Goal: Task Accomplishment & Management: Manage account settings

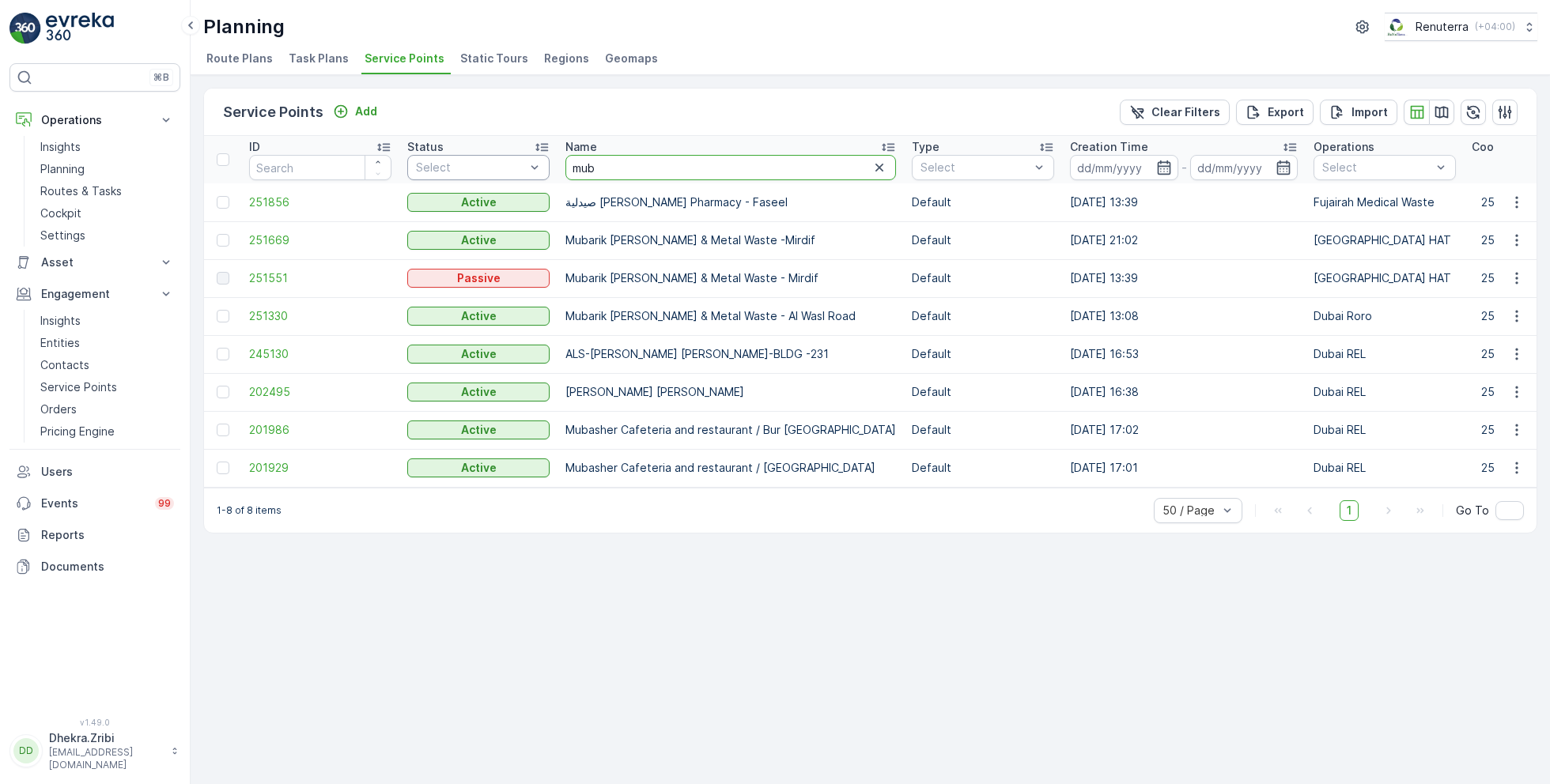
drag, startPoint x: 611, startPoint y: 162, endPoint x: 497, endPoint y: 161, distance: 114.0
type input "royal"
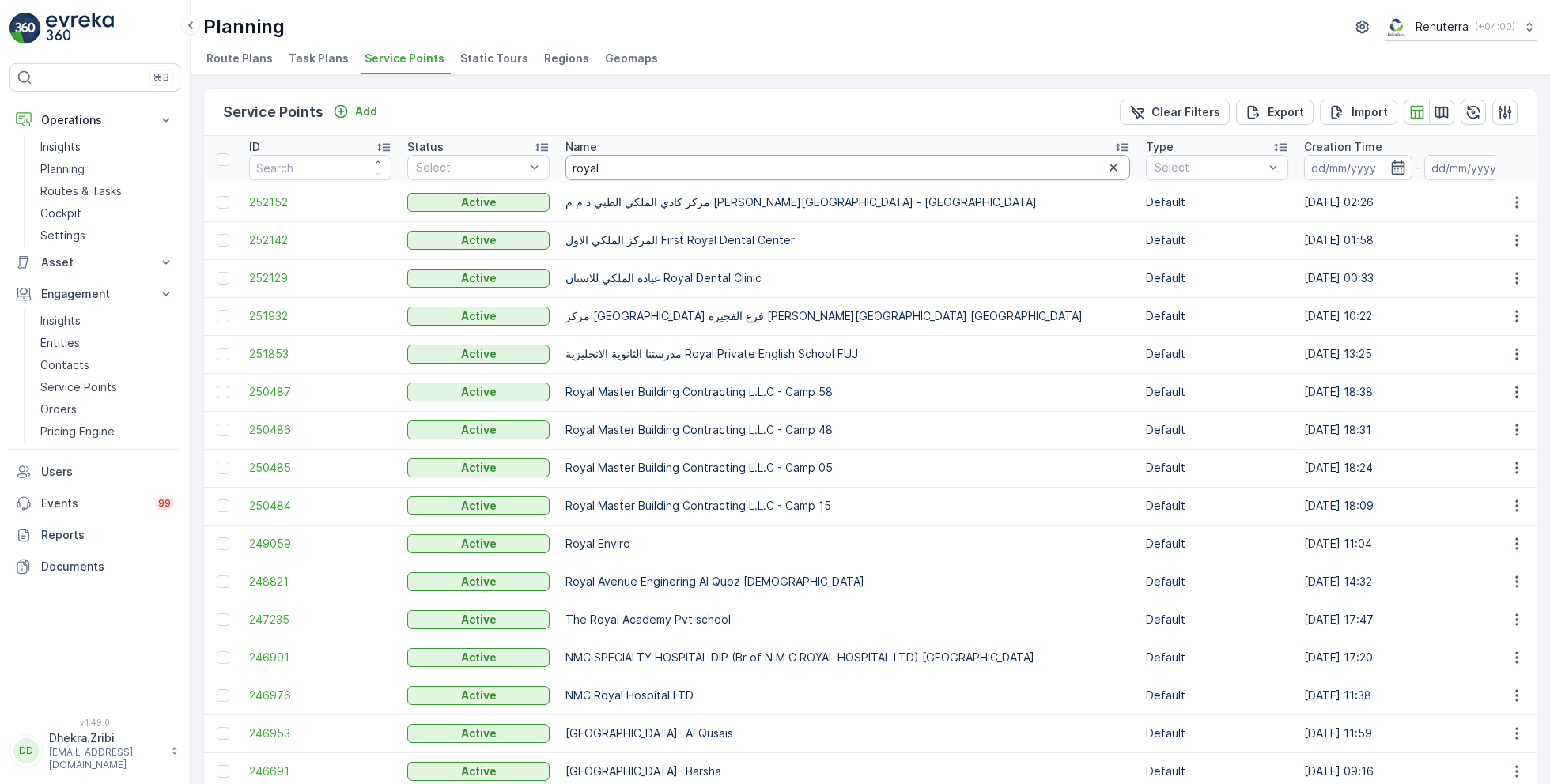
click at [624, 168] on input "royal" at bounding box center [848, 168] width 565 height 25
type input "royala"
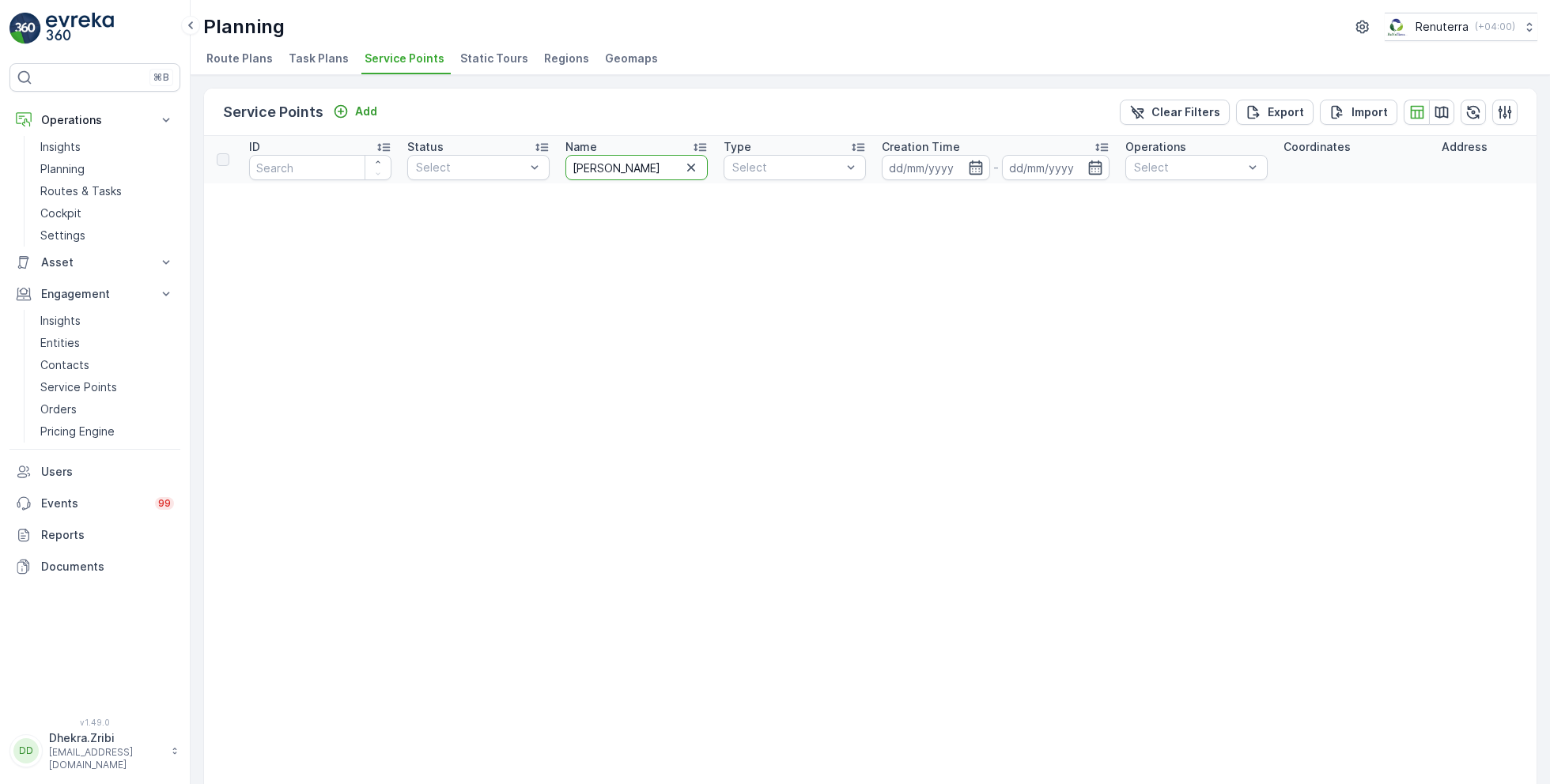
click at [626, 169] on input "royala" at bounding box center [636, 168] width 142 height 25
type input "royal ave"
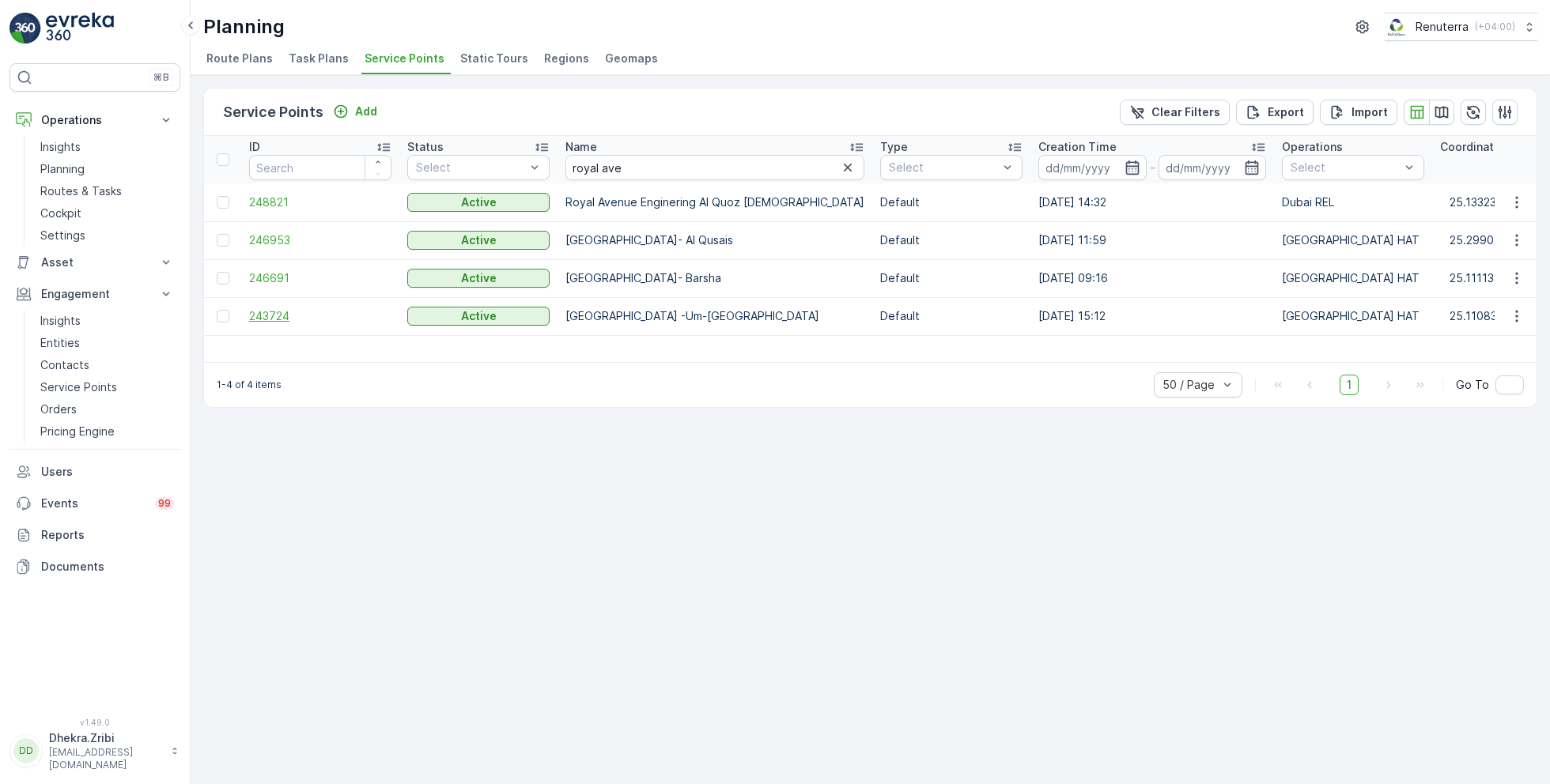
click at [281, 315] on span "243724" at bounding box center [321, 317] width 142 height 16
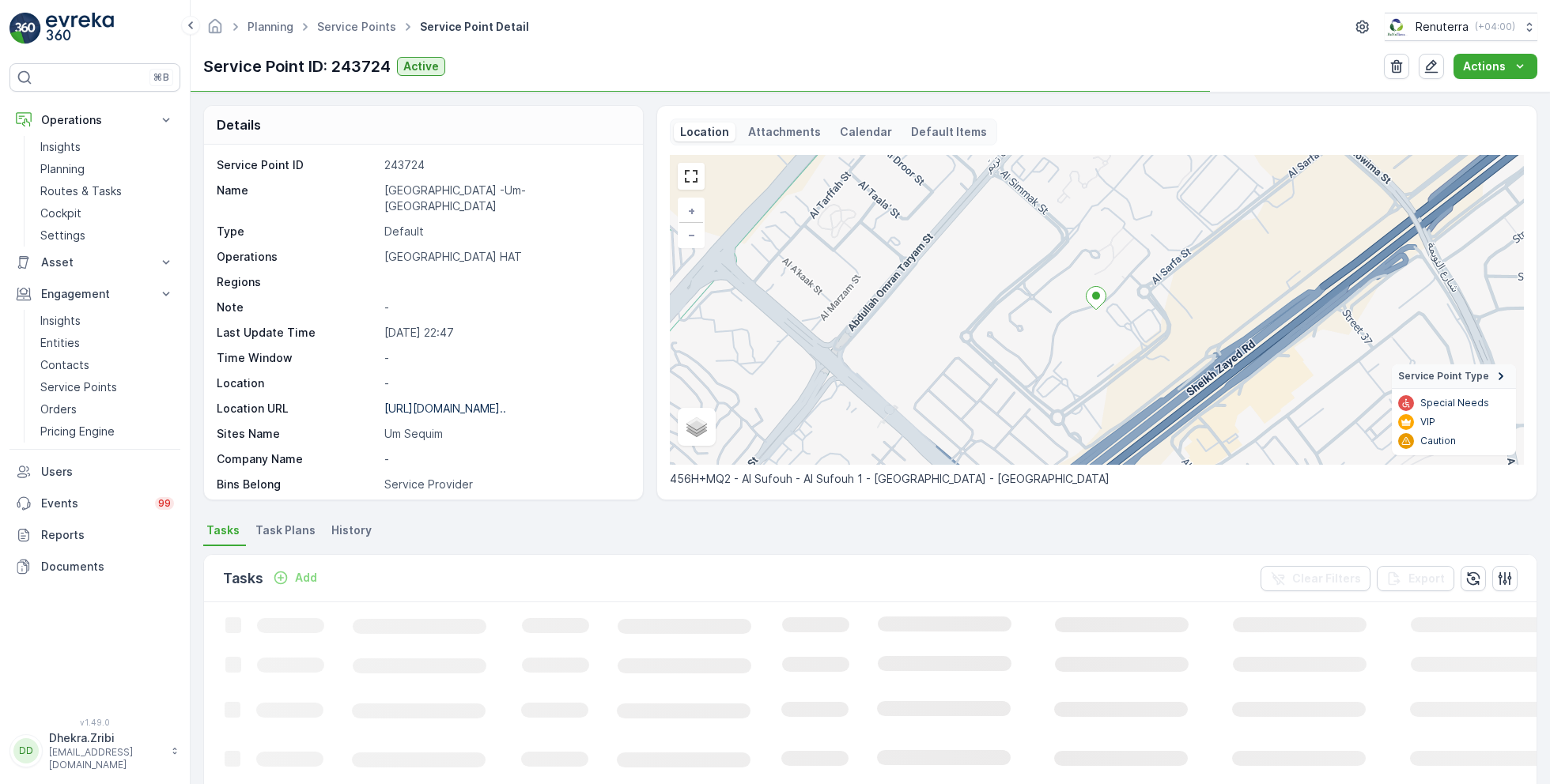
click at [427, 190] on p "Royal Avenue -Um-Sequim" at bounding box center [506, 199] width 242 height 31
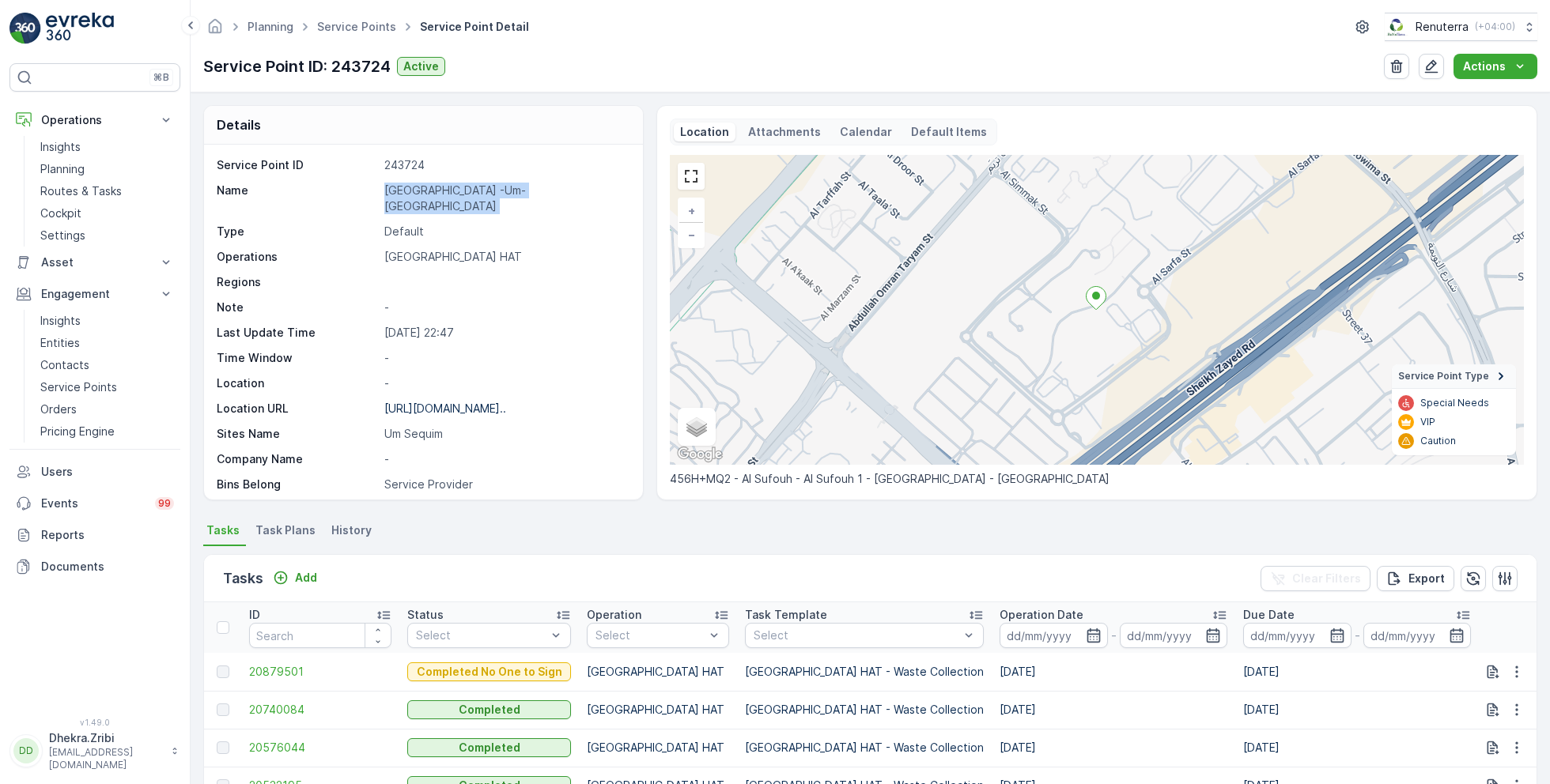
copy p "Royal Avenue -Um-Sequim"
click at [473, 401] on p "https://maps.app.goo.gl/4aGrZ2..." at bounding box center [445, 408] width 122 height 14
click at [364, 36] on ul "Service Points" at bounding box center [365, 27] width 103 height 23
click at [354, 27] on link "Service Points" at bounding box center [357, 26] width 79 height 14
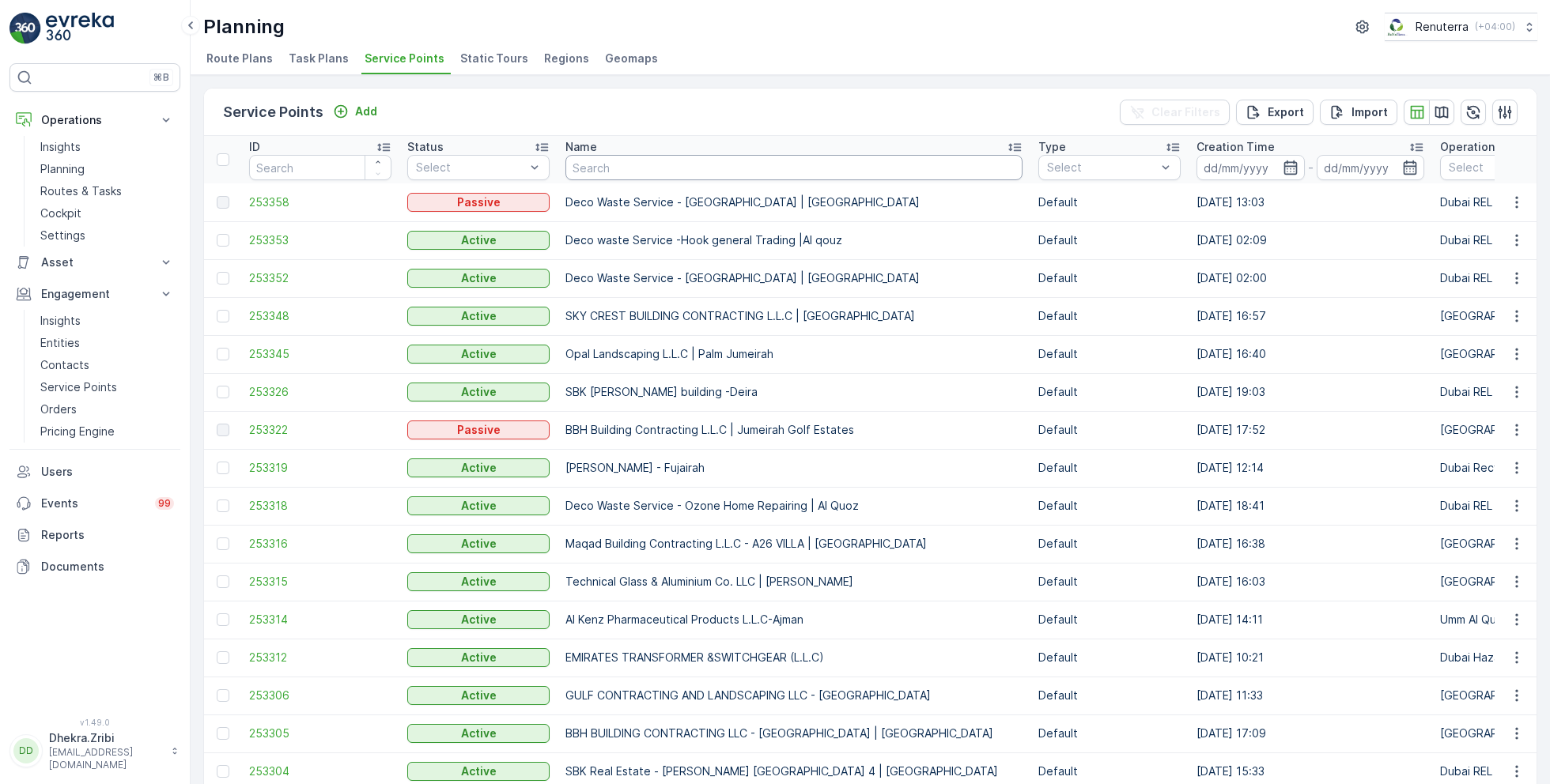
click at [658, 168] on input "text" at bounding box center [793, 168] width 457 height 25
type input "grand"
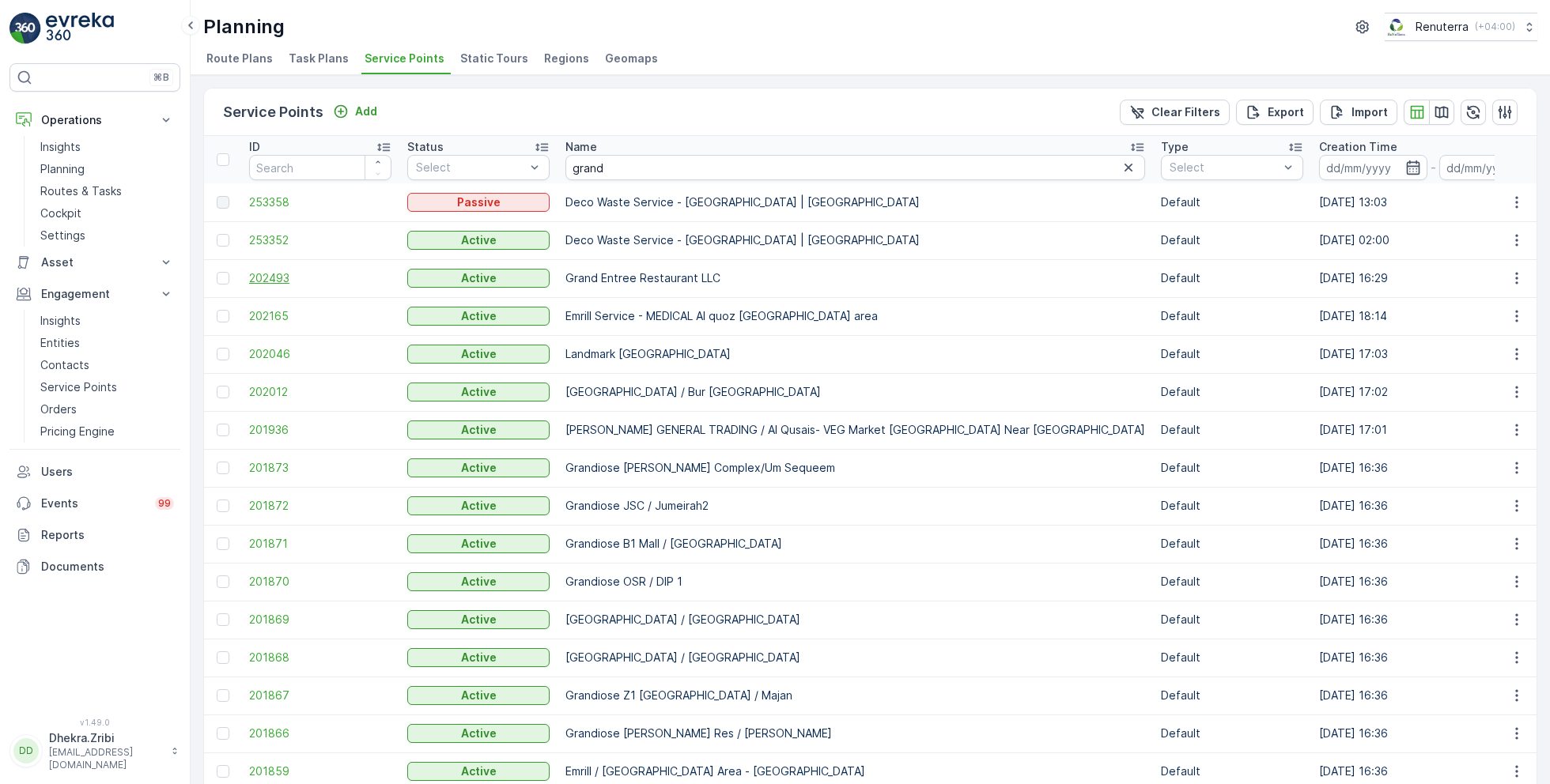
click at [277, 278] on span "202493" at bounding box center [321, 279] width 142 height 16
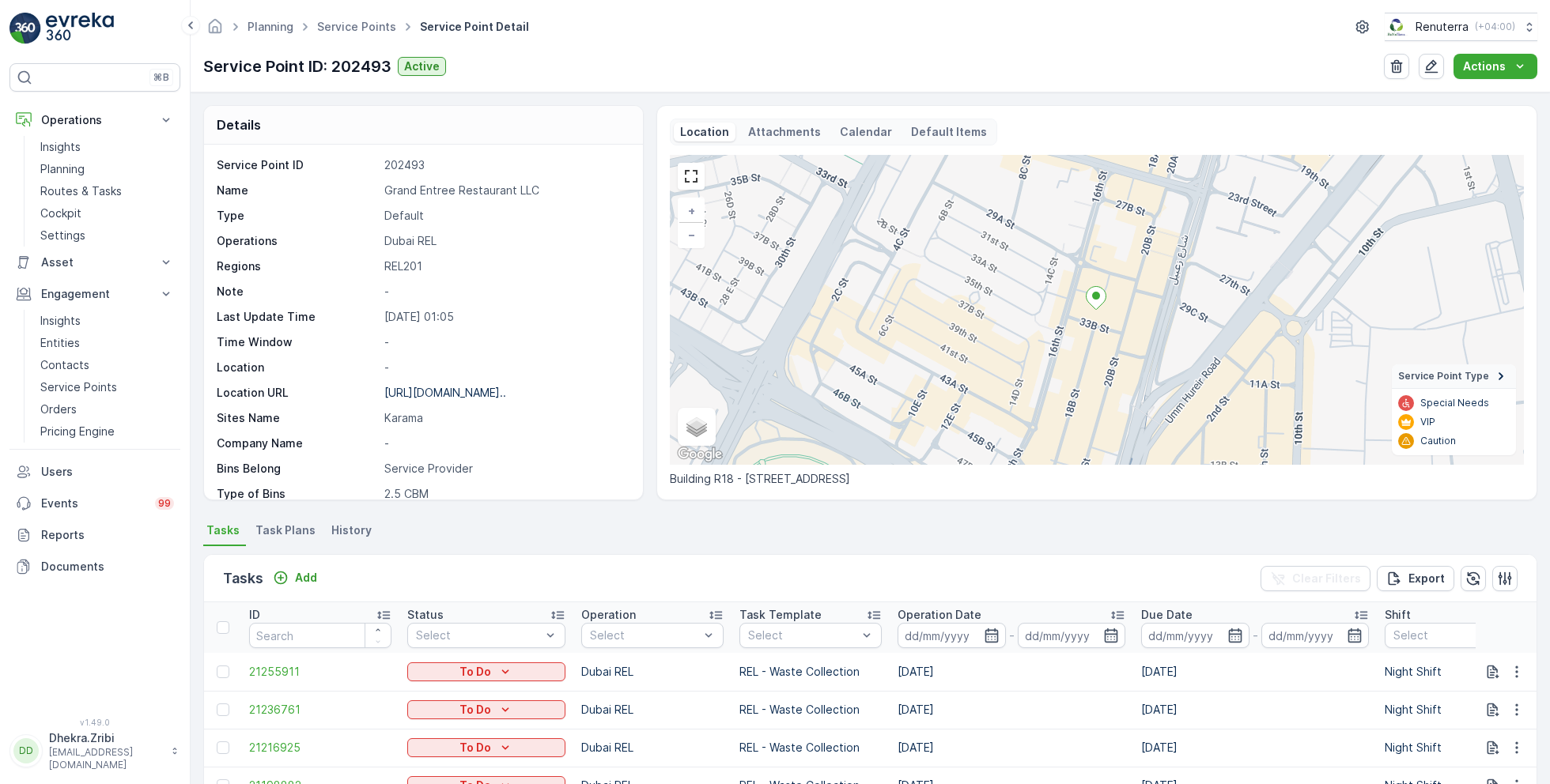
click at [435, 186] on p "Grand Entree Restaurant LLC" at bounding box center [506, 191] width 242 height 16
click at [423, 185] on p "Grand Entree Restaurant LLC" at bounding box center [506, 191] width 242 height 16
copy p "Grand Entree Restaurant LLC"
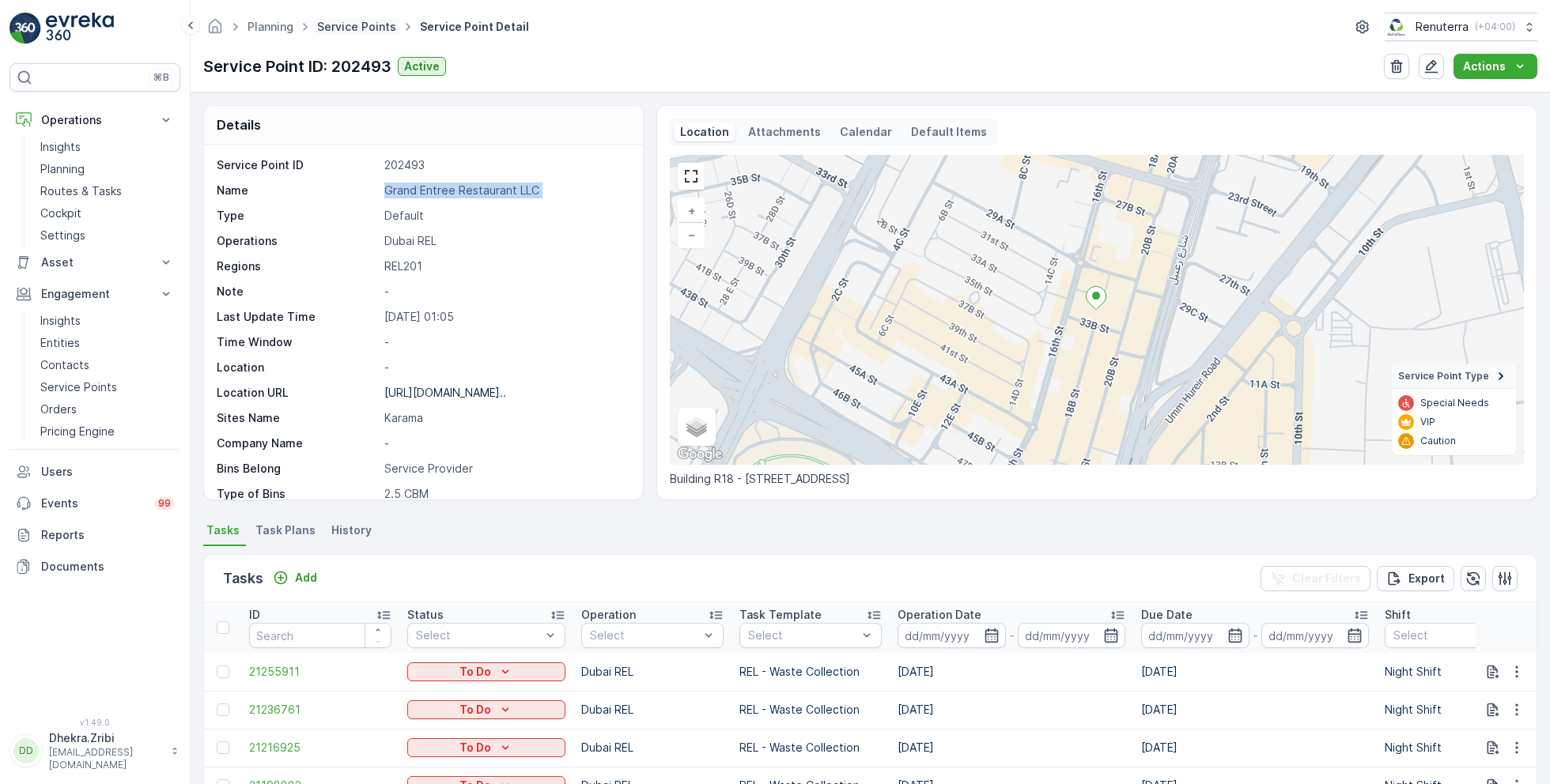
click at [369, 31] on link "Service Points" at bounding box center [357, 26] width 79 height 14
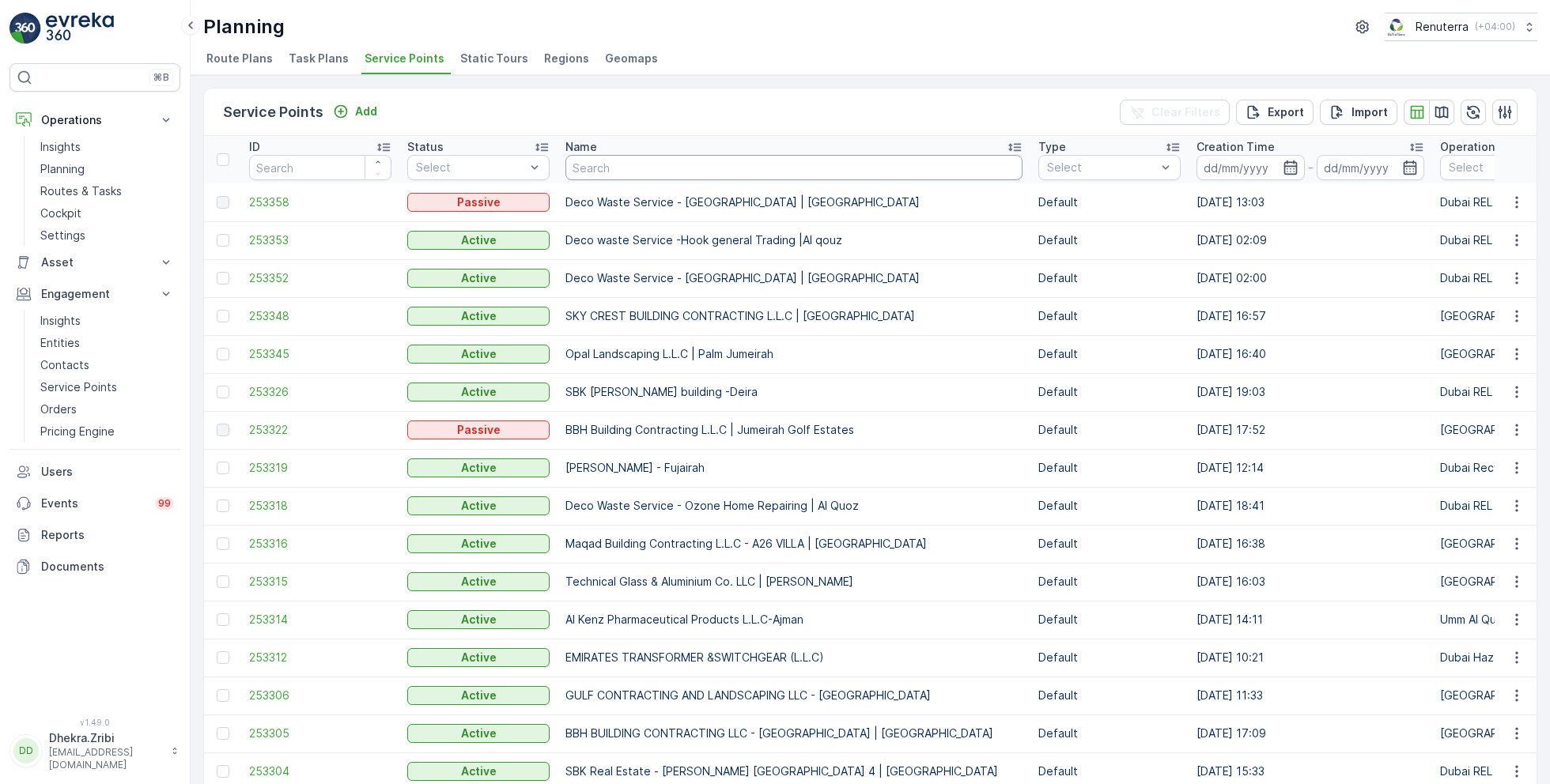
click at [645, 173] on input "text" at bounding box center [793, 168] width 457 height 25
type input "opal"
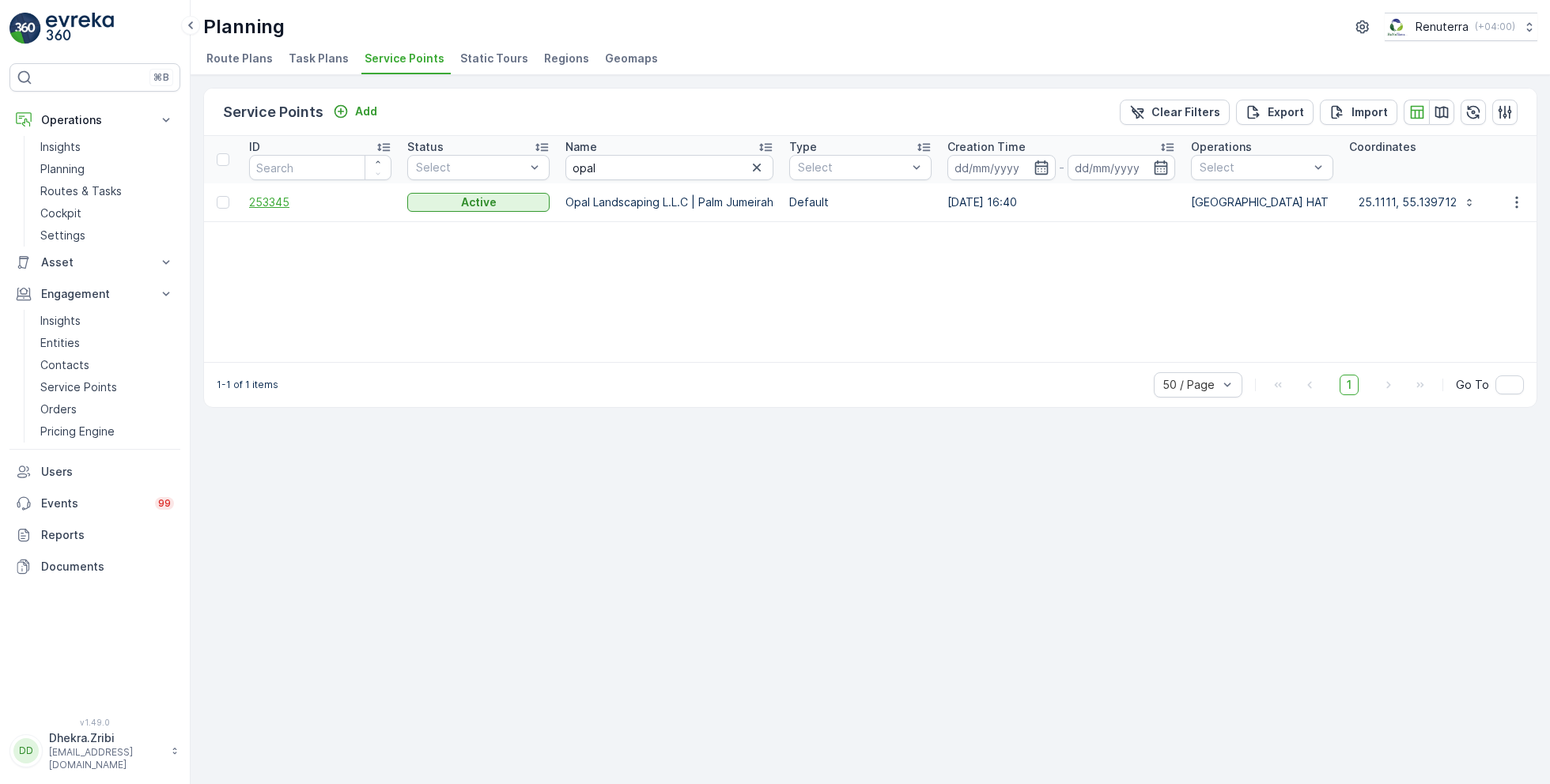
click at [271, 205] on span "253345" at bounding box center [321, 203] width 142 height 16
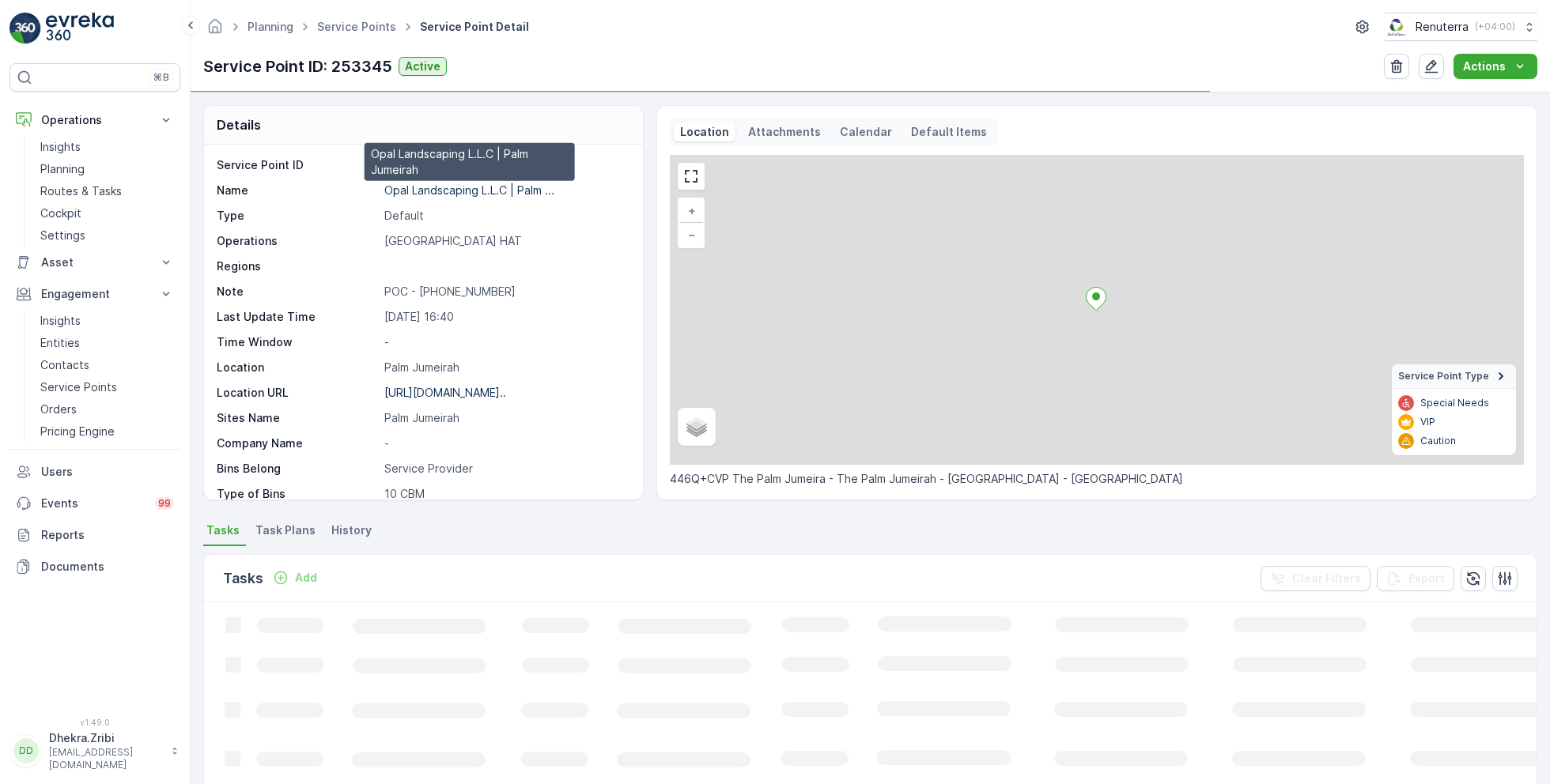
click at [456, 191] on p "Opal Landscaping L.L.C | Palm ..." at bounding box center [470, 190] width 170 height 14
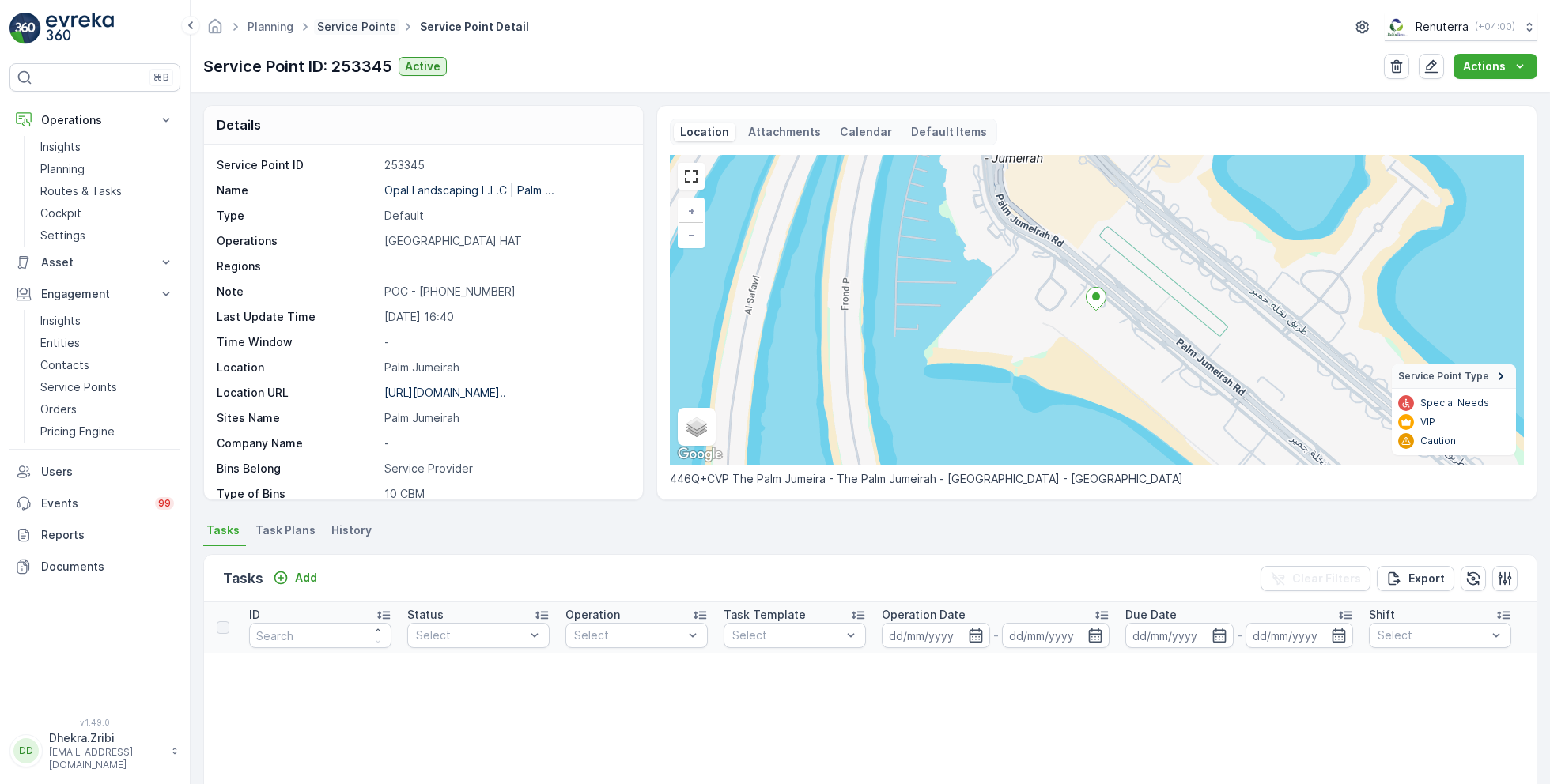
click at [362, 32] on link "Service Points" at bounding box center [357, 26] width 79 height 14
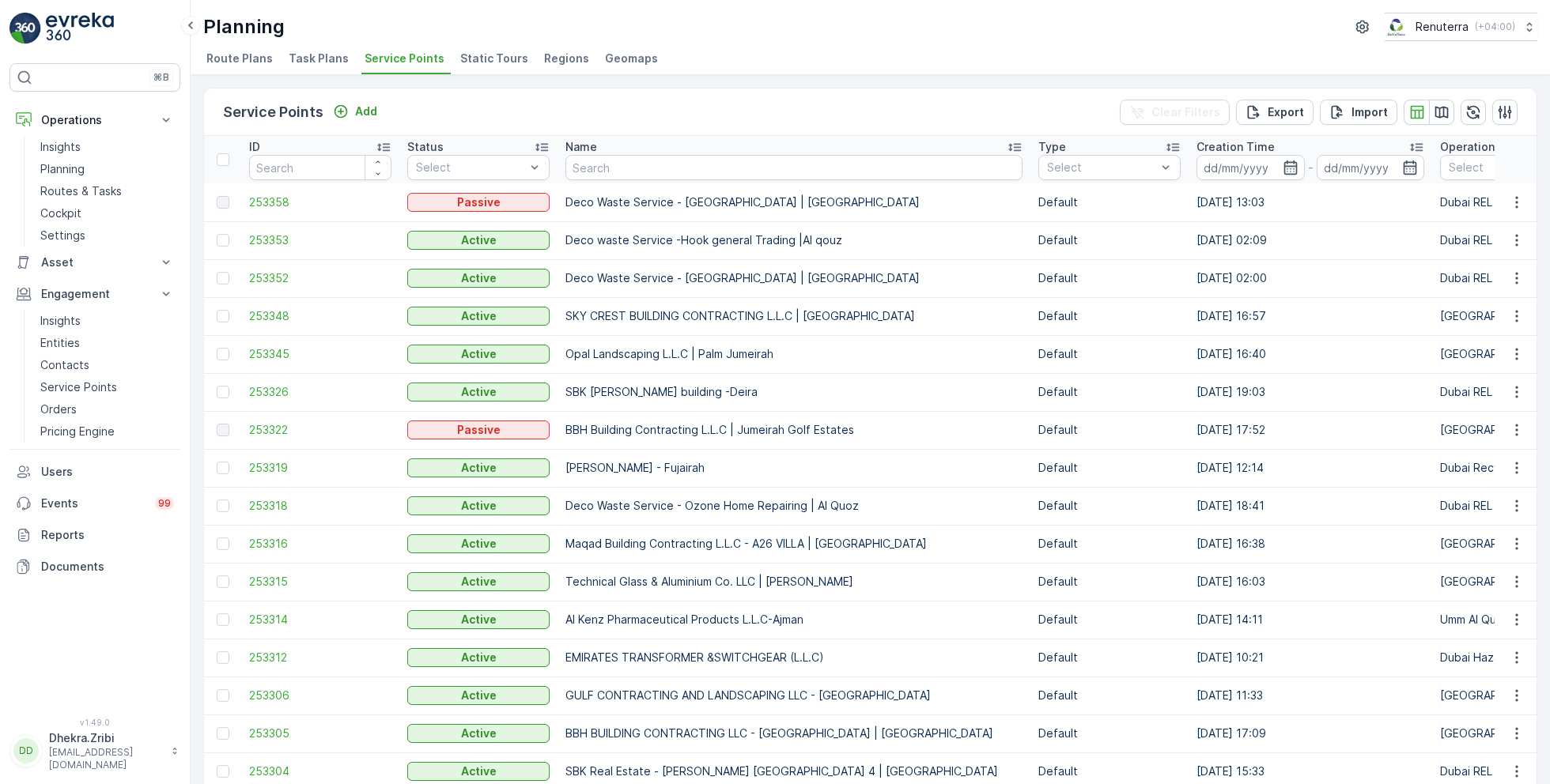
click at [649, 166] on input "text" at bounding box center [793, 168] width 457 height 25
type input "al hura"
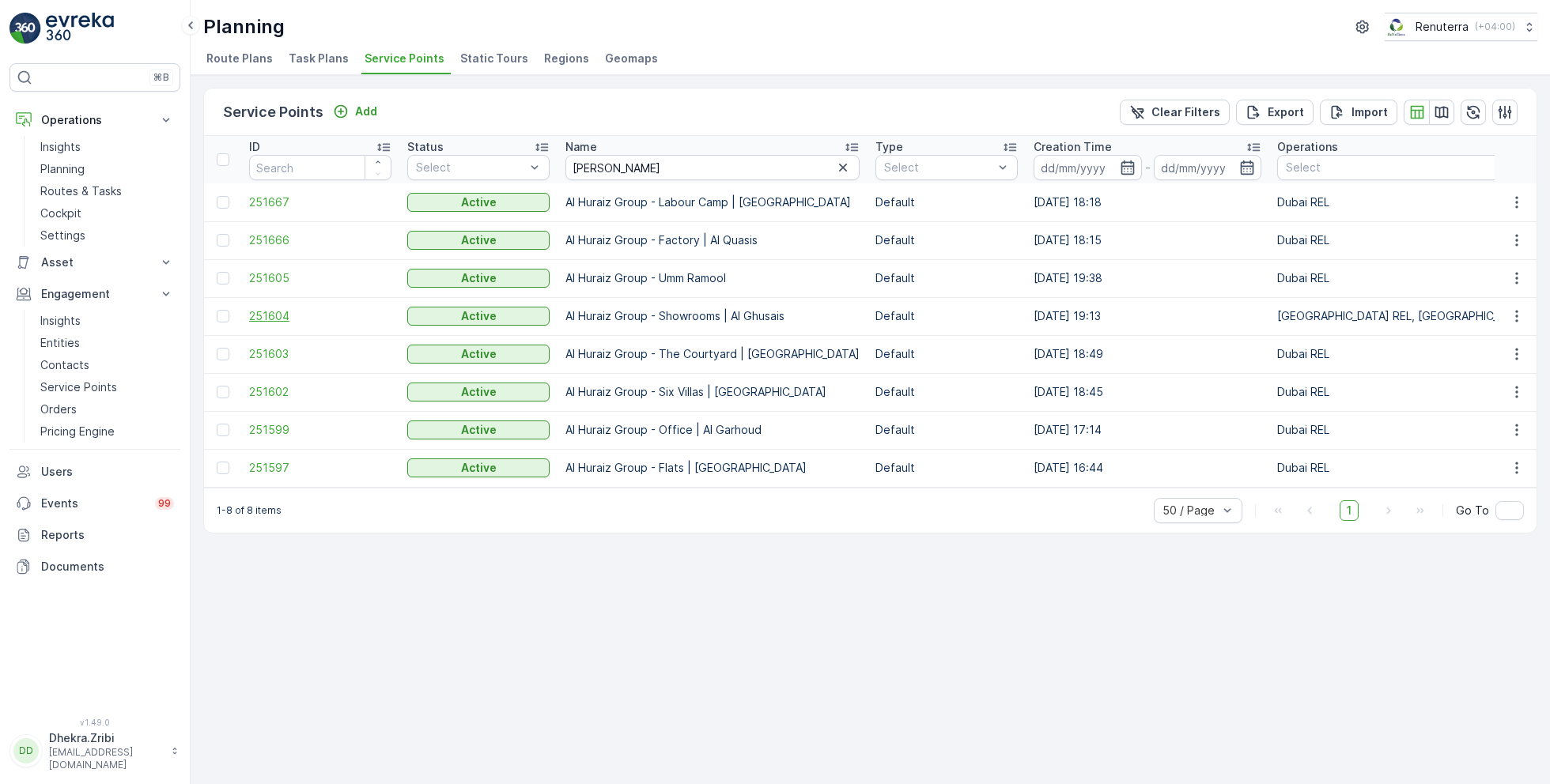
click at [273, 317] on span "251604" at bounding box center [321, 317] width 142 height 16
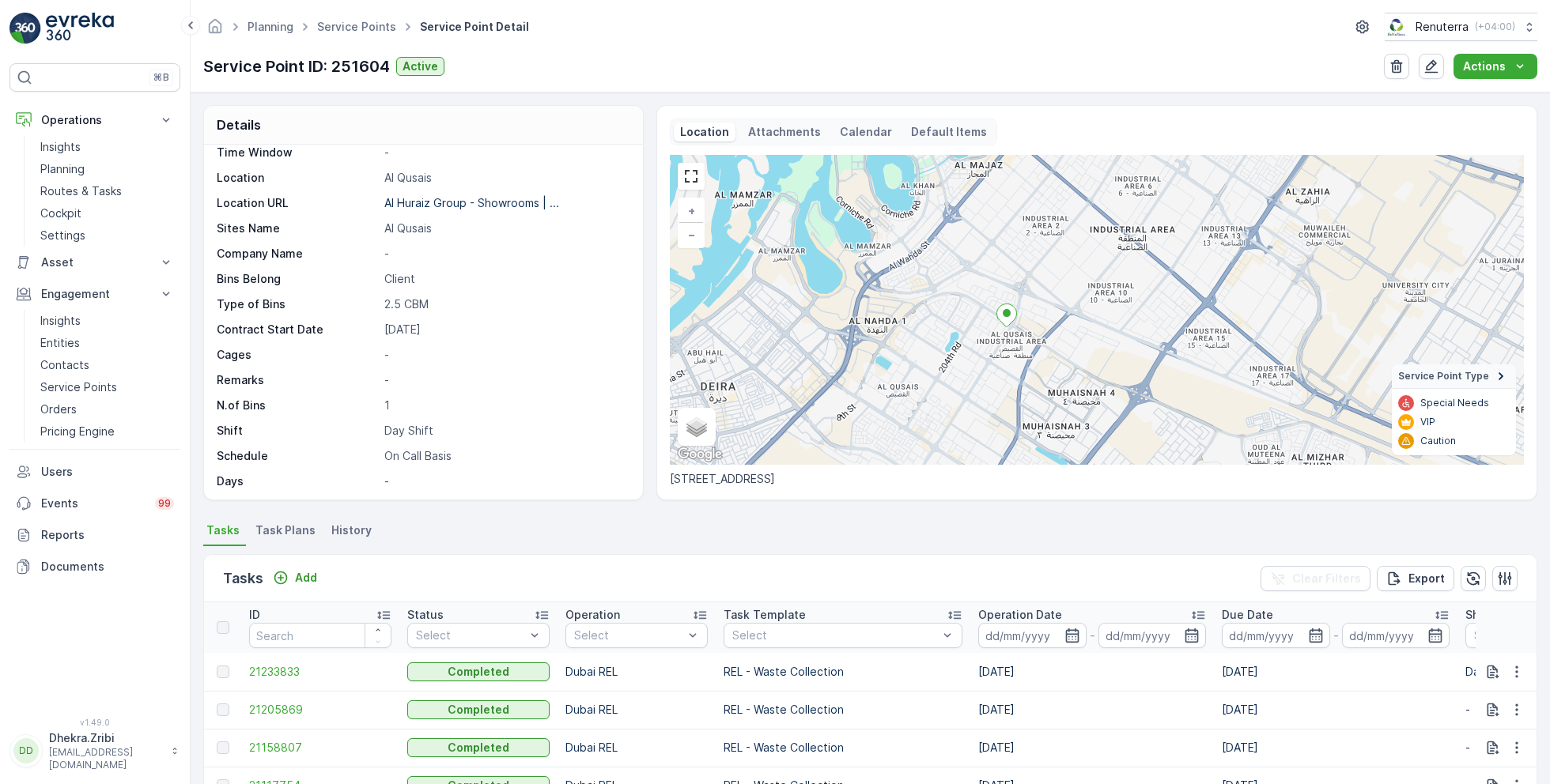
scroll to position [216, 0]
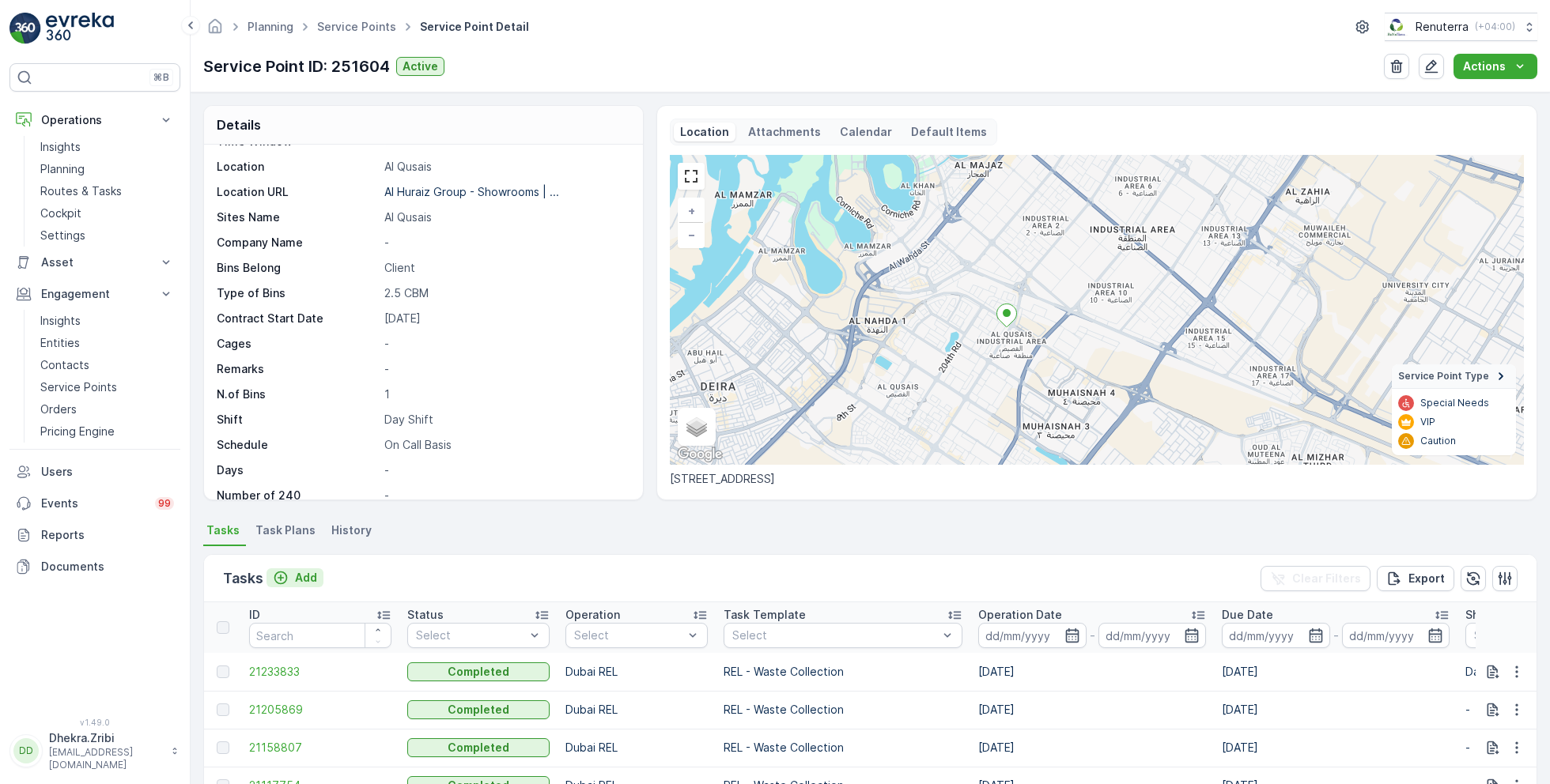
click at [302, 572] on p "Add" at bounding box center [306, 578] width 22 height 16
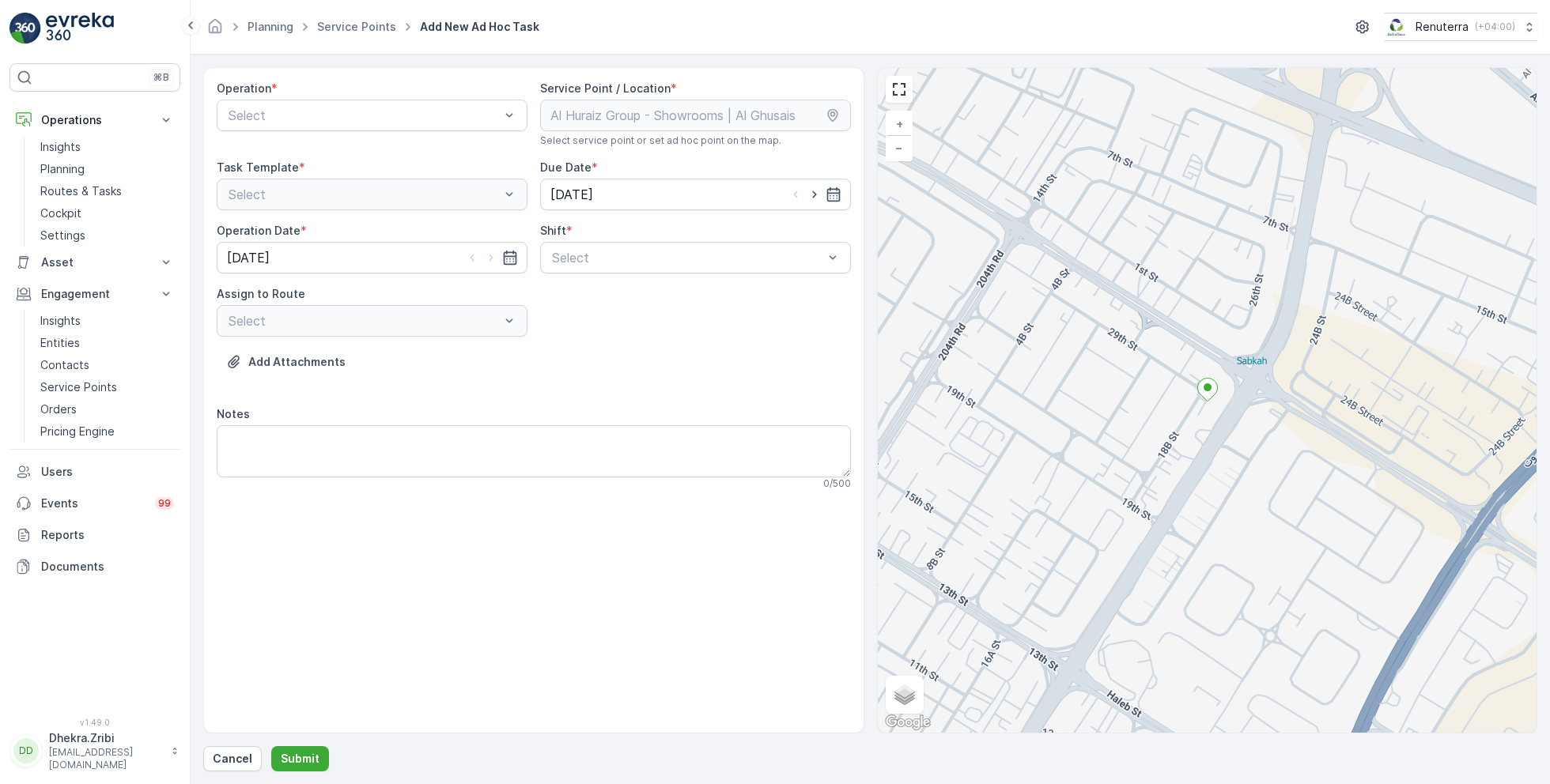
click at [325, 103] on div "Select" at bounding box center [371, 115] width 311 height 31
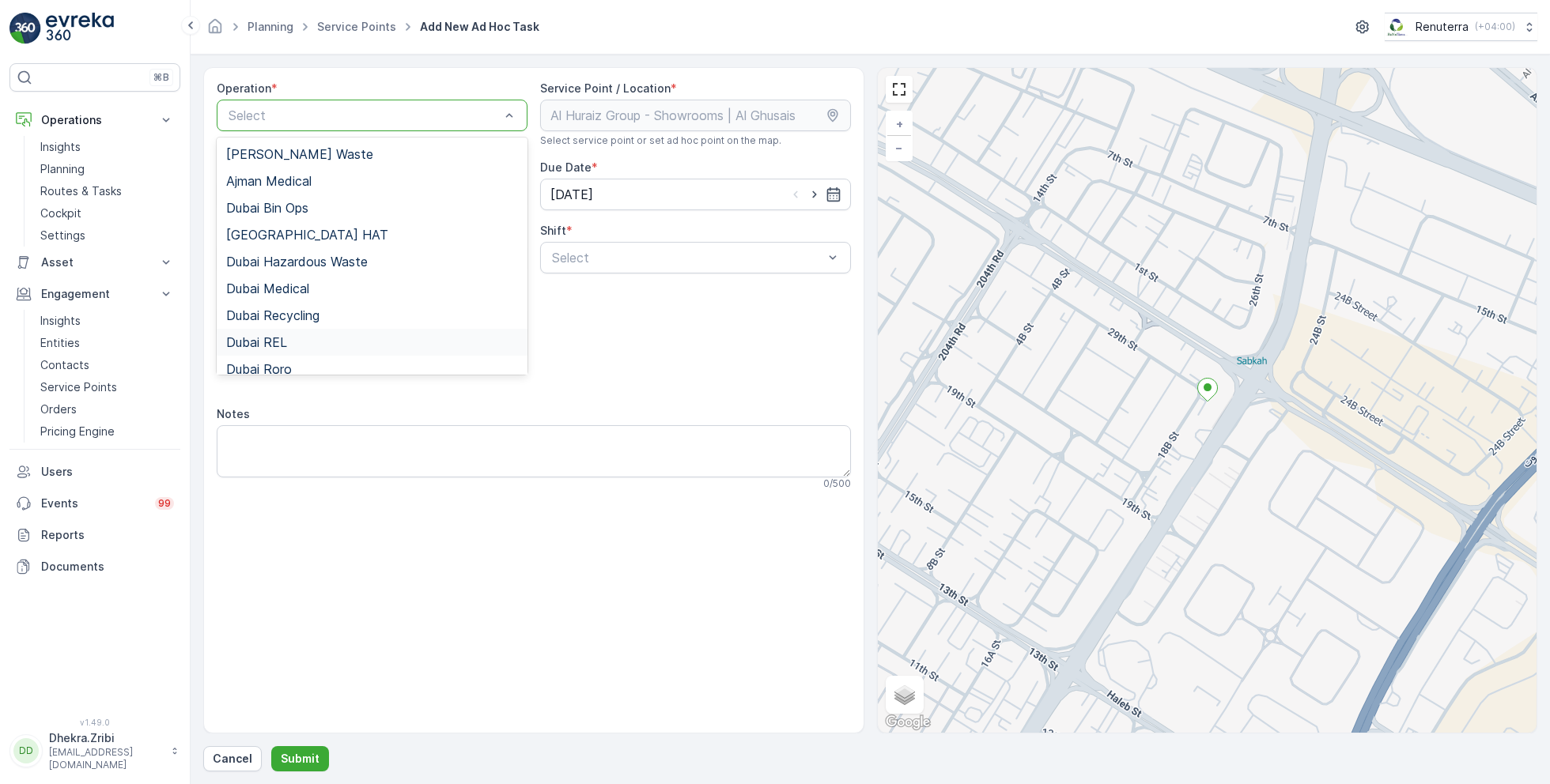
click at [288, 330] on div "Dubai REL" at bounding box center [371, 343] width 311 height 27
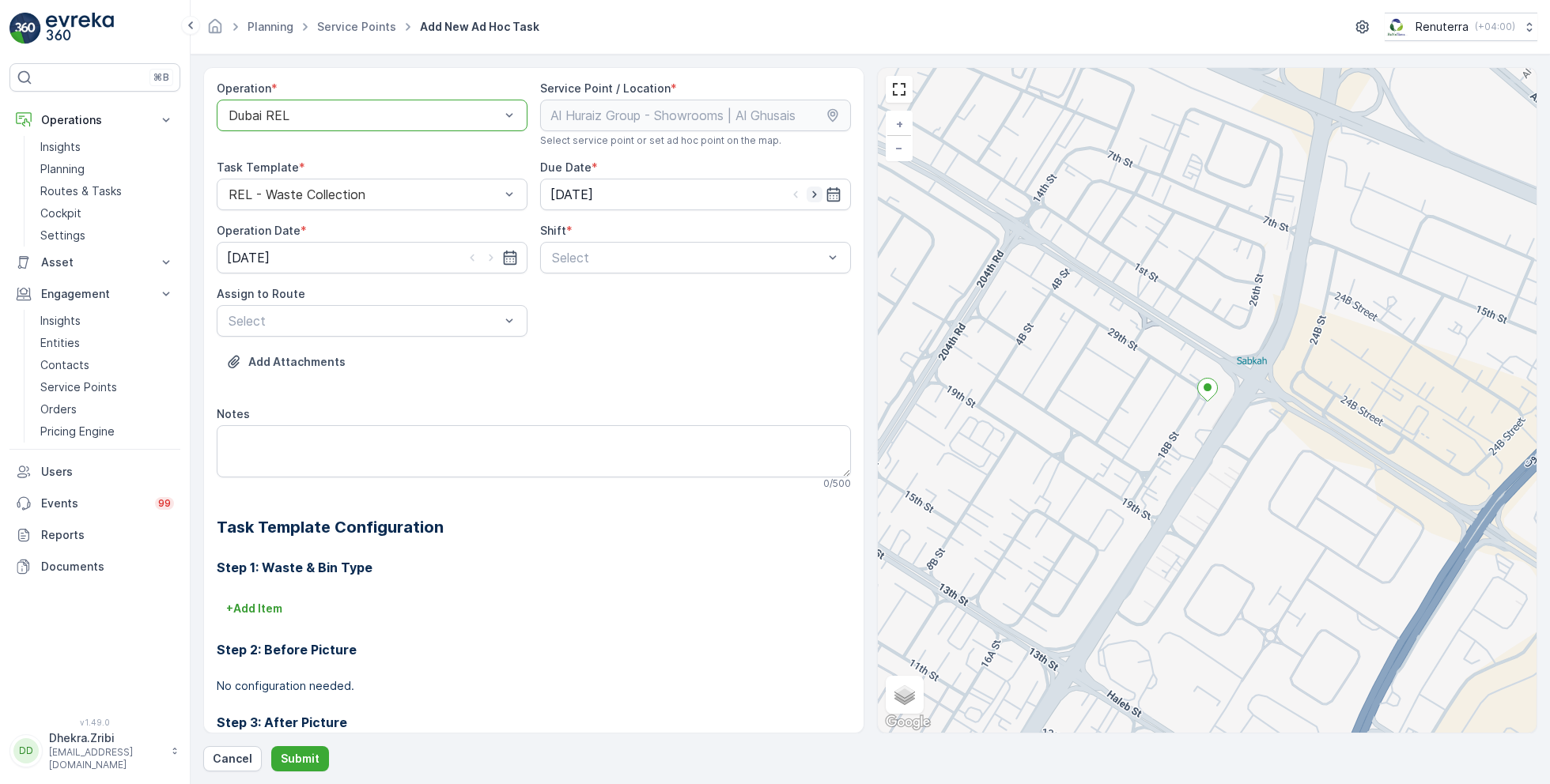
click at [810, 194] on icon "button" at bounding box center [814, 195] width 16 height 16
type input "29.08.2025"
click at [486, 254] on icon "button" at bounding box center [491, 258] width 16 height 16
type input "29.08.2025"
click at [590, 251] on div at bounding box center [688, 257] width 275 height 15
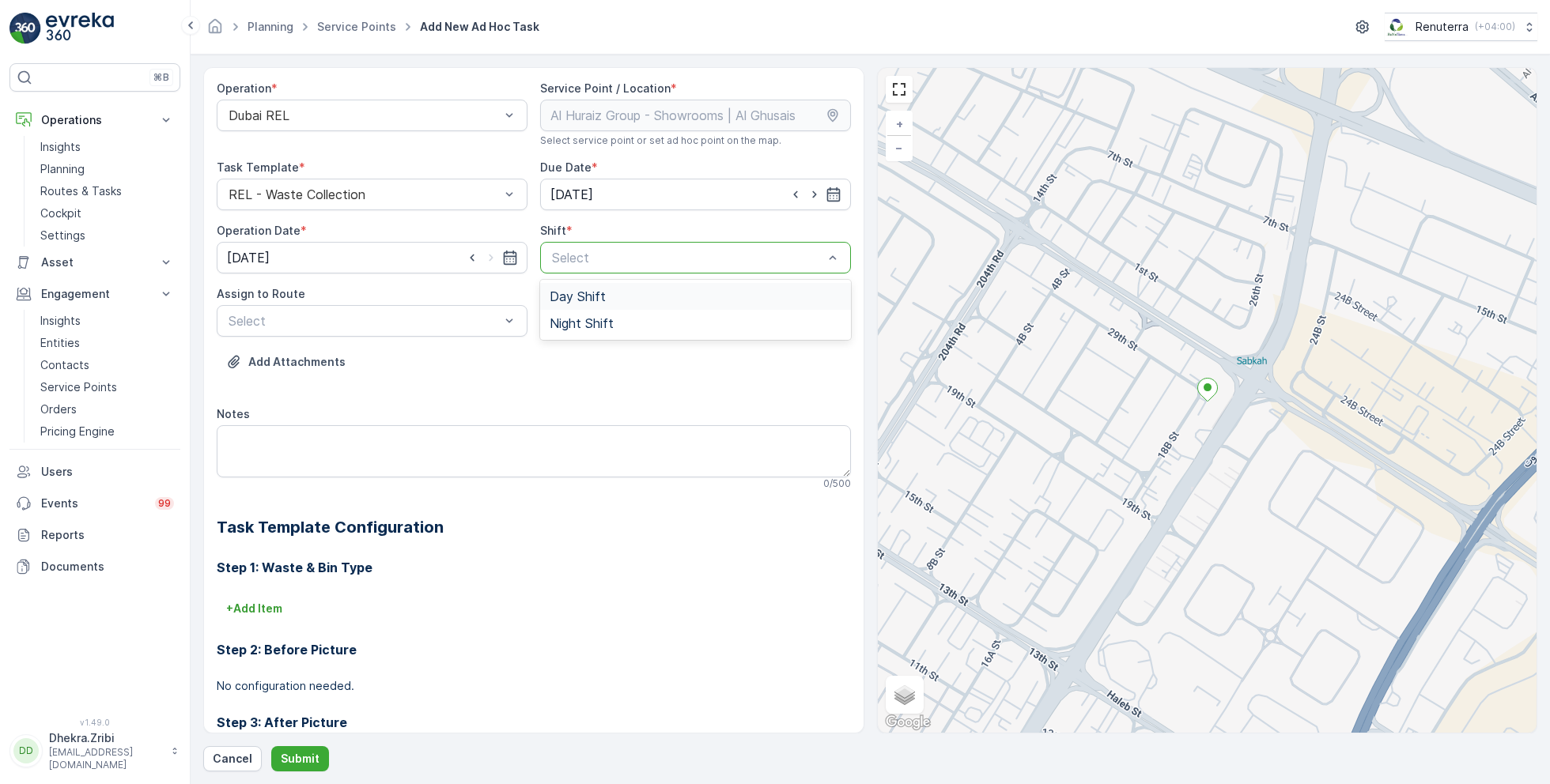
click at [587, 293] on span "Day Shift" at bounding box center [578, 296] width 57 height 15
click at [408, 317] on div at bounding box center [364, 320] width 275 height 15
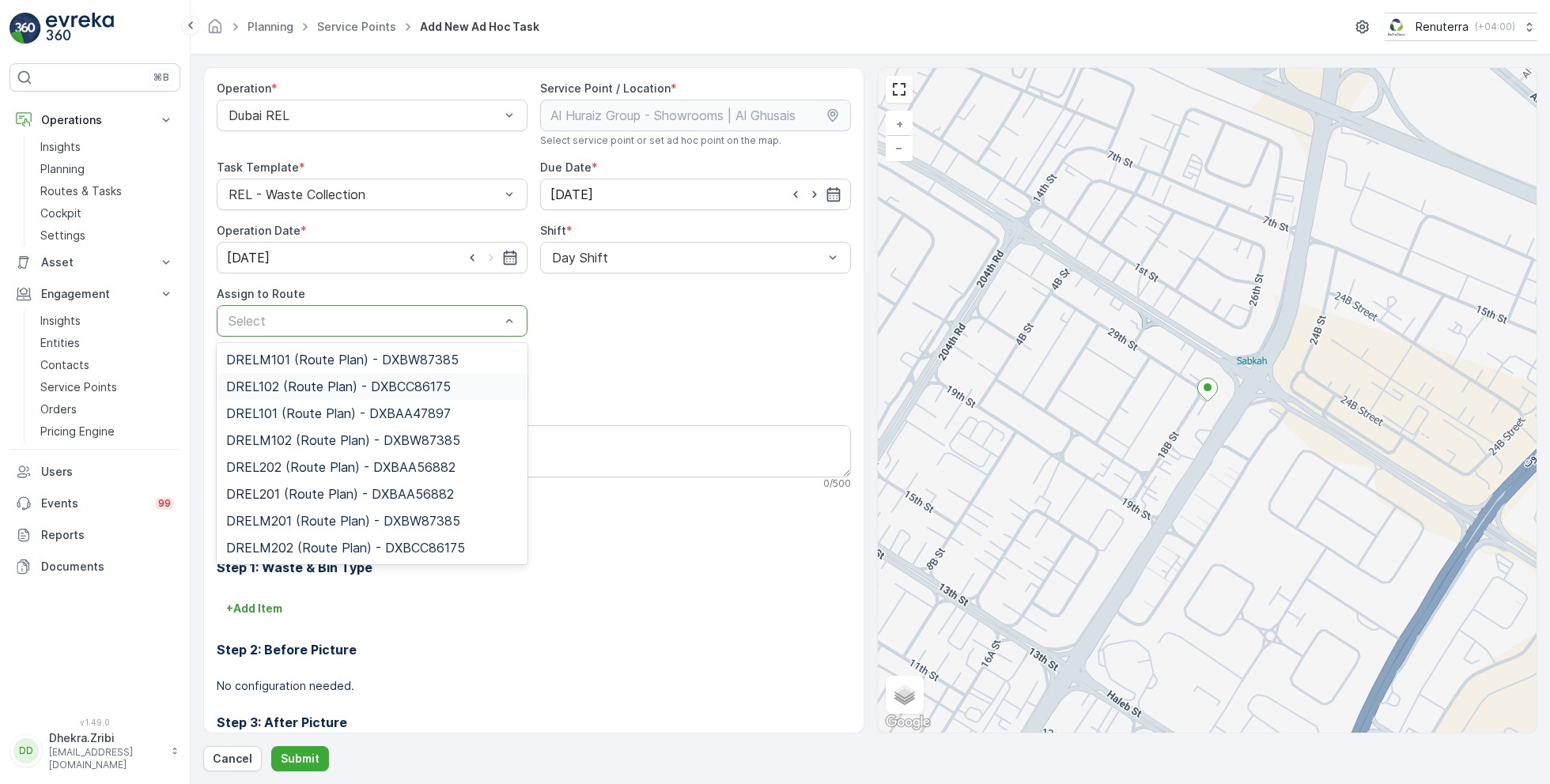
click at [349, 386] on span "DREL102 (Route Plan) - DXBCC86175" at bounding box center [338, 387] width 225 height 15
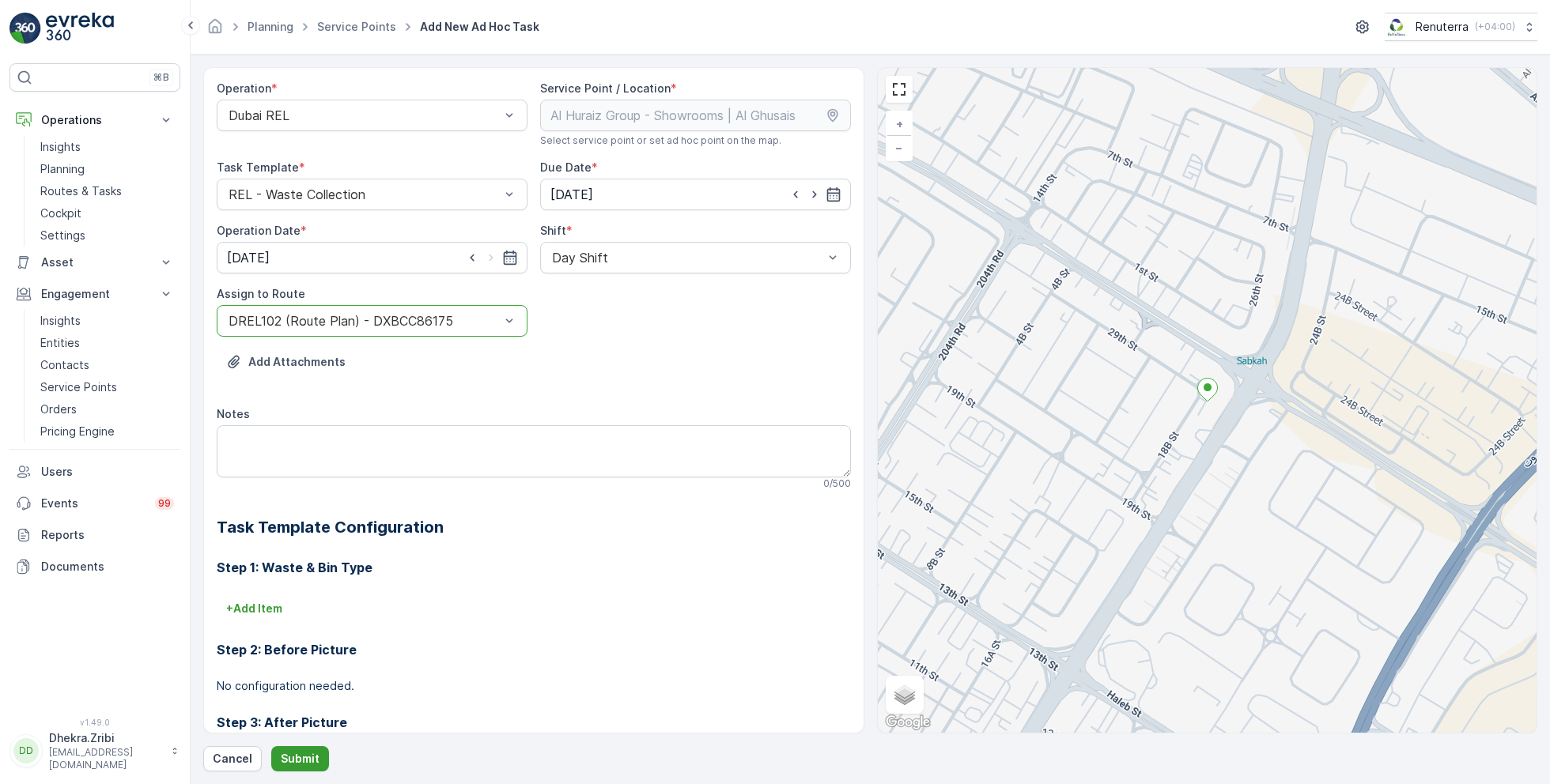
click at [305, 751] on p "Submit" at bounding box center [300, 759] width 39 height 16
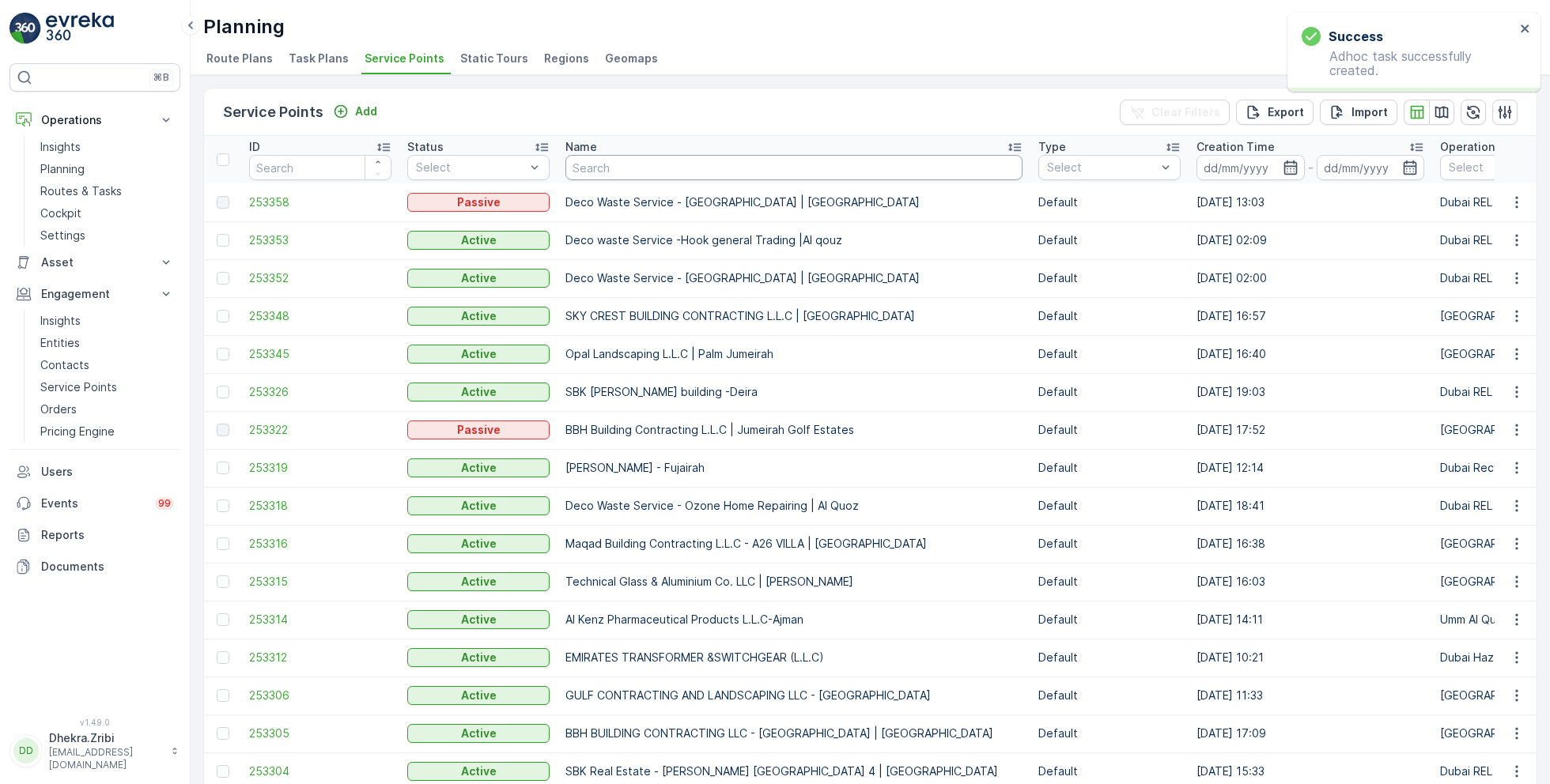
click at [612, 159] on input "text" at bounding box center [793, 168] width 457 height 25
type input "pak"
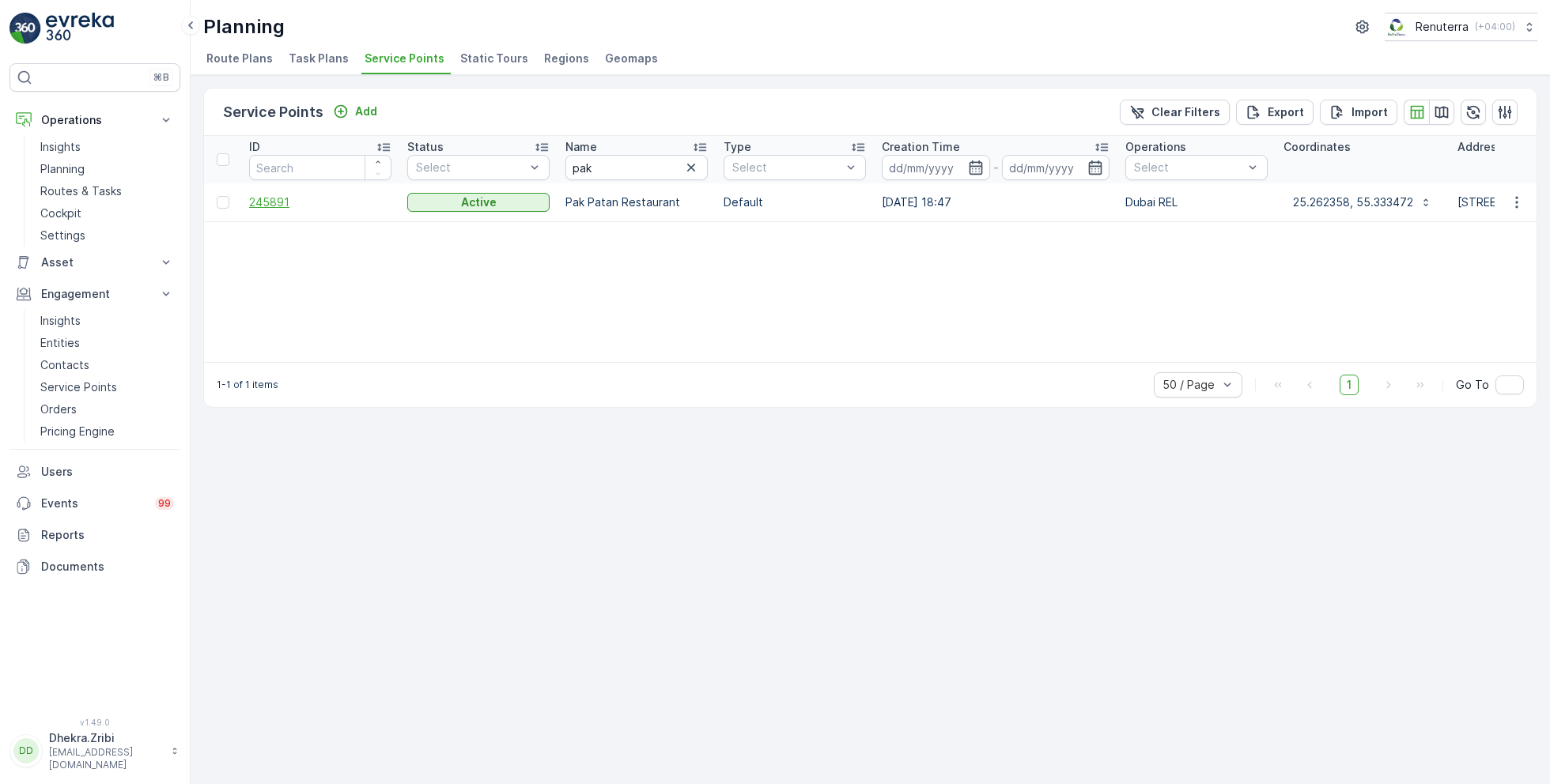
click at [283, 200] on span "245891" at bounding box center [321, 203] width 142 height 16
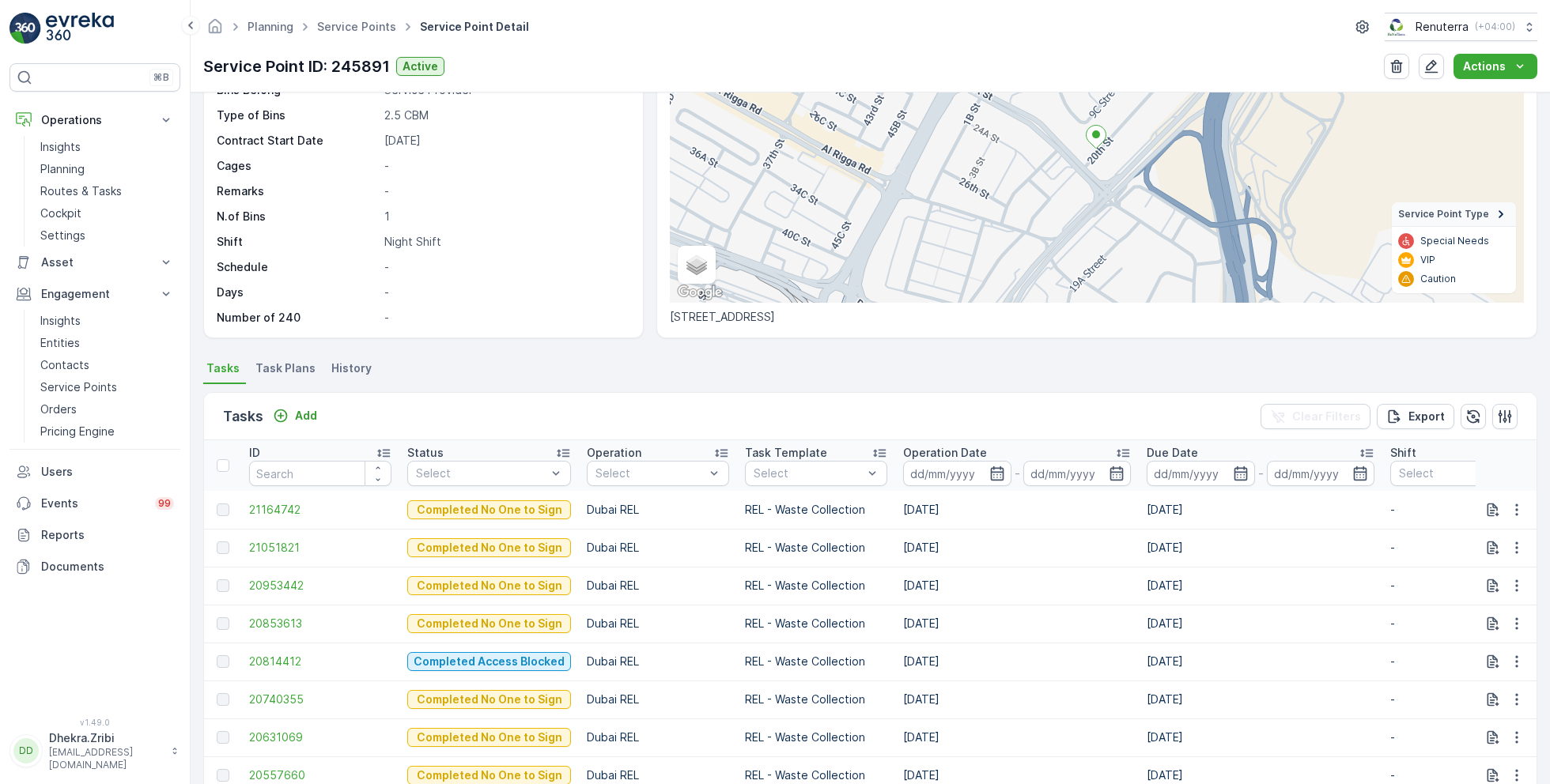
scroll to position [175, 0]
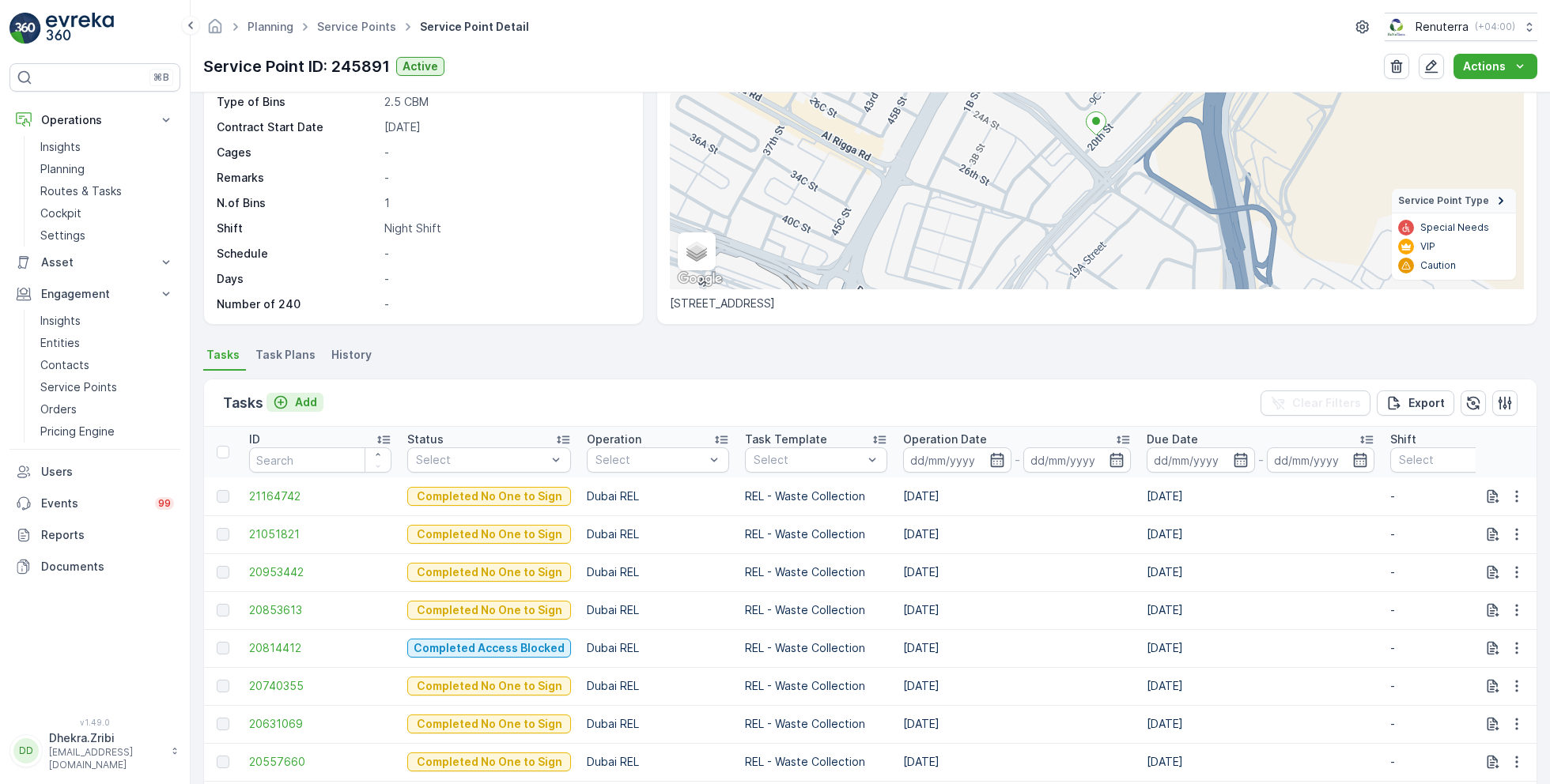
click at [300, 400] on p "Add" at bounding box center [306, 402] width 22 height 16
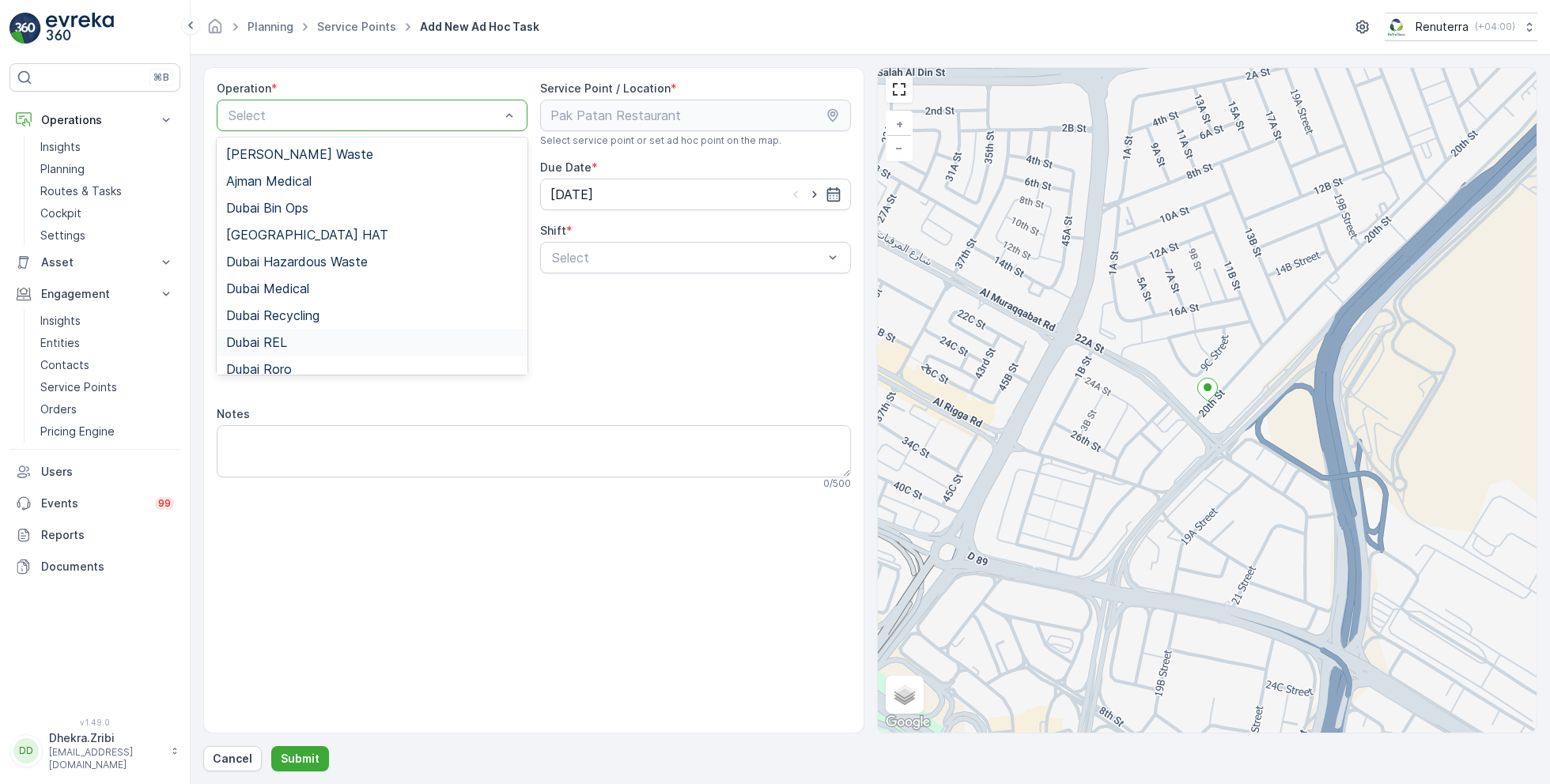
click at [286, 341] on div "Dubai REL" at bounding box center [372, 342] width 292 height 15
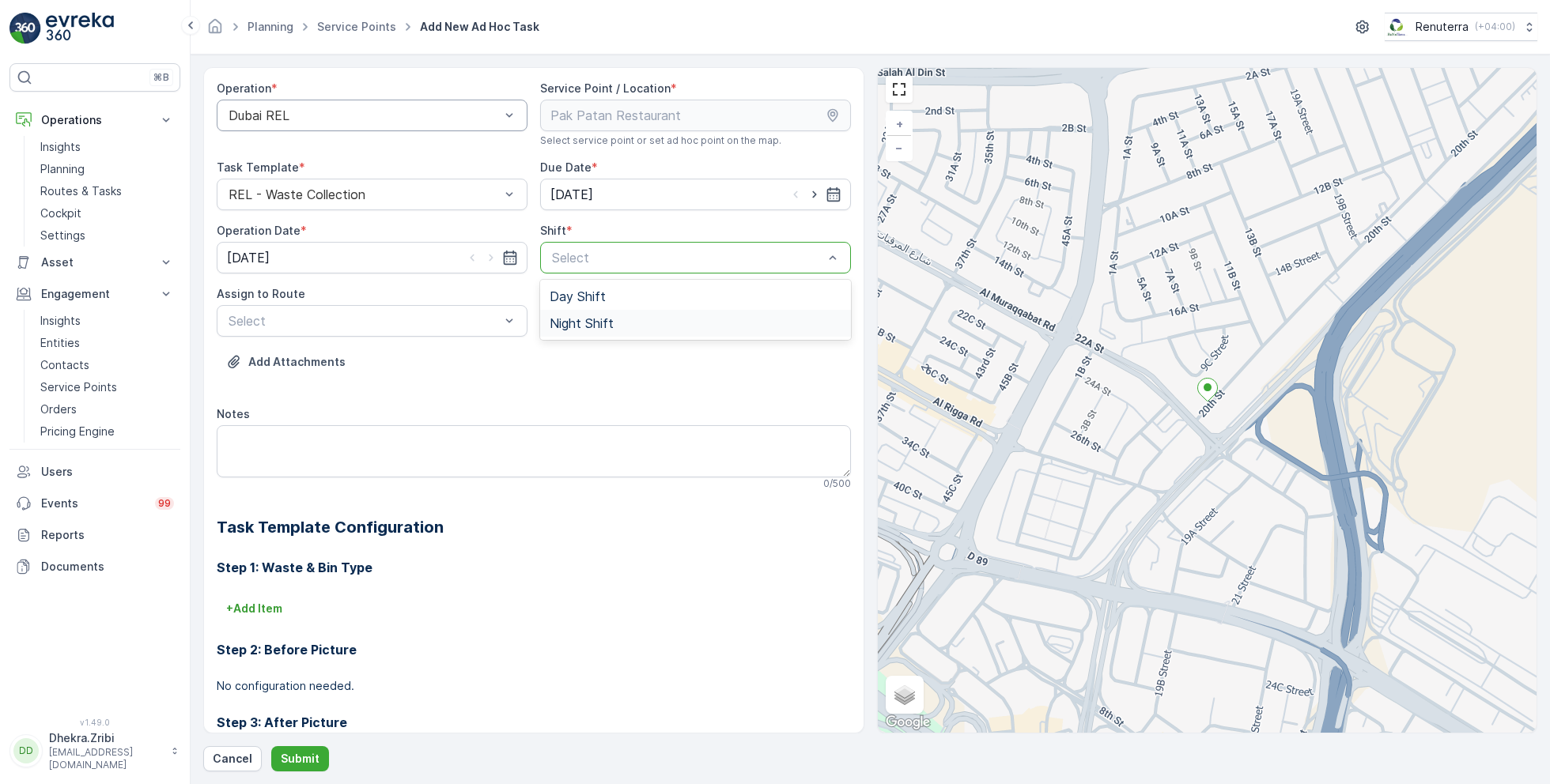
click at [569, 320] on span "Night Shift" at bounding box center [582, 323] width 64 height 15
click at [447, 323] on div at bounding box center [364, 320] width 275 height 15
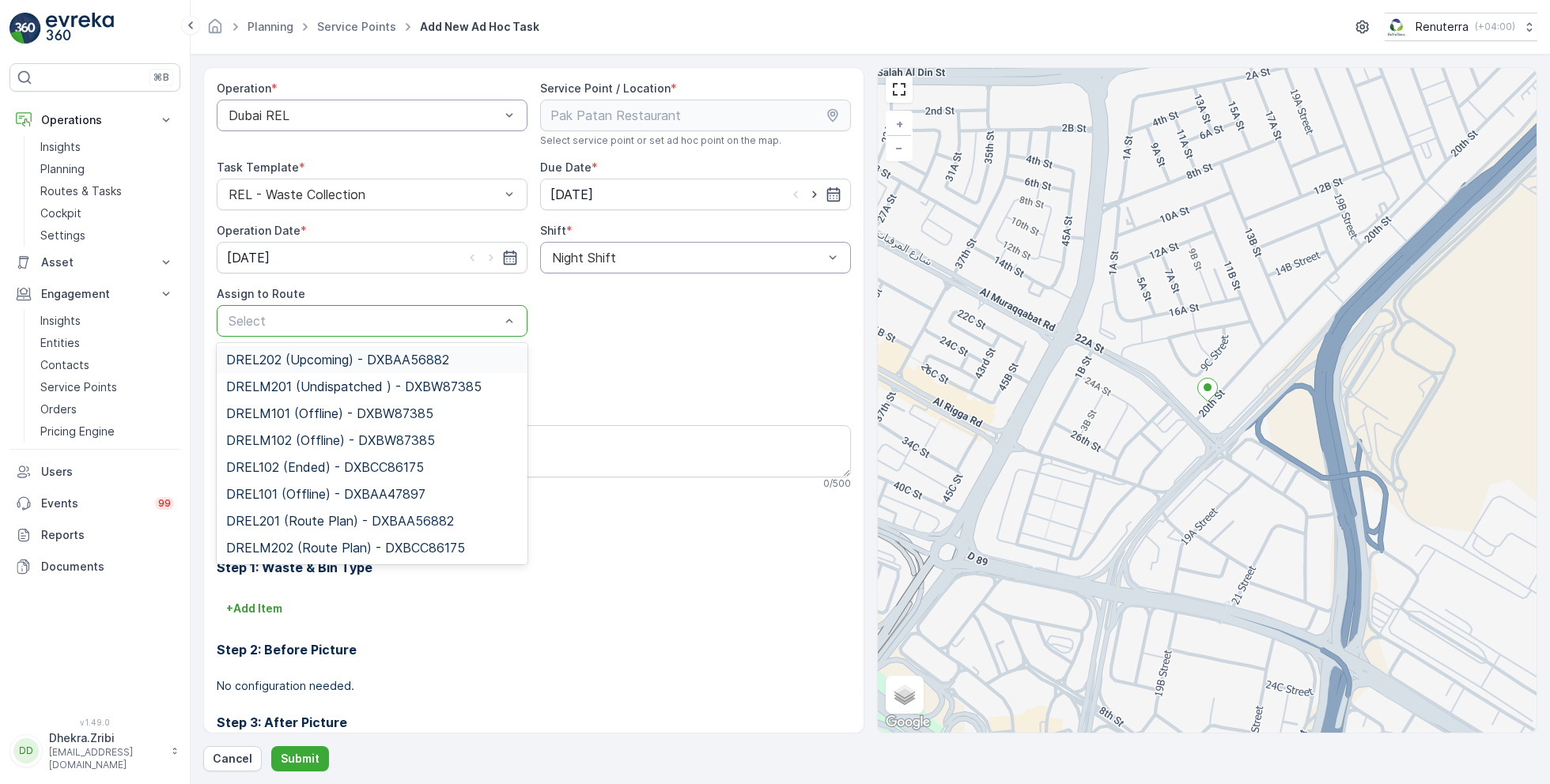
click at [276, 355] on span "DREL202 (Upcoming) - DXBAA56882" at bounding box center [337, 359] width 223 height 15
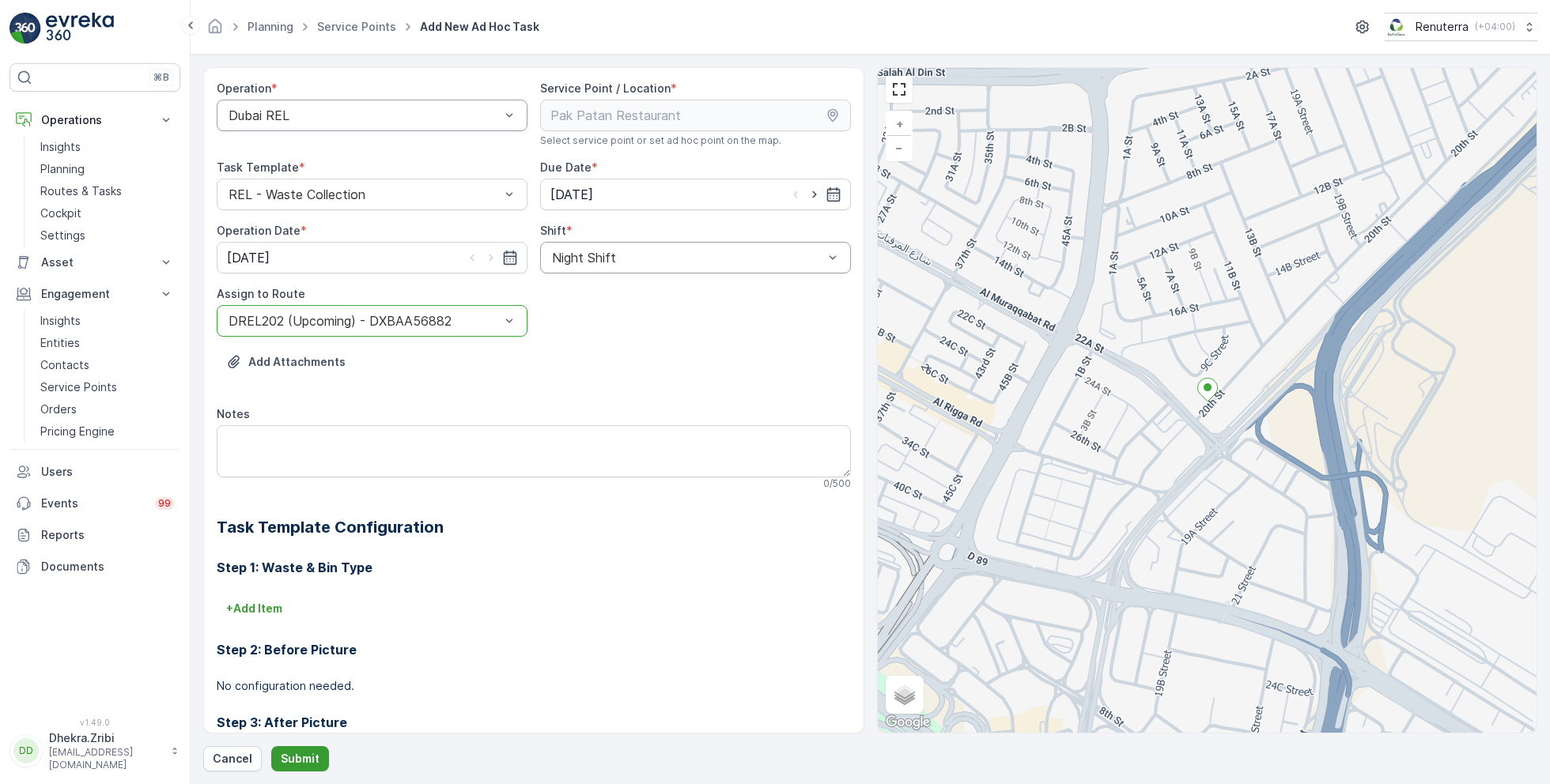
click at [299, 757] on p "Submit" at bounding box center [300, 759] width 39 height 16
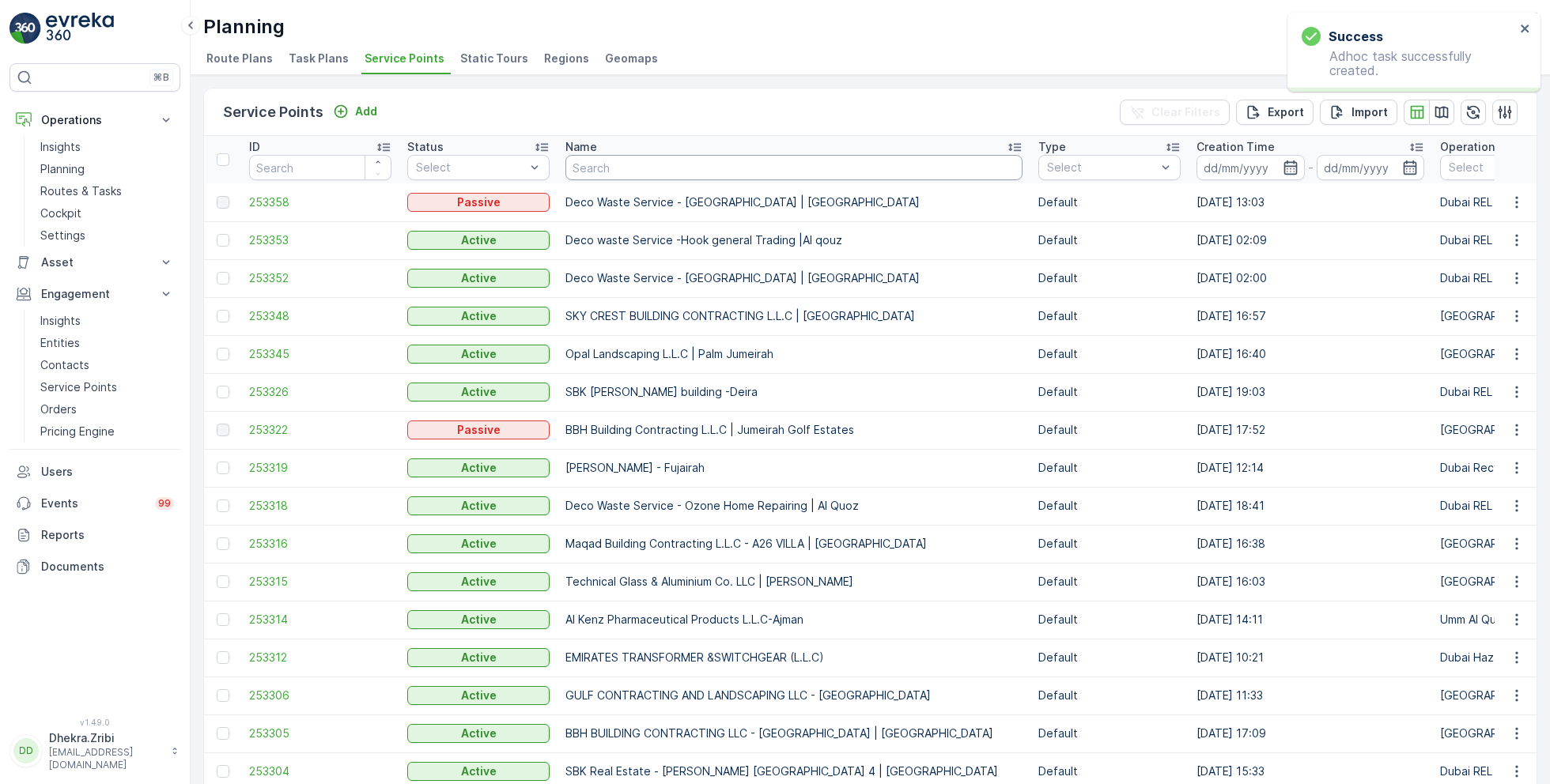
click at [640, 167] on input "text" at bounding box center [793, 168] width 457 height 25
type input "pak"
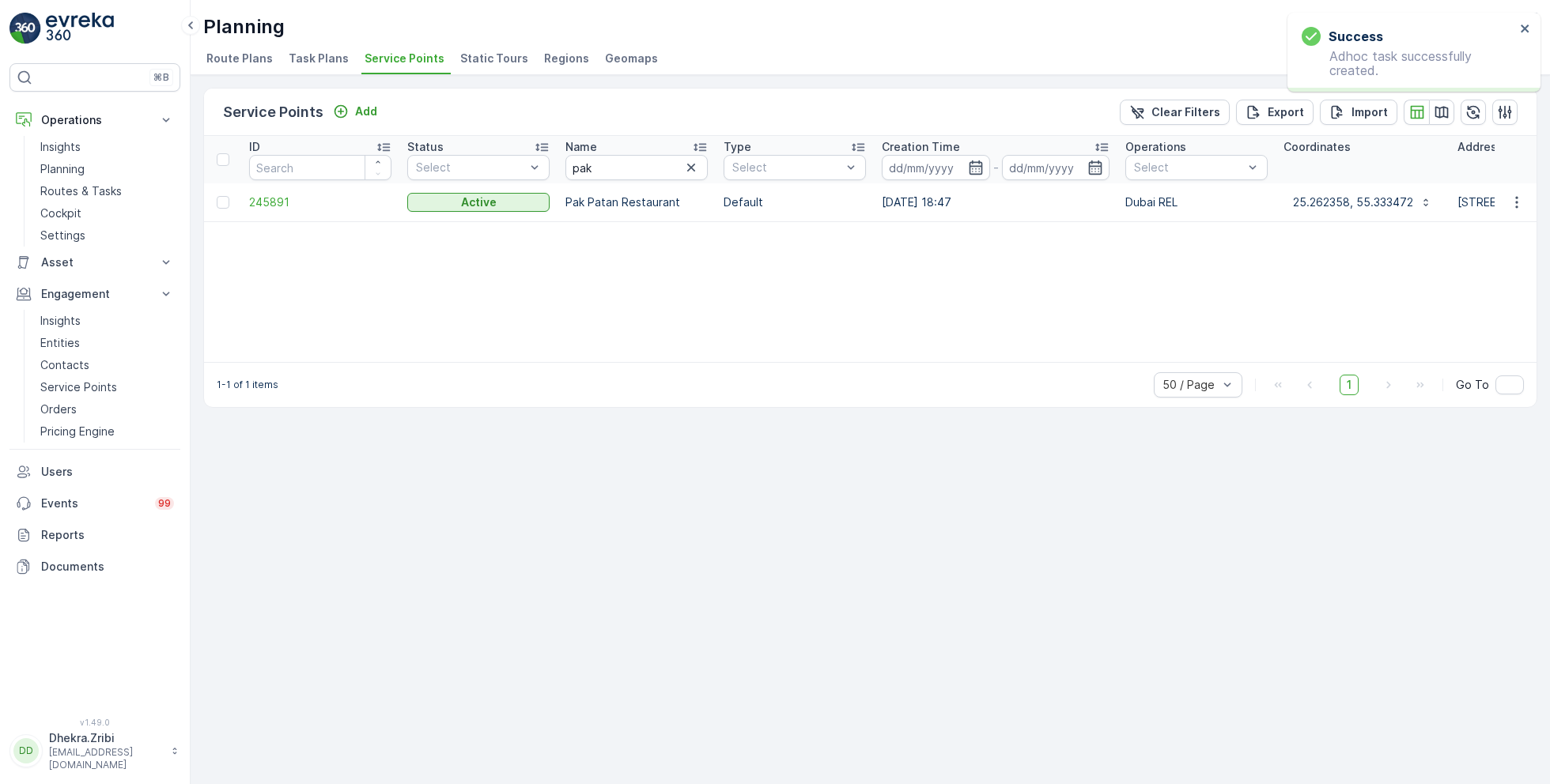
click at [270, 191] on td "245891" at bounding box center [321, 202] width 158 height 38
click at [276, 204] on span "245891" at bounding box center [321, 203] width 142 height 16
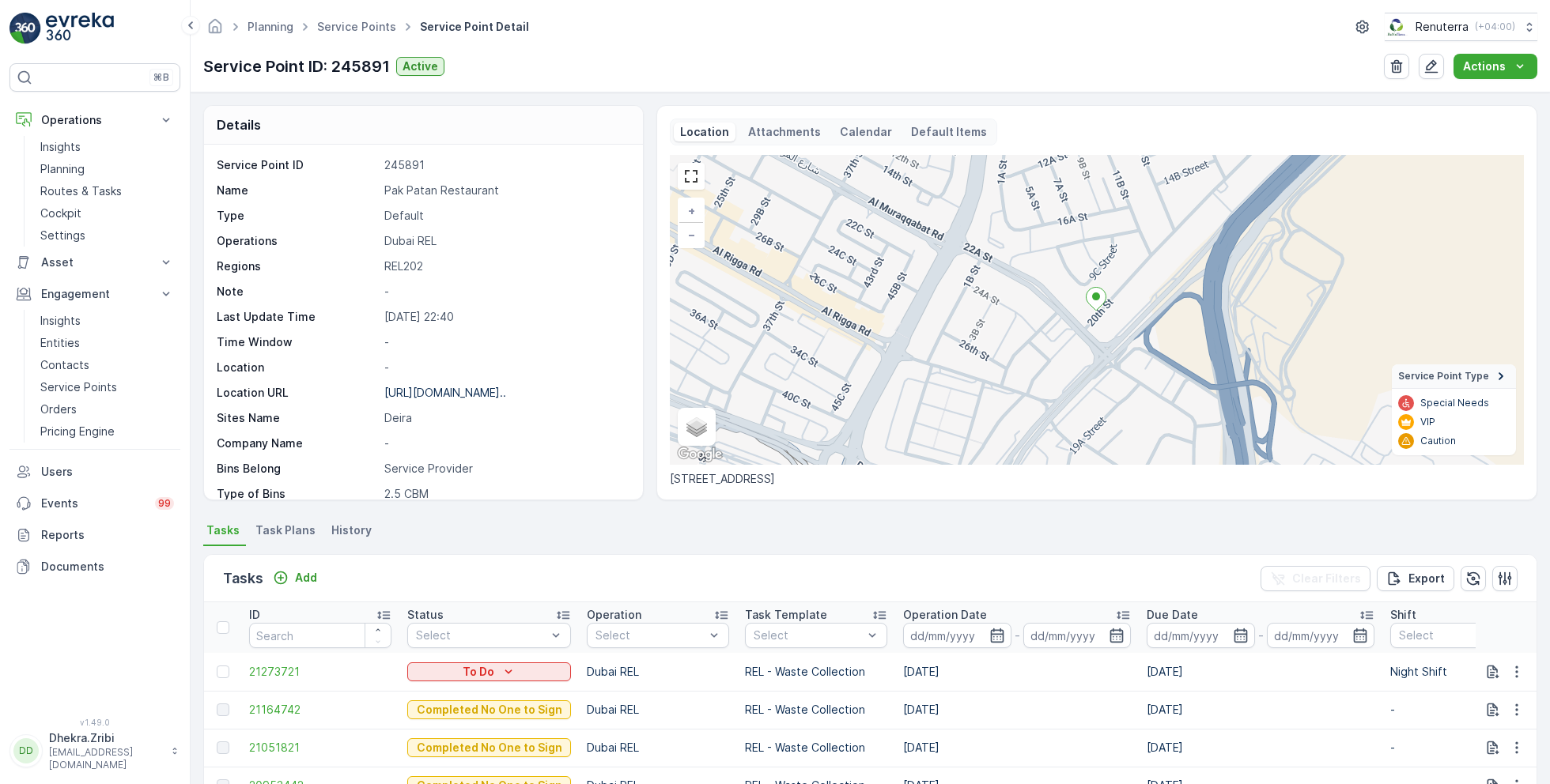
click at [367, 18] on ul "Service Points" at bounding box center [365, 27] width 103 height 23
click at [368, 21] on link "Service Points" at bounding box center [357, 26] width 79 height 14
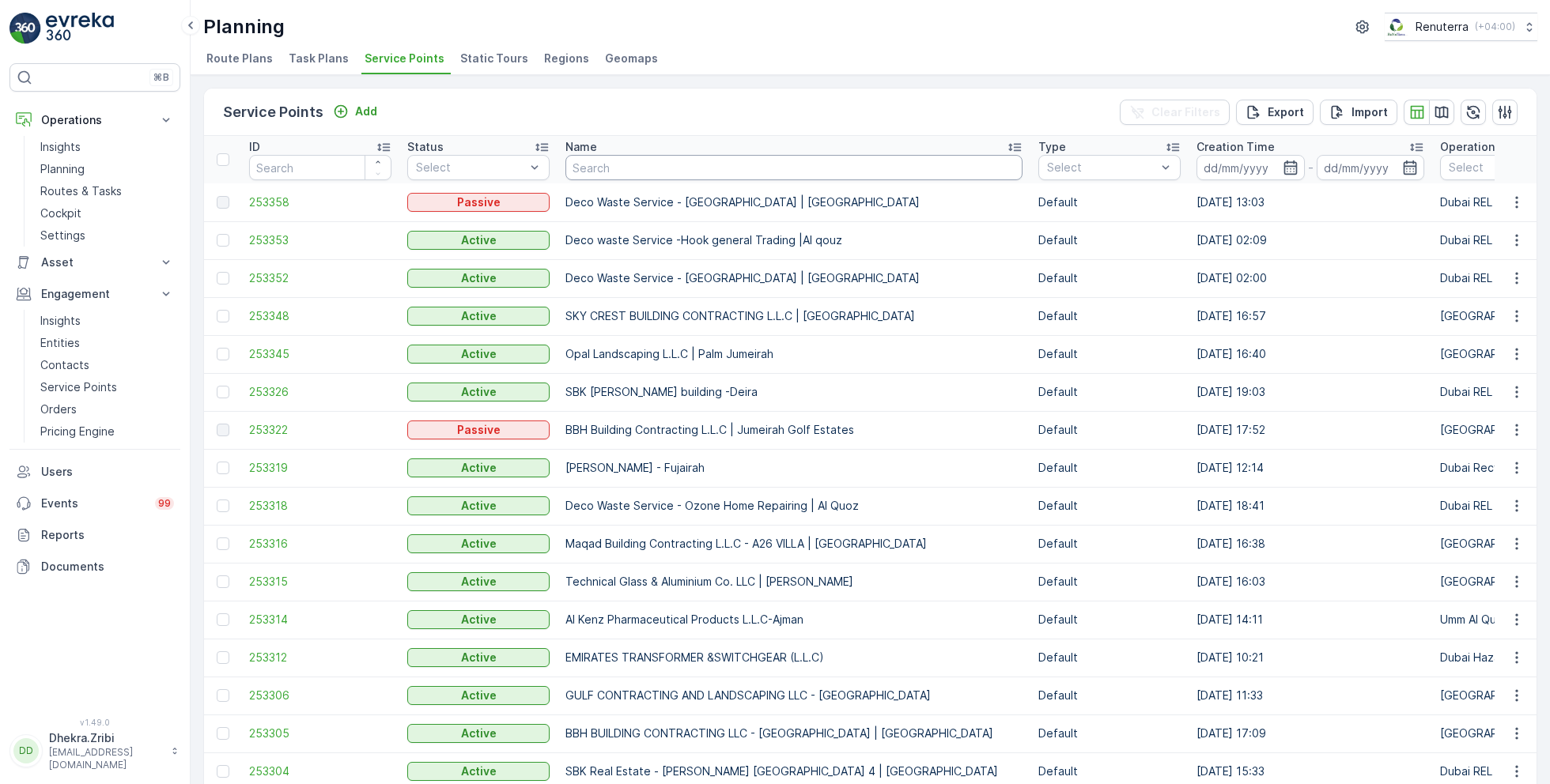
click at [753, 166] on input "text" at bounding box center [793, 168] width 457 height 25
type input "lesp"
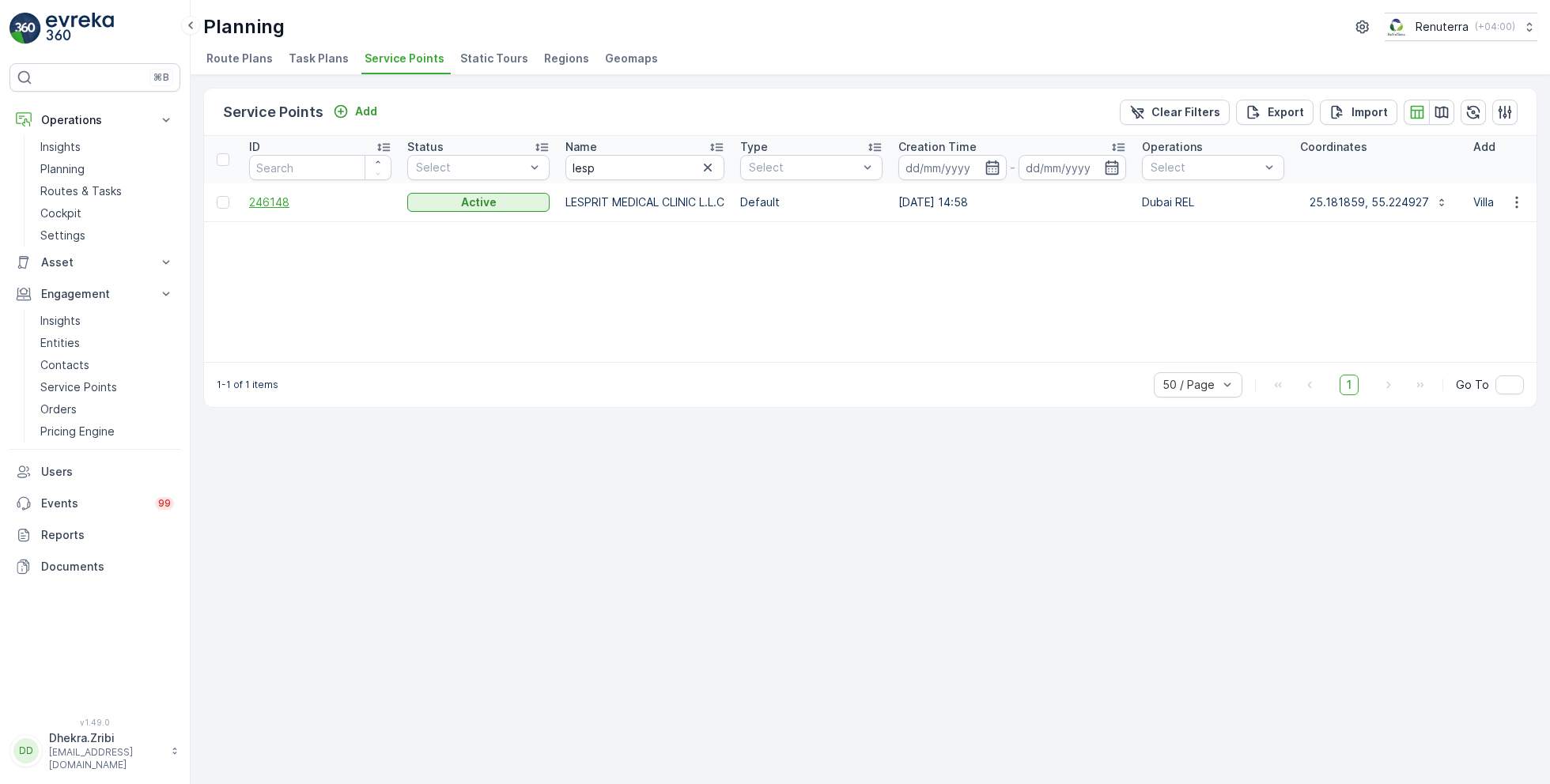
click at [276, 205] on span "246148" at bounding box center [321, 203] width 142 height 16
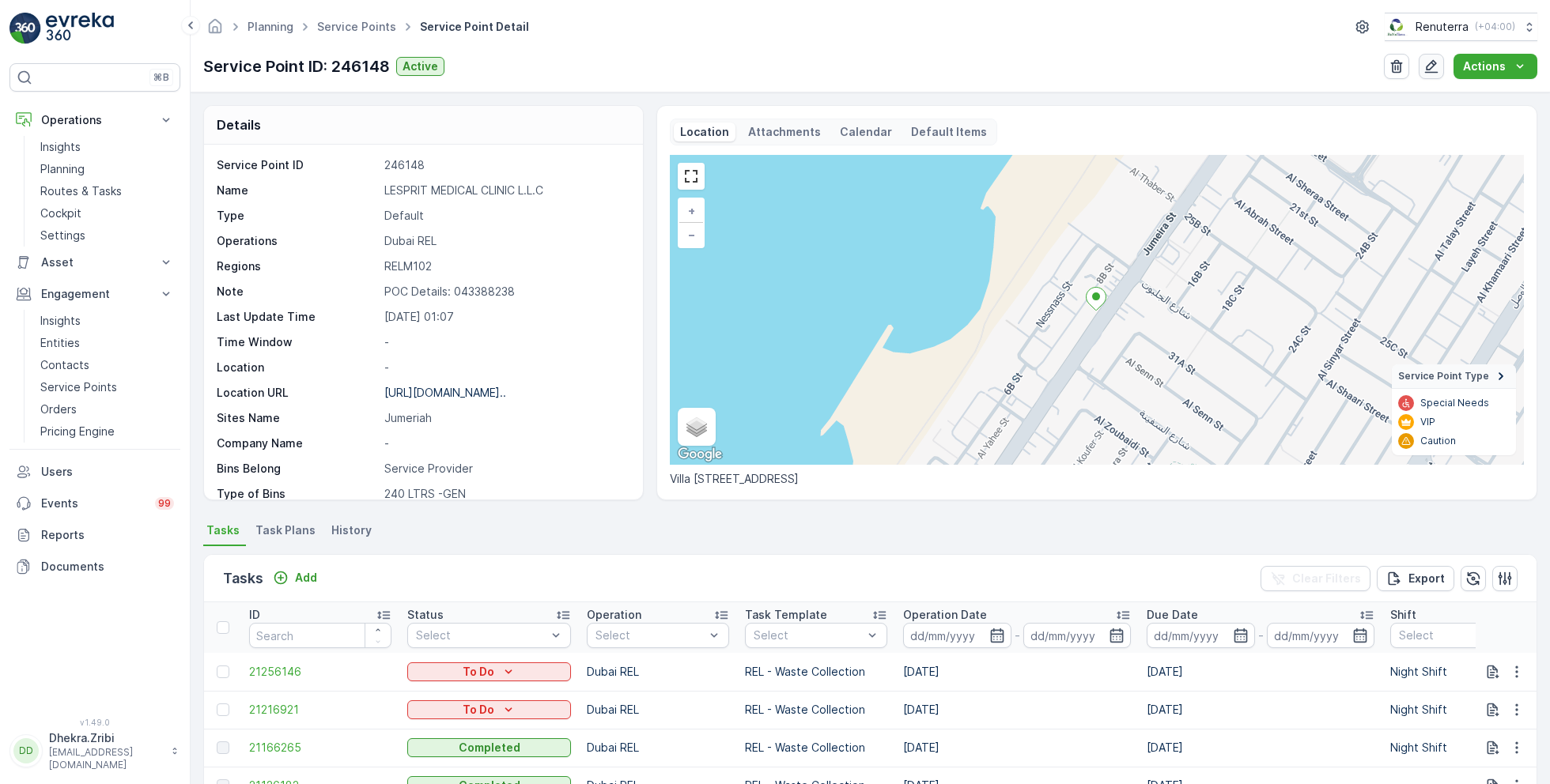
click at [1435, 69] on icon "button" at bounding box center [1431, 66] width 16 height 16
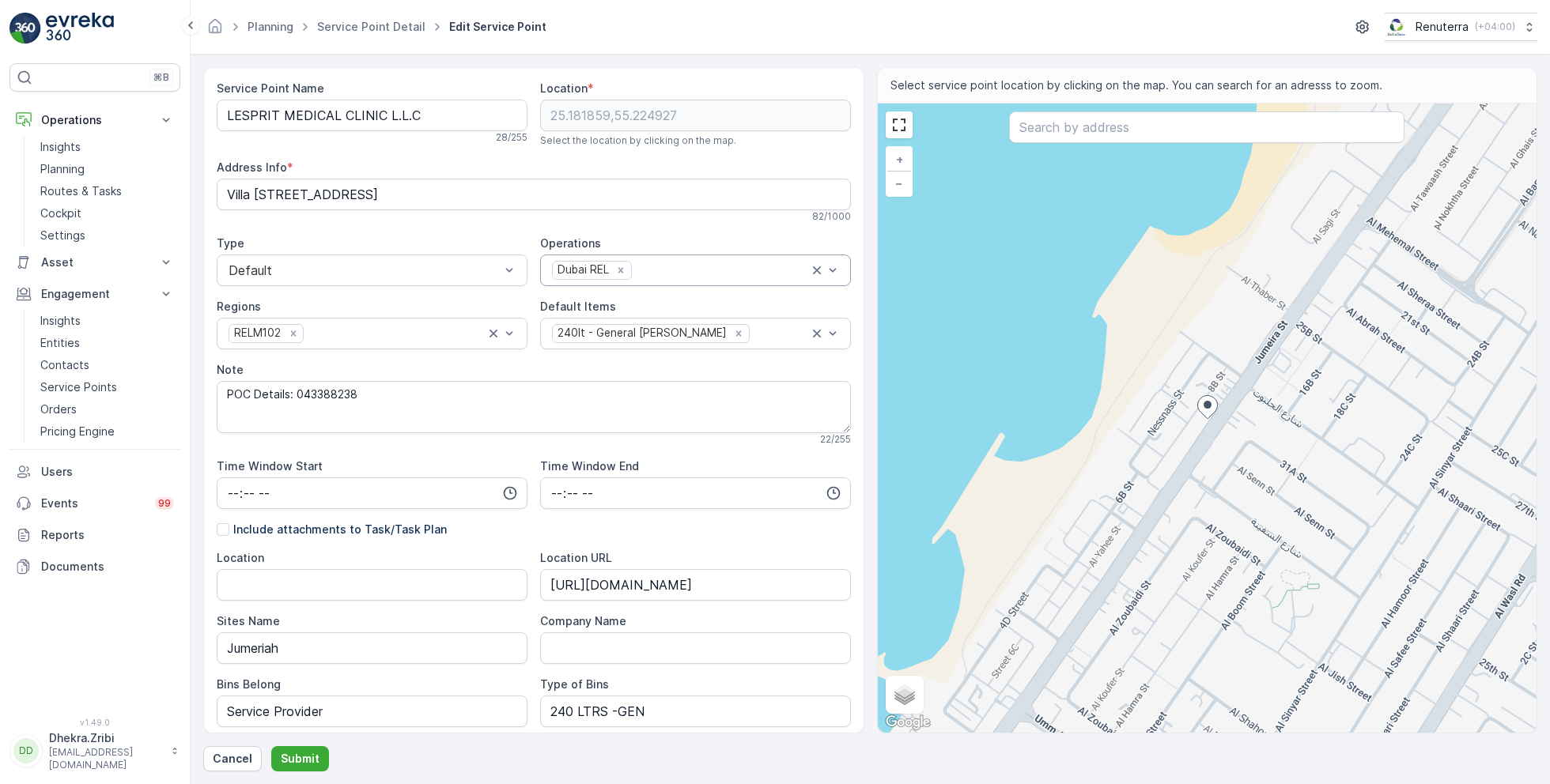
click at [679, 269] on div at bounding box center [721, 270] width 175 height 15
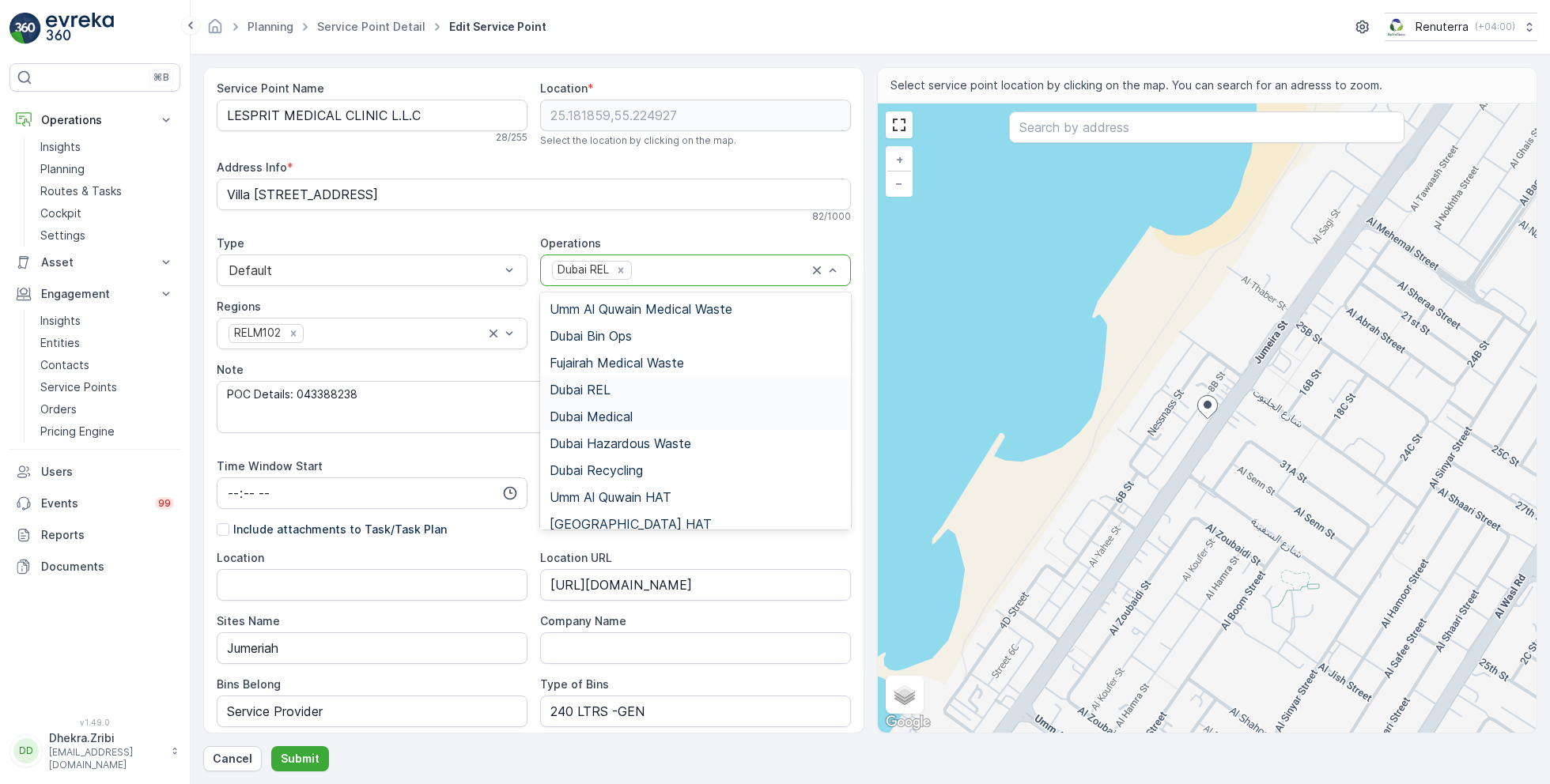
click at [609, 416] on span "Dubai Medical" at bounding box center [590, 417] width 83 height 15
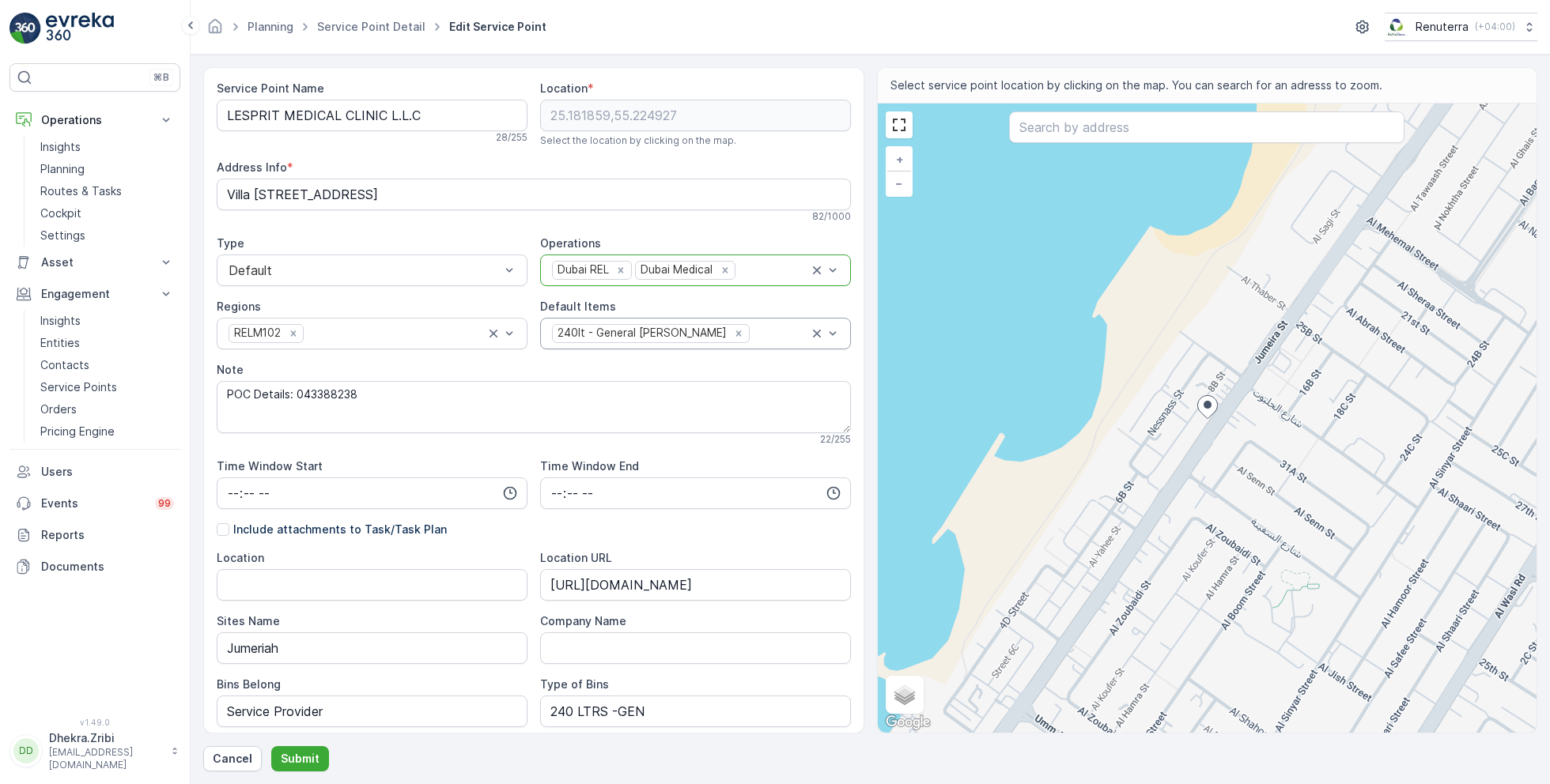
click at [751, 330] on div at bounding box center [779, 333] width 57 height 15
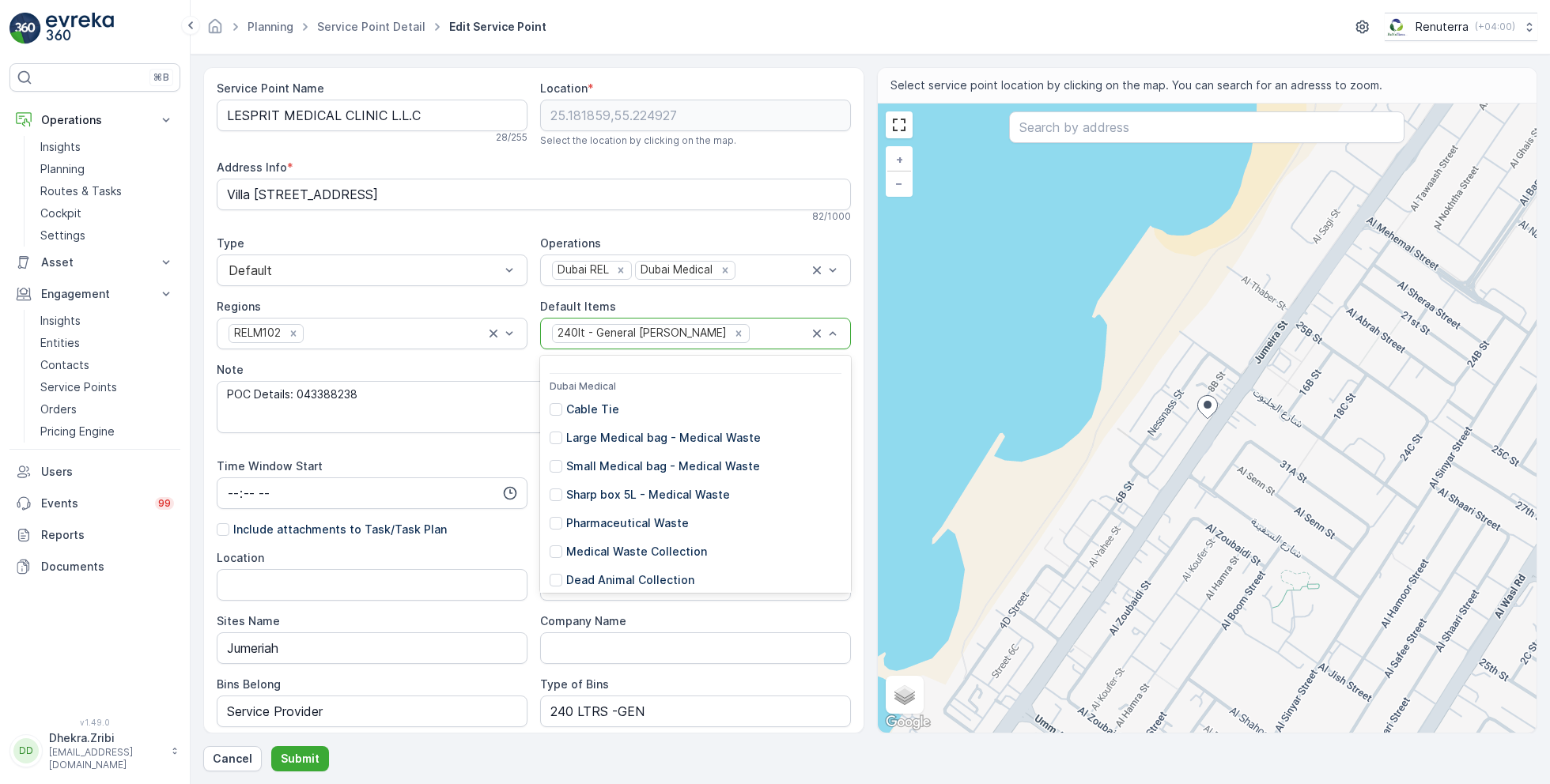
scroll to position [520, 0]
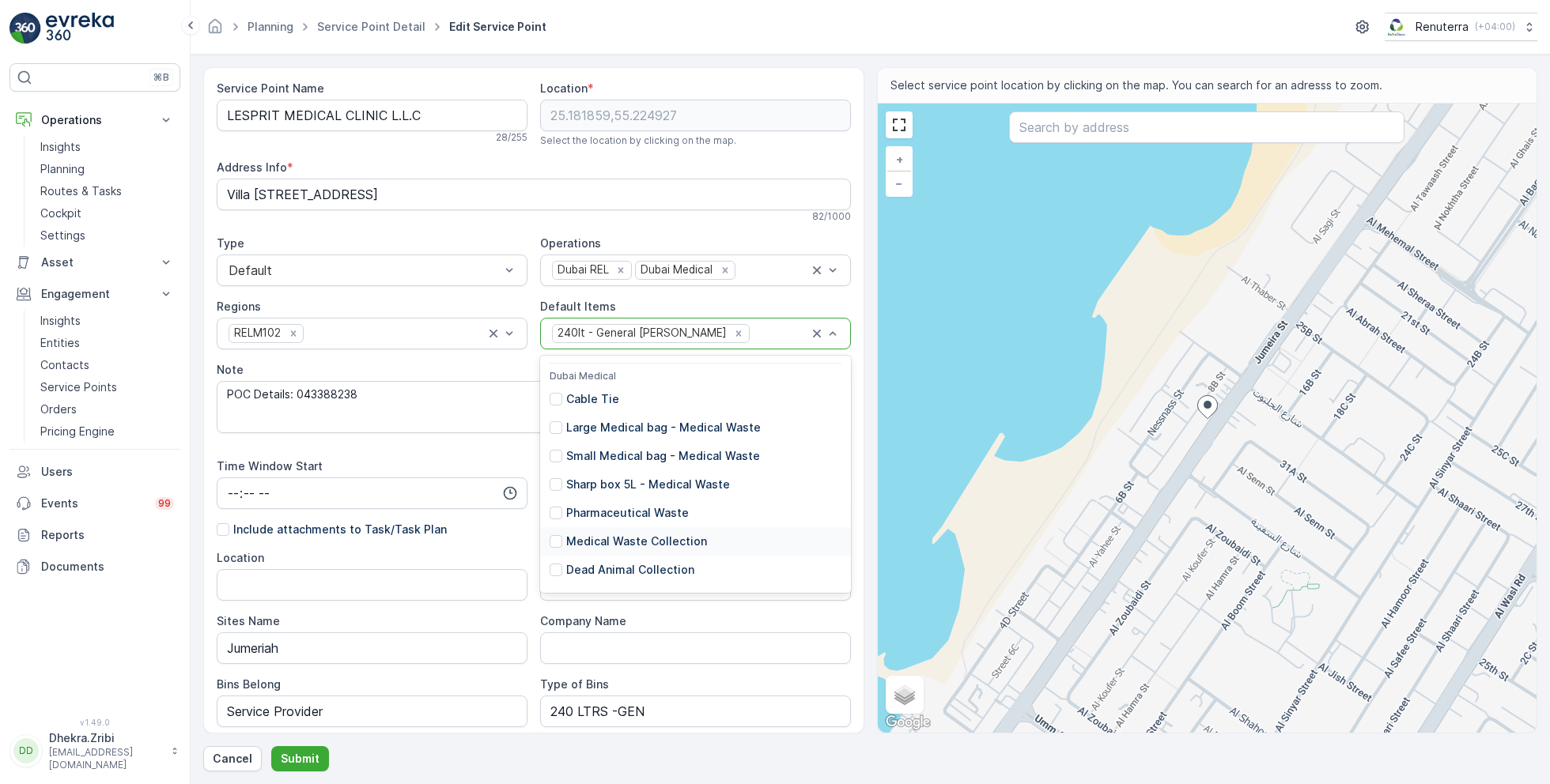
click at [659, 539] on p "Medical Waste Collection" at bounding box center [636, 541] width 141 height 16
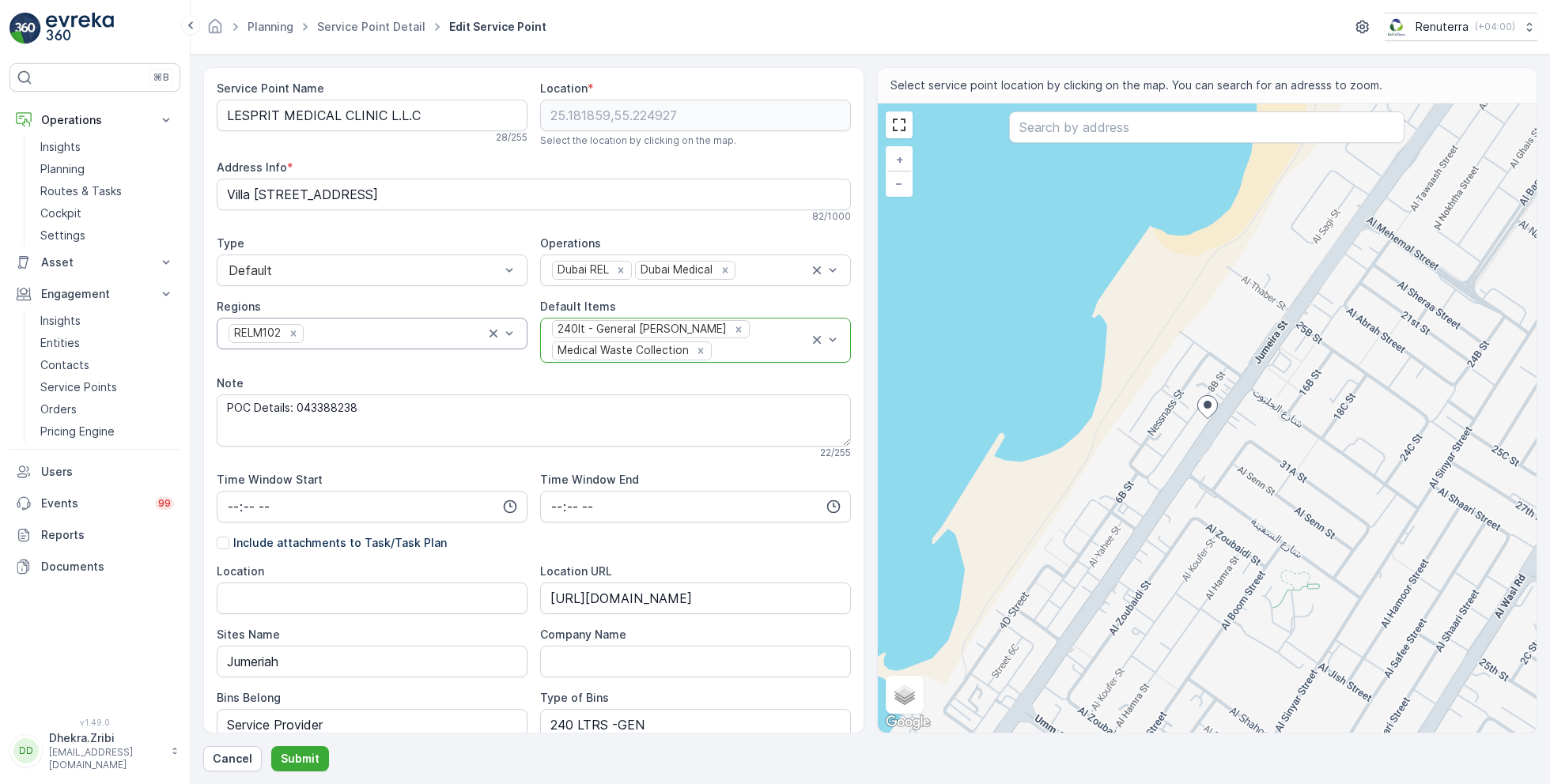
click at [417, 328] on div at bounding box center [395, 333] width 180 height 15
click at [664, 405] on textarea "POC Details: 043388238" at bounding box center [533, 421] width 634 height 53
click at [380, 329] on div at bounding box center [395, 333] width 180 height 15
click at [650, 417] on textarea "POC Details: 043388238" at bounding box center [533, 421] width 634 height 53
click at [298, 757] on p "Submit" at bounding box center [300, 759] width 39 height 16
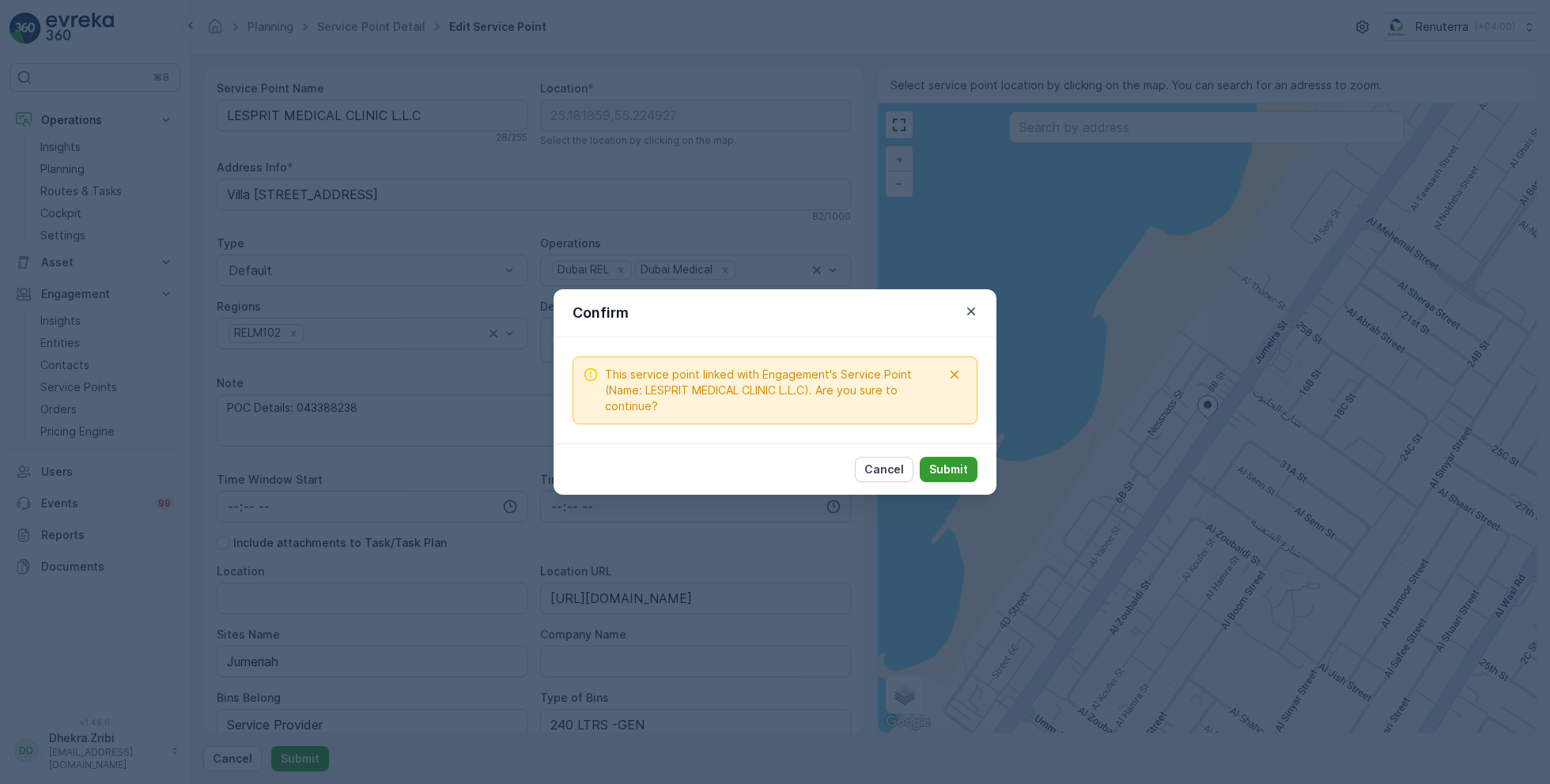
click at [944, 467] on p "Submit" at bounding box center [949, 469] width 39 height 16
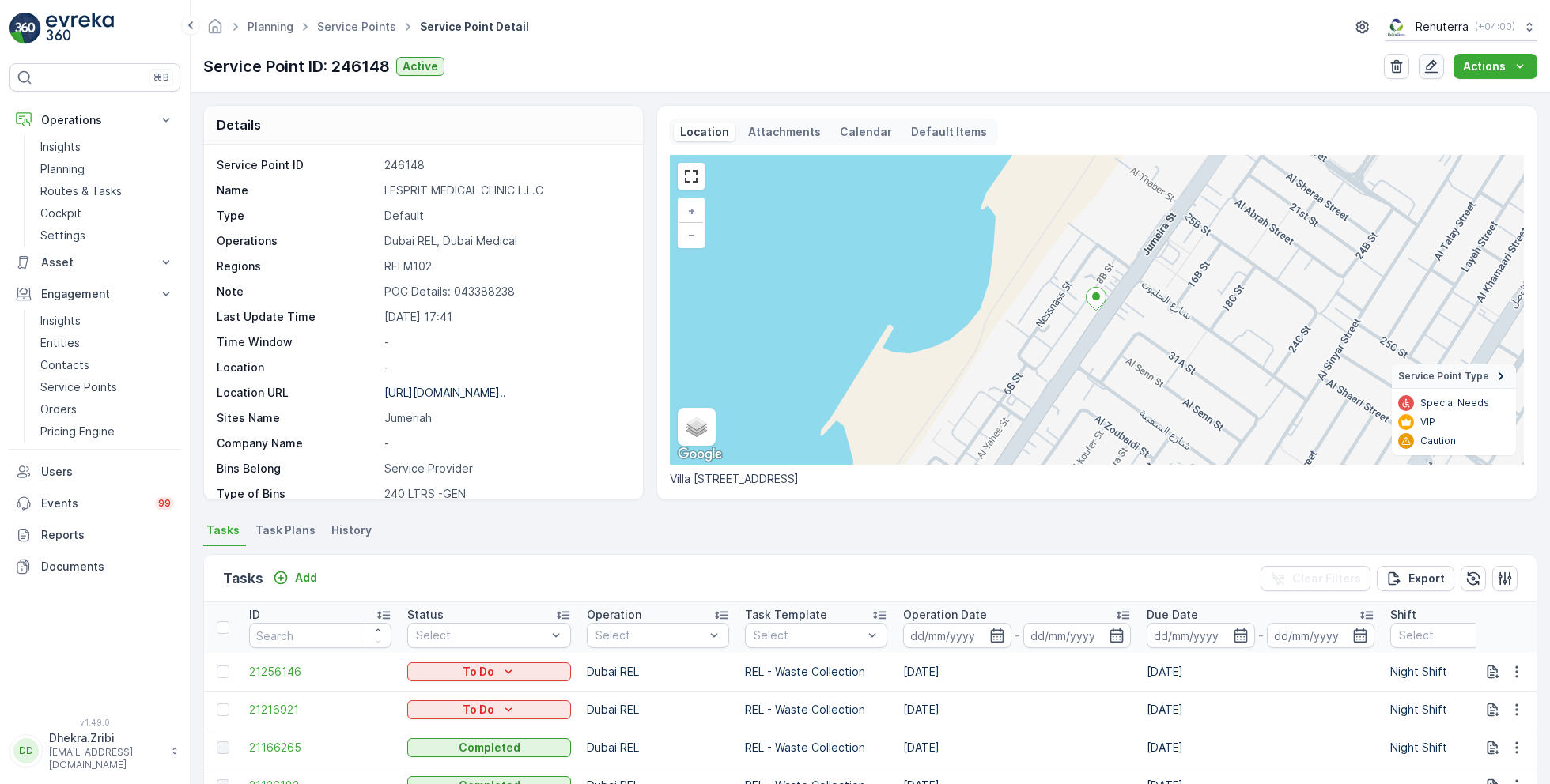
click at [1431, 64] on icon "button" at bounding box center [1431, 66] width 16 height 16
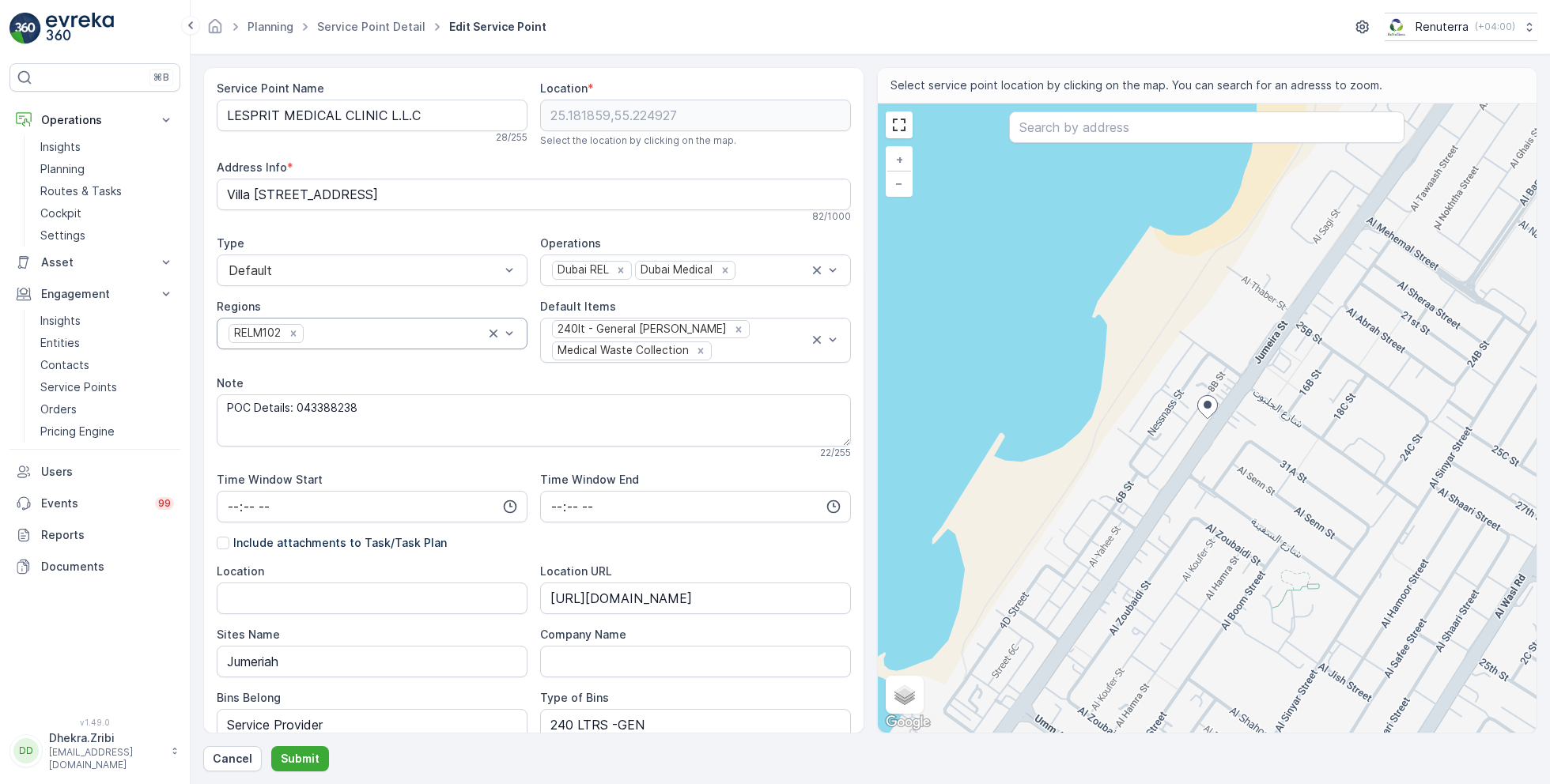
click at [376, 335] on div at bounding box center [395, 333] width 180 height 15
type input "M"
click at [692, 398] on textarea "POC Details: 043388238" at bounding box center [533, 421] width 634 height 53
click at [400, 330] on div at bounding box center [395, 333] width 180 height 15
click at [469, 220] on div "82 / 1000" at bounding box center [533, 216] width 634 height 13
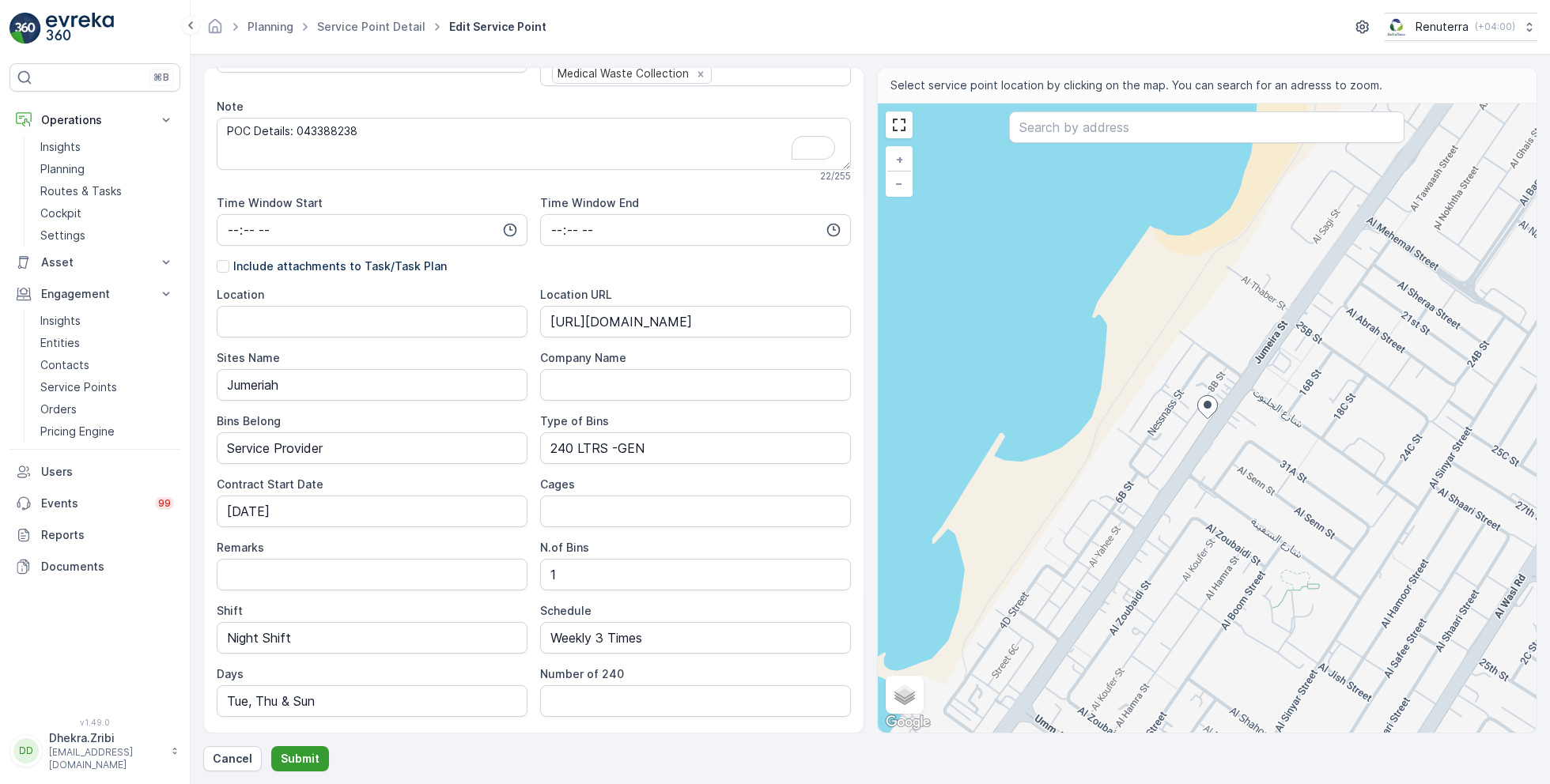
click at [296, 762] on p "Submit" at bounding box center [300, 759] width 39 height 16
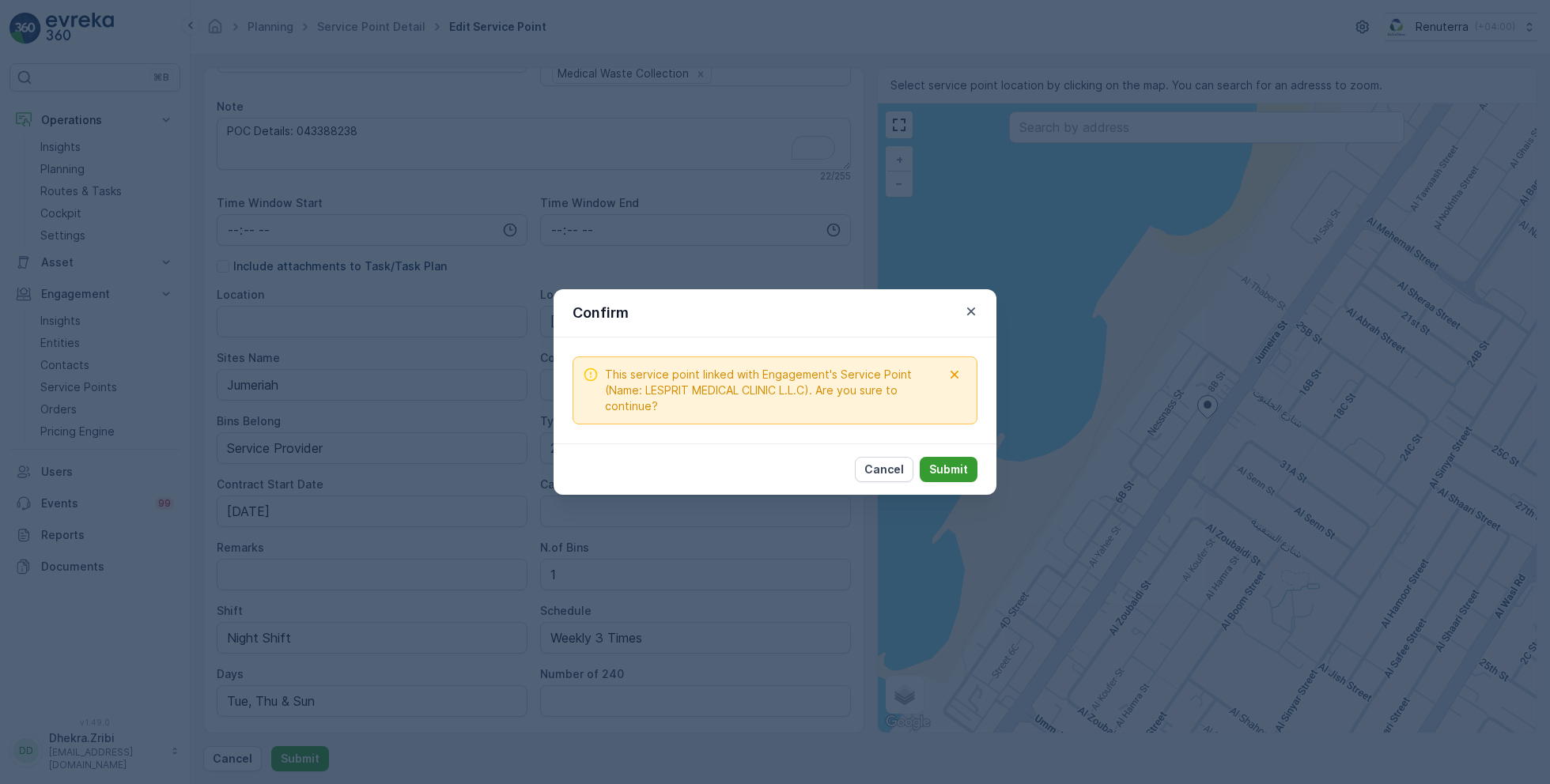
click at [962, 465] on p "Submit" at bounding box center [949, 469] width 39 height 16
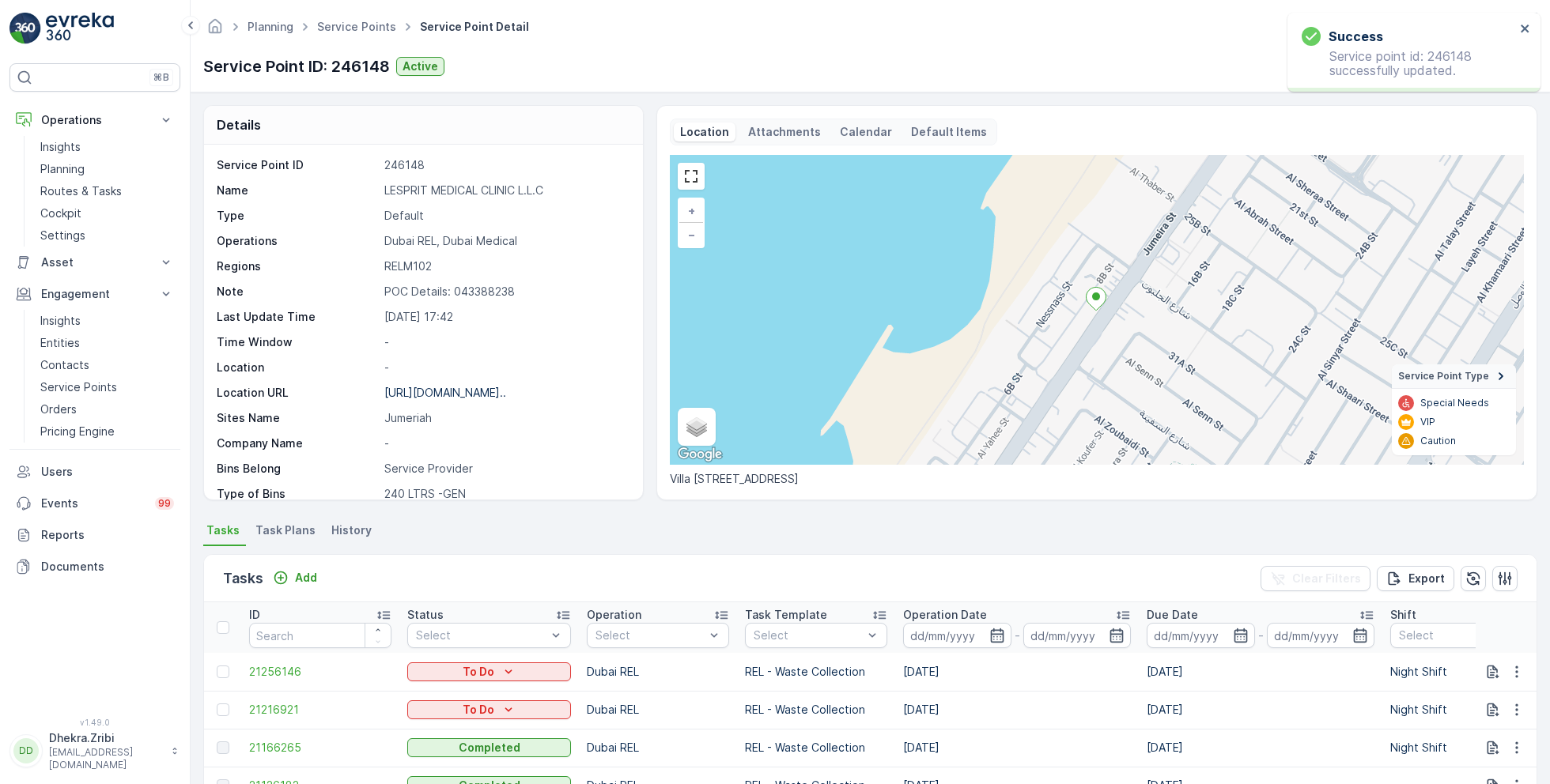
click at [294, 527] on span "Task Plans" at bounding box center [285, 531] width 60 height 16
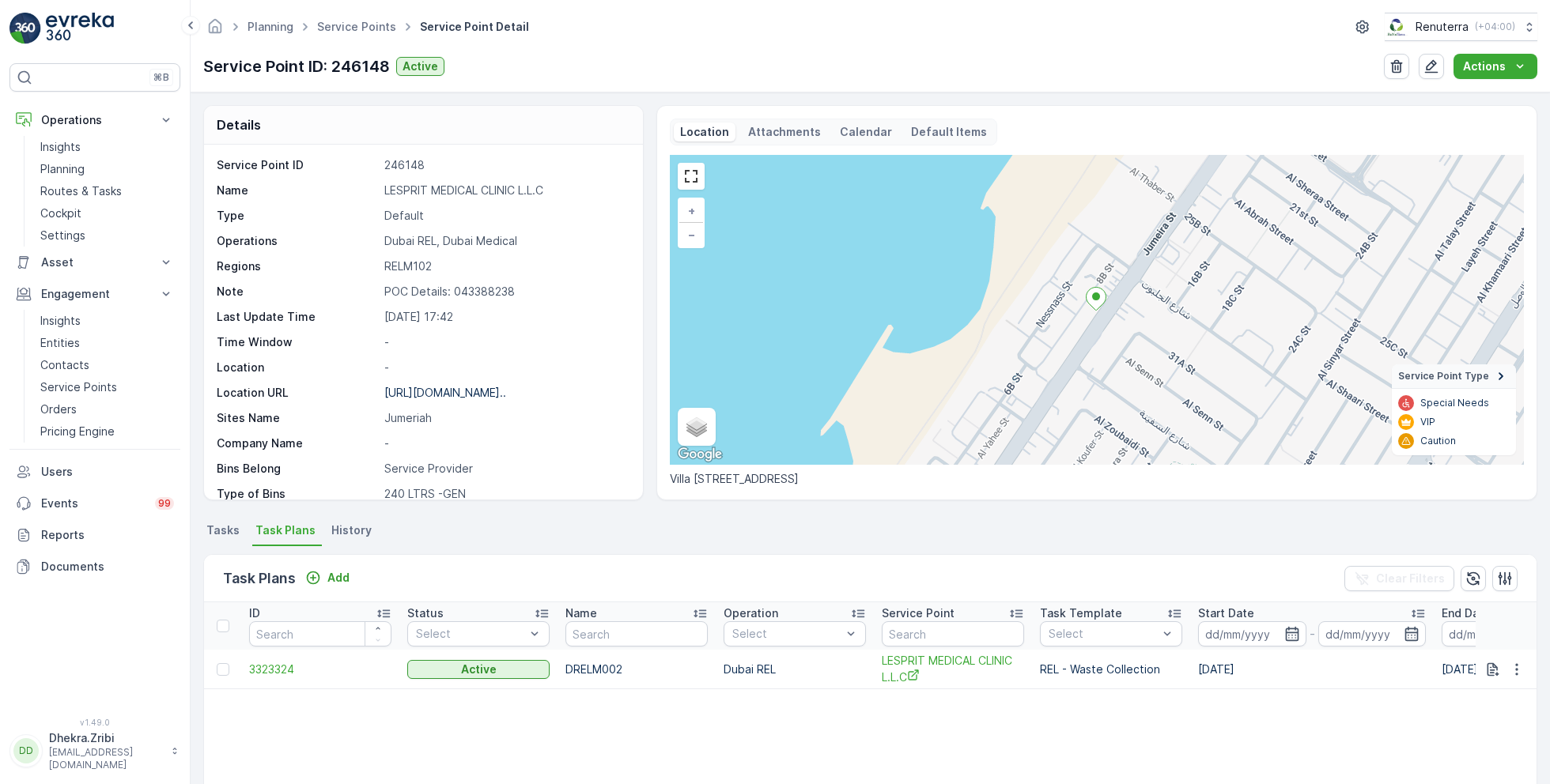
scroll to position [216, 0]
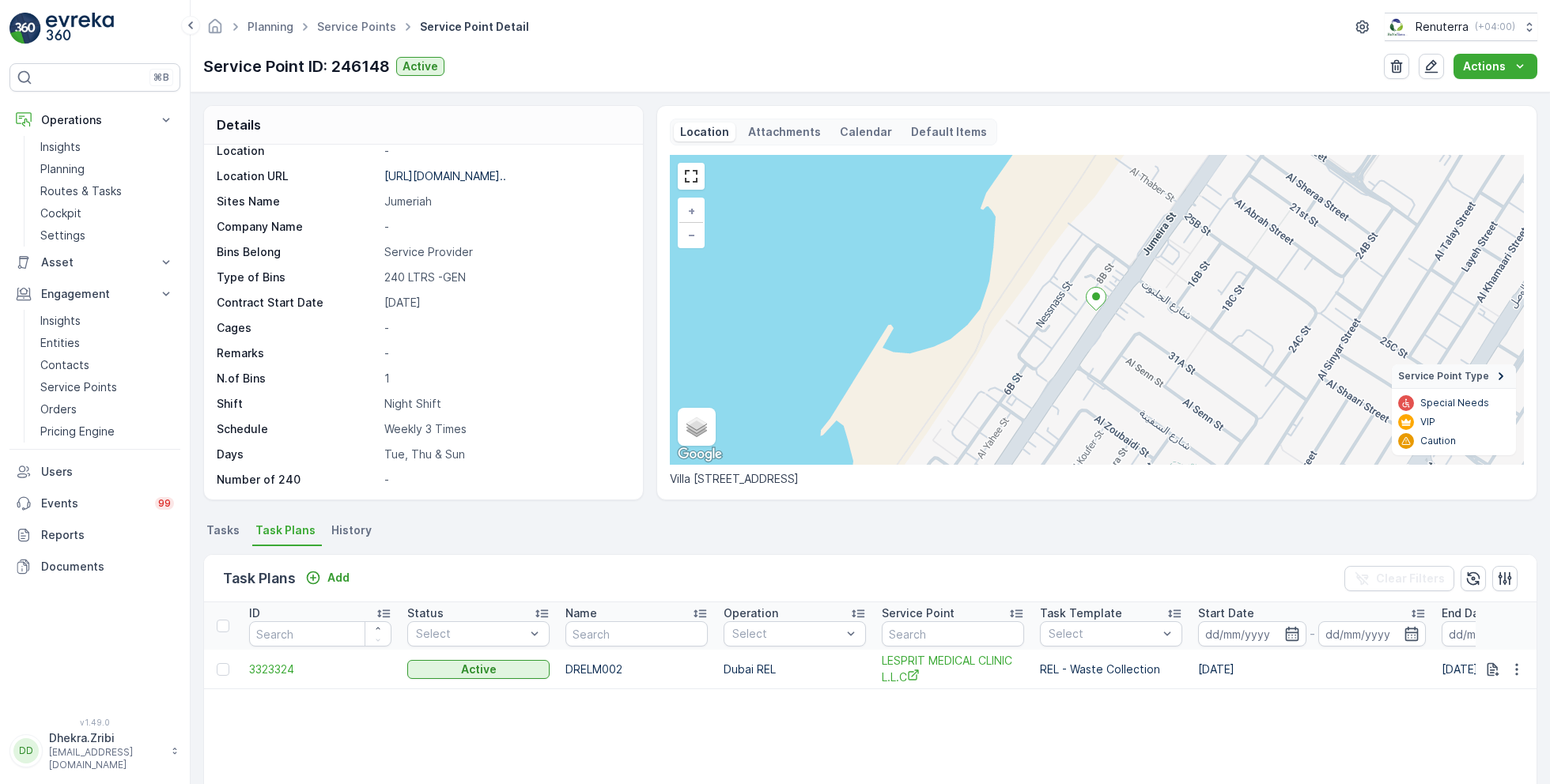
click at [233, 528] on span "Tasks" at bounding box center [223, 531] width 33 height 16
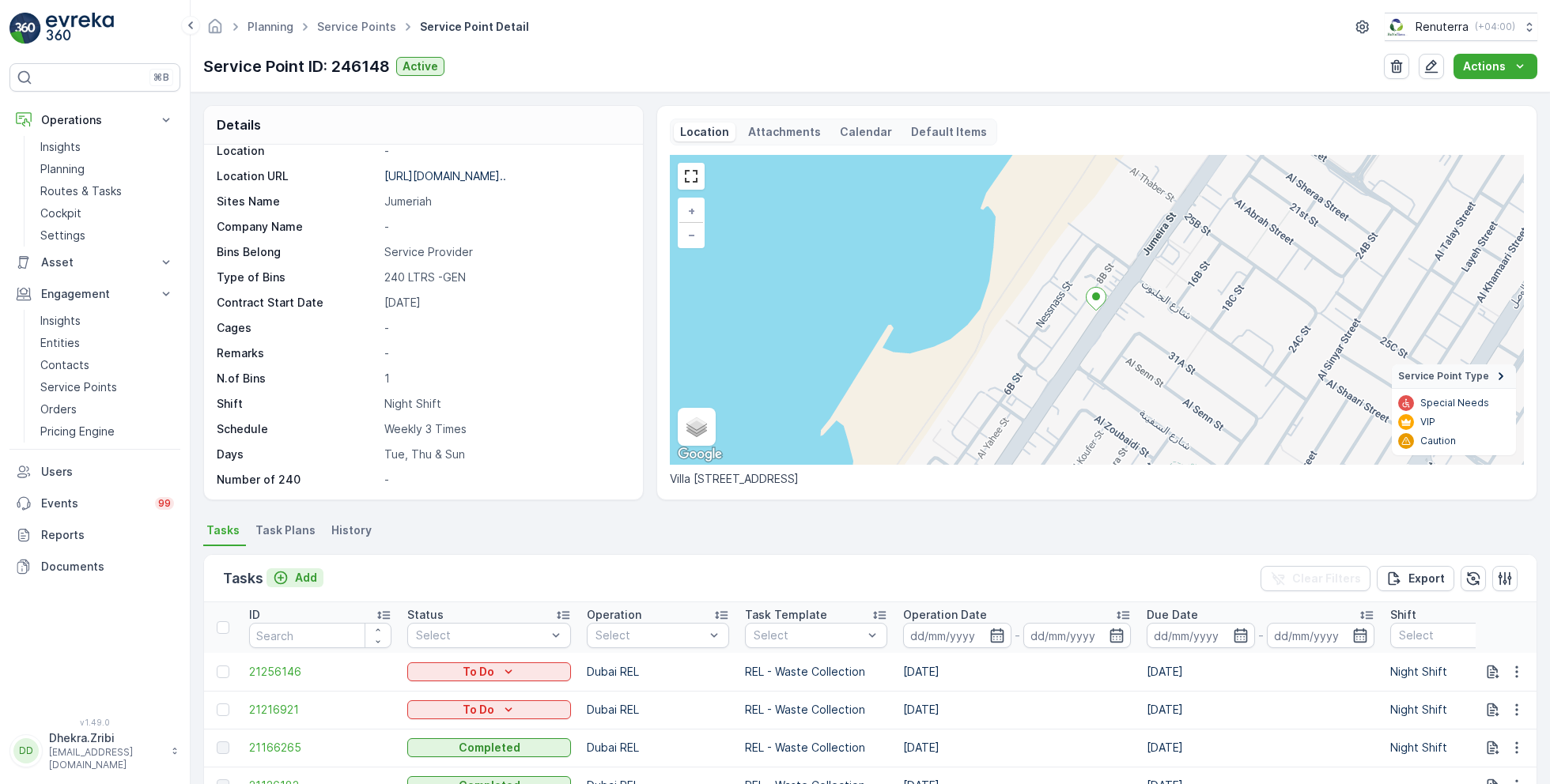
click at [304, 575] on p "Add" at bounding box center [306, 578] width 22 height 16
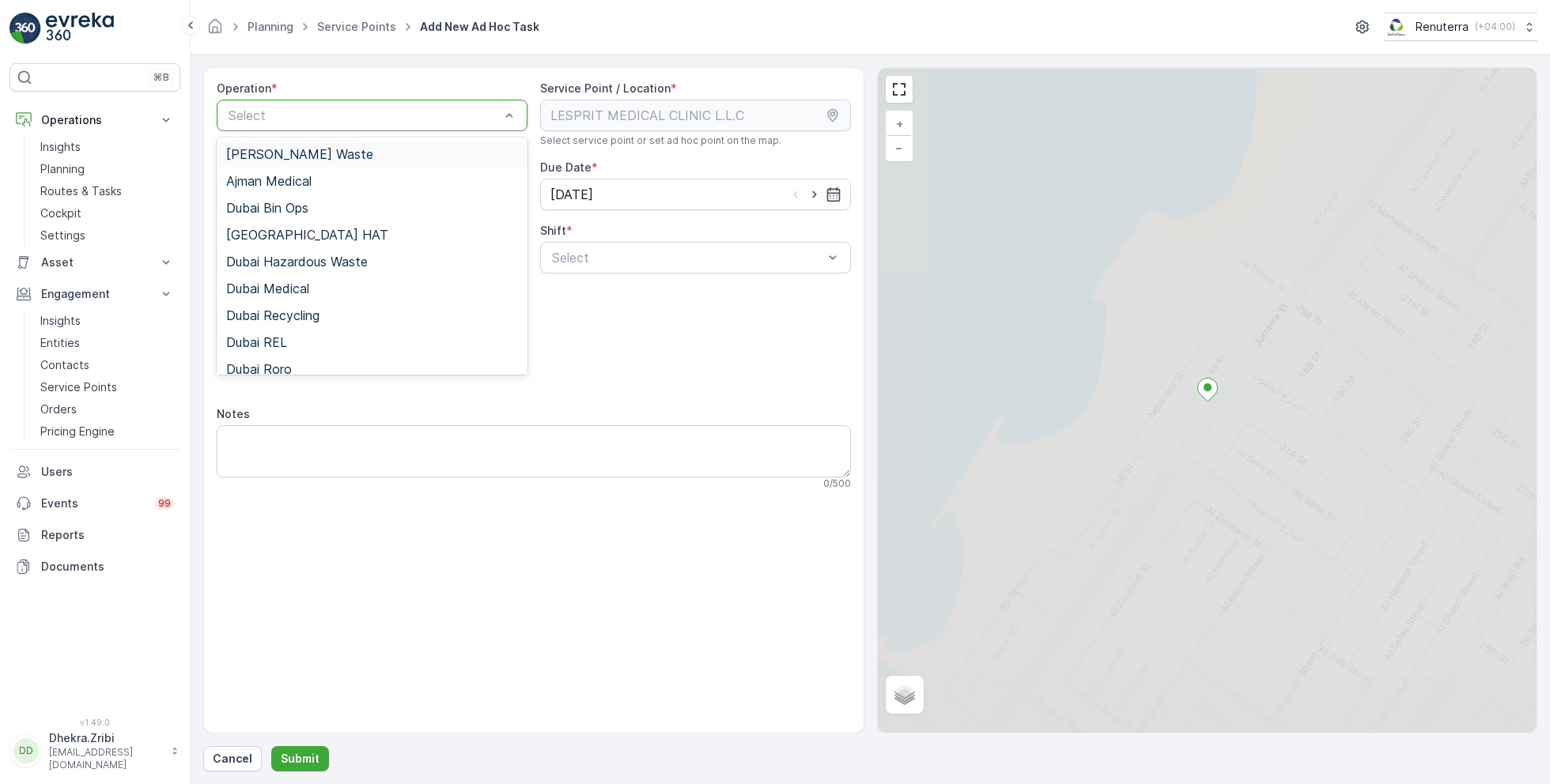
click at [368, 114] on div at bounding box center [364, 115] width 275 height 15
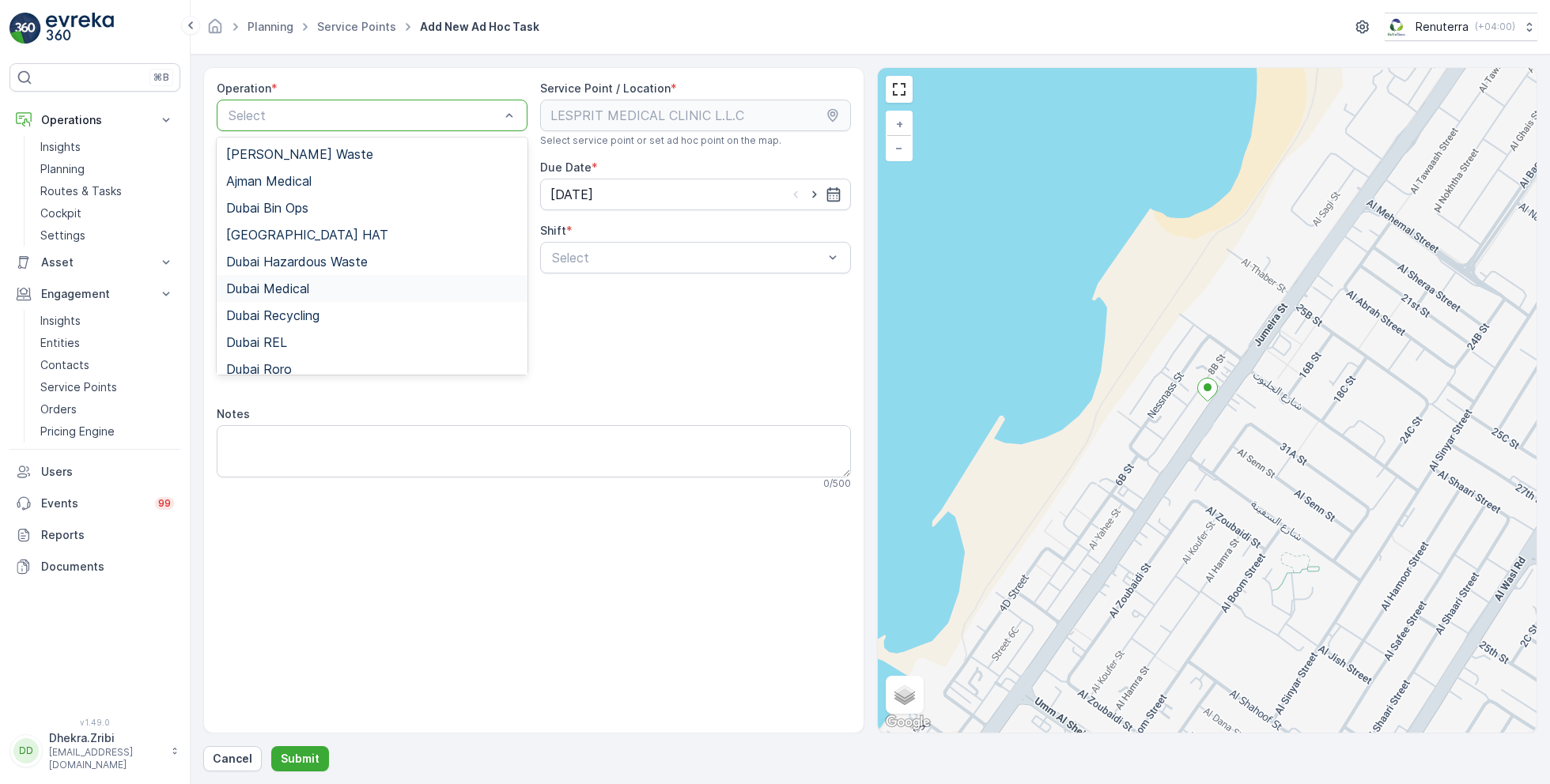
click at [309, 289] on span "Dubai Medical" at bounding box center [267, 288] width 83 height 15
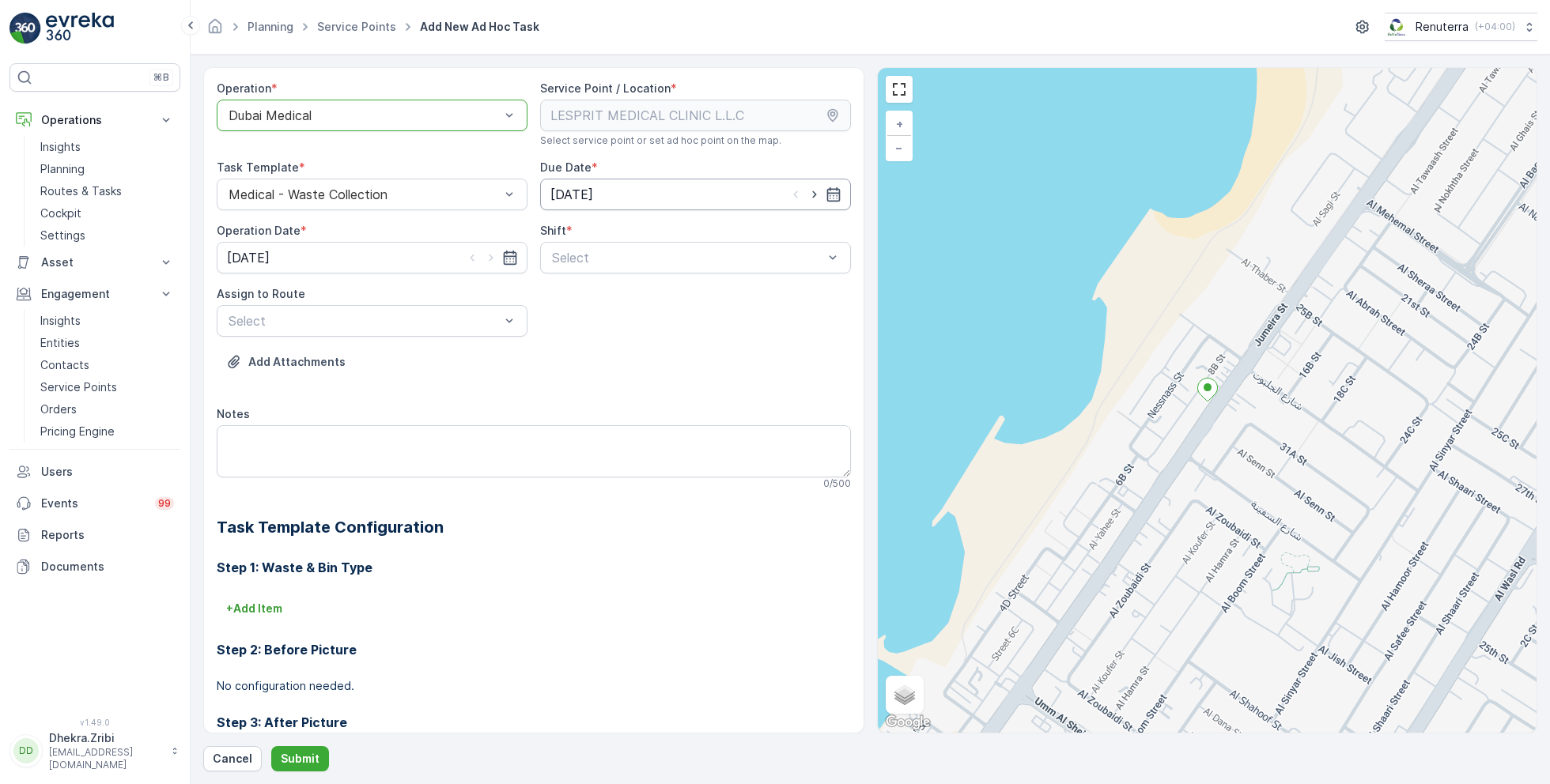
click at [741, 197] on input "[DATE]" at bounding box center [695, 194] width 311 height 31
click at [580, 233] on p "August" at bounding box center [577, 232] width 40 height 16
click at [589, 334] on span "September" at bounding box center [597, 339] width 60 height 16
click at [736, 286] on div "6" at bounding box center [737, 294] width 25 height 25
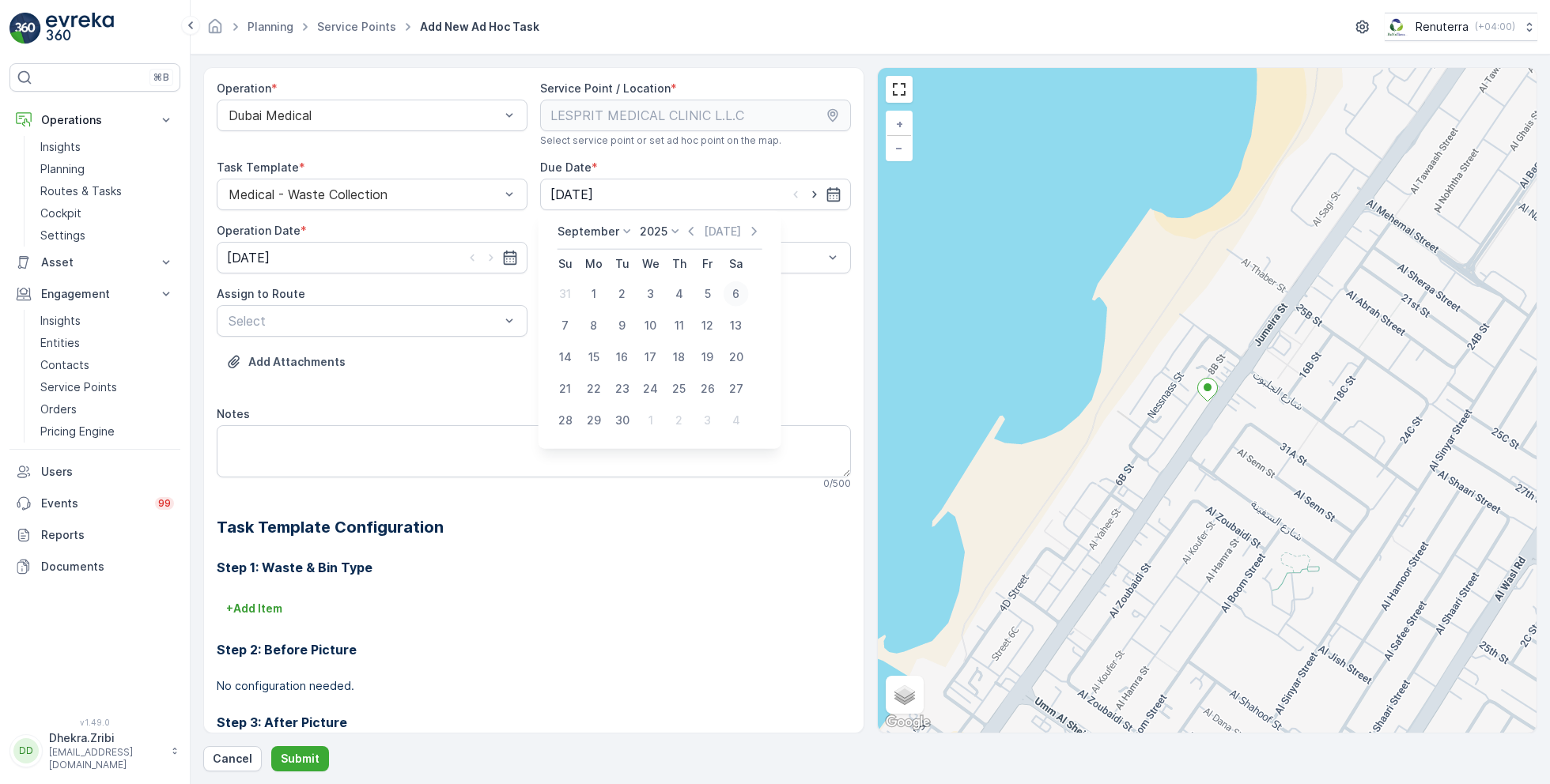
type input "06.09.2025"
click at [409, 250] on input "[DATE]" at bounding box center [371, 257] width 311 height 31
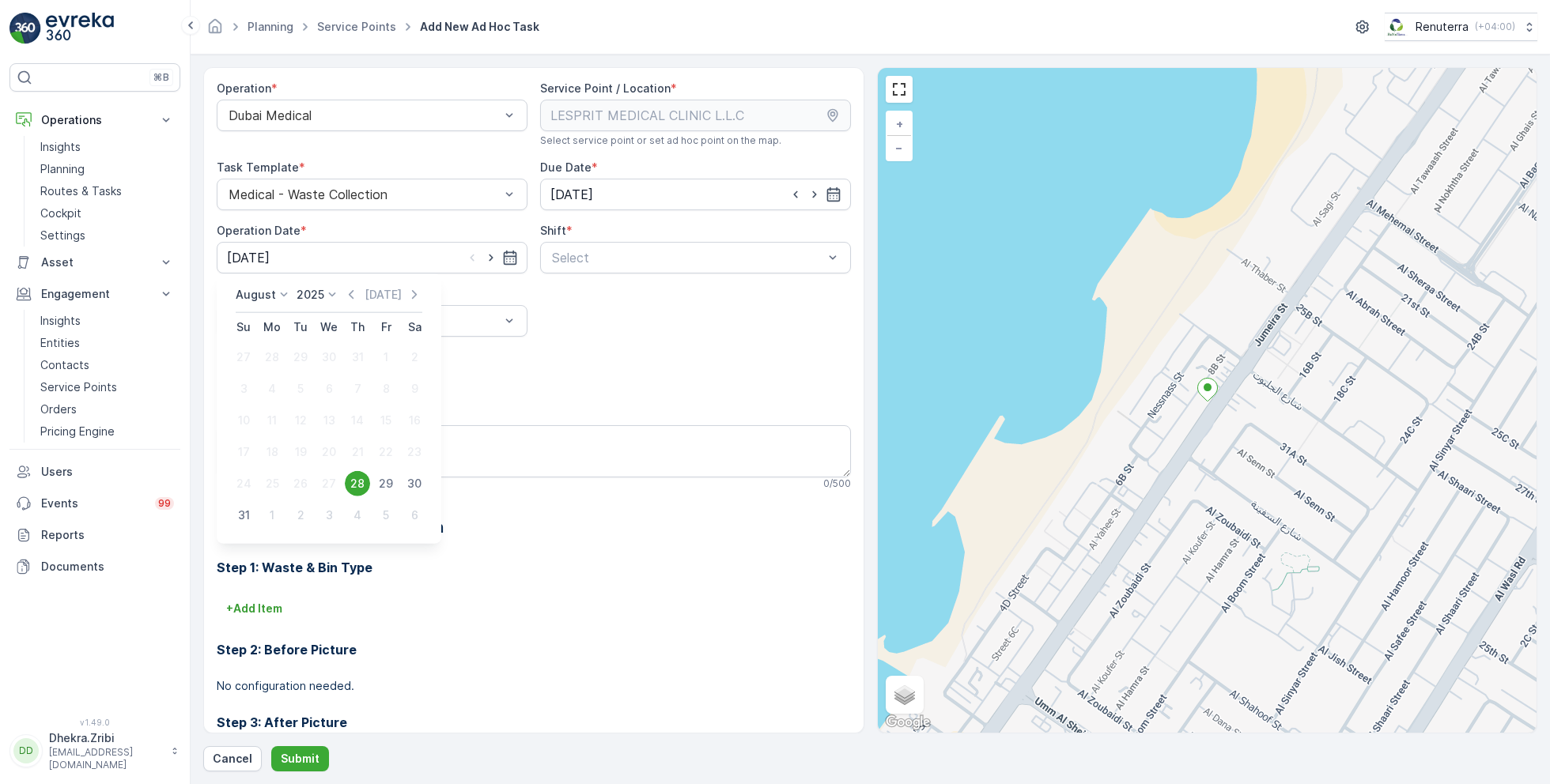
click at [257, 293] on p "August" at bounding box center [255, 295] width 40 height 16
click at [272, 427] on span "September" at bounding box center [276, 430] width 60 height 16
click at [416, 356] on div "6" at bounding box center [414, 357] width 25 height 25
type input "06.09.2025"
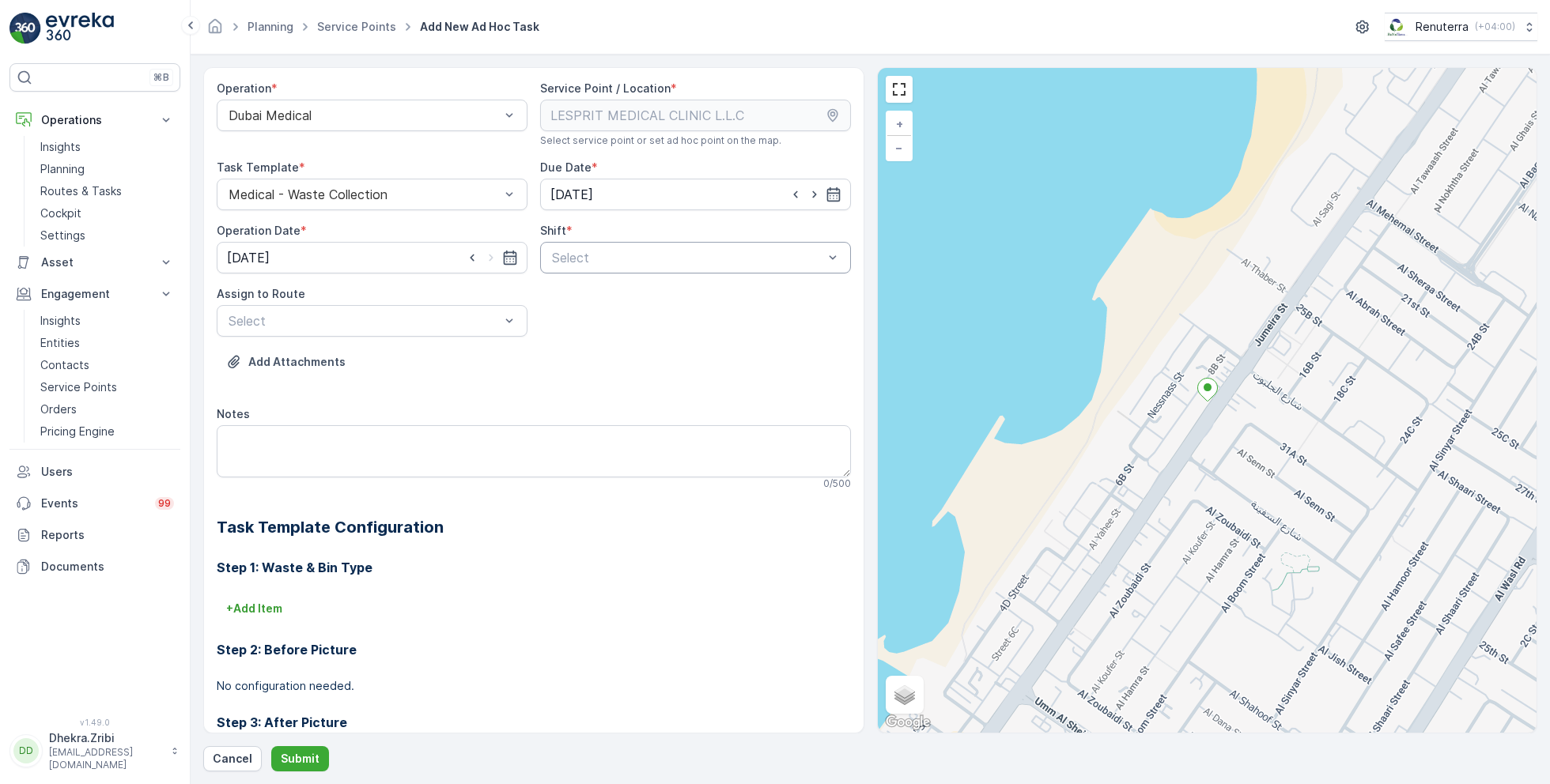
click at [627, 251] on div at bounding box center [688, 257] width 275 height 15
click at [580, 289] on span "Day Shift" at bounding box center [578, 296] width 57 height 15
click at [447, 319] on div at bounding box center [364, 320] width 275 height 15
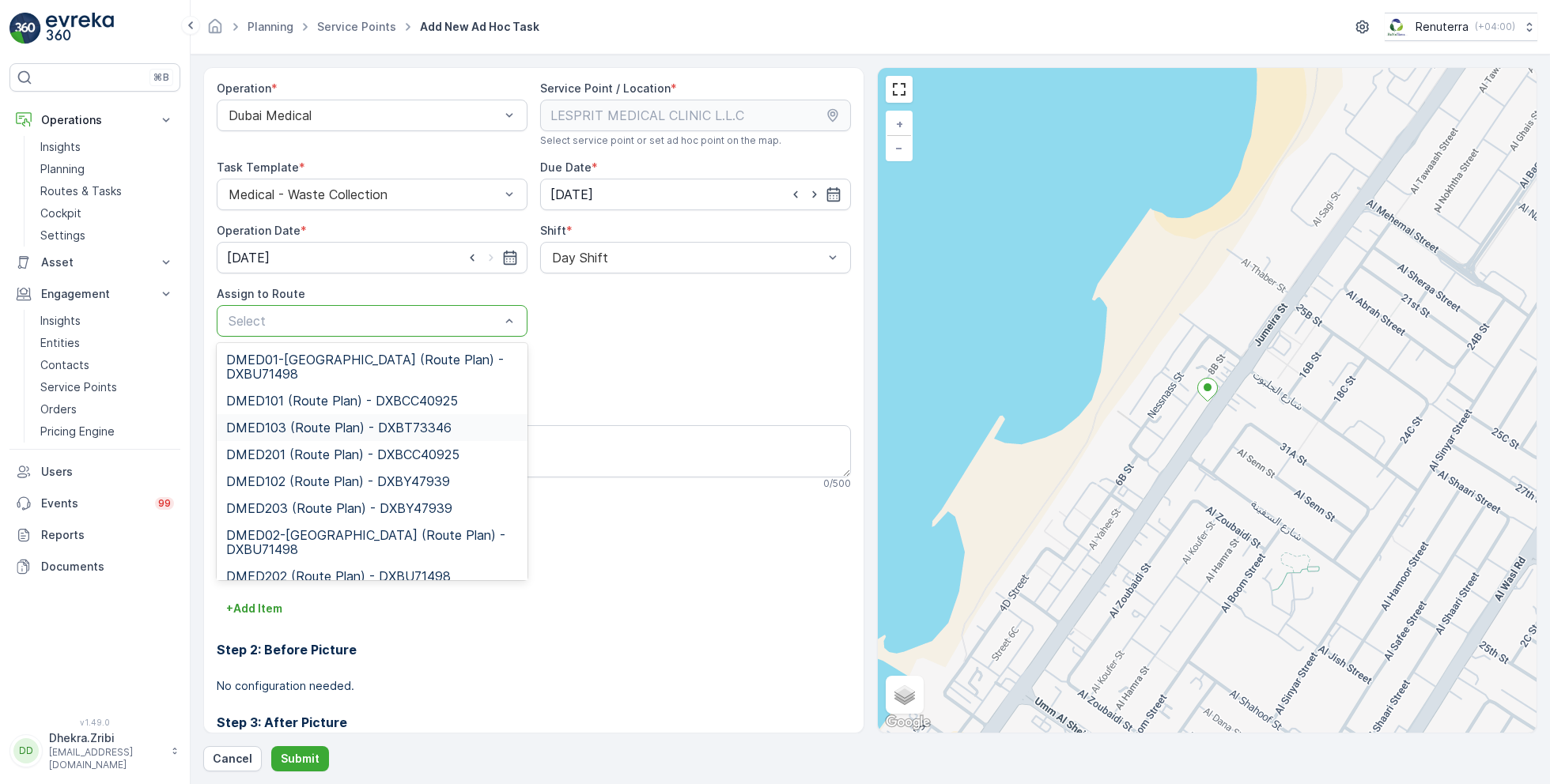
click at [354, 418] on div "DMED103 (Route Plan) - DXBT73346" at bounding box center [371, 428] width 311 height 27
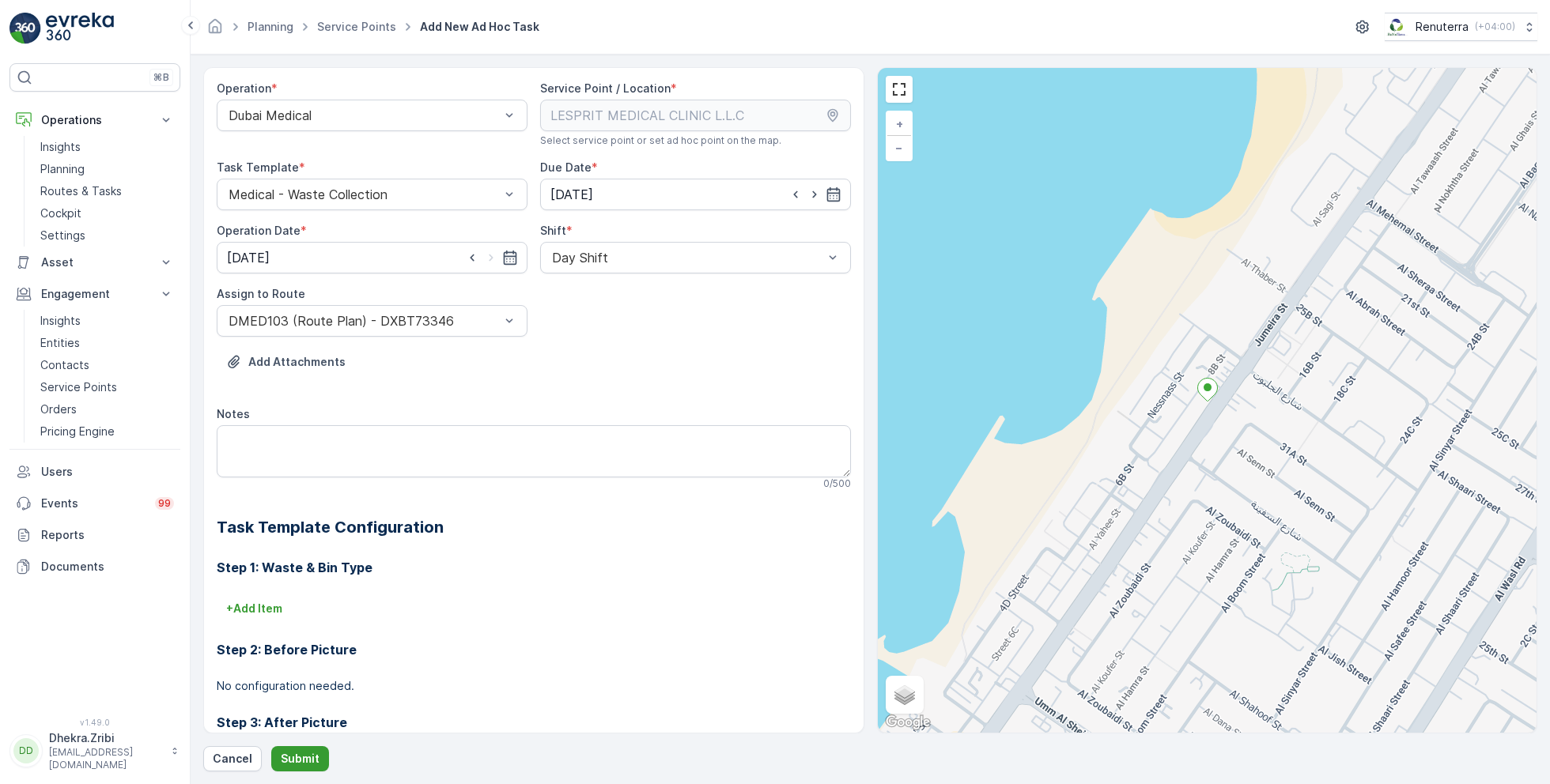
click at [297, 754] on p "Submit" at bounding box center [300, 759] width 39 height 16
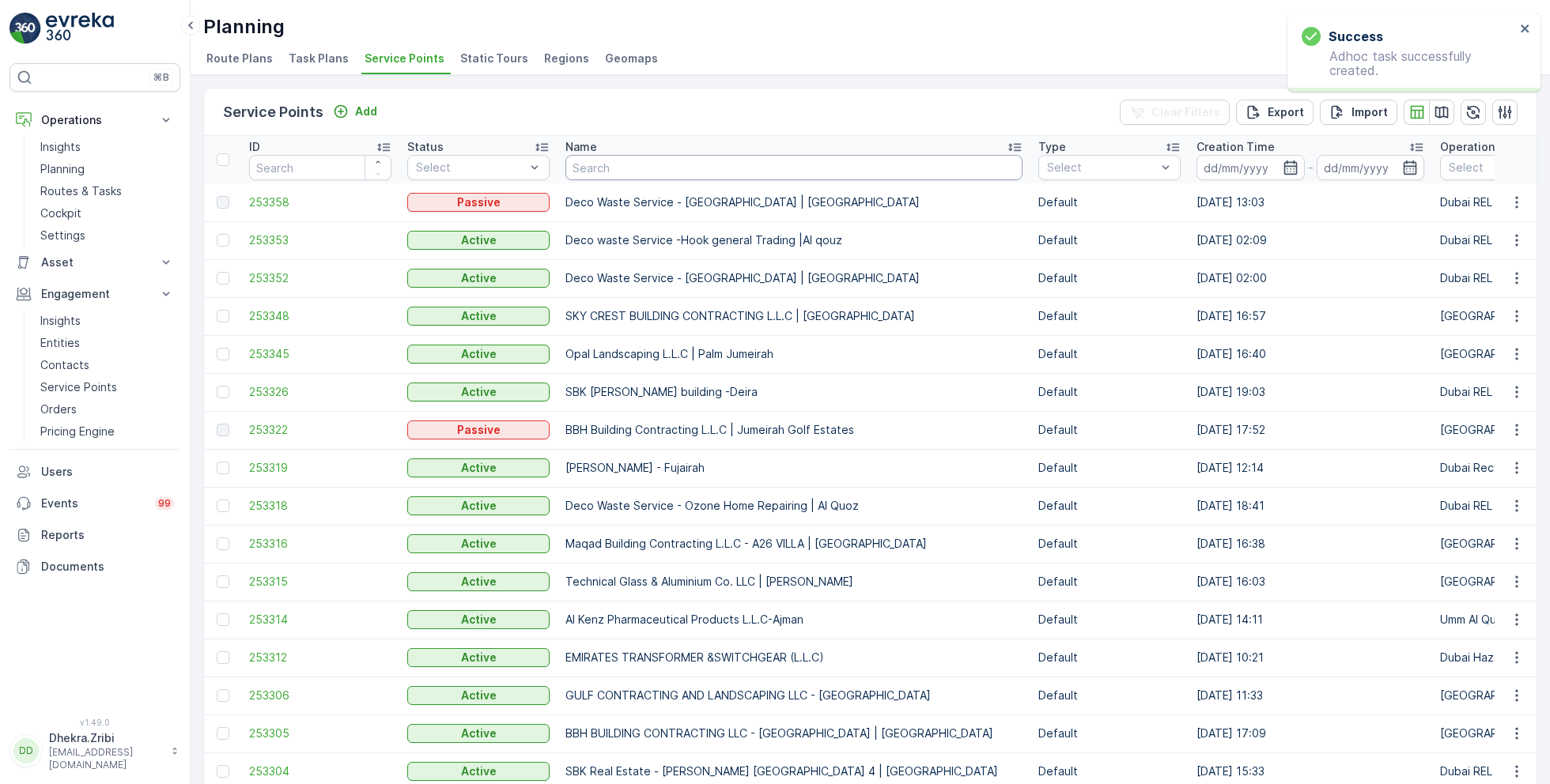
click at [646, 165] on input "text" at bounding box center [793, 168] width 457 height 25
type input "les"
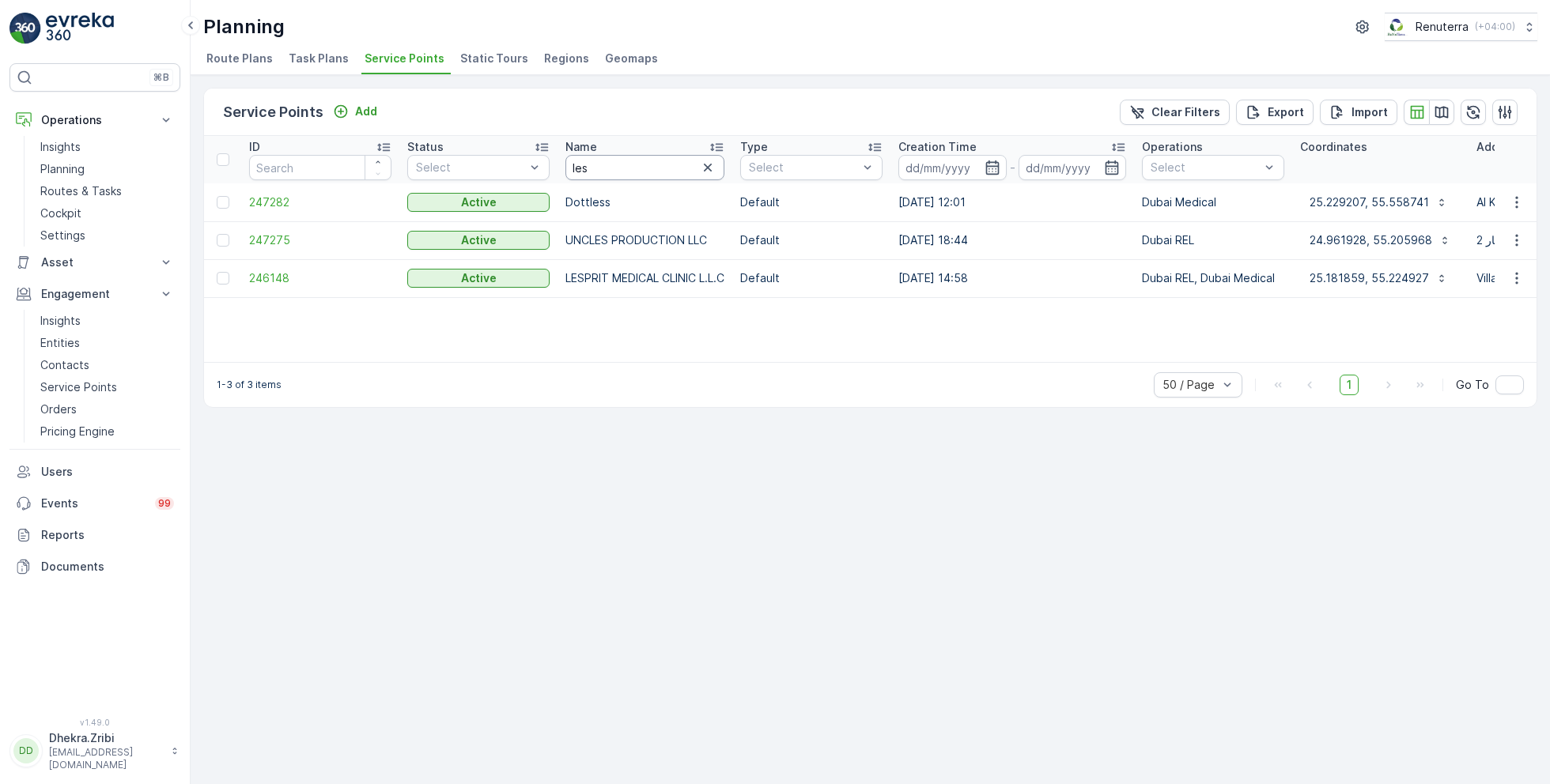
click at [603, 163] on input "les" at bounding box center [644, 168] width 159 height 25
click at [271, 278] on span "246148" at bounding box center [321, 279] width 142 height 16
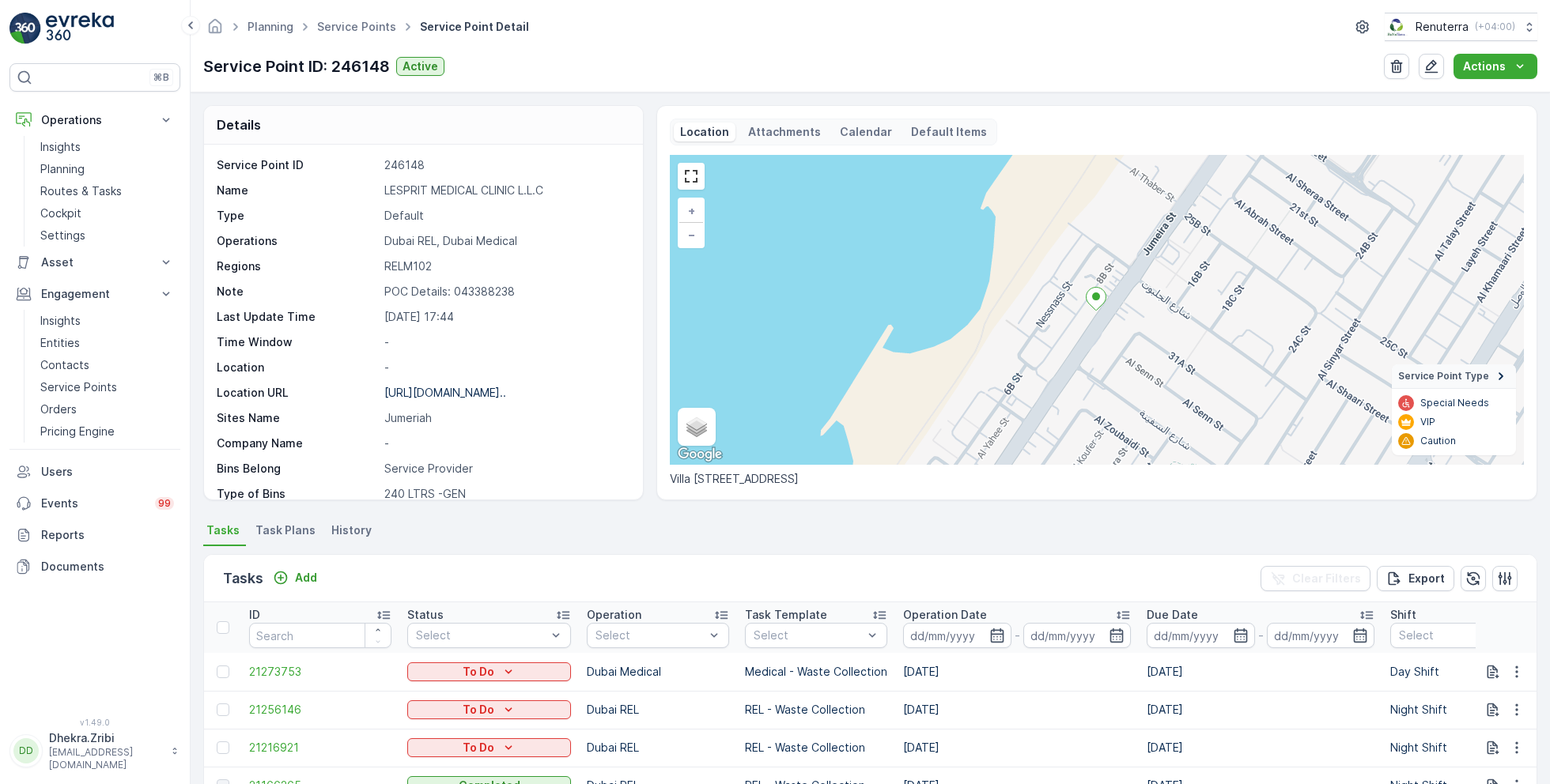
click at [351, 36] on ul "Service Points" at bounding box center [365, 27] width 103 height 23
click at [351, 28] on link "Service Points" at bounding box center [357, 26] width 79 height 14
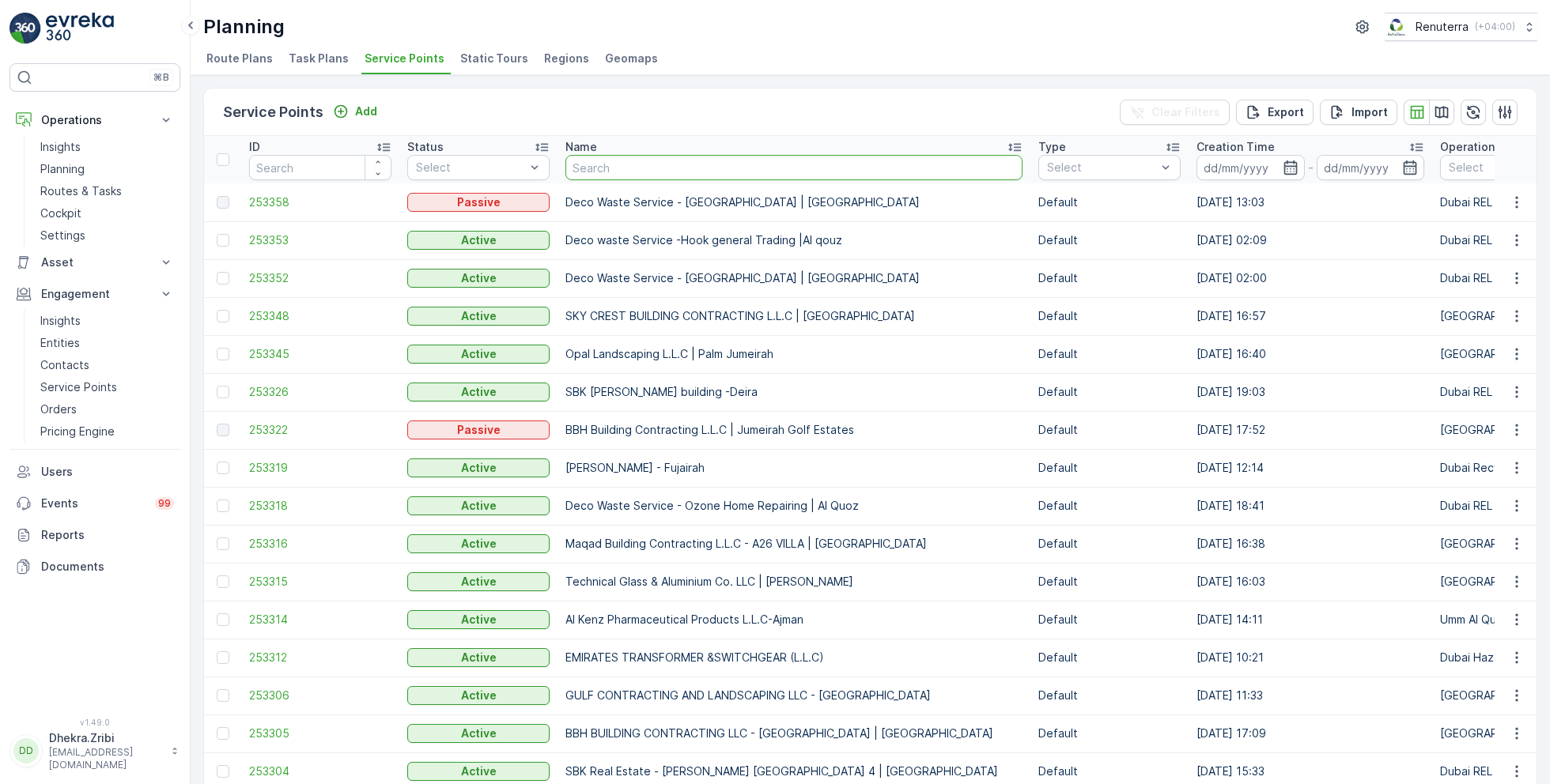
click at [632, 166] on input "text" at bounding box center [793, 168] width 457 height 25
type input "abbas"
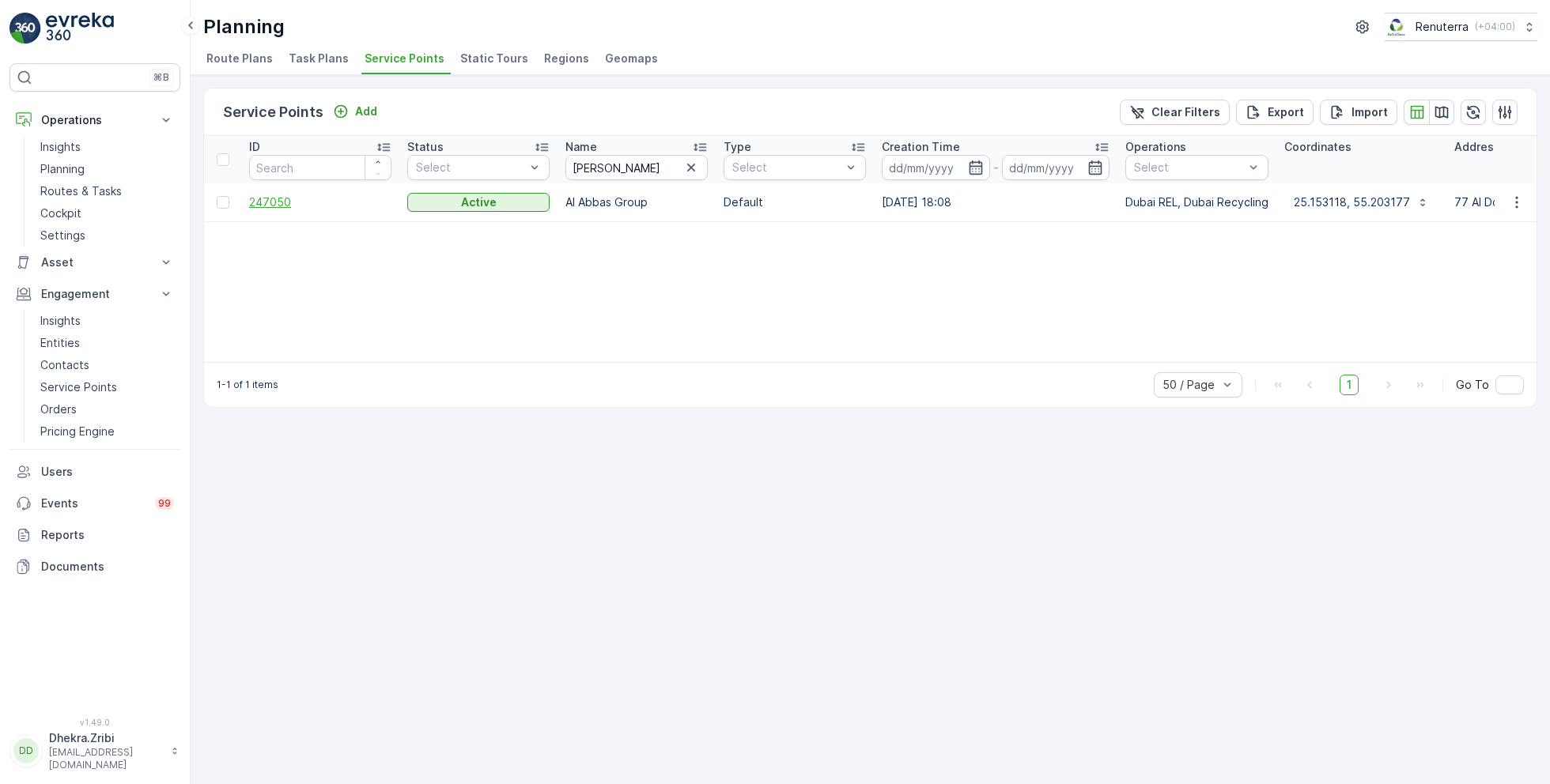
click at [292, 205] on span "247050" at bounding box center [321, 203] width 142 height 16
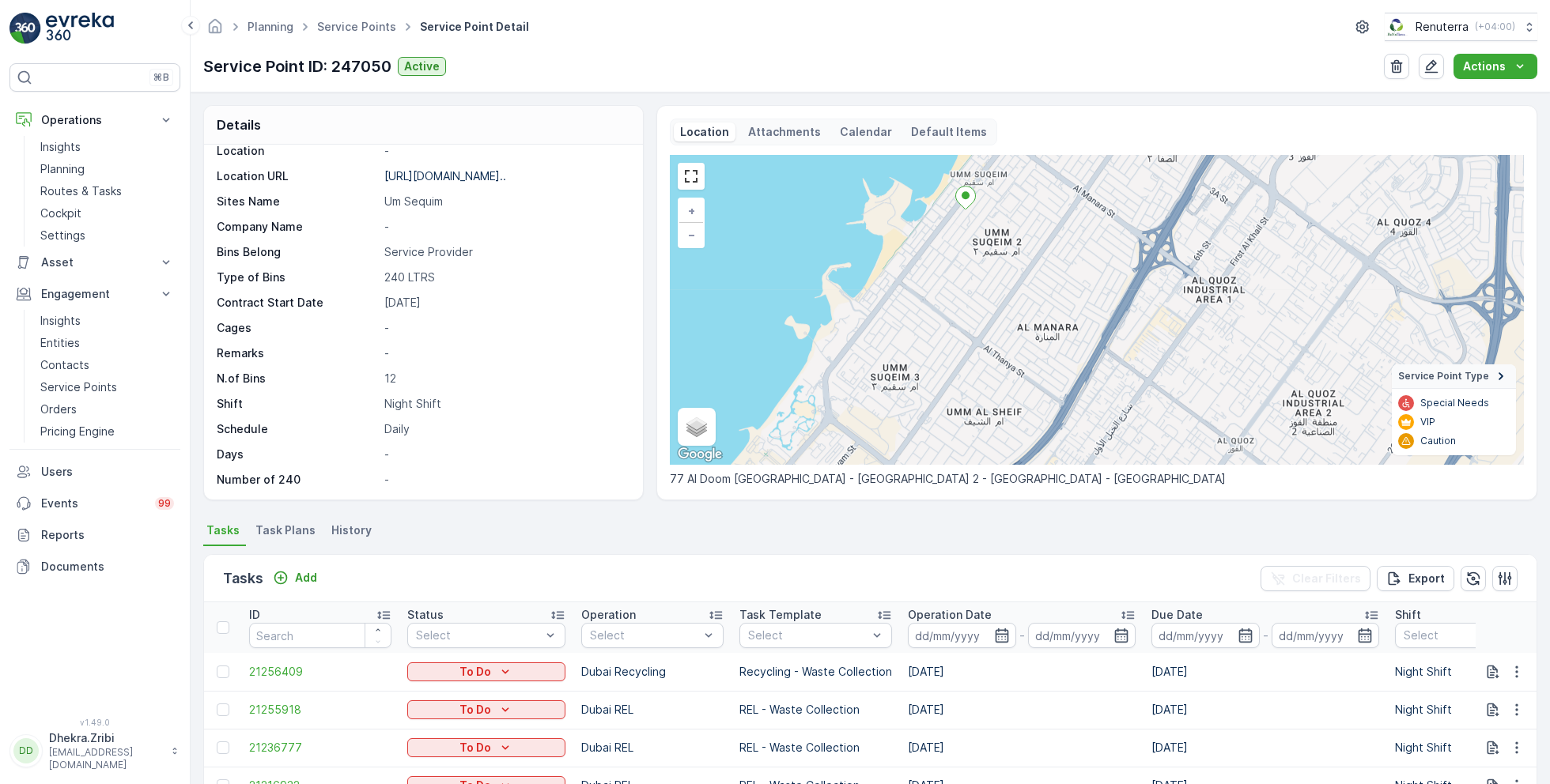
drag, startPoint x: 964, startPoint y: 394, endPoint x: 967, endPoint y: 235, distance: 159.0
click at [967, 235] on div "+ − Satellite Roadmap Terrain Hybrid Leaflet Keyboard shortcuts Map Data Map da…" at bounding box center [1097, 310] width 854 height 310
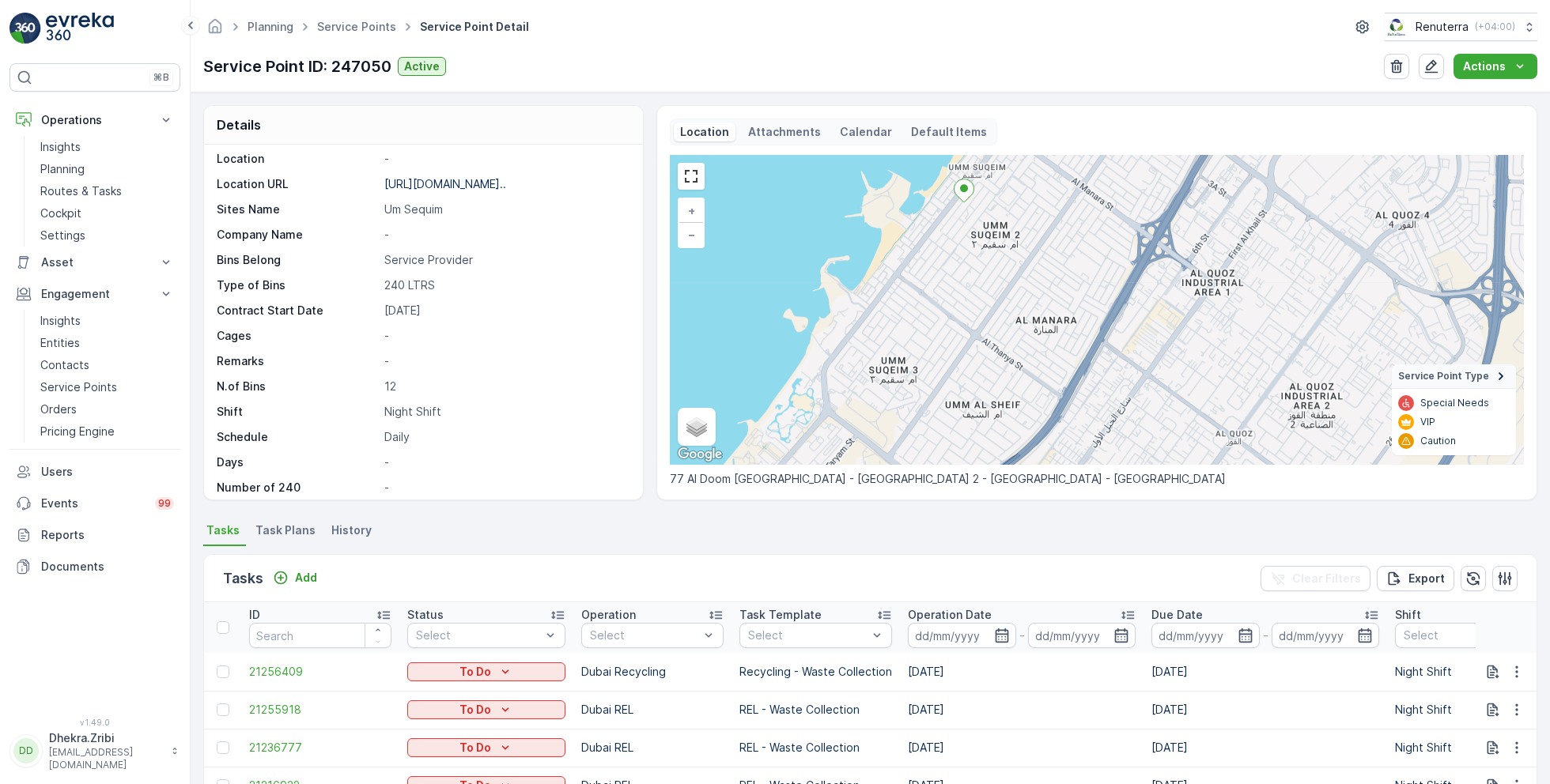
scroll to position [216, 0]
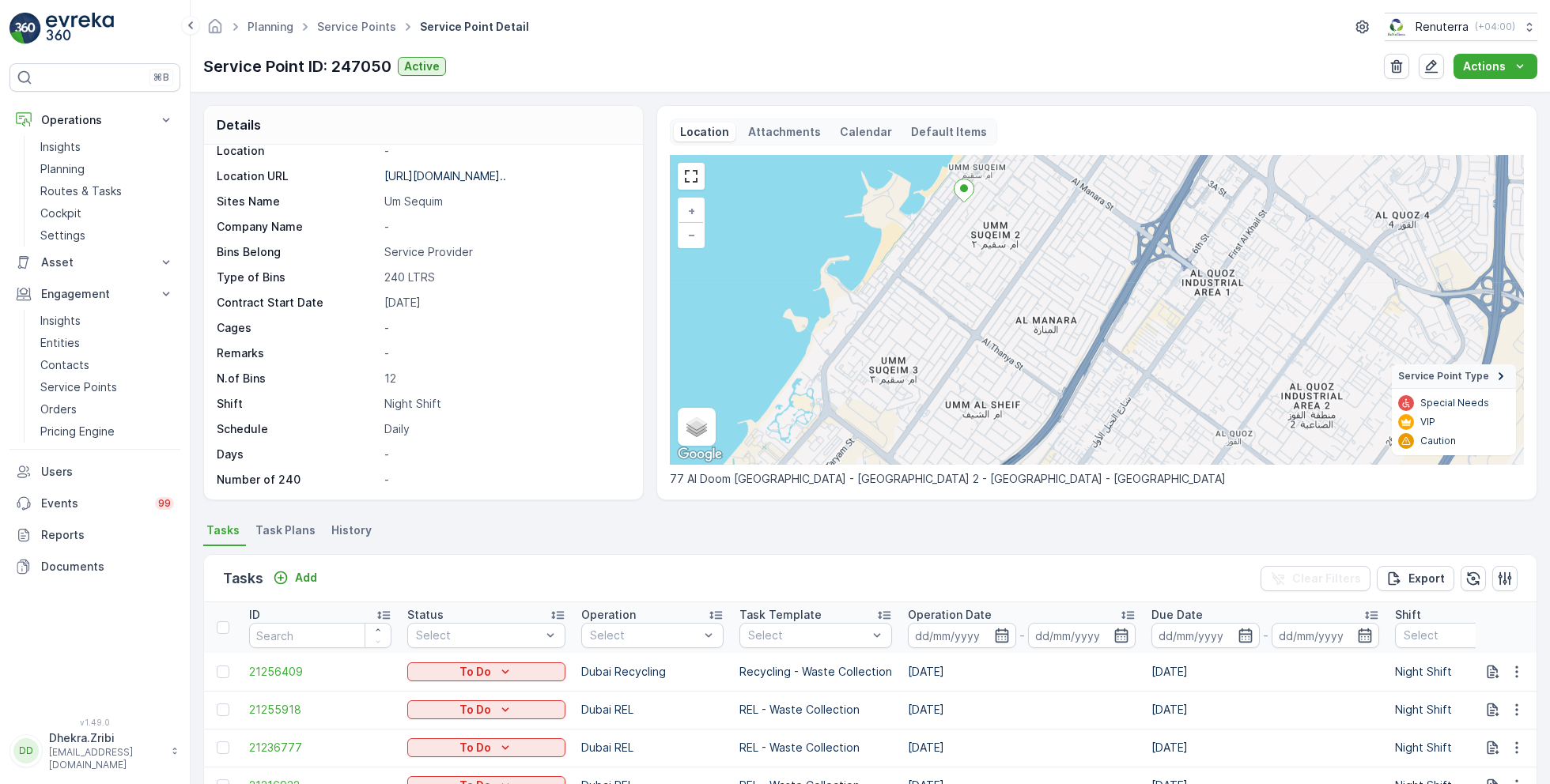
click at [276, 527] on span "Task Plans" at bounding box center [285, 531] width 60 height 16
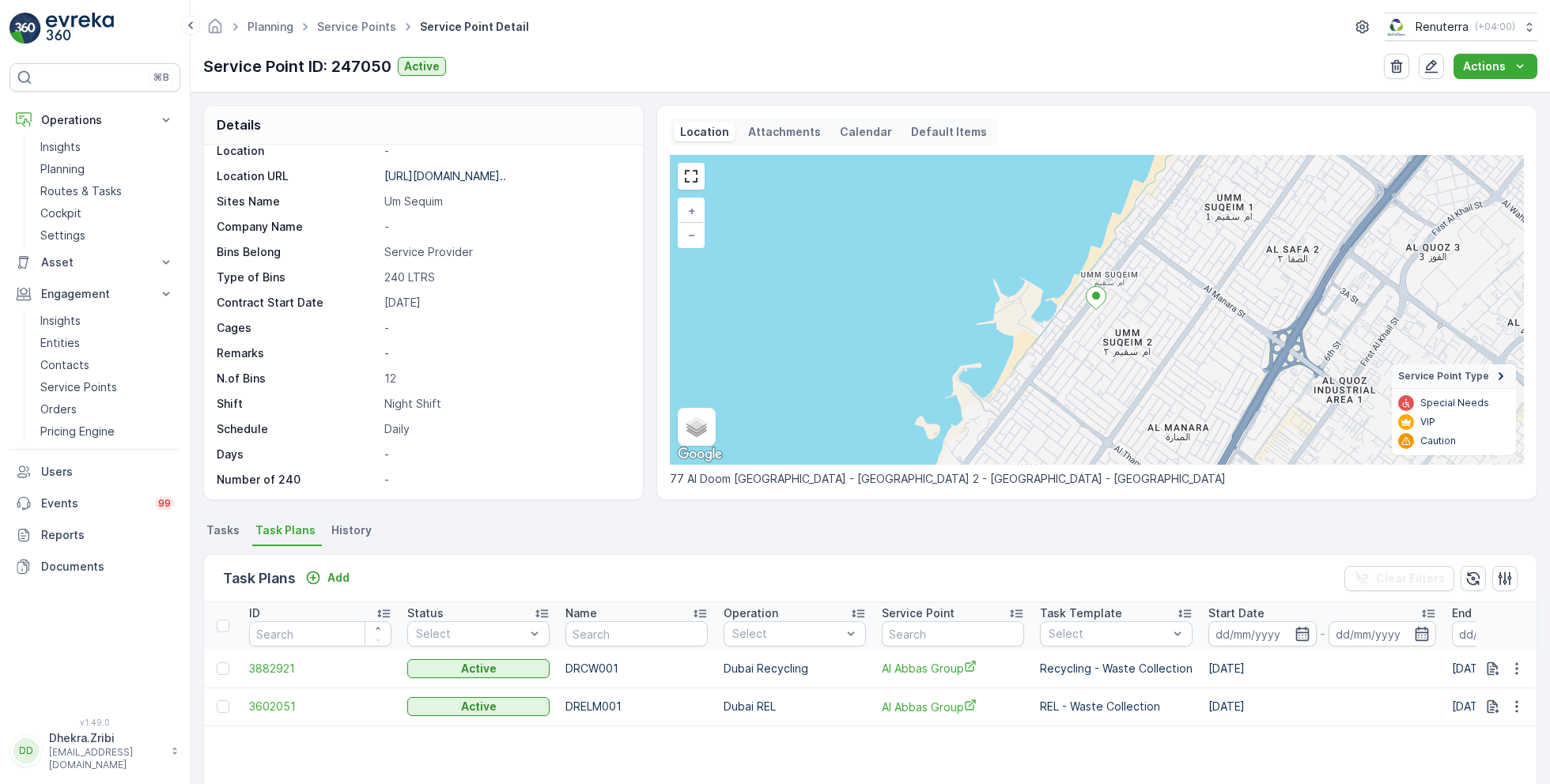
click at [227, 531] on span "Tasks" at bounding box center [223, 531] width 33 height 16
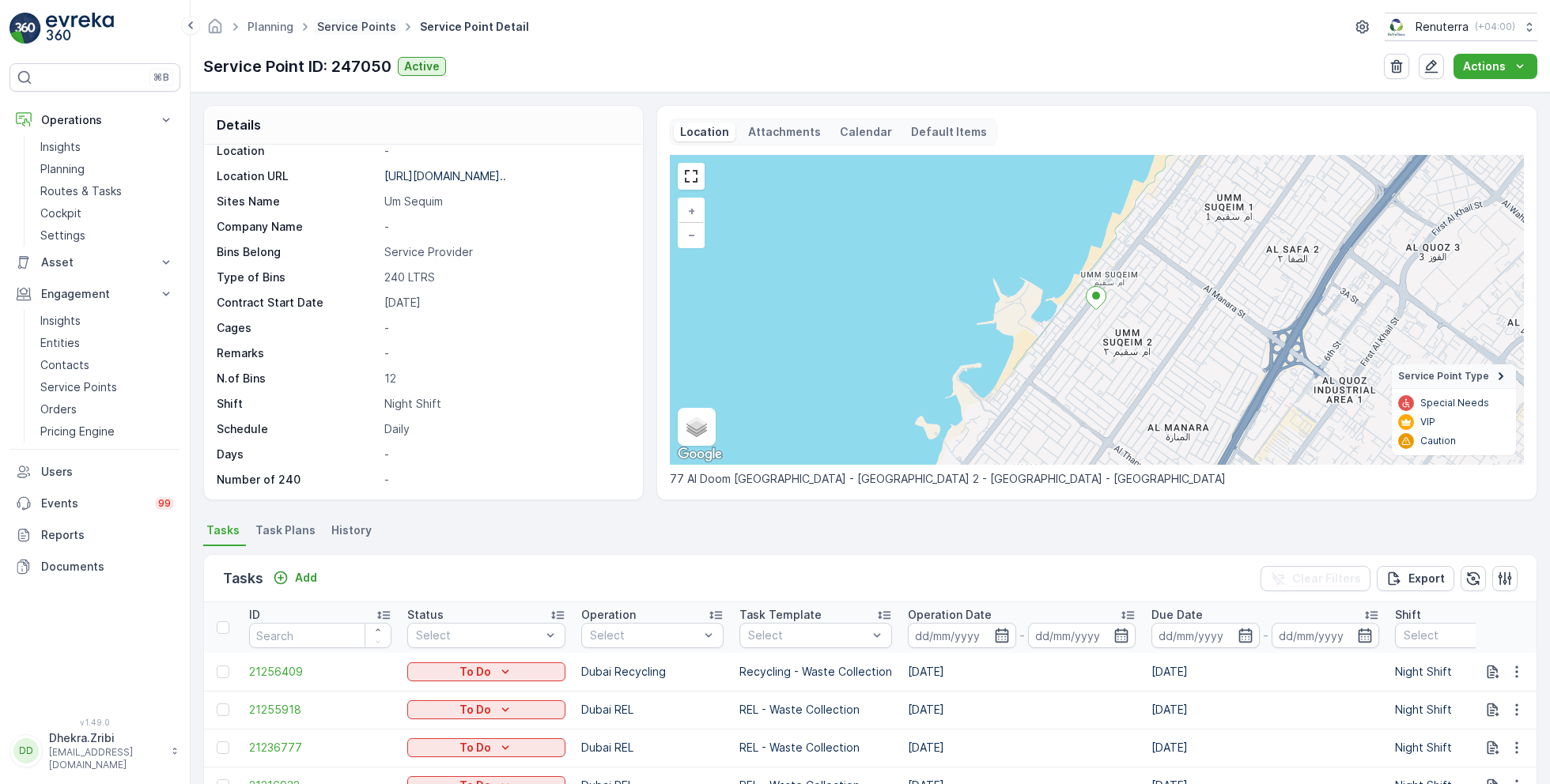
click at [371, 27] on link "Service Points" at bounding box center [357, 26] width 79 height 14
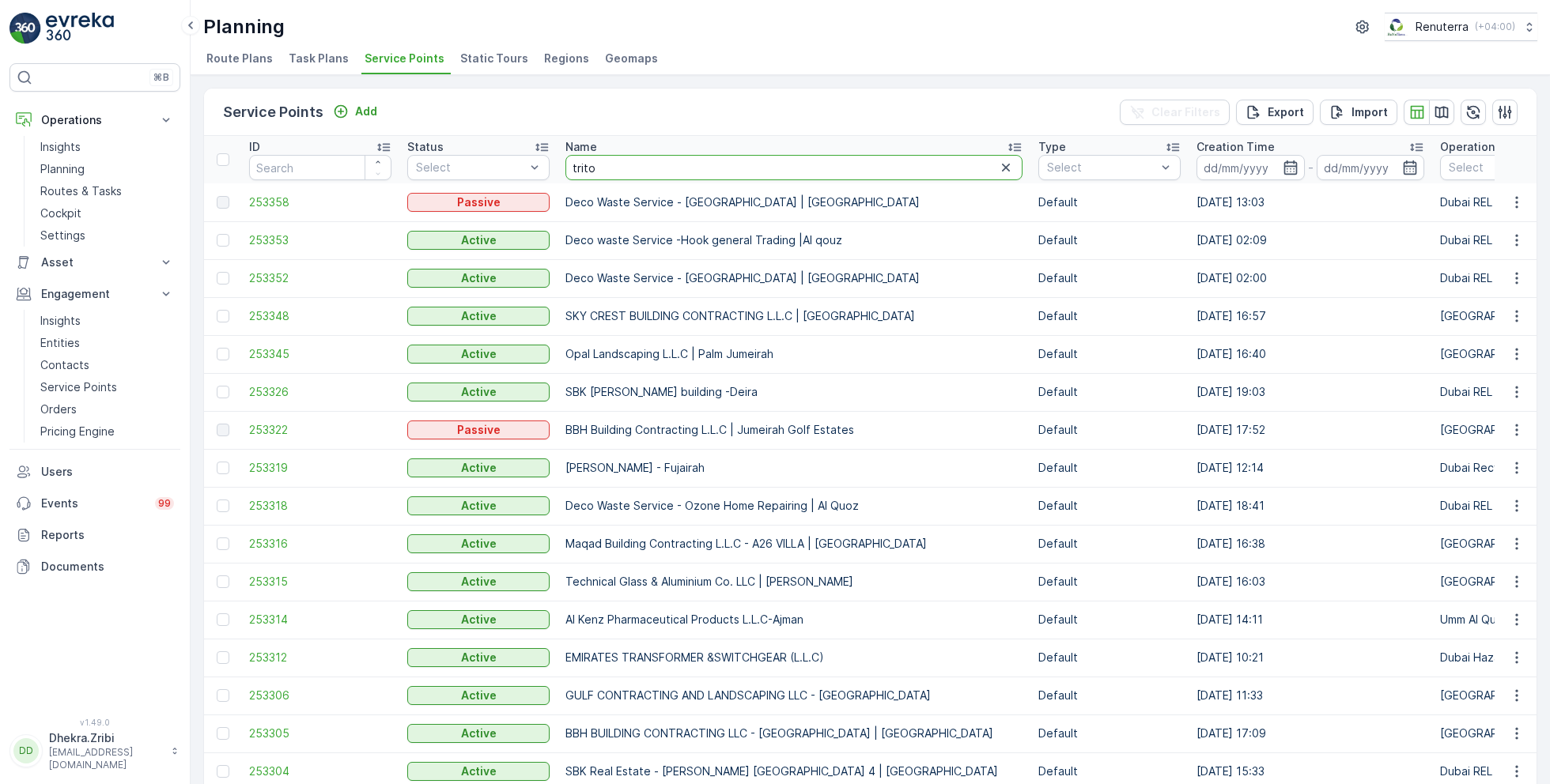
type input "triton"
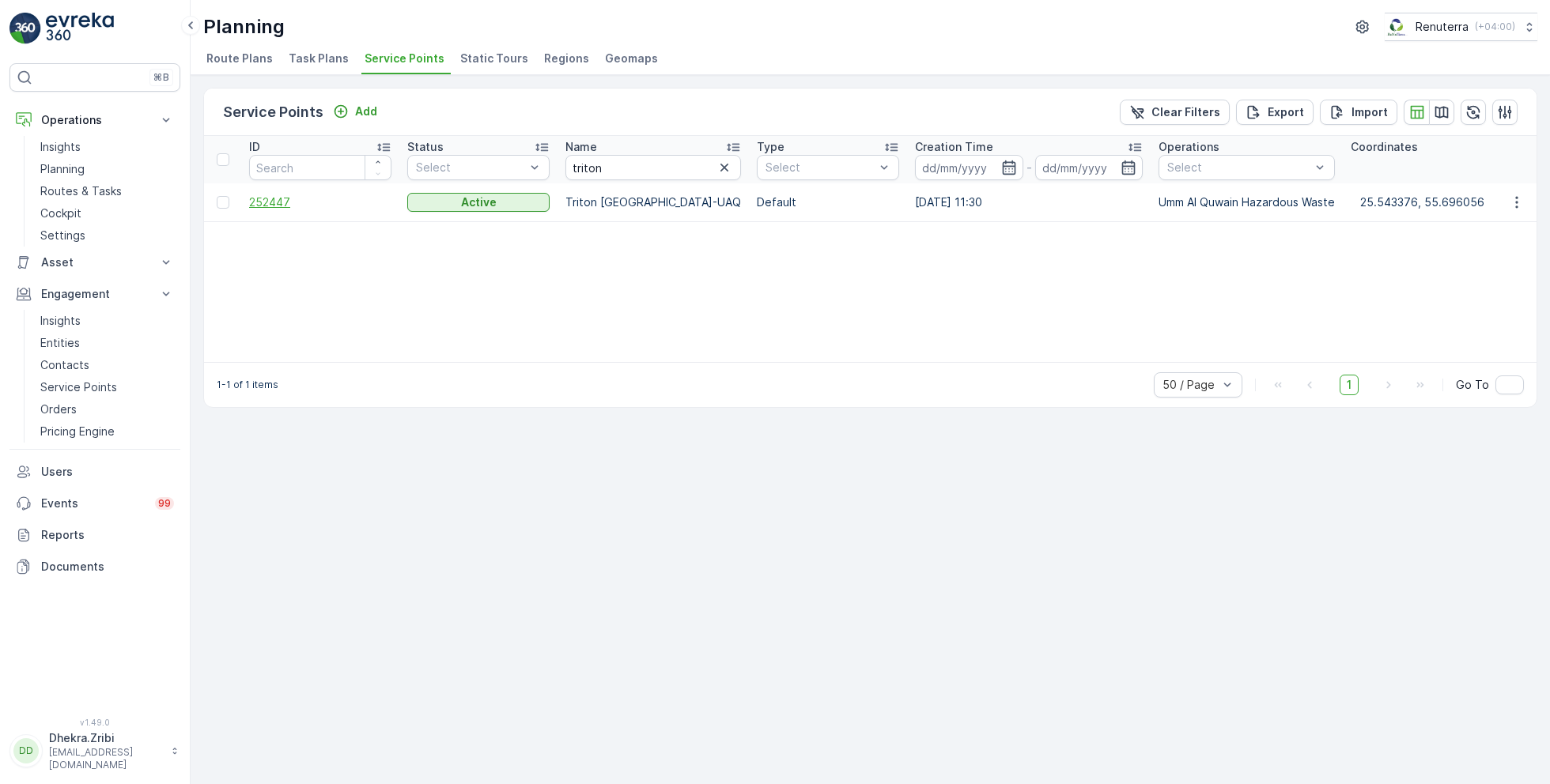
click at [275, 197] on span "252447" at bounding box center [321, 203] width 142 height 16
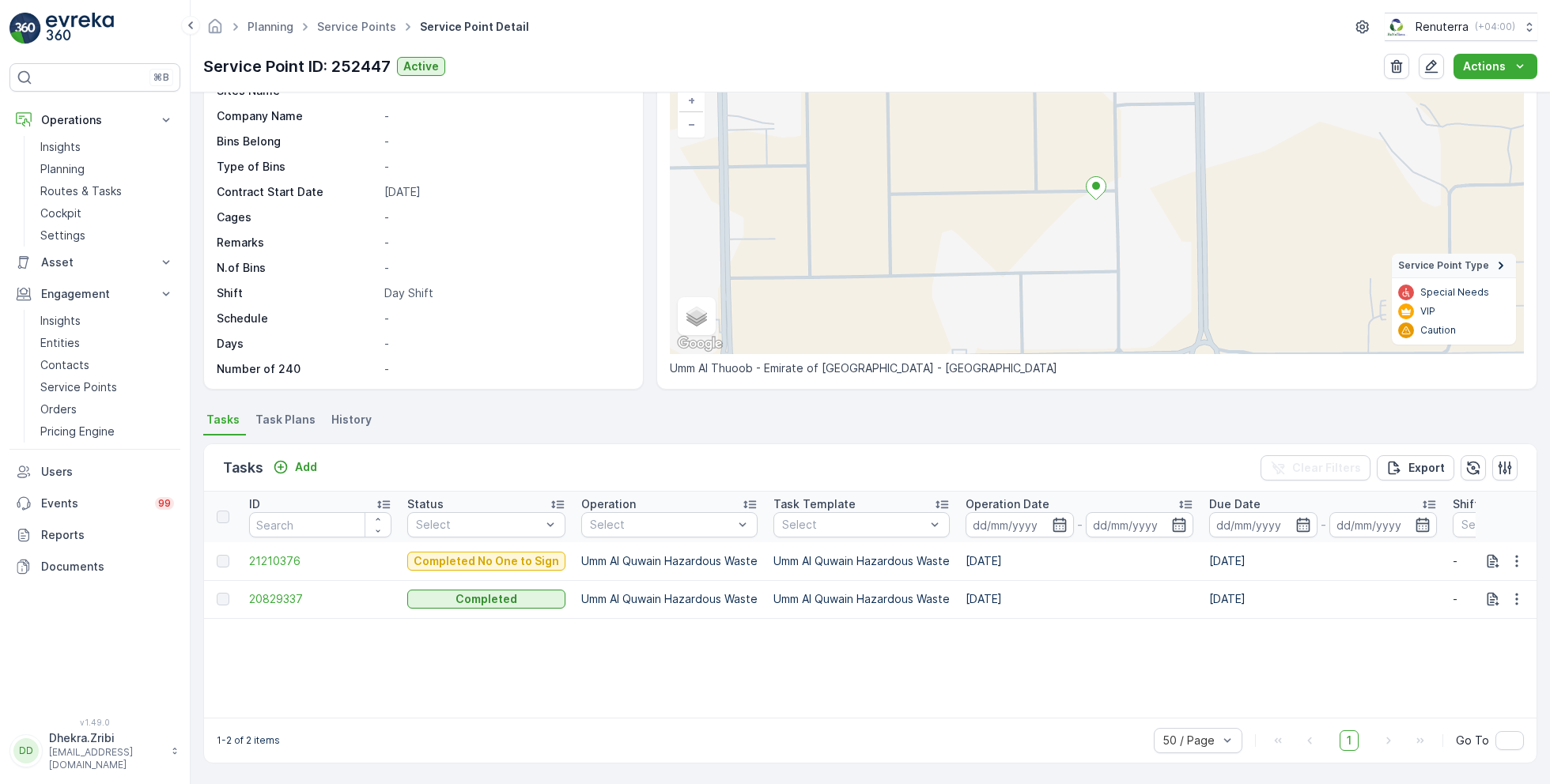
scroll to position [109, 0]
click at [274, 558] on span "21210376" at bounding box center [321, 563] width 142 height 16
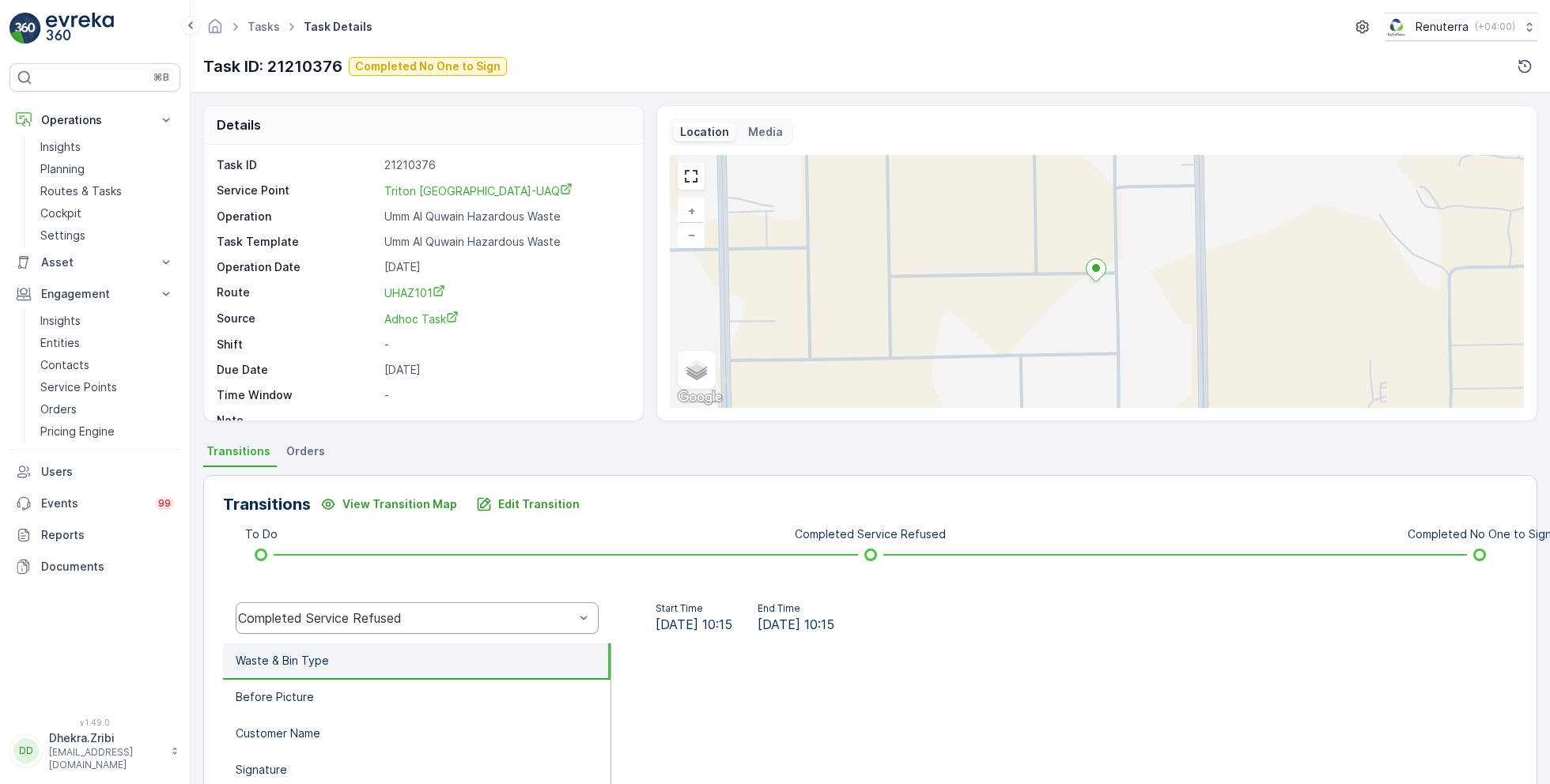
click at [365, 622] on div "Completed Service Refused" at bounding box center [405, 618] width 336 height 15
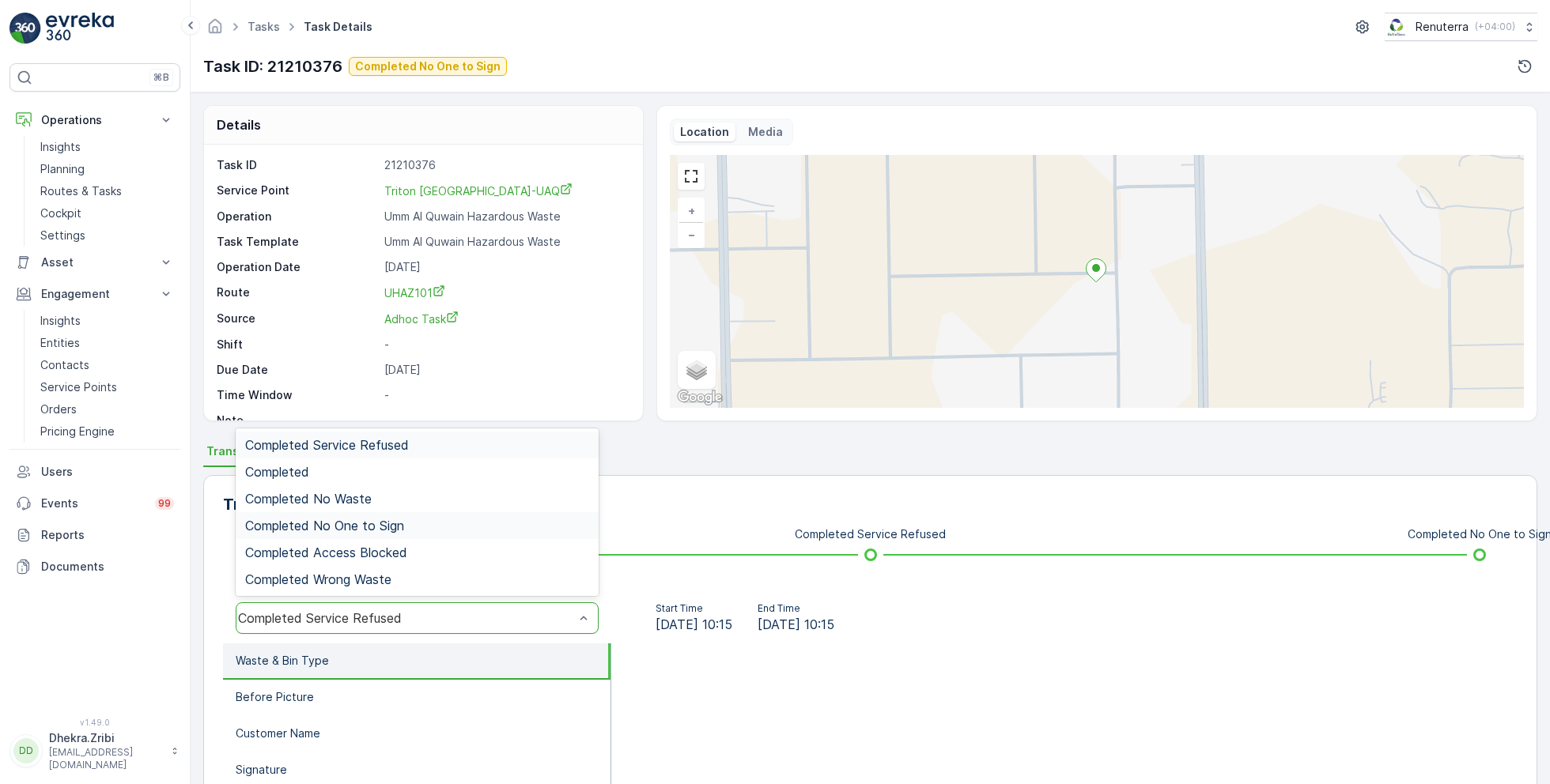
click at [370, 524] on span "Completed No One to Sign" at bounding box center [324, 526] width 159 height 15
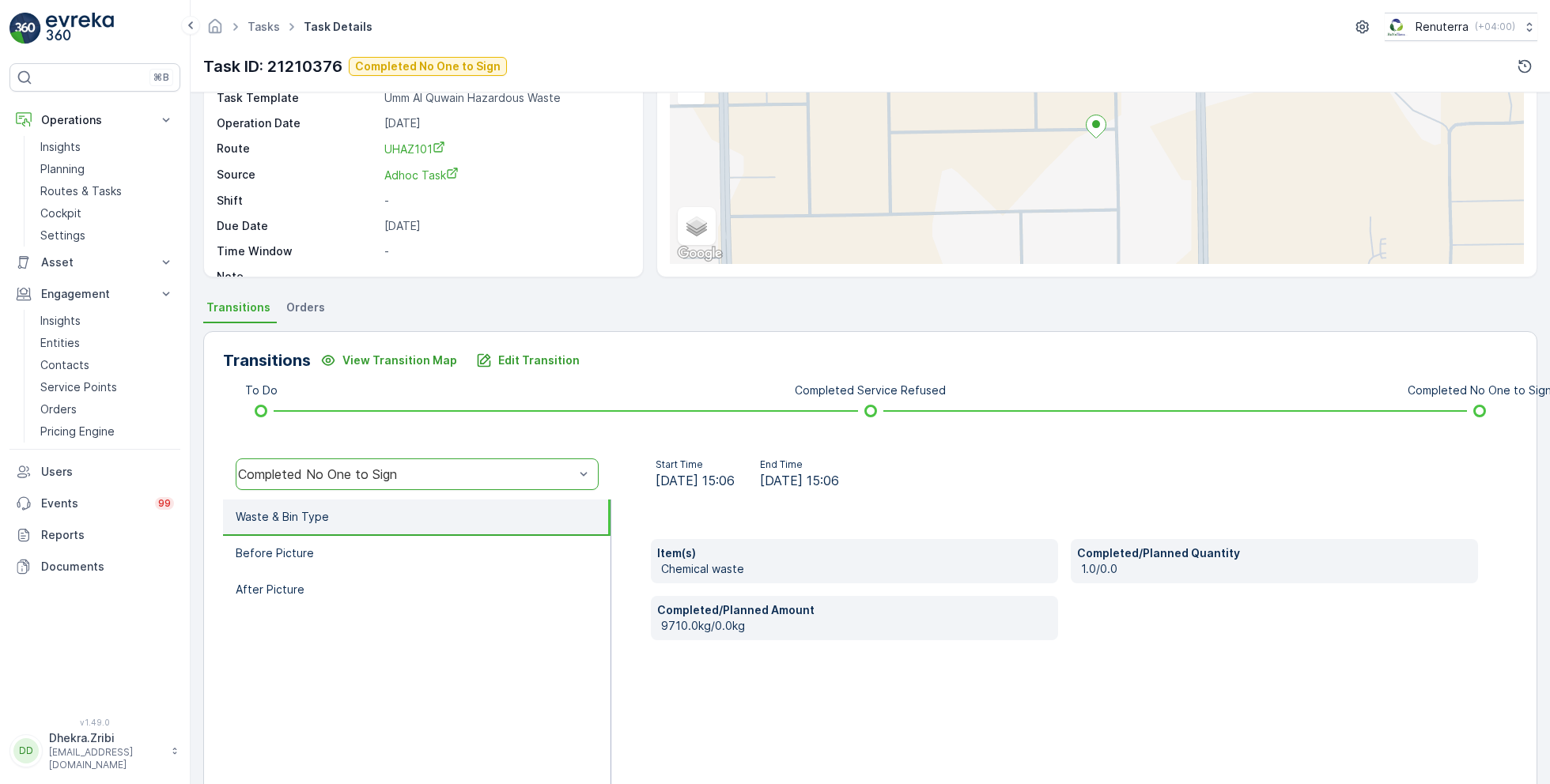
scroll to position [149, 0]
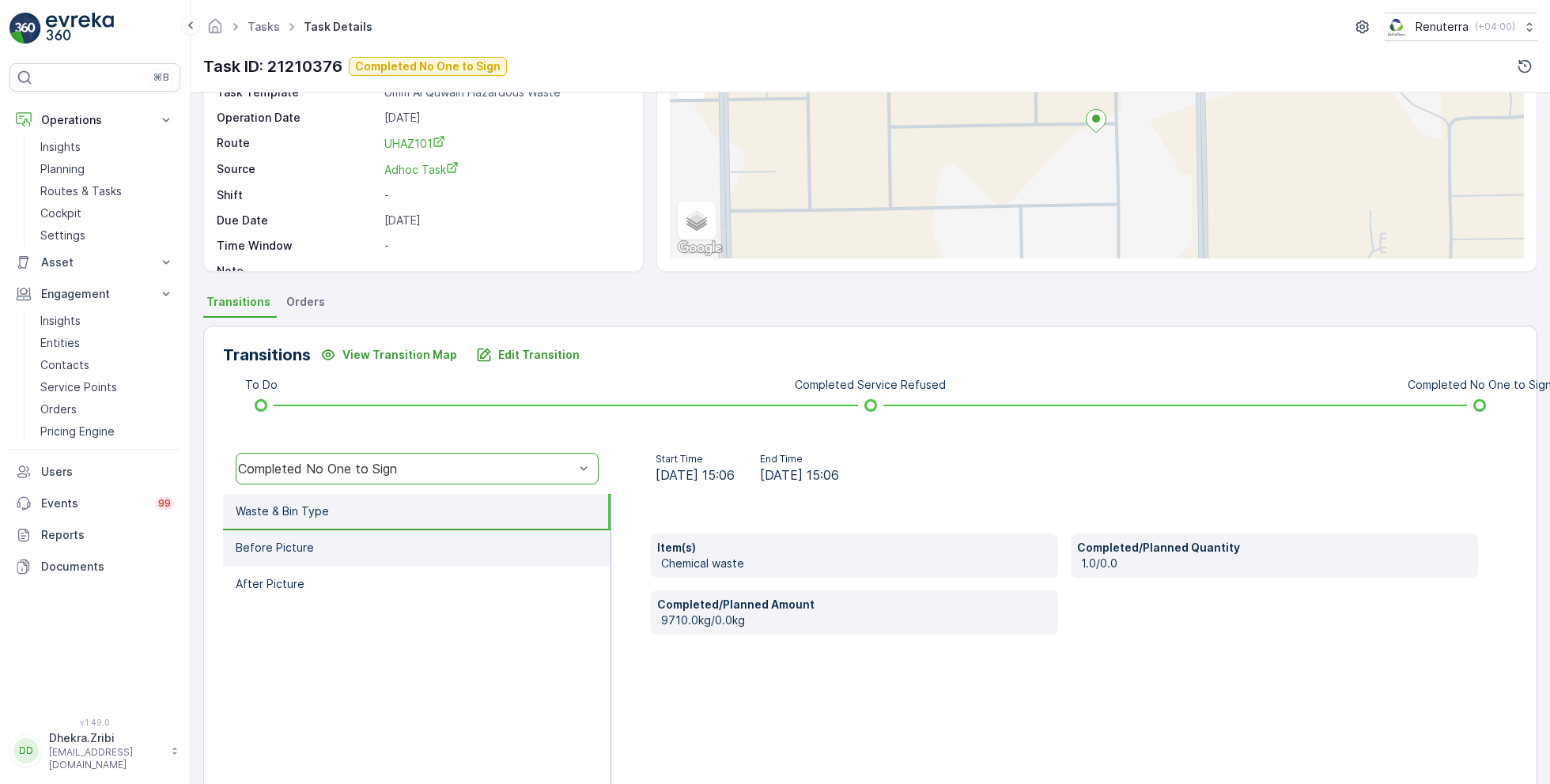
click at [368, 560] on li "Before Picture" at bounding box center [417, 548] width 388 height 36
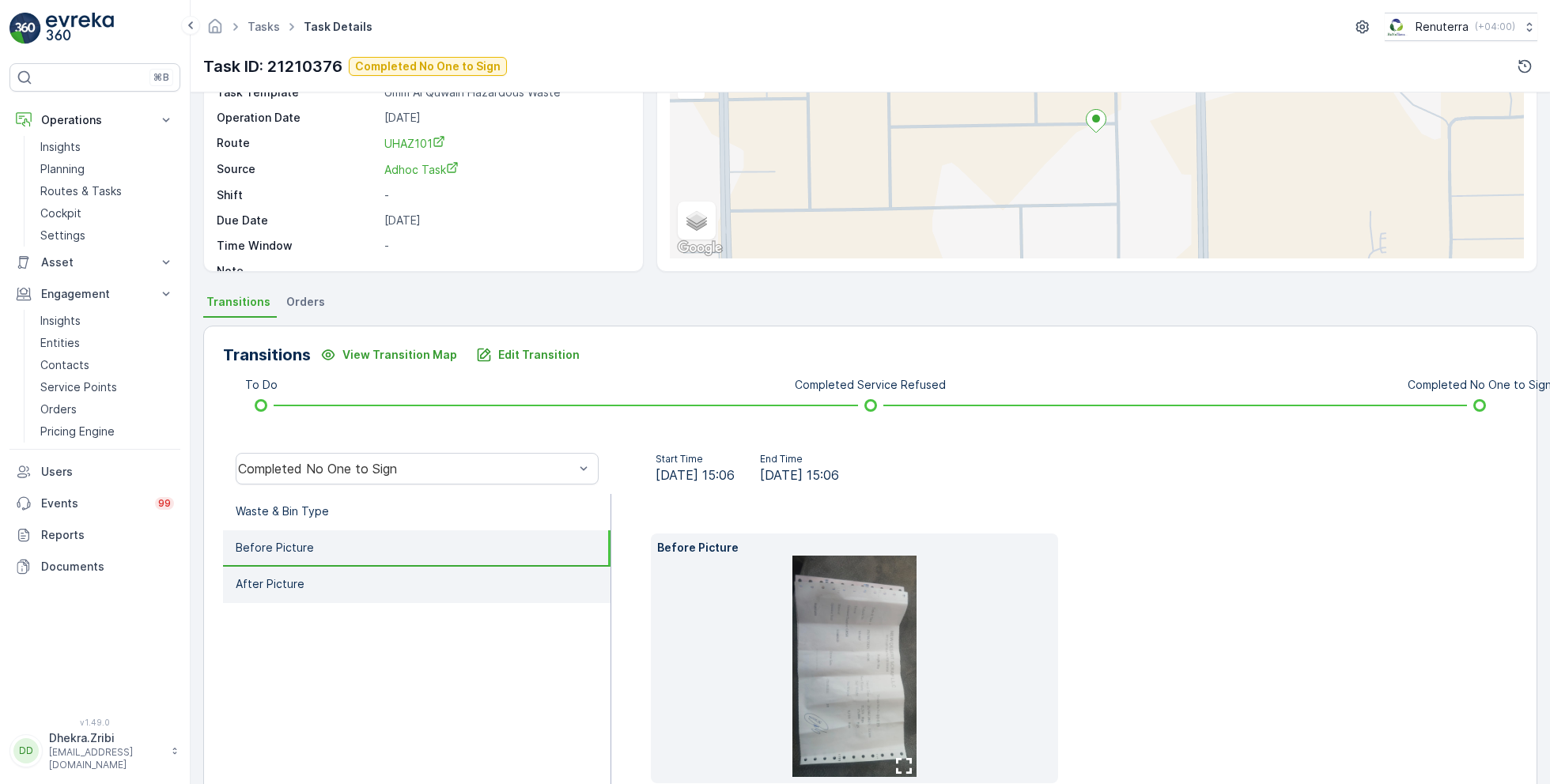
click at [367, 580] on li "After Picture" at bounding box center [417, 584] width 388 height 36
click at [377, 553] on li "Before Picture" at bounding box center [417, 548] width 388 height 36
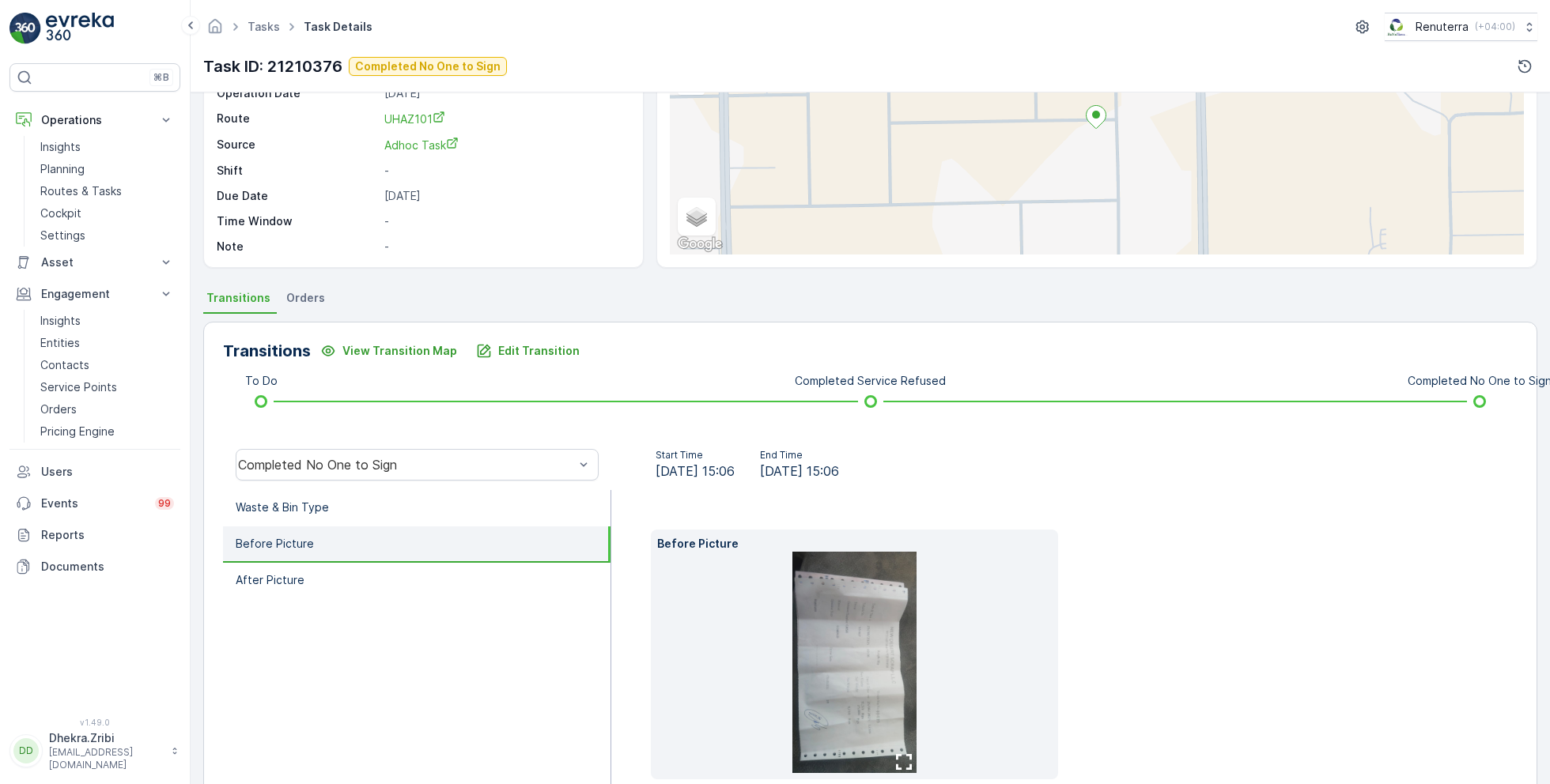
scroll to position [170, 0]
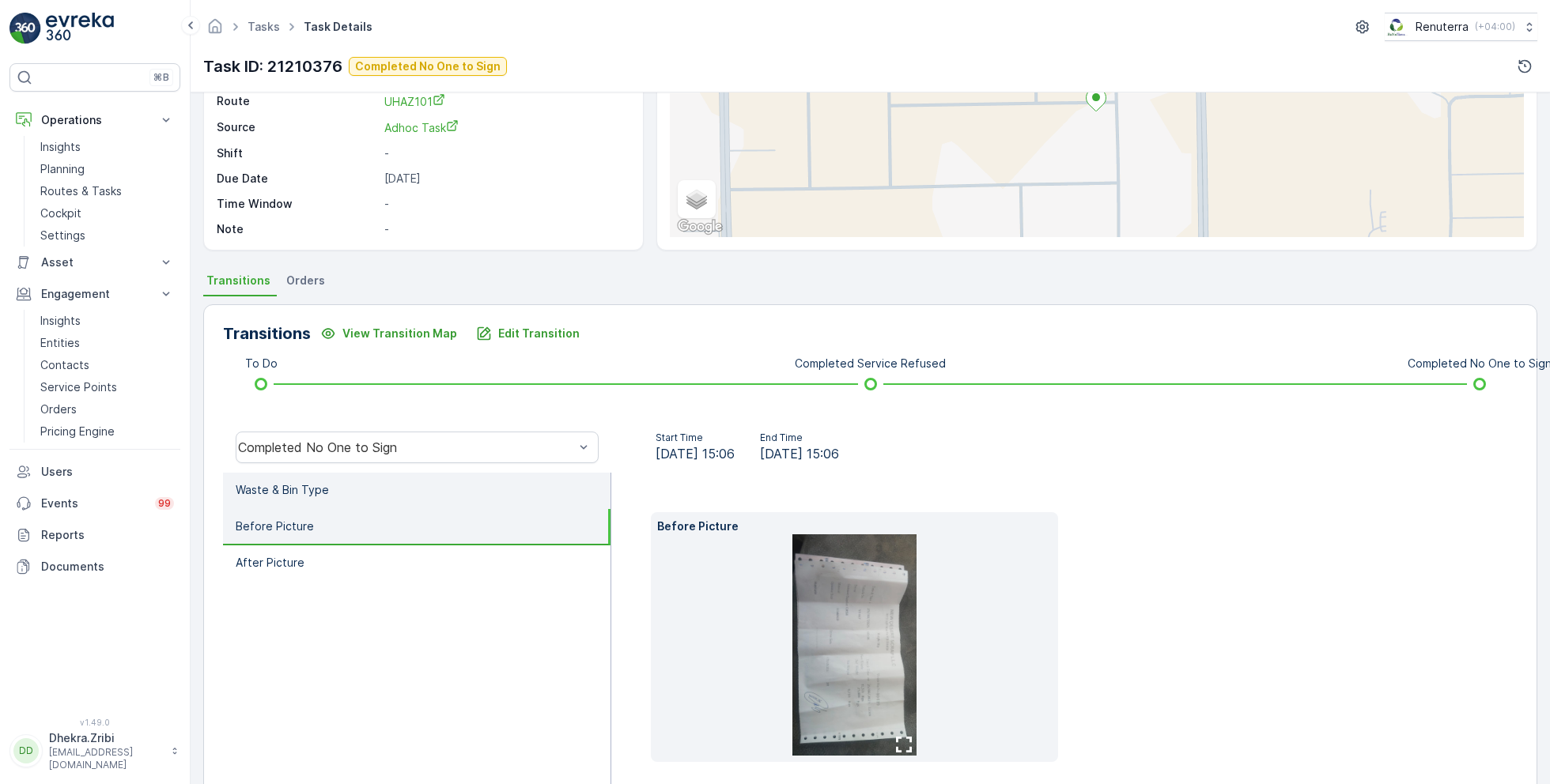
click at [315, 490] on p "Waste & Bin Type" at bounding box center [283, 490] width 94 height 16
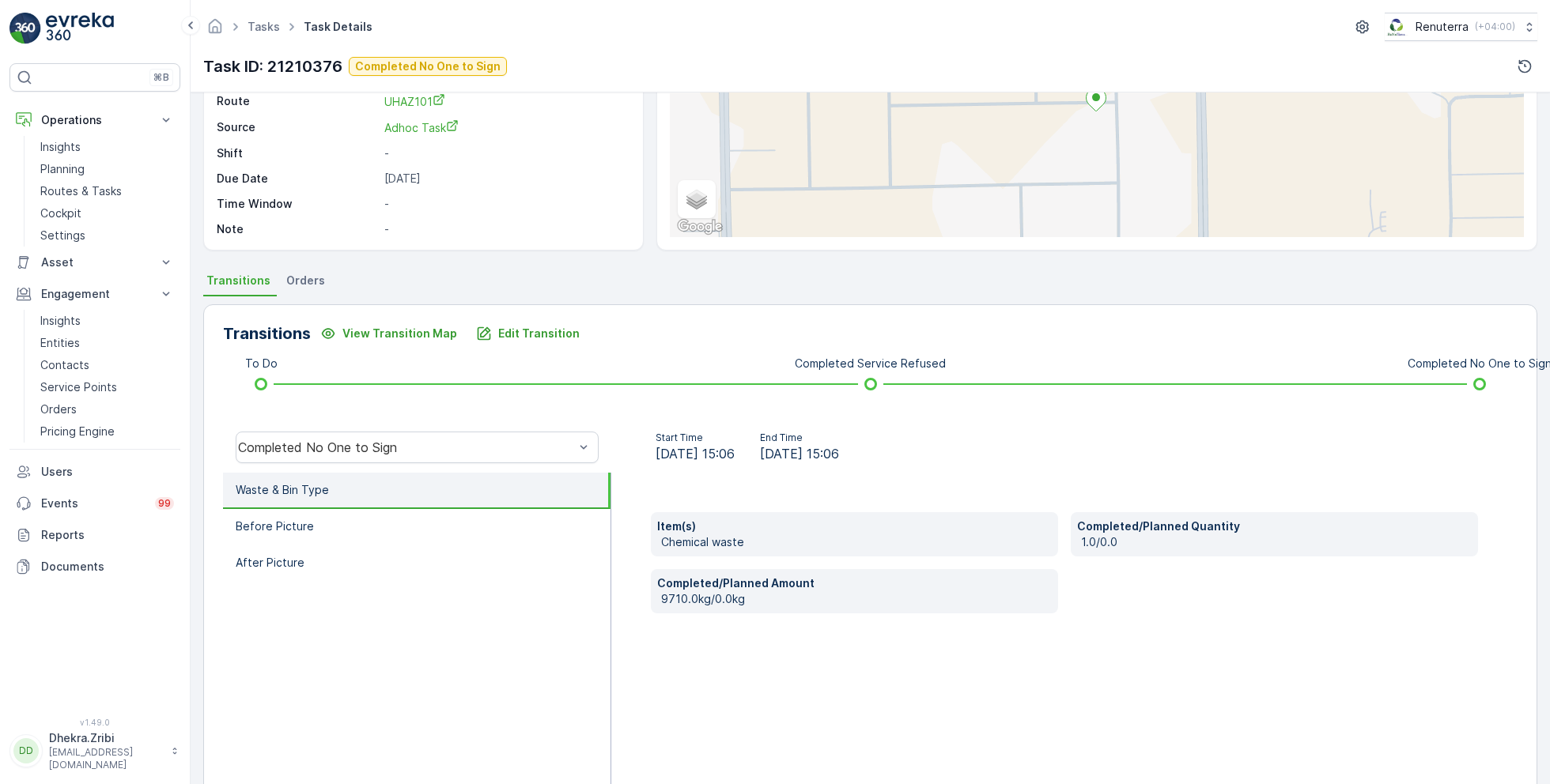
click at [318, 491] on p "Waste & Bin Type" at bounding box center [283, 490] width 94 height 16
click at [279, 535] on li "Before Picture" at bounding box center [417, 527] width 388 height 36
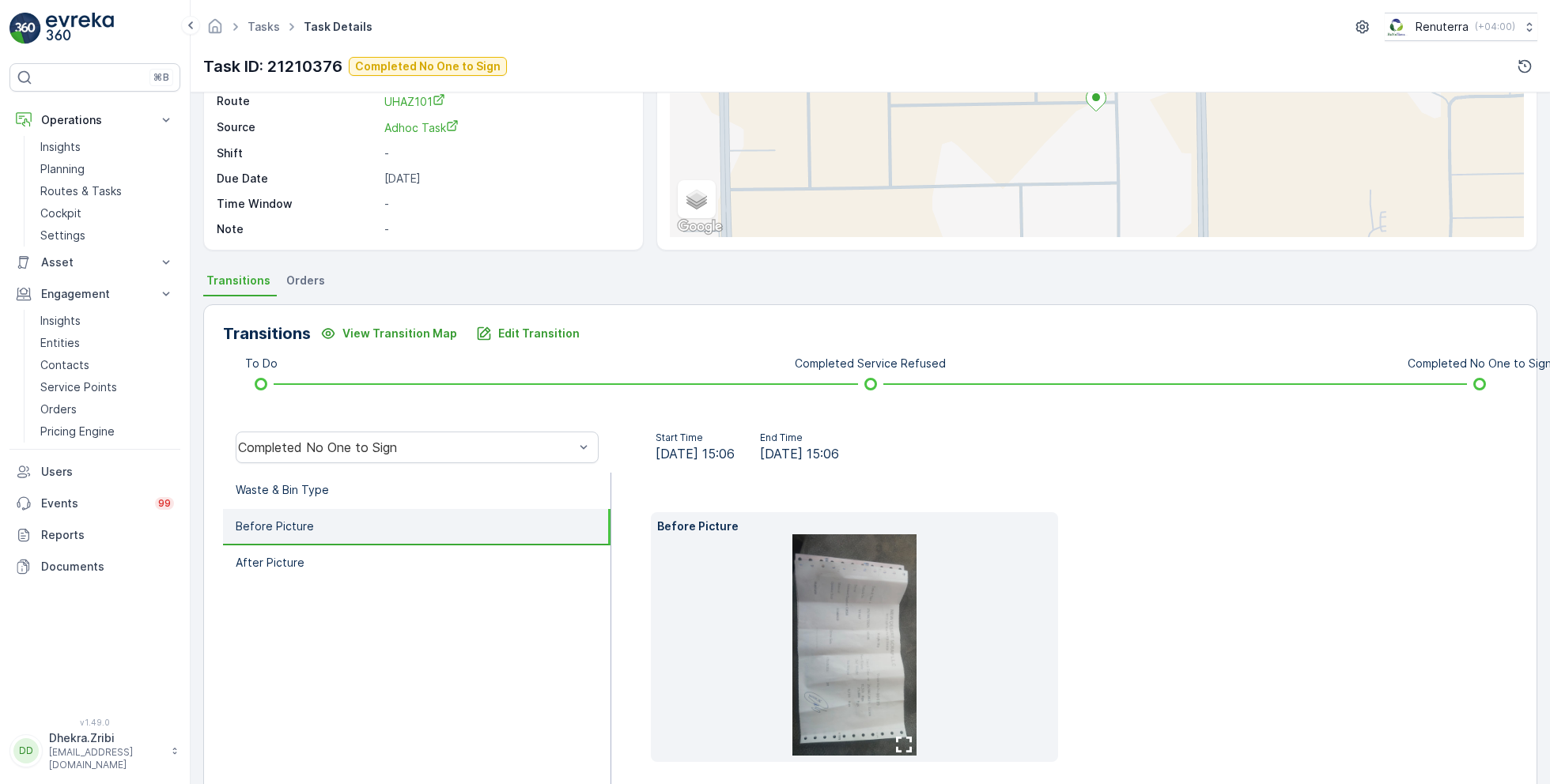
click at [896, 621] on img at bounding box center [854, 645] width 125 height 221
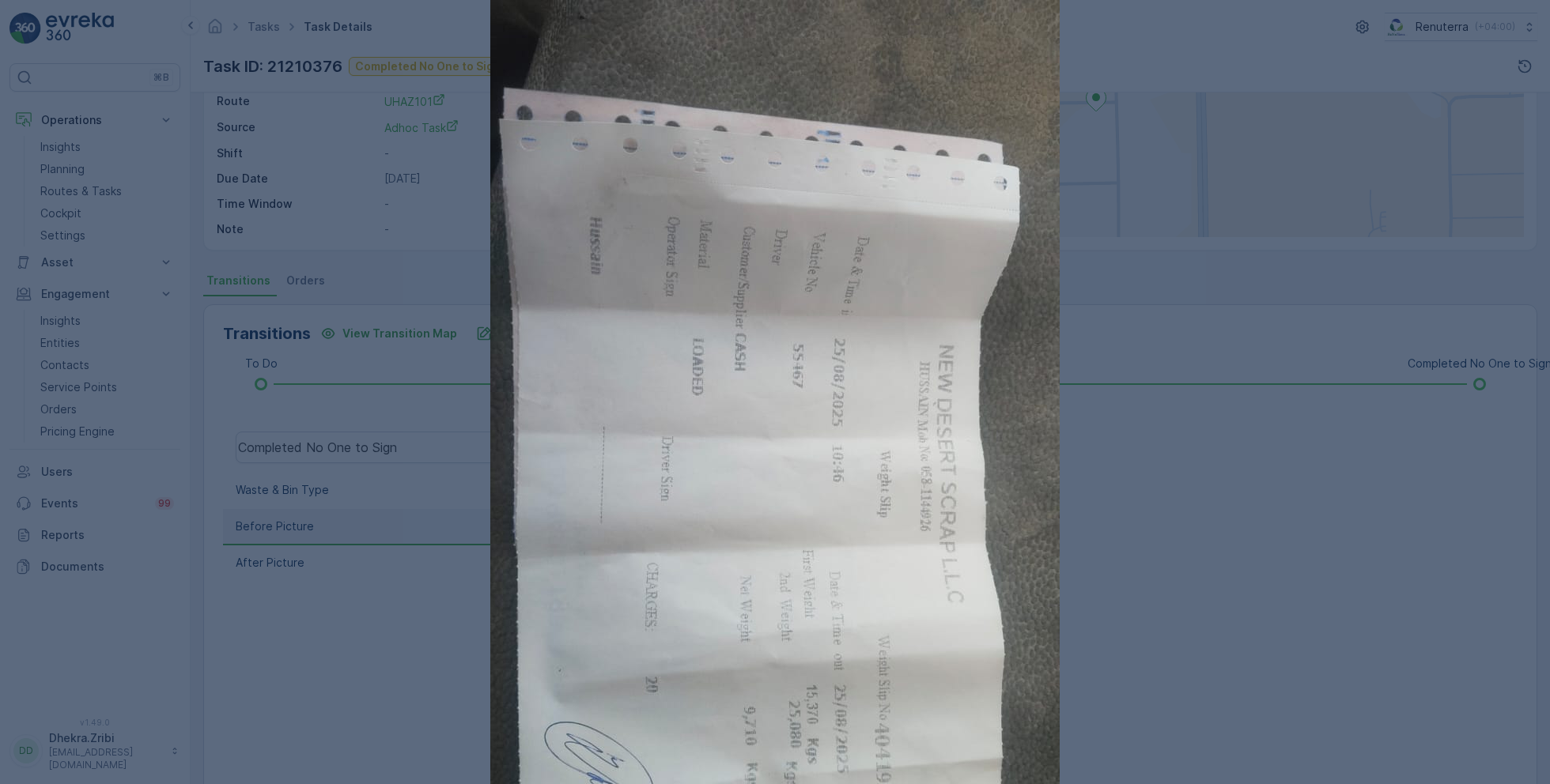
click at [1212, 538] on div at bounding box center [775, 392] width 1550 height 784
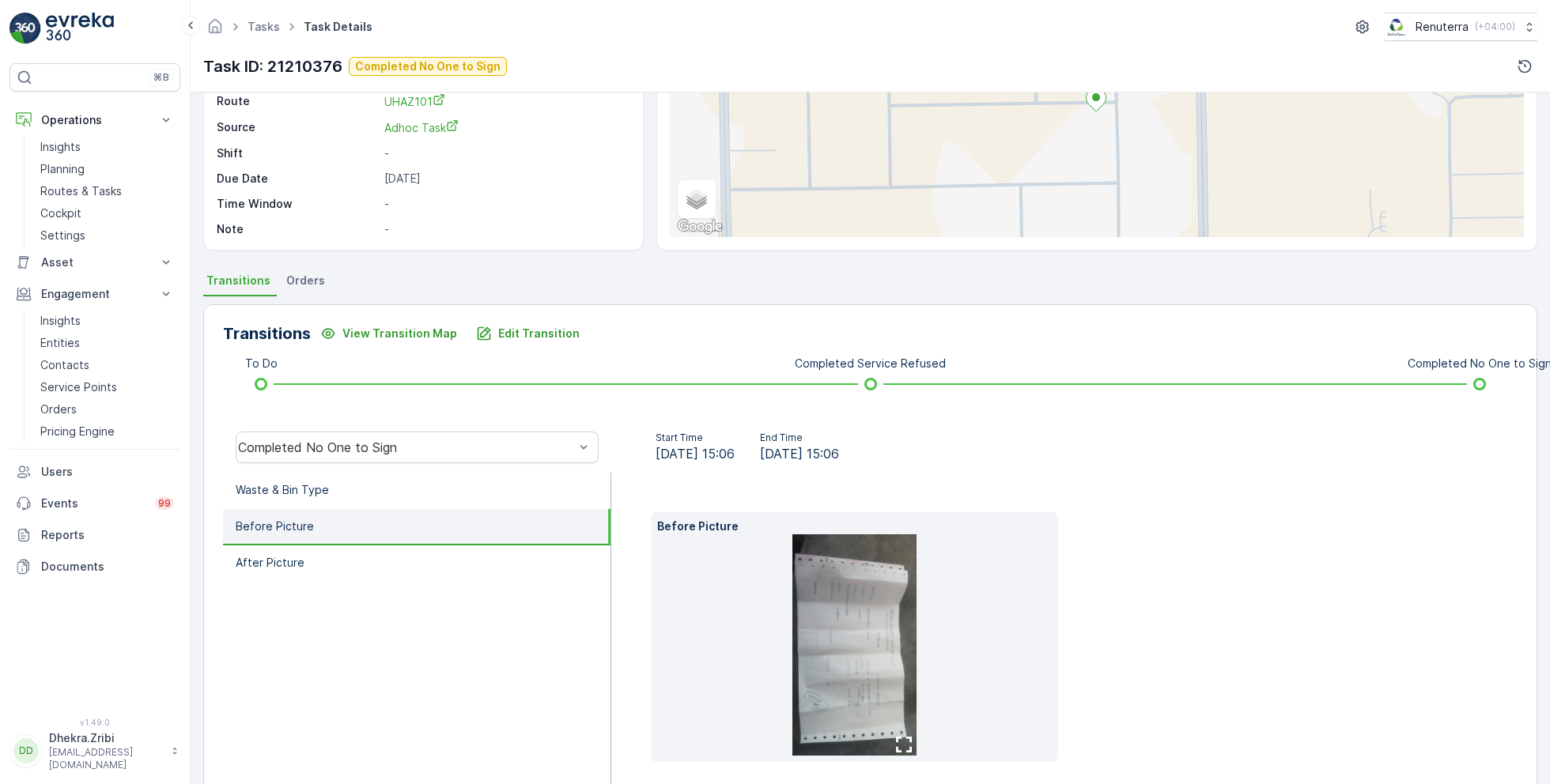
scroll to position [237, 0]
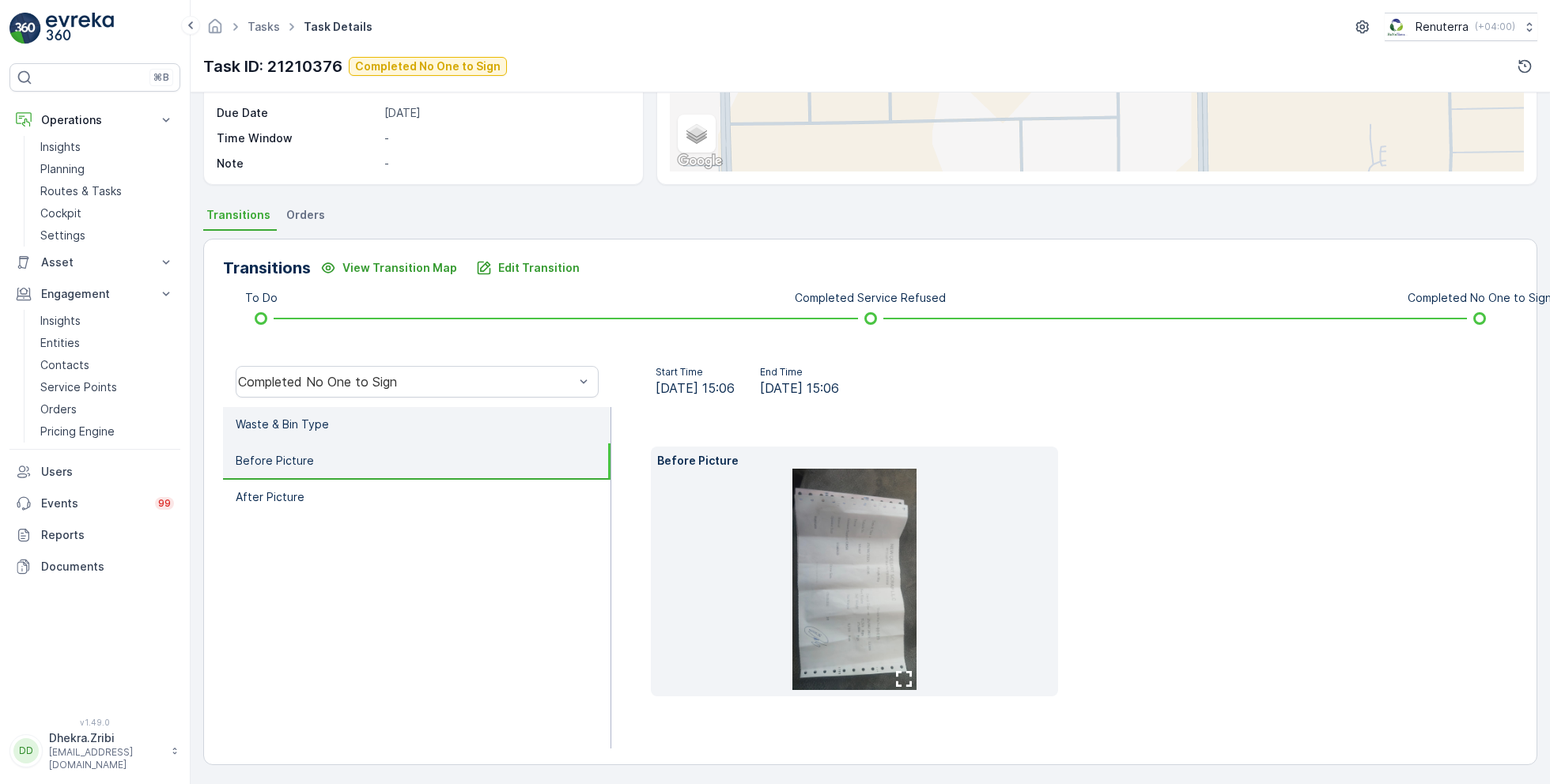
click at [353, 423] on li "Waste & Bin Type" at bounding box center [417, 425] width 388 height 36
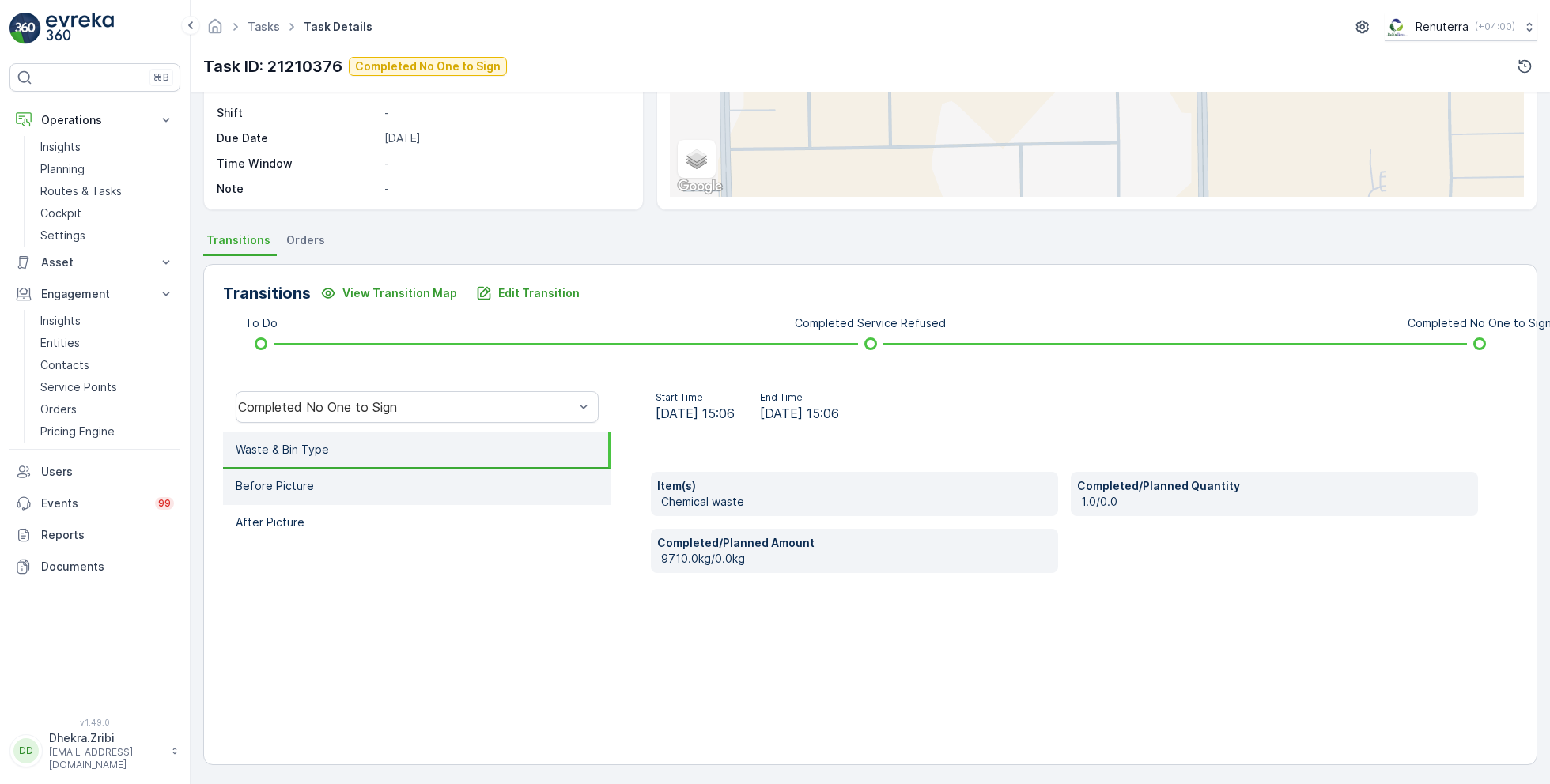
click at [343, 481] on li "Before Picture" at bounding box center [417, 486] width 388 height 36
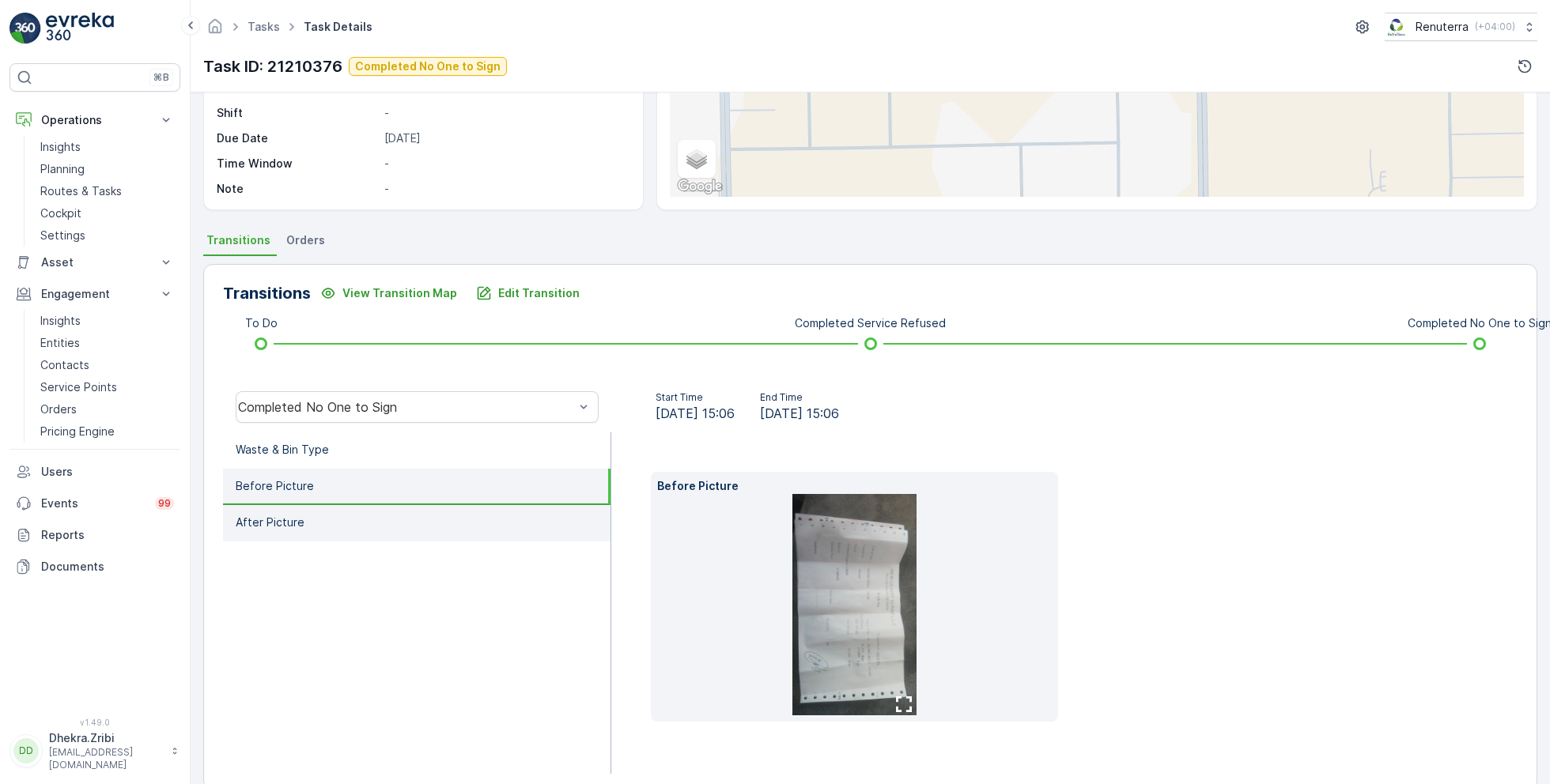
click at [331, 531] on li "After Picture" at bounding box center [417, 523] width 388 height 36
click at [351, 481] on li "Before Picture" at bounding box center [417, 486] width 388 height 36
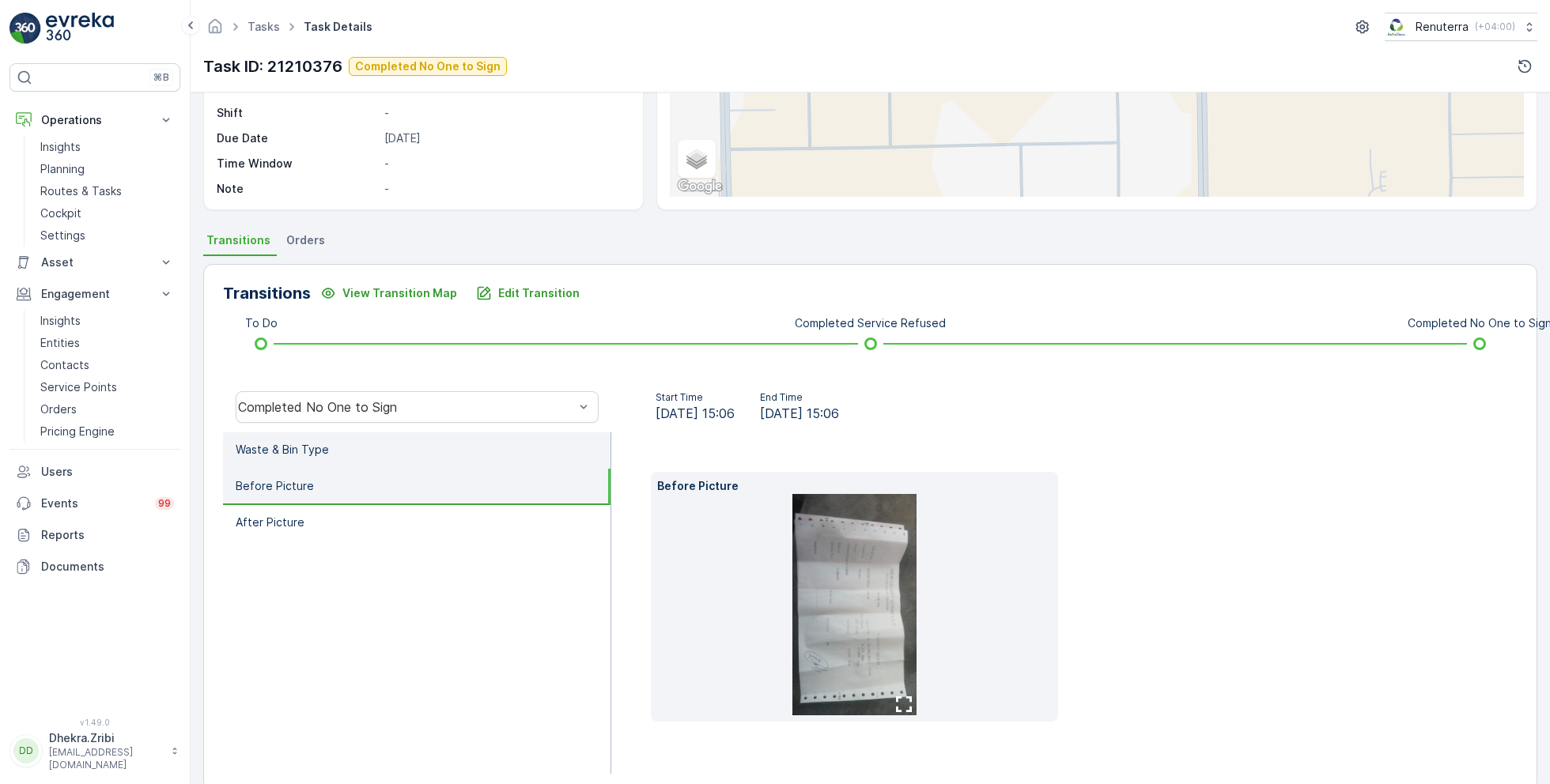
click at [335, 439] on li "Waste & Bin Type" at bounding box center [417, 450] width 388 height 36
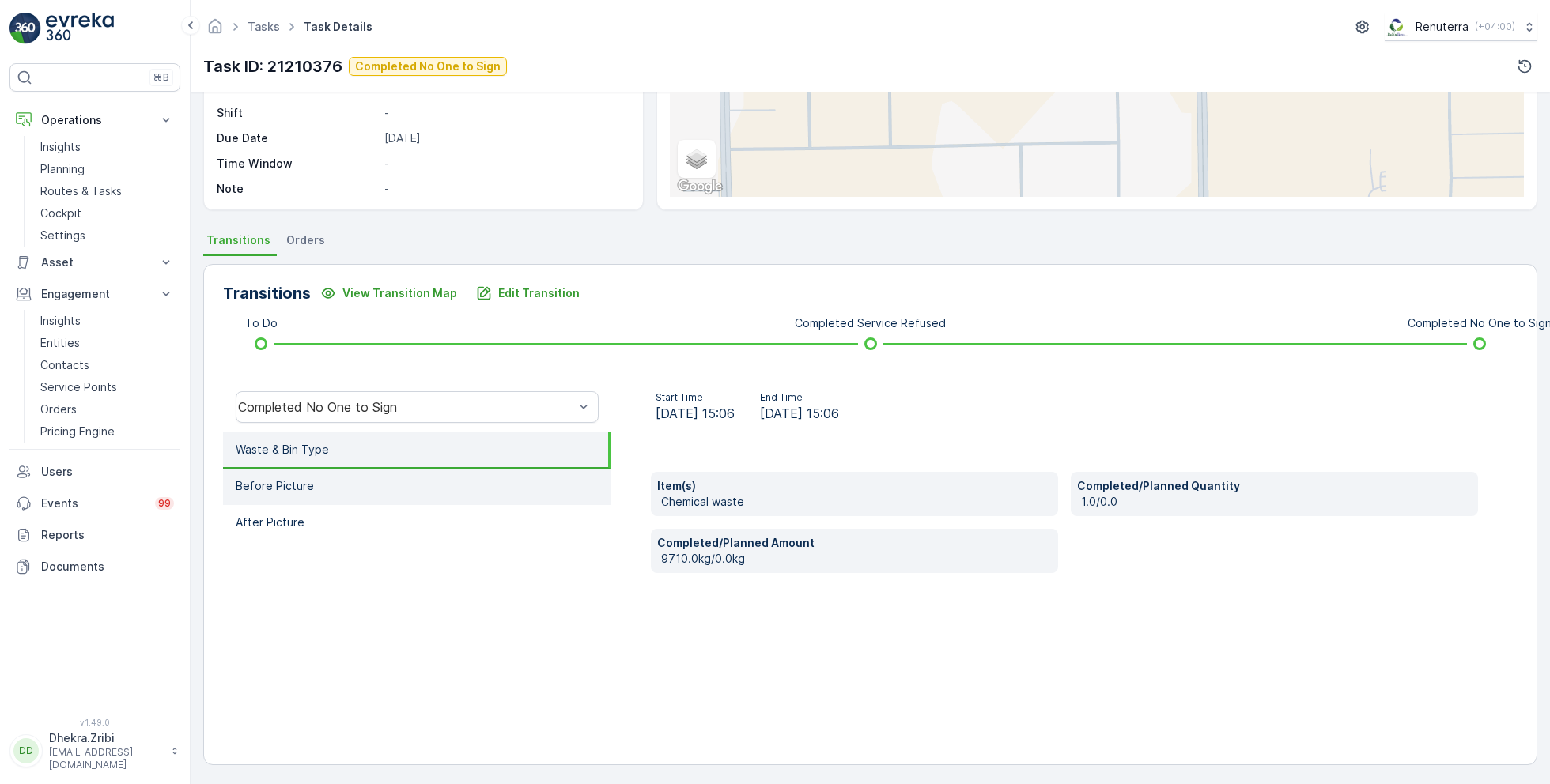
click at [332, 482] on li "Before Picture" at bounding box center [417, 486] width 388 height 36
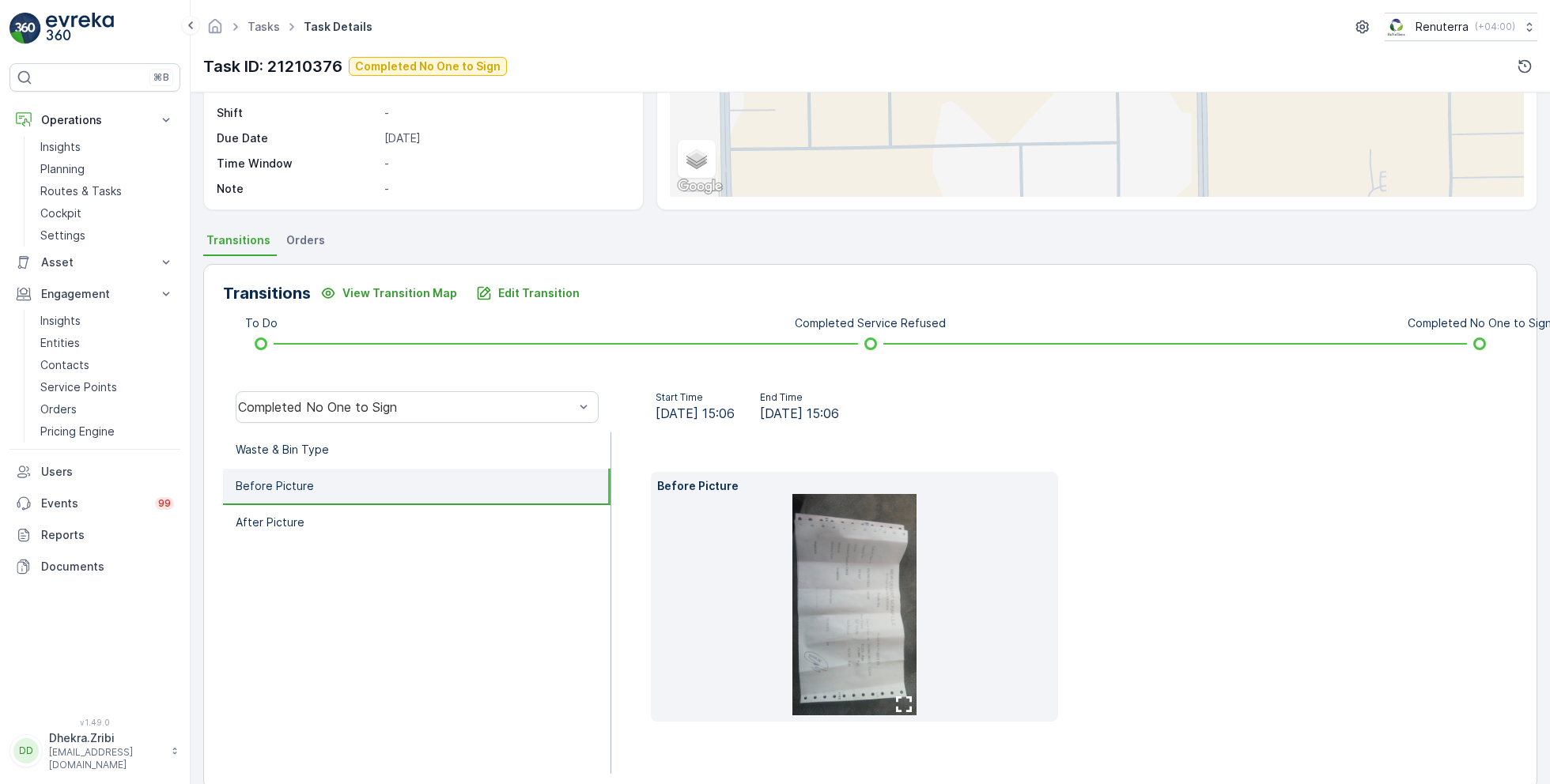
click at [877, 569] on img at bounding box center [854, 604] width 125 height 221
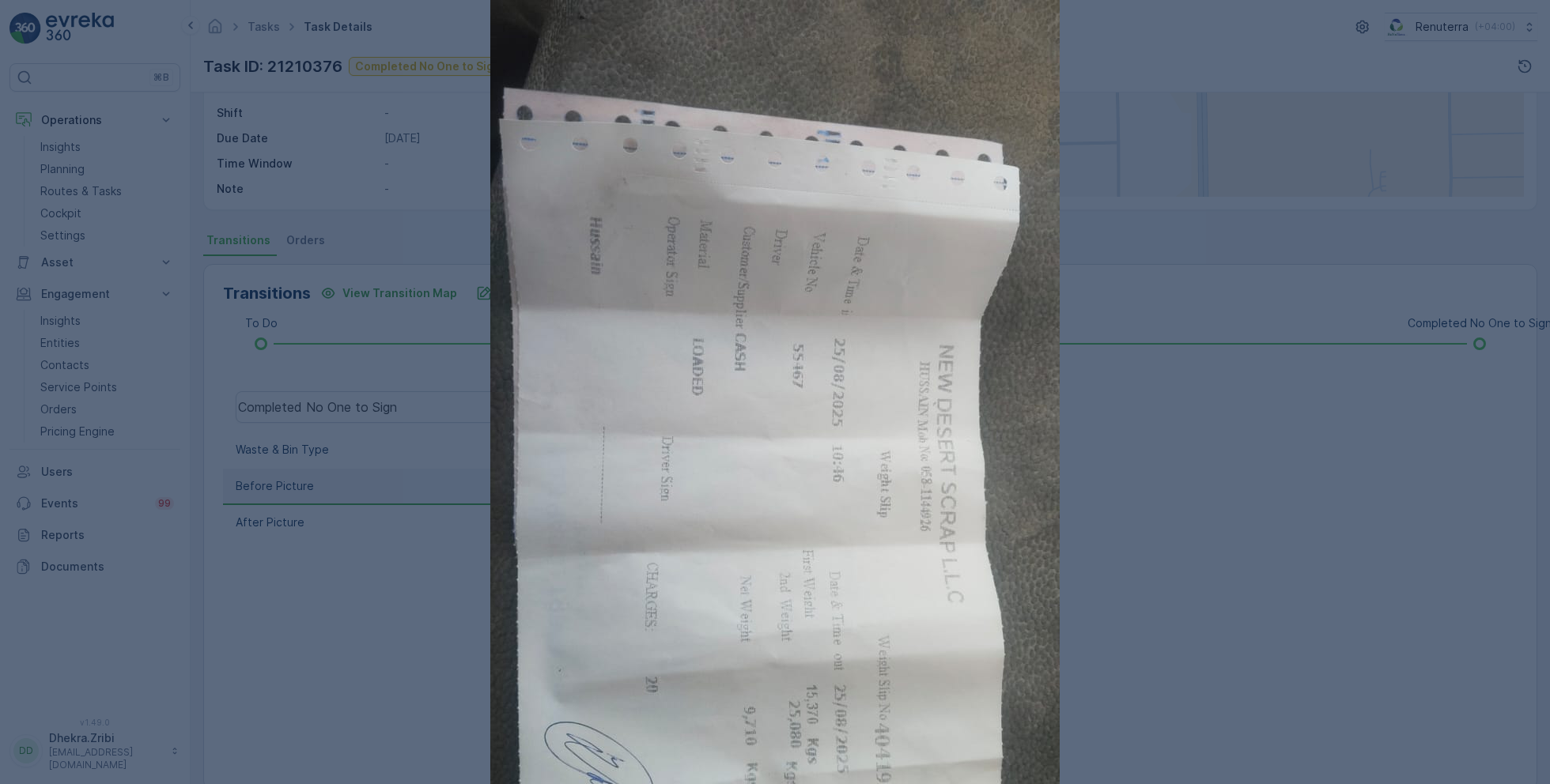
click at [1180, 490] on div at bounding box center [775, 392] width 1550 height 784
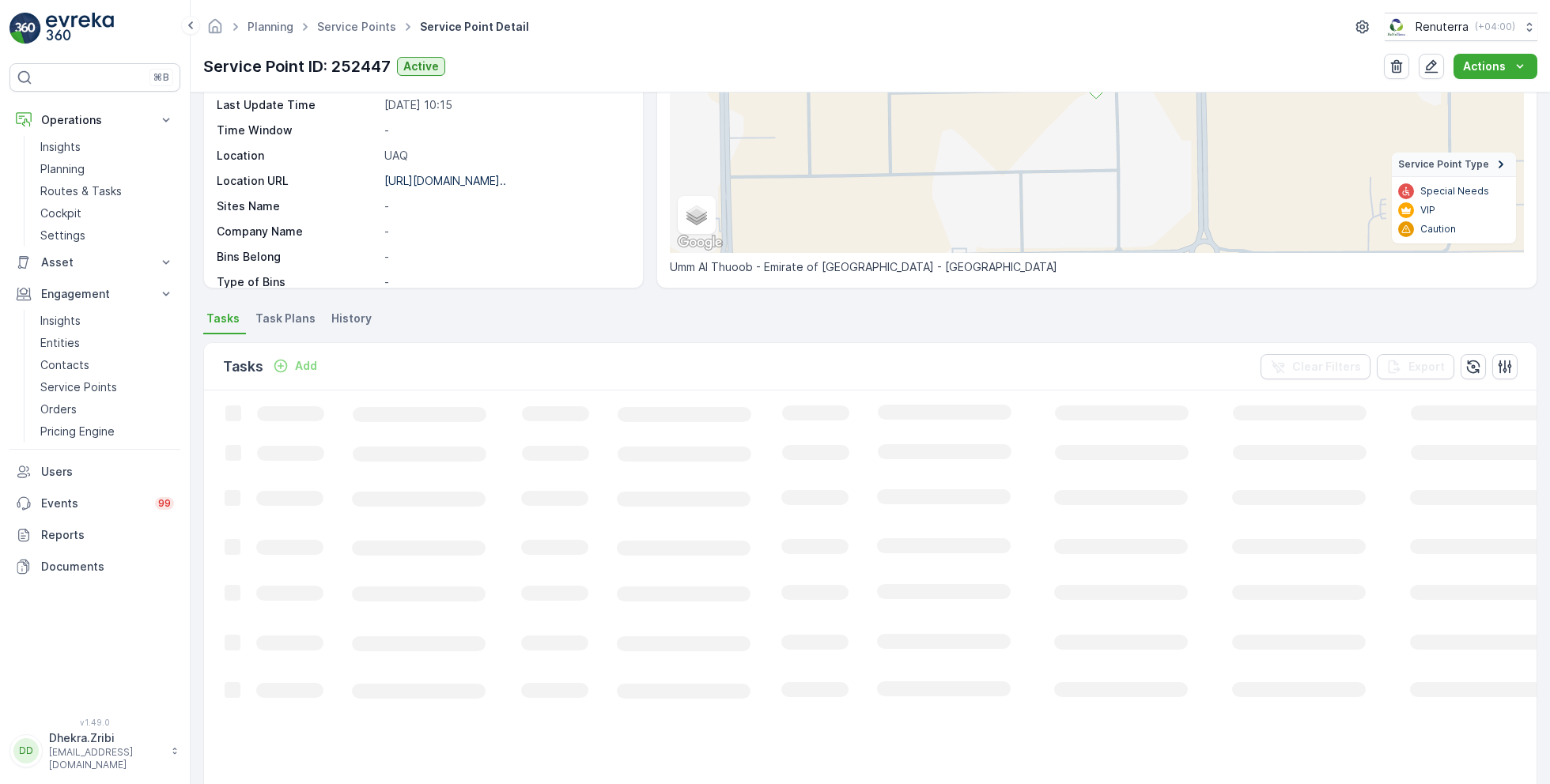
scroll to position [109, 0]
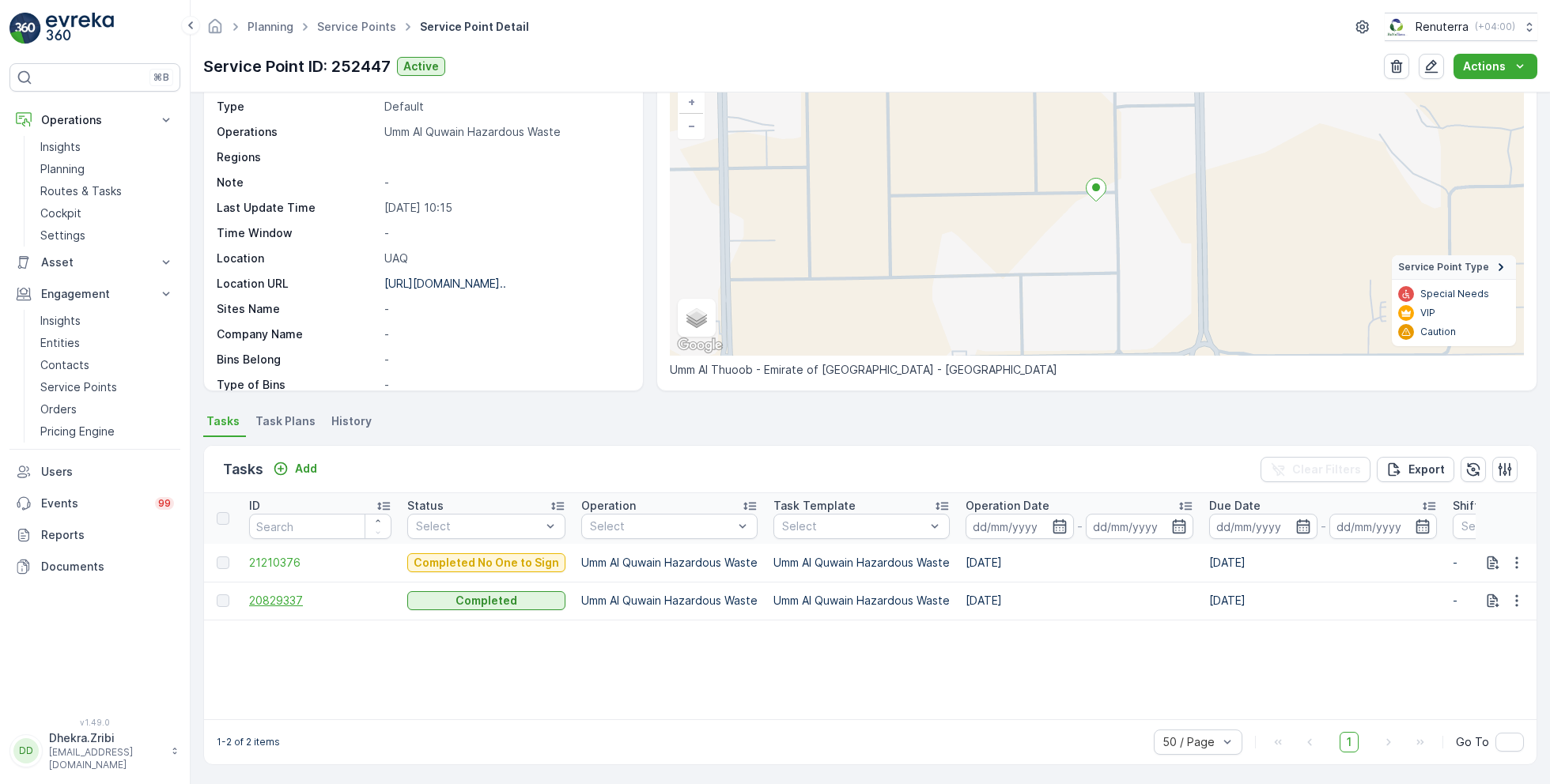
click at [284, 601] on span "20829337" at bounding box center [321, 601] width 142 height 16
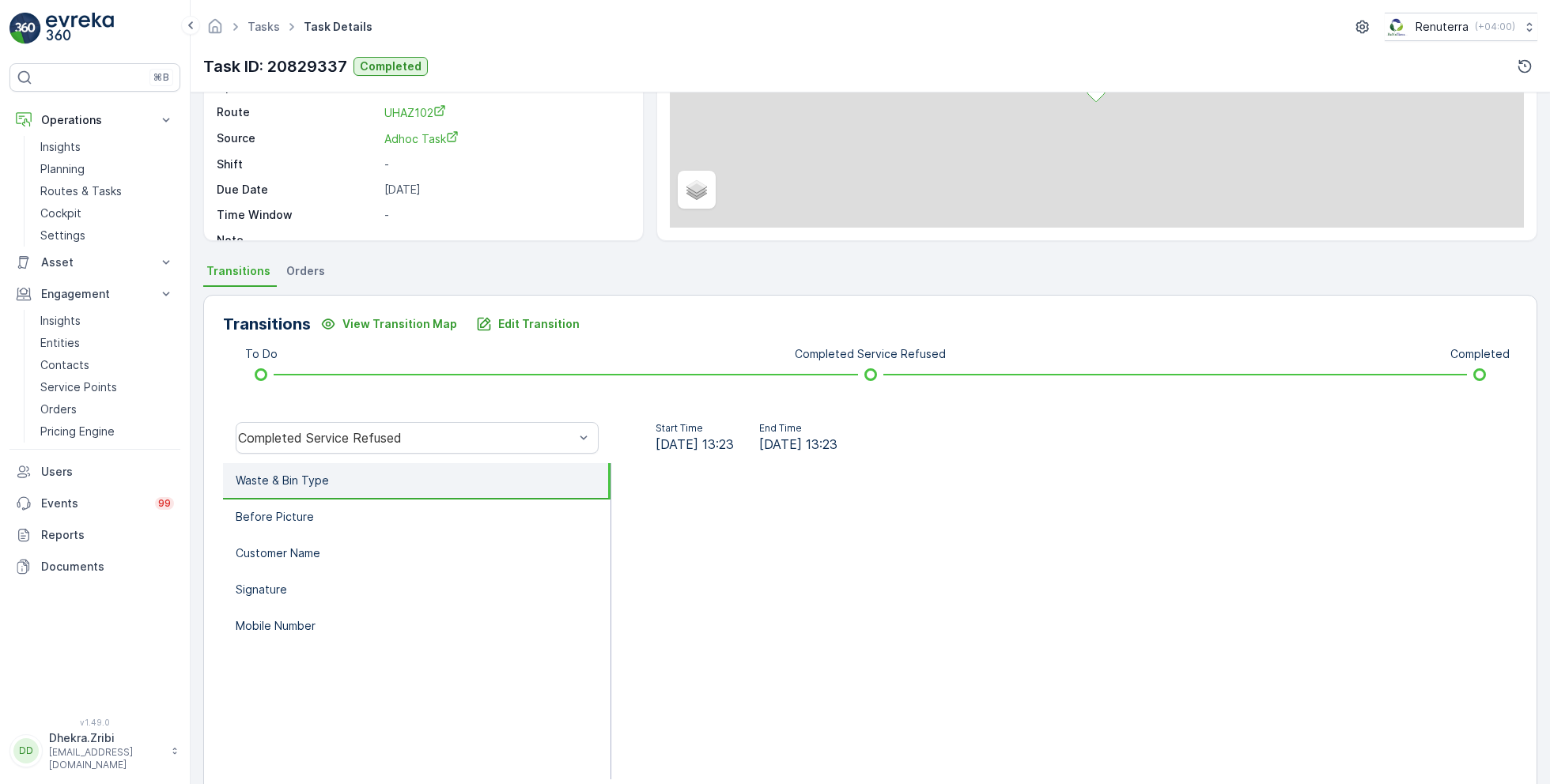
scroll to position [211, 0]
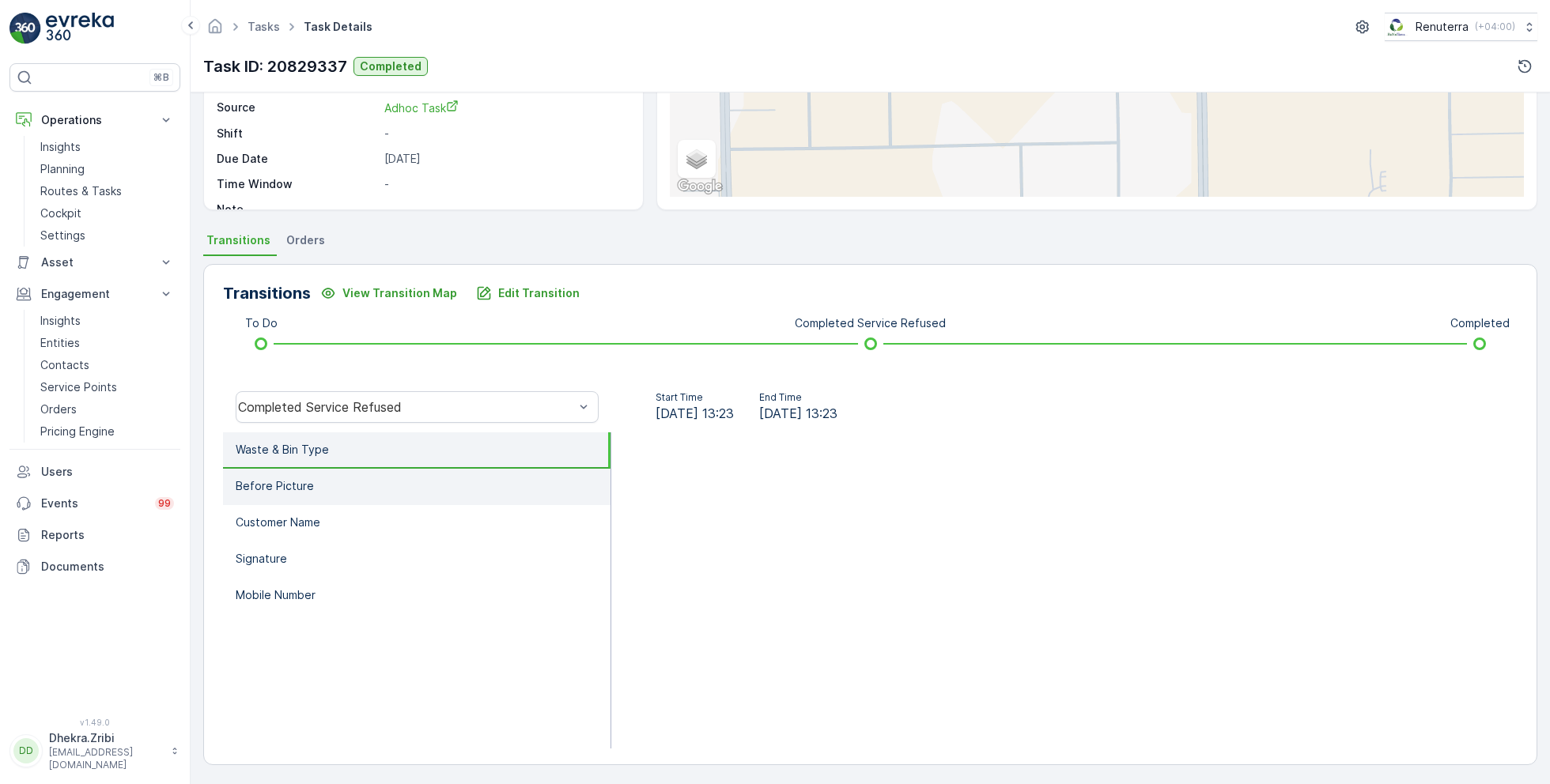
click at [313, 482] on li "Before Picture" at bounding box center [417, 486] width 388 height 36
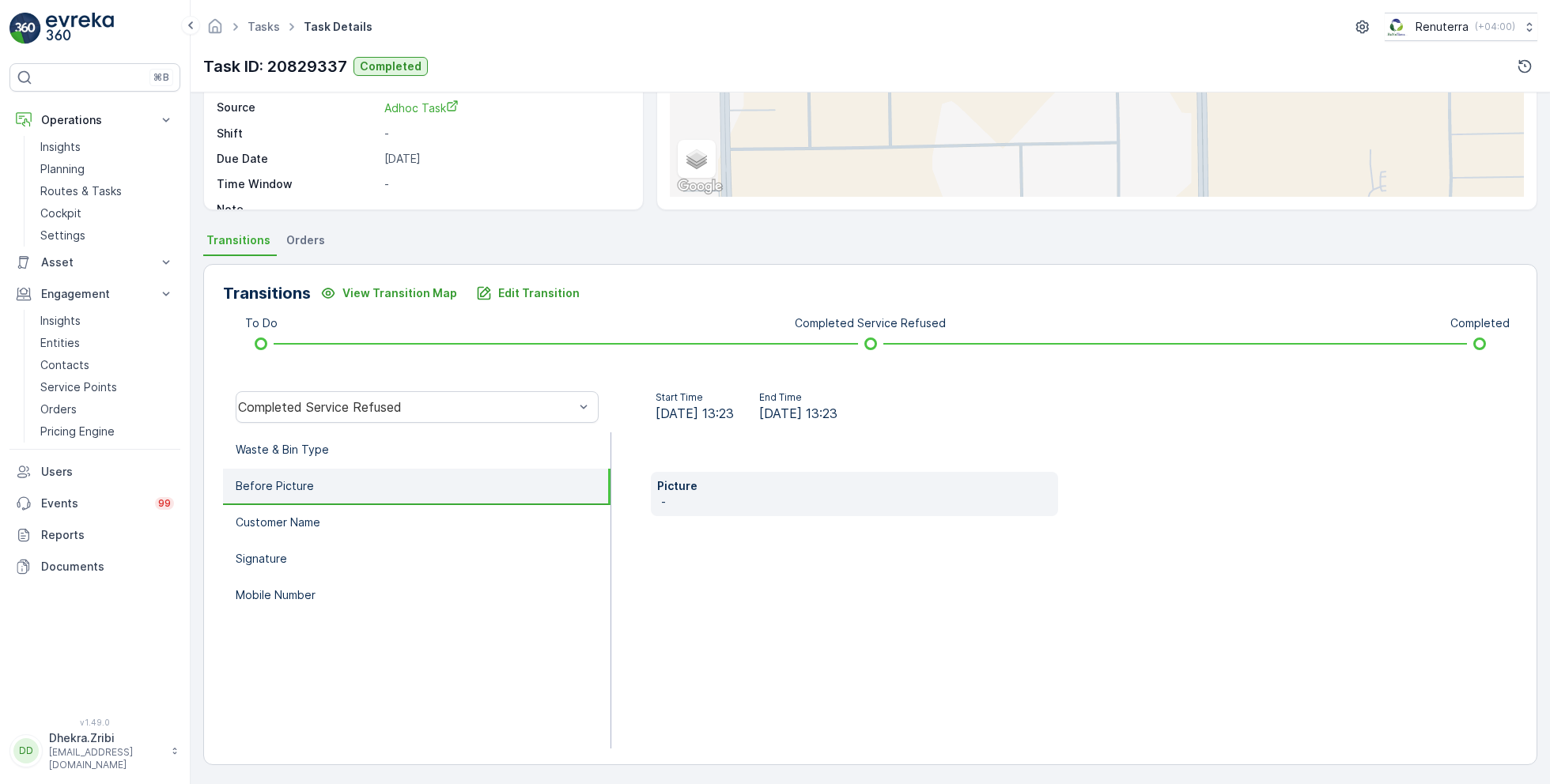
click at [344, 482] on li "Before Picture" at bounding box center [417, 486] width 388 height 36
click at [338, 515] on li "Customer Name" at bounding box center [417, 523] width 388 height 36
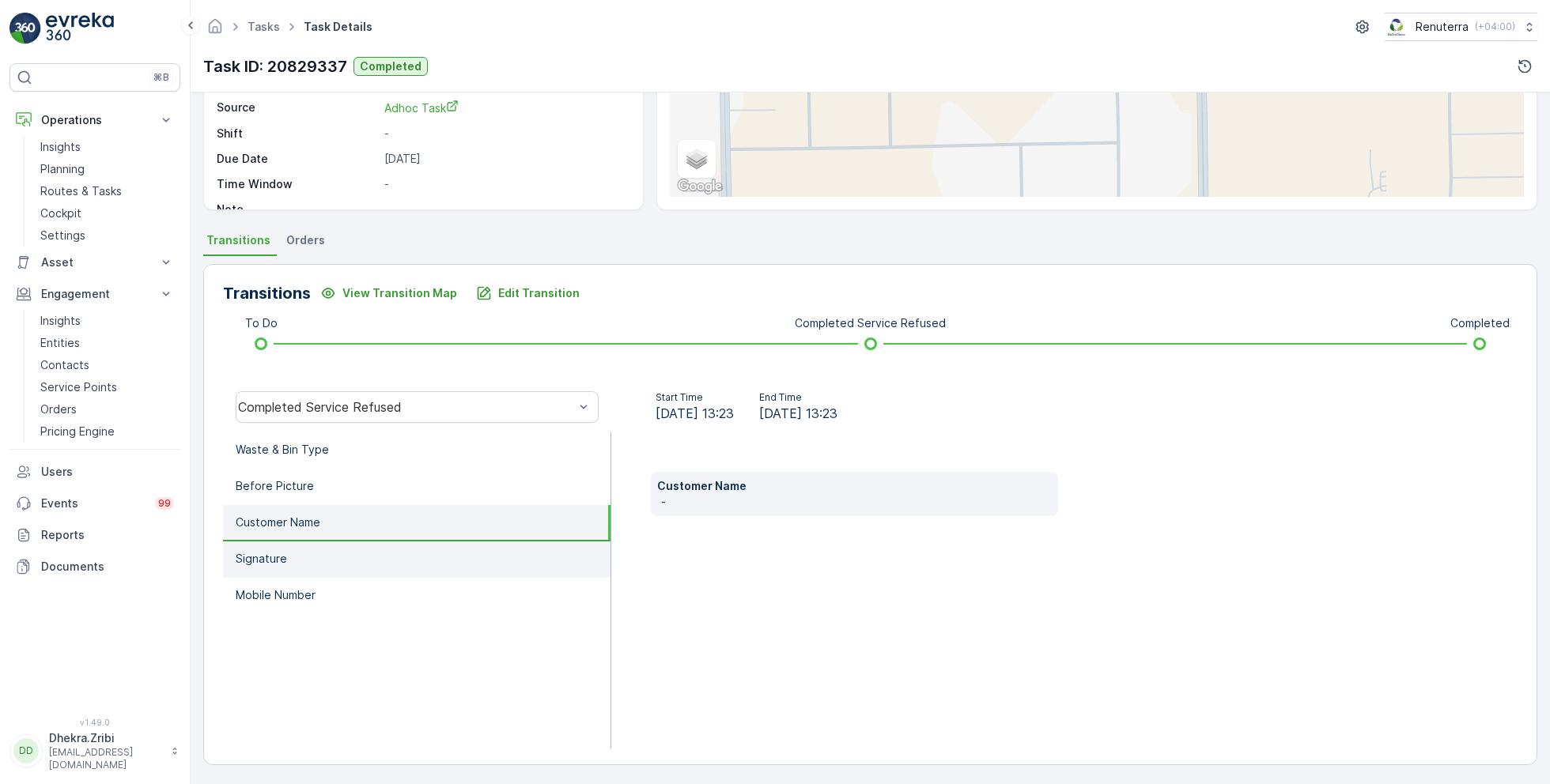
click at [330, 555] on li "Signature" at bounding box center [417, 559] width 388 height 36
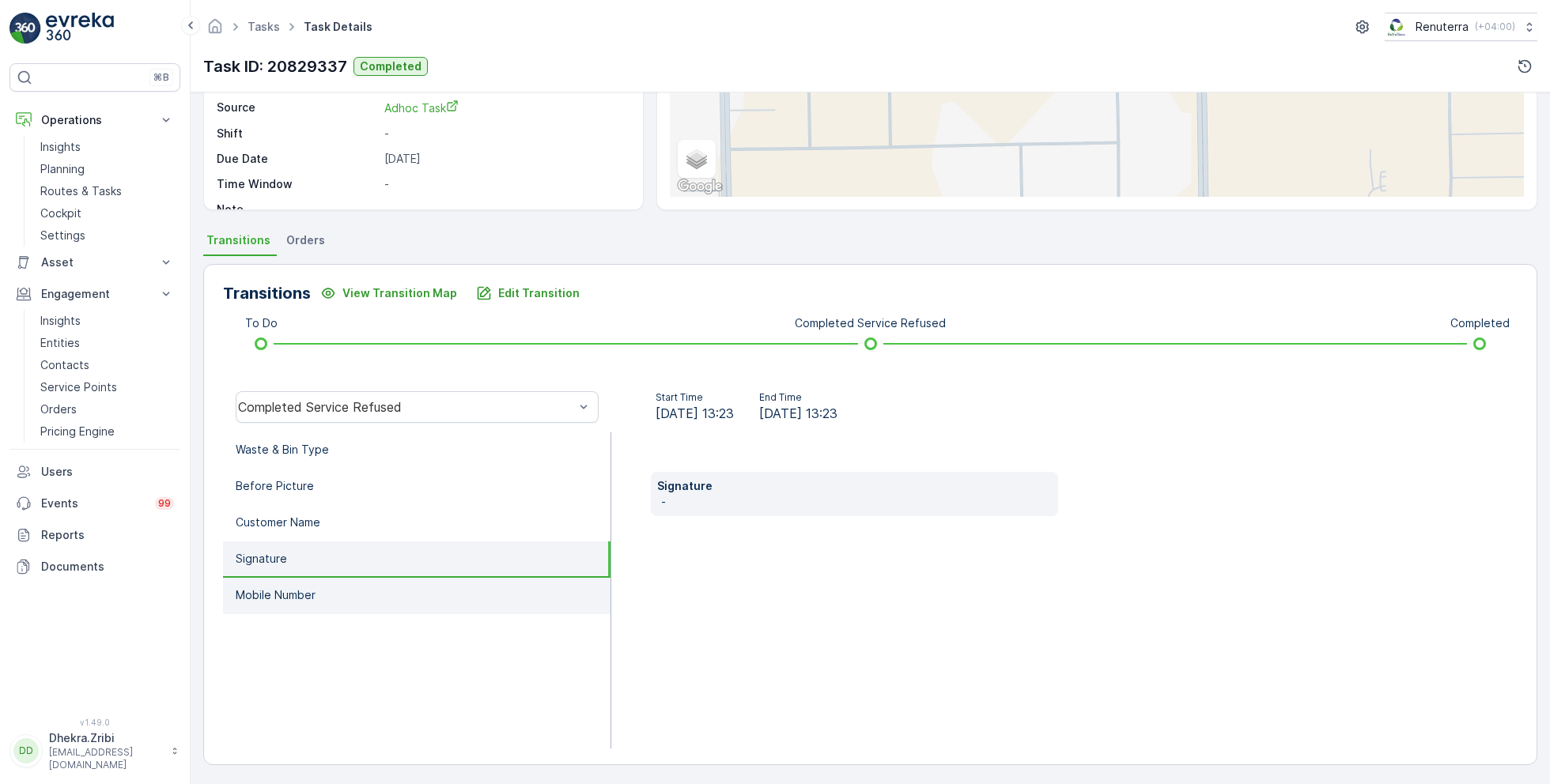
click at [333, 592] on li "Mobile Number" at bounding box center [417, 595] width 388 height 36
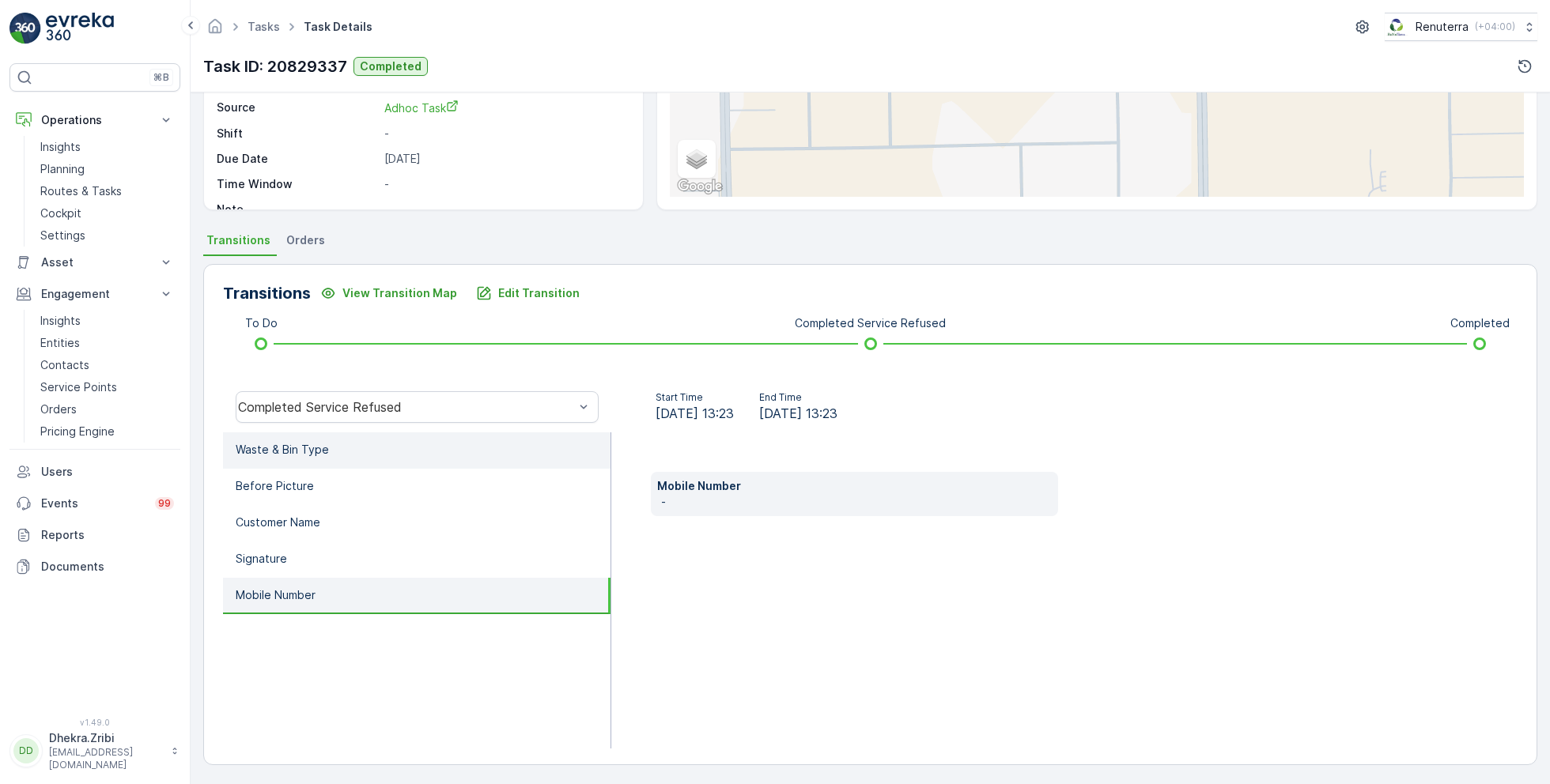
click at [354, 452] on li "Waste & Bin Type" at bounding box center [417, 450] width 388 height 36
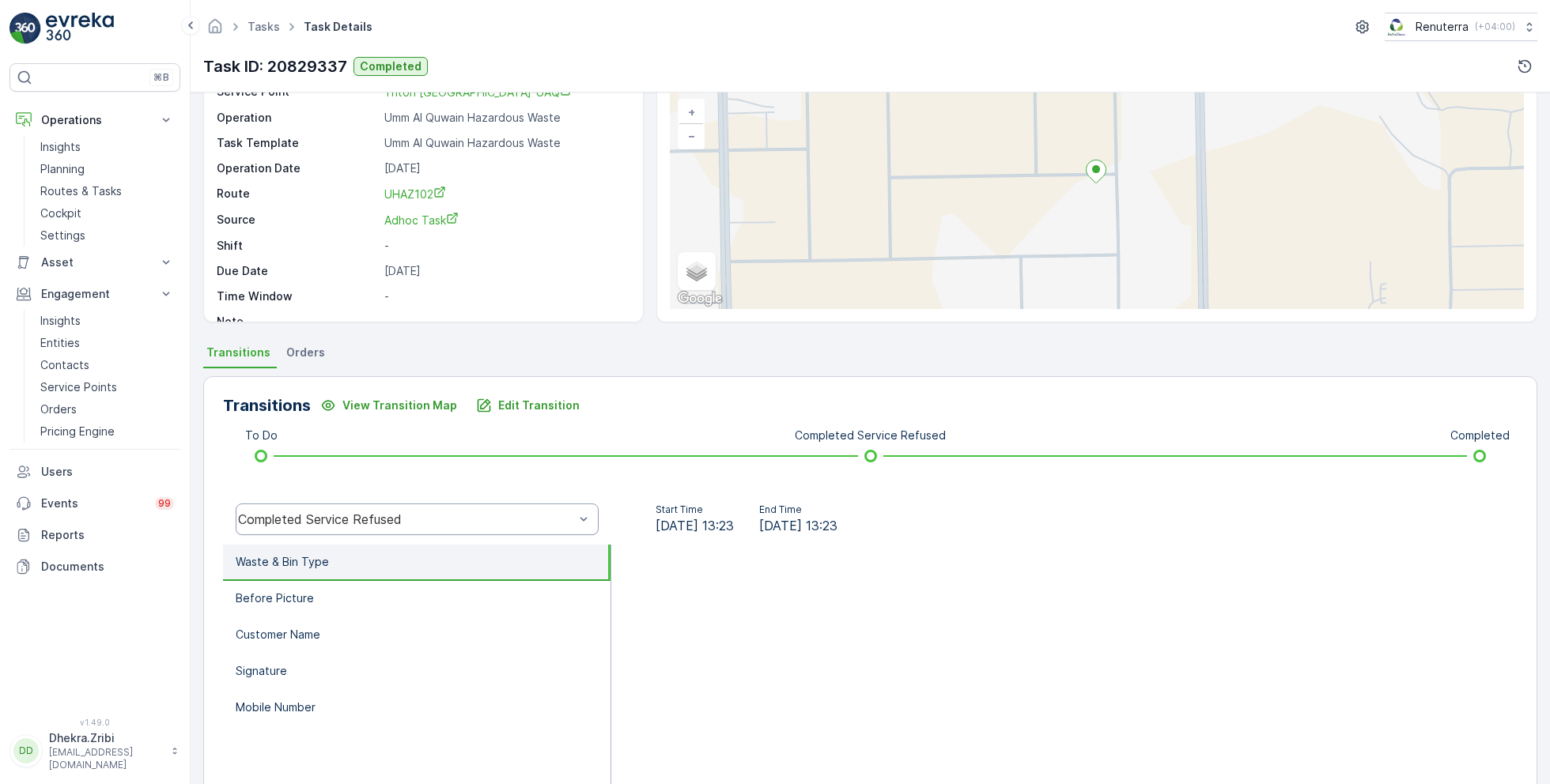
scroll to position [93, 0]
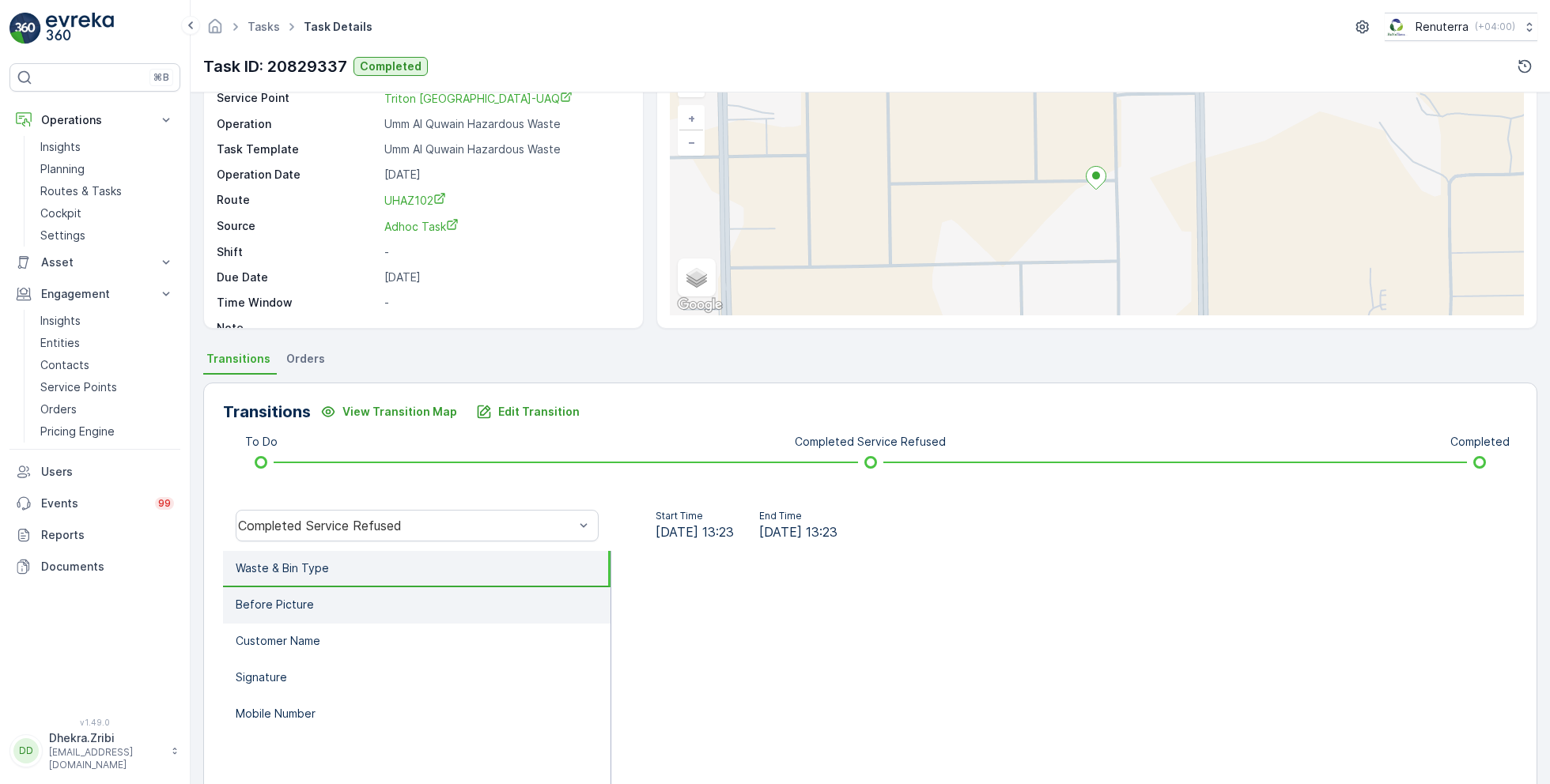
click at [321, 599] on li "Before Picture" at bounding box center [417, 605] width 388 height 36
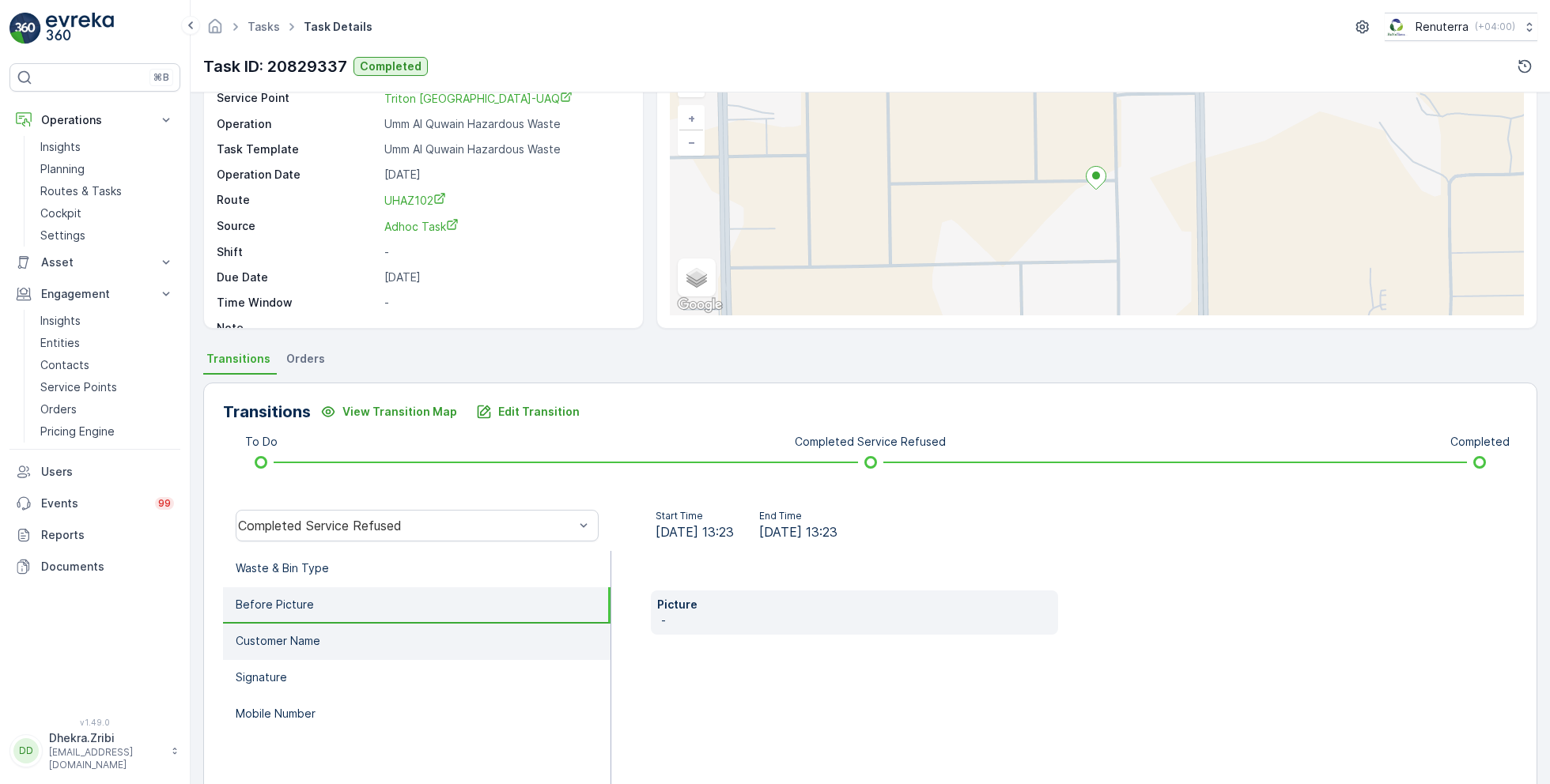
click at [328, 624] on li "Customer Name" at bounding box center [417, 642] width 388 height 36
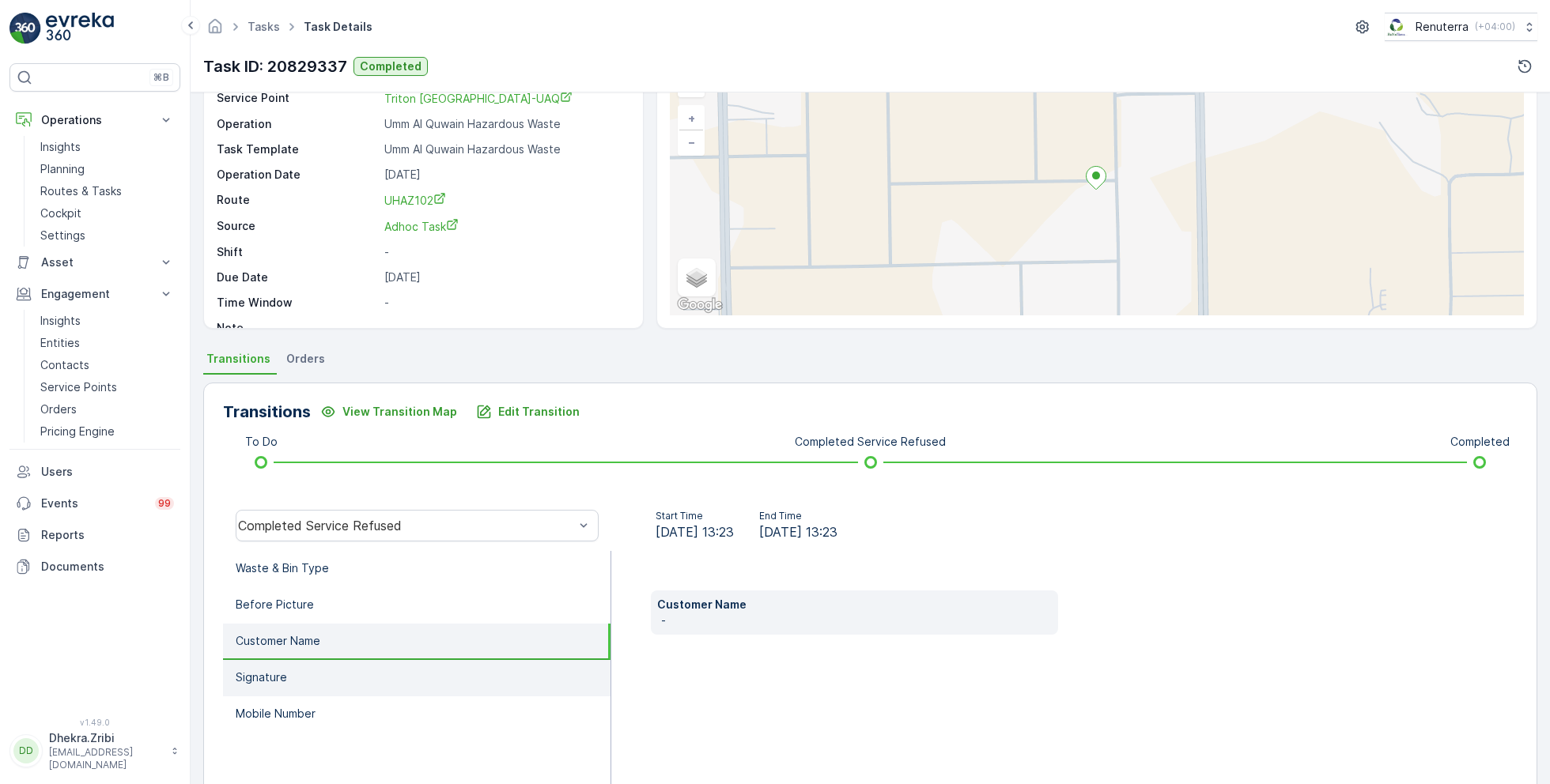
click at [323, 663] on li "Signature" at bounding box center [417, 678] width 388 height 36
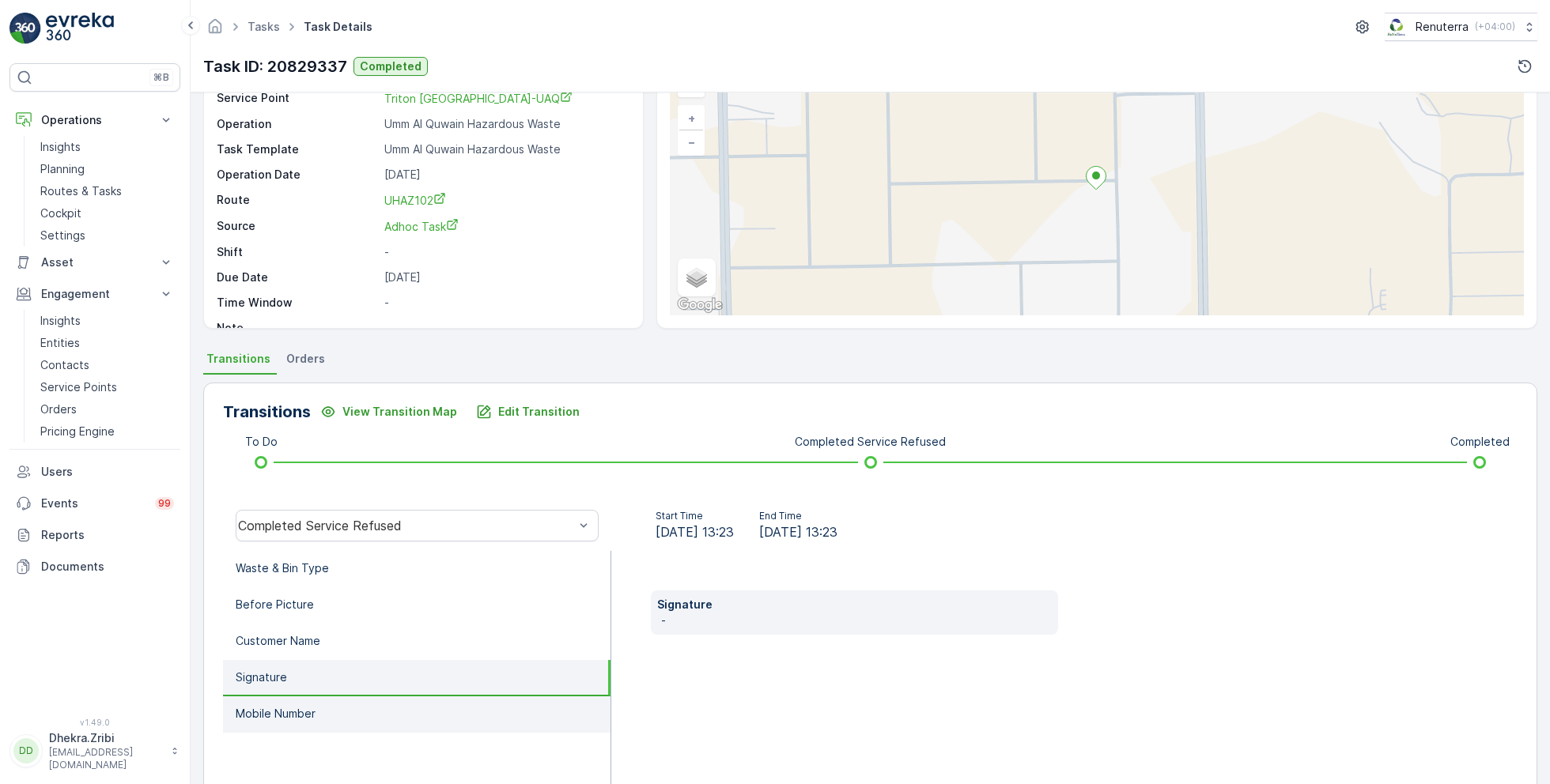
click at [319, 699] on li "Mobile Number" at bounding box center [417, 714] width 388 height 36
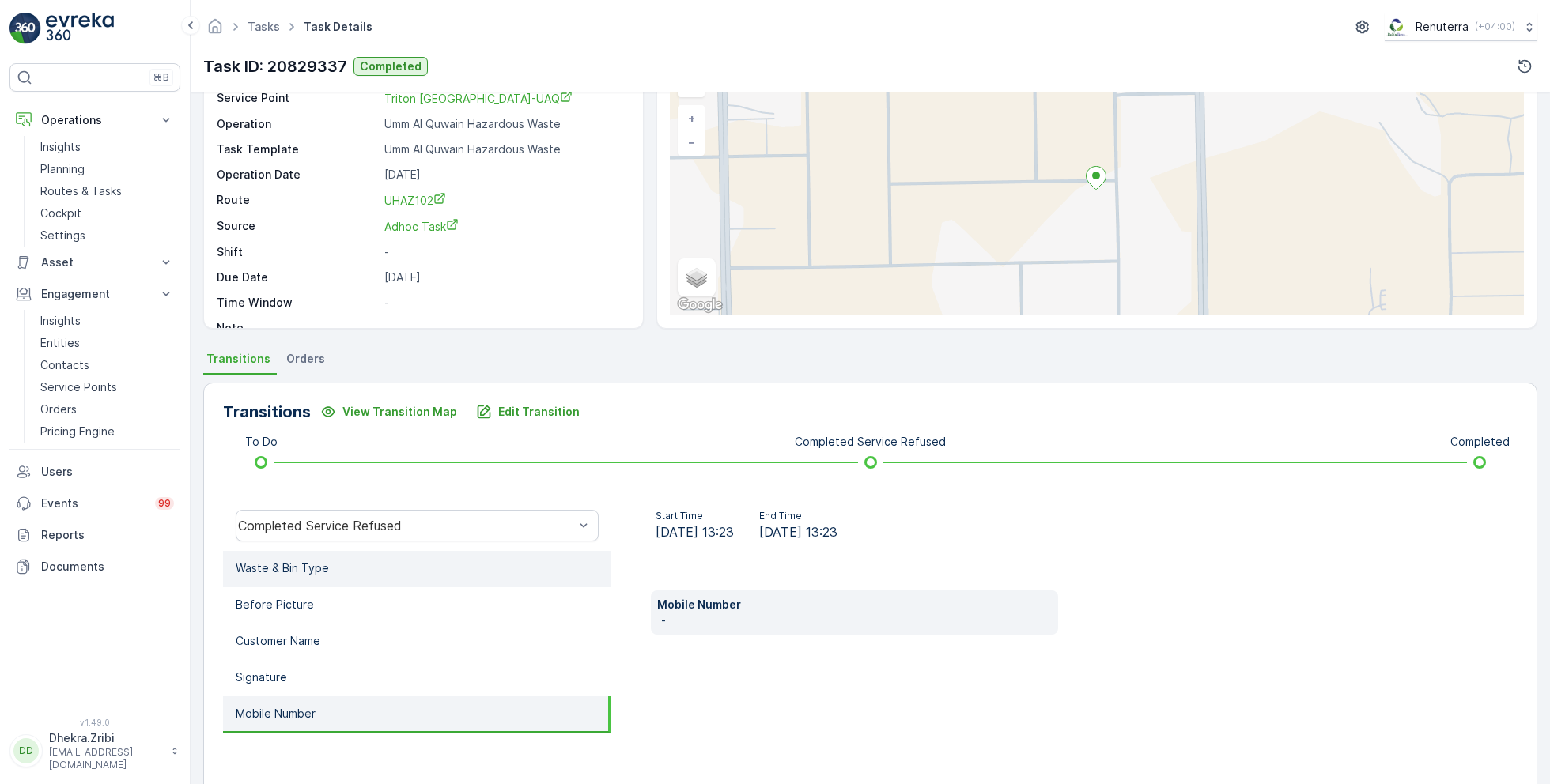
click at [359, 574] on li "Waste & Bin Type" at bounding box center [417, 569] width 388 height 36
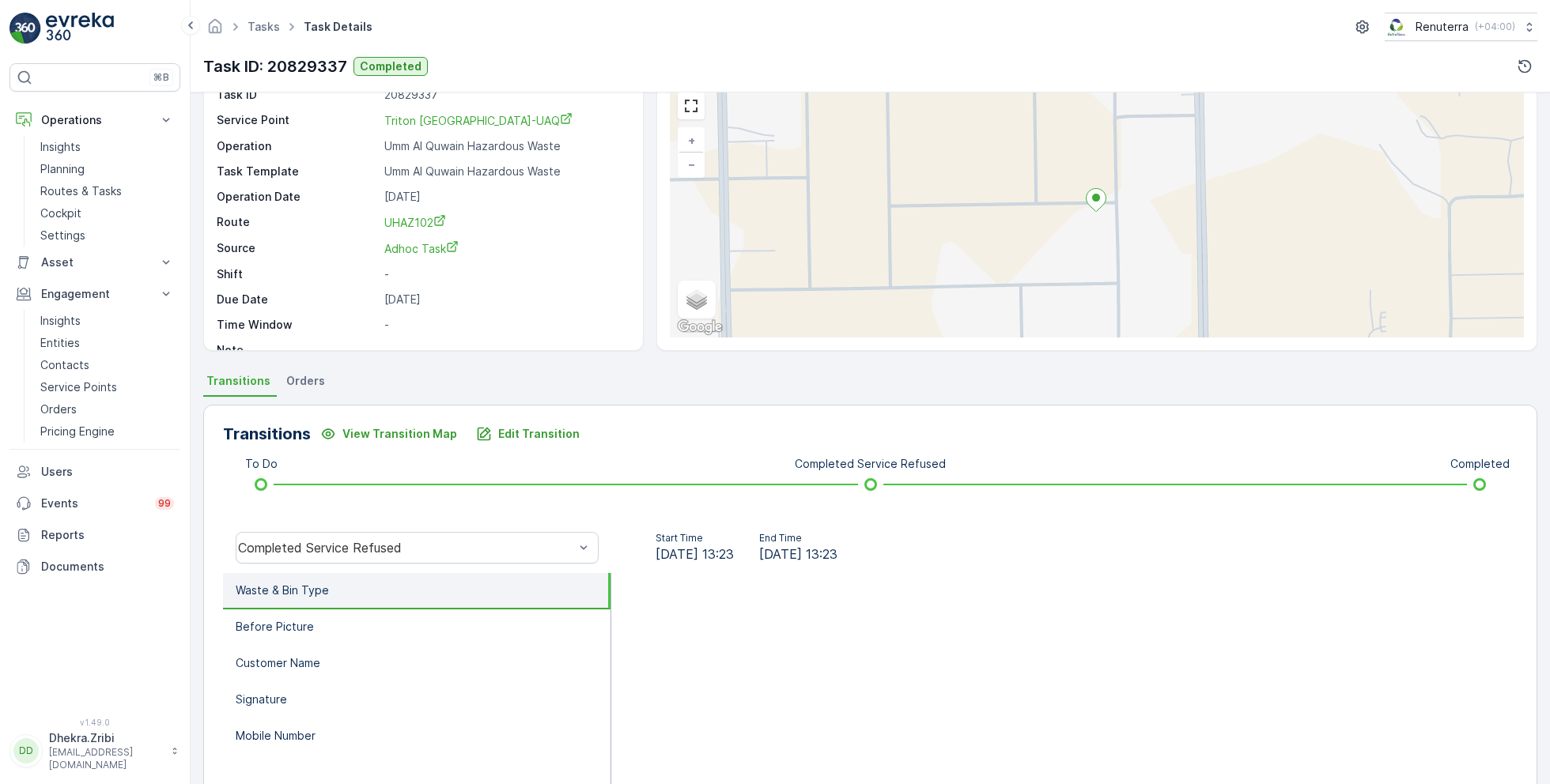
scroll to position [0, 0]
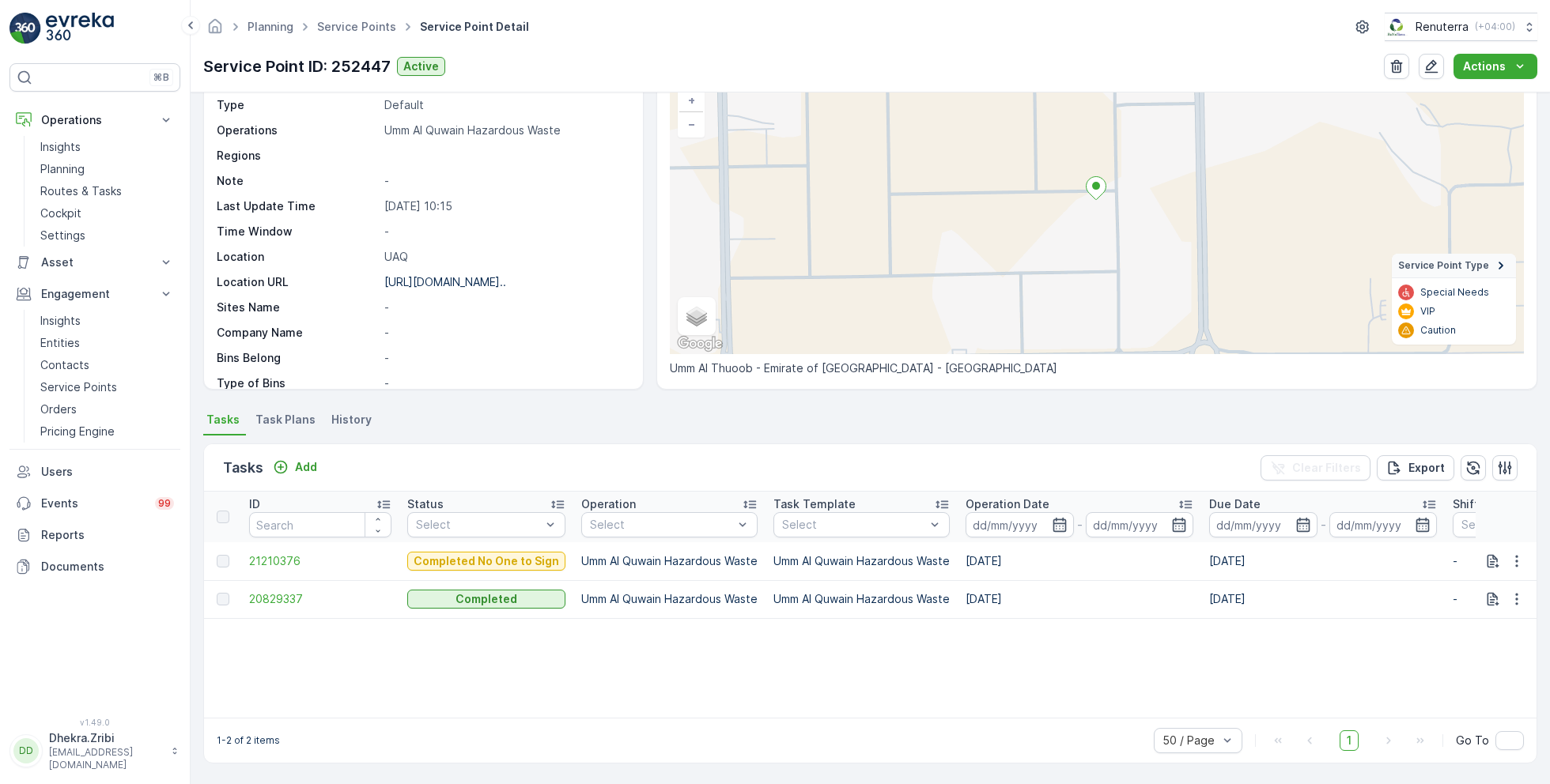
scroll to position [109, 0]
click at [279, 599] on span "20829337" at bounding box center [321, 601] width 142 height 16
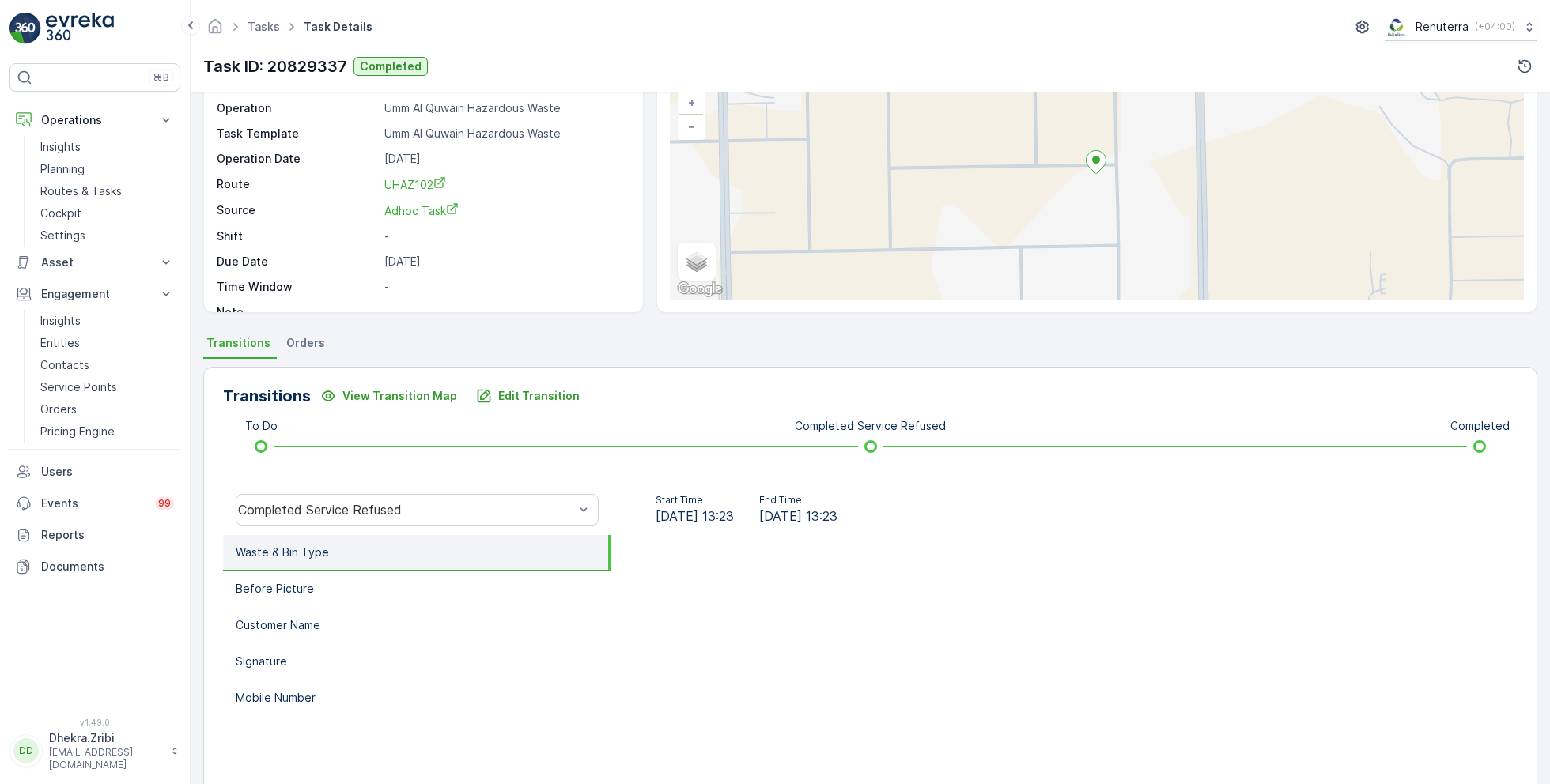
scroll to position [111, 0]
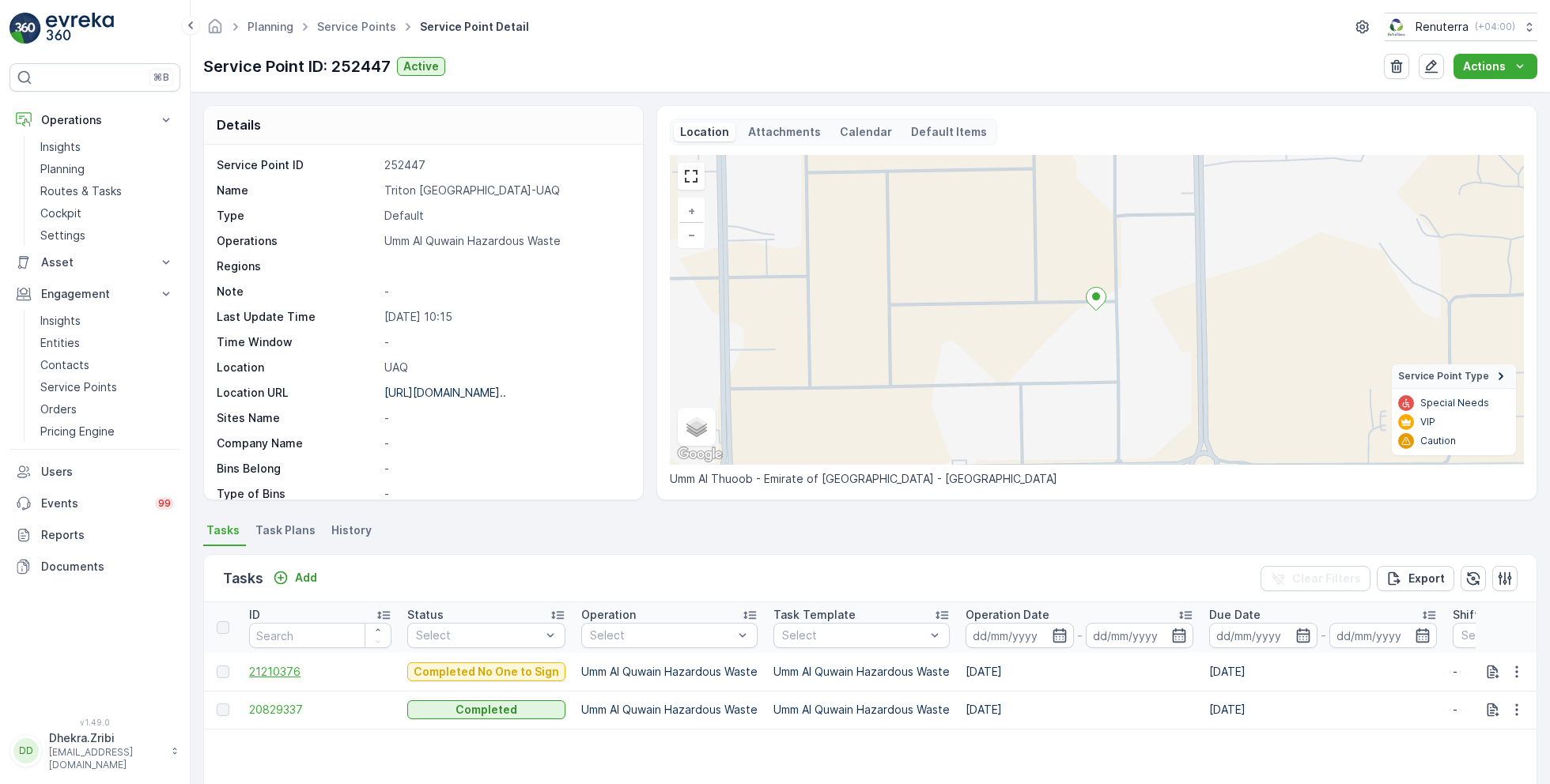
click at [279, 666] on span "21210376" at bounding box center [321, 672] width 142 height 16
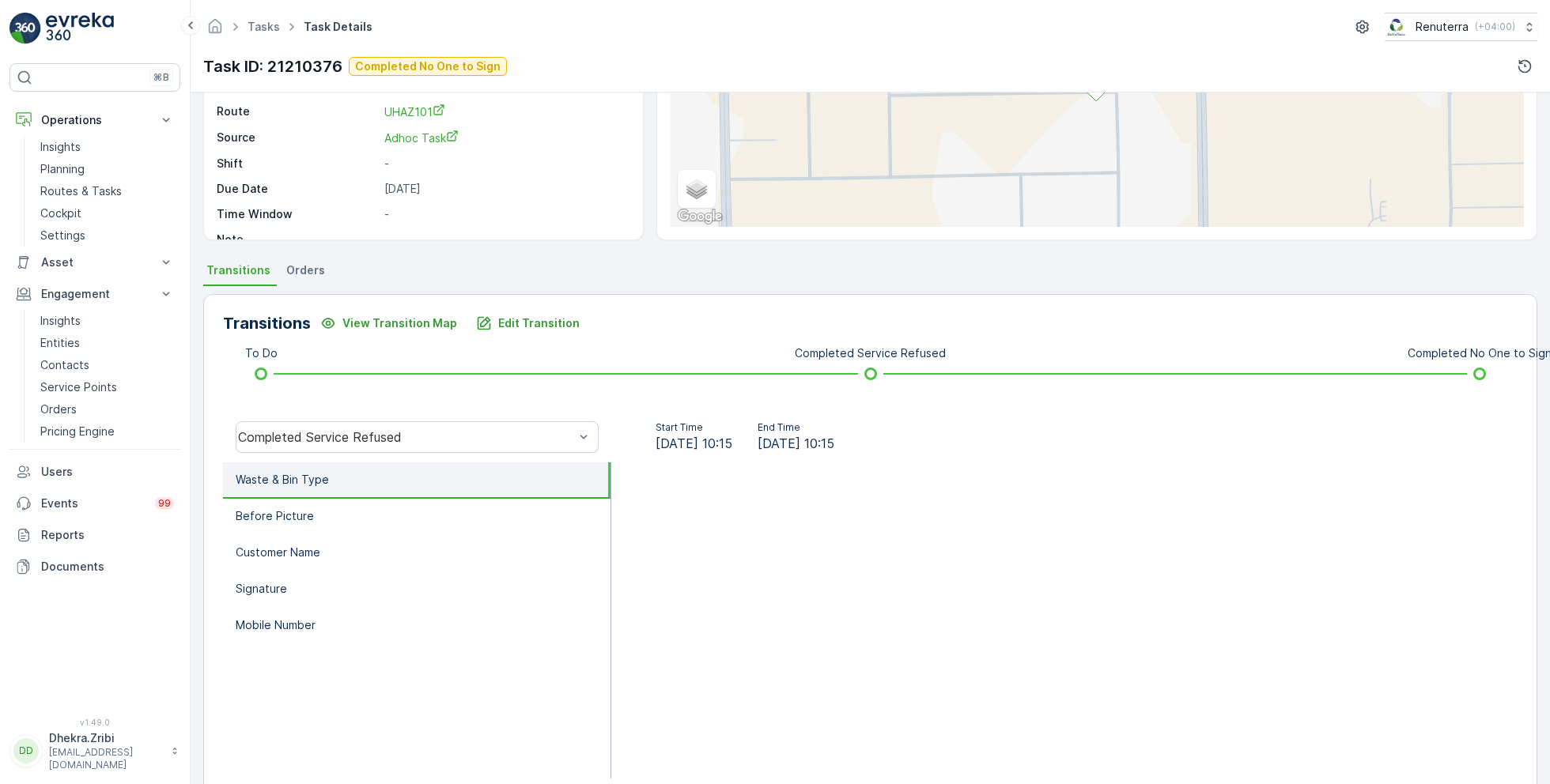
scroll to position [187, 0]
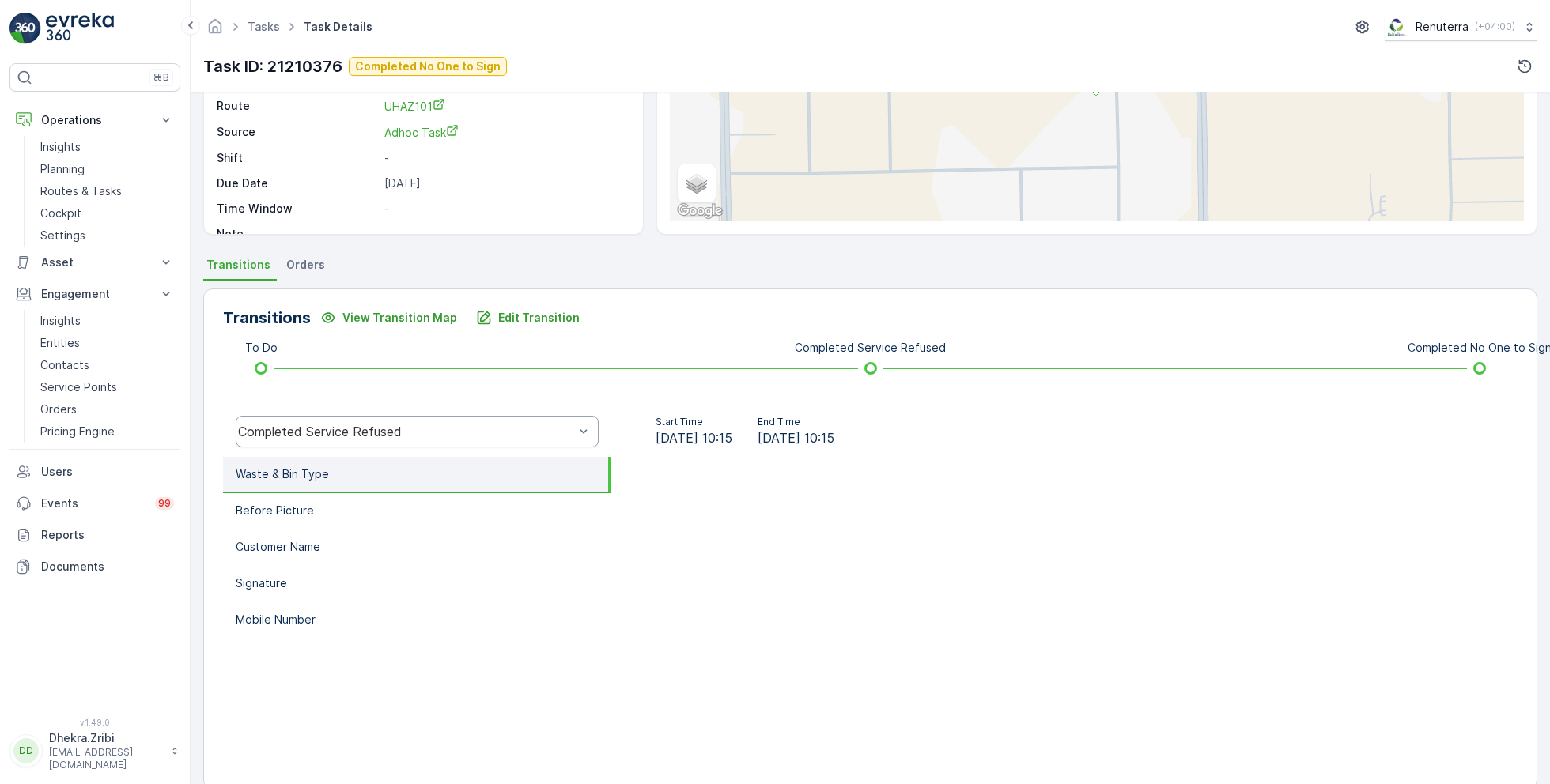
click at [331, 432] on div "Completed Service Refused" at bounding box center [405, 431] width 336 height 15
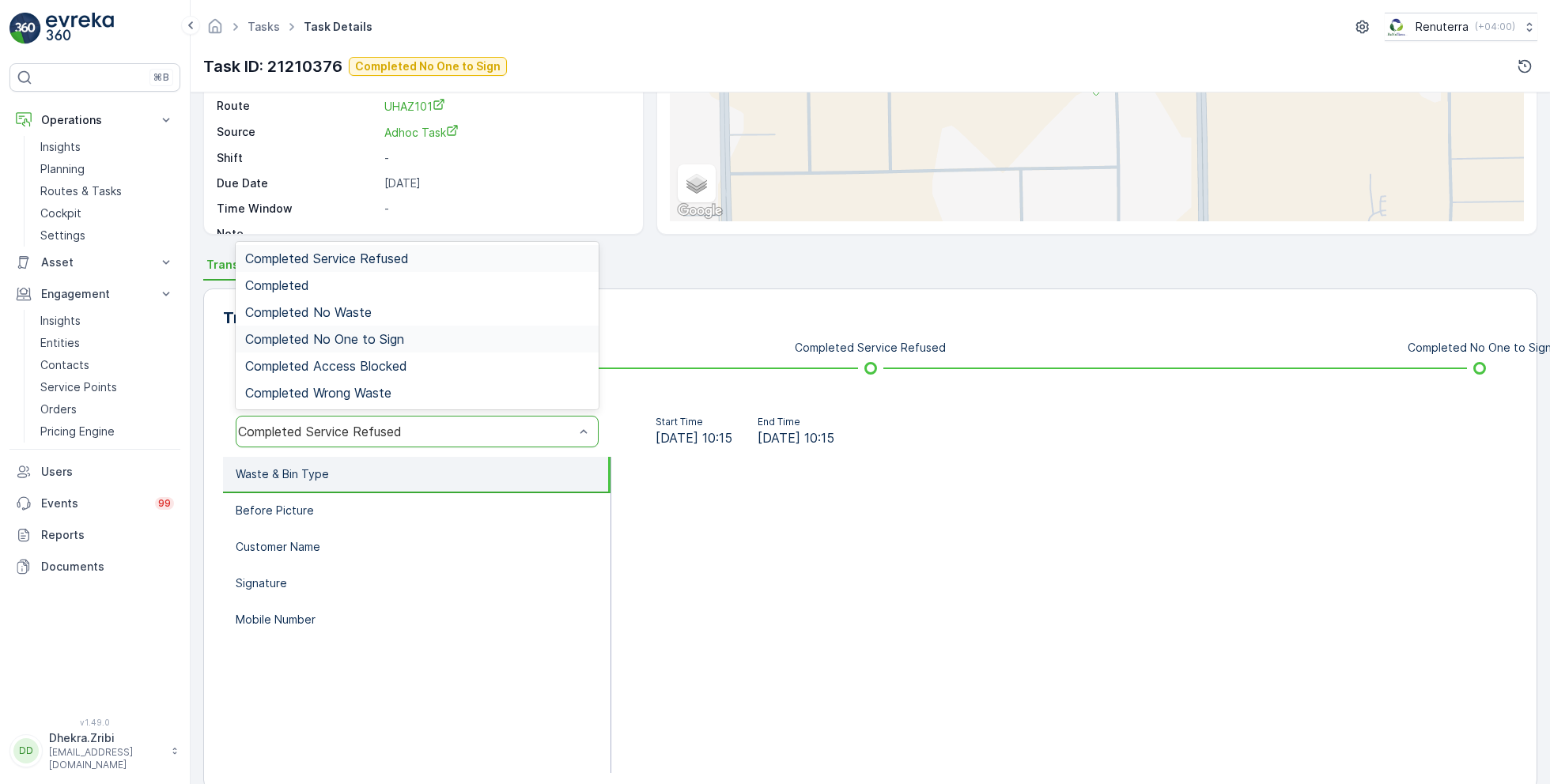
click at [373, 340] on span "Completed No One to Sign" at bounding box center [324, 339] width 159 height 15
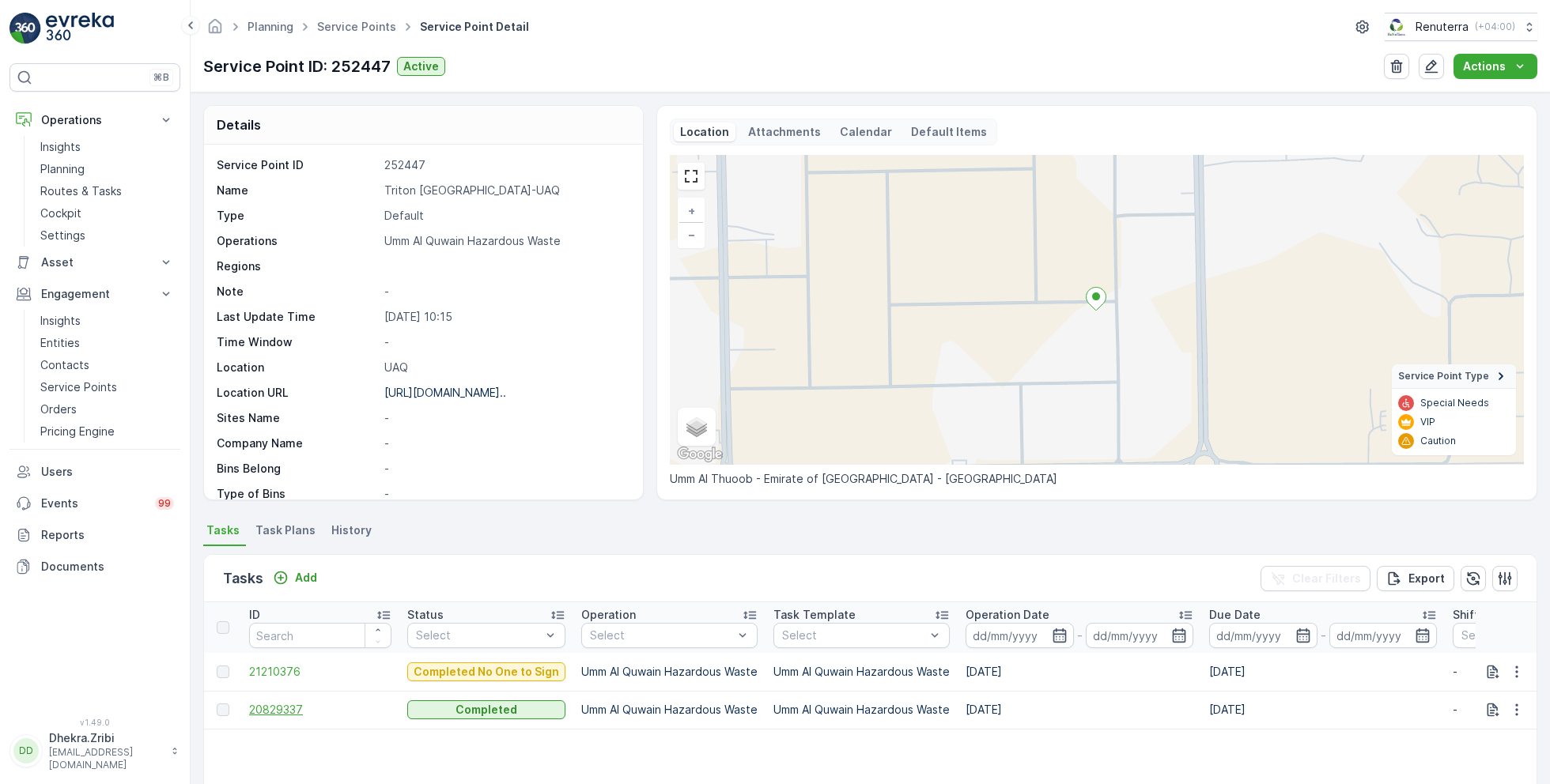
click at [265, 711] on span "20829337" at bounding box center [321, 710] width 142 height 16
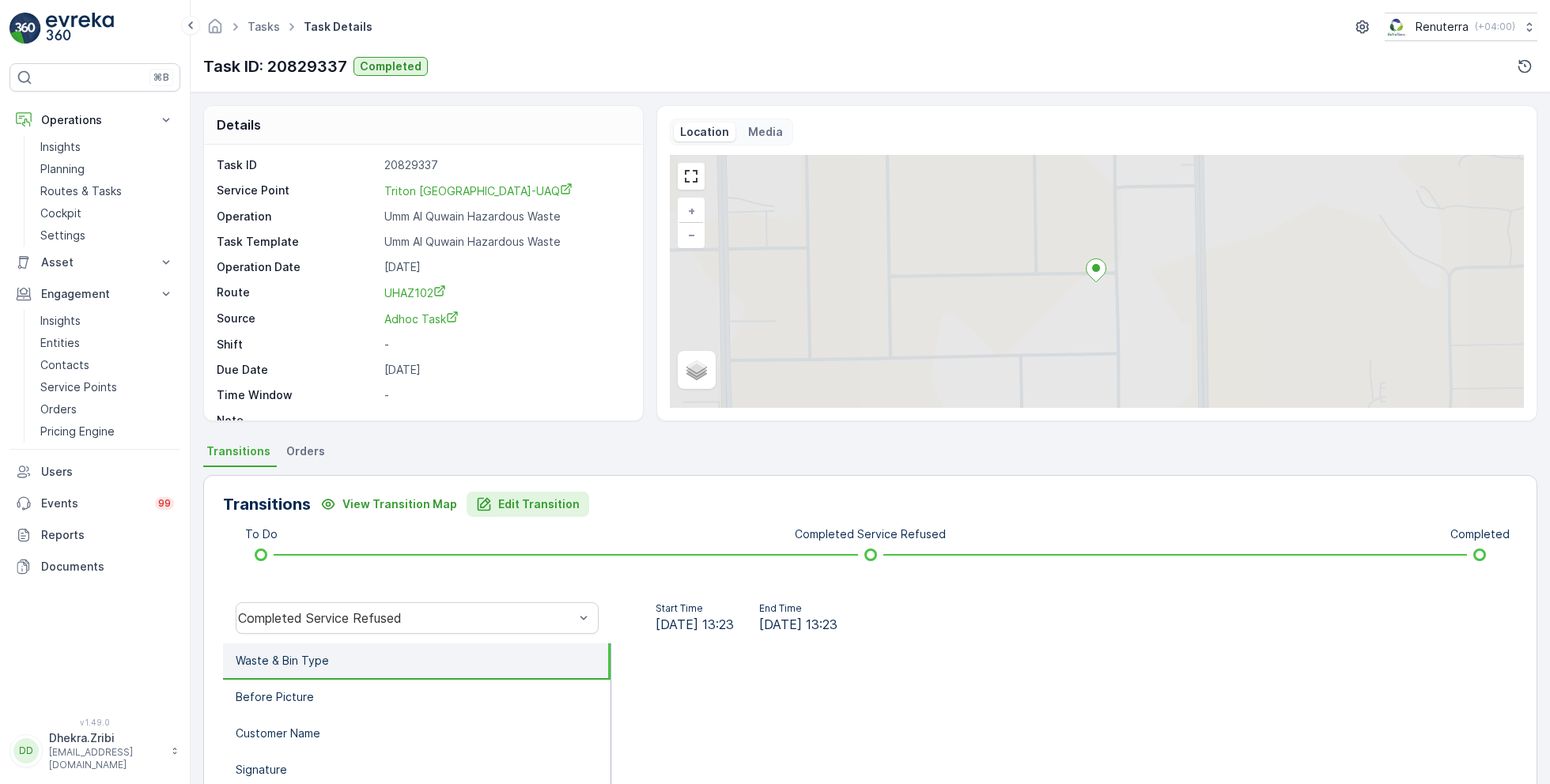
click at [498, 506] on p "Edit Transition" at bounding box center [539, 504] width 82 height 16
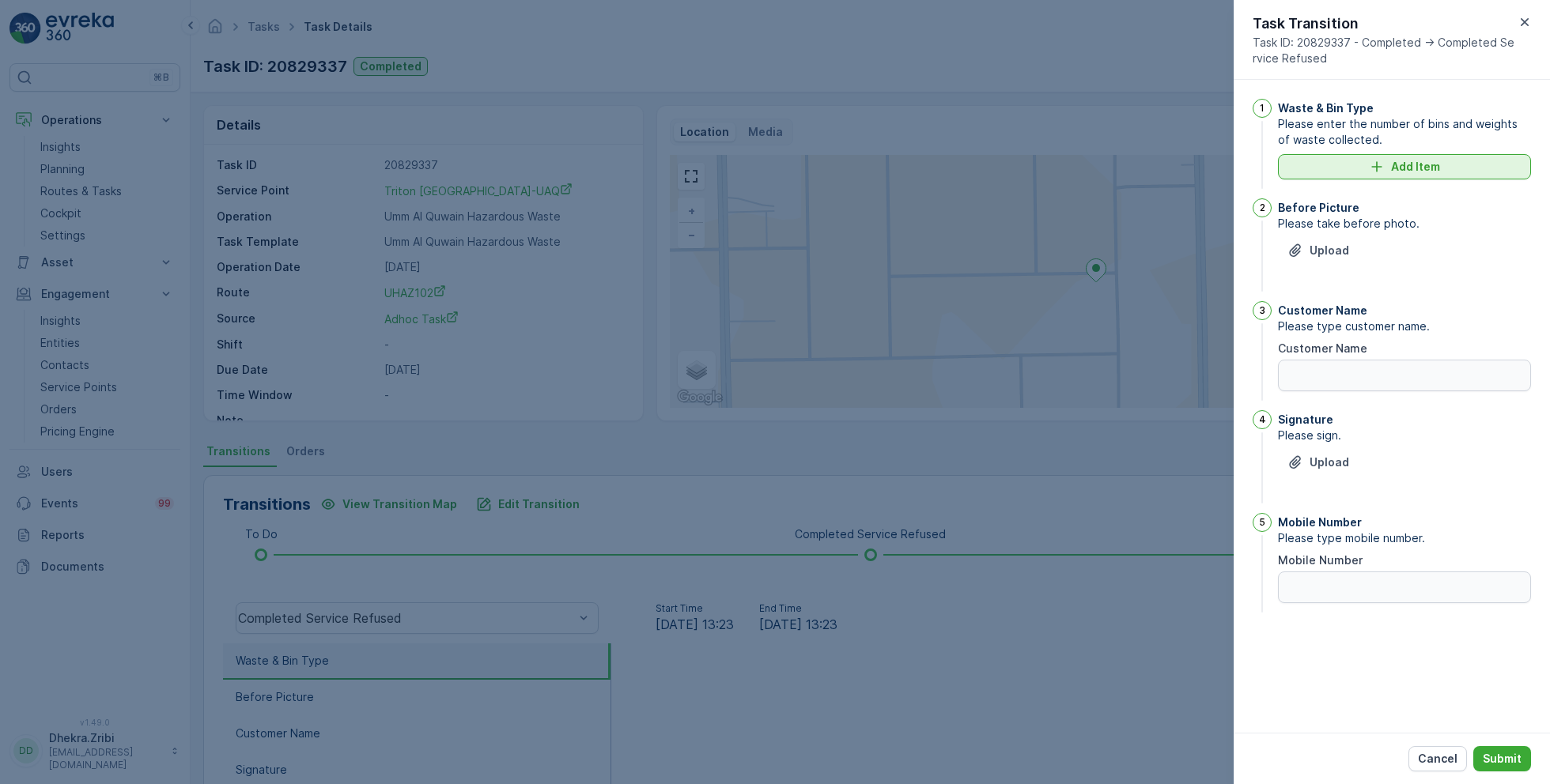
click at [1396, 171] on p "Add Item" at bounding box center [1416, 167] width 49 height 16
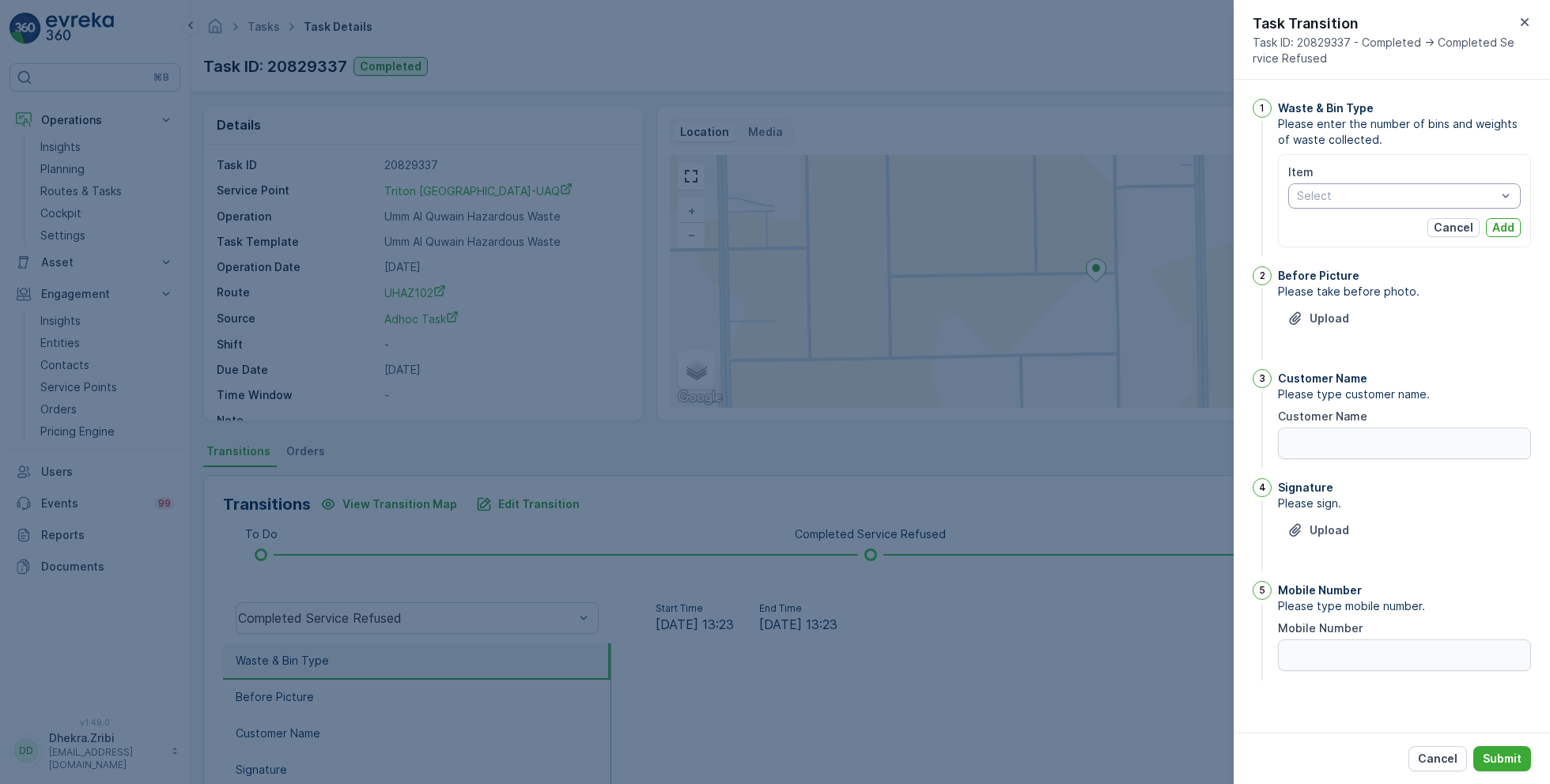
click at [1390, 200] on div at bounding box center [1397, 196] width 203 height 13
click at [1380, 246] on div "Chemical waste" at bounding box center [1404, 256] width 233 height 25
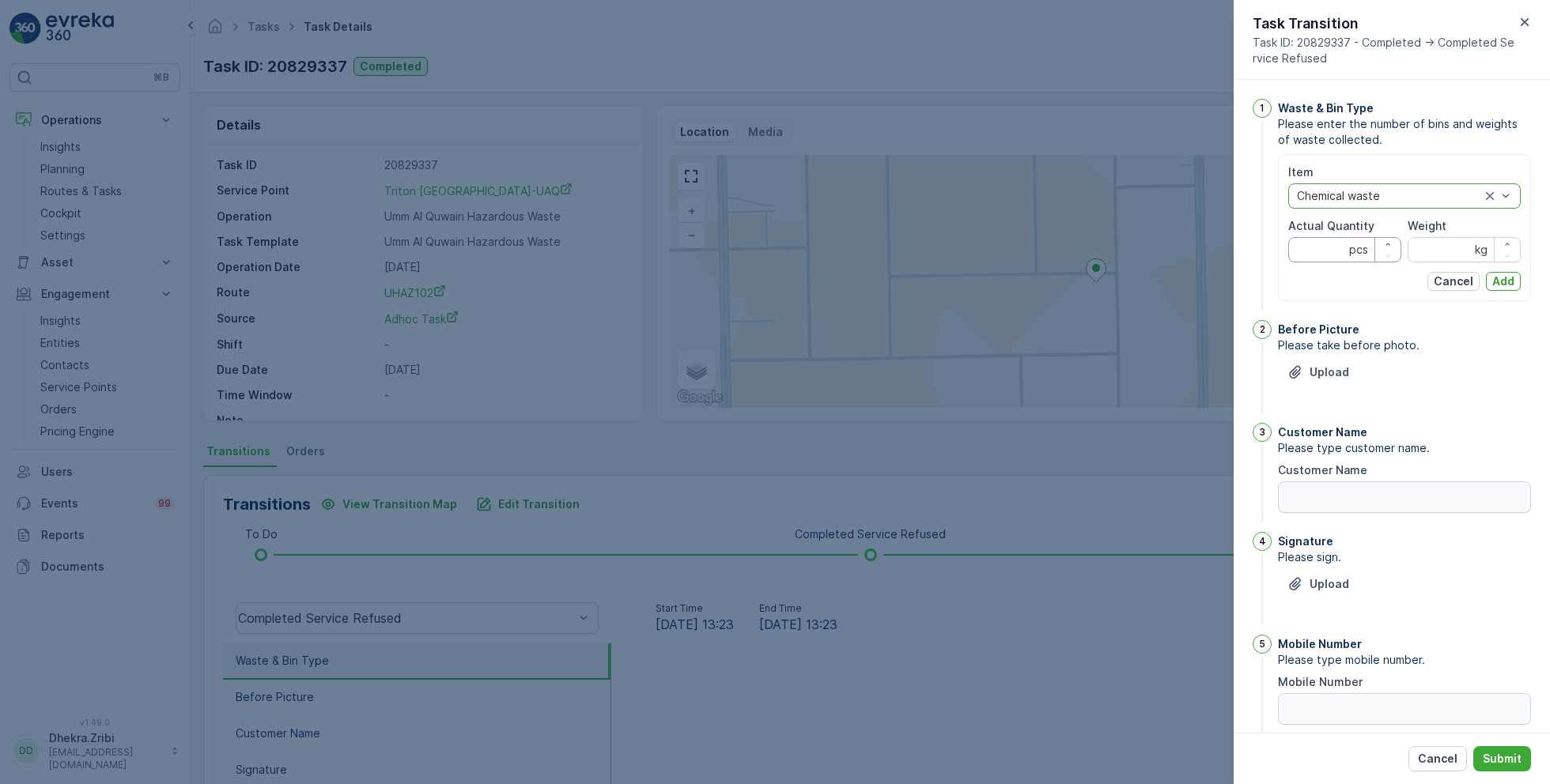
click at [1322, 247] on Quantity "Actual Quantity" at bounding box center [1344, 250] width 113 height 25
type Quantity "1"
click at [1443, 245] on input "Weight" at bounding box center [1464, 250] width 113 height 25
type input "10840"
click at [1502, 281] on p "Add" at bounding box center [1503, 281] width 22 height 16
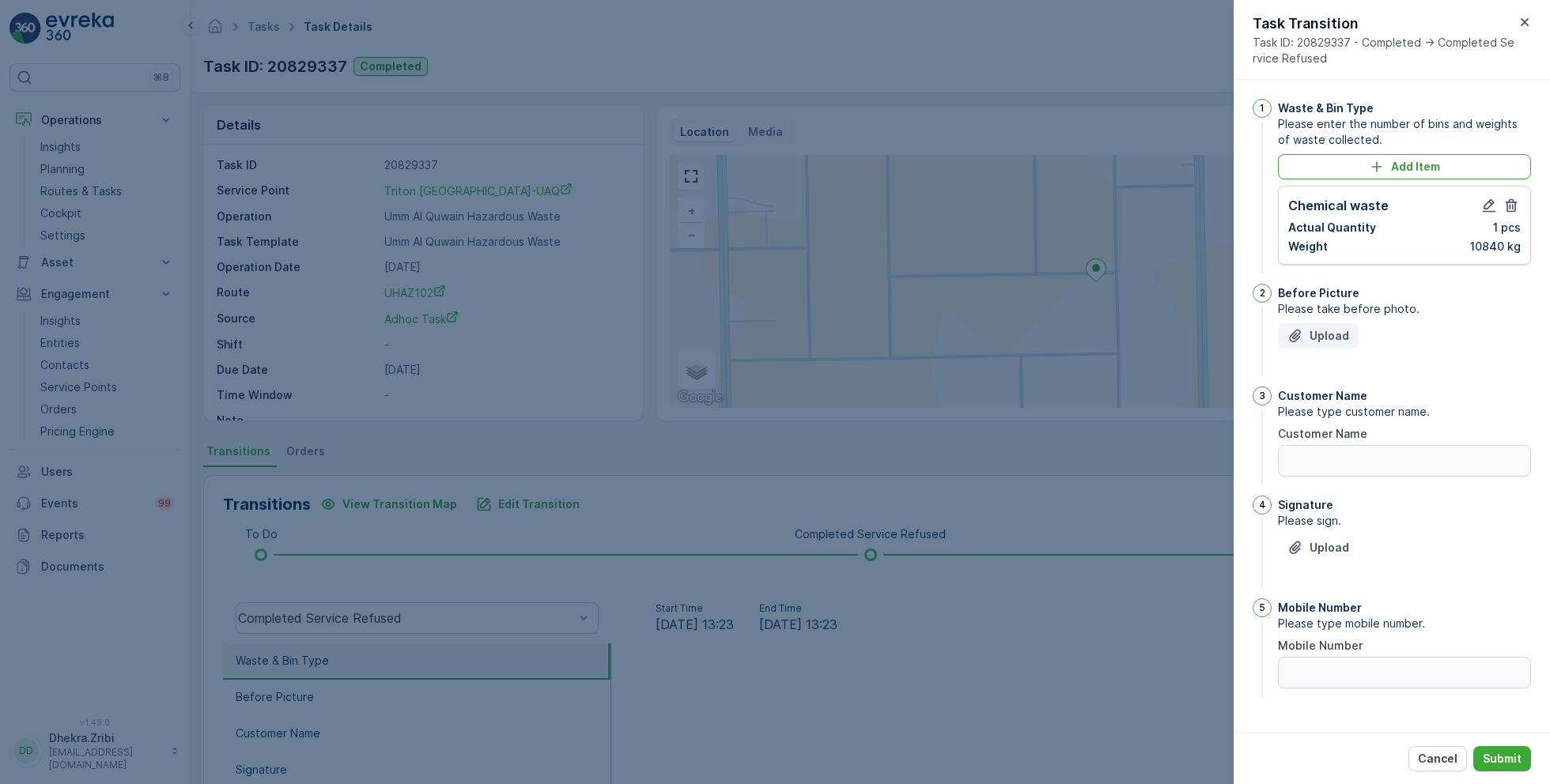
click at [1326, 338] on p "Upload" at bounding box center [1329, 336] width 40 height 16
click at [1322, 331] on p "Upload" at bounding box center [1329, 336] width 40 height 16
click at [1445, 338] on div "Upload" at bounding box center [1405, 345] width 253 height 44
click at [1335, 337] on p "Upload" at bounding box center [1329, 336] width 40 height 16
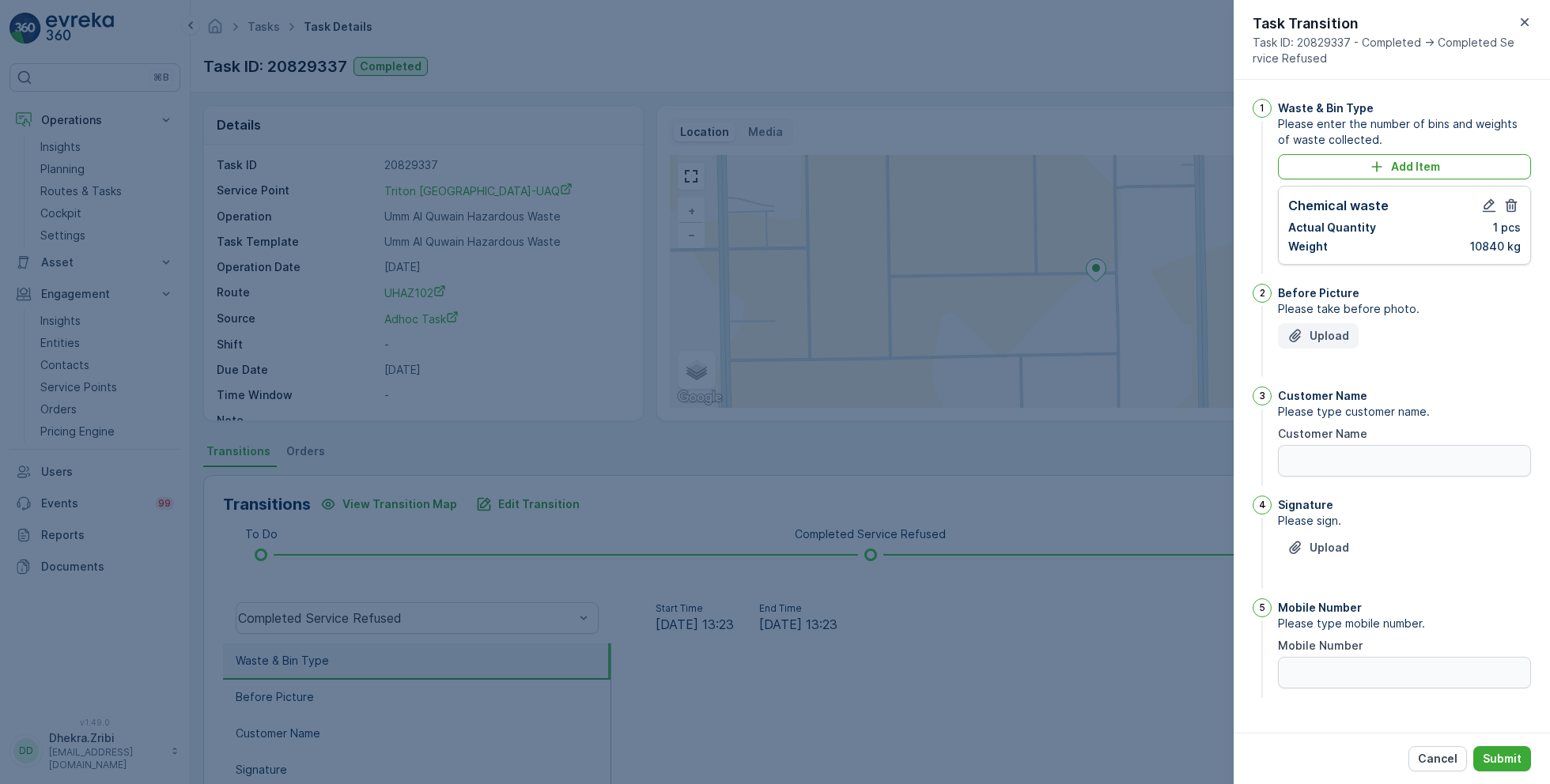
click at [1335, 337] on p "Upload" at bounding box center [1329, 336] width 40 height 16
click at [1424, 758] on p "Cancel" at bounding box center [1438, 759] width 40 height 16
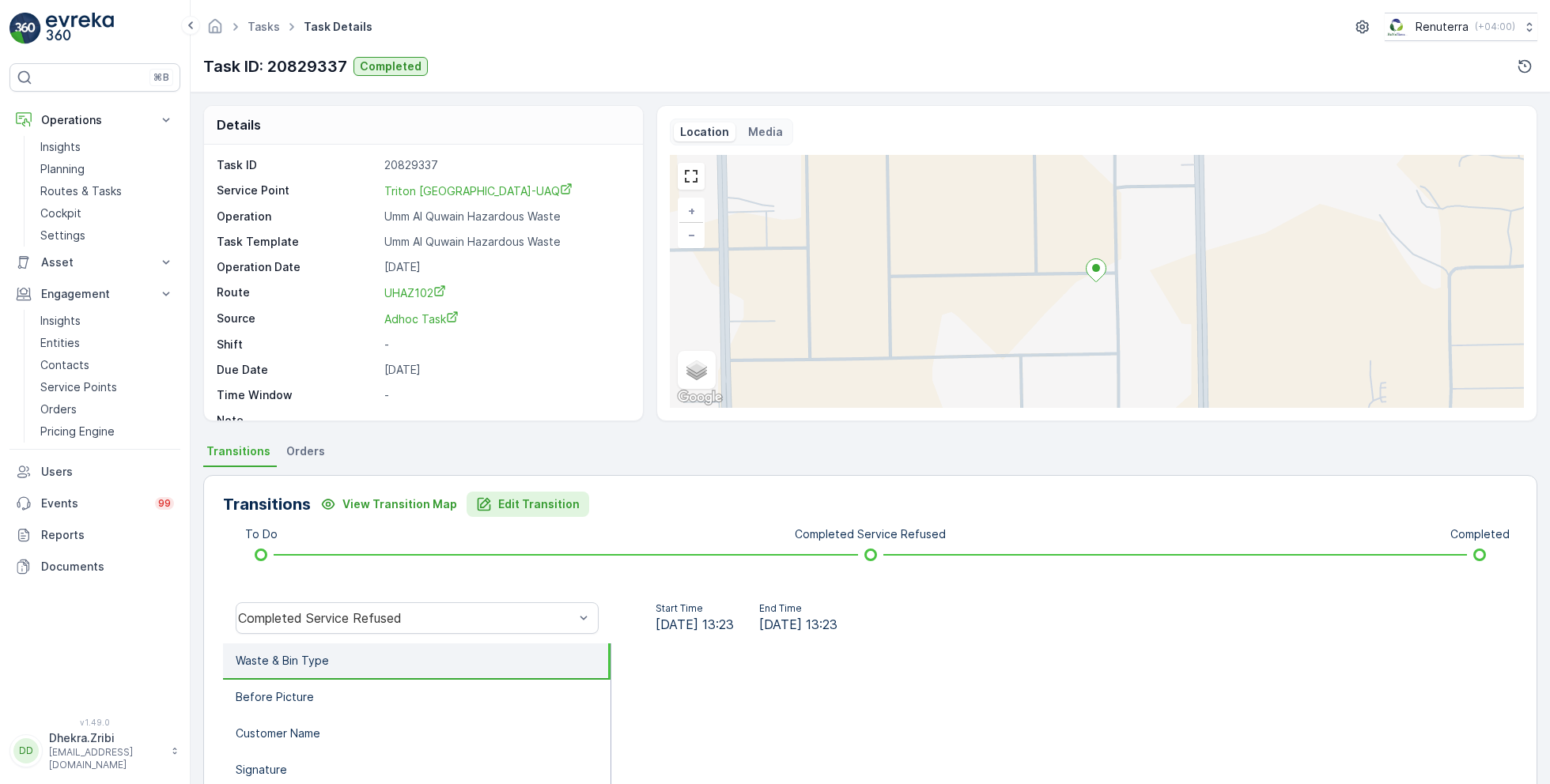
click at [543, 500] on p "Edit Transition" at bounding box center [539, 504] width 82 height 16
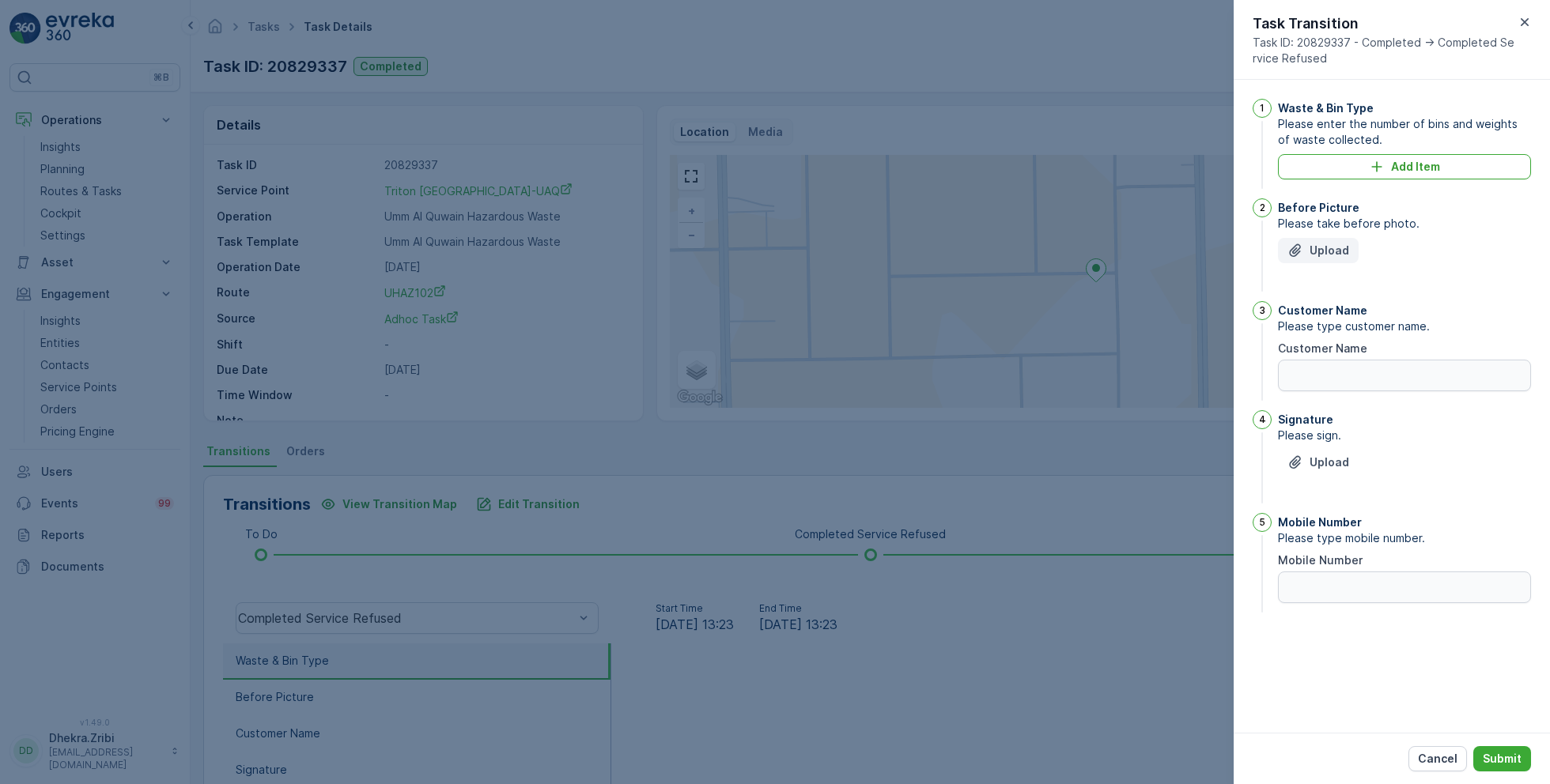
click at [1328, 251] on p "Upload" at bounding box center [1329, 250] width 40 height 16
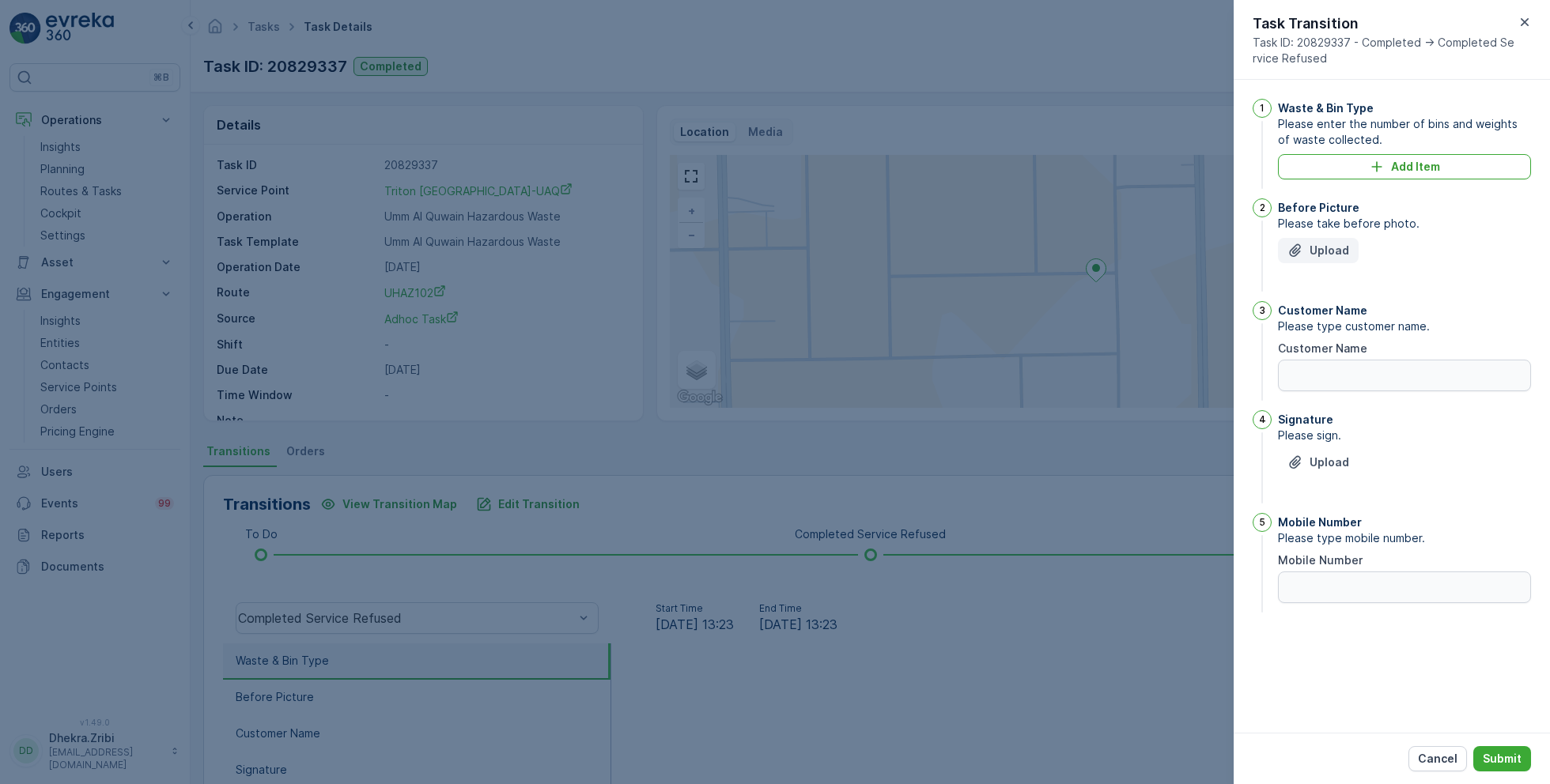
click at [1328, 251] on p "Upload" at bounding box center [1329, 250] width 40 height 16
click at [1397, 170] on p "Add Item" at bounding box center [1416, 167] width 49 height 16
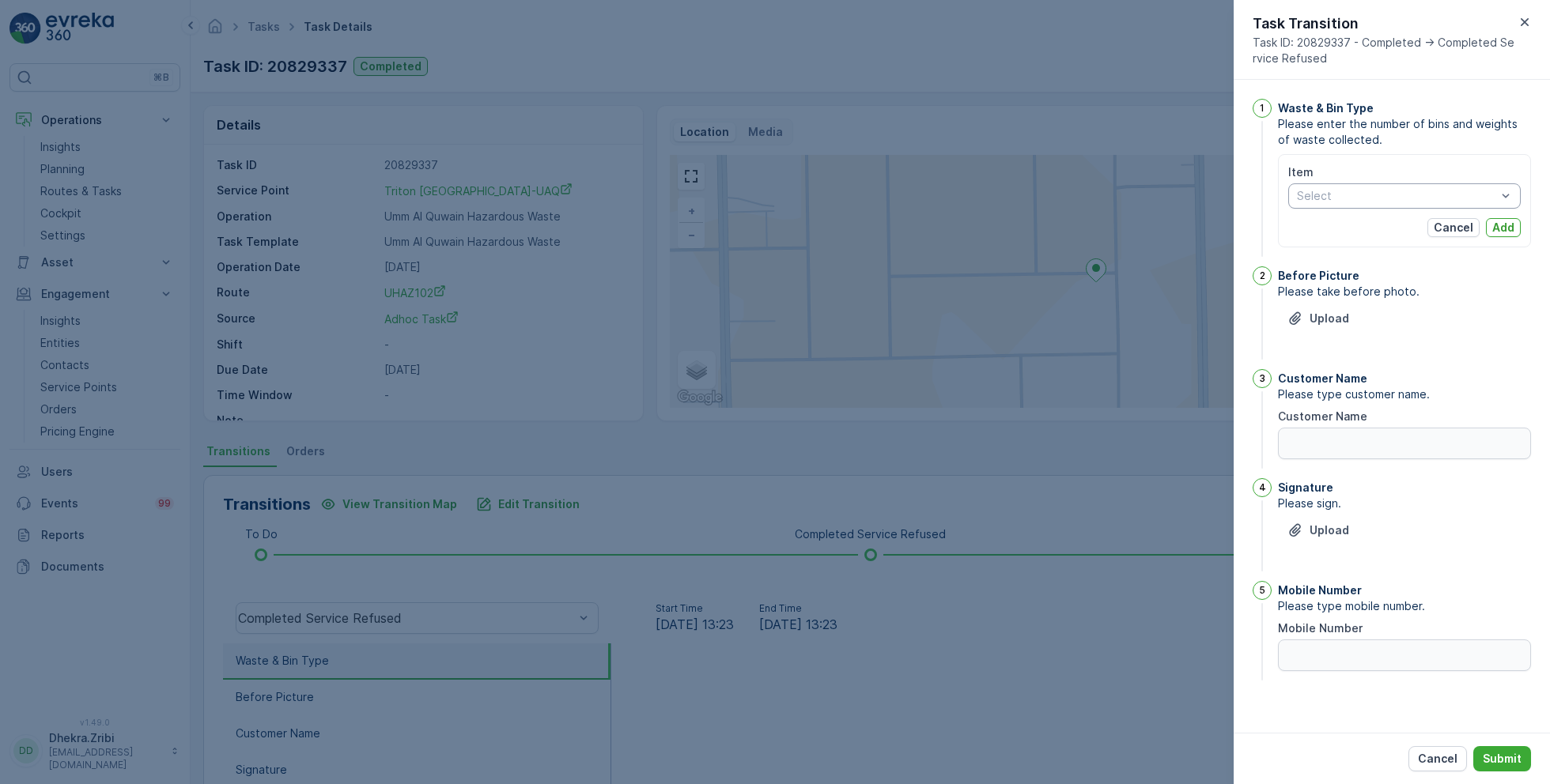
click at [1358, 199] on div at bounding box center [1397, 196] width 203 height 13
click at [1344, 258] on span "Chemical waste" at bounding box center [1339, 256] width 83 height 13
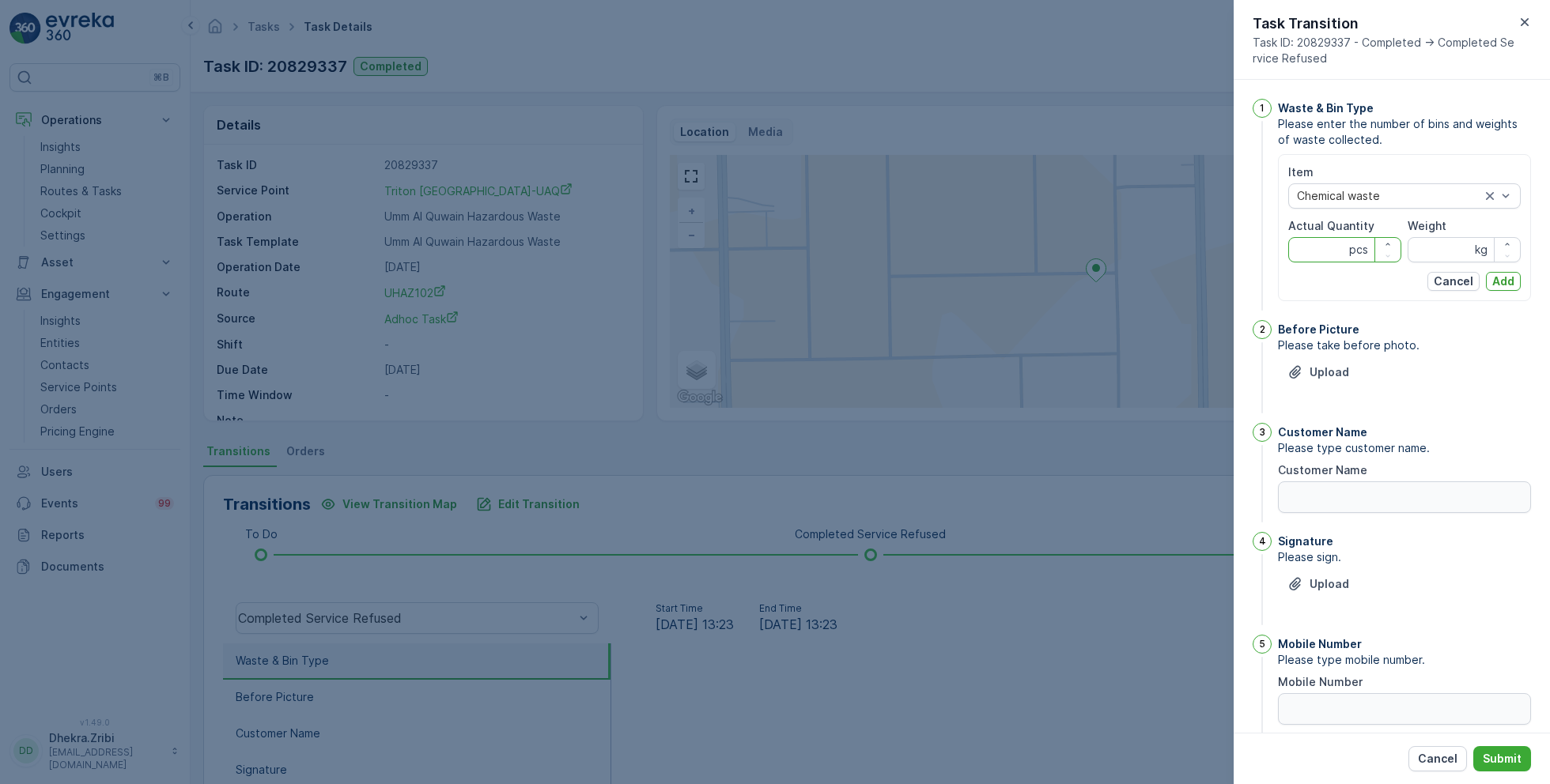
click at [1328, 250] on Quantity "Actual Quantity" at bounding box center [1344, 250] width 113 height 25
type Quantity "1"
click at [1438, 254] on input "Weight" at bounding box center [1464, 250] width 113 height 25
type input "10840"
click at [1498, 280] on p "Add" at bounding box center [1503, 281] width 22 height 16
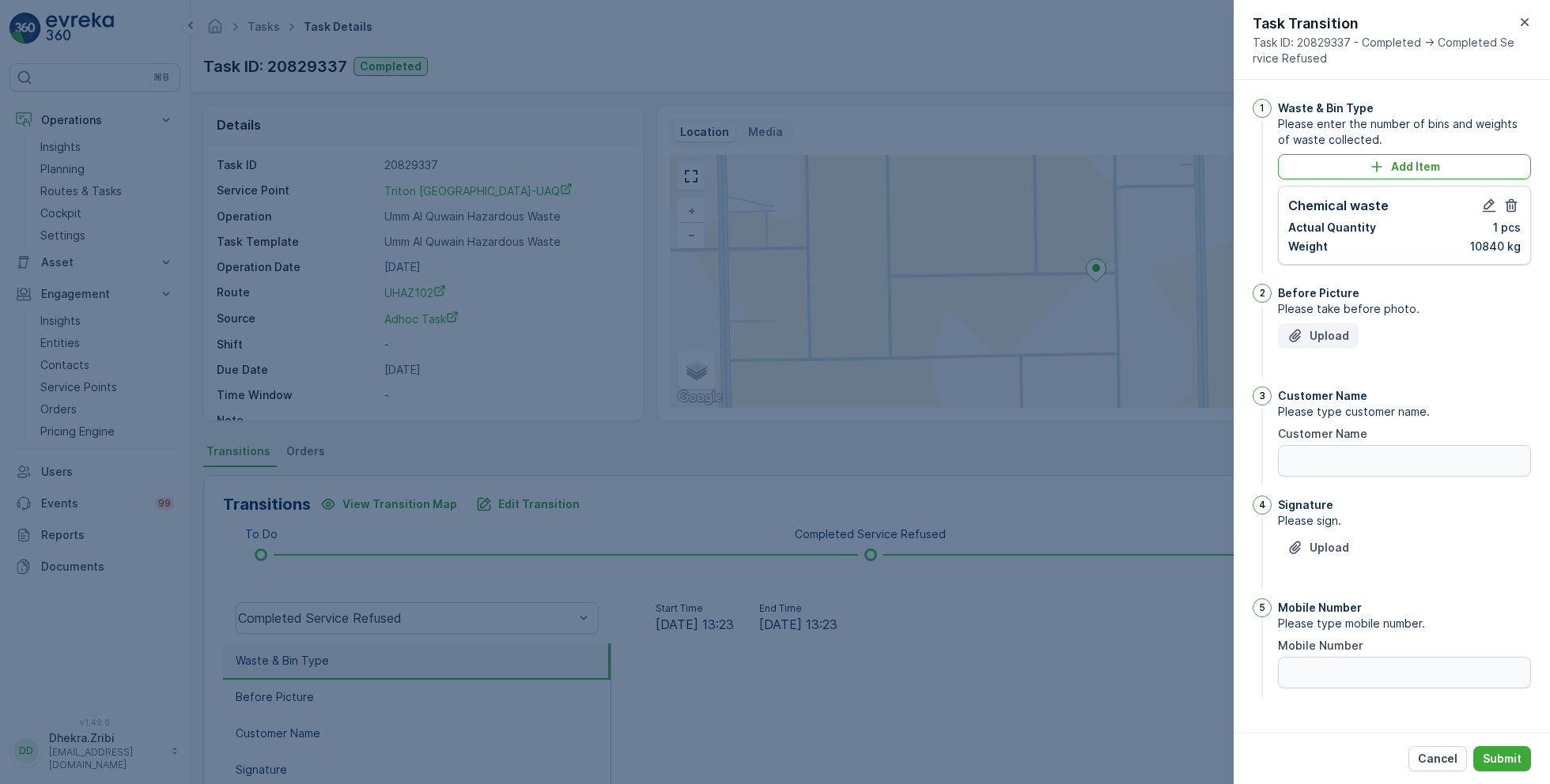
click at [1317, 340] on p "Upload" at bounding box center [1329, 336] width 40 height 16
click at [1507, 754] on p "Submit" at bounding box center [1502, 759] width 39 height 16
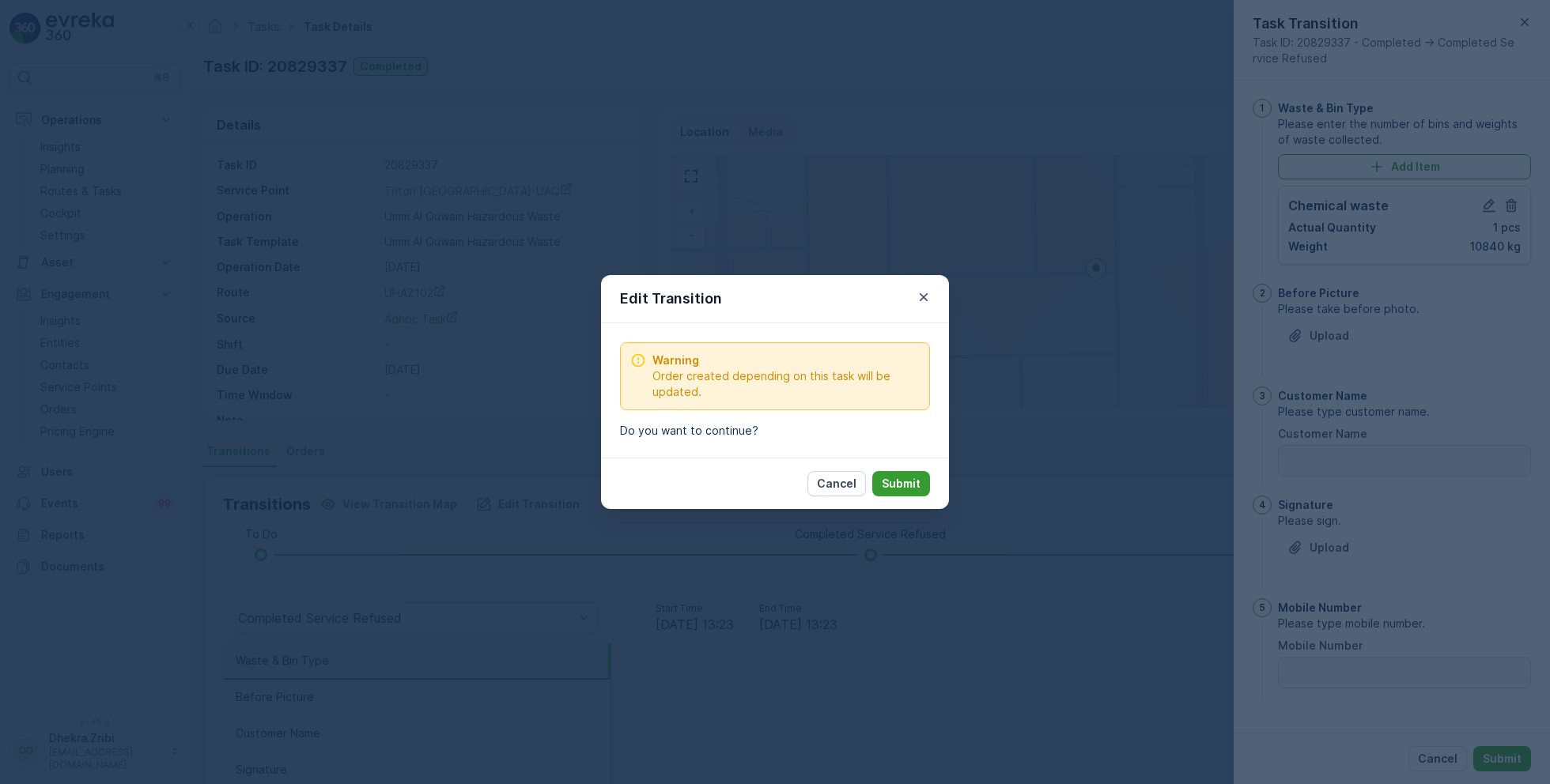
click at [907, 487] on p "Submit" at bounding box center [901, 484] width 39 height 16
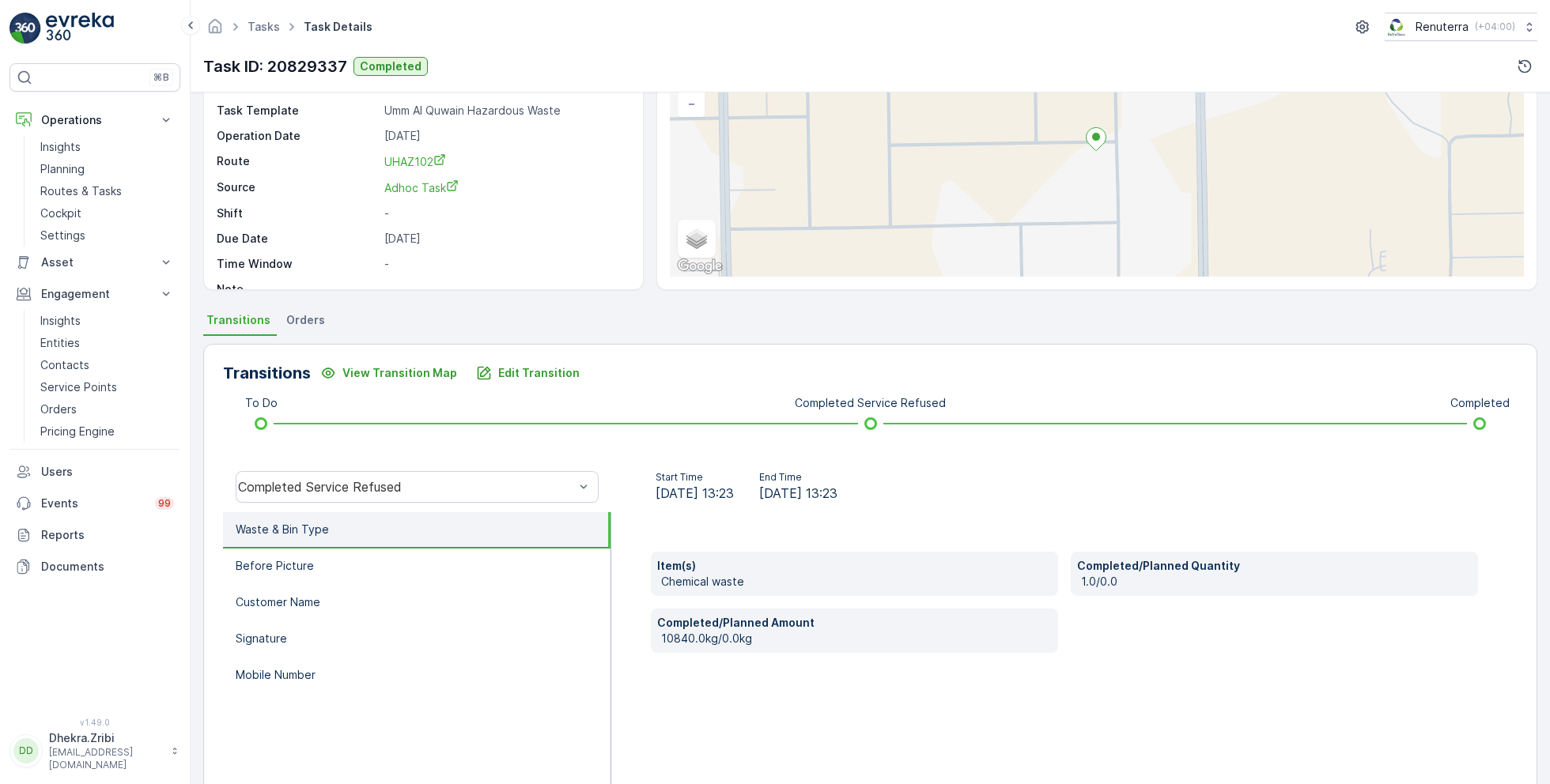
scroll to position [211, 0]
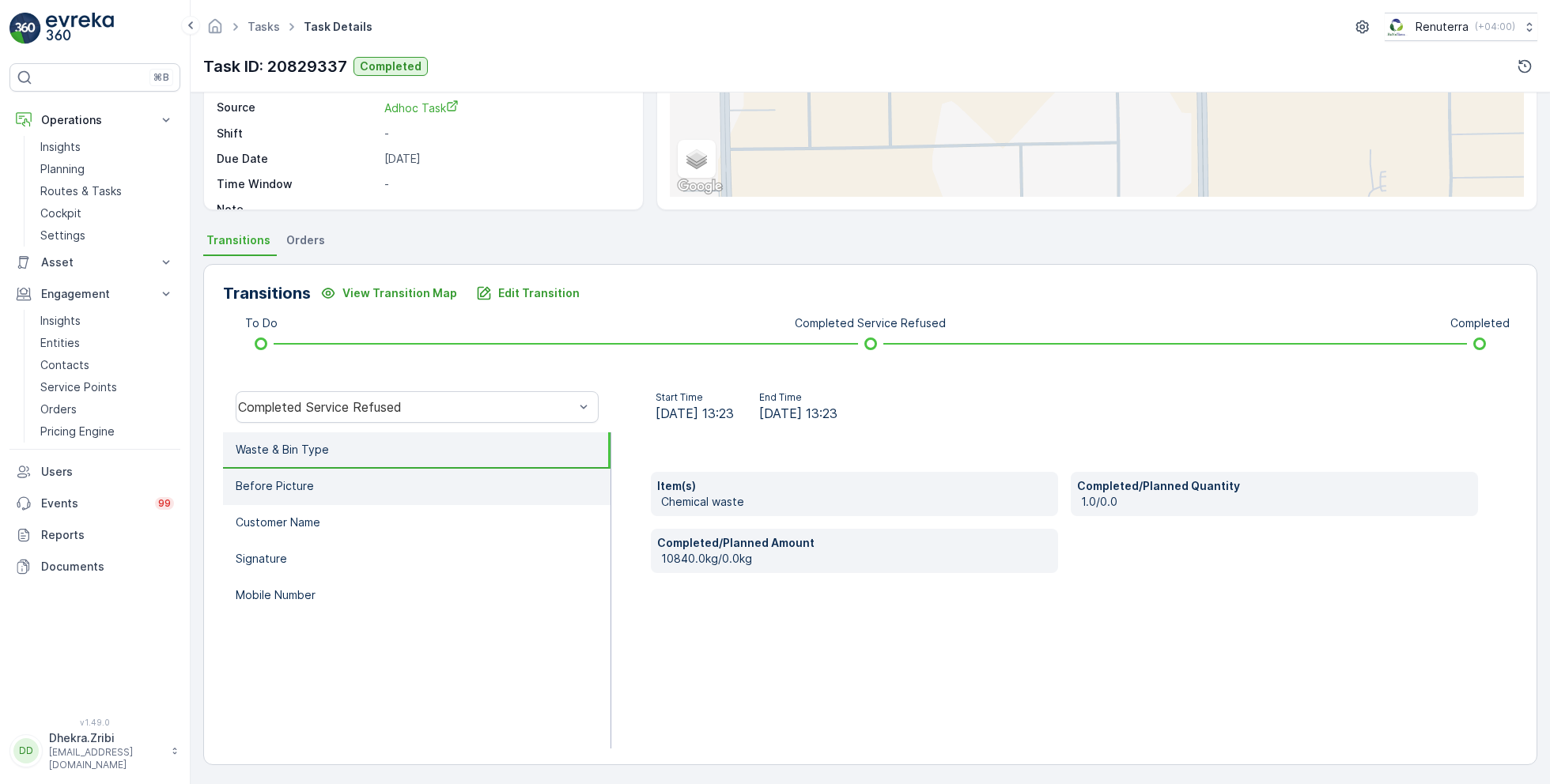
click at [410, 490] on li "Before Picture" at bounding box center [417, 486] width 388 height 36
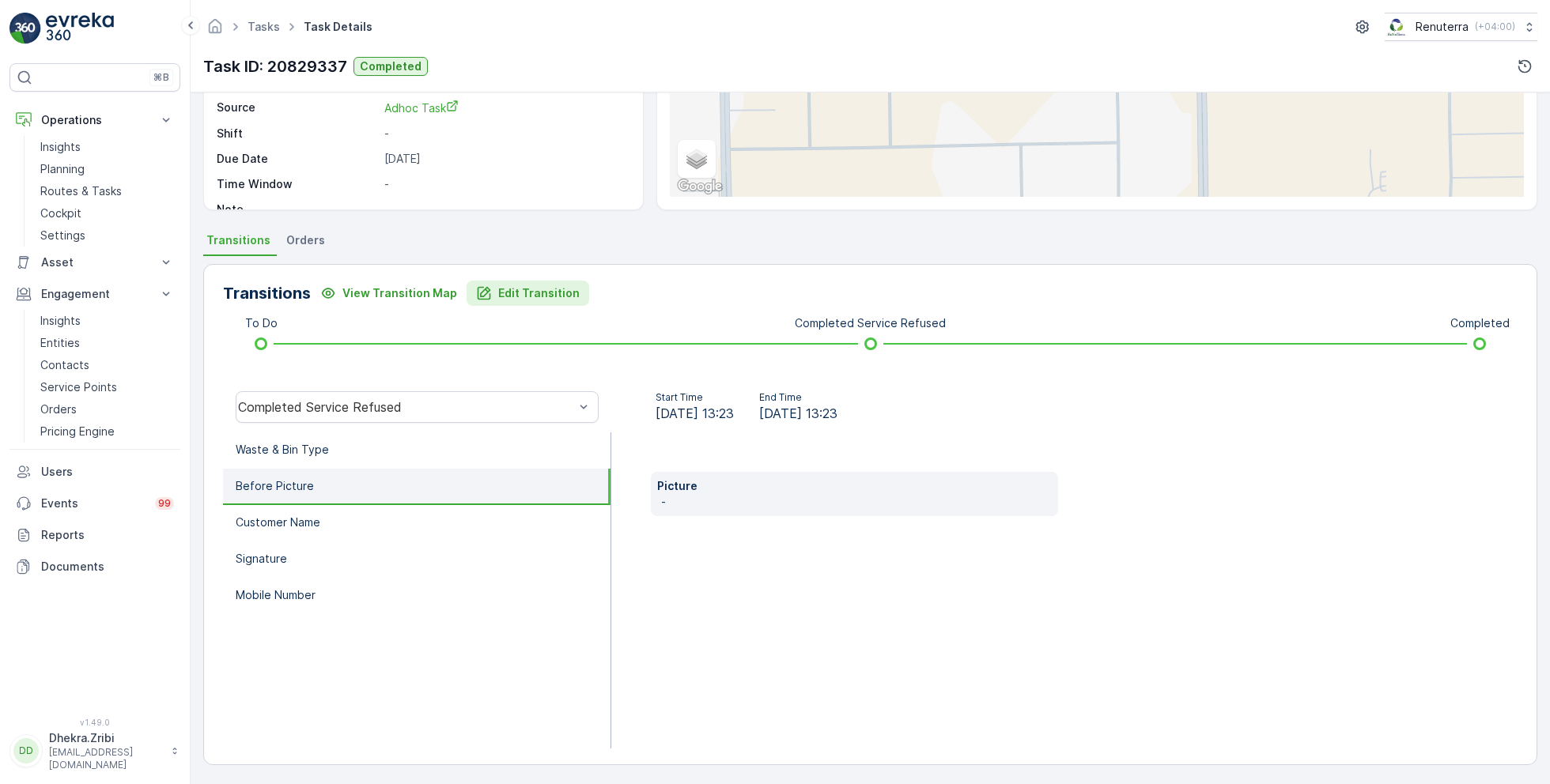
click at [544, 294] on p "Edit Transition" at bounding box center [539, 293] width 82 height 16
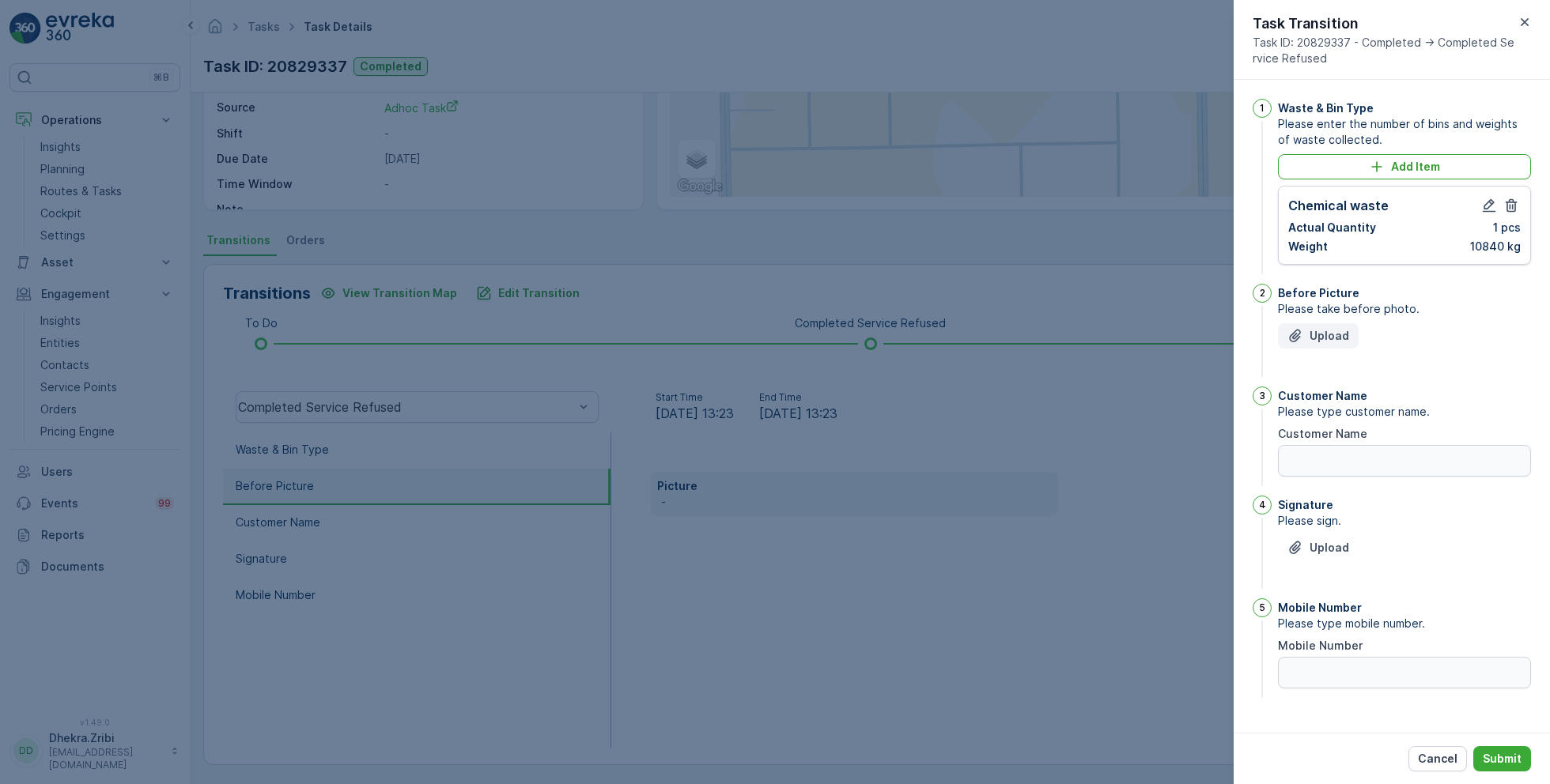
click at [1321, 334] on p "Upload" at bounding box center [1329, 336] width 40 height 16
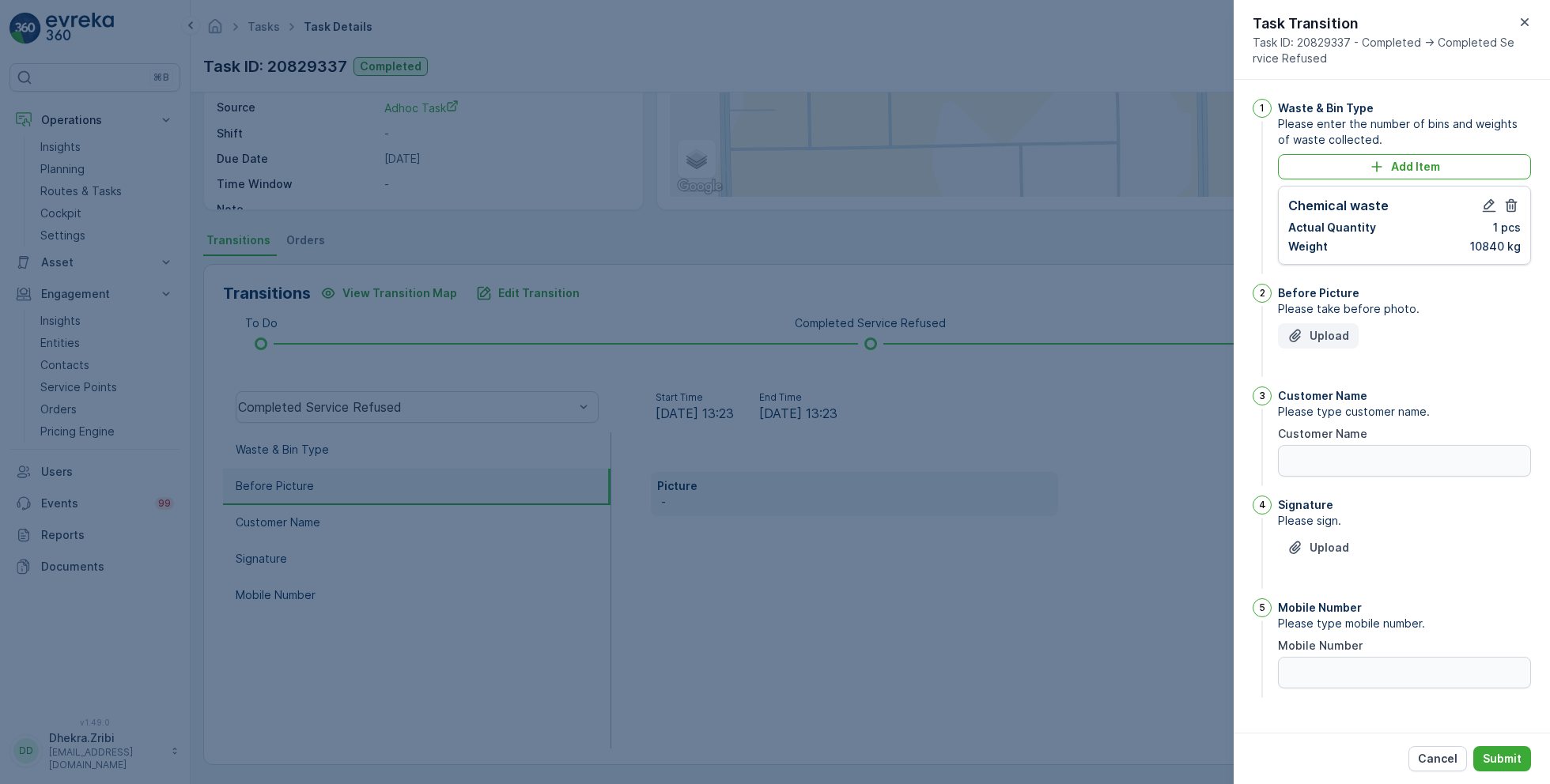
click at [1321, 334] on p "Upload" at bounding box center [1329, 336] width 40 height 16
click at [1323, 536] on button "Upload" at bounding box center [1318, 548] width 81 height 25
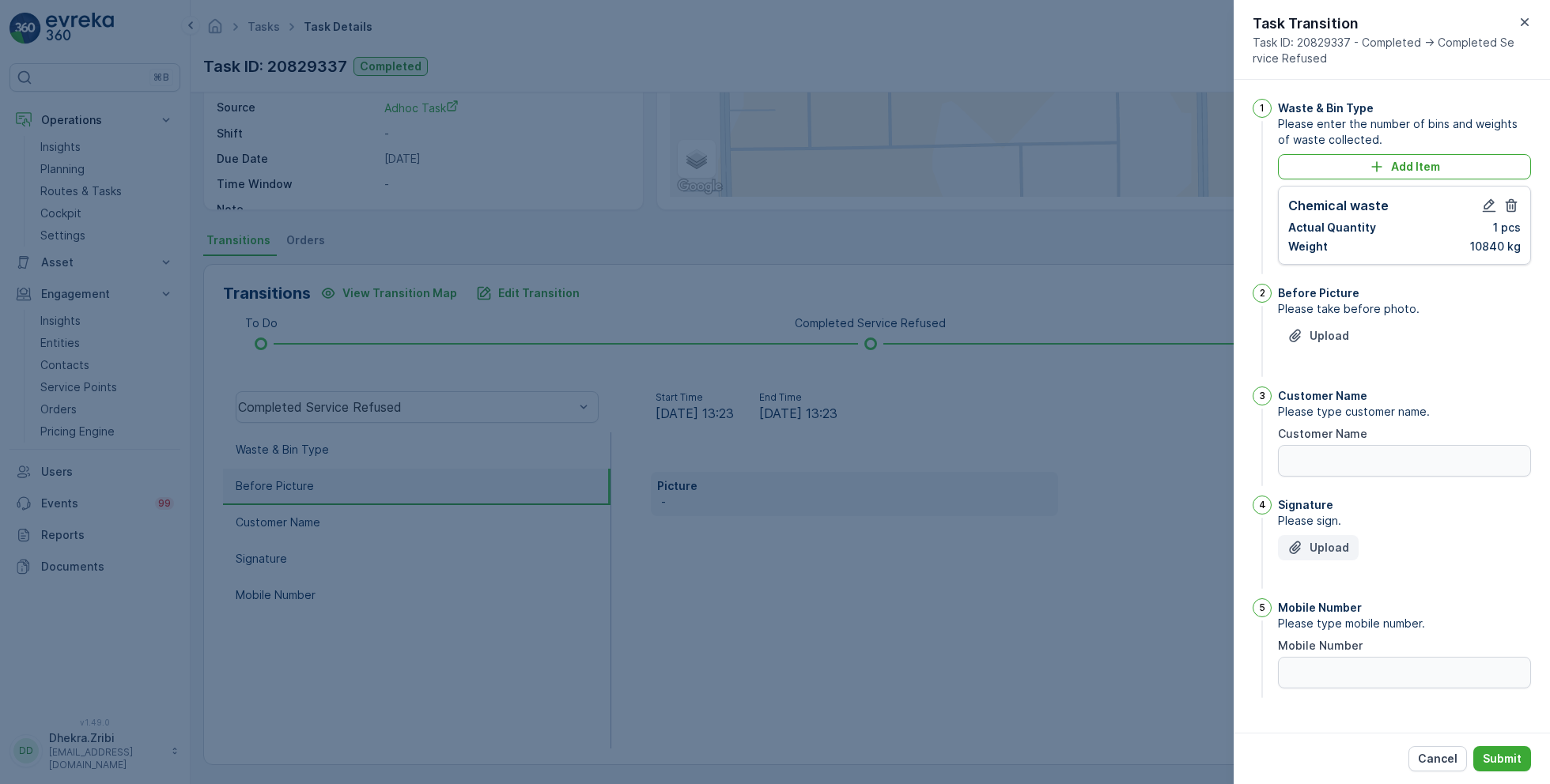
click at [1323, 536] on button "Upload" at bounding box center [1318, 548] width 81 height 25
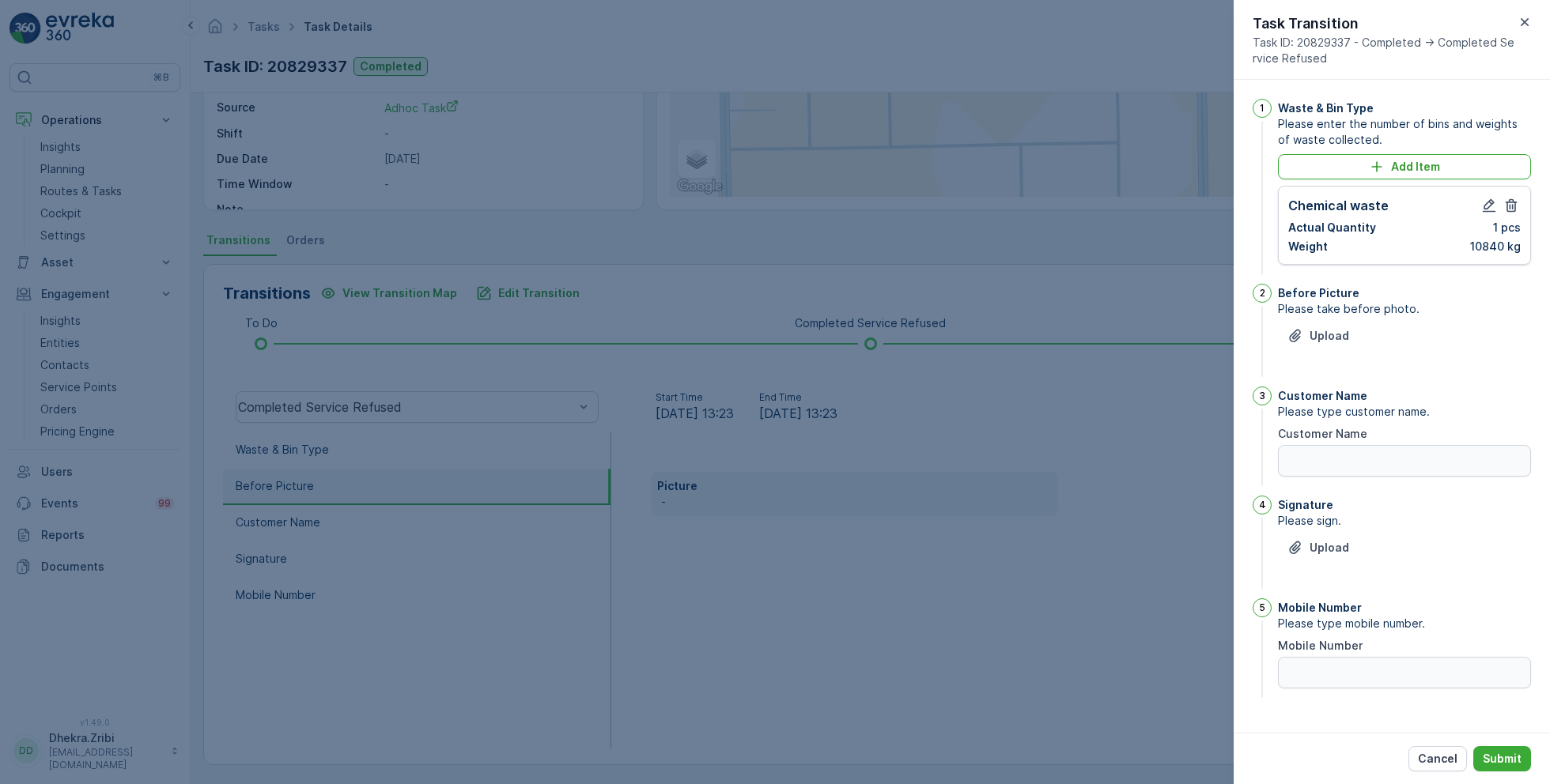
click at [1048, 616] on div at bounding box center [775, 392] width 1550 height 784
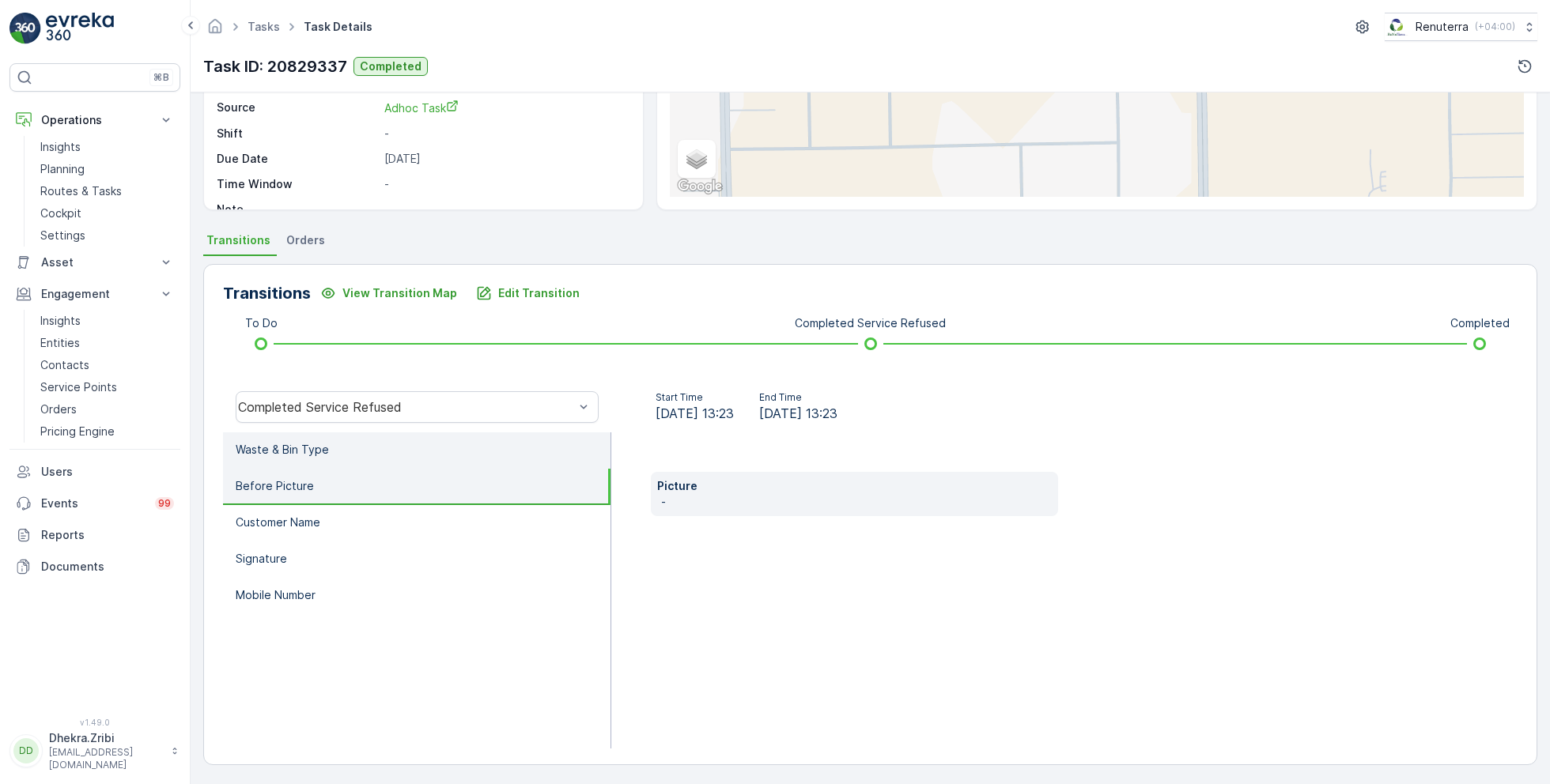
click at [365, 443] on li "Waste & Bin Type" at bounding box center [417, 450] width 388 height 36
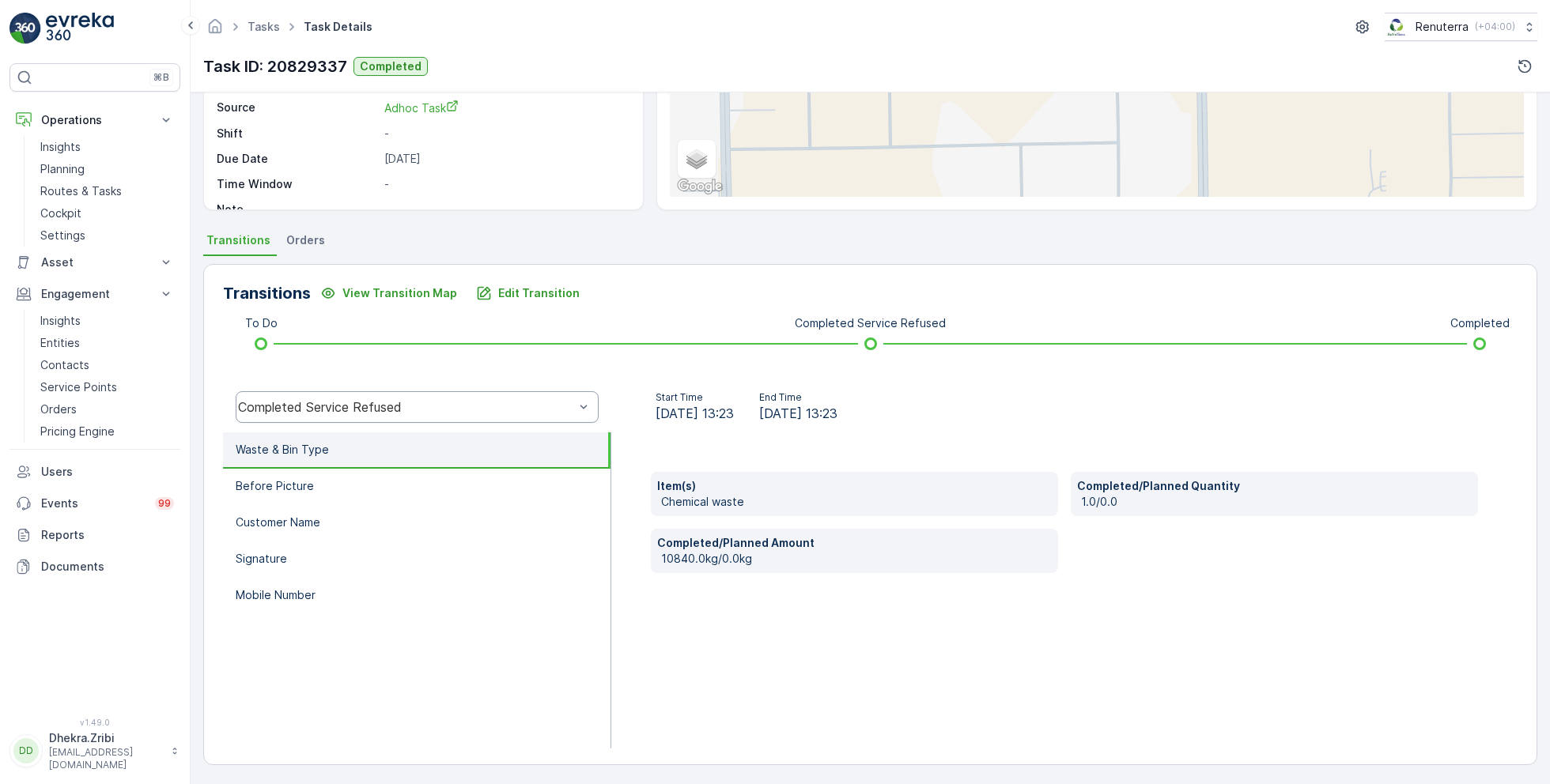
scroll to position [0, 0]
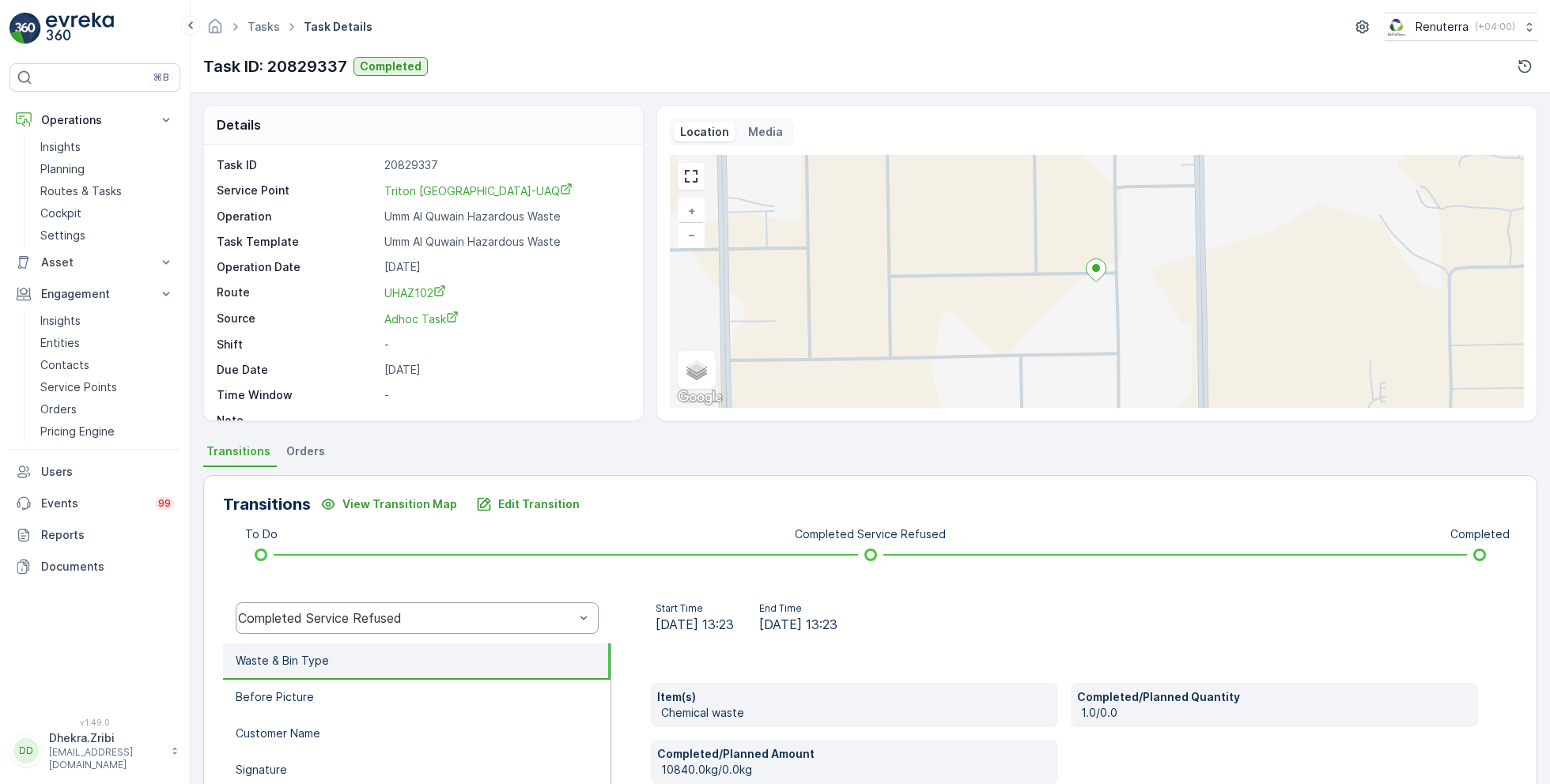
click at [394, 621] on div "Completed Service Refused" at bounding box center [405, 618] width 336 height 15
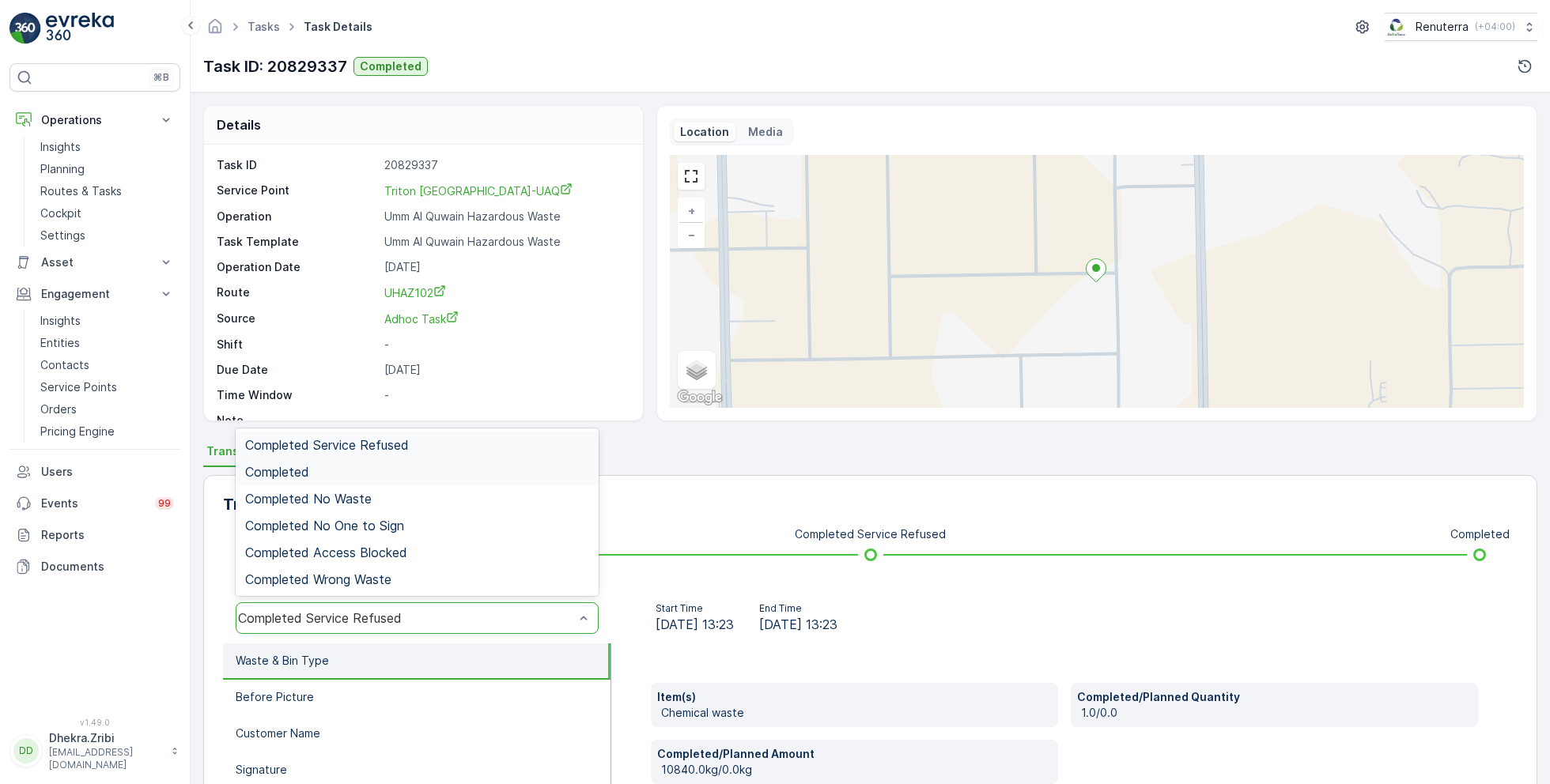
click at [339, 469] on div "Completed" at bounding box center [417, 471] width 344 height 15
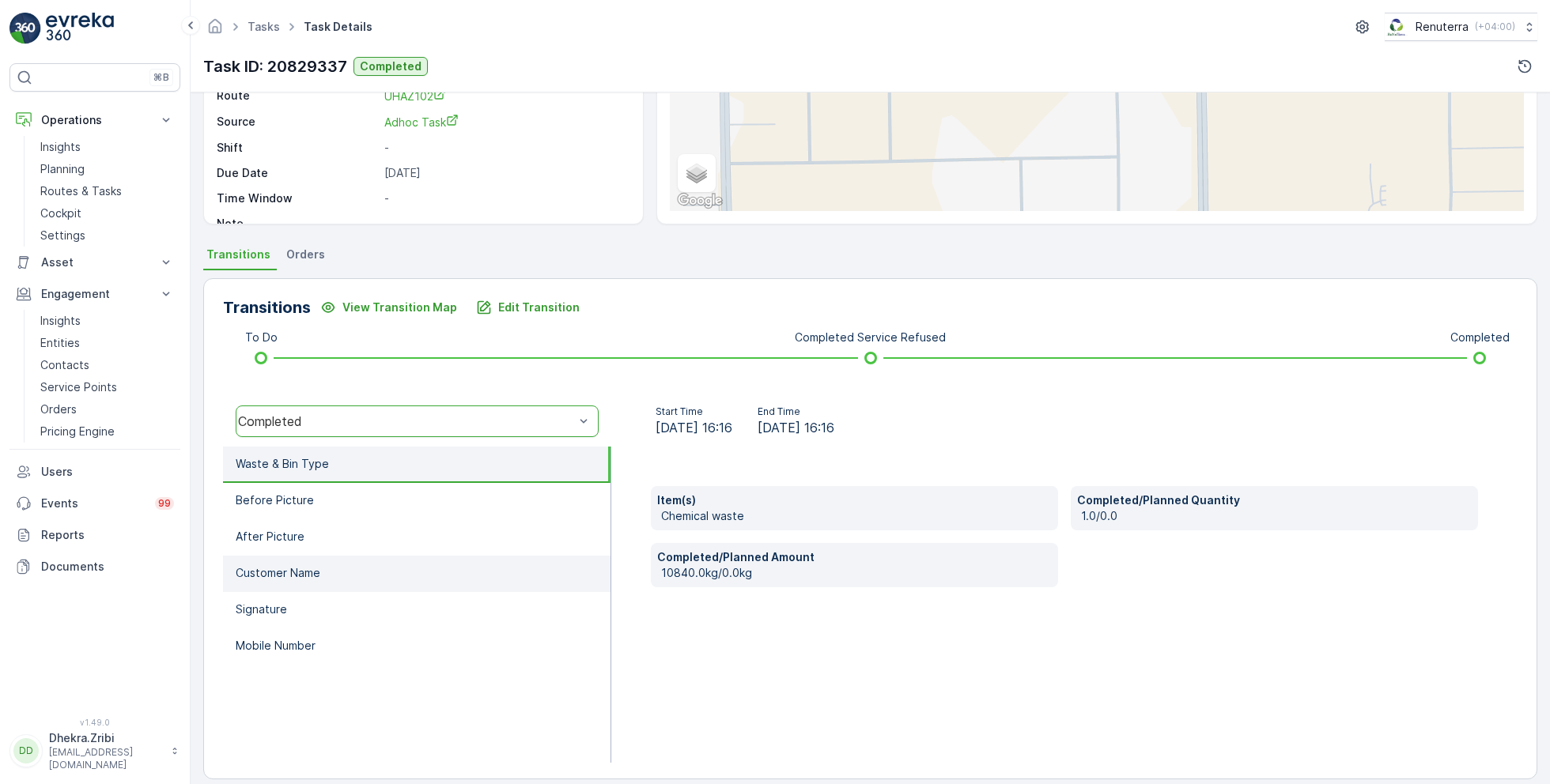
scroll to position [205, 0]
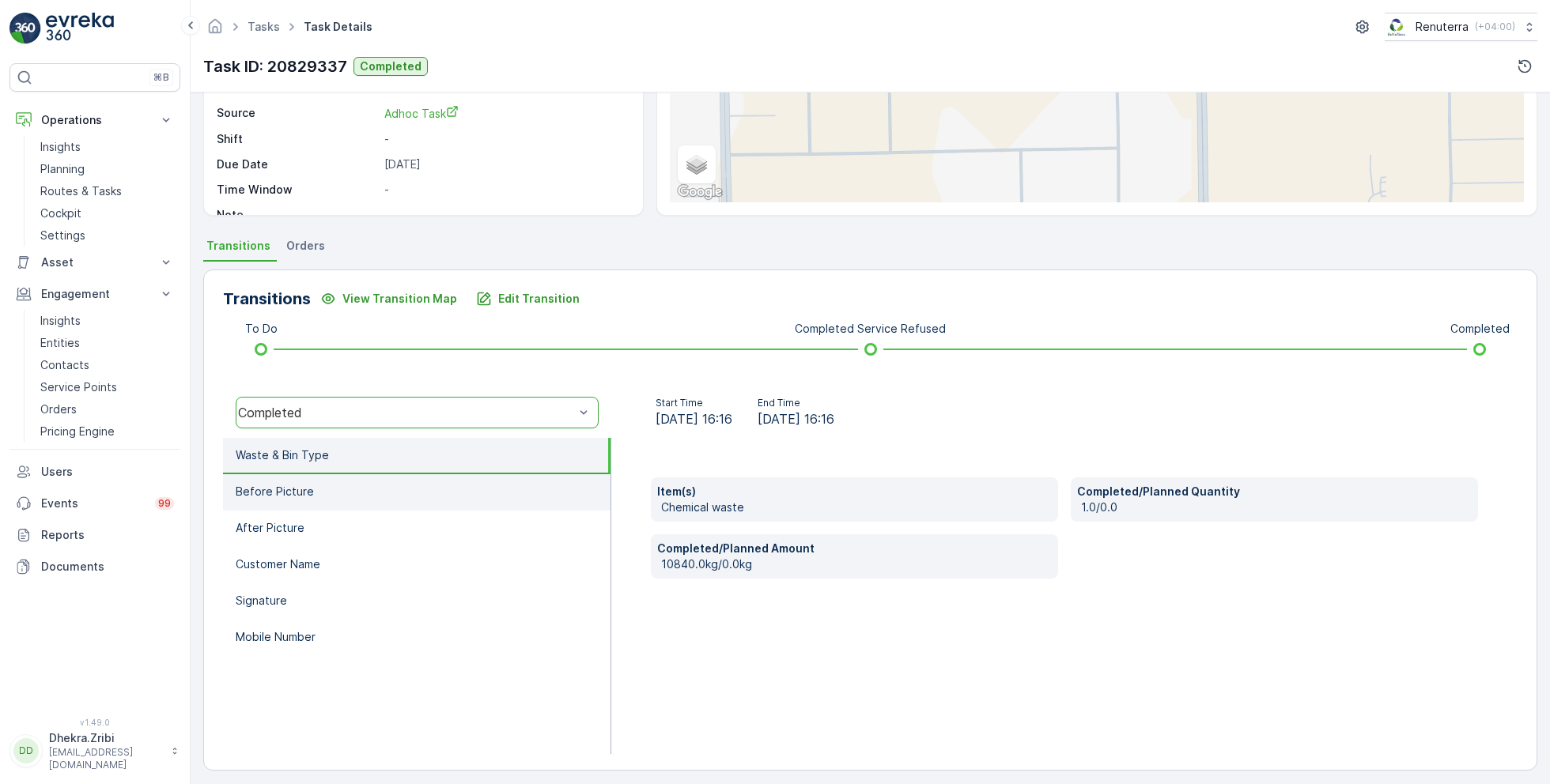
click at [343, 502] on li "Before Picture" at bounding box center [417, 492] width 388 height 36
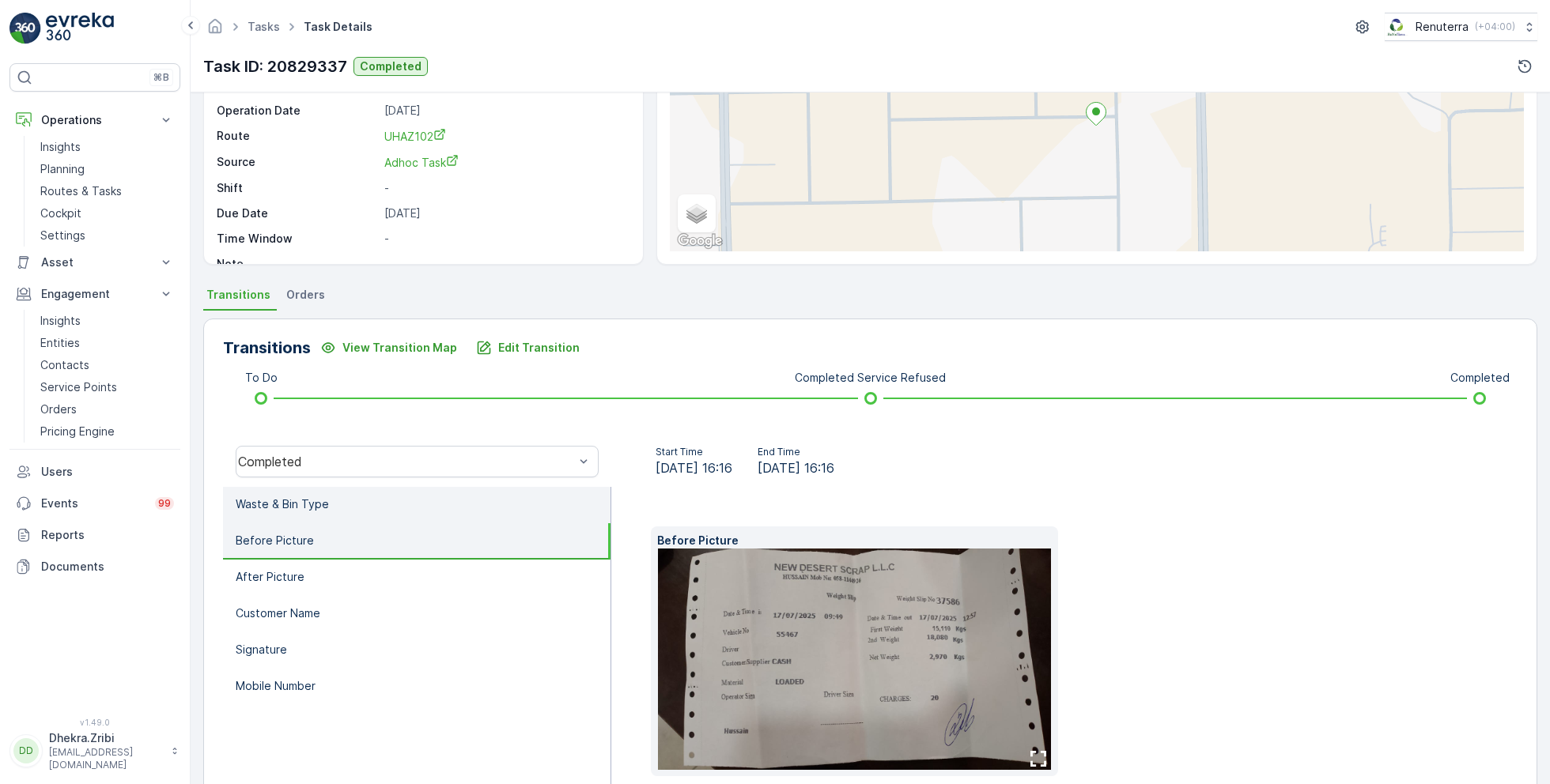
scroll to position [184, 0]
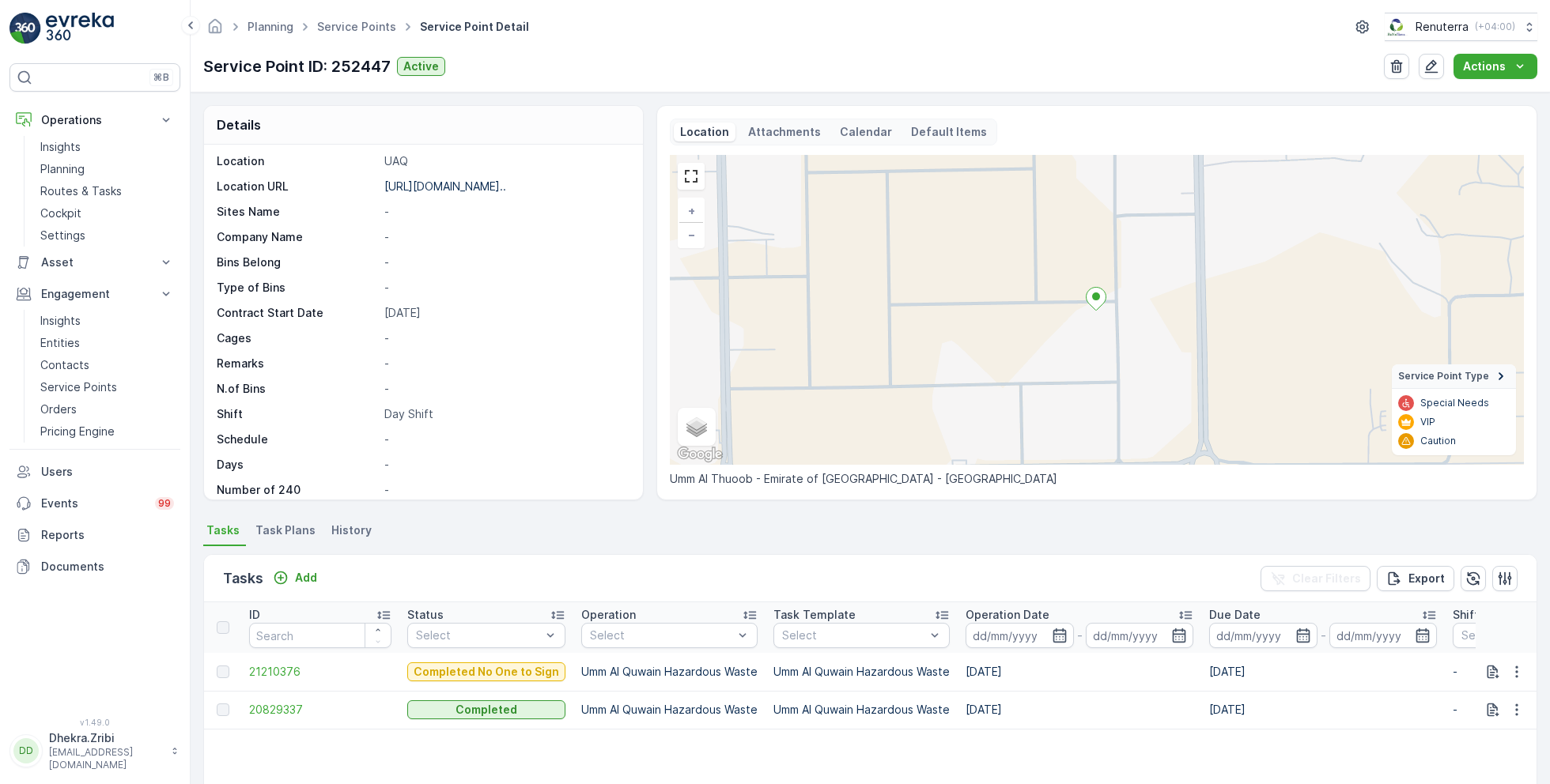
scroll to position [216, 0]
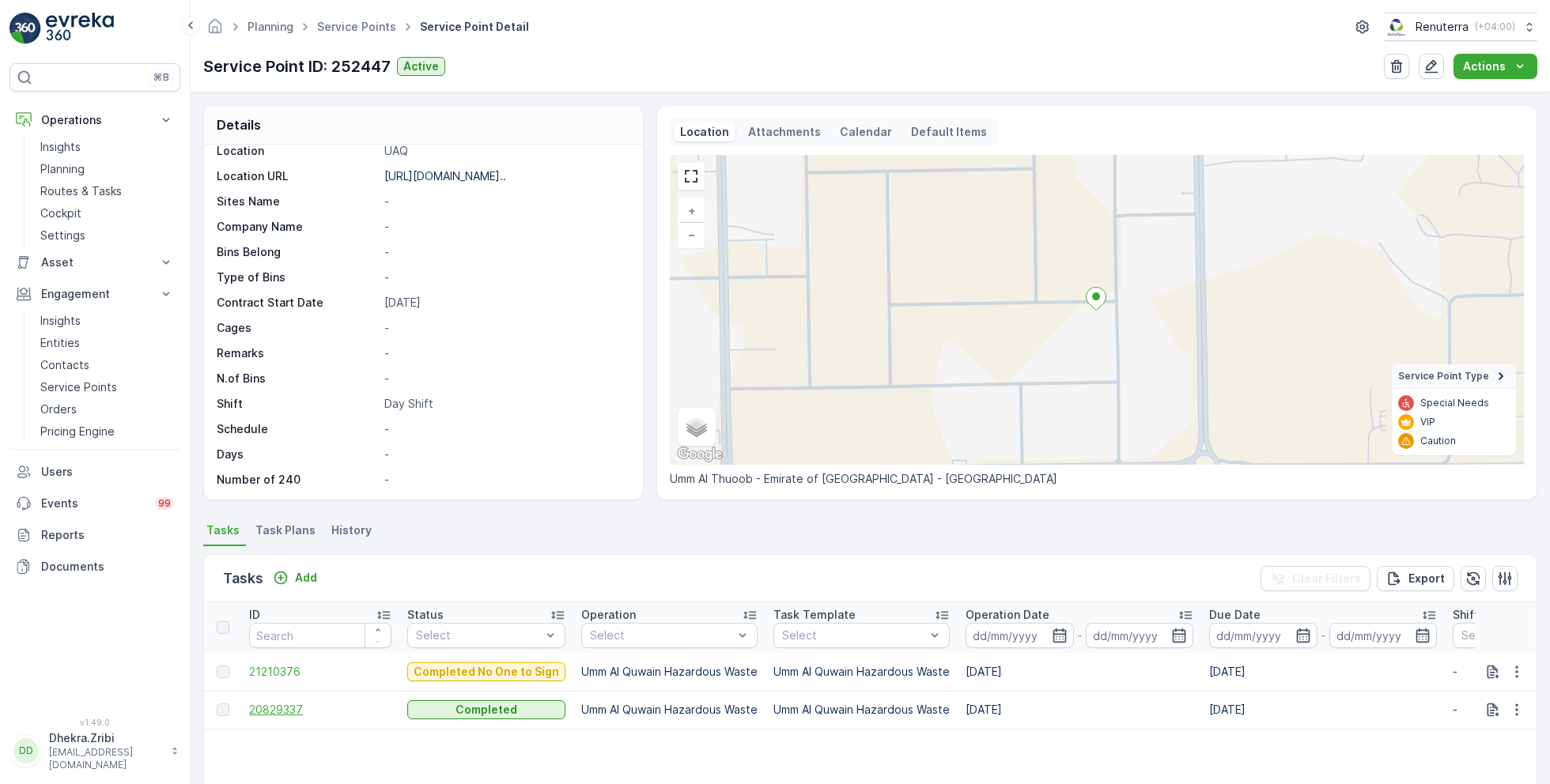
click at [282, 717] on span "20829337" at bounding box center [321, 710] width 142 height 16
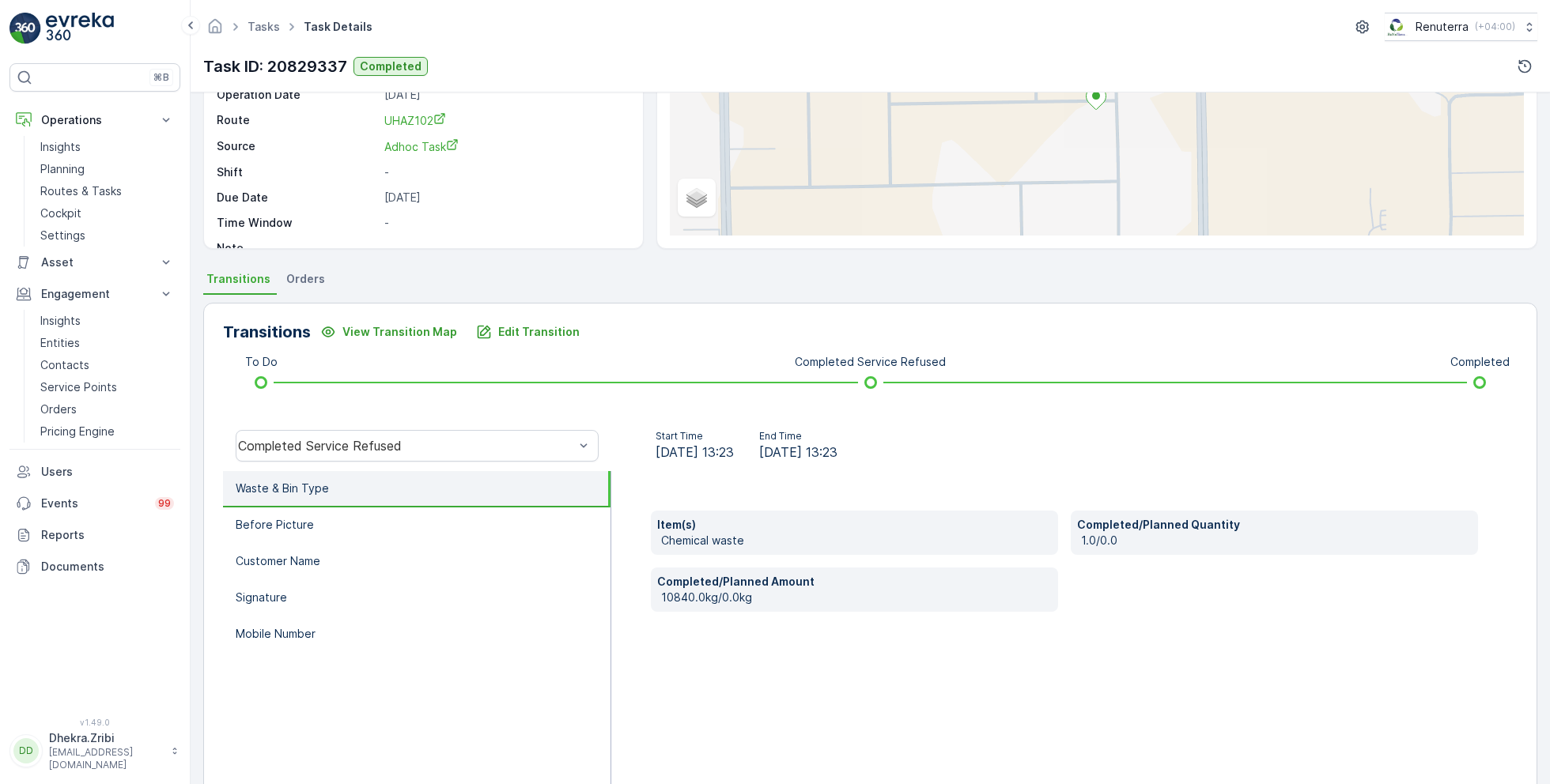
scroll to position [183, 0]
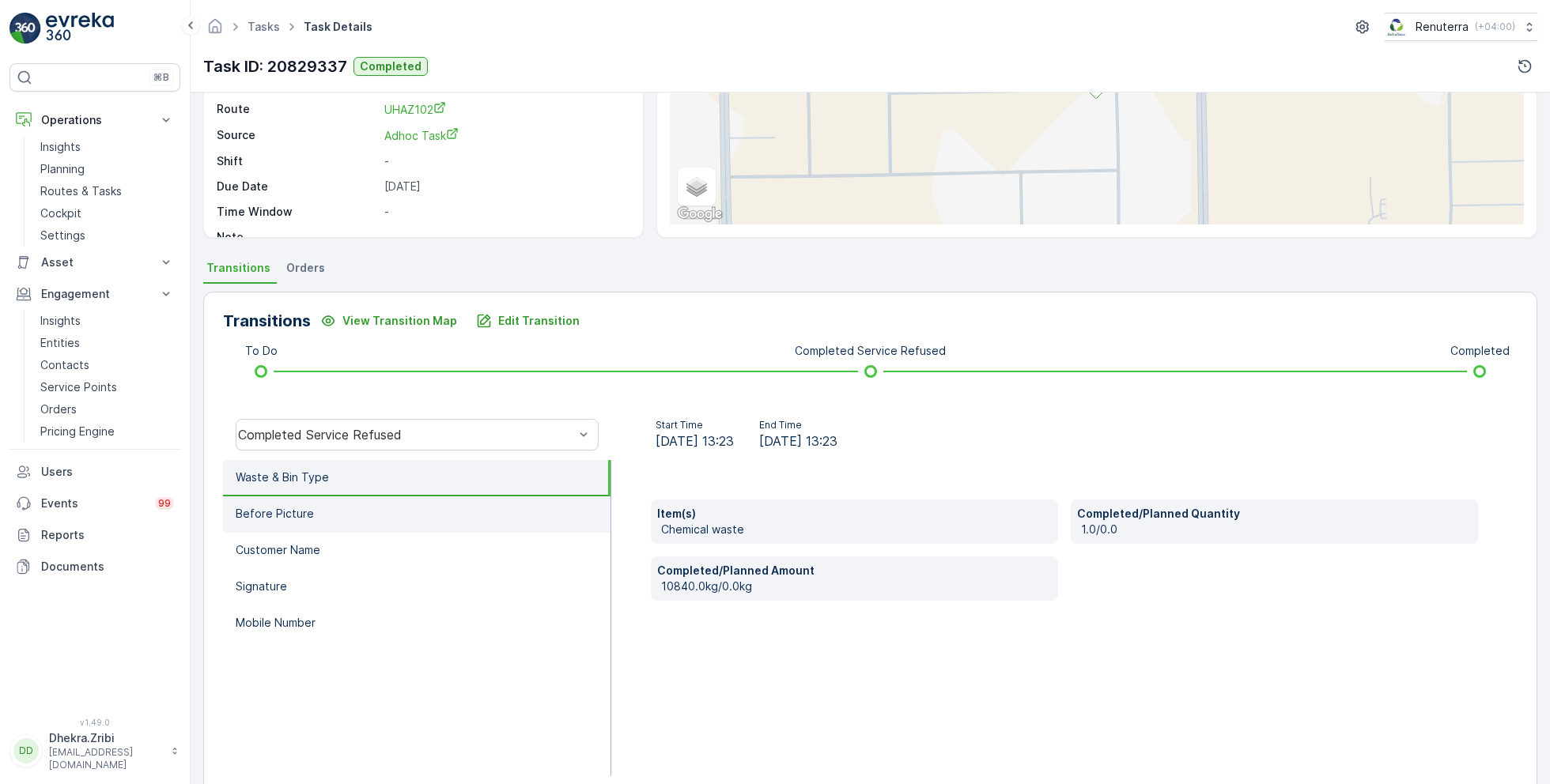
click at [336, 518] on li "Before Picture" at bounding box center [417, 514] width 388 height 36
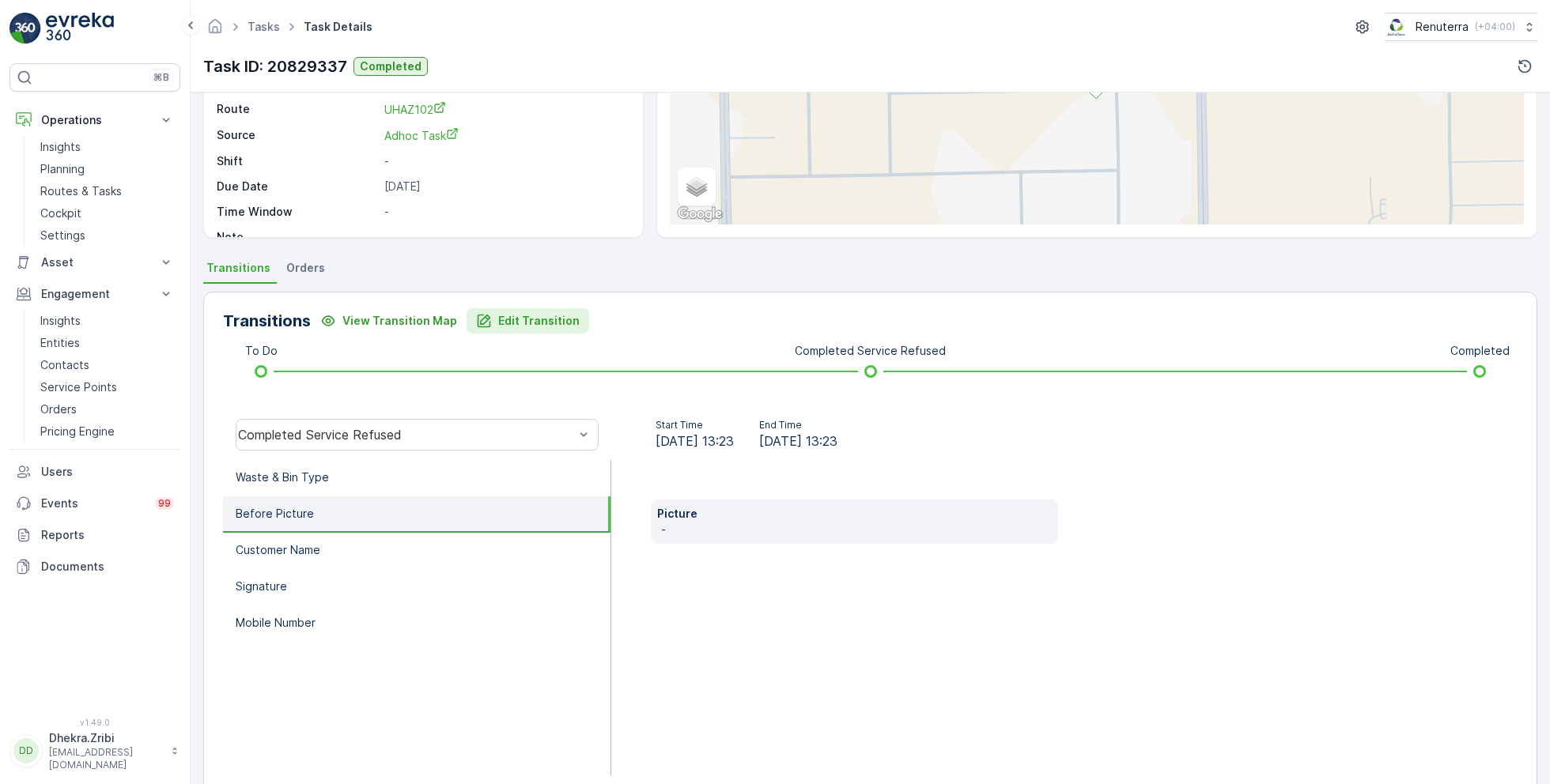
click at [490, 317] on div "Edit Transition" at bounding box center [528, 320] width 103 height 16
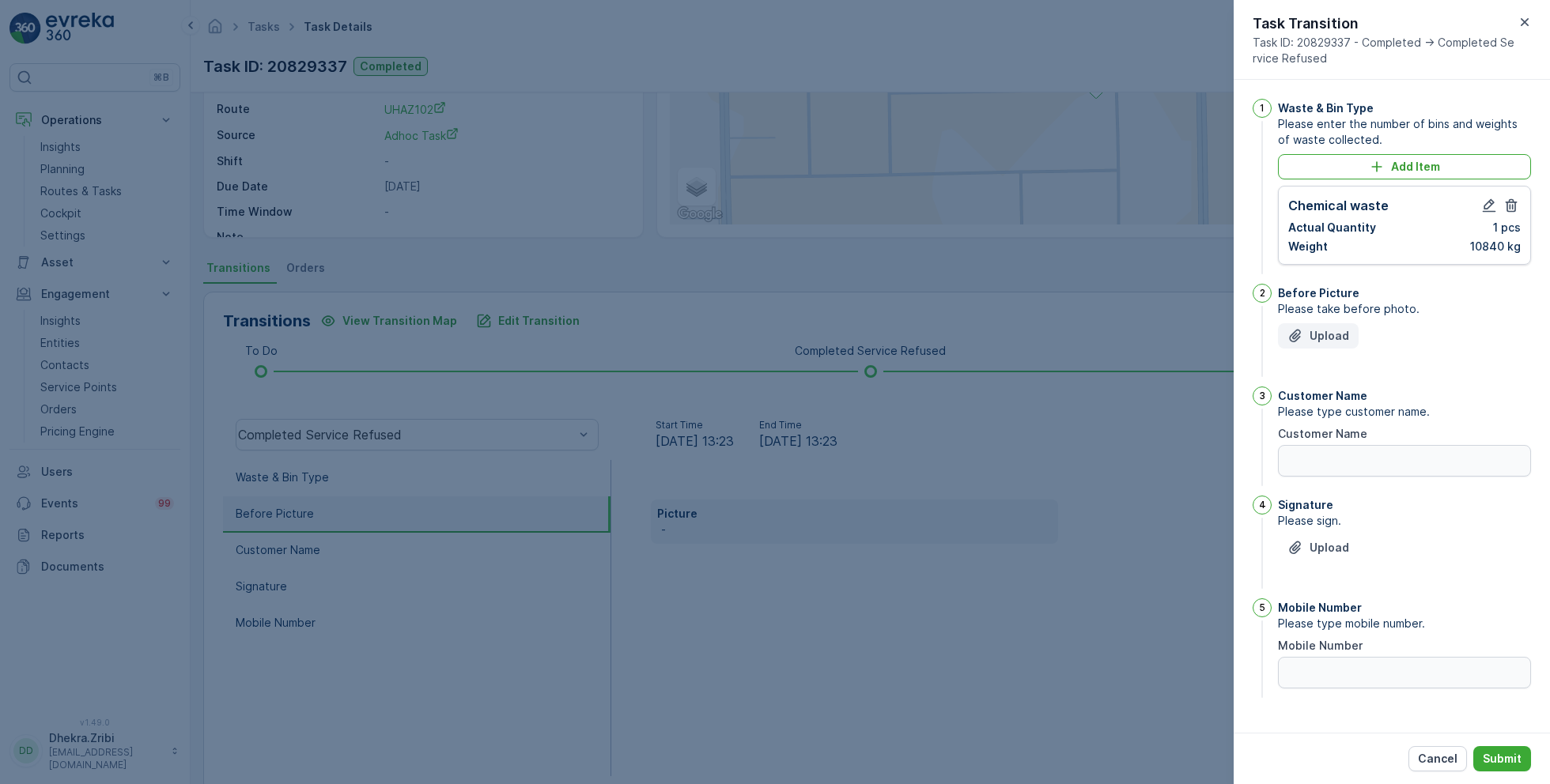
click at [1330, 334] on p "Upload" at bounding box center [1329, 336] width 40 height 16
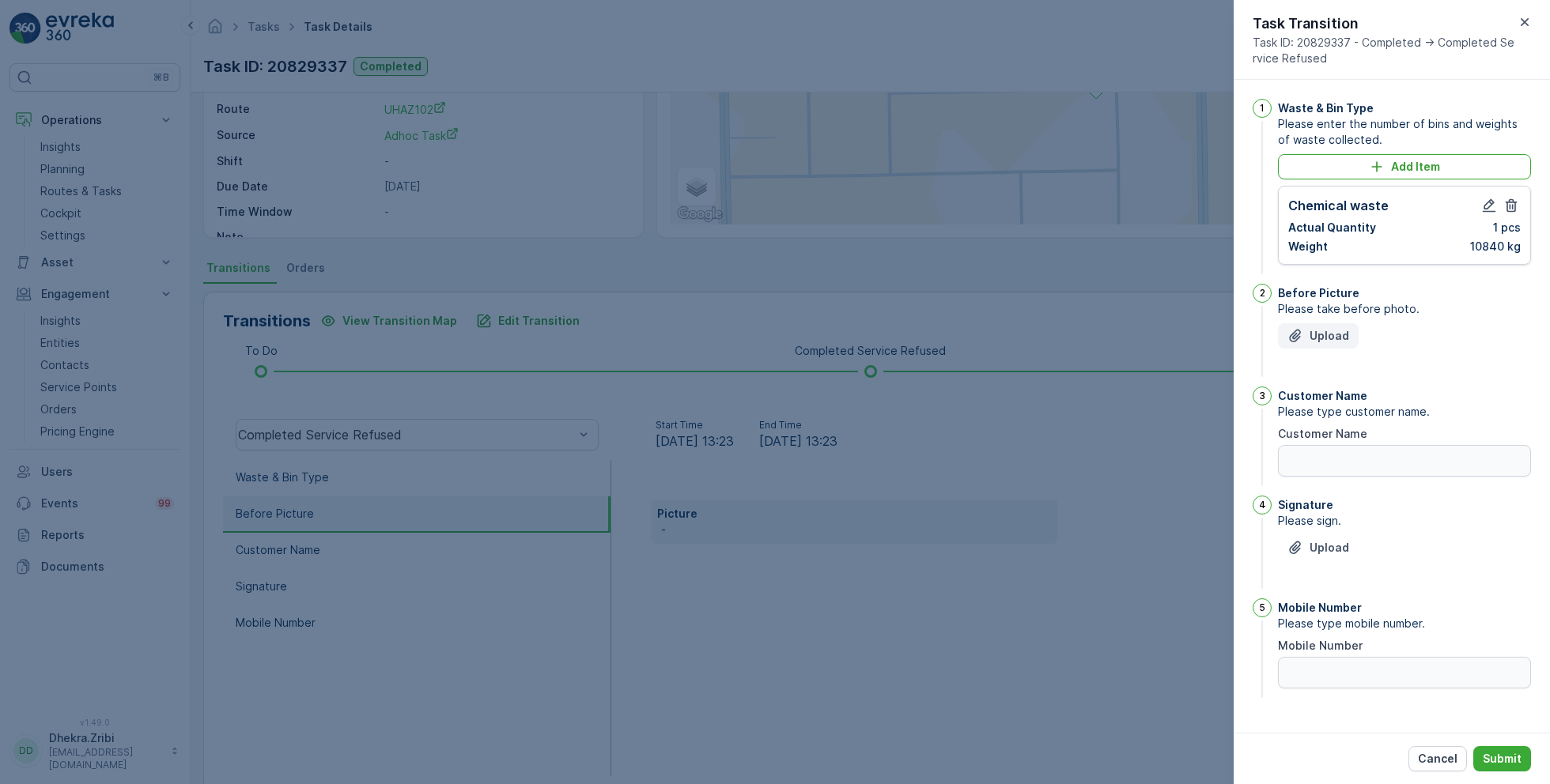
click at [1330, 334] on p "Upload" at bounding box center [1329, 336] width 40 height 16
click at [1428, 754] on p "Cancel" at bounding box center [1438, 759] width 40 height 16
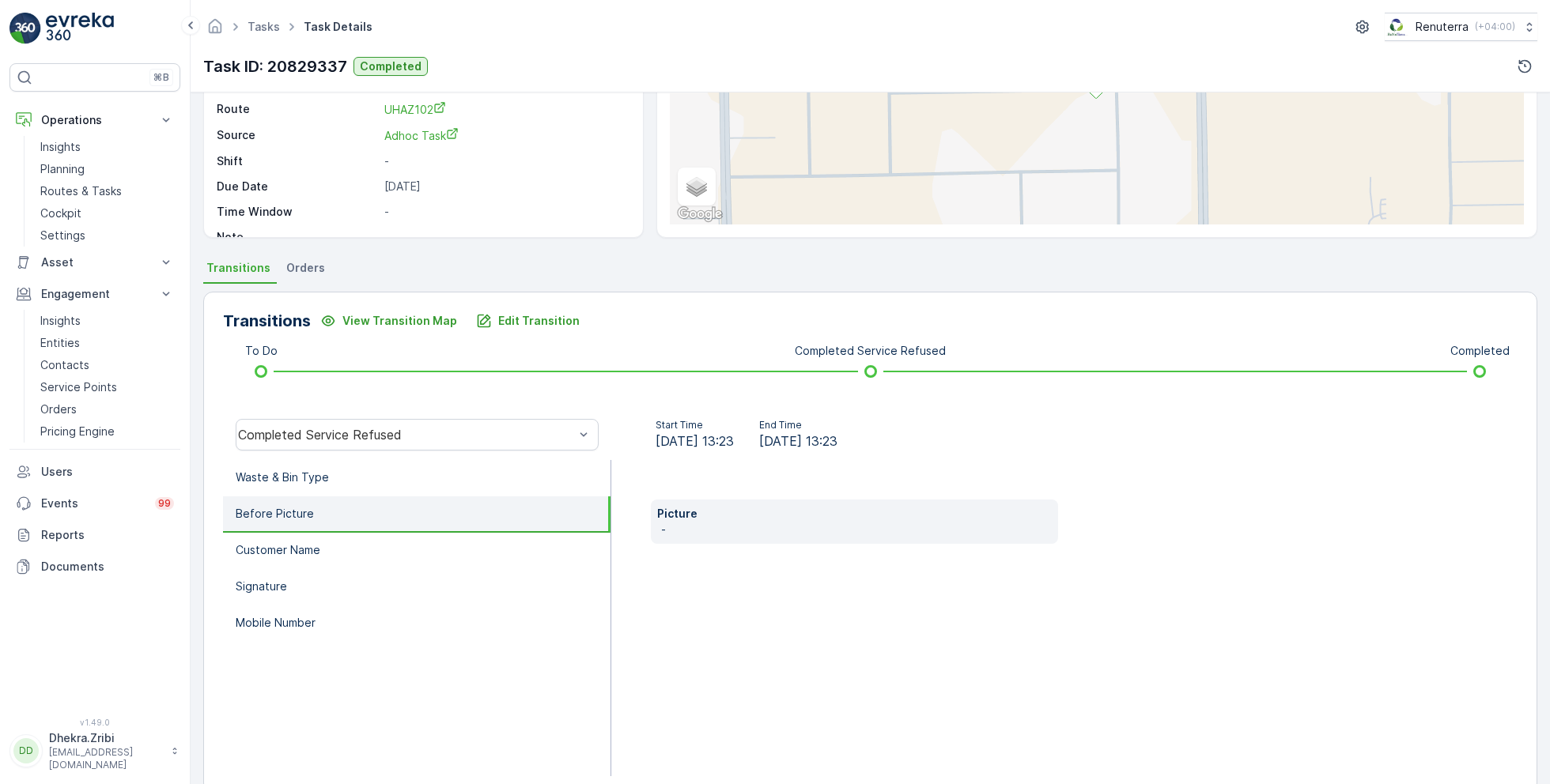
click at [1013, 602] on div "Picture -" at bounding box center [1065, 617] width 906 height 317
click at [356, 466] on li "Waste & Bin Type" at bounding box center [417, 477] width 388 height 36
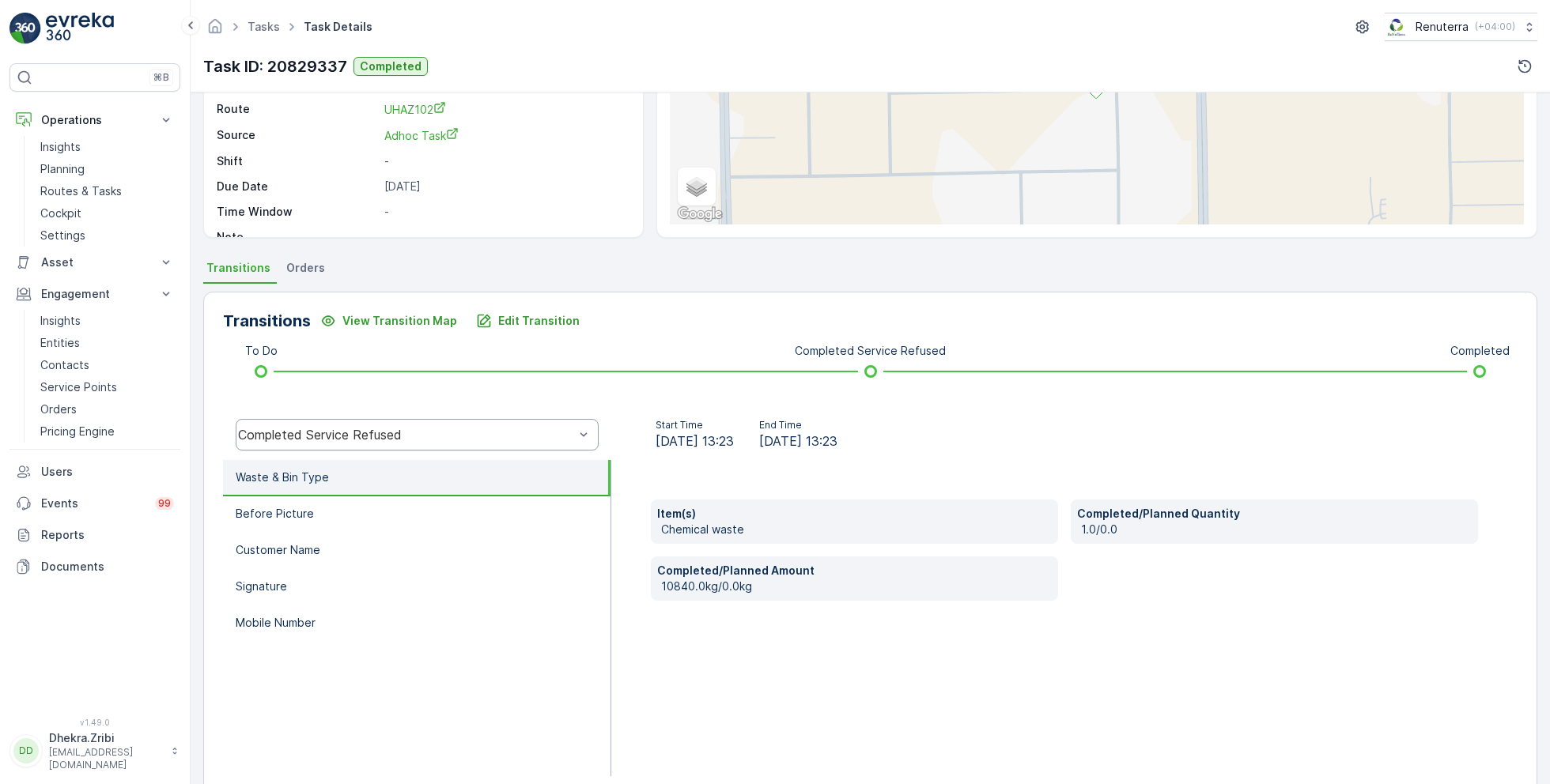
click at [513, 426] on div "Completed Service Refused" at bounding box center [417, 434] width 363 height 31
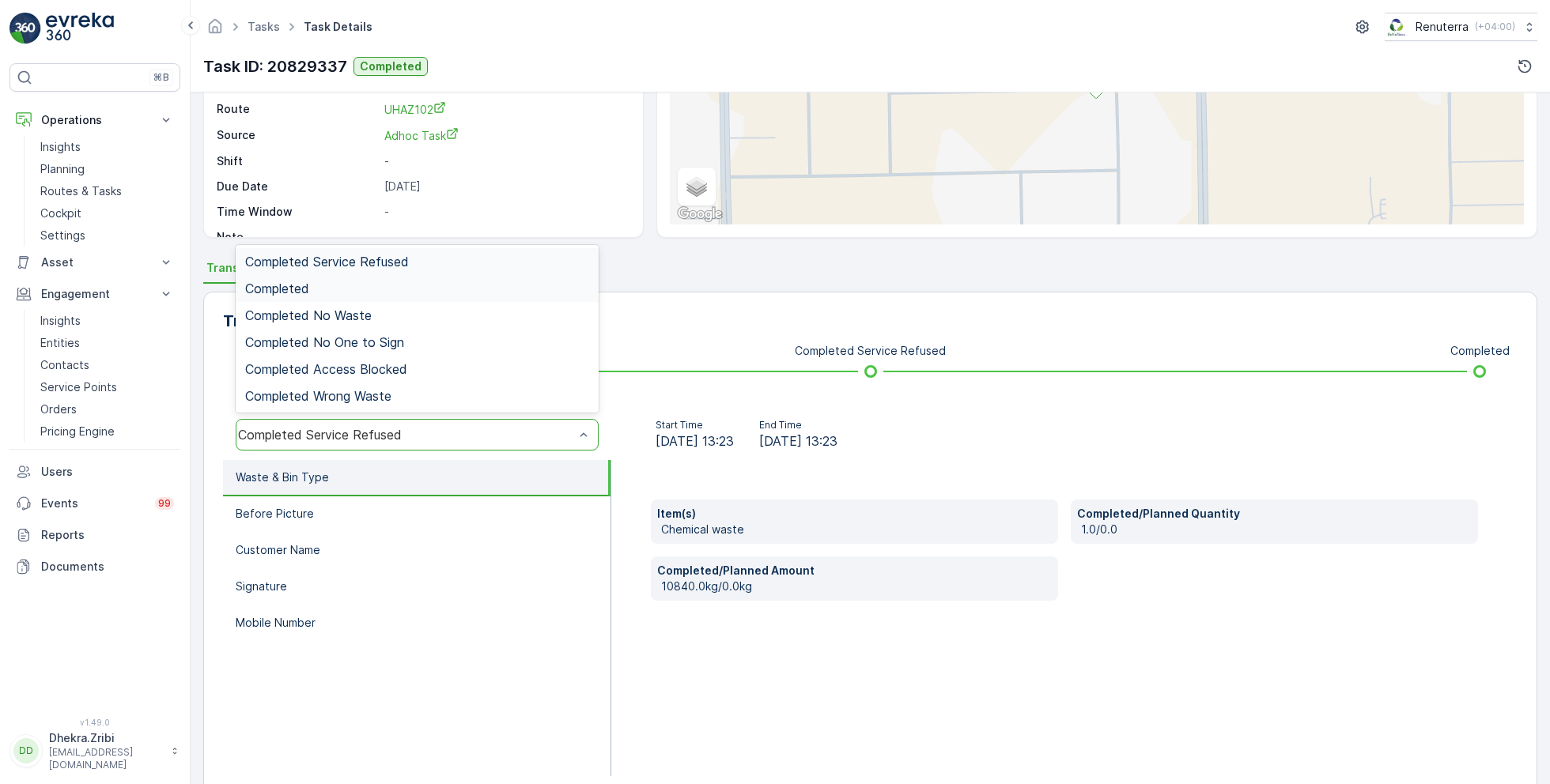
click at [332, 281] on div "Completed" at bounding box center [417, 288] width 344 height 15
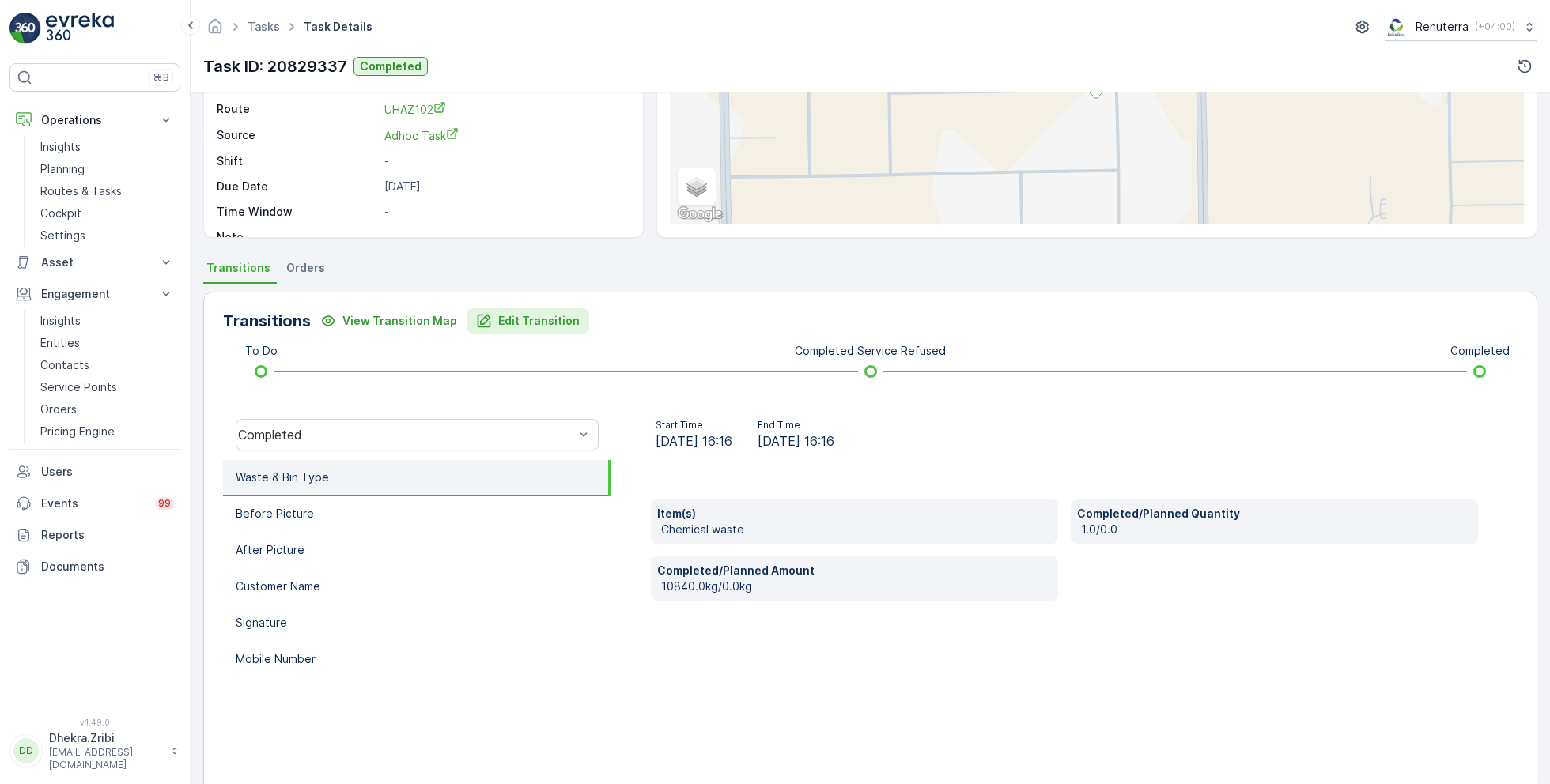
click at [527, 317] on p "Edit Transition" at bounding box center [539, 320] width 82 height 16
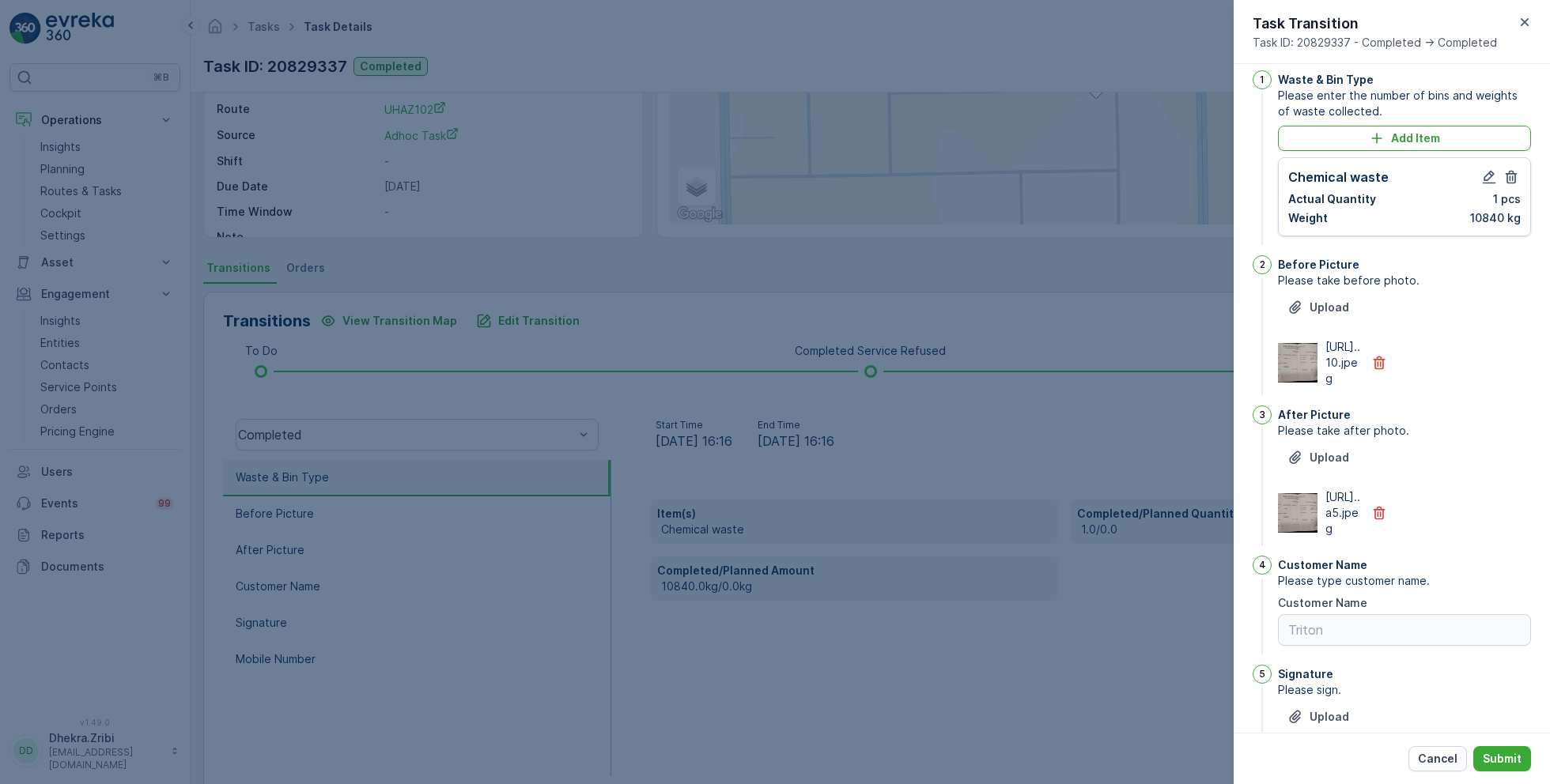
scroll to position [0, 0]
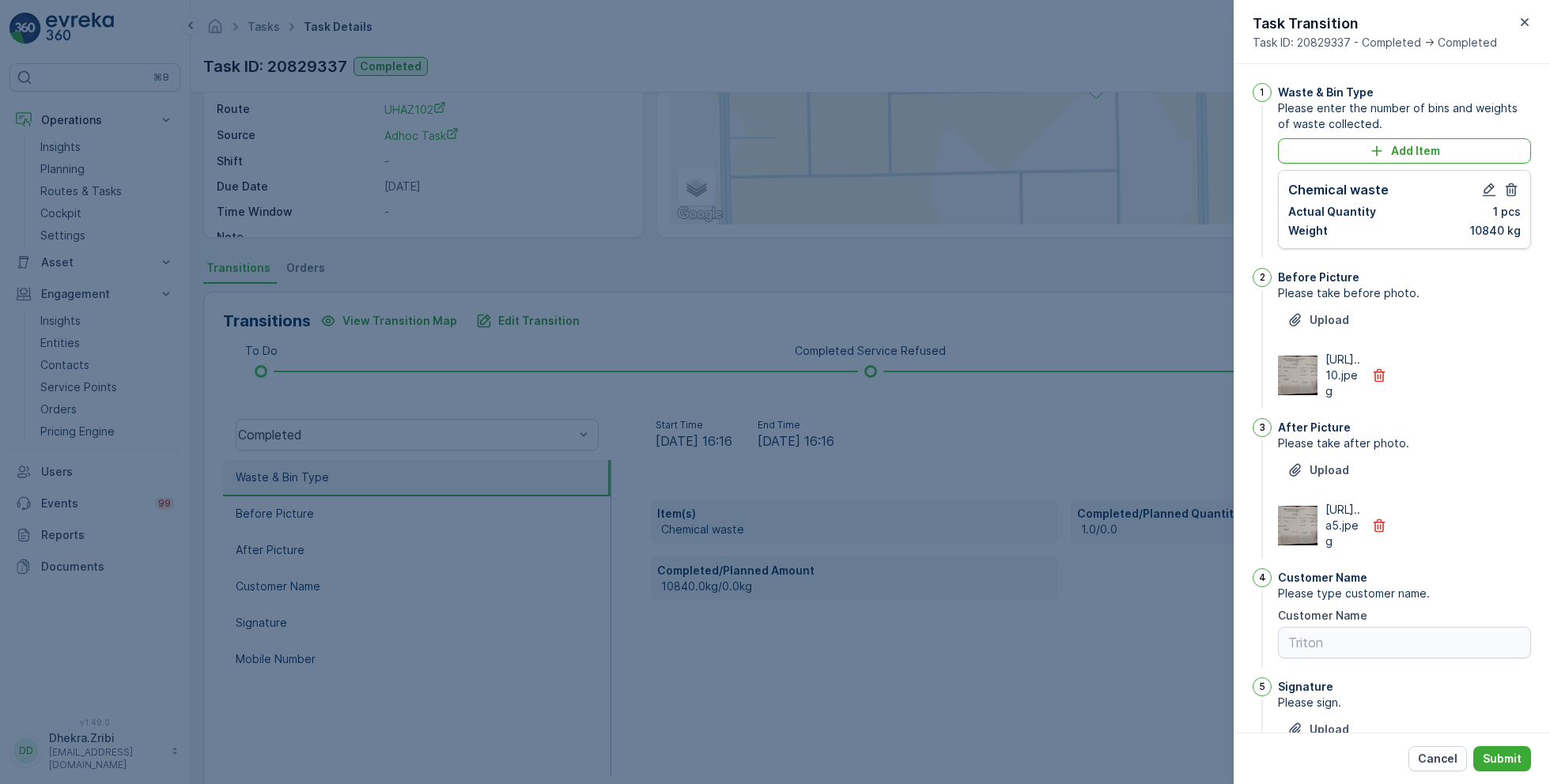
click at [1308, 386] on img at bounding box center [1298, 375] width 40 height 40
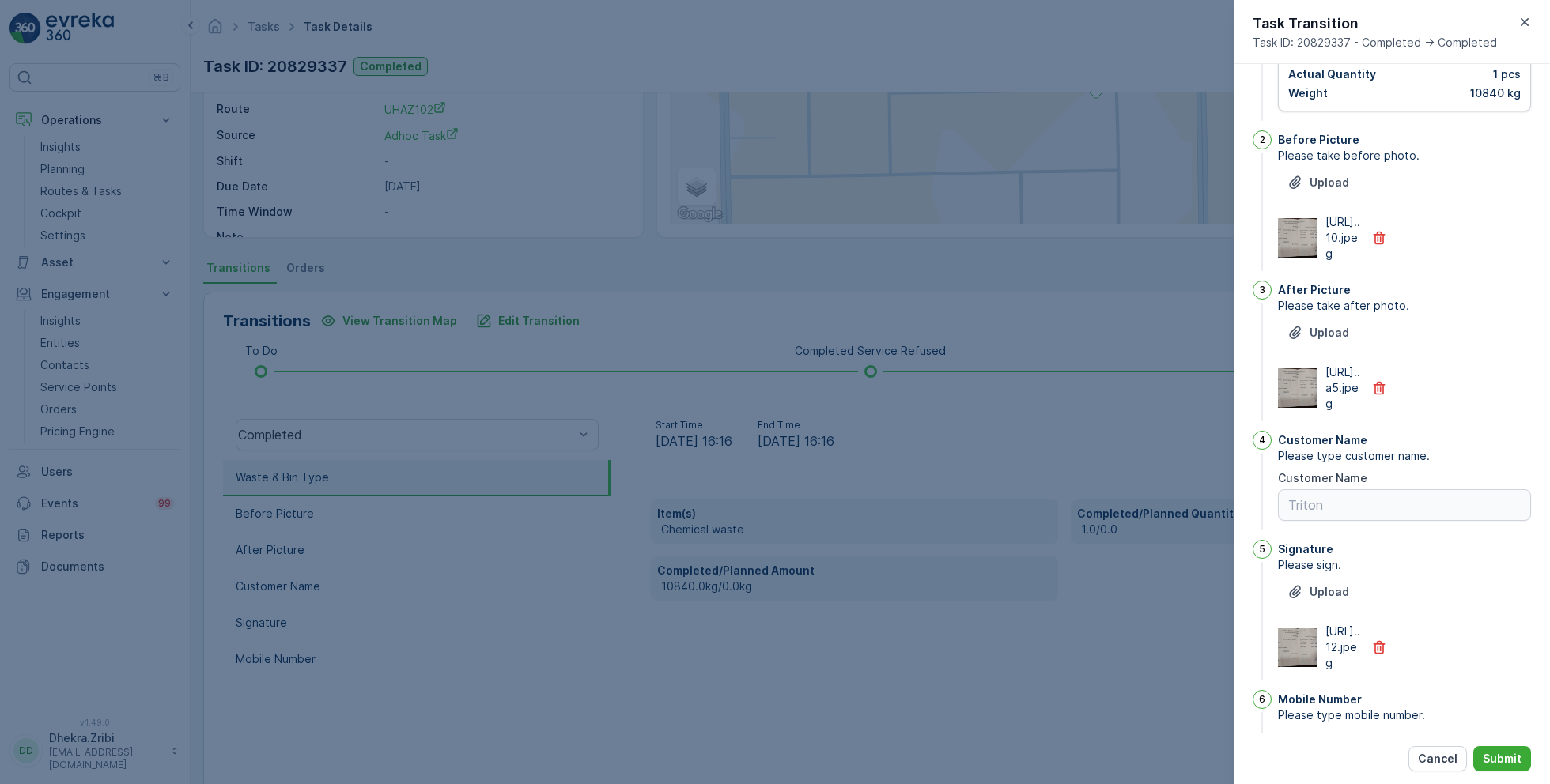
scroll to position [136, 0]
click at [1376, 246] on icon "button" at bounding box center [1380, 240] width 12 height 14
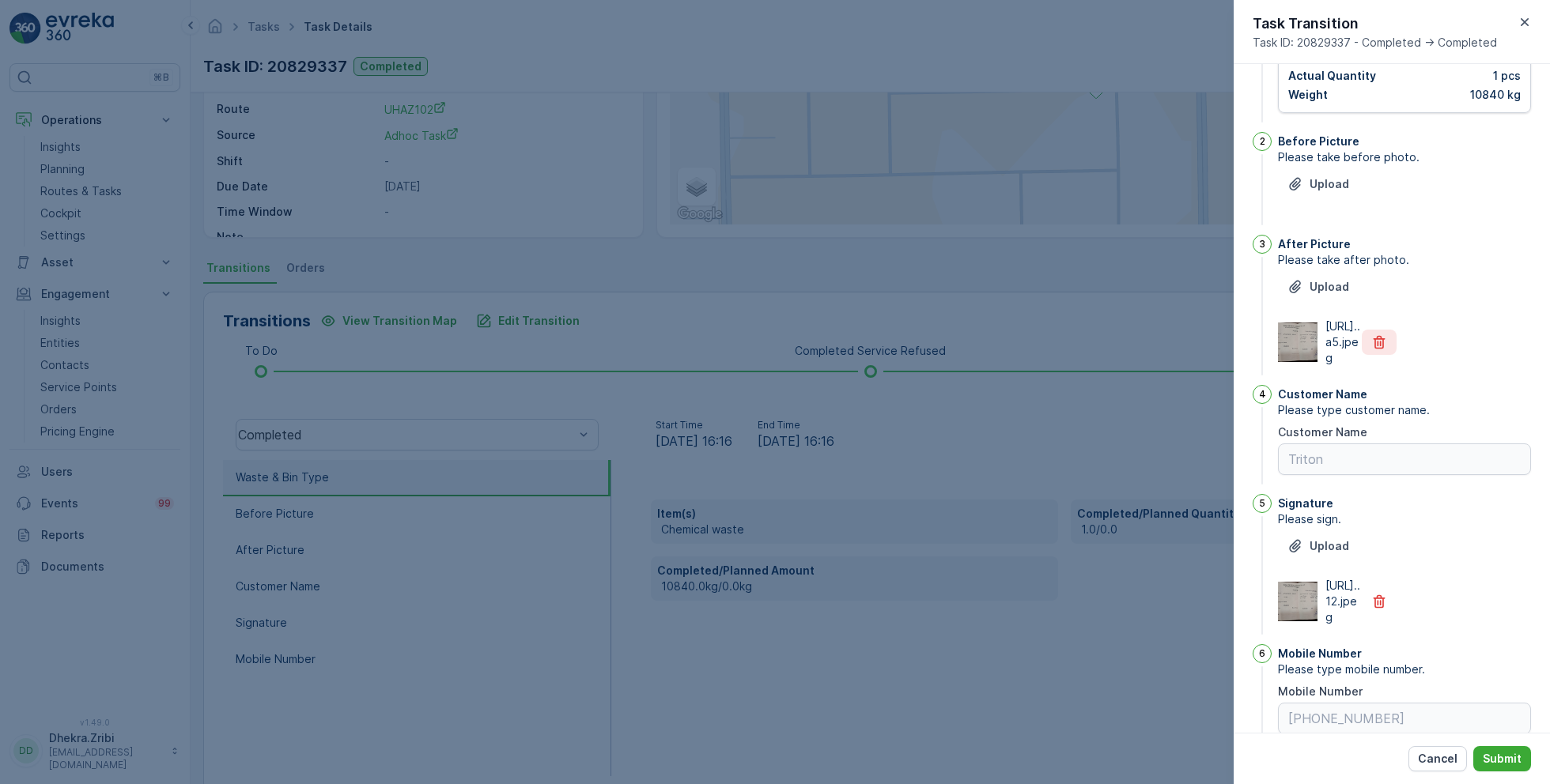
click at [1378, 350] on icon "button" at bounding box center [1380, 343] width 12 height 14
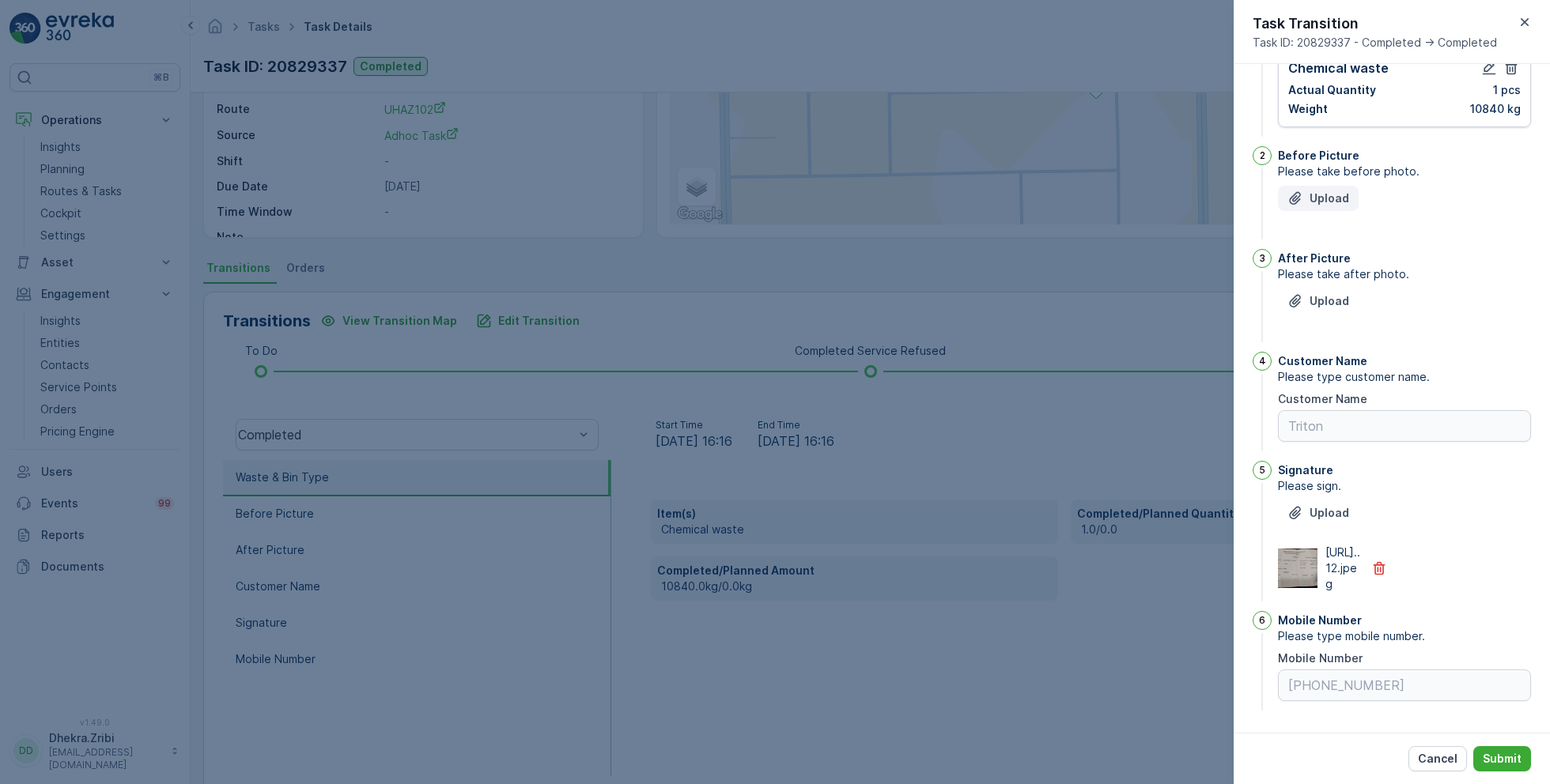
click at [1315, 191] on p "Upload" at bounding box center [1329, 199] width 40 height 16
click at [1329, 191] on p "Upload" at bounding box center [1329, 199] width 40 height 16
click at [1373, 570] on icon "button" at bounding box center [1380, 569] width 16 height 16
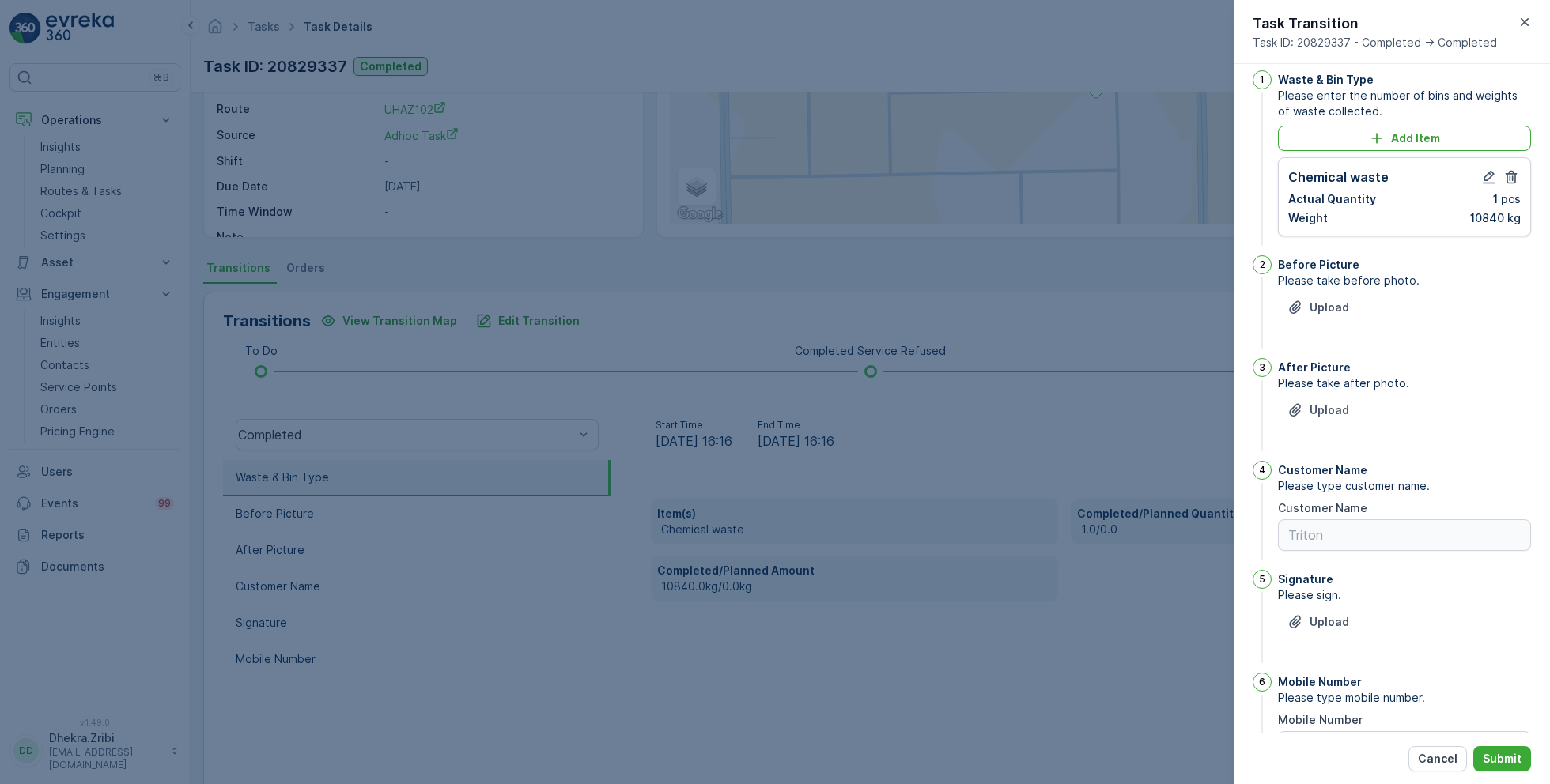
scroll to position [0, 0]
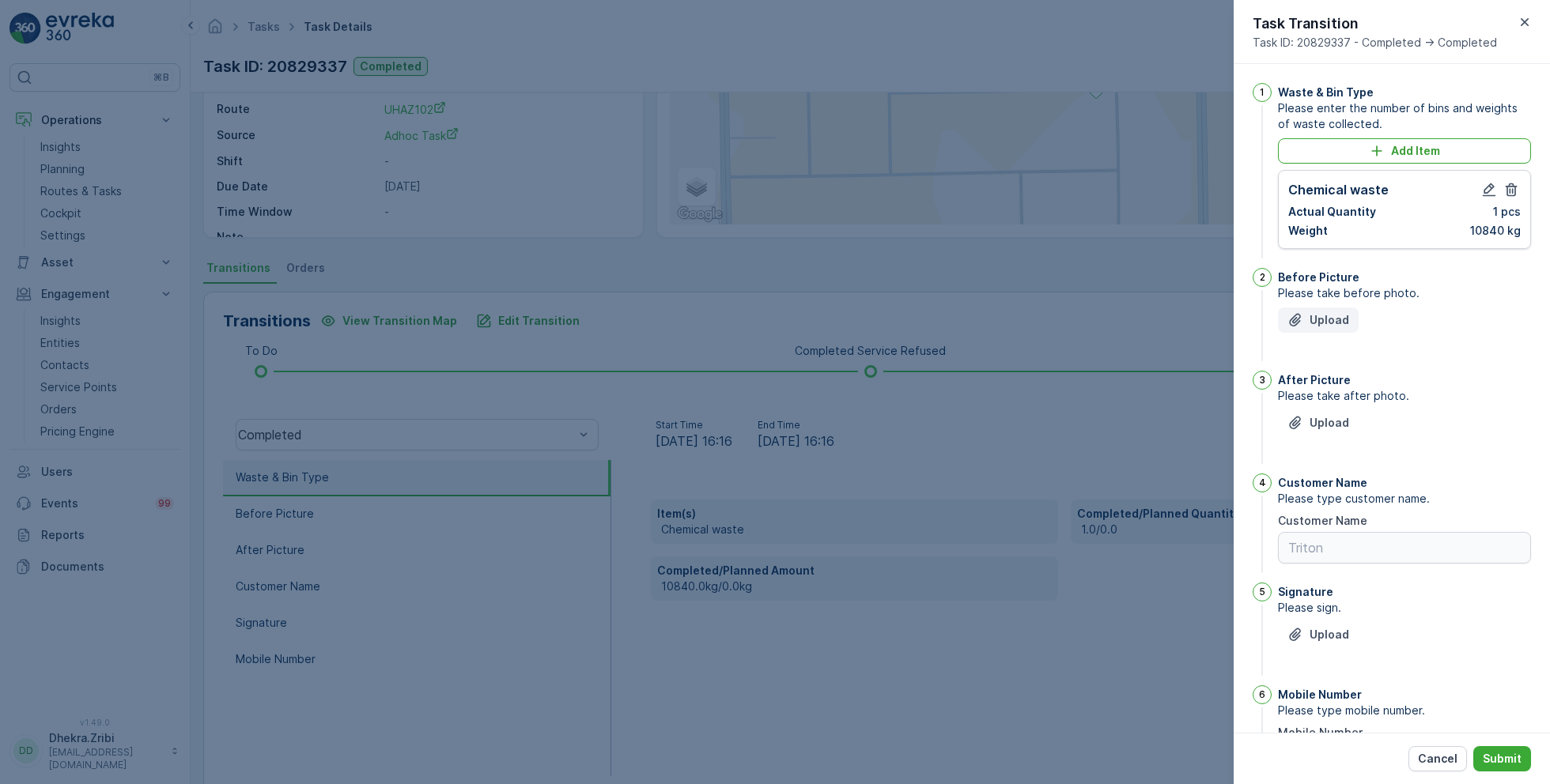
click at [1336, 317] on p "Upload" at bounding box center [1329, 320] width 40 height 16
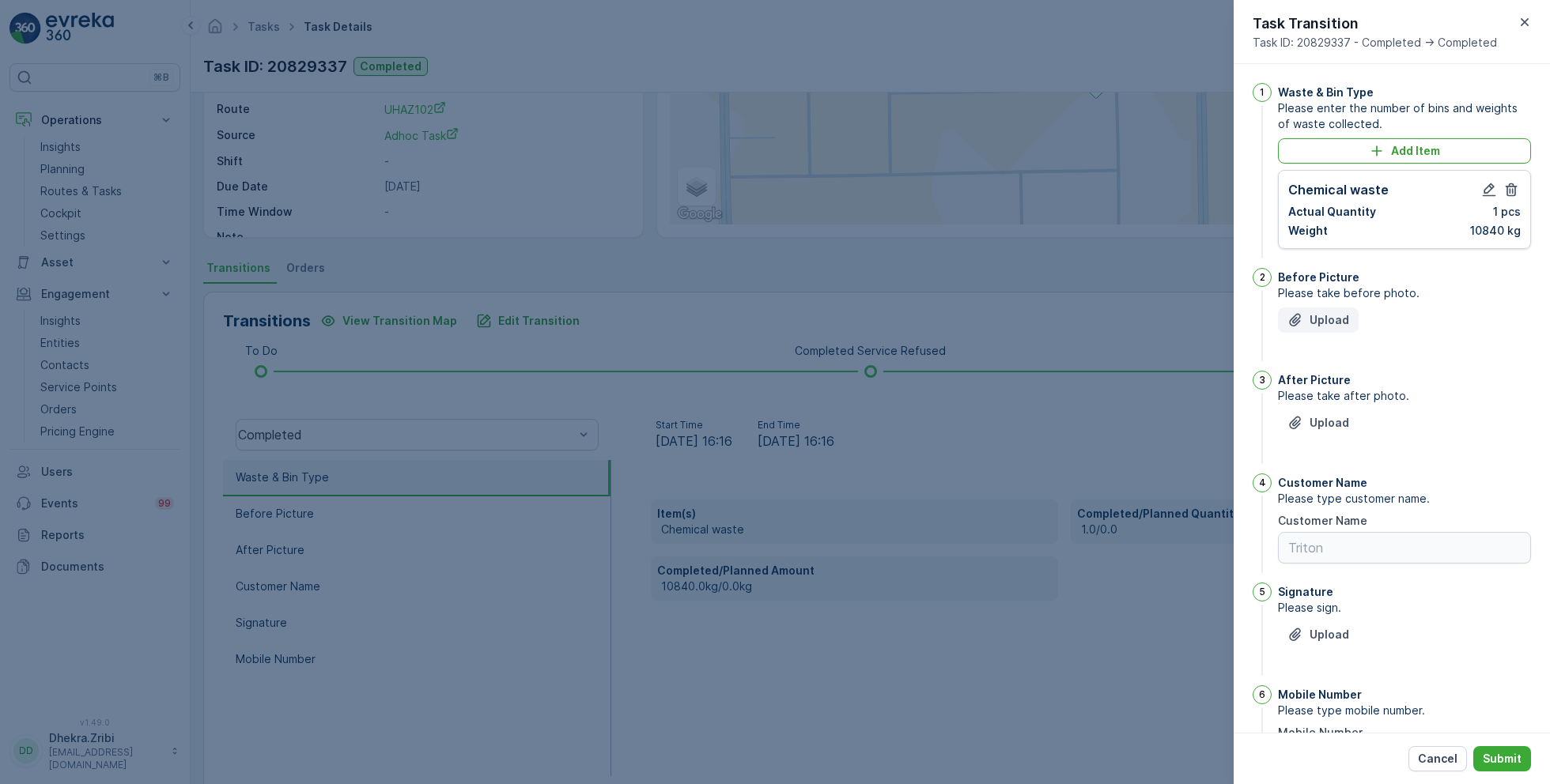
click at [1336, 317] on p "Upload" at bounding box center [1329, 320] width 40 height 16
click at [1331, 426] on p "Upload" at bounding box center [1329, 423] width 40 height 16
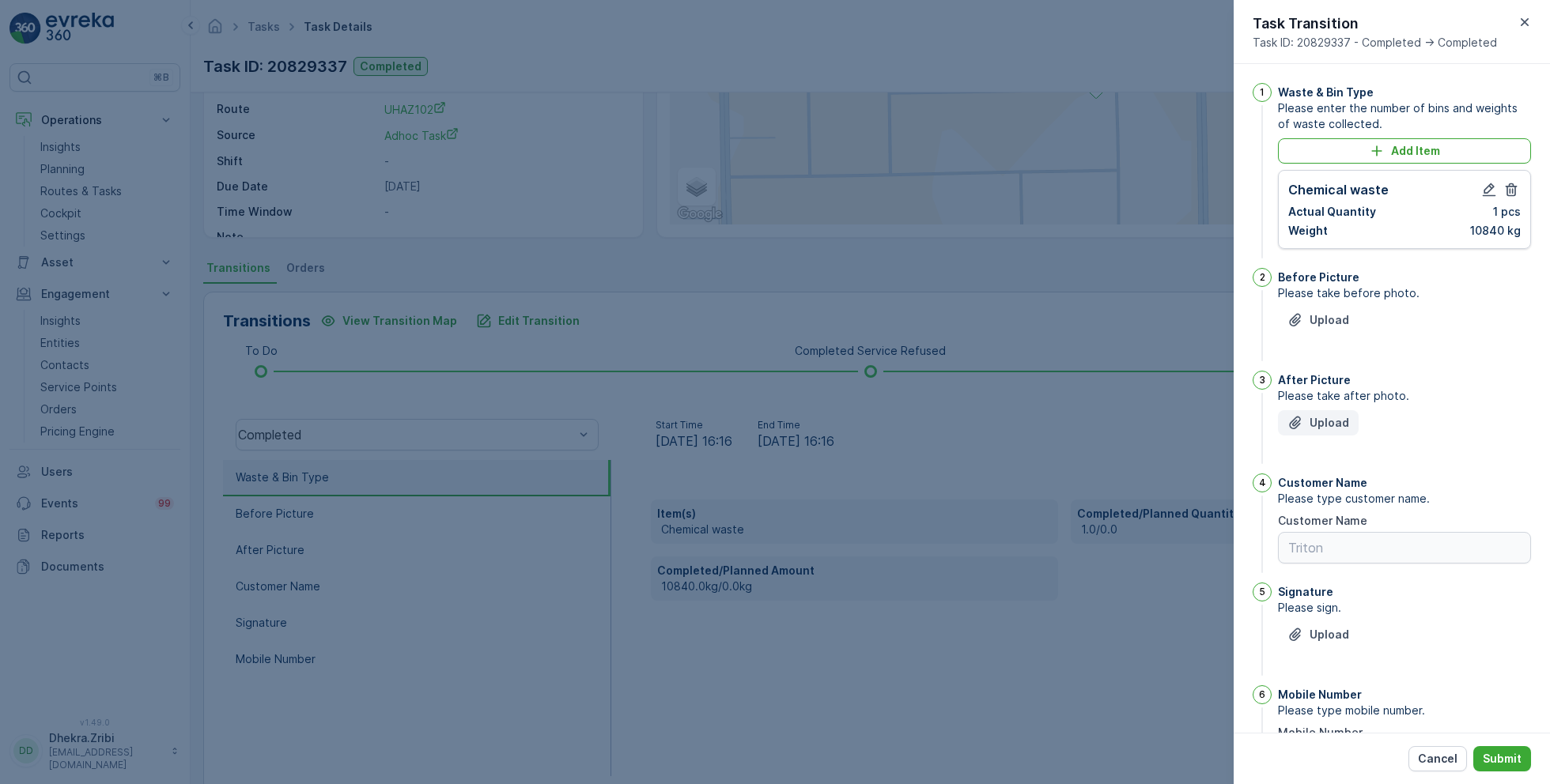
click at [1331, 426] on p "Upload" at bounding box center [1329, 423] width 40 height 16
click at [1321, 633] on p "Upload" at bounding box center [1329, 635] width 40 height 16
drag, startPoint x: 1442, startPoint y: 765, endPoint x: 1511, endPoint y: 616, distance: 164.2
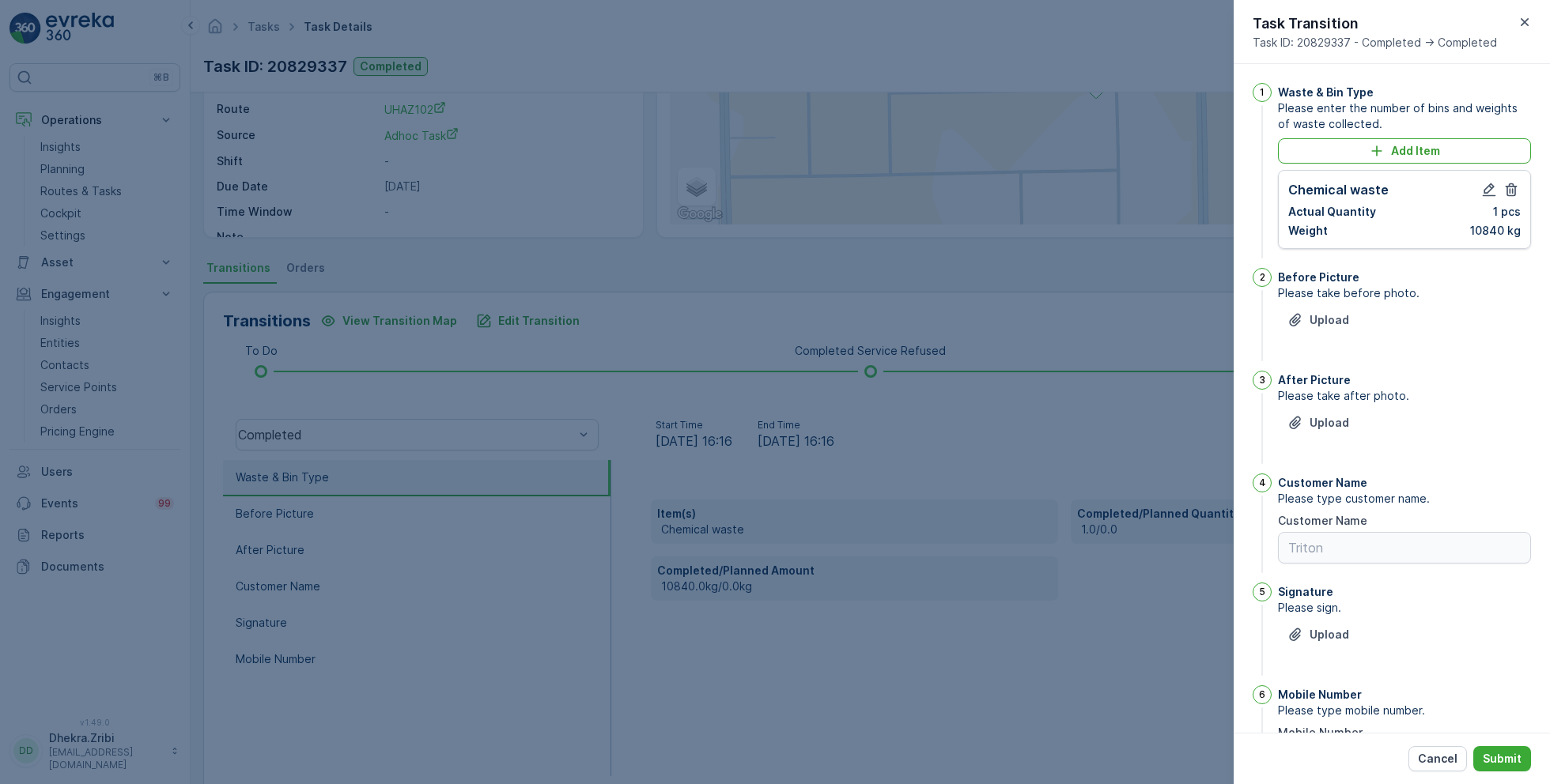
click at [1511, 616] on div "Task Transition Task ID: 20829337 - Completed -> Completed 1 Waste & Bin Type P…" at bounding box center [1391, 392] width 317 height 784
click at [1498, 754] on p "Submit" at bounding box center [1502, 759] width 39 height 16
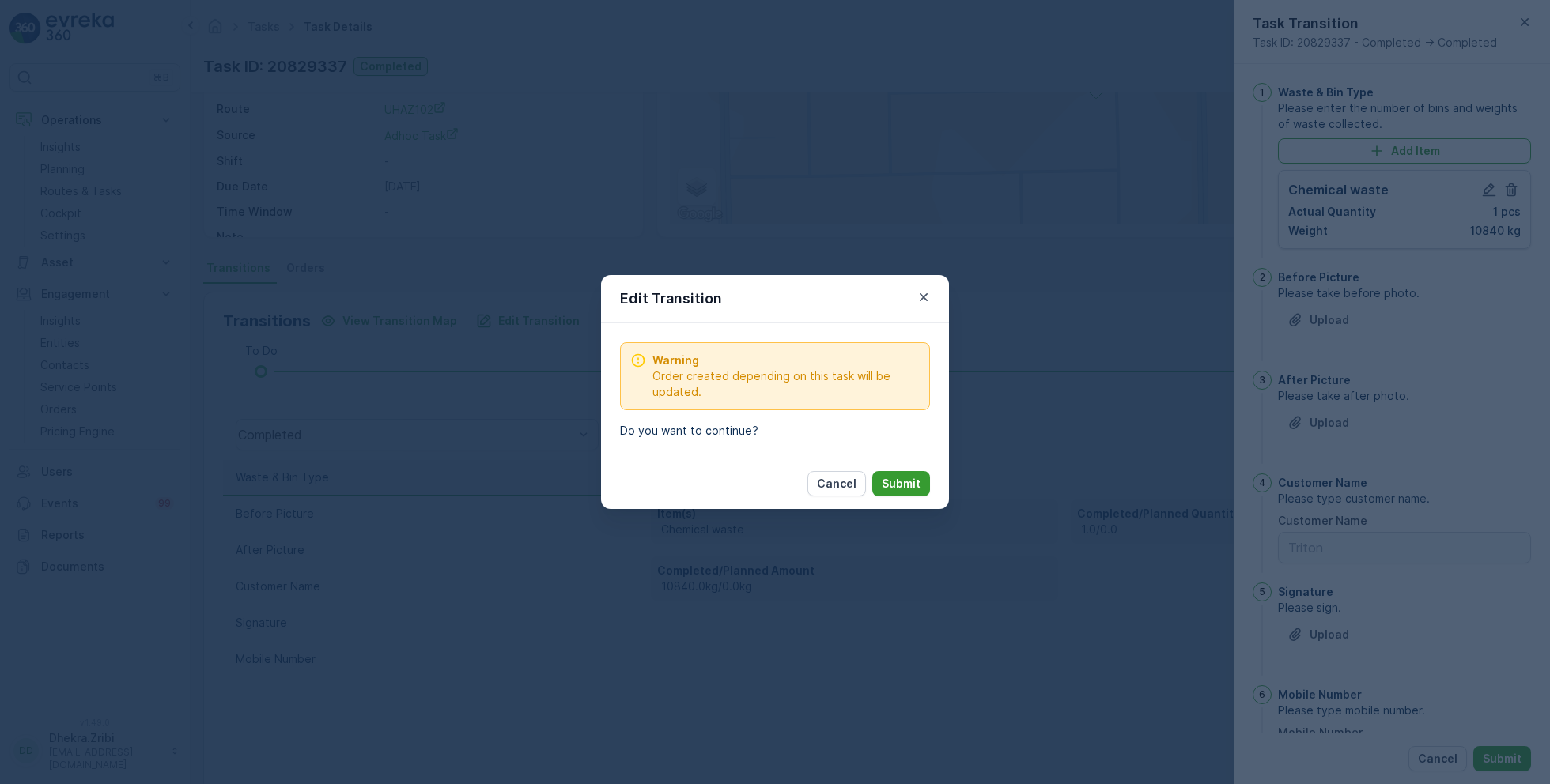
click at [908, 480] on p "Submit" at bounding box center [901, 484] width 39 height 16
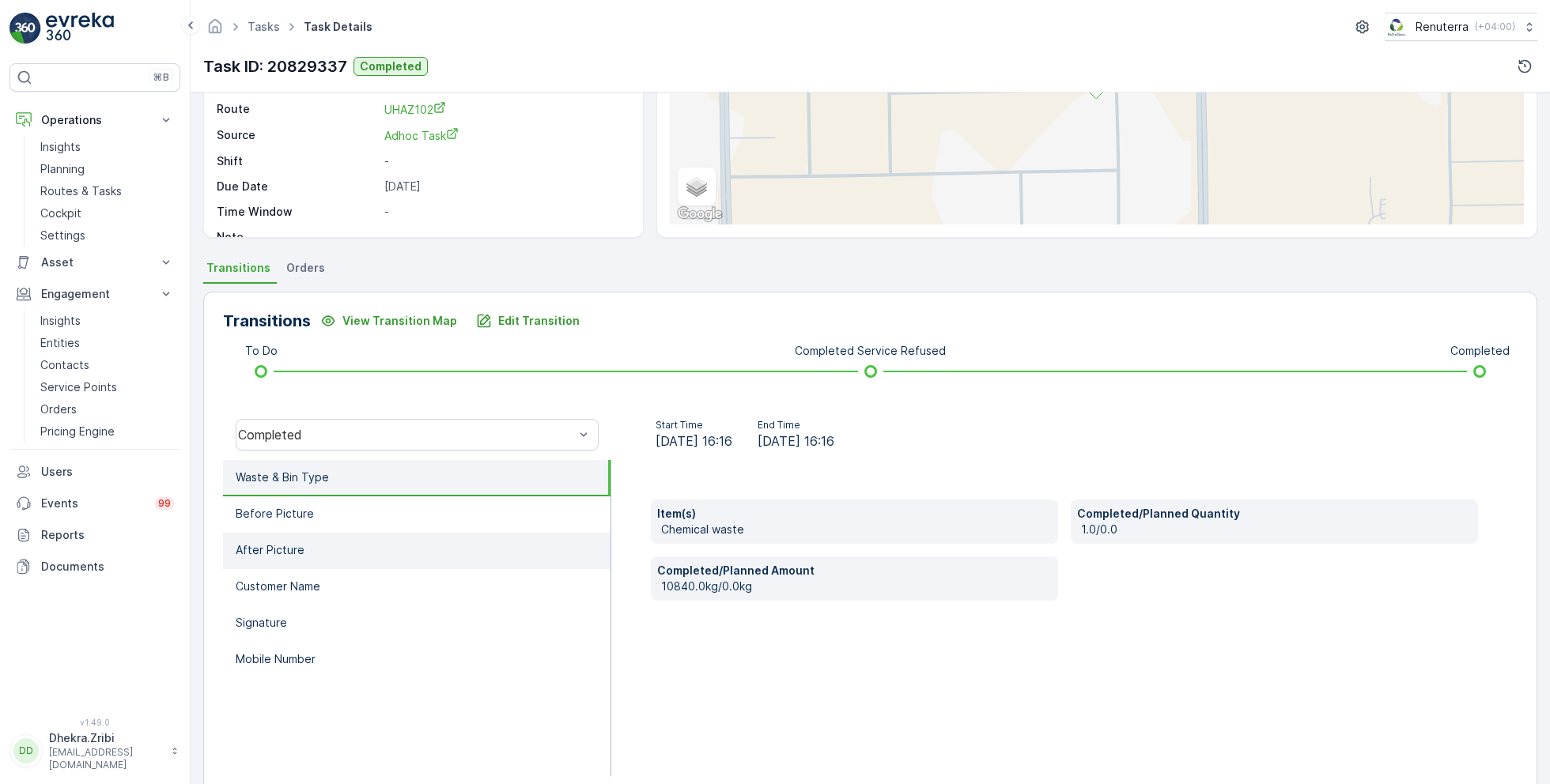
scroll to position [211, 0]
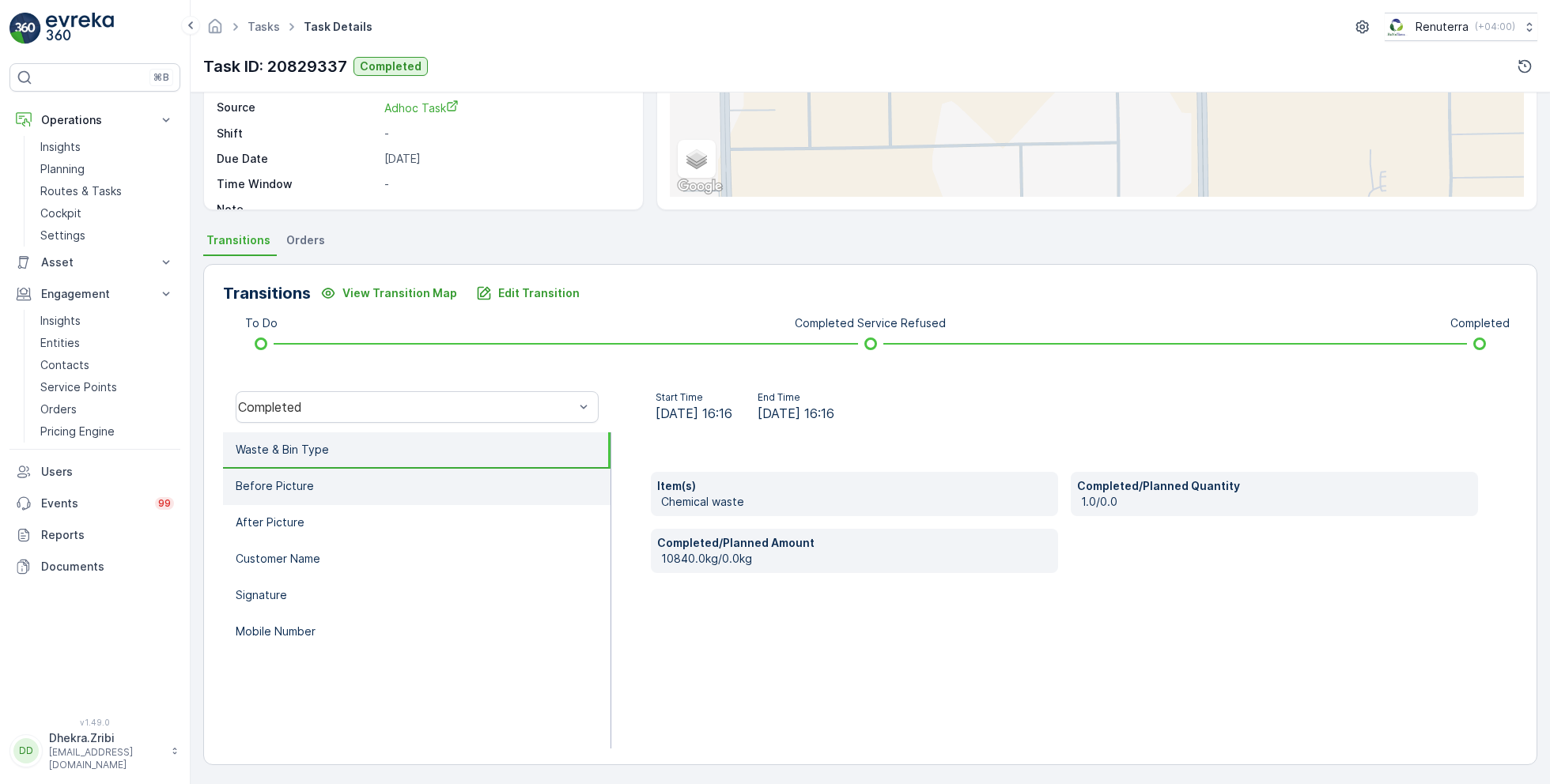
click at [300, 487] on p "Before Picture" at bounding box center [275, 486] width 78 height 16
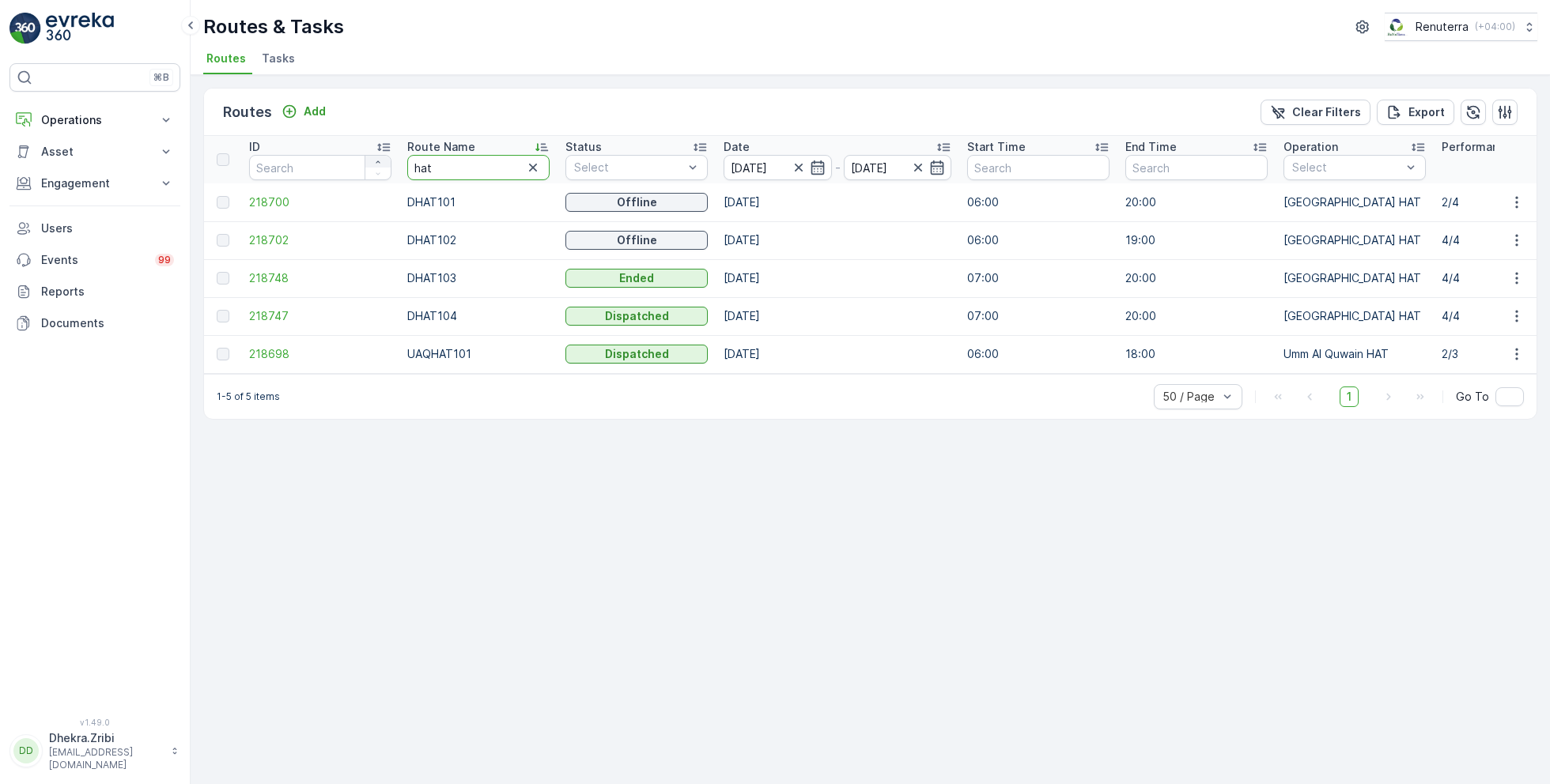
drag, startPoint x: 443, startPoint y: 162, endPoint x: 380, endPoint y: 162, distance: 63.0
type input "roro"
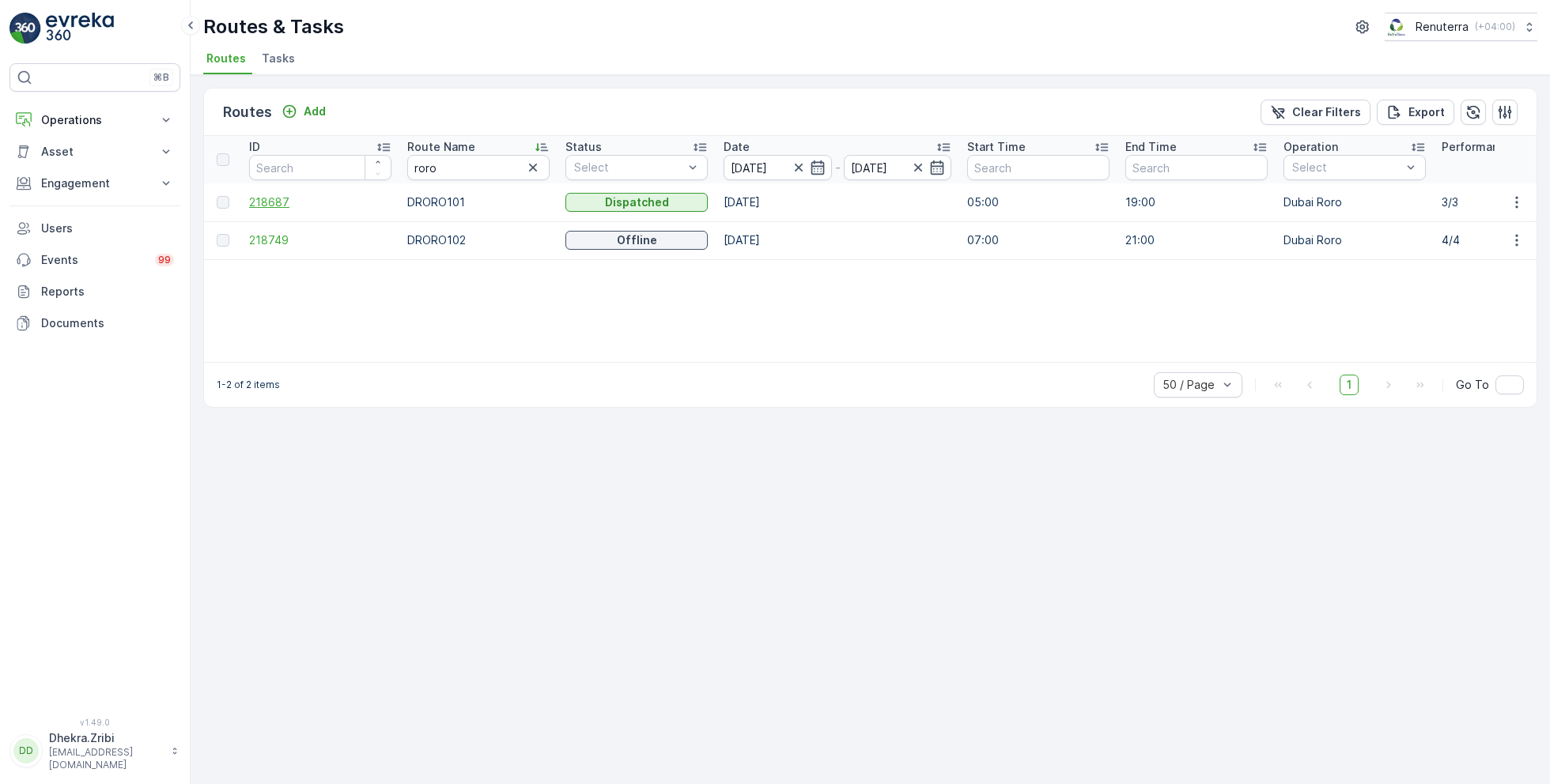
click at [274, 195] on span "218687" at bounding box center [321, 203] width 142 height 16
click at [286, 234] on span "218749" at bounding box center [321, 241] width 142 height 16
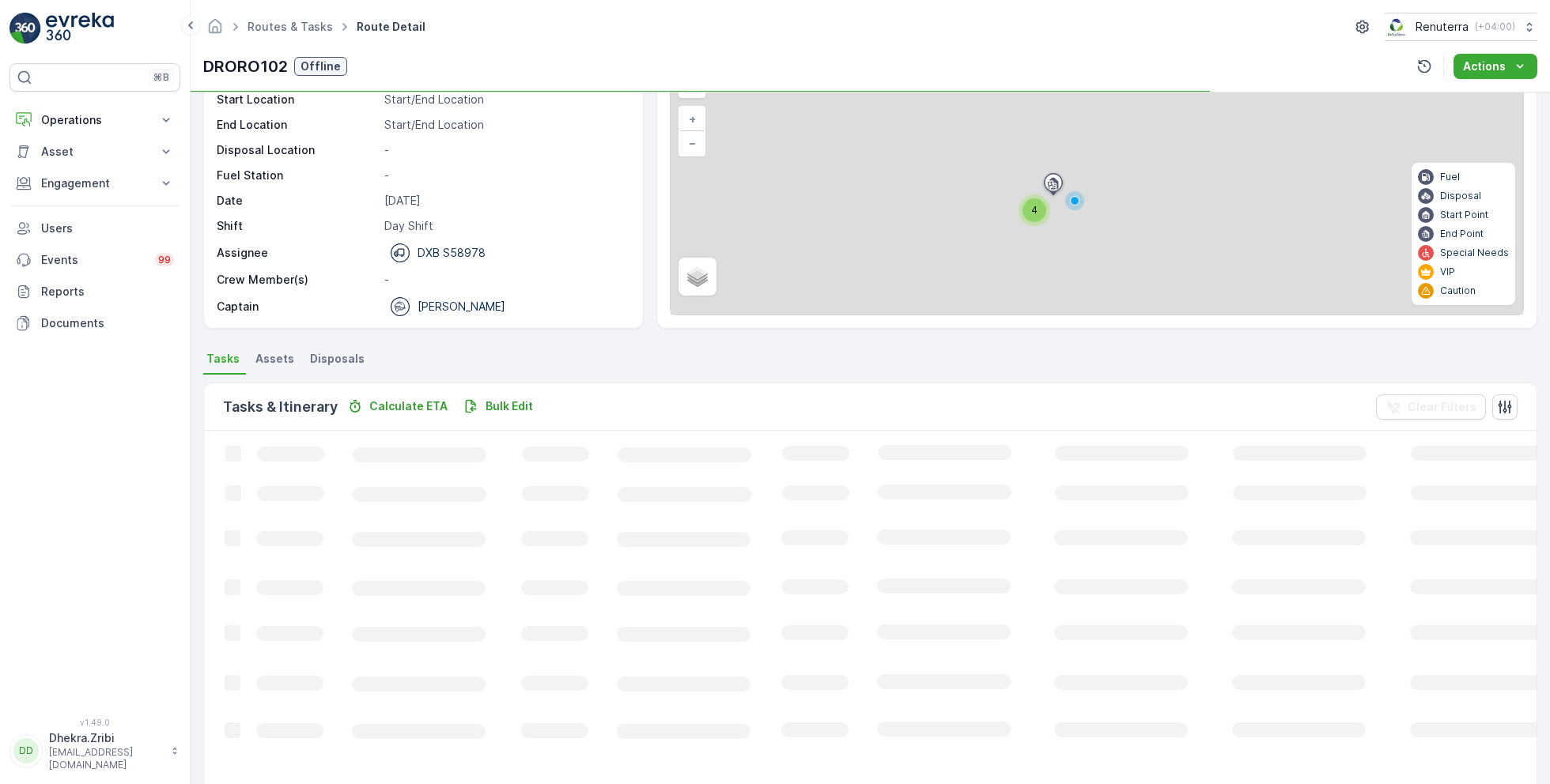
scroll to position [30, 0]
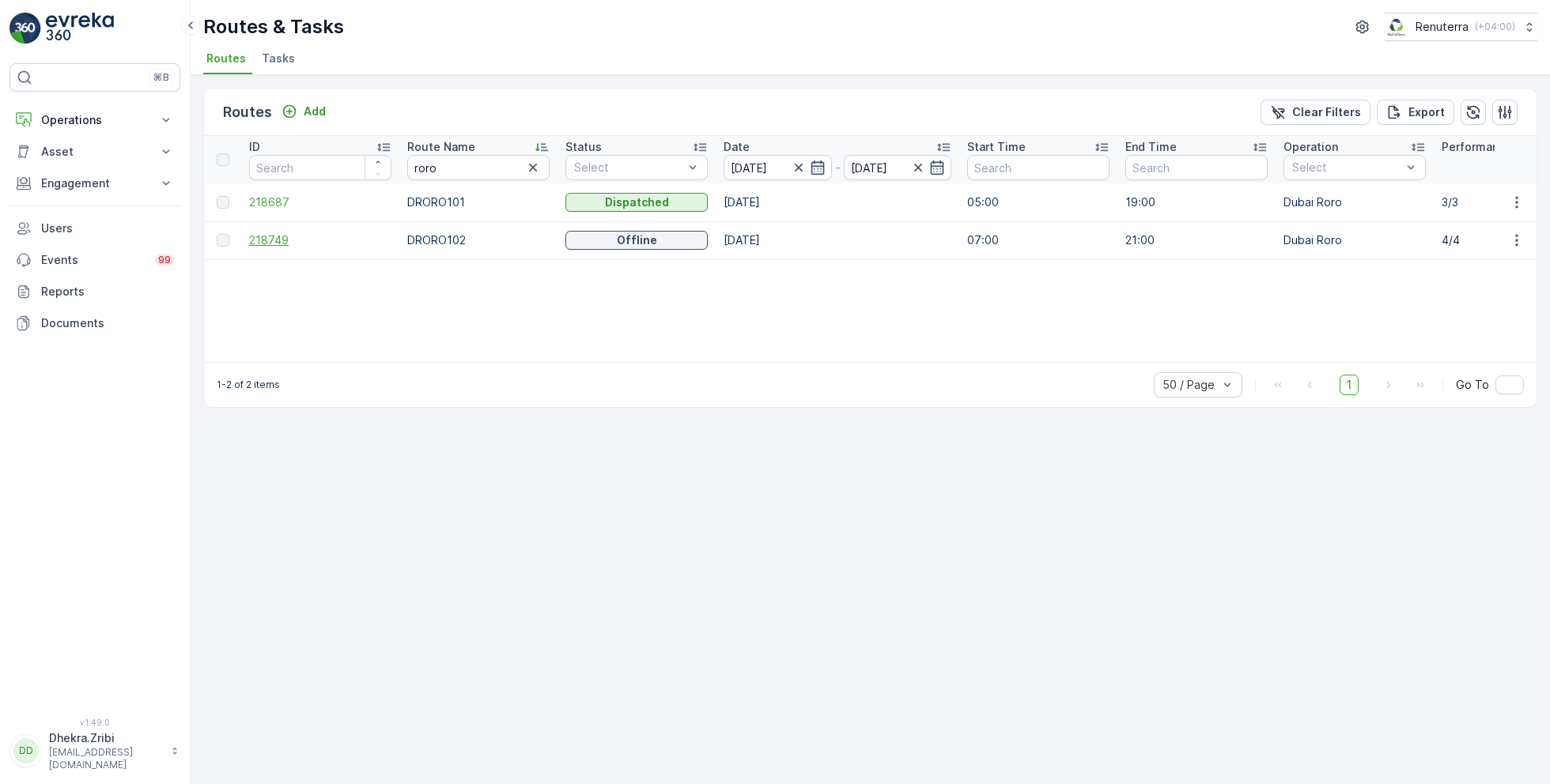
click at [279, 239] on span "218749" at bounding box center [321, 241] width 142 height 16
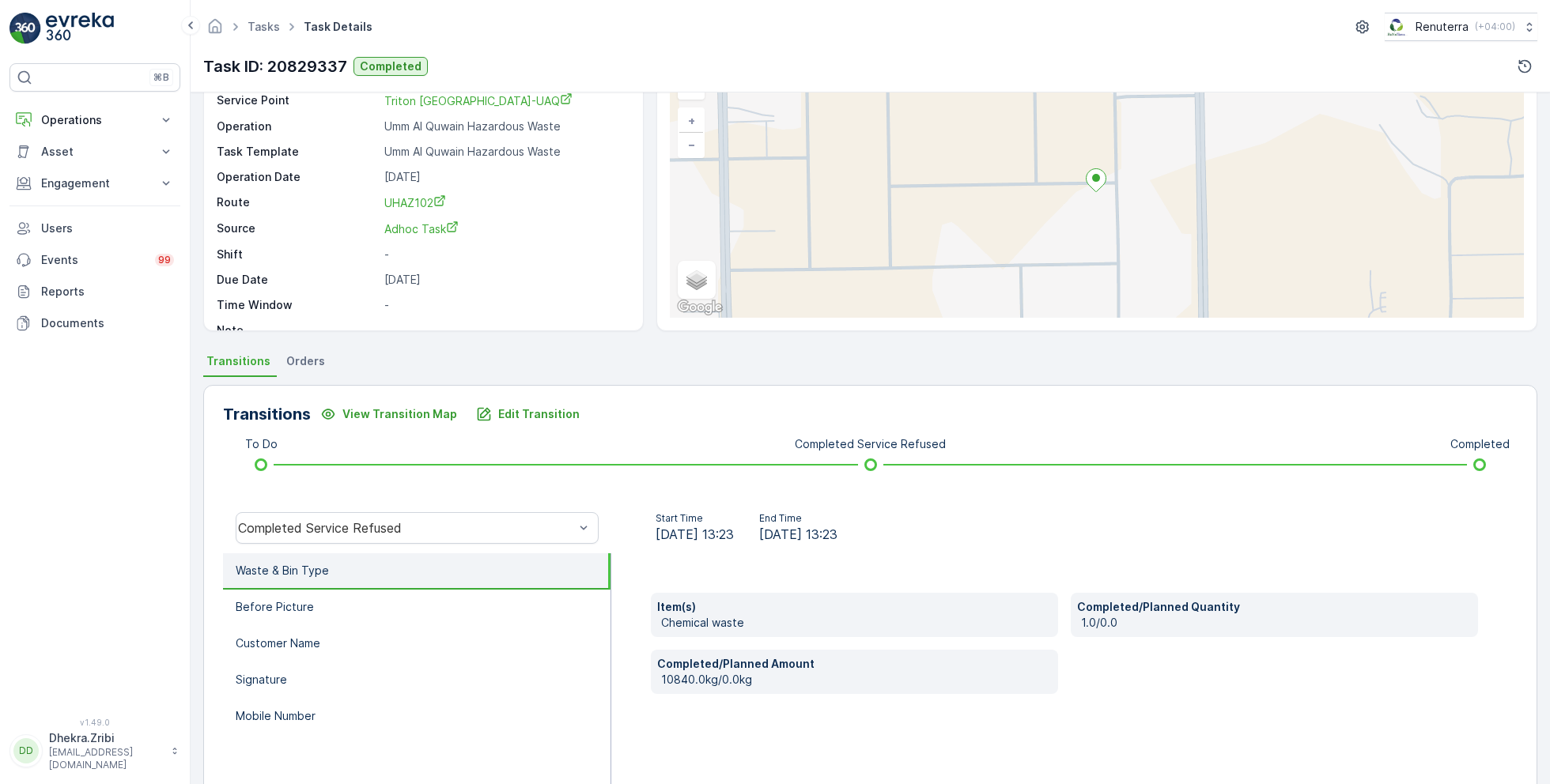
scroll to position [92, 0]
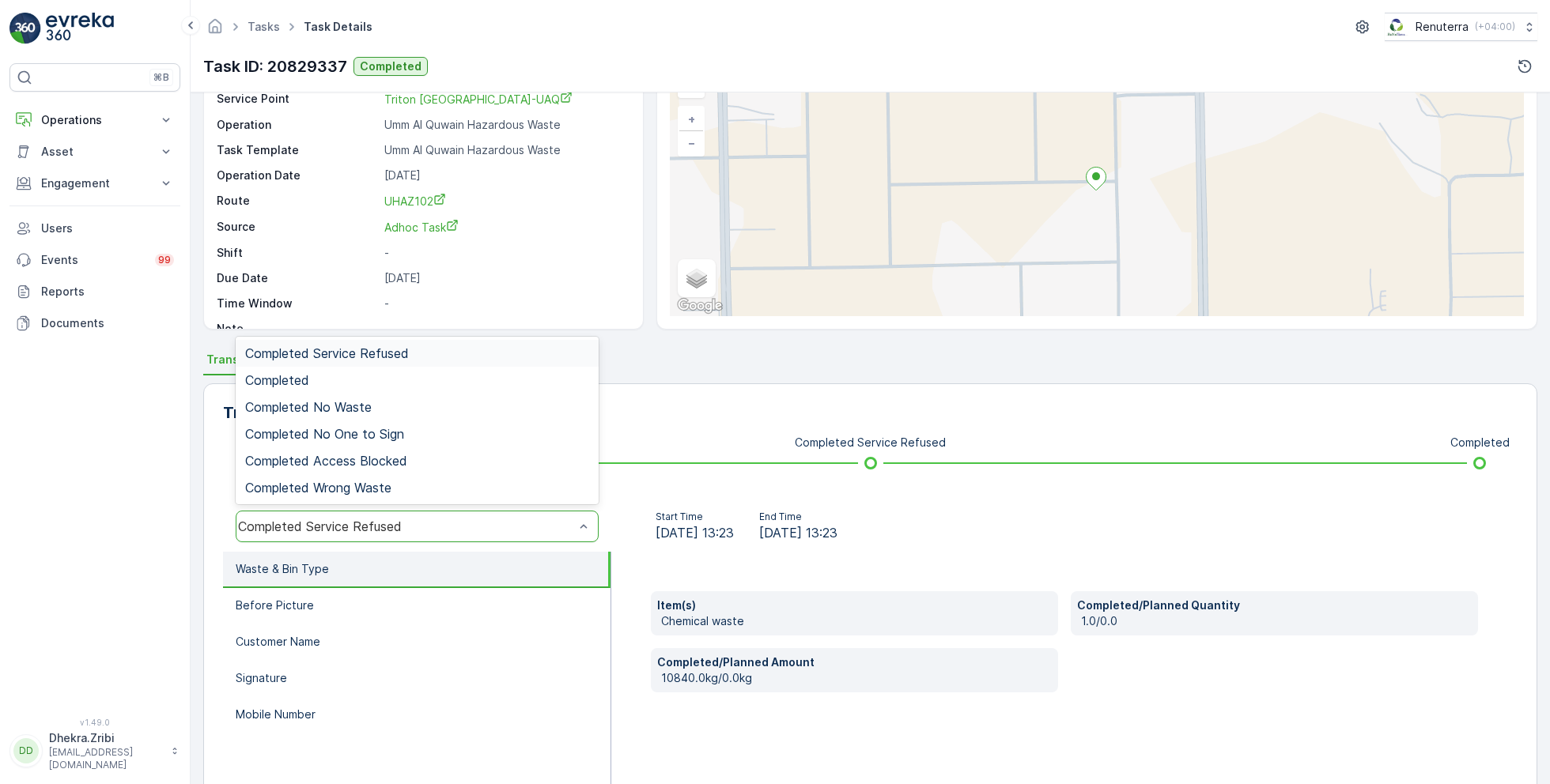
click at [418, 519] on div "Completed Service Refused" at bounding box center [405, 526] width 336 height 15
click at [347, 373] on div "Completed" at bounding box center [417, 380] width 344 height 15
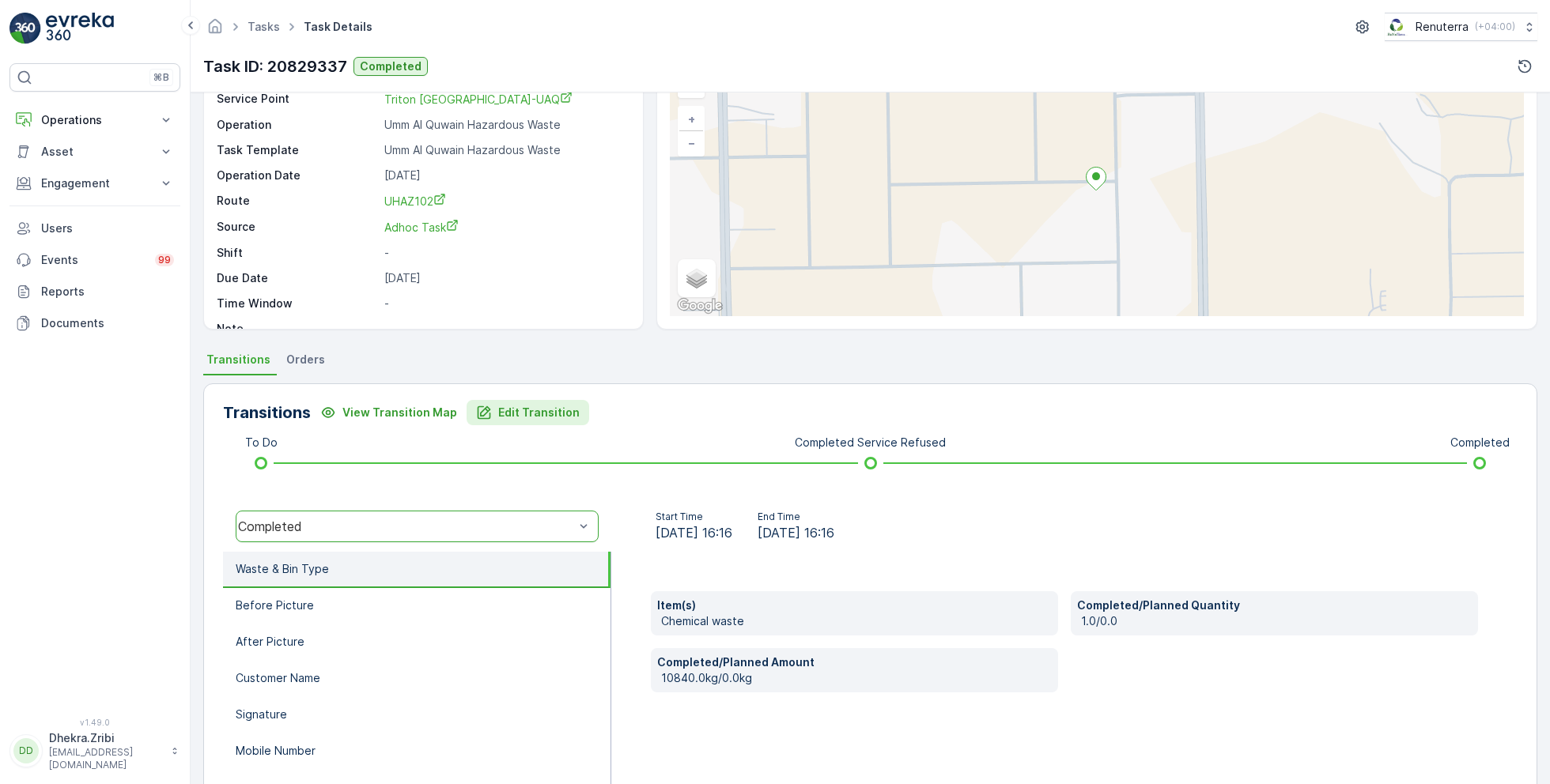
click at [530, 411] on p "Edit Transition" at bounding box center [539, 413] width 82 height 16
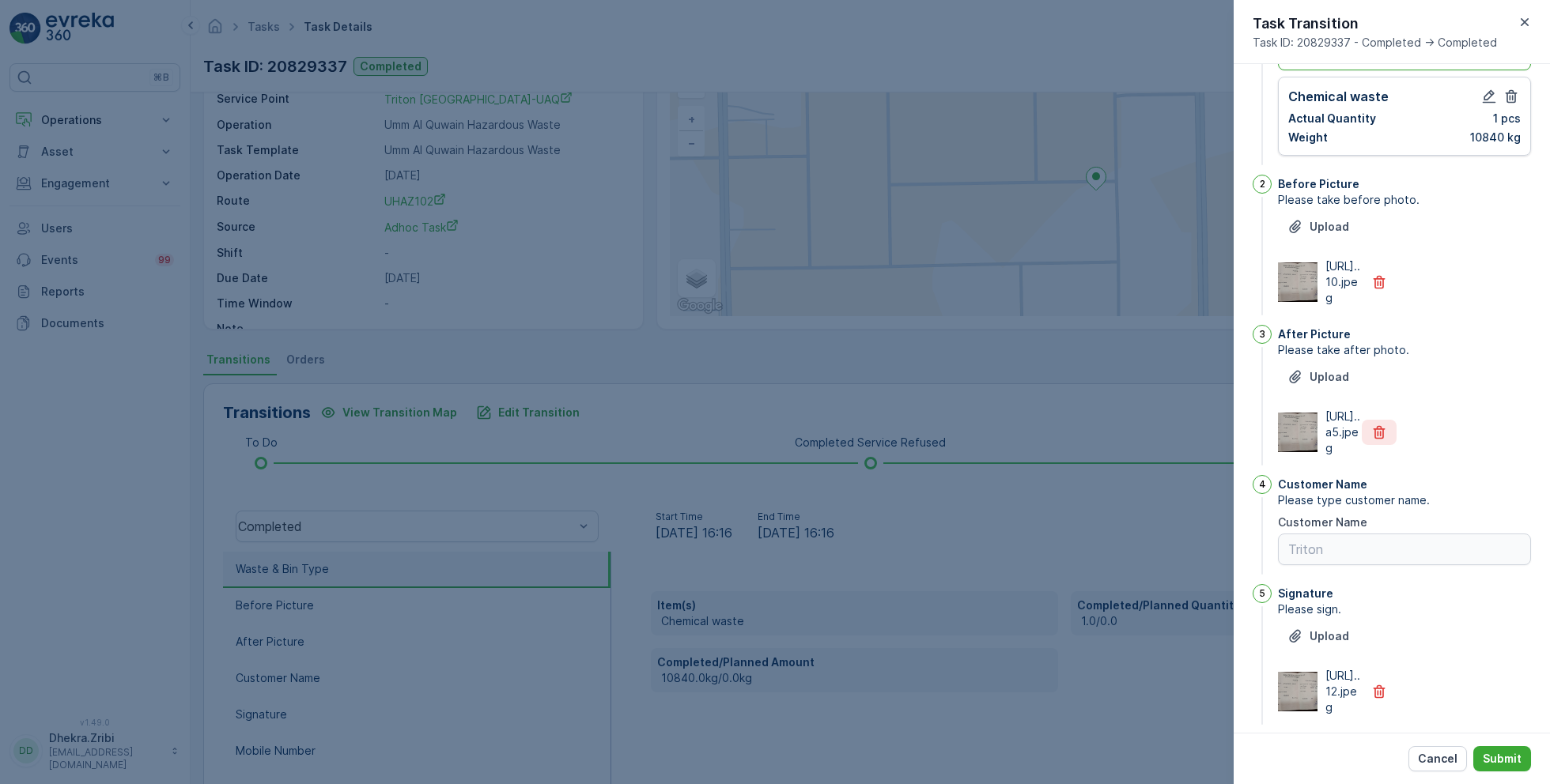
scroll to position [0, 0]
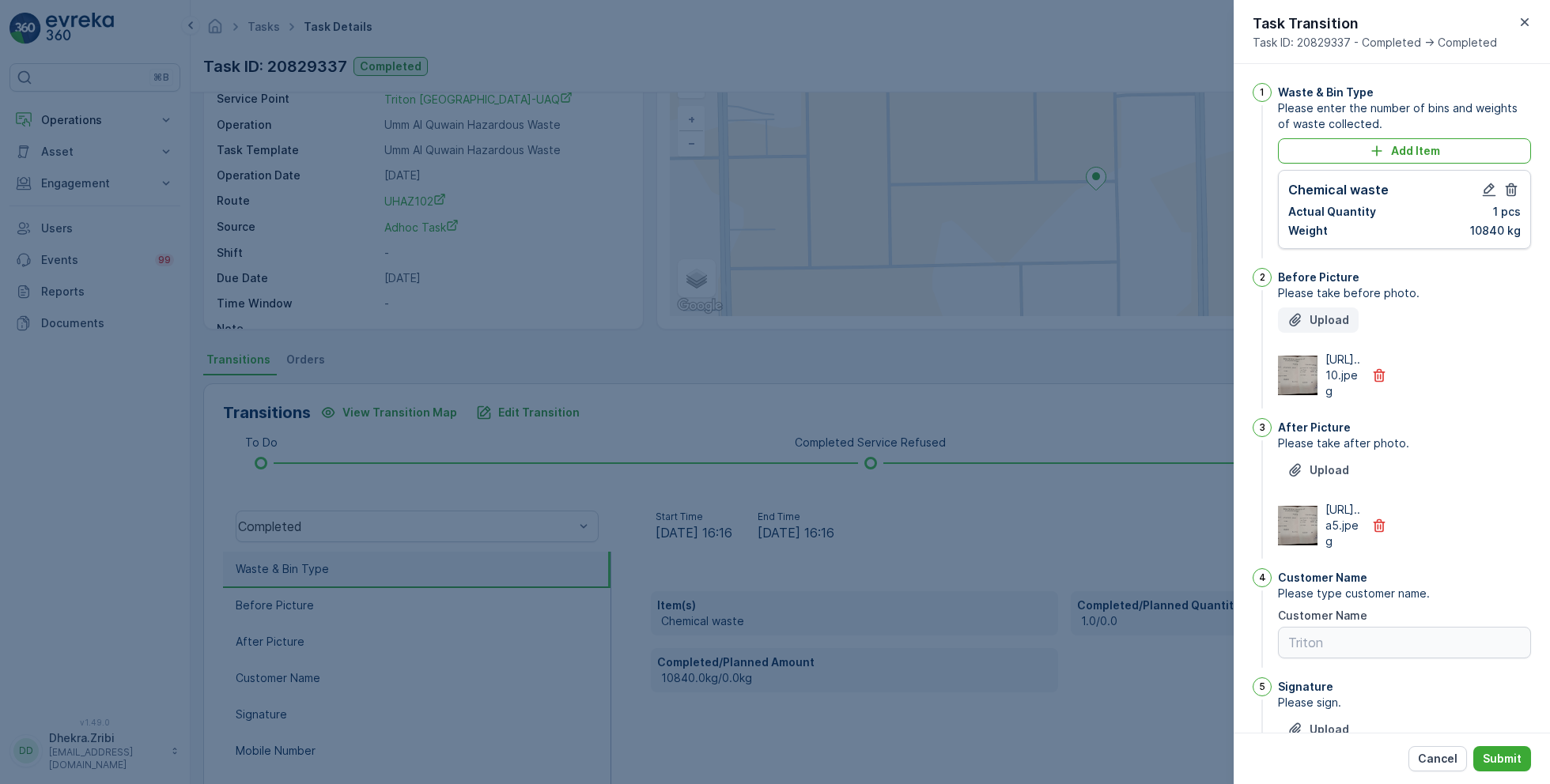
click at [1320, 317] on p "Upload" at bounding box center [1329, 320] width 40 height 16
click at [1378, 383] on icon "button" at bounding box center [1380, 376] width 12 height 14
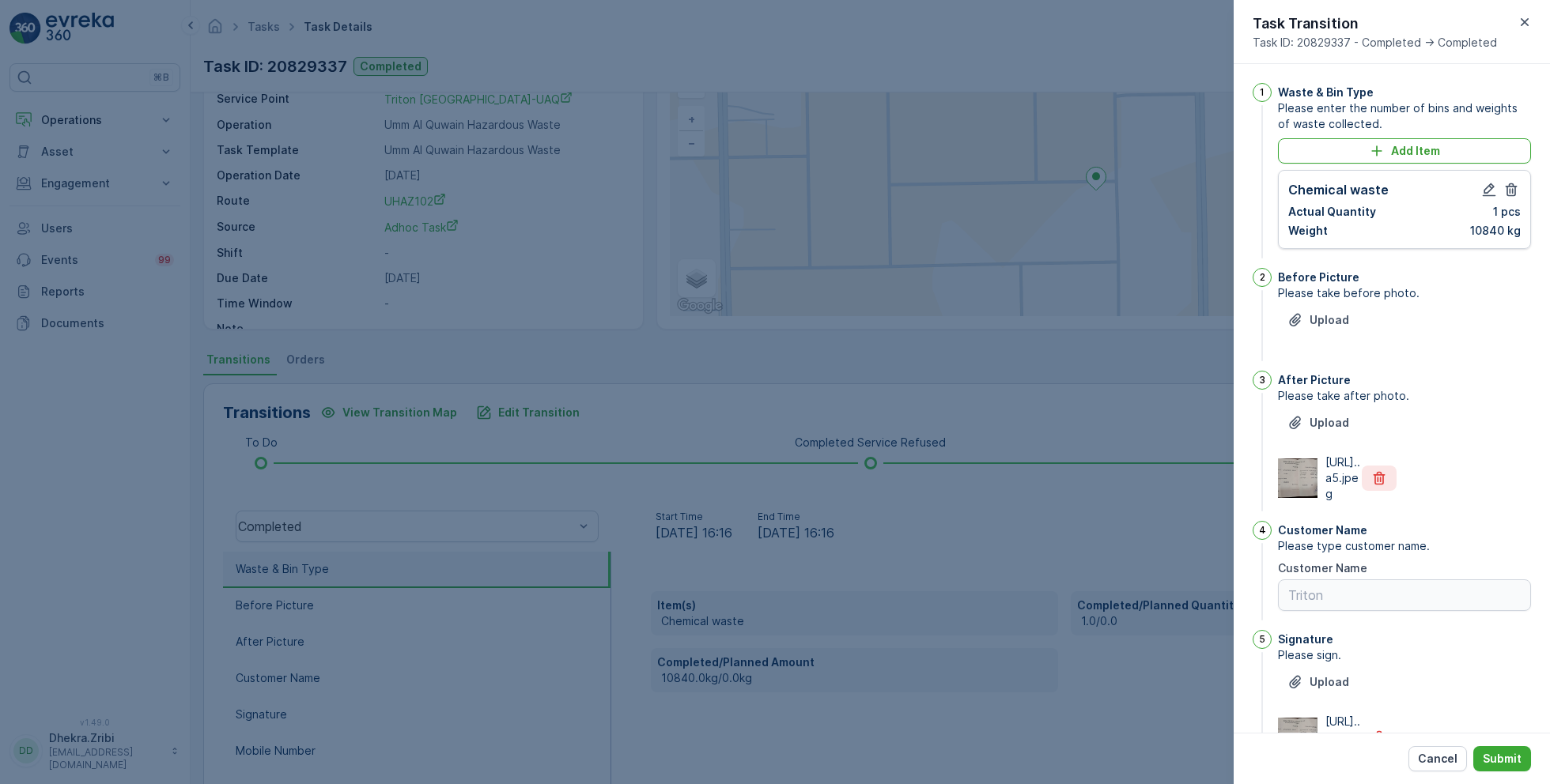
click at [1377, 485] on icon "button" at bounding box center [1380, 479] width 12 height 14
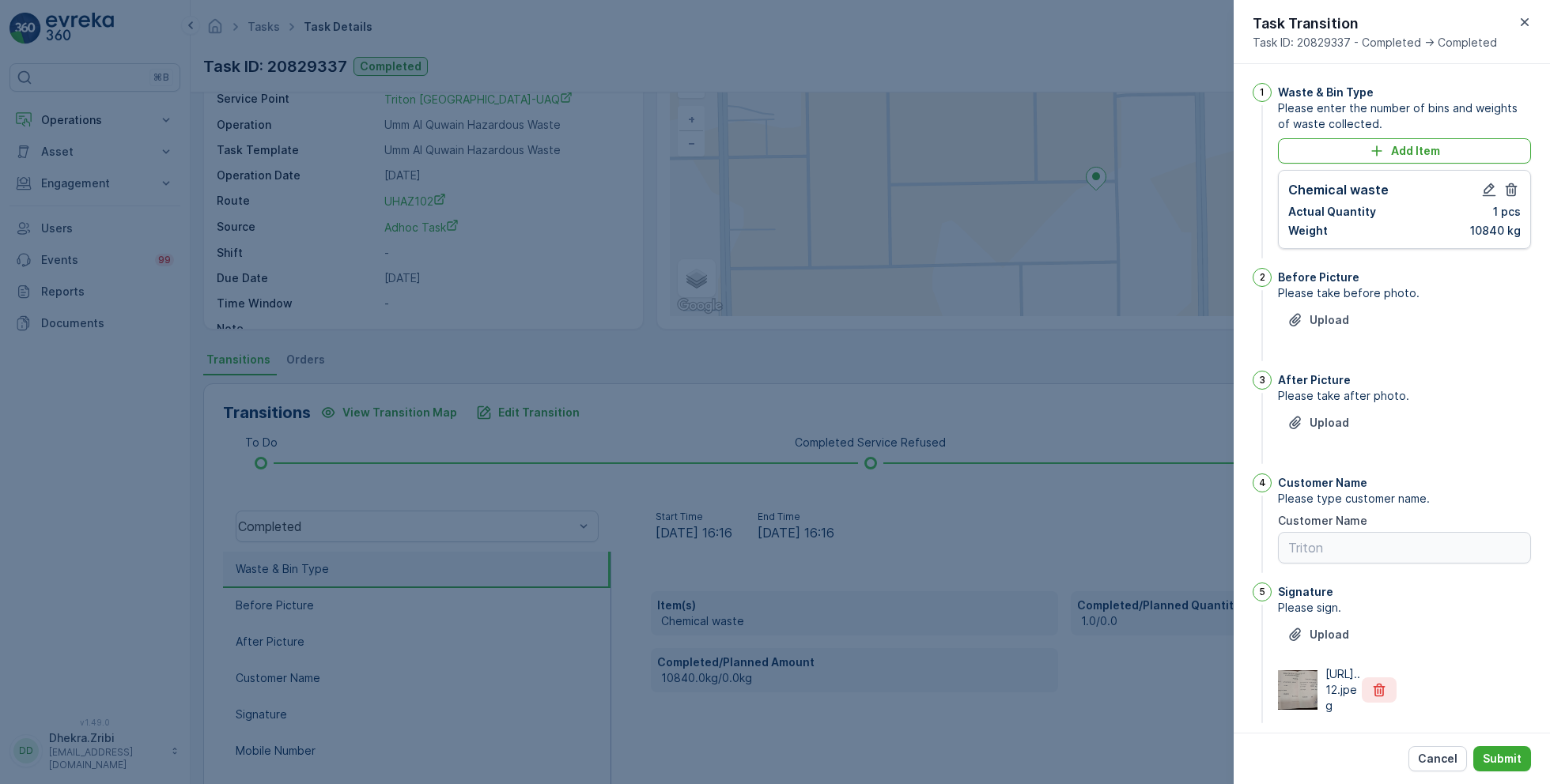
click at [1372, 698] on icon "button" at bounding box center [1380, 691] width 16 height 16
click at [1329, 321] on p "Upload" at bounding box center [1329, 320] width 40 height 16
click at [1503, 761] on p "Submit" at bounding box center [1502, 759] width 39 height 16
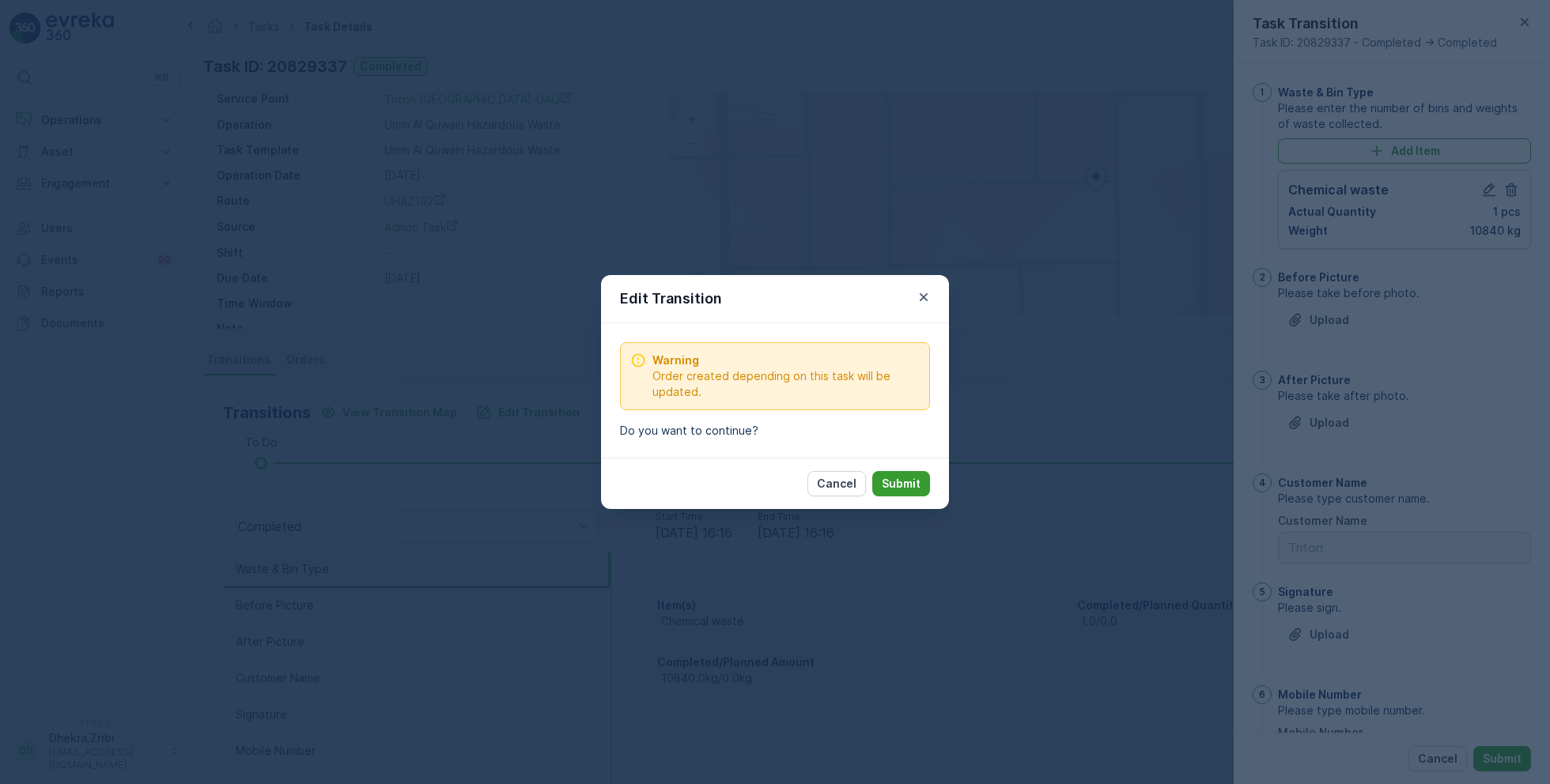
click at [919, 482] on p "Submit" at bounding box center [901, 484] width 39 height 16
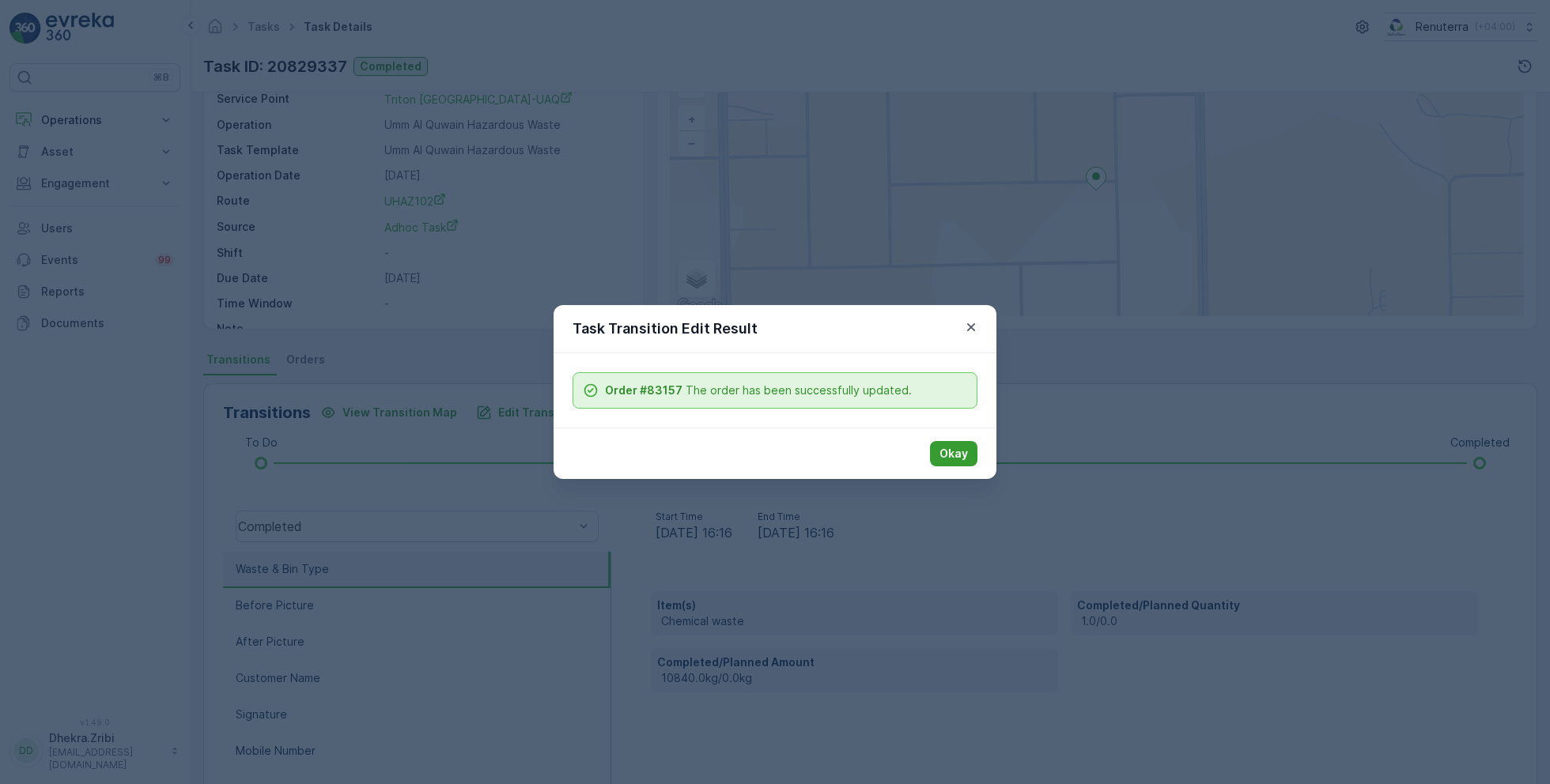
click at [961, 451] on p "Okay" at bounding box center [953, 454] width 28 height 16
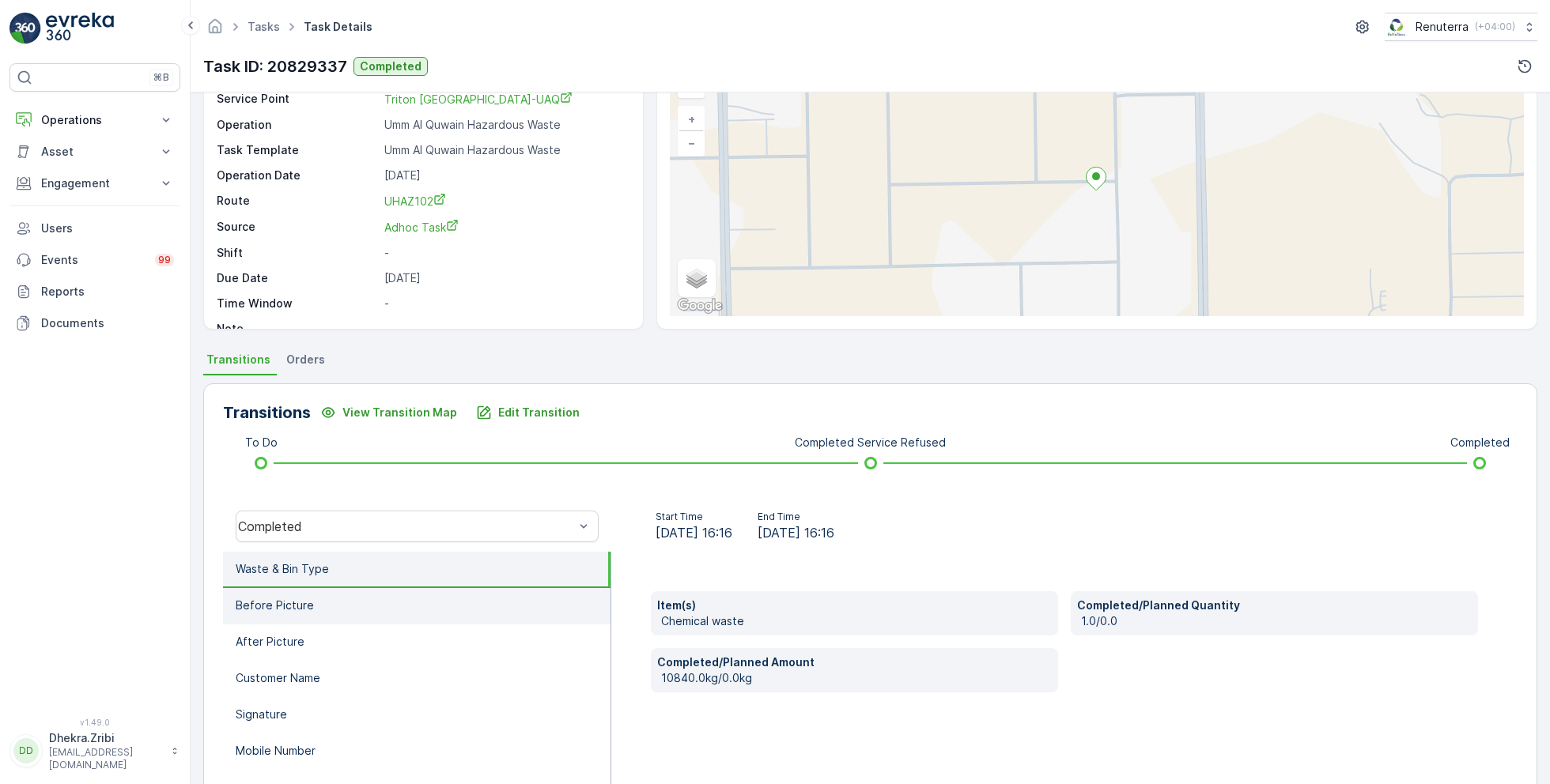
click at [400, 607] on li "Before Picture" at bounding box center [417, 606] width 388 height 36
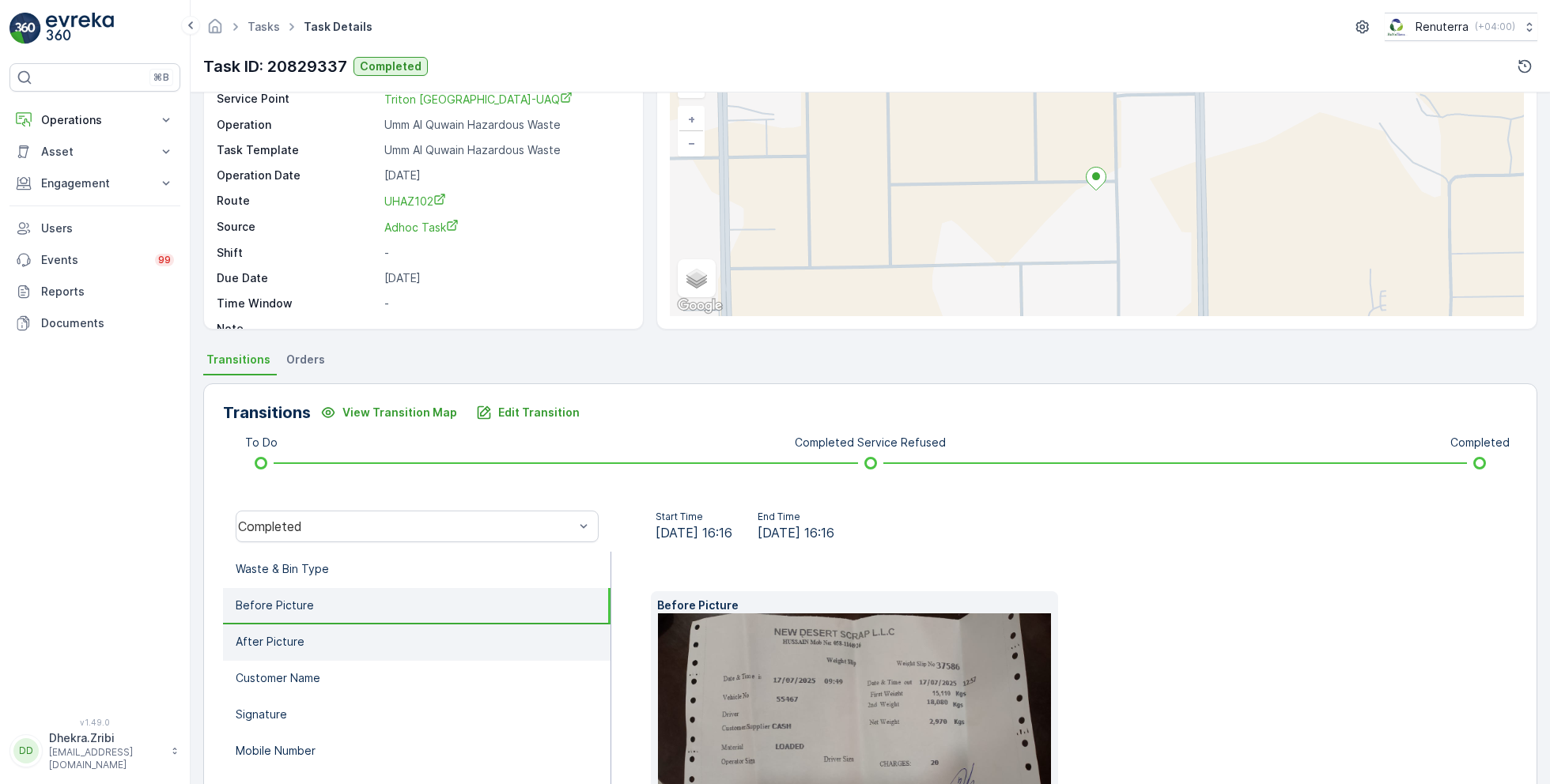
click at [370, 656] on li "After Picture" at bounding box center [417, 642] width 388 height 36
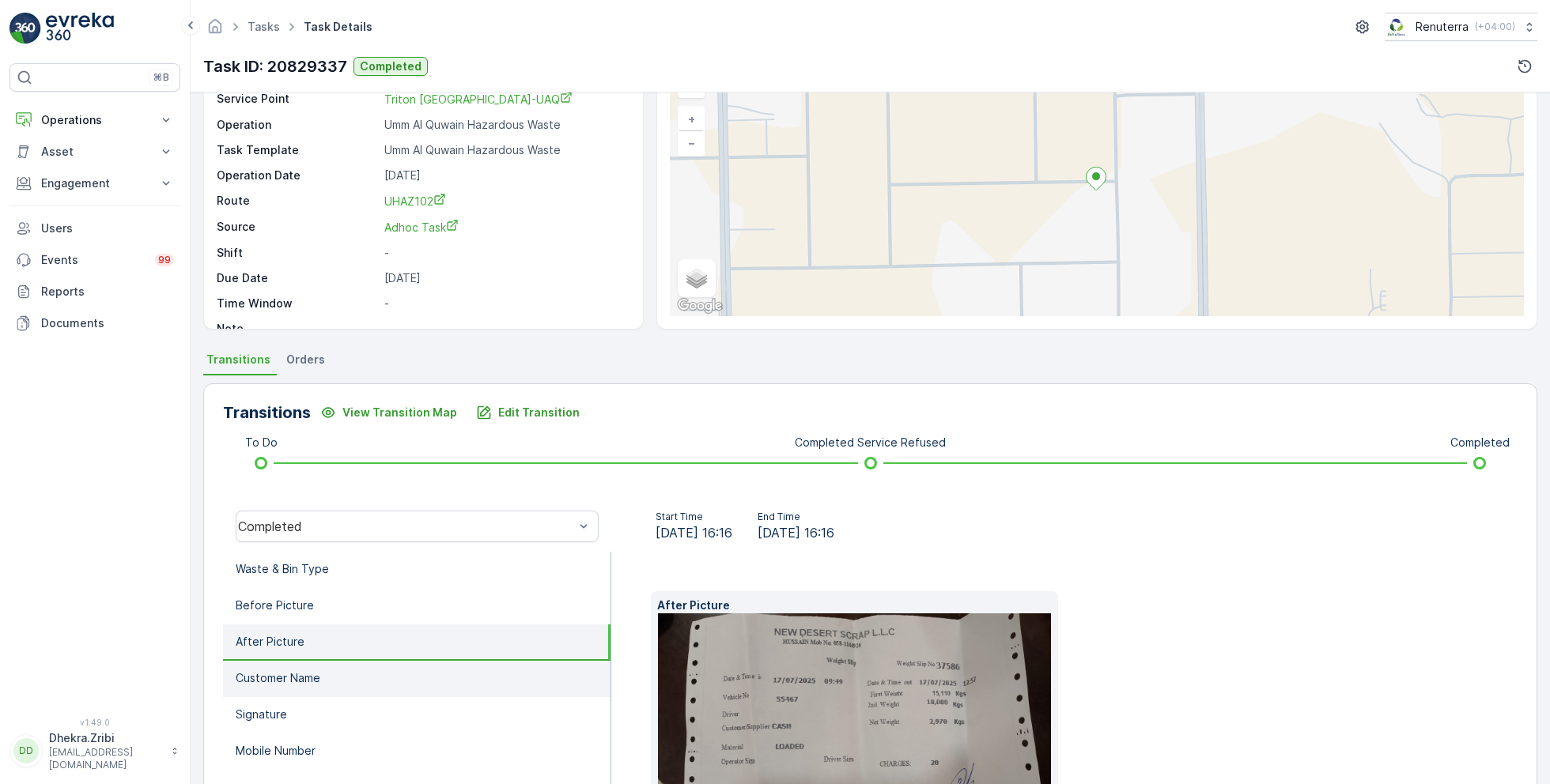
click at [363, 681] on li "Customer Name" at bounding box center [417, 679] width 388 height 36
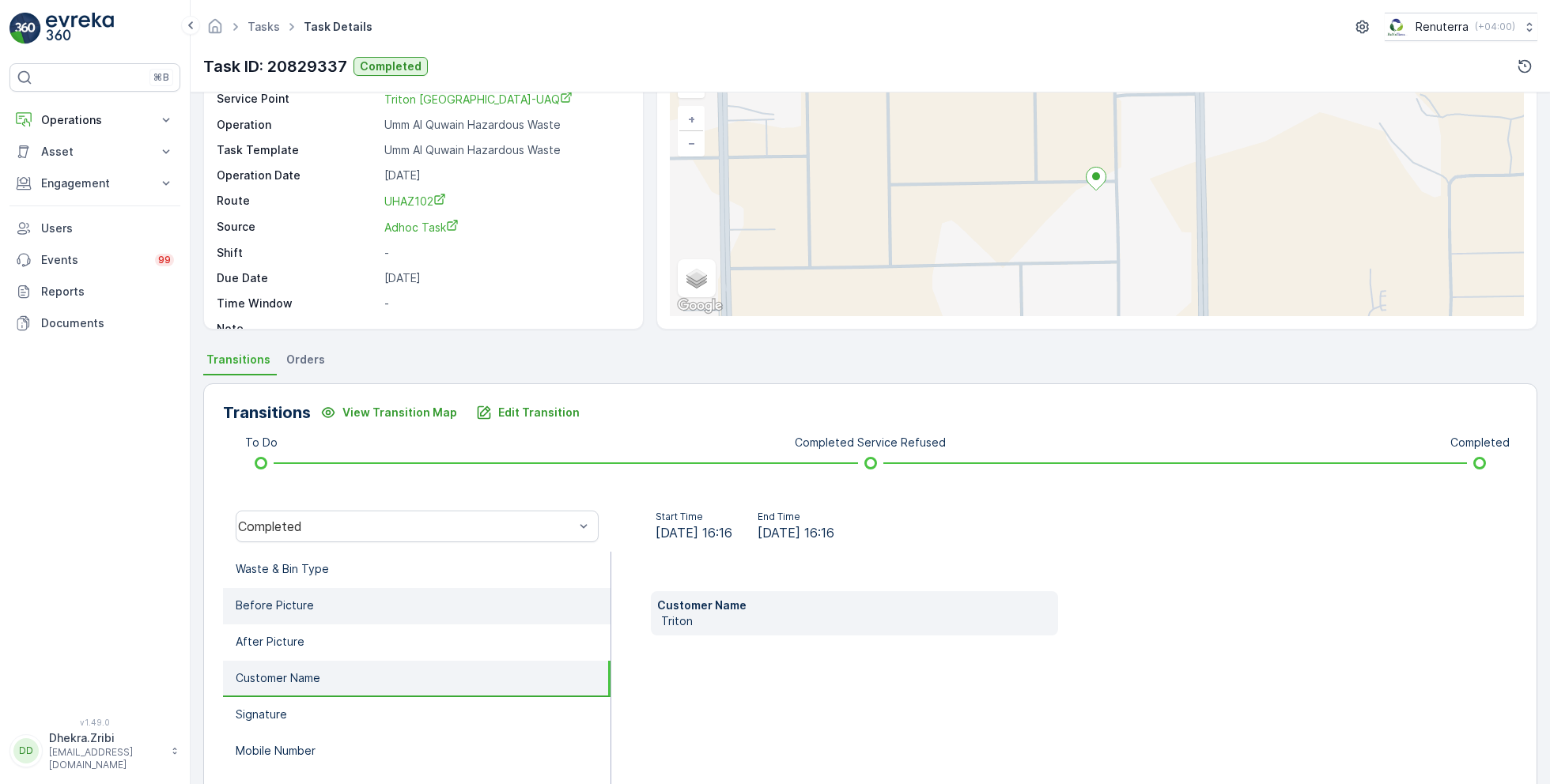
click at [338, 607] on li "Before Picture" at bounding box center [417, 606] width 388 height 36
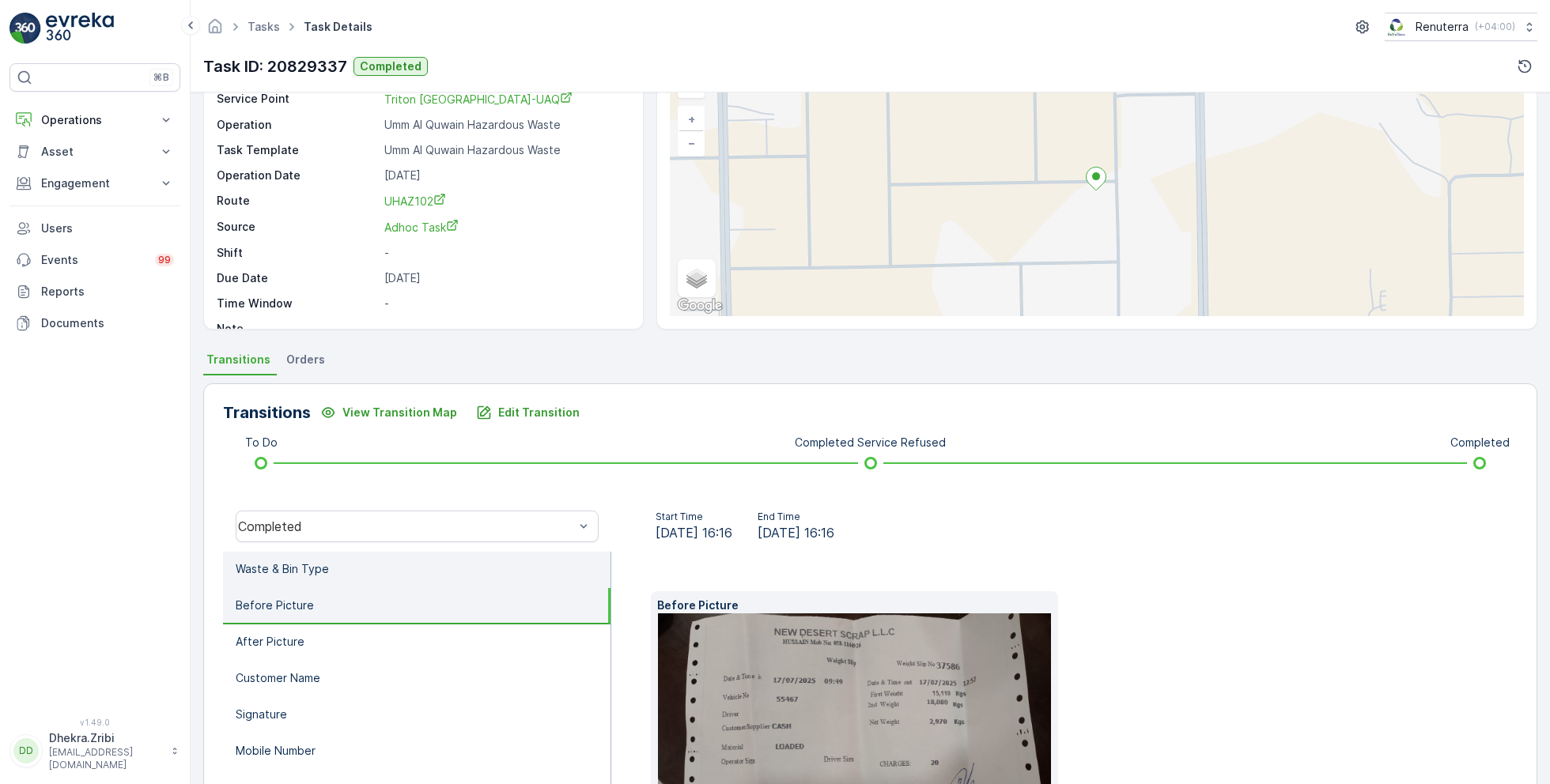
click at [347, 561] on li "Waste & Bin Type" at bounding box center [417, 570] width 388 height 36
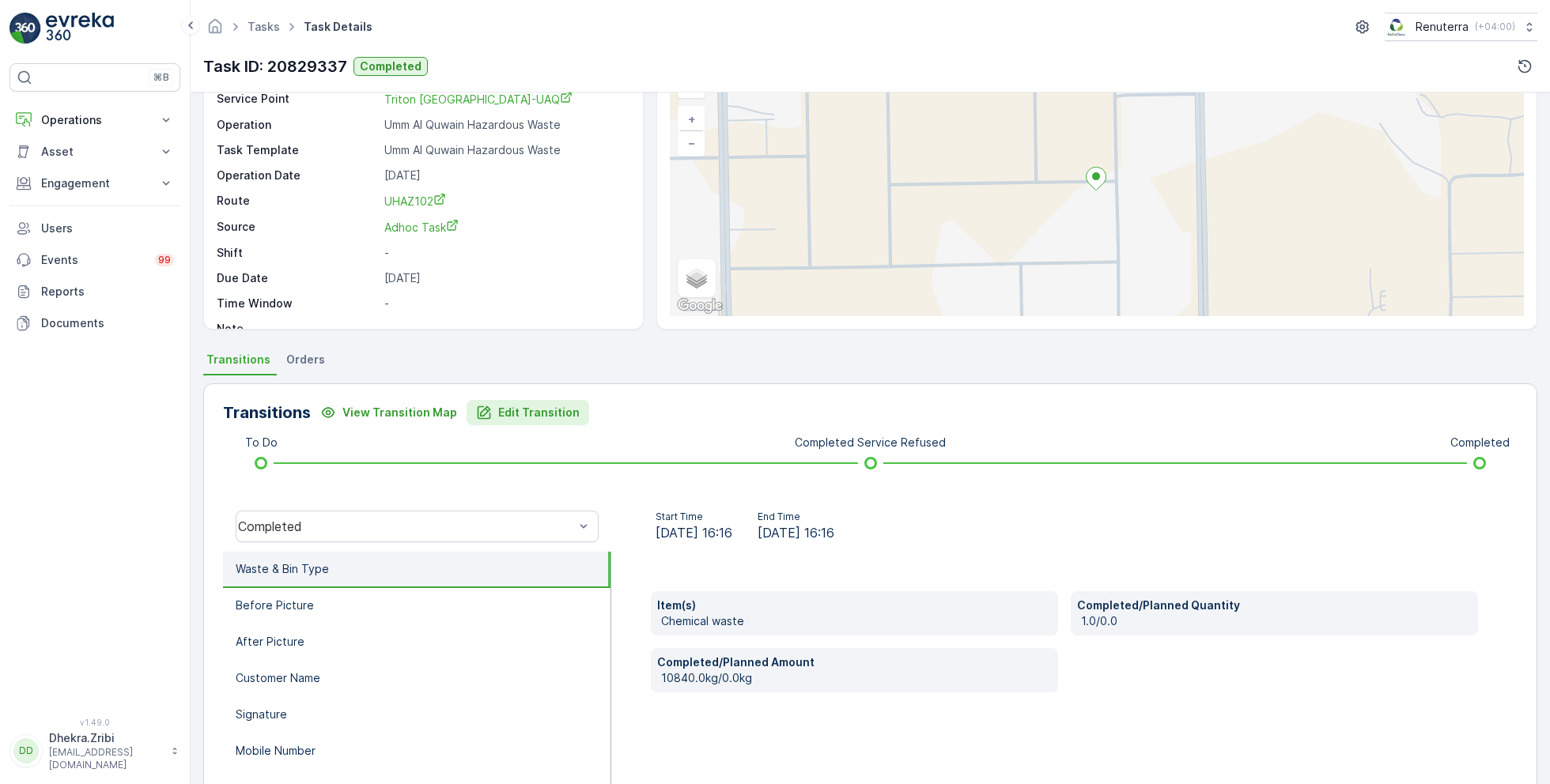
click at [523, 411] on p "Edit Transition" at bounding box center [539, 413] width 82 height 16
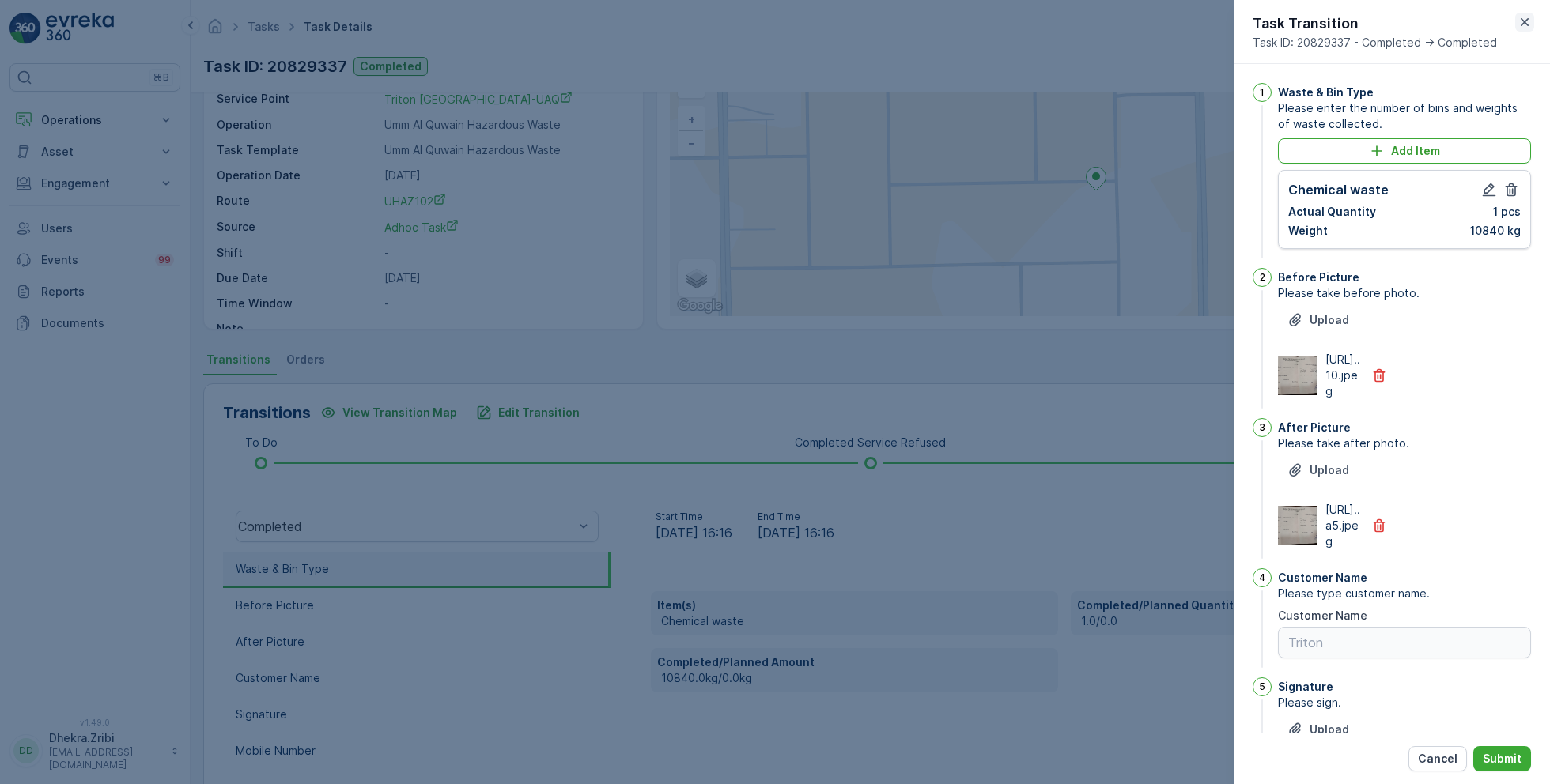
click at [1527, 21] on icon "button" at bounding box center [1525, 22] width 16 height 16
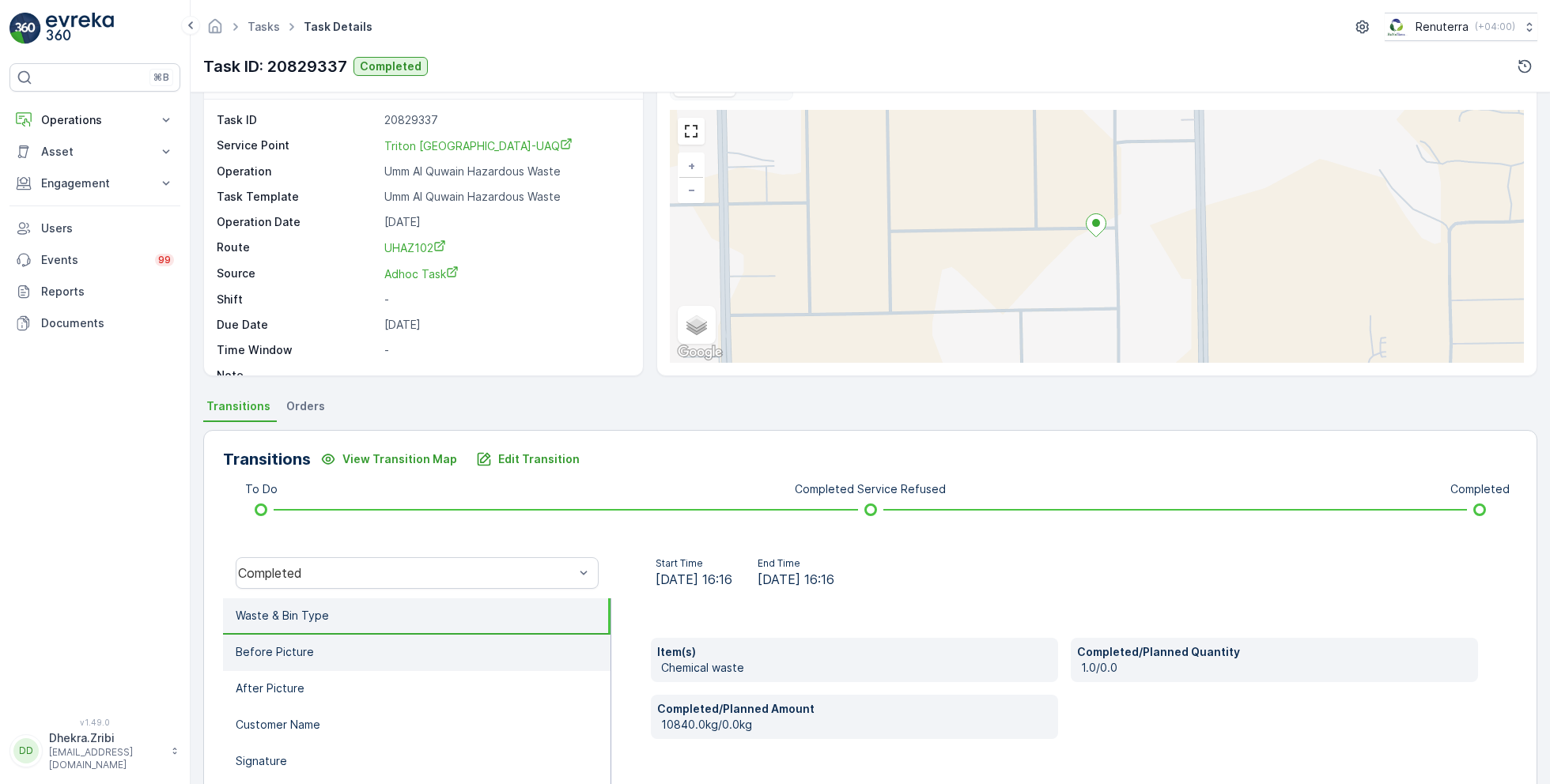
scroll to position [48, 0]
click at [349, 654] on li "Before Picture" at bounding box center [417, 650] width 388 height 36
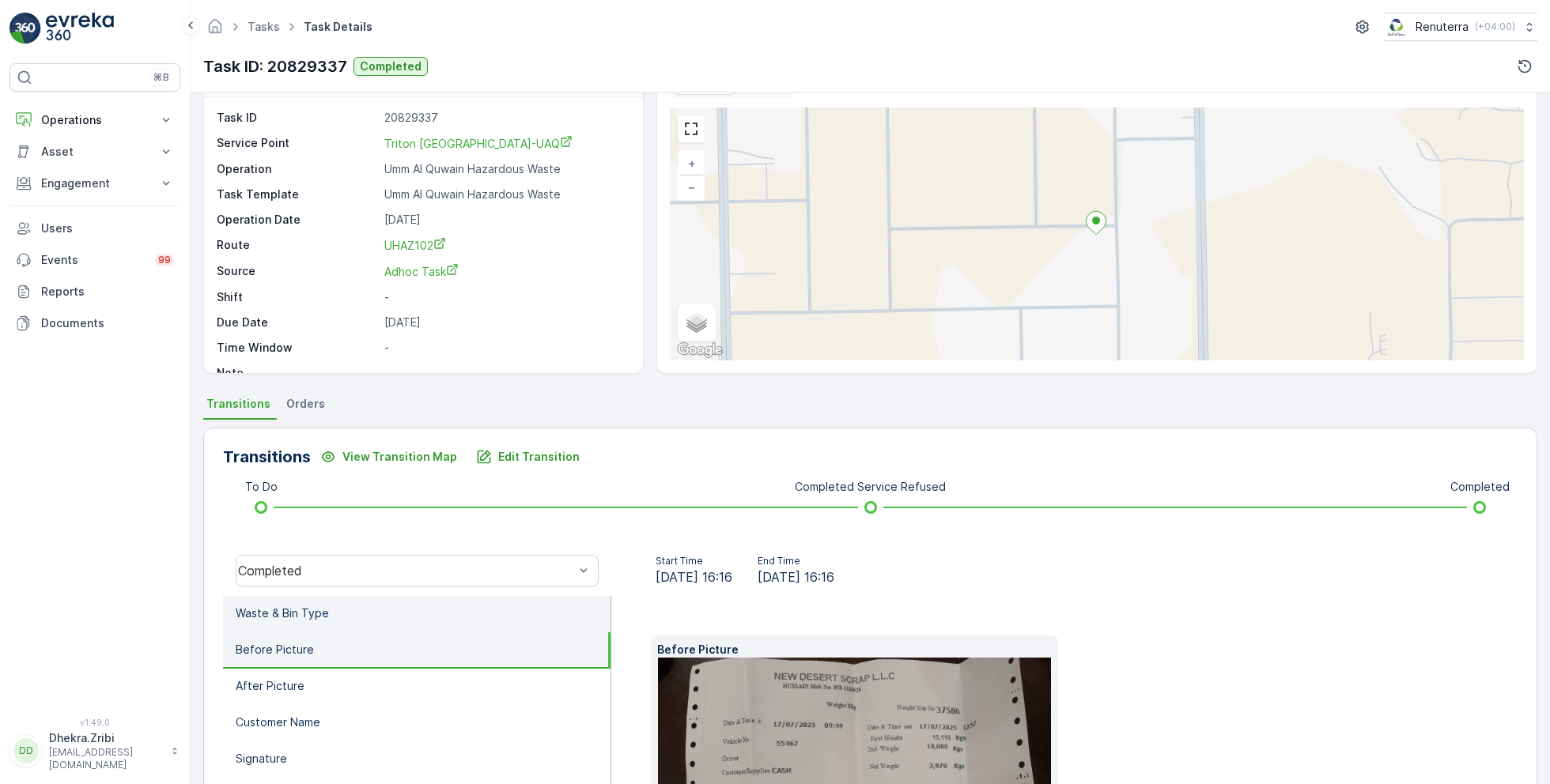
click at [345, 616] on li "Waste & Bin Type" at bounding box center [417, 614] width 388 height 36
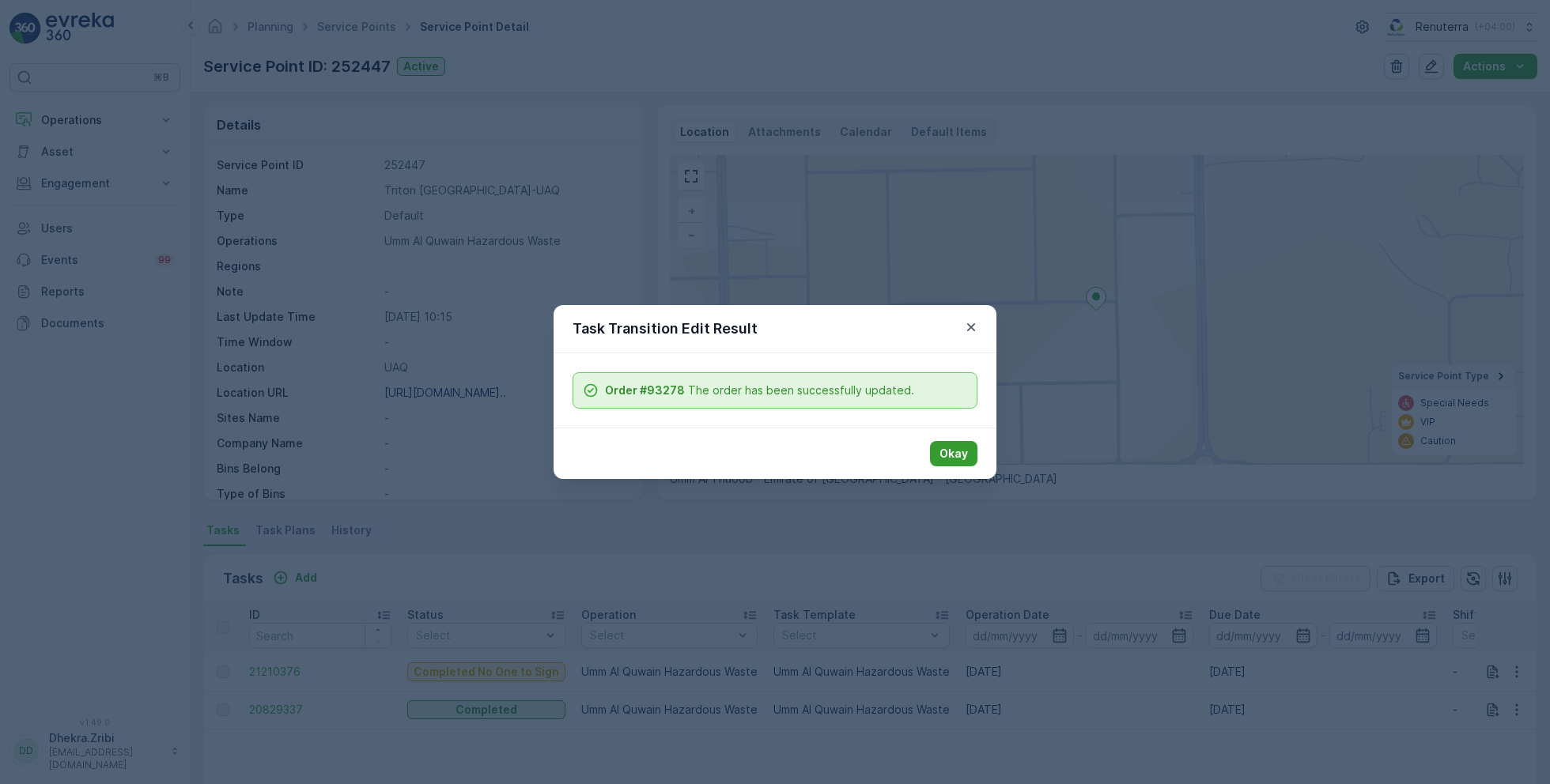
click at [968, 445] on button "Okay" at bounding box center [954, 454] width 48 height 25
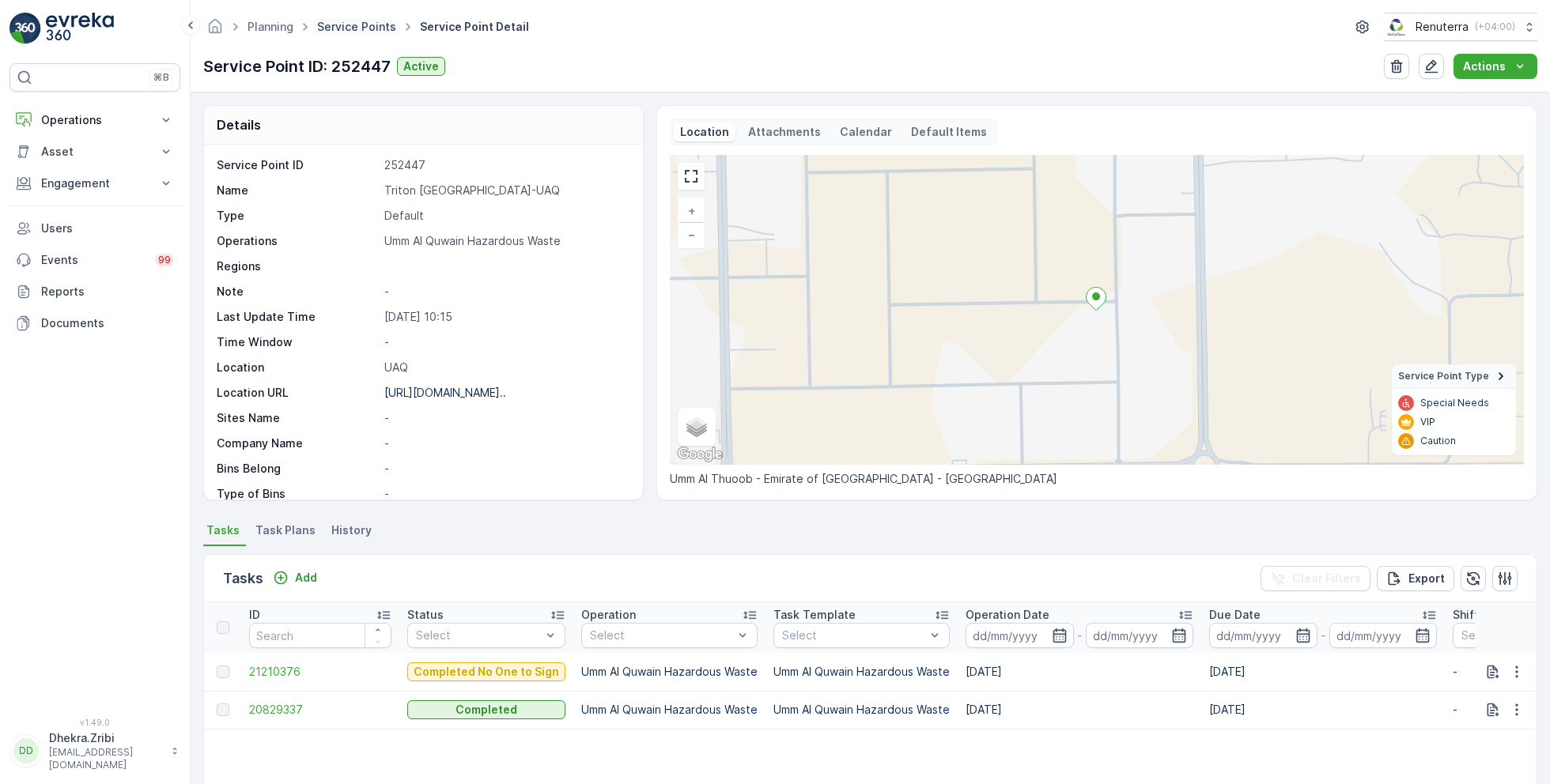
click at [351, 27] on link "Service Points" at bounding box center [357, 26] width 79 height 14
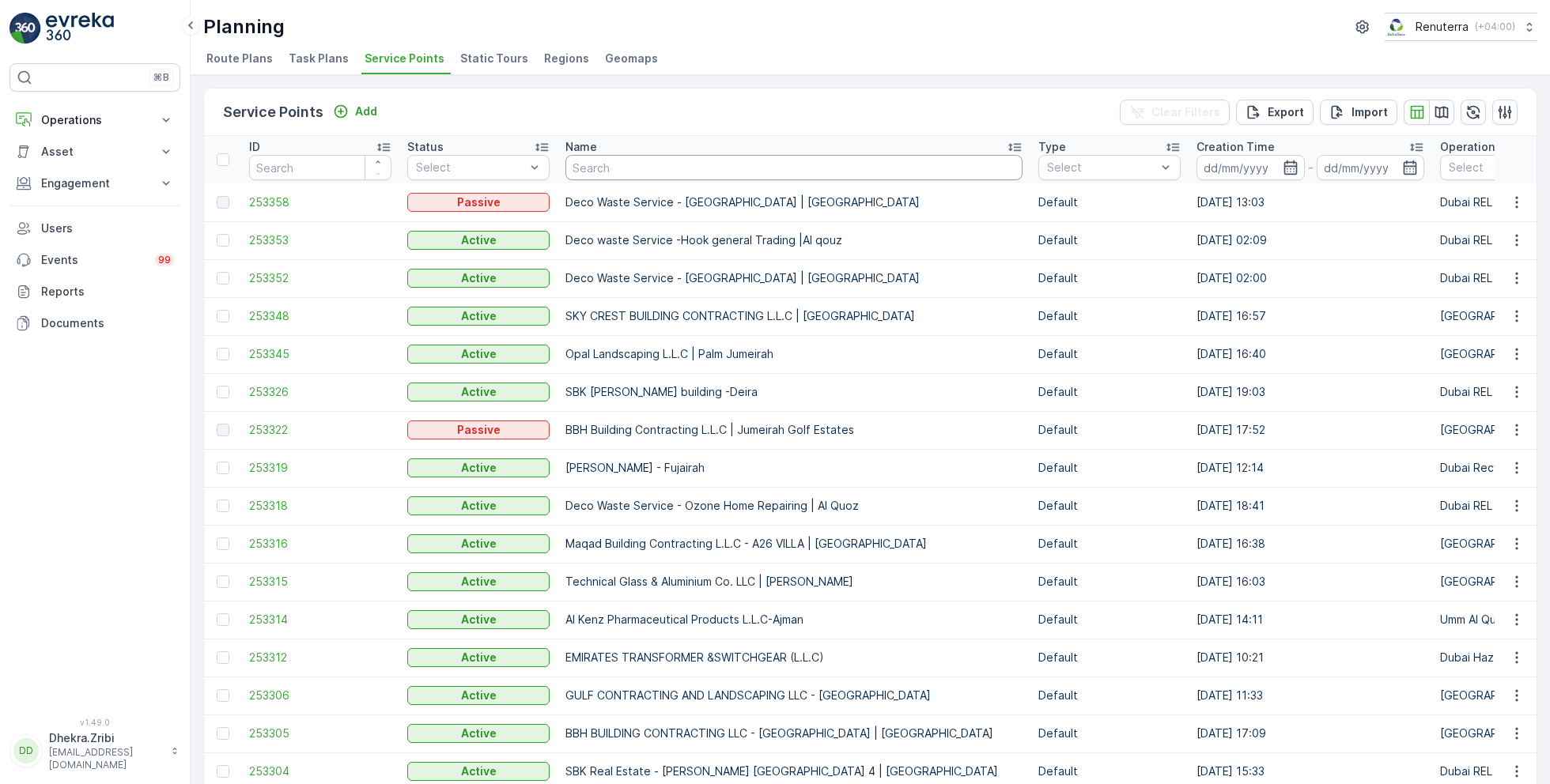
click at [652, 171] on input "text" at bounding box center [793, 168] width 457 height 25
type input "sobha"
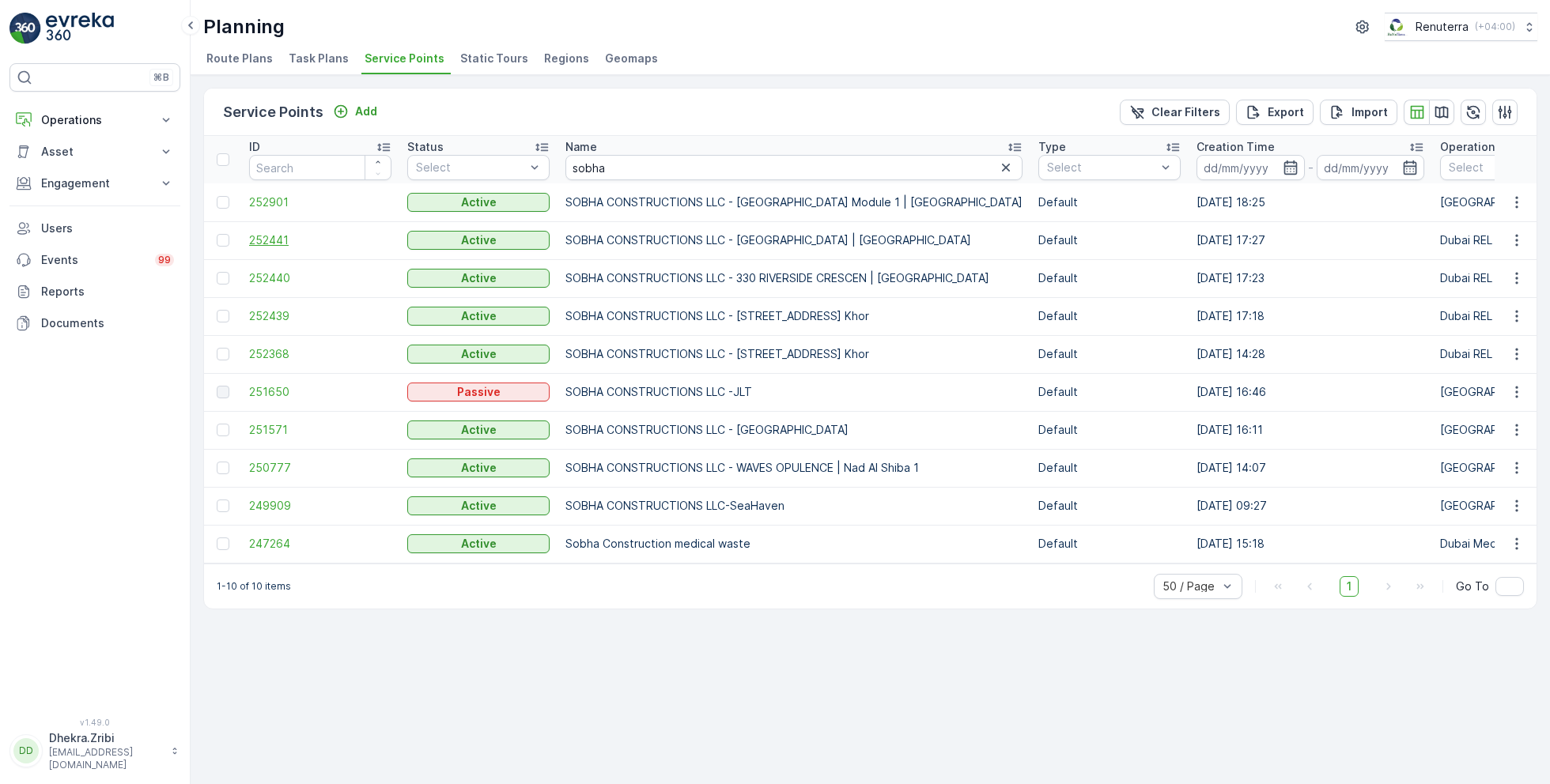
click at [284, 242] on span "252441" at bounding box center [321, 241] width 142 height 16
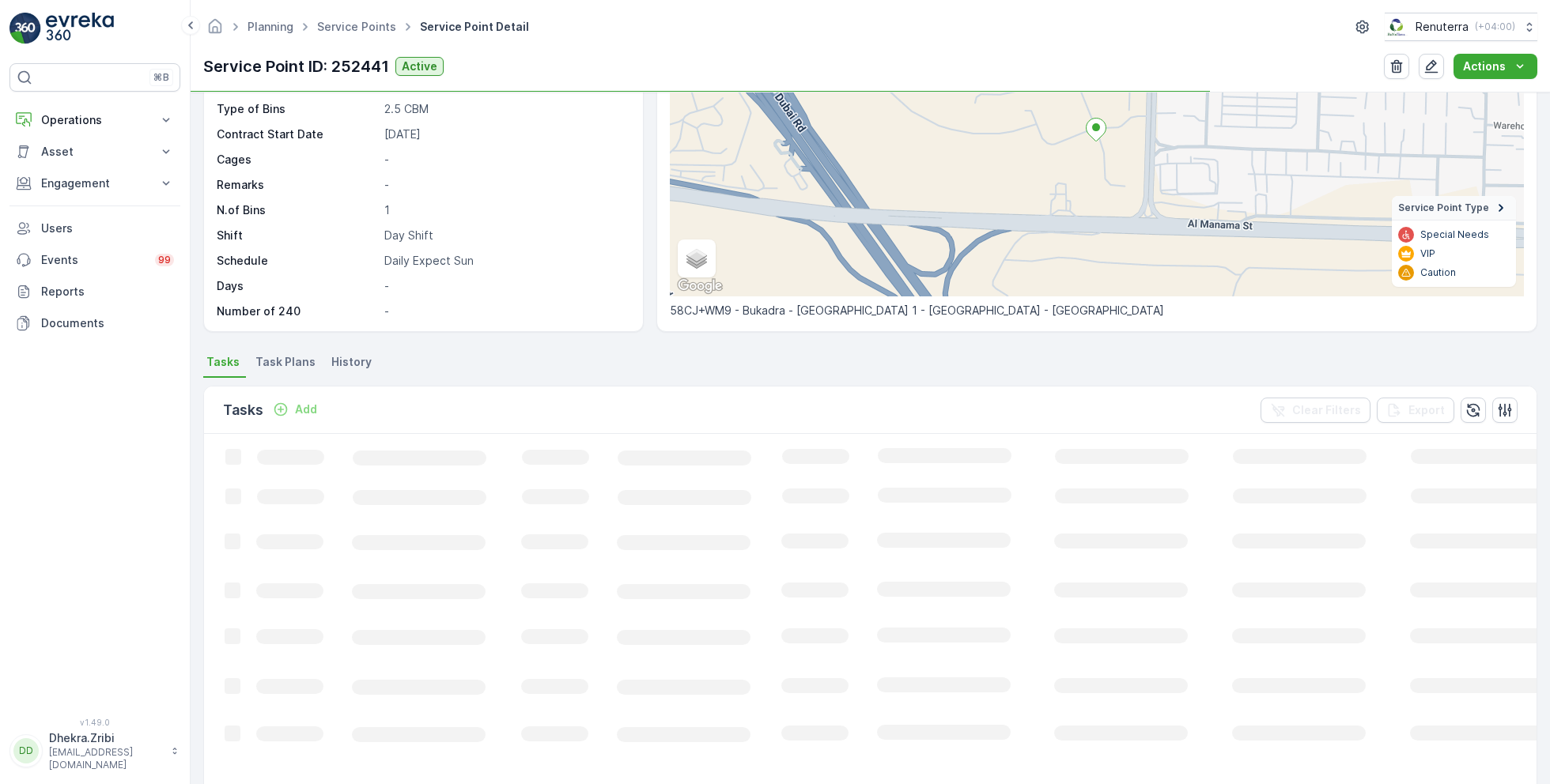
scroll to position [184, 0]
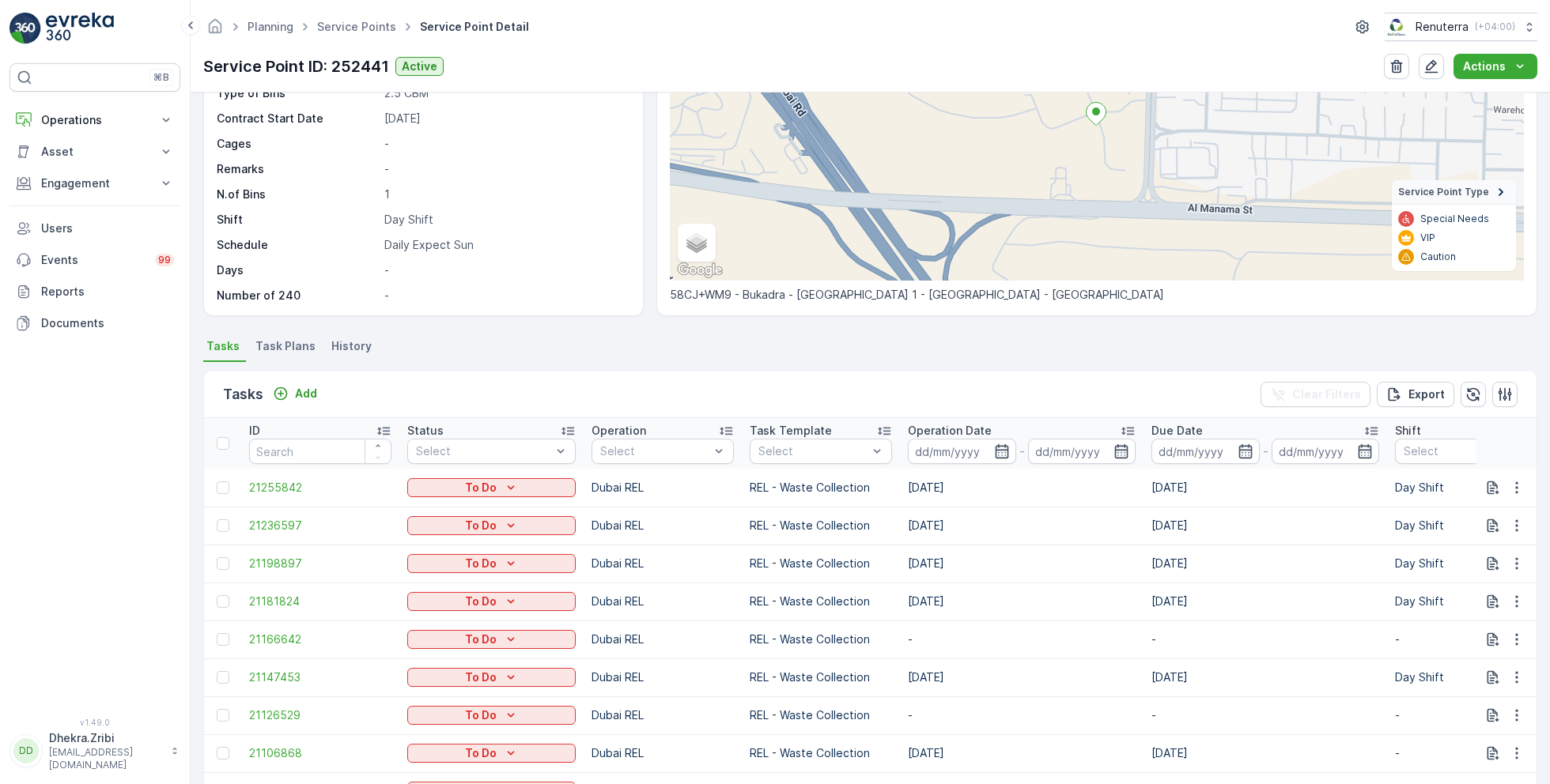
click at [290, 346] on span "Task Plans" at bounding box center [285, 346] width 60 height 16
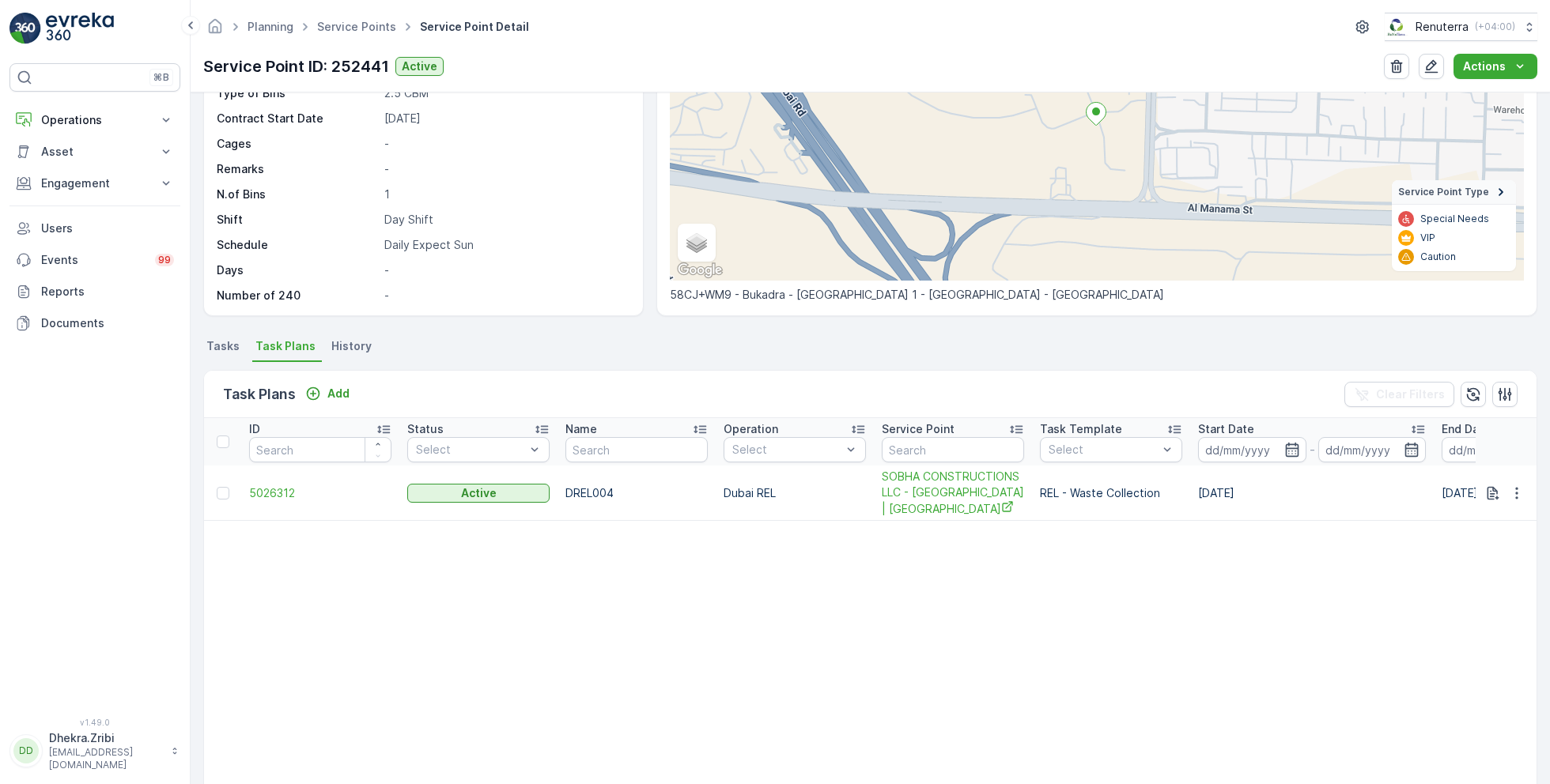
click at [213, 496] on td at bounding box center [222, 493] width 37 height 56
click at [223, 492] on div at bounding box center [222, 493] width 13 height 13
click at [216, 487] on input "checkbox" at bounding box center [216, 487] width 0 height 0
click at [1452, 392] on p "Delete Task Plans" at bounding box center [1447, 394] width 103 height 16
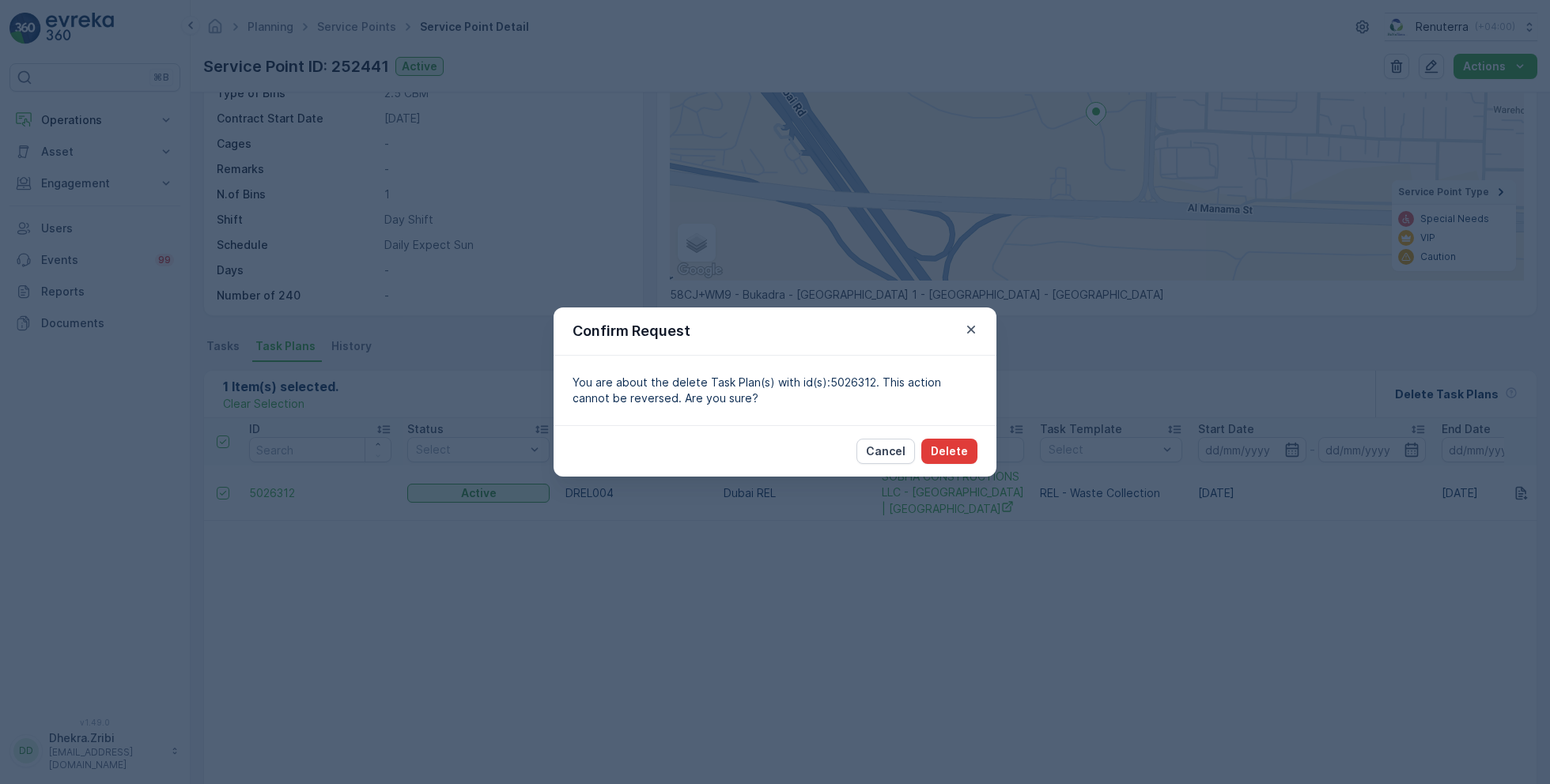
click at [952, 446] on p "Delete" at bounding box center [950, 451] width 37 height 16
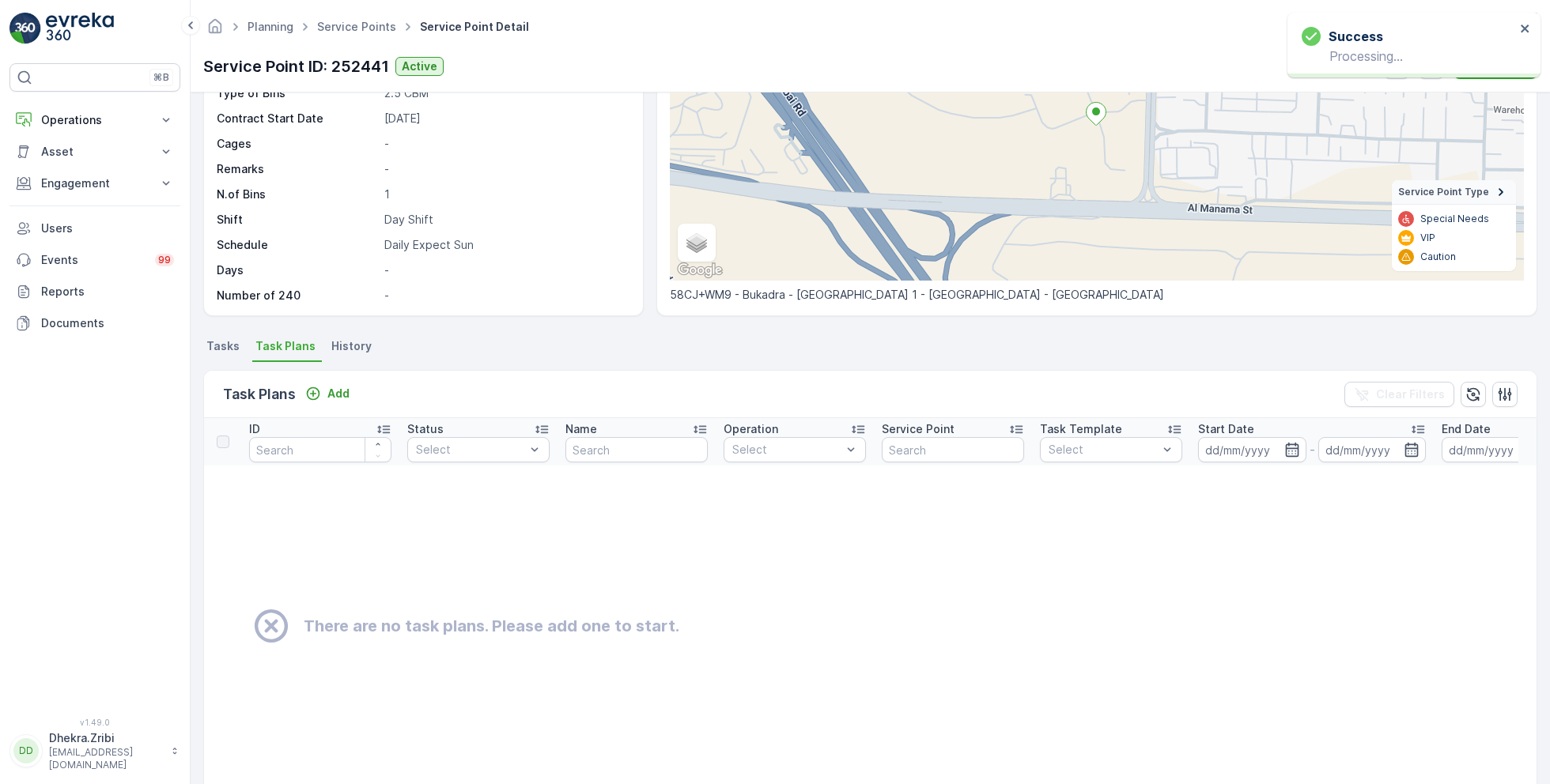
click at [259, 397] on p "Task Plans" at bounding box center [259, 394] width 73 height 22
click at [229, 348] on span "Tasks" at bounding box center [223, 346] width 33 height 16
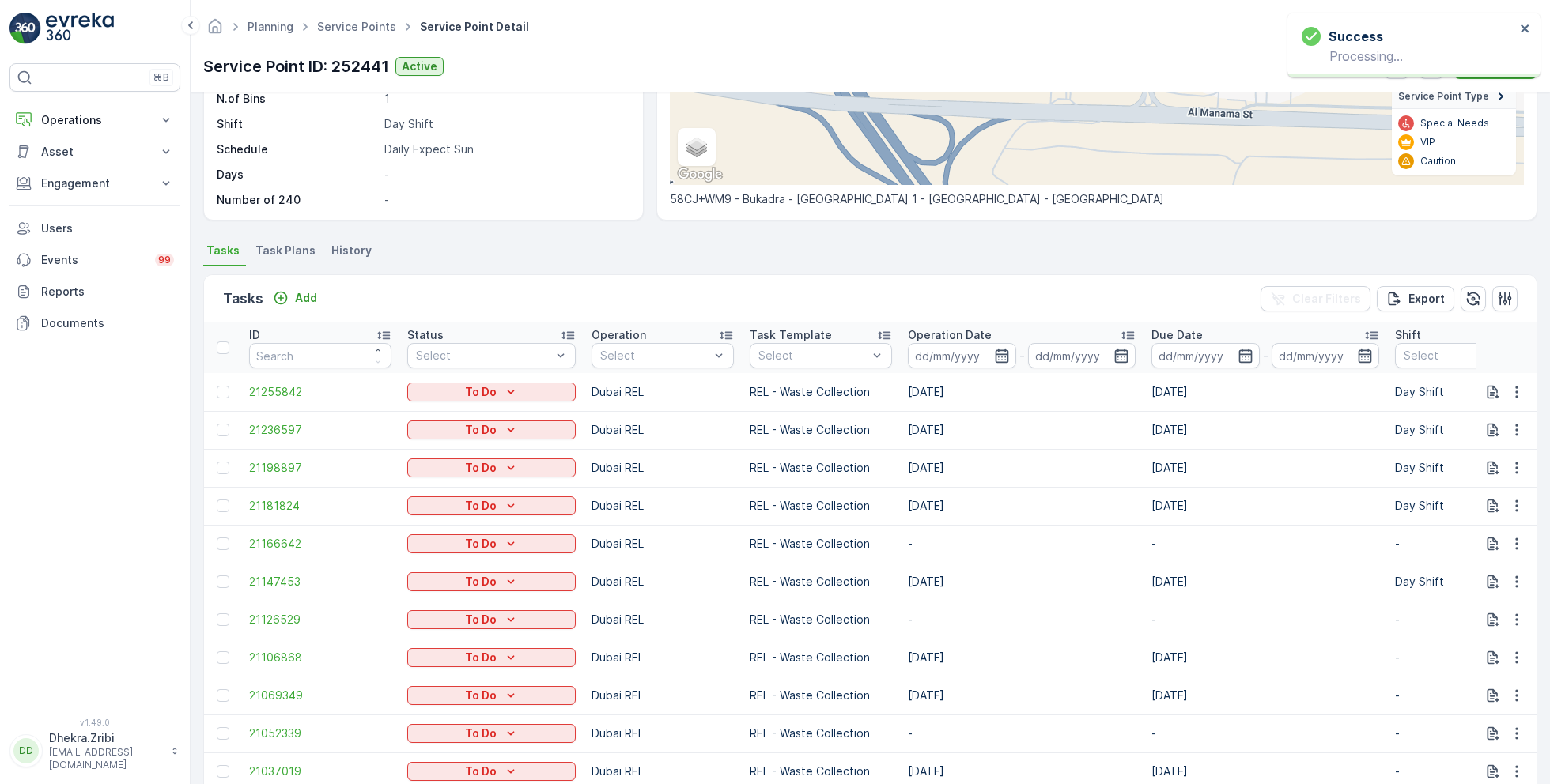
scroll to position [300, 0]
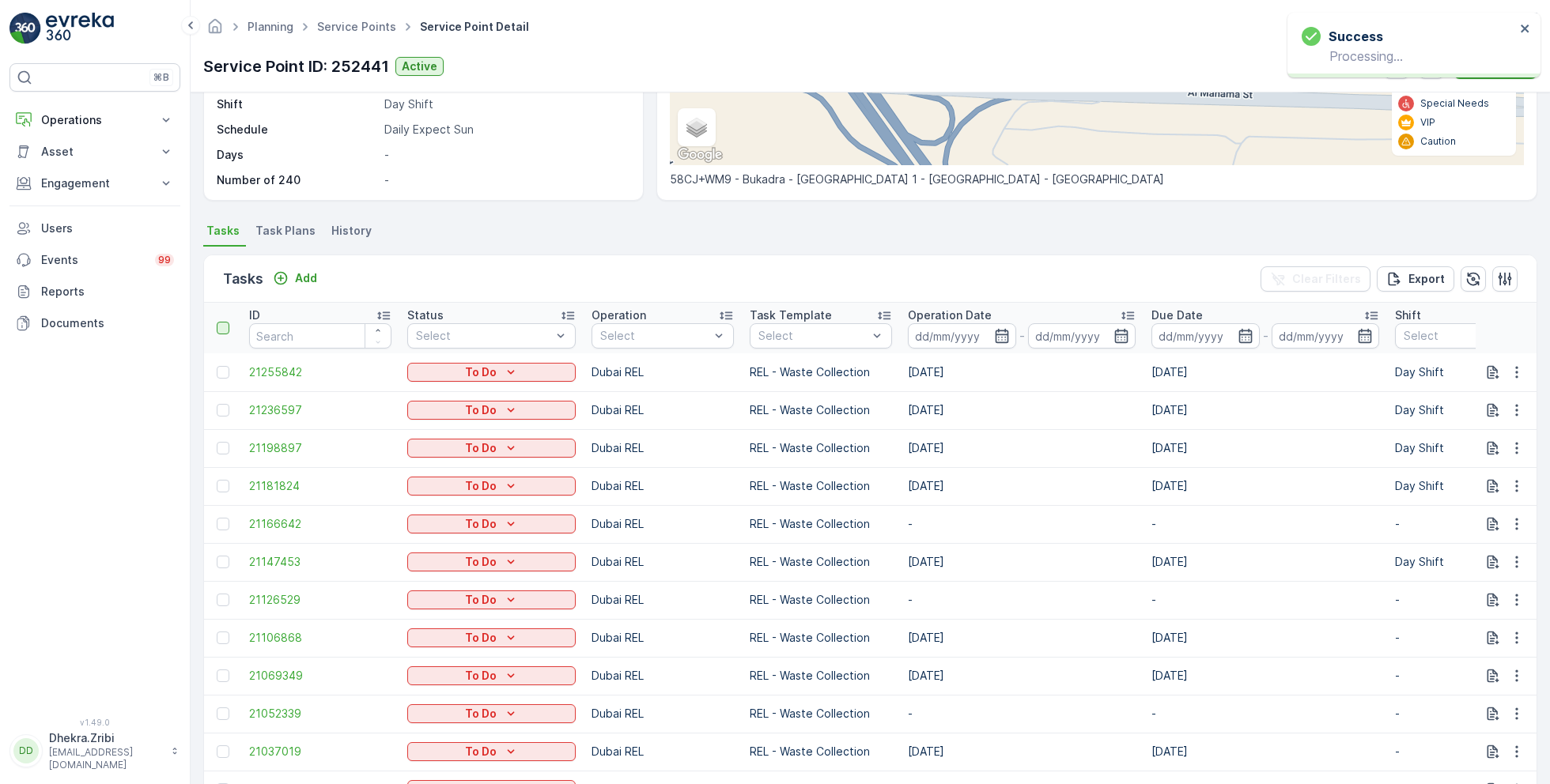
click at [223, 325] on div at bounding box center [222, 327] width 13 height 13
click at [225, 321] on input "checkbox" at bounding box center [225, 321] width 0 height 0
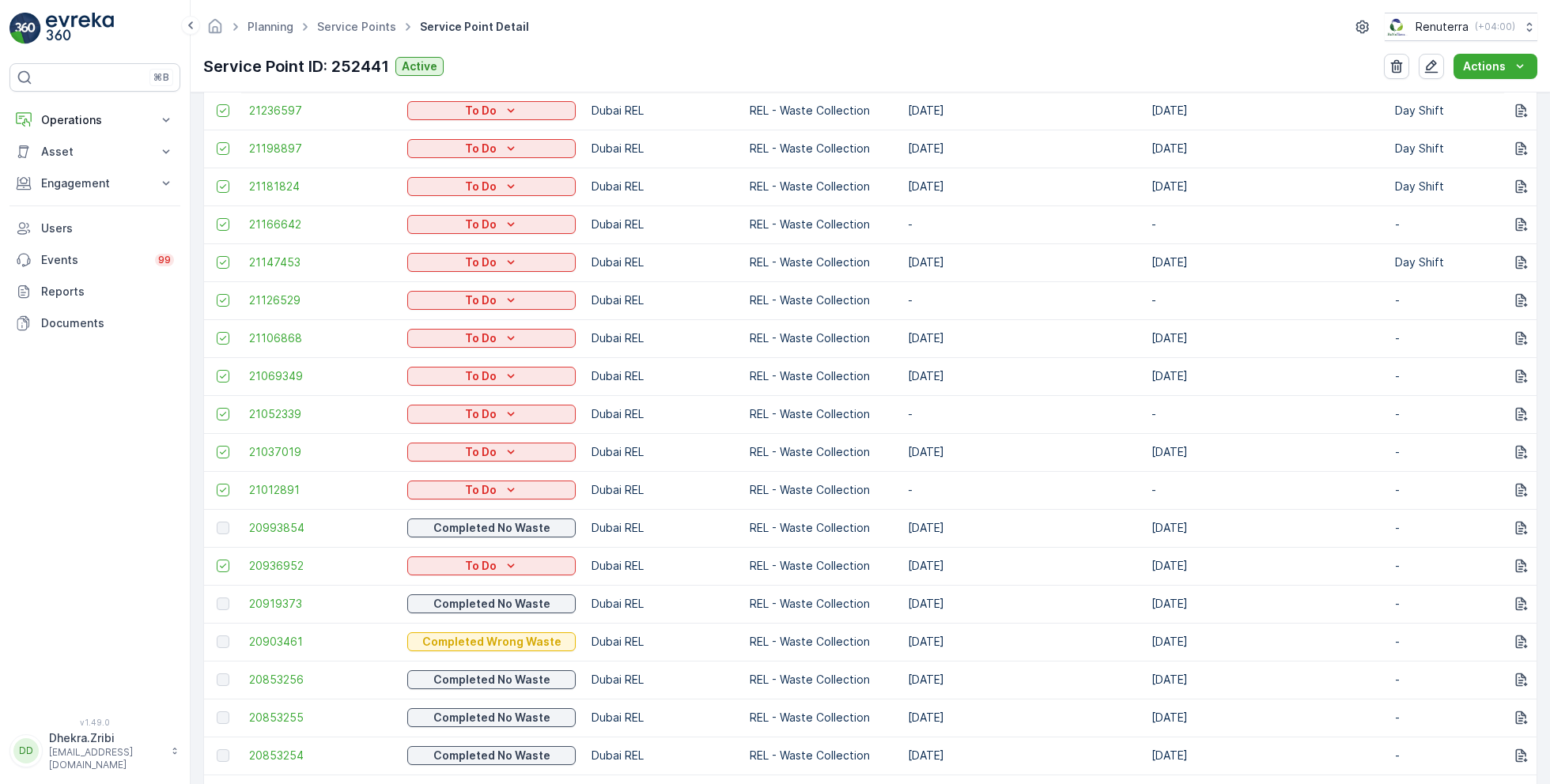
scroll to position [596, 0]
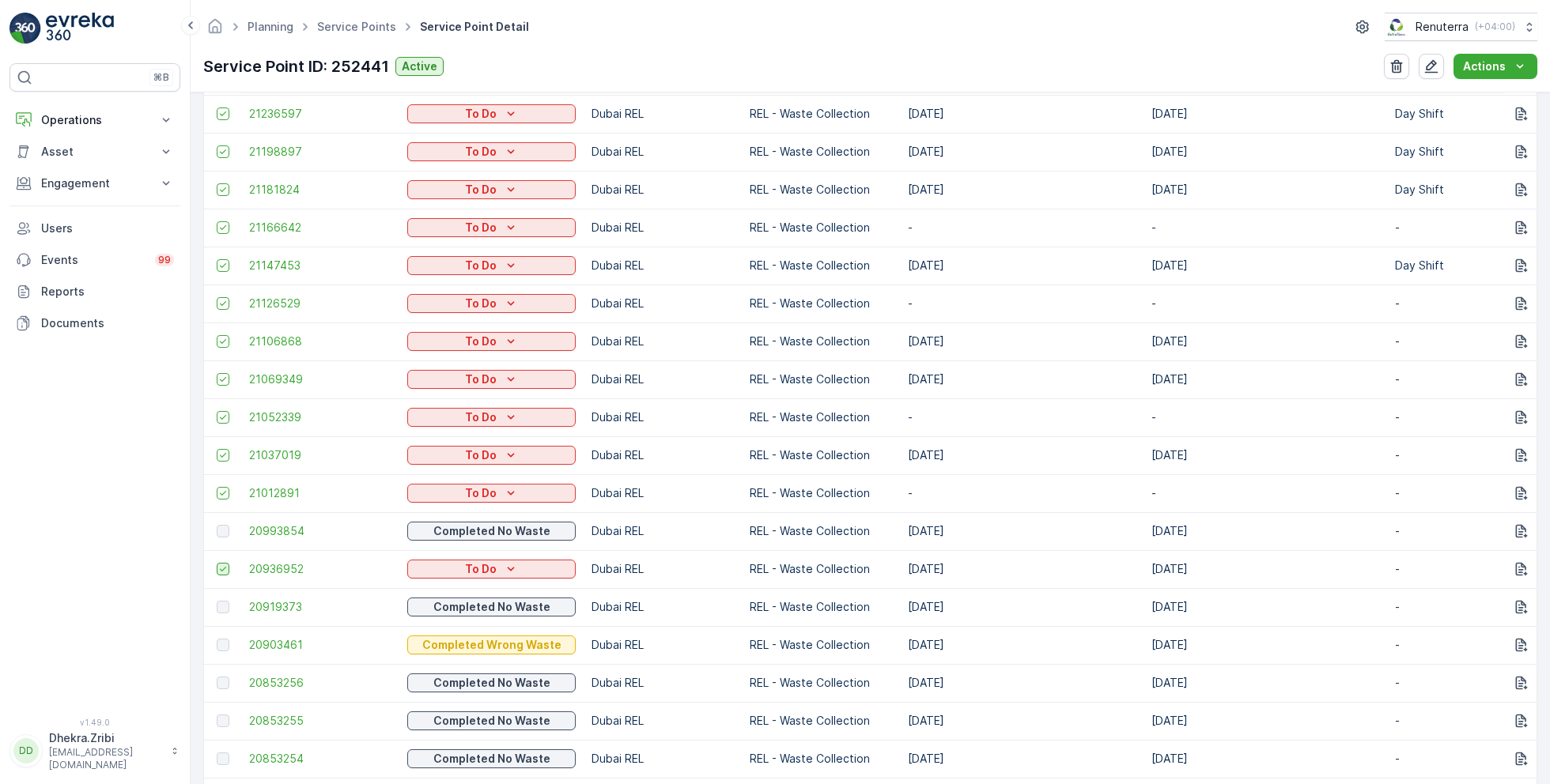
click at [221, 567] on icon at bounding box center [222, 569] width 11 height 11
click at [216, 563] on input "checkbox" at bounding box center [216, 563] width 0 height 0
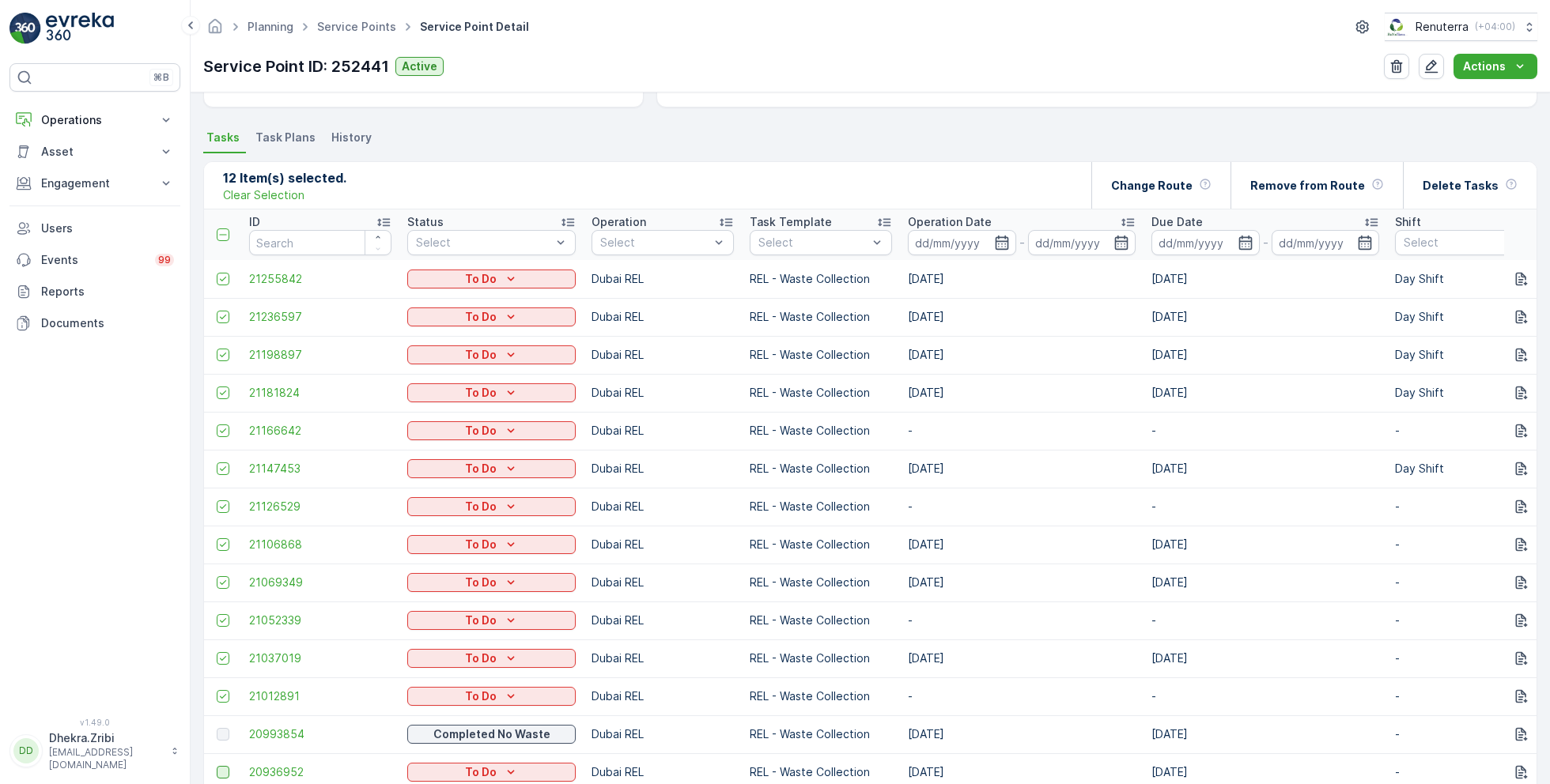
scroll to position [383, 0]
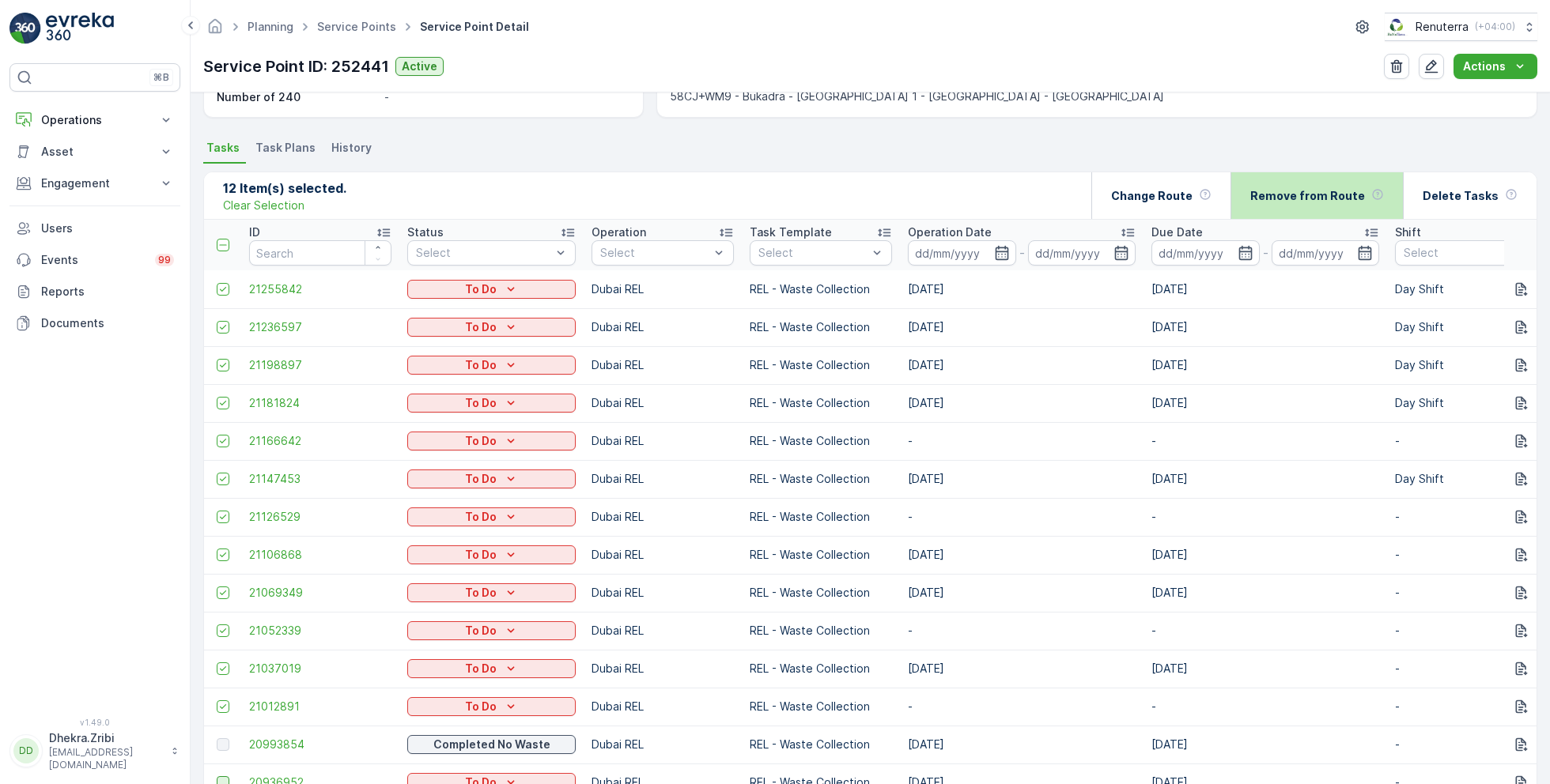
click at [1307, 191] on p "Remove from Route" at bounding box center [1307, 196] width 115 height 16
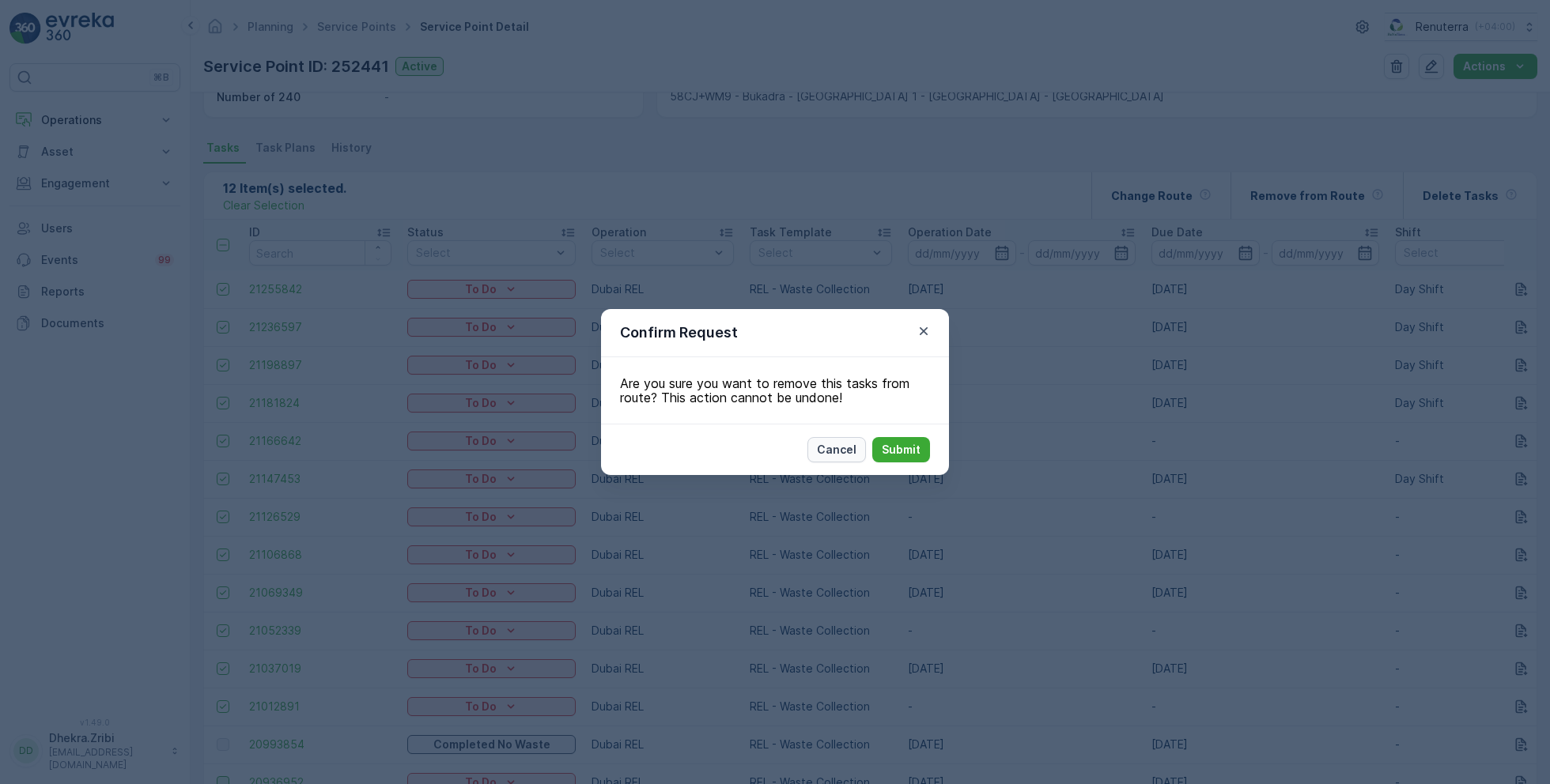
click at [832, 442] on p "Cancel" at bounding box center [837, 450] width 40 height 16
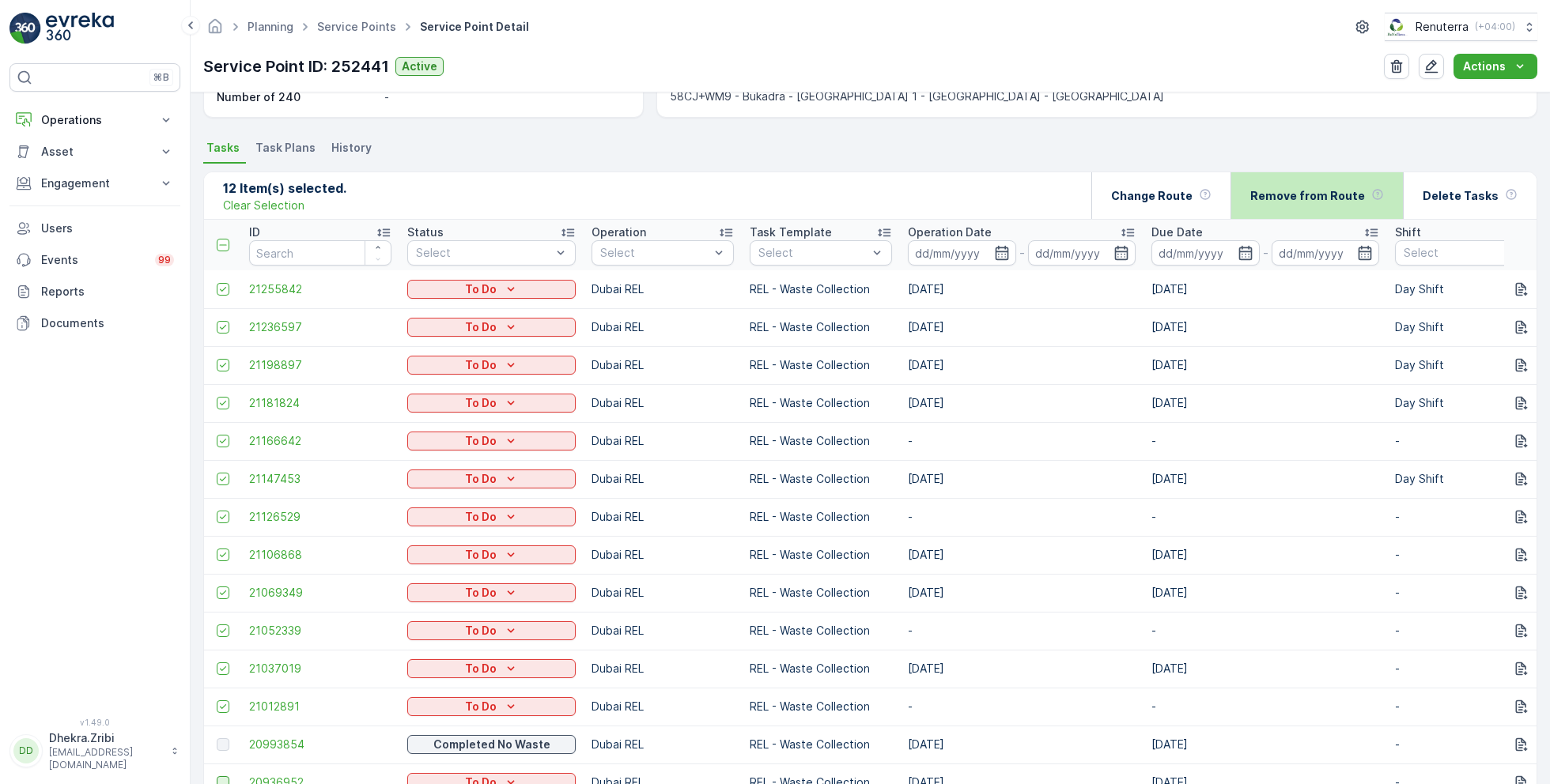
click at [1321, 191] on p "Remove from Route" at bounding box center [1307, 196] width 115 height 16
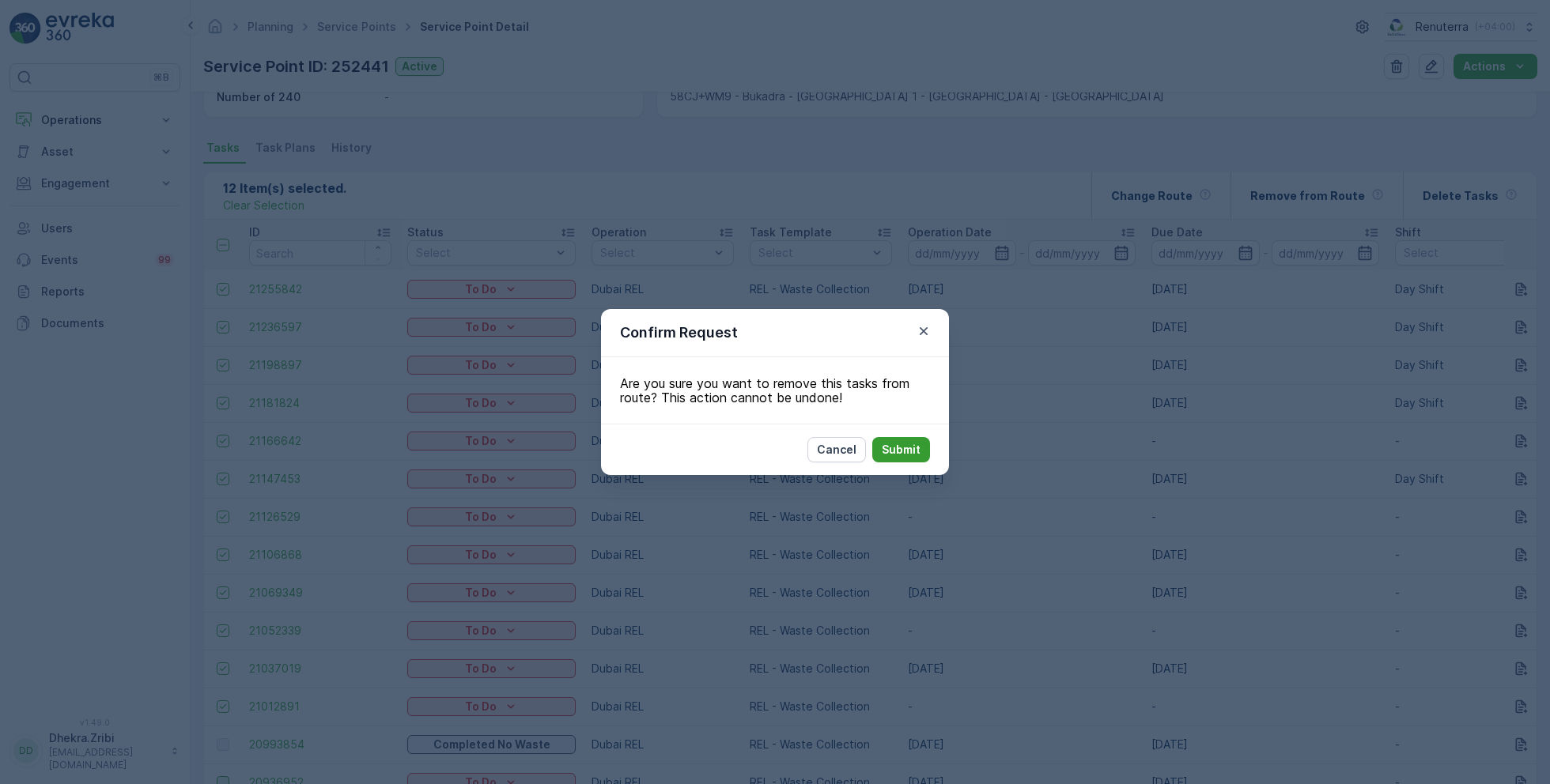
click at [901, 445] on p "Submit" at bounding box center [901, 450] width 39 height 16
click at [845, 447] on p "Cancel" at bounding box center [837, 450] width 40 height 16
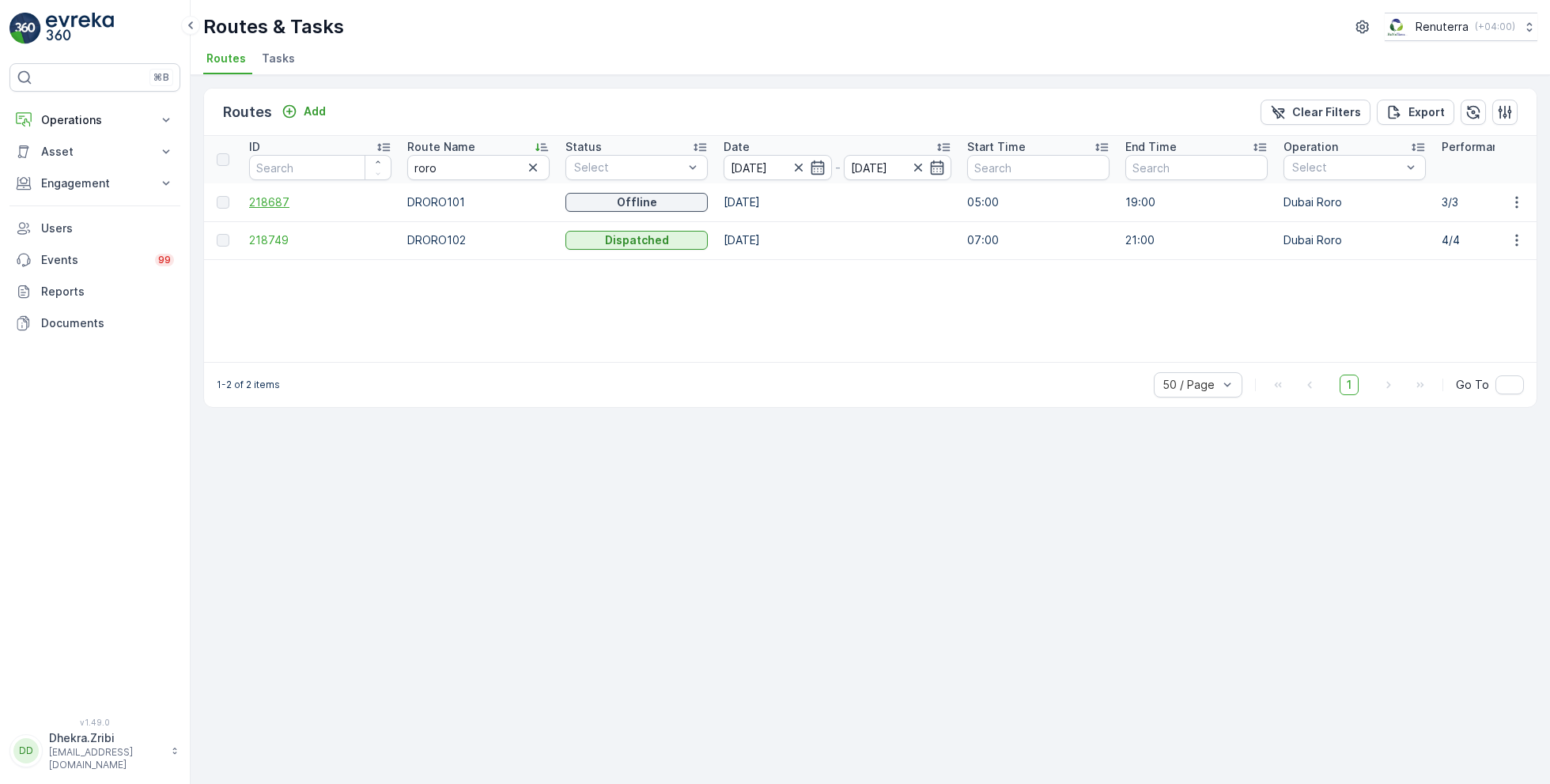
click at [264, 205] on span "218687" at bounding box center [321, 203] width 142 height 16
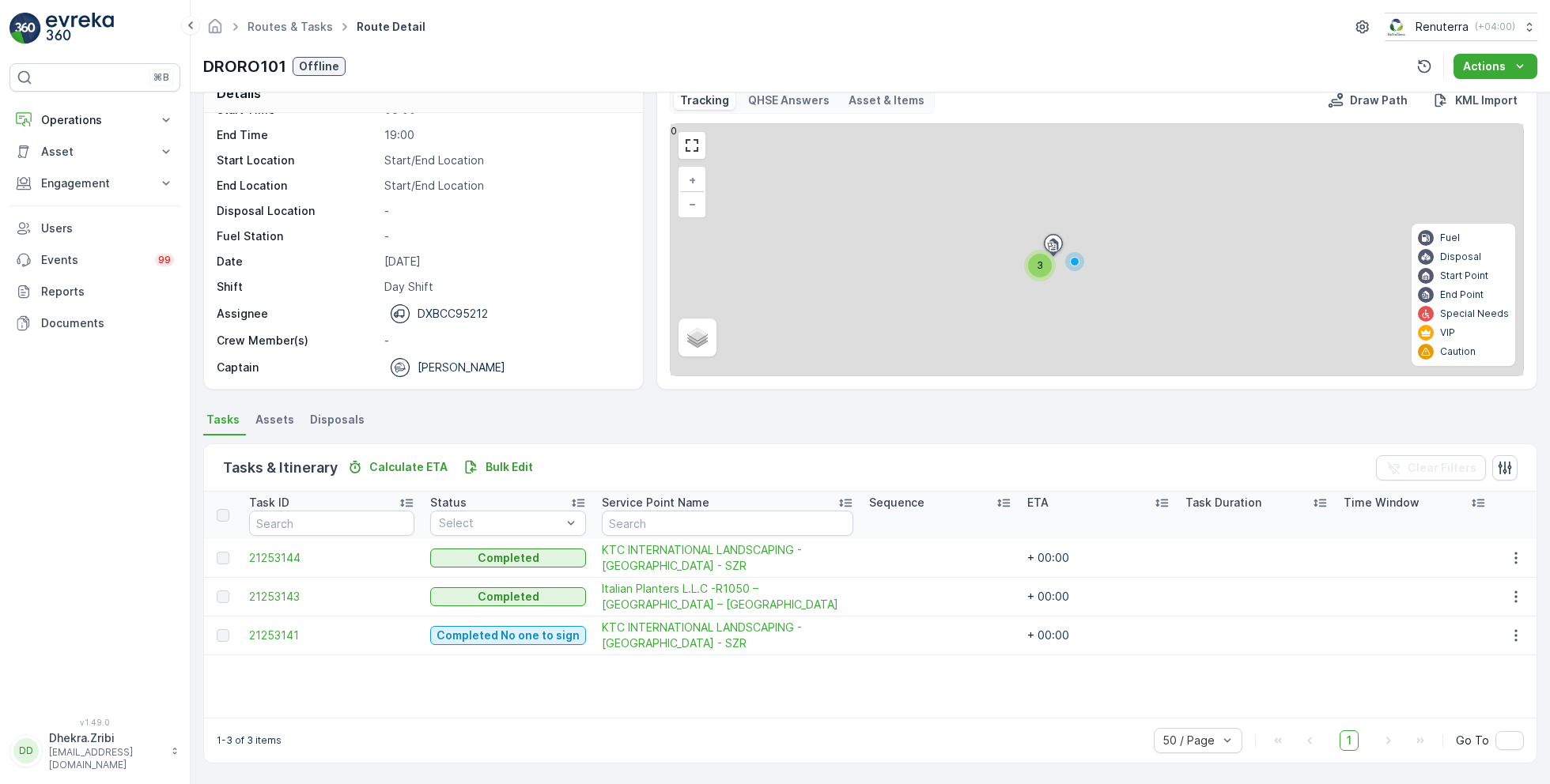
scroll to position [30, 0]
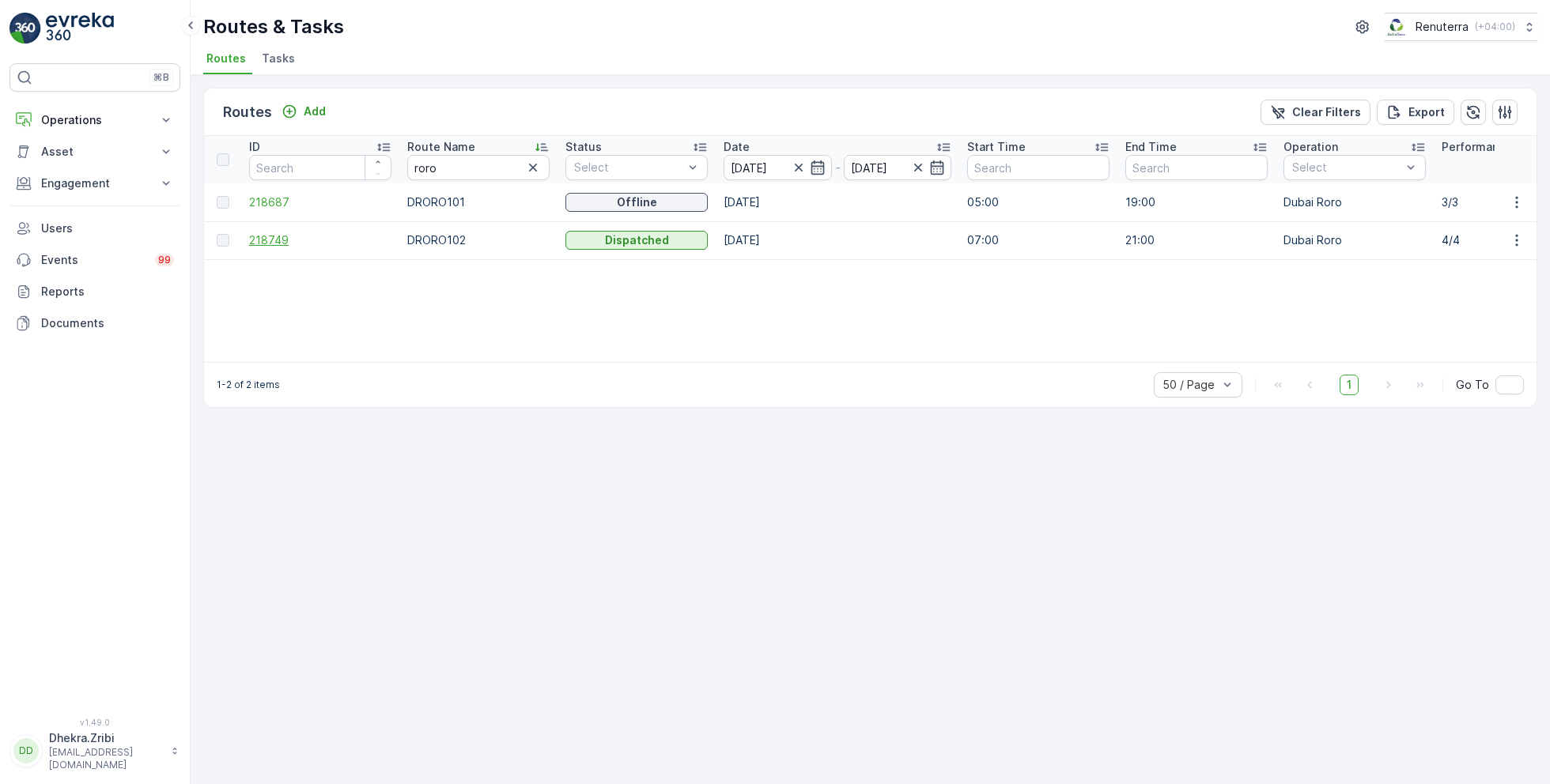
click at [271, 233] on span "218749" at bounding box center [321, 241] width 142 height 16
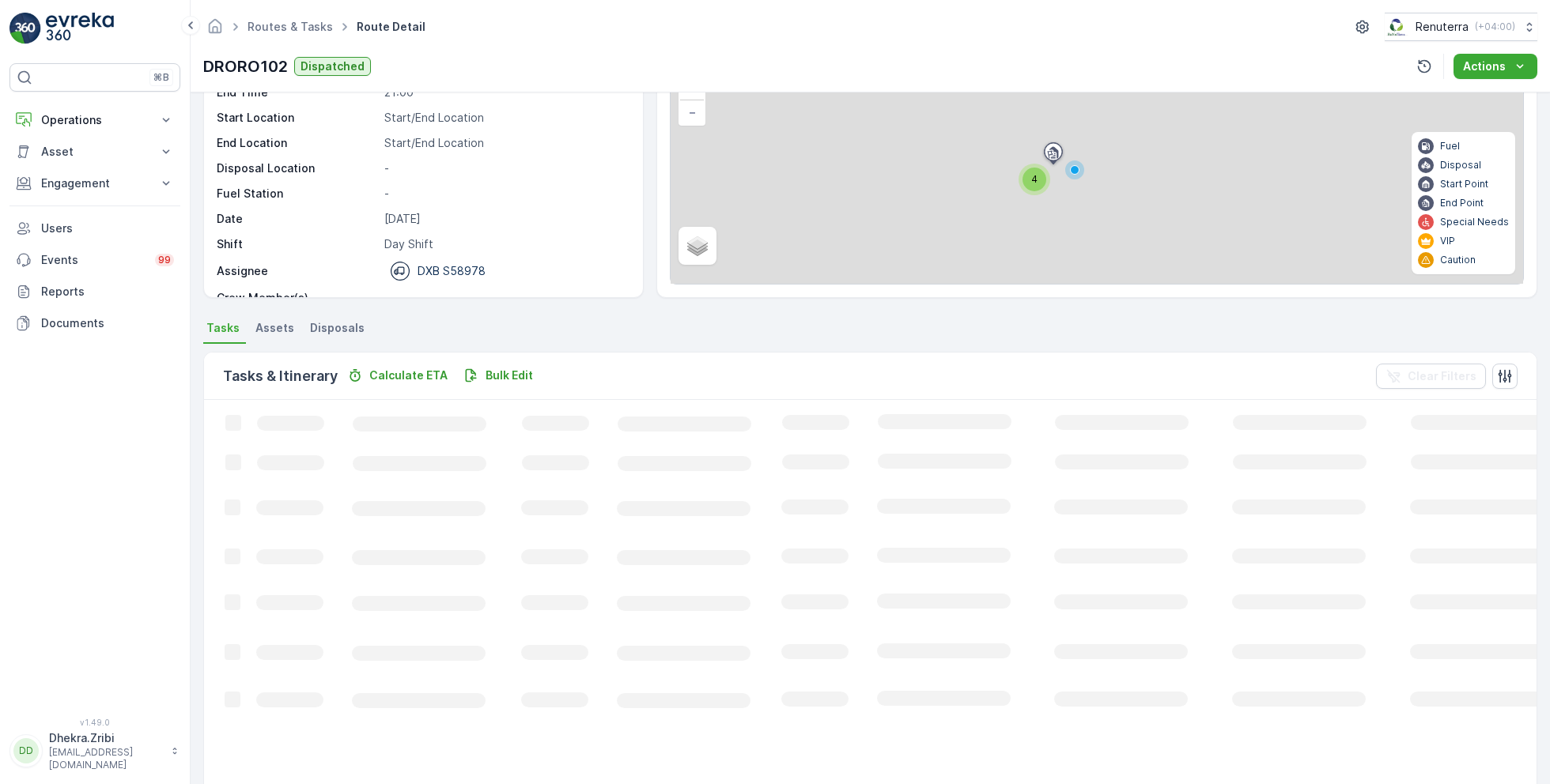
scroll to position [30, 0]
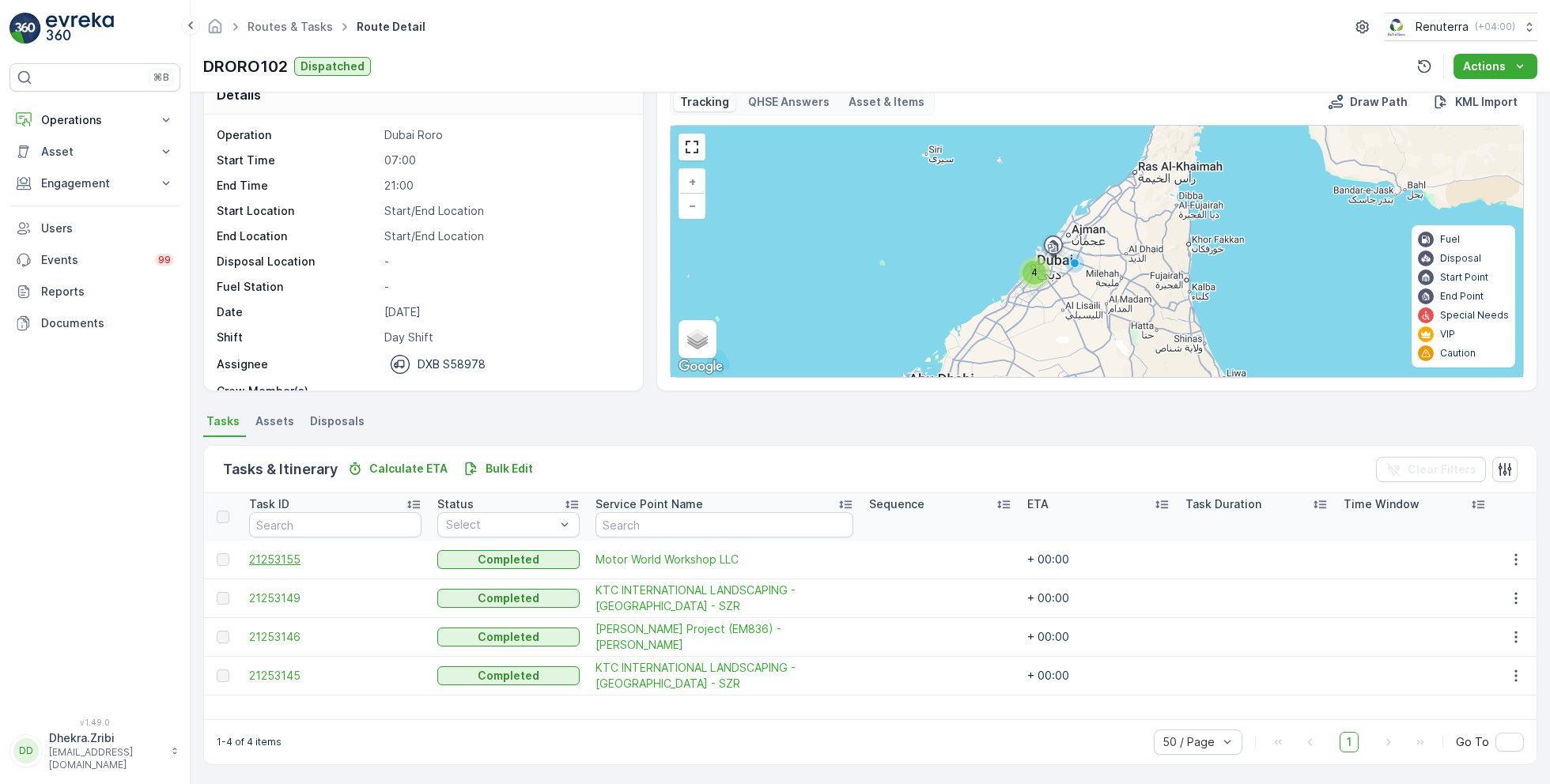
click at [292, 555] on span "21253155" at bounding box center [335, 560] width 172 height 16
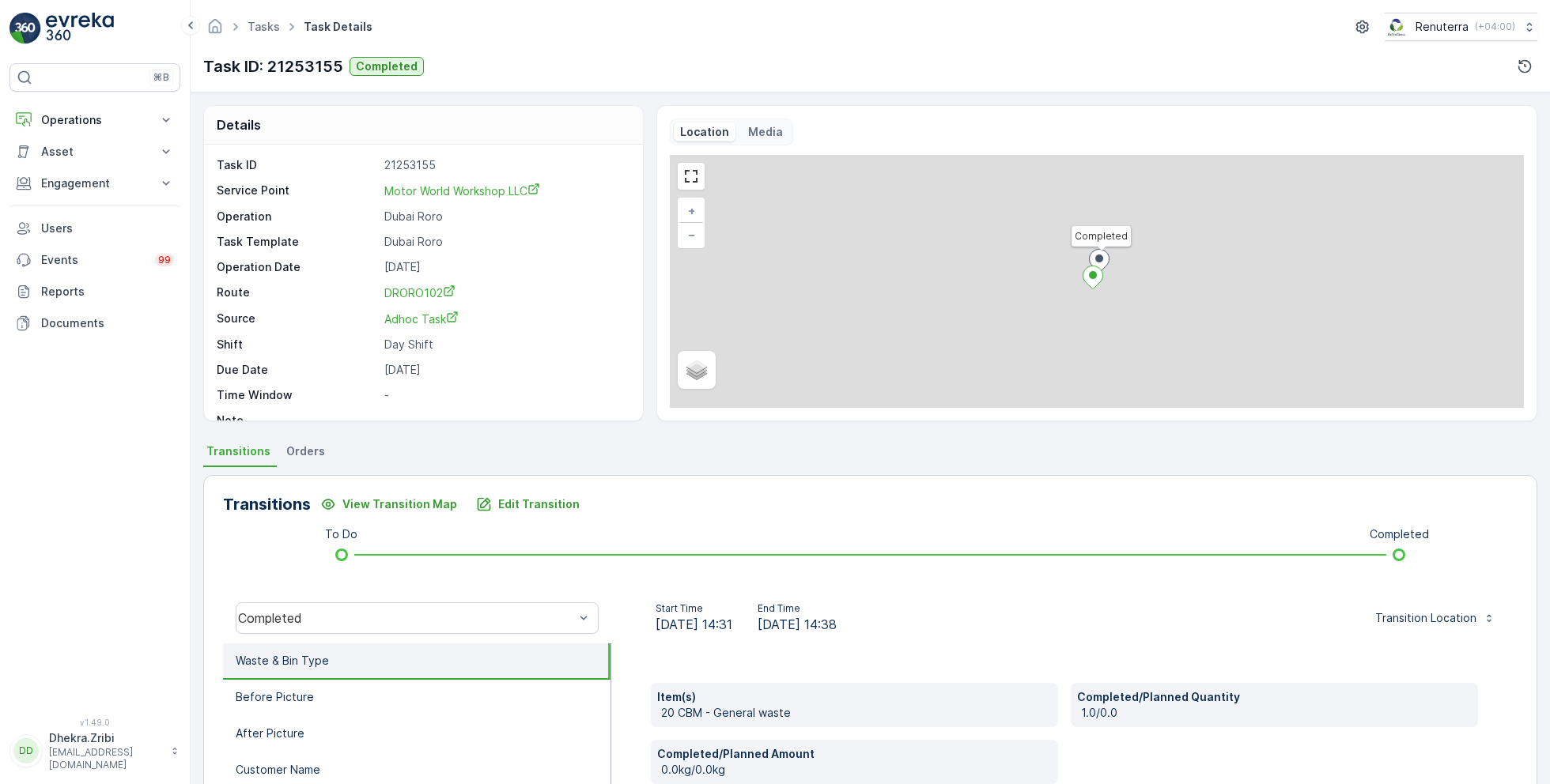
scroll to position [20, 0]
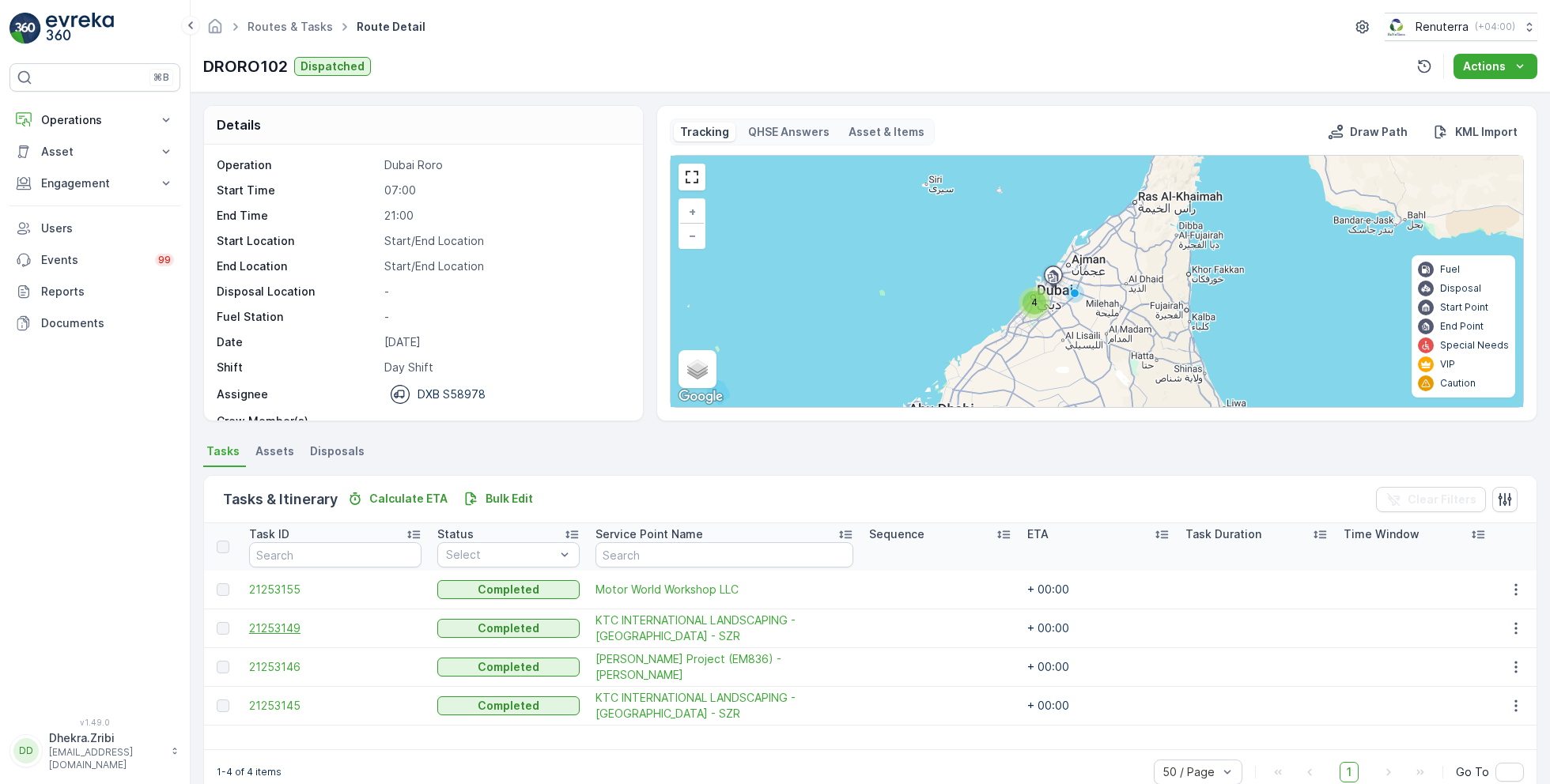
click at [267, 620] on span "21253149" at bounding box center [335, 628] width 172 height 16
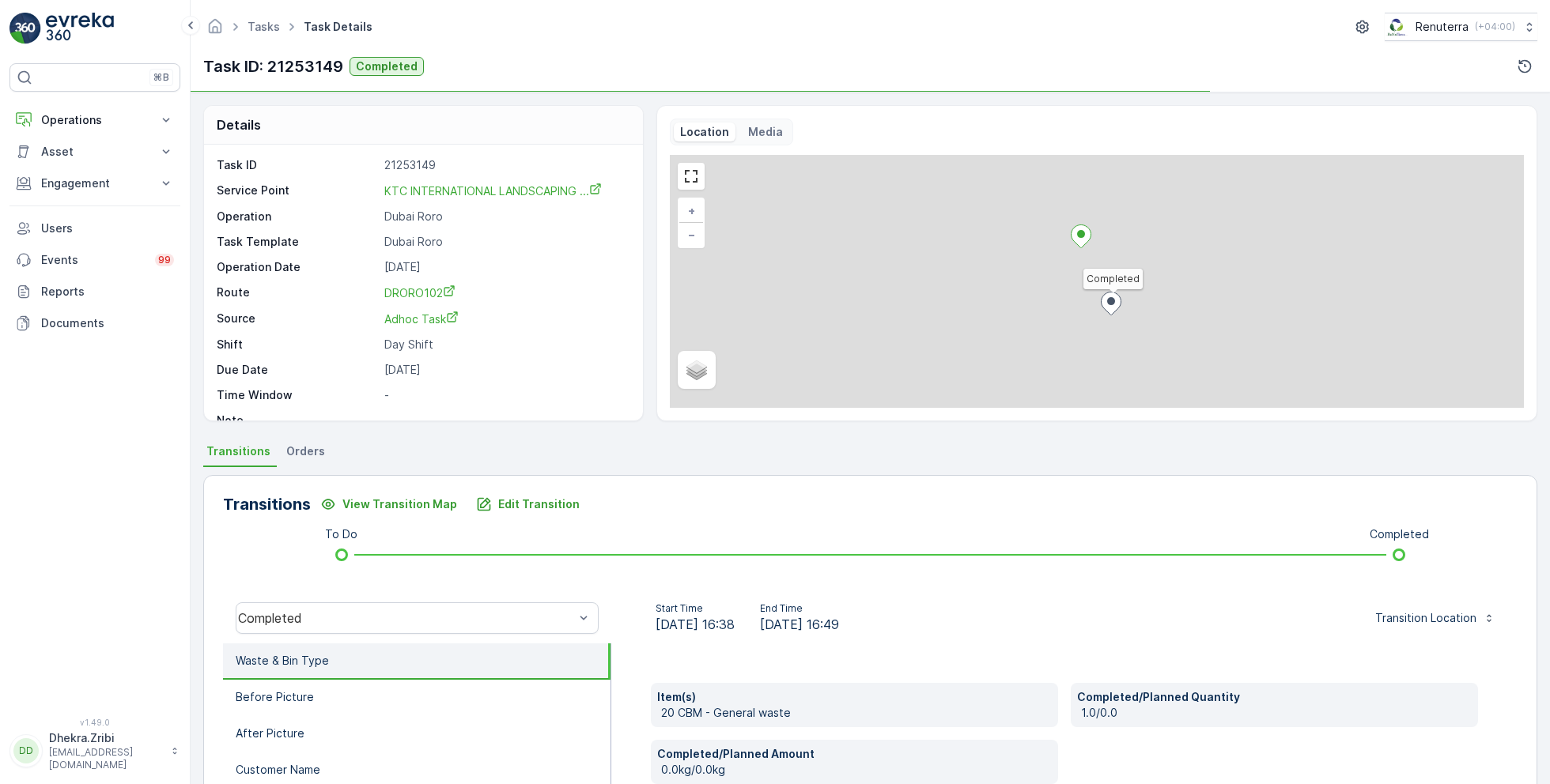
scroll to position [211, 0]
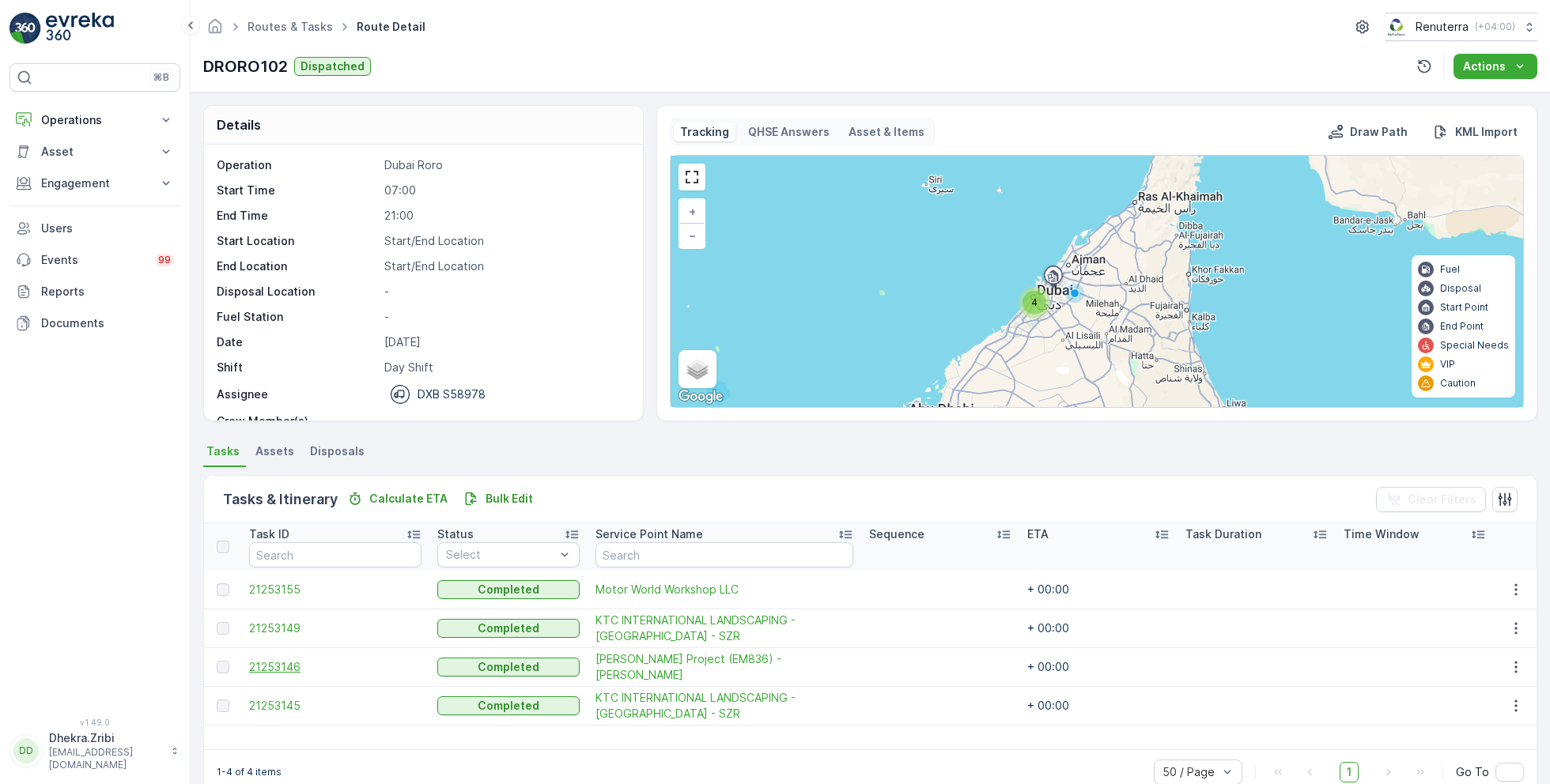
click at [297, 665] on span "21253146" at bounding box center [335, 667] width 172 height 16
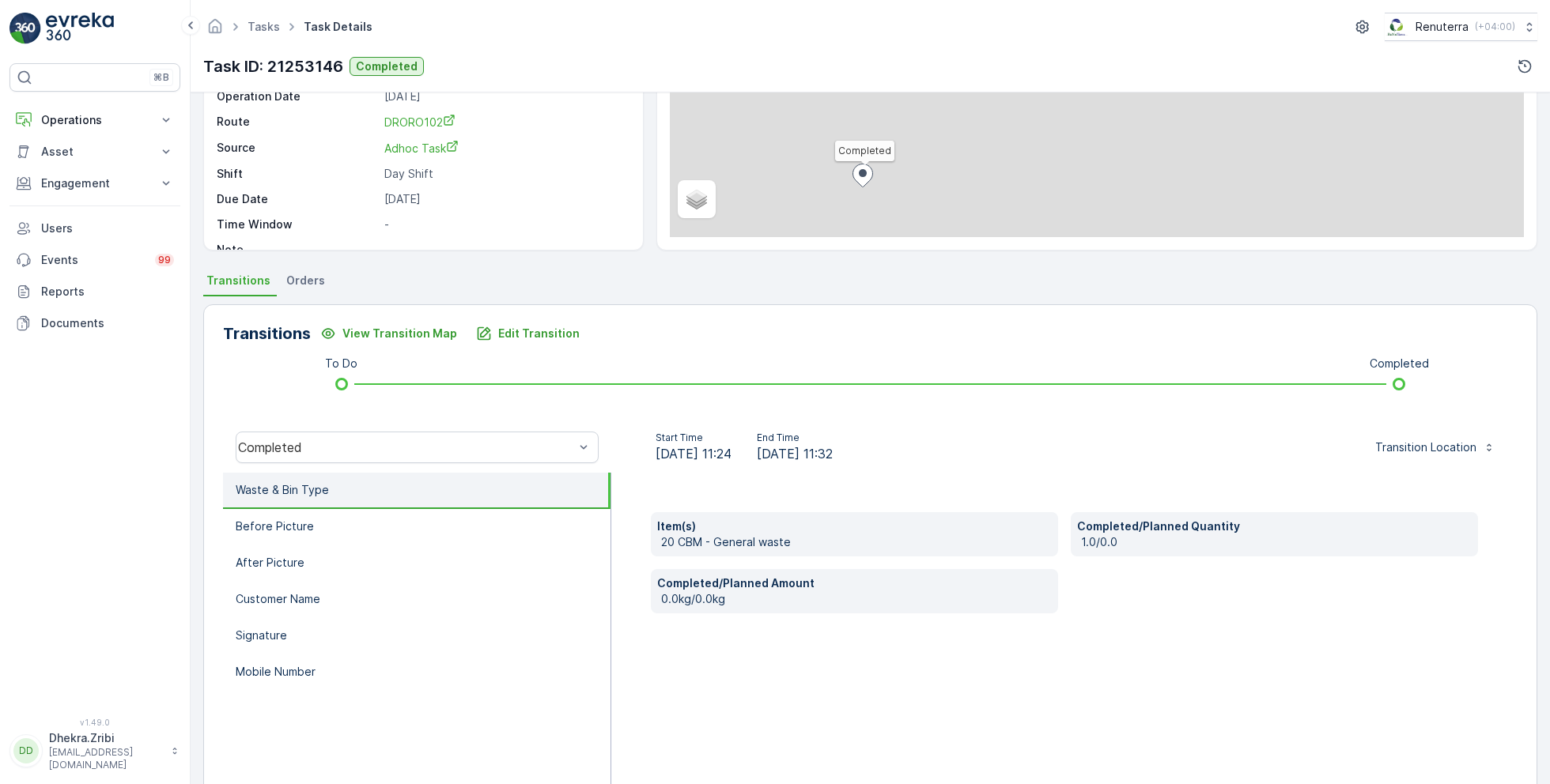
scroll to position [211, 0]
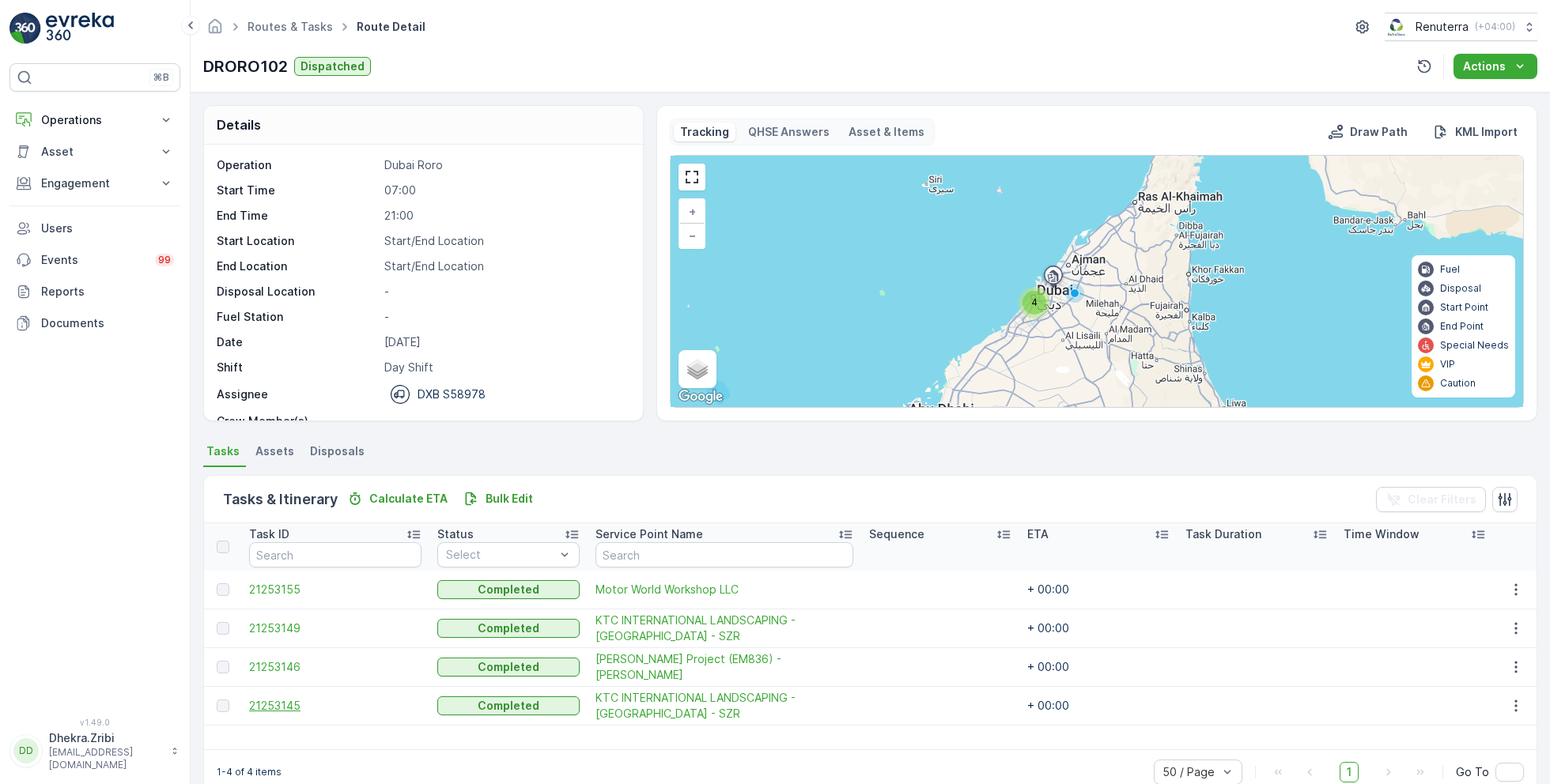
click at [287, 699] on span "21253145" at bounding box center [335, 706] width 172 height 16
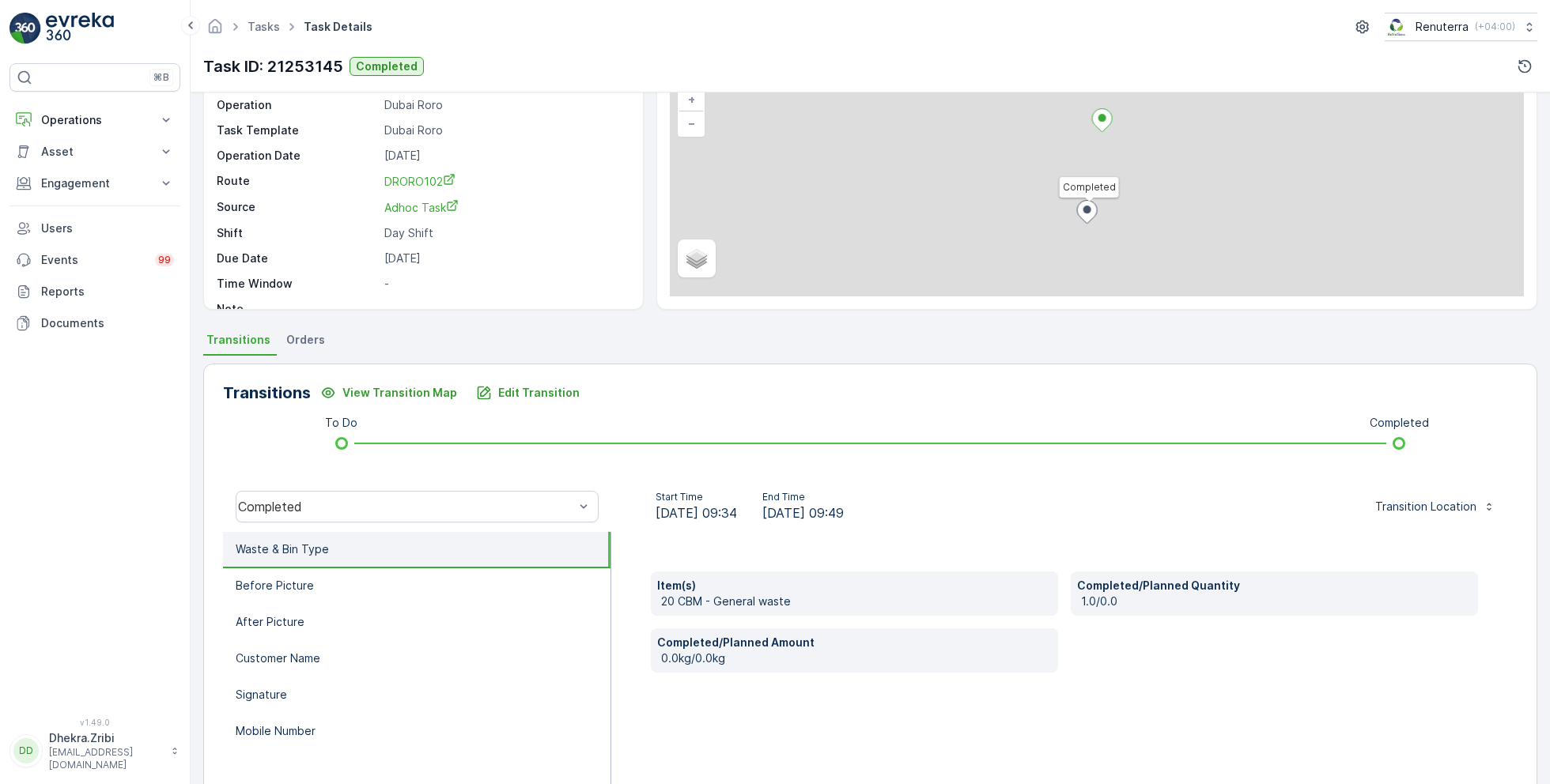
scroll to position [211, 0]
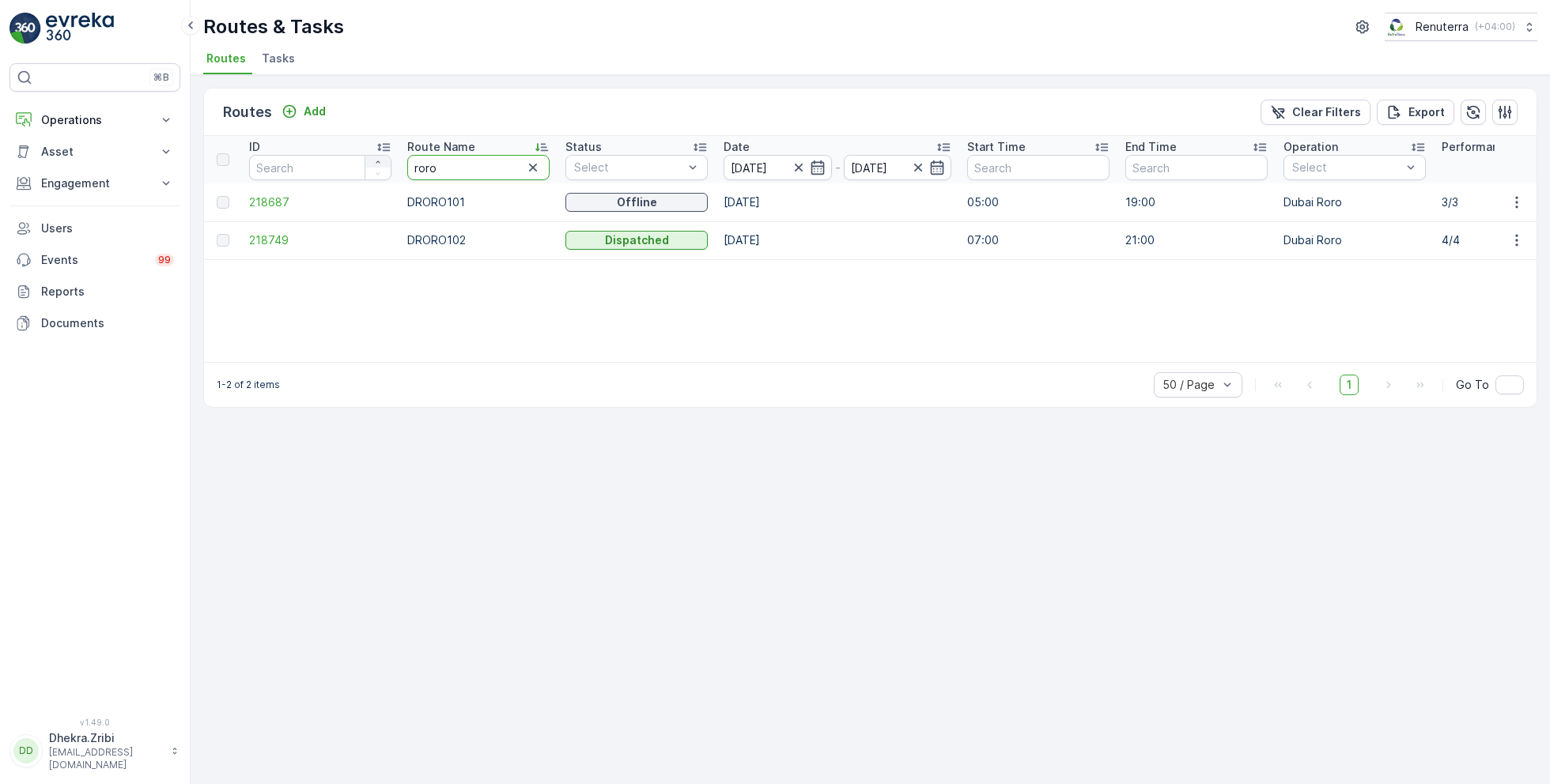
drag, startPoint x: 473, startPoint y: 166, endPoint x: 364, endPoint y: 163, distance: 109.0
type input "hat"
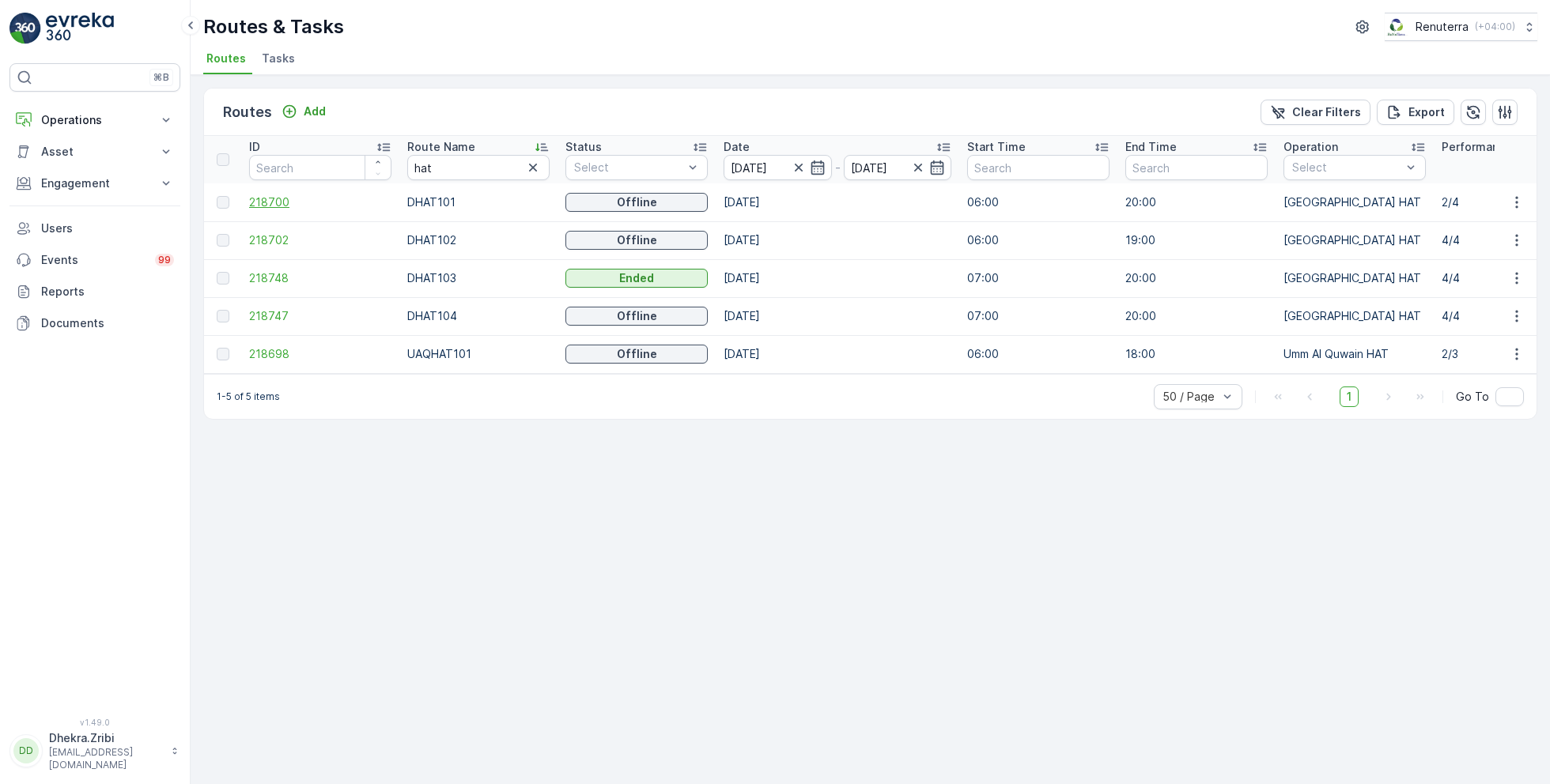
click at [289, 202] on span "218700" at bounding box center [321, 203] width 142 height 16
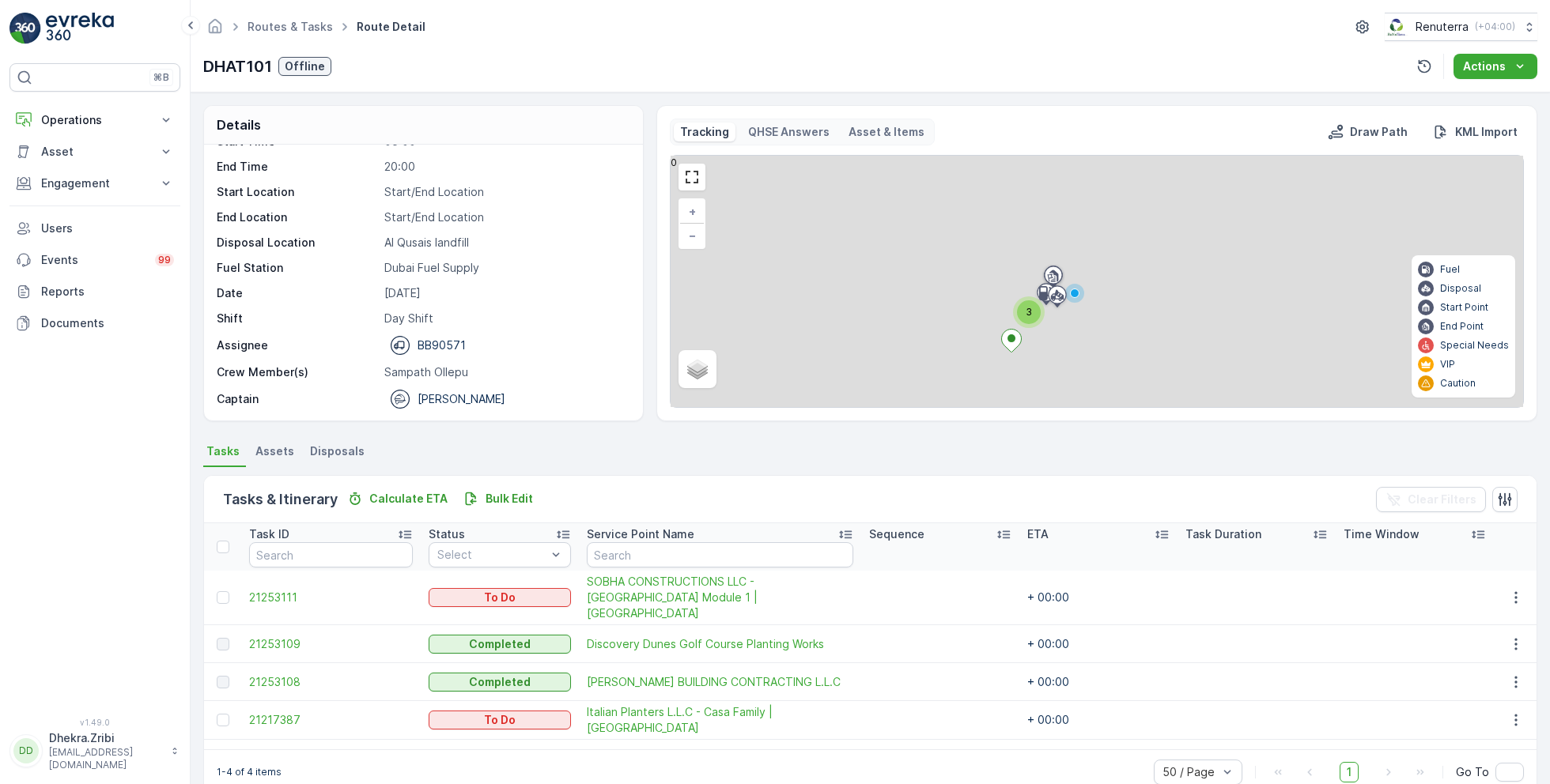
scroll to position [30, 0]
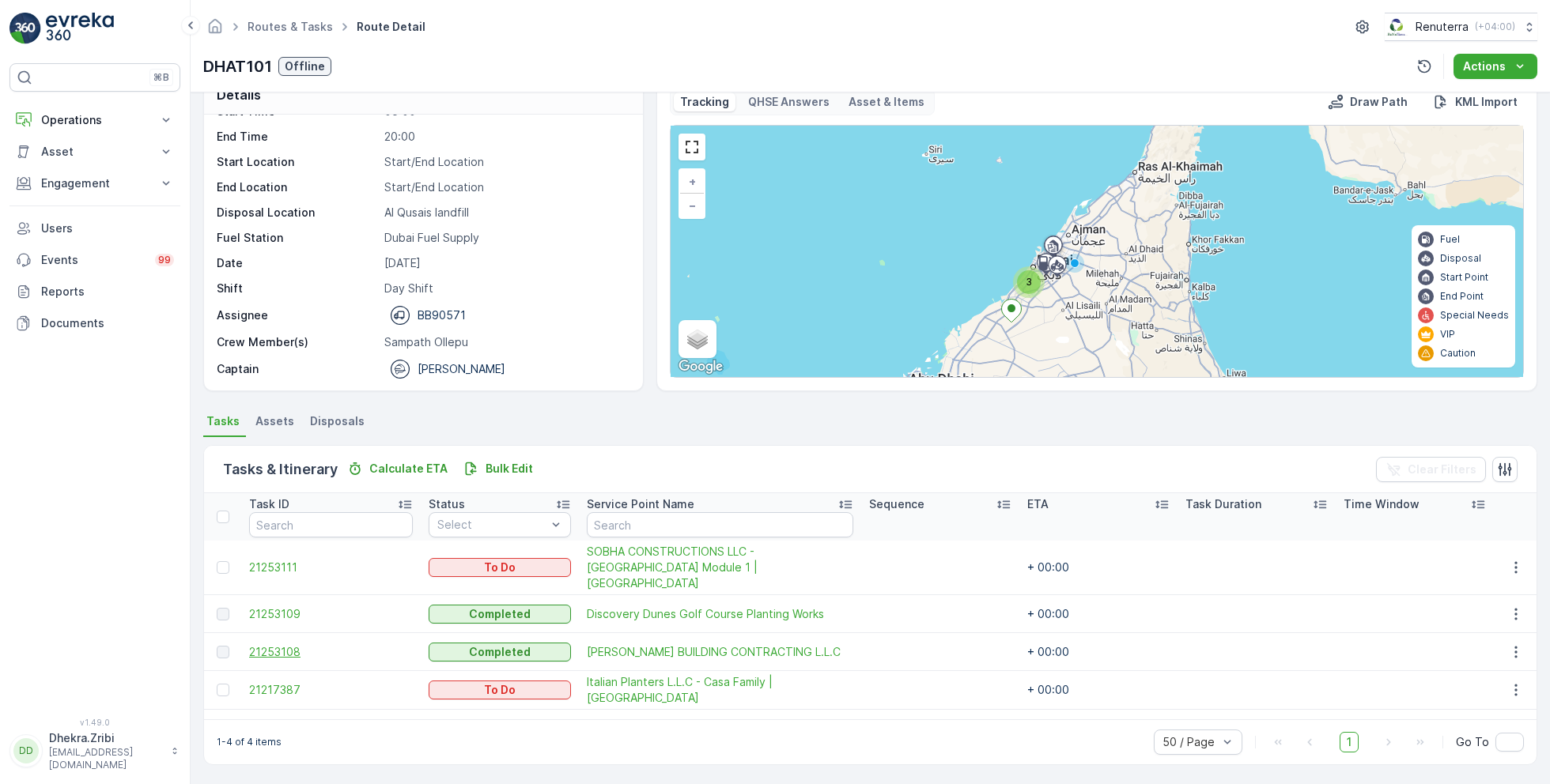
click at [280, 645] on span "21253108" at bounding box center [331, 653] width 164 height 16
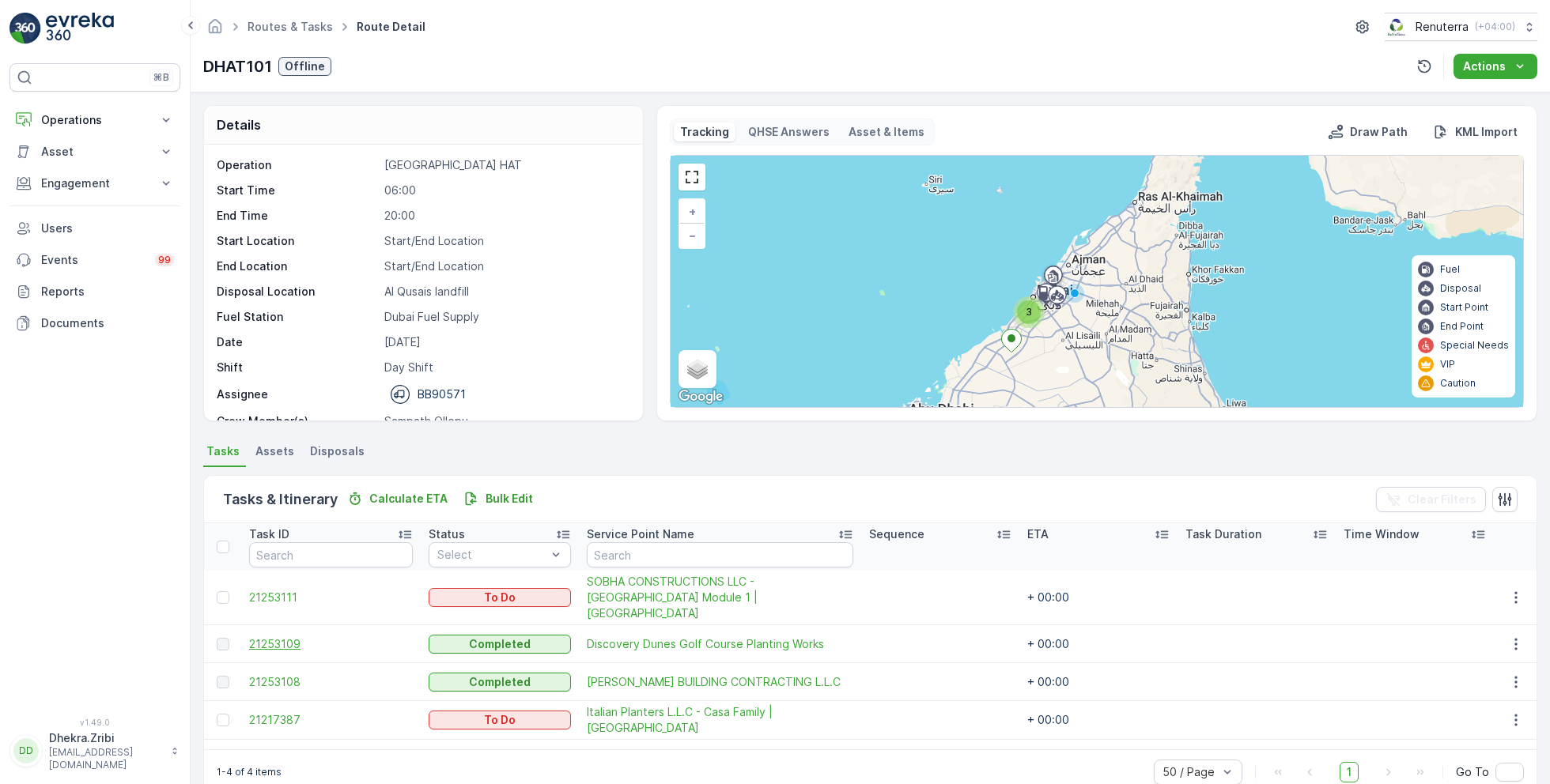
click at [282, 637] on span "21253109" at bounding box center [331, 645] width 164 height 16
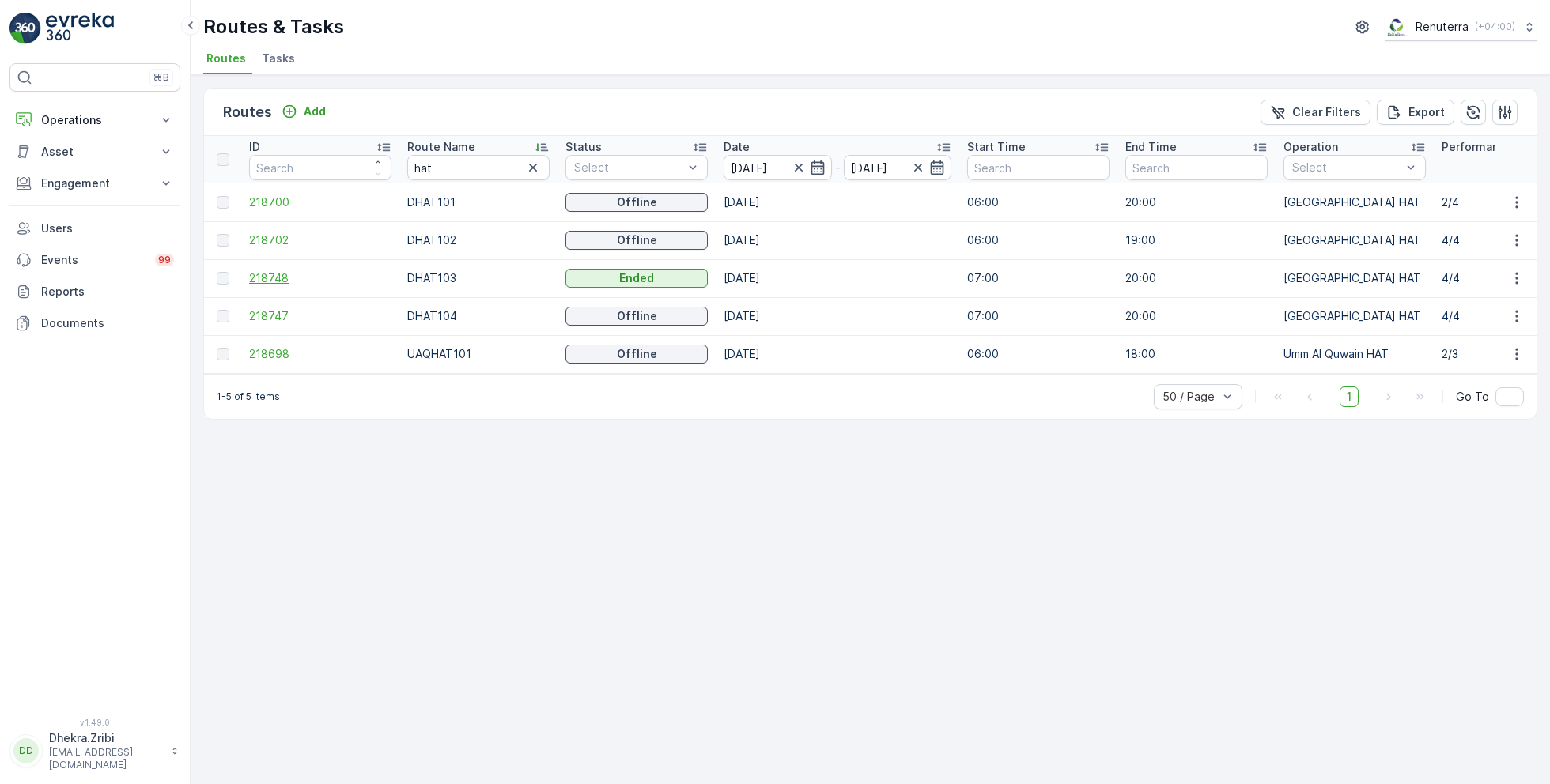
click at [258, 276] on span "218748" at bounding box center [321, 279] width 142 height 16
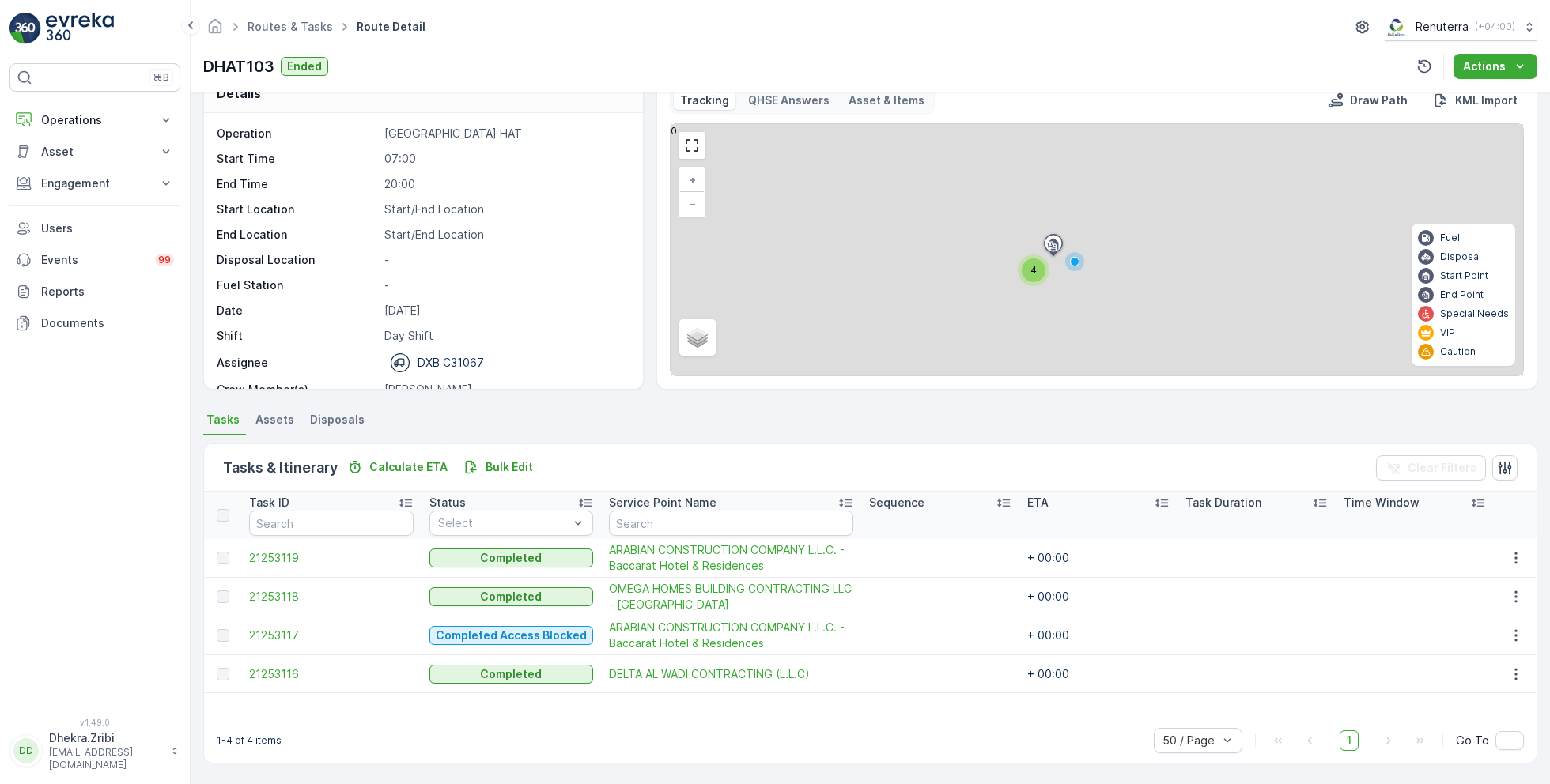
scroll to position [30, 0]
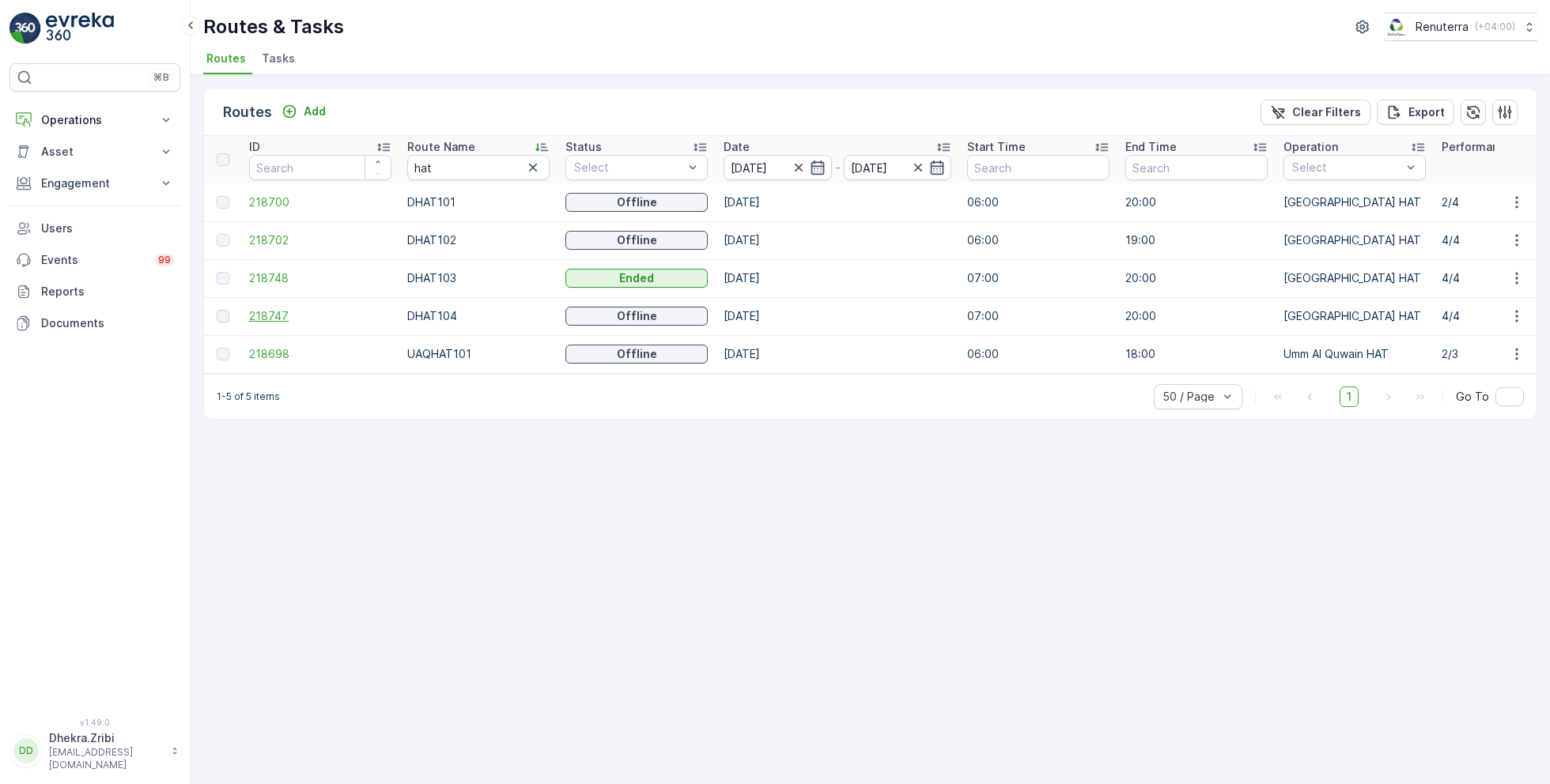
click at [256, 313] on span "218747" at bounding box center [321, 317] width 142 height 16
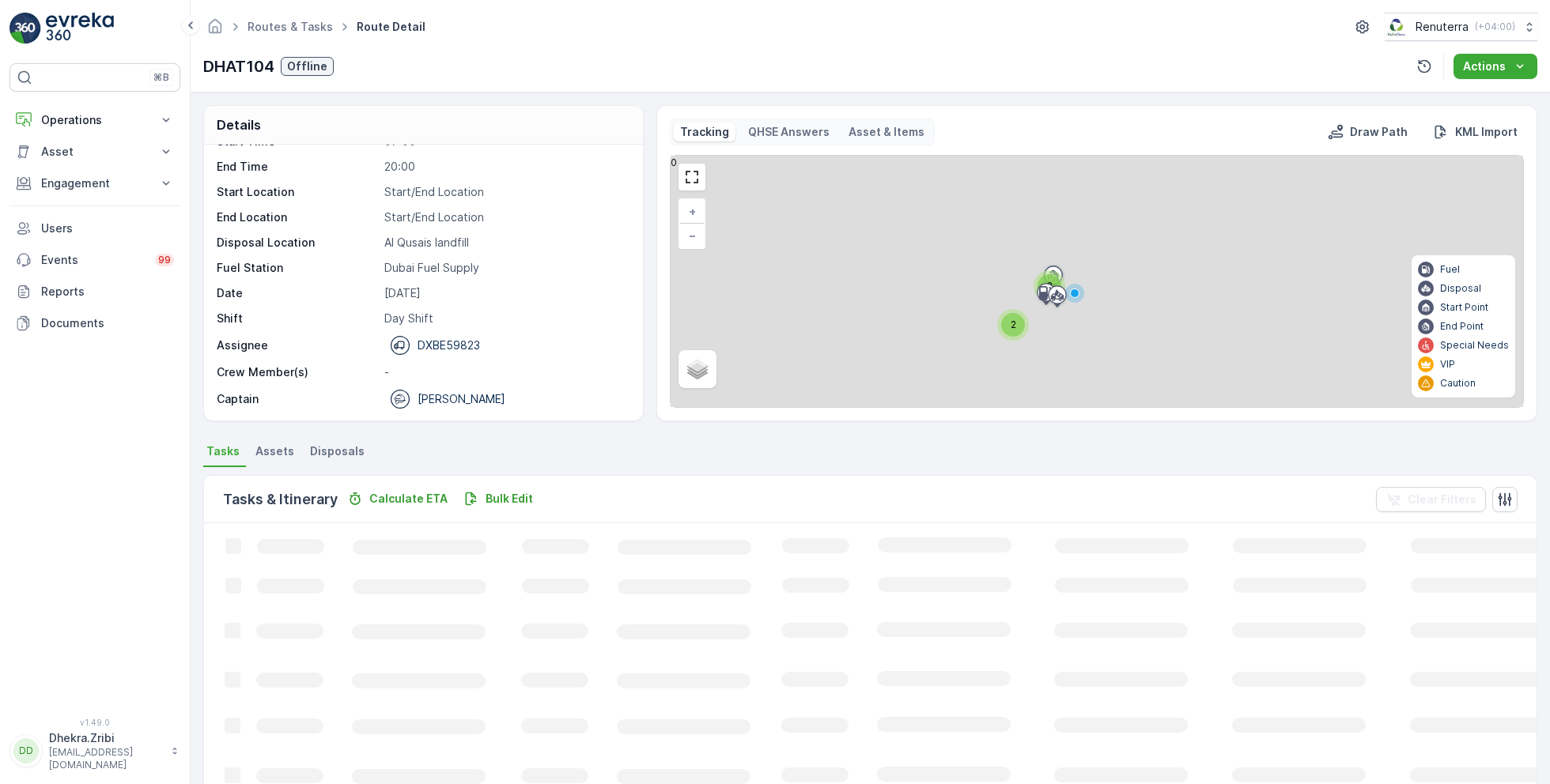
scroll to position [30, 0]
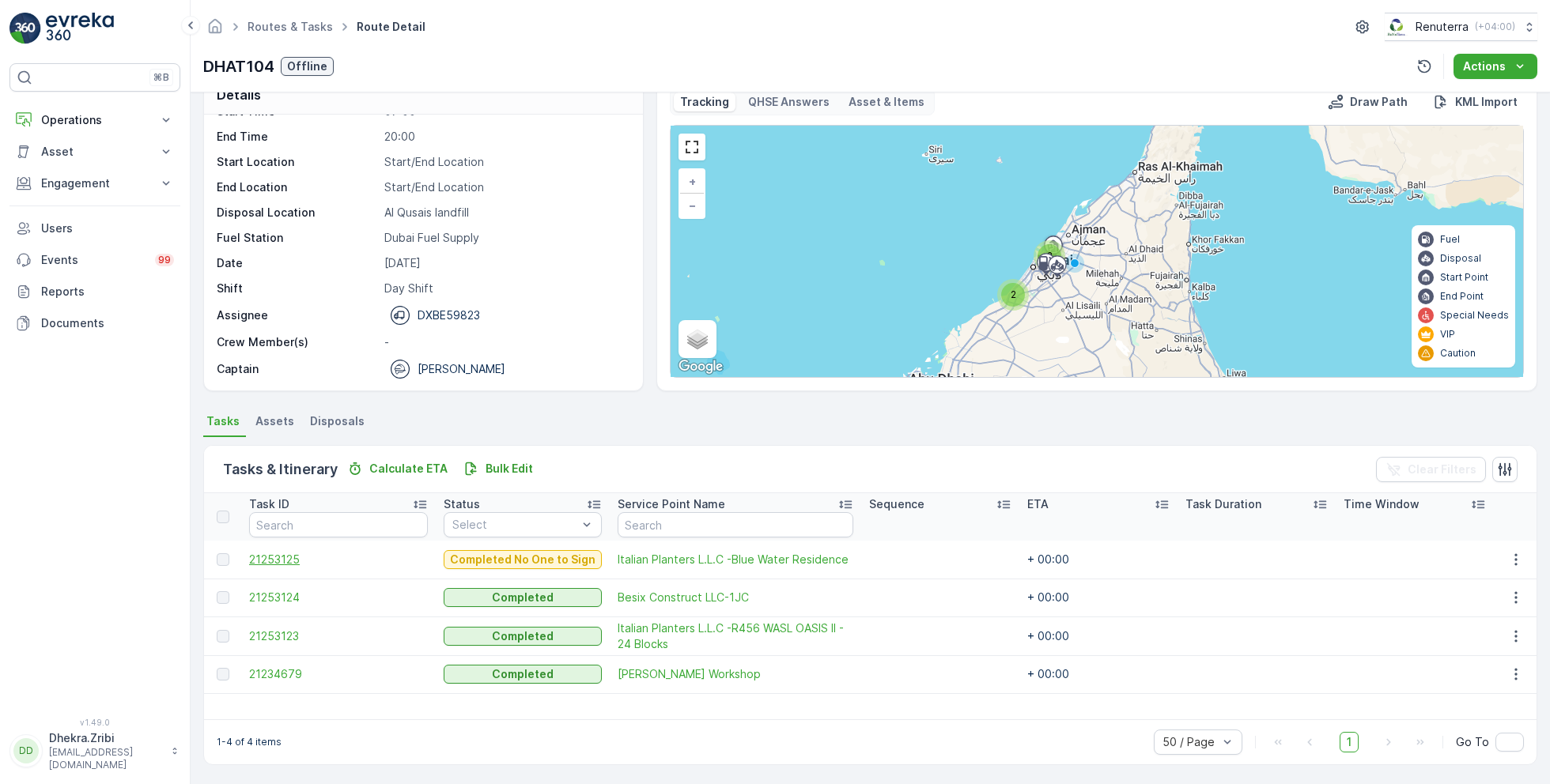
click at [290, 562] on span "21253125" at bounding box center [338, 560] width 178 height 16
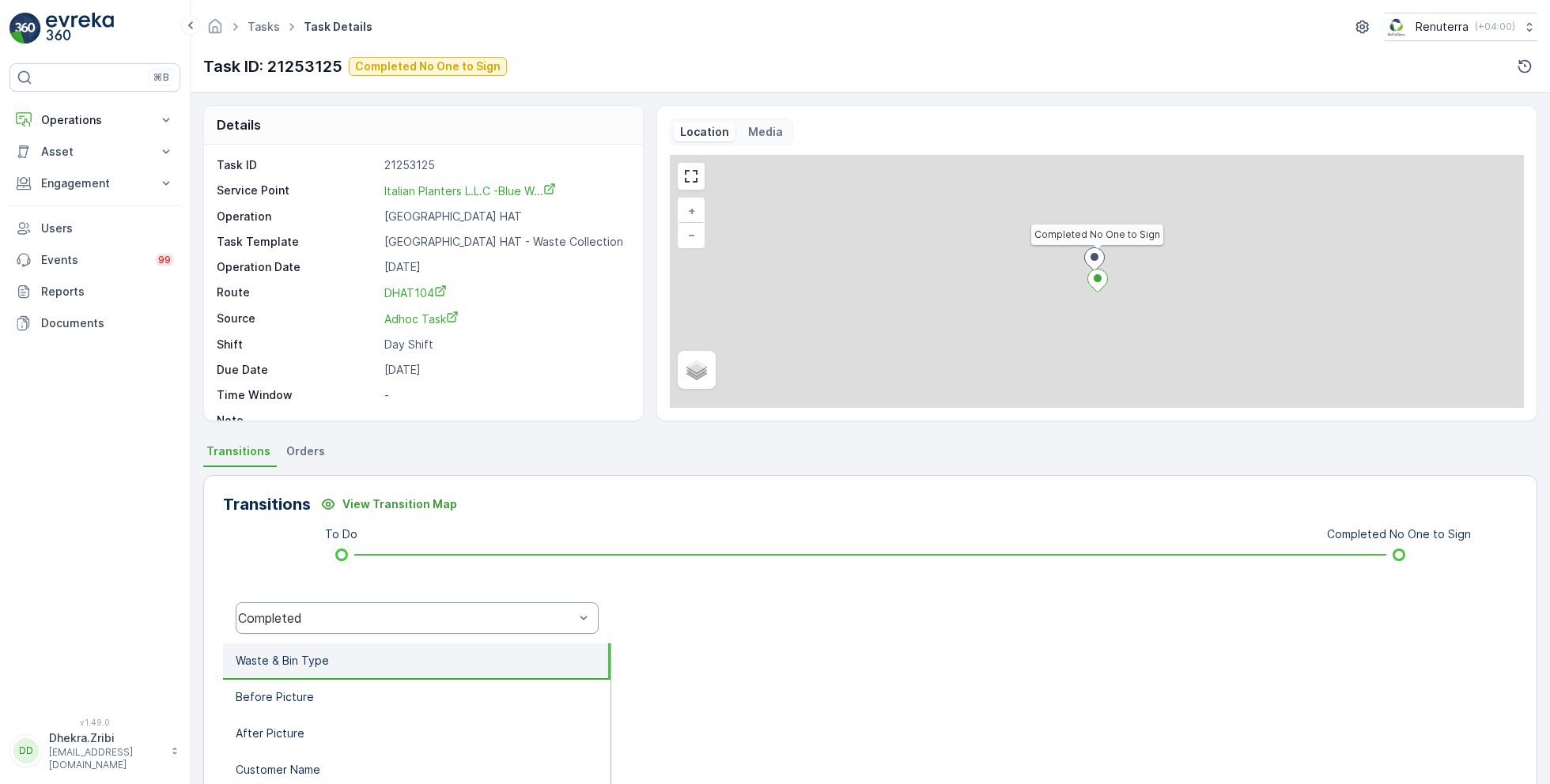
click at [382, 624] on div "Completed" at bounding box center [406, 618] width 339 height 15
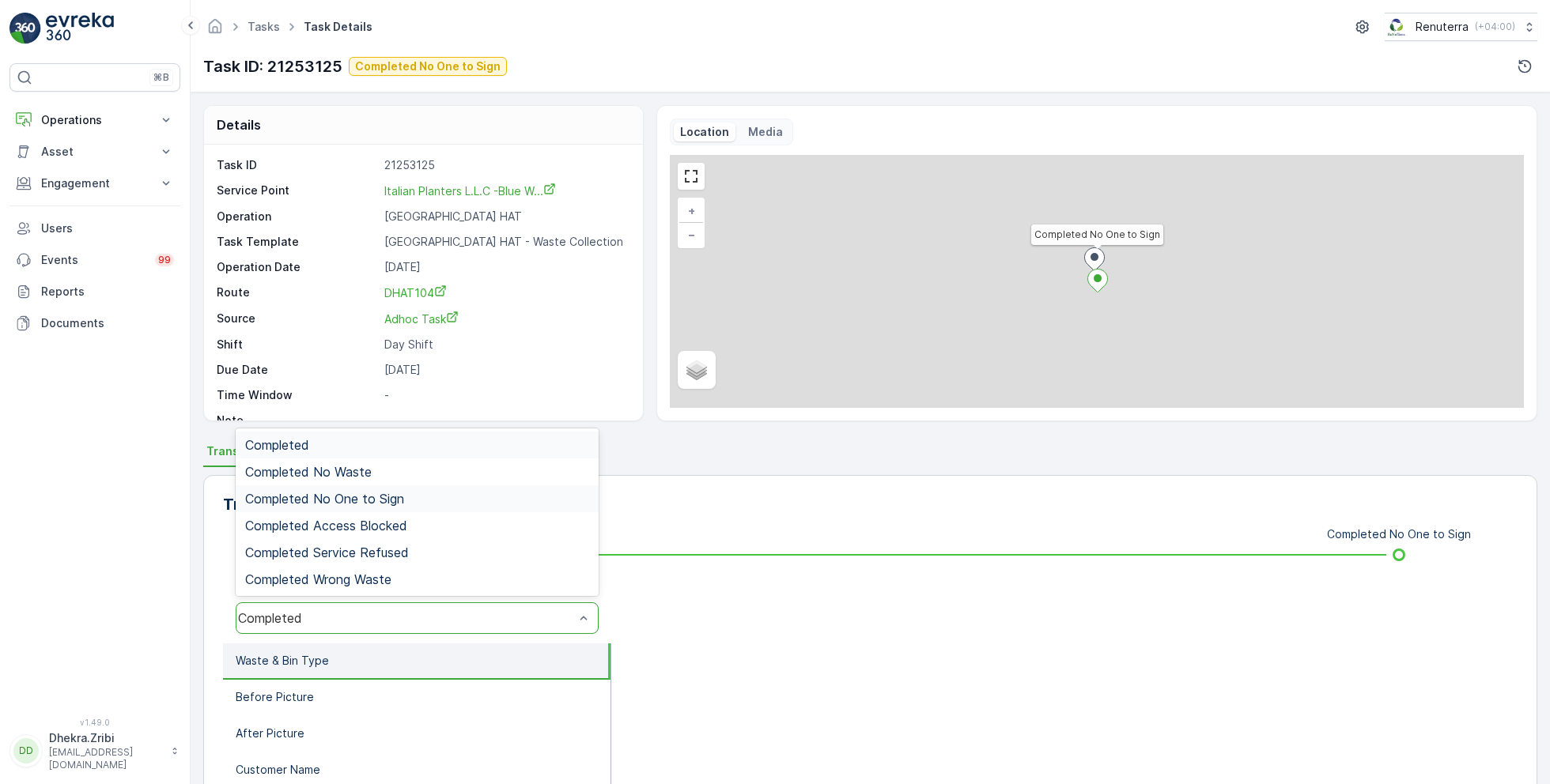
click at [405, 503] on div "Completed No One to Sign" at bounding box center [417, 499] width 344 height 15
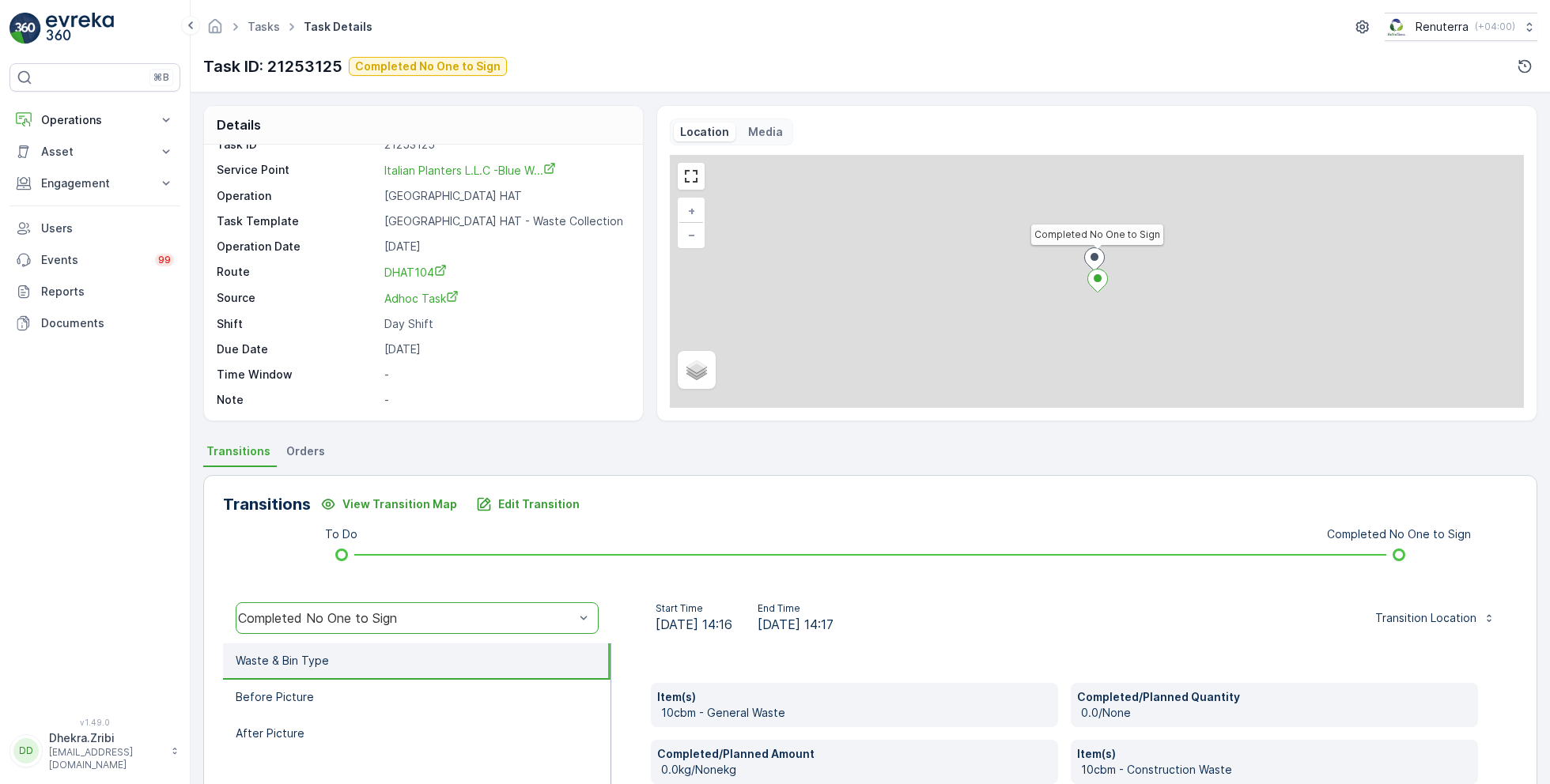
scroll to position [211, 0]
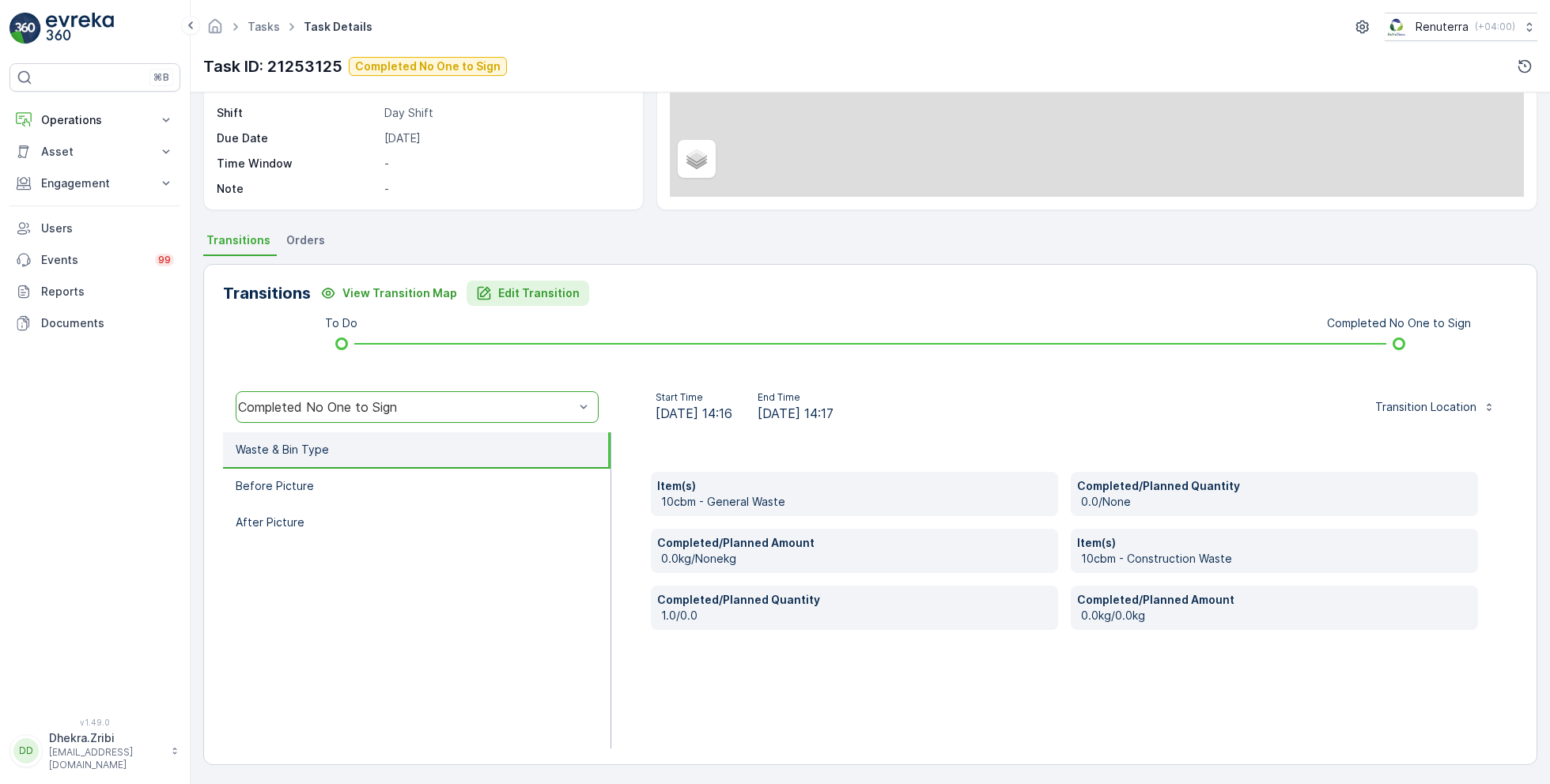
click at [527, 291] on p "Edit Transition" at bounding box center [539, 293] width 82 height 16
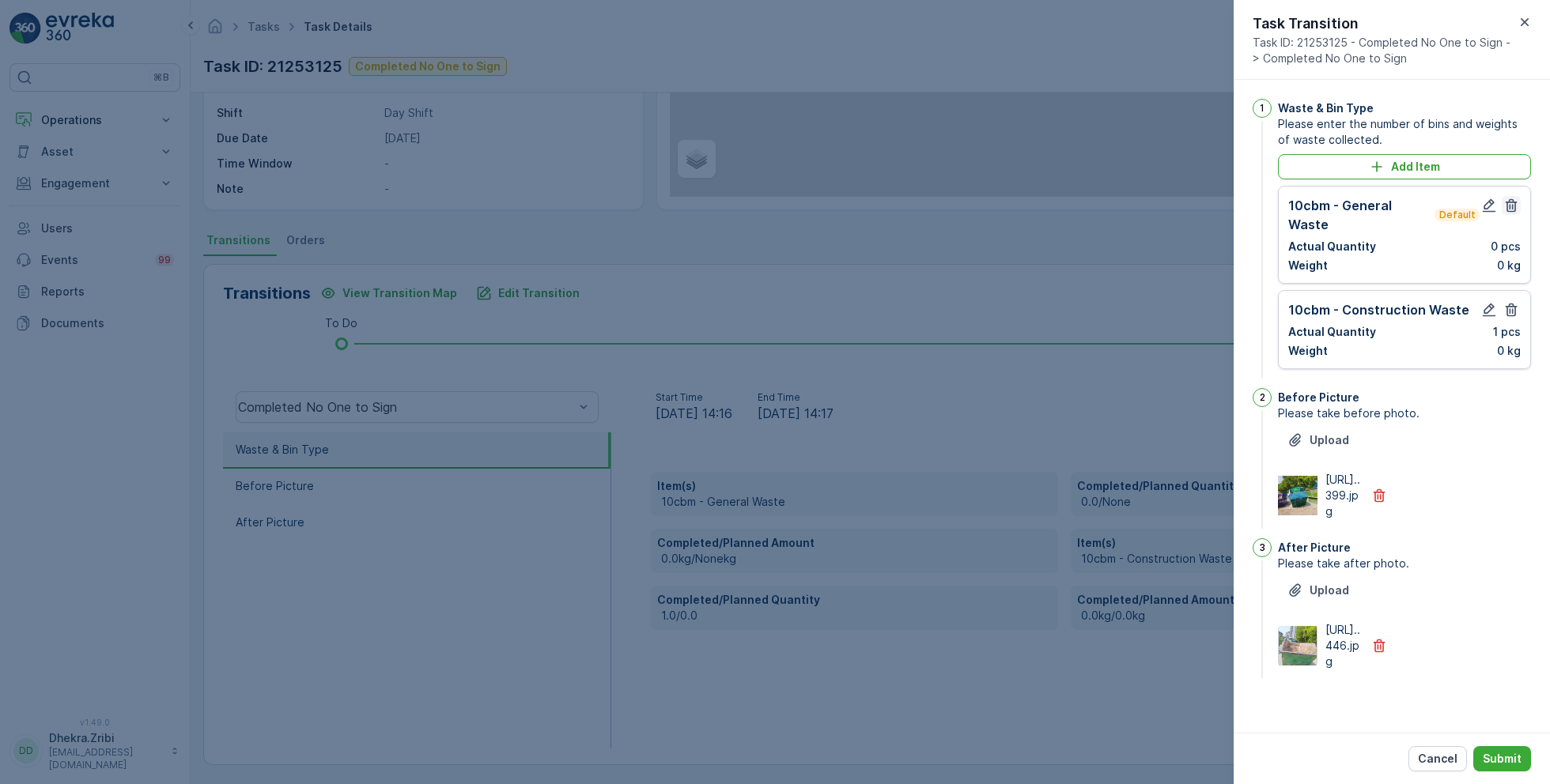
click at [1507, 208] on icon "button" at bounding box center [1511, 205] width 16 height 16
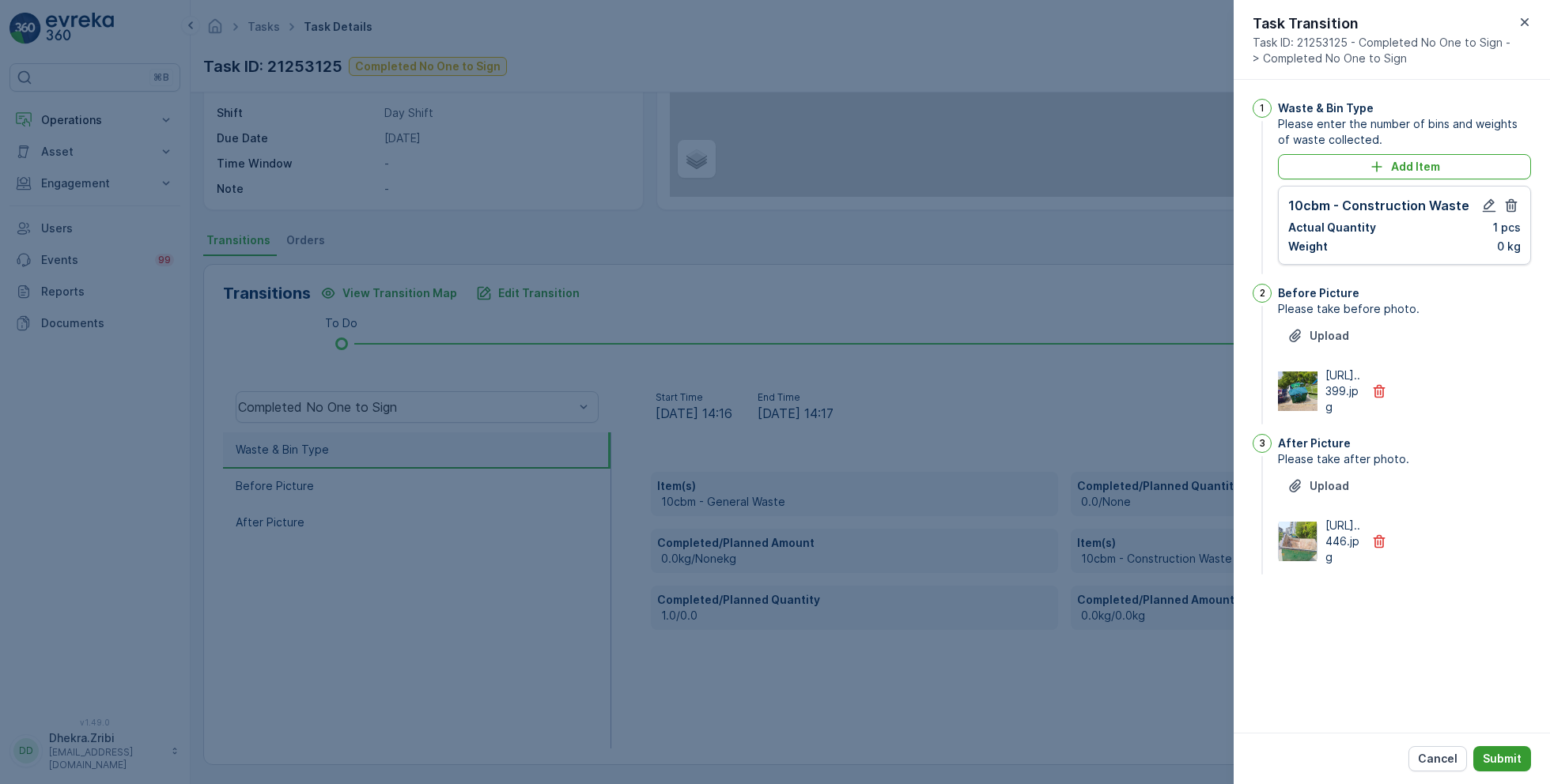
click at [1512, 766] on button "Submit" at bounding box center [1501, 759] width 57 height 25
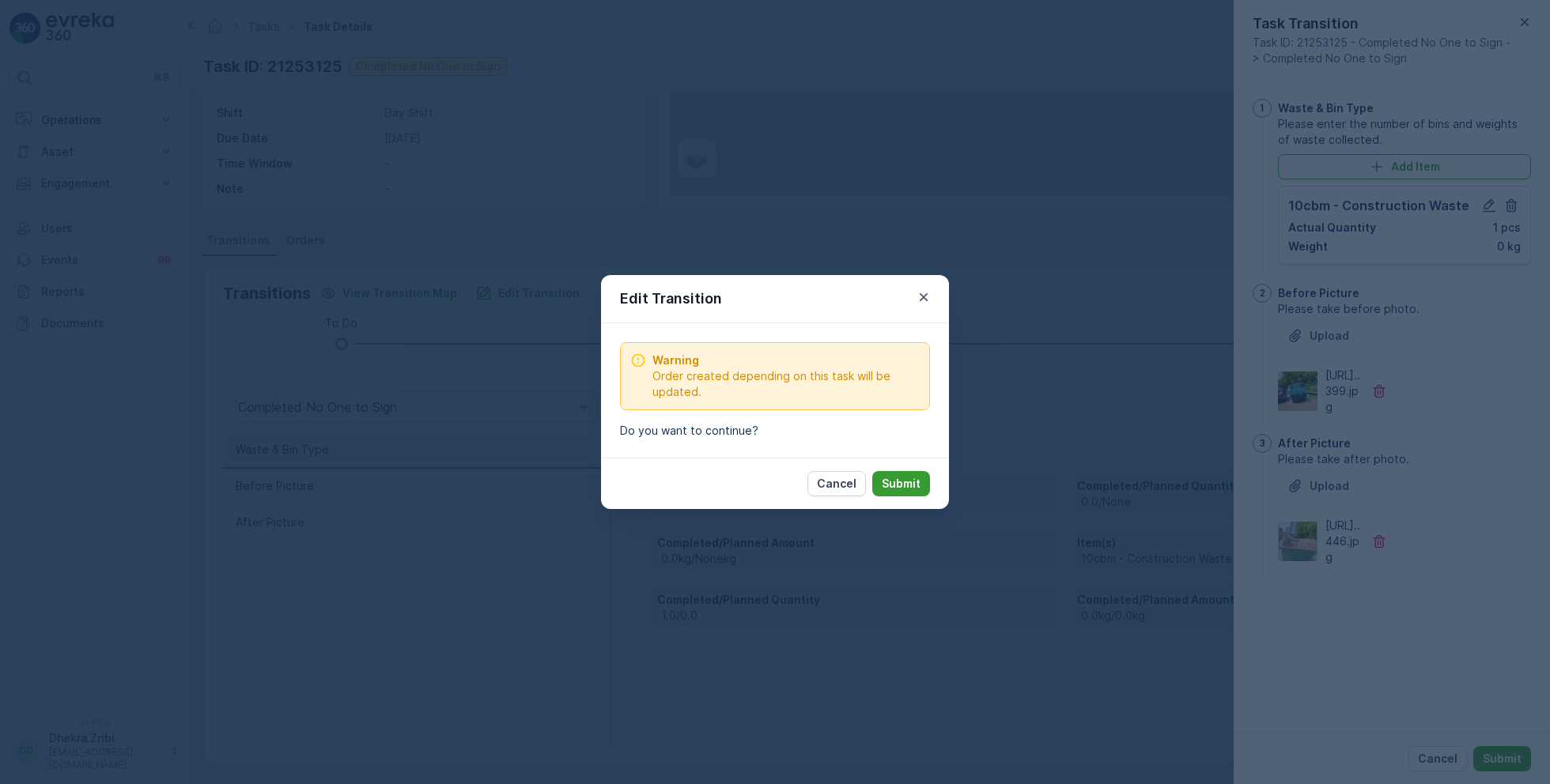
click at [896, 481] on p "Submit" at bounding box center [901, 484] width 39 height 16
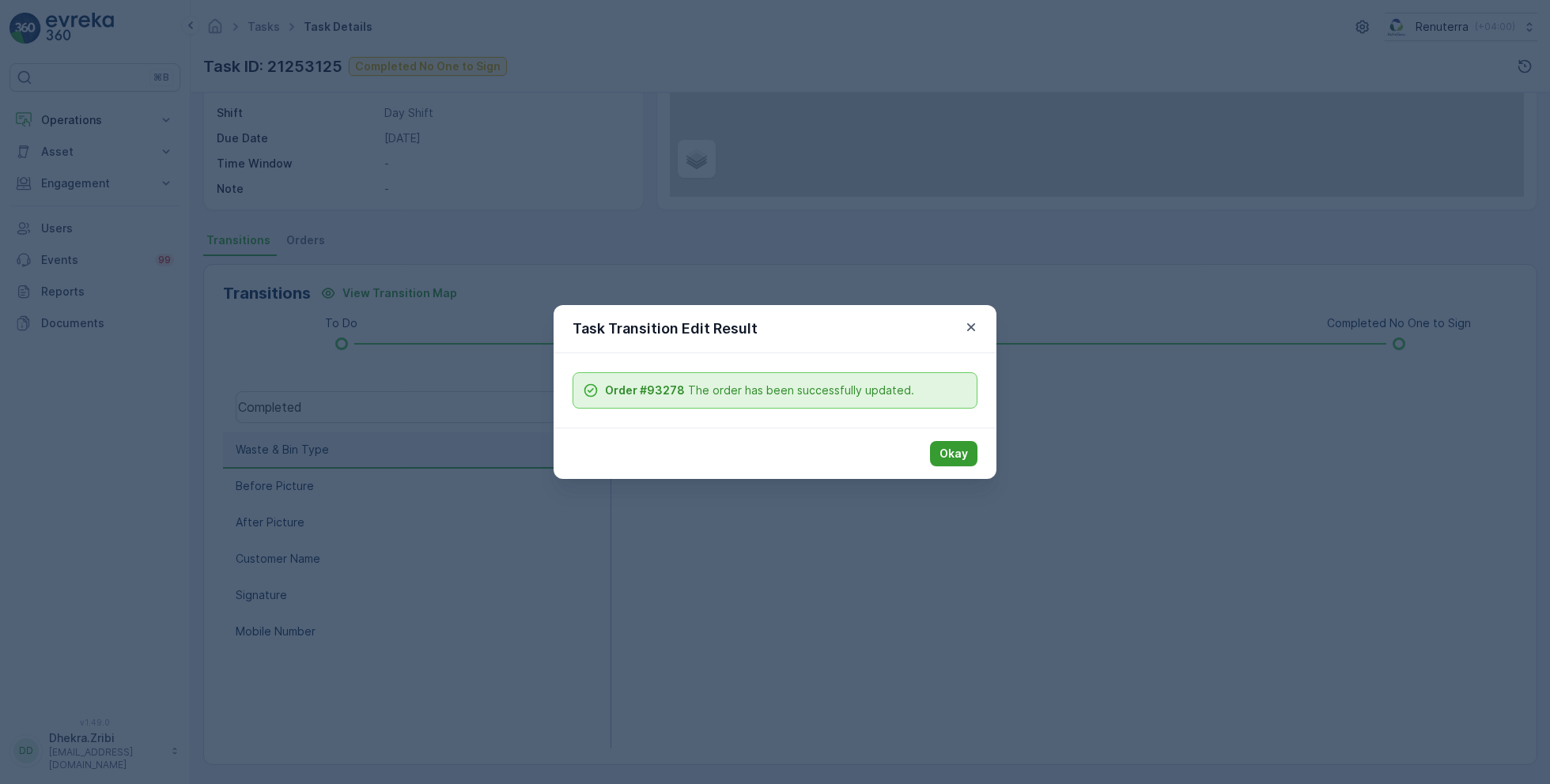
click at [969, 459] on button "Okay" at bounding box center [954, 454] width 48 height 25
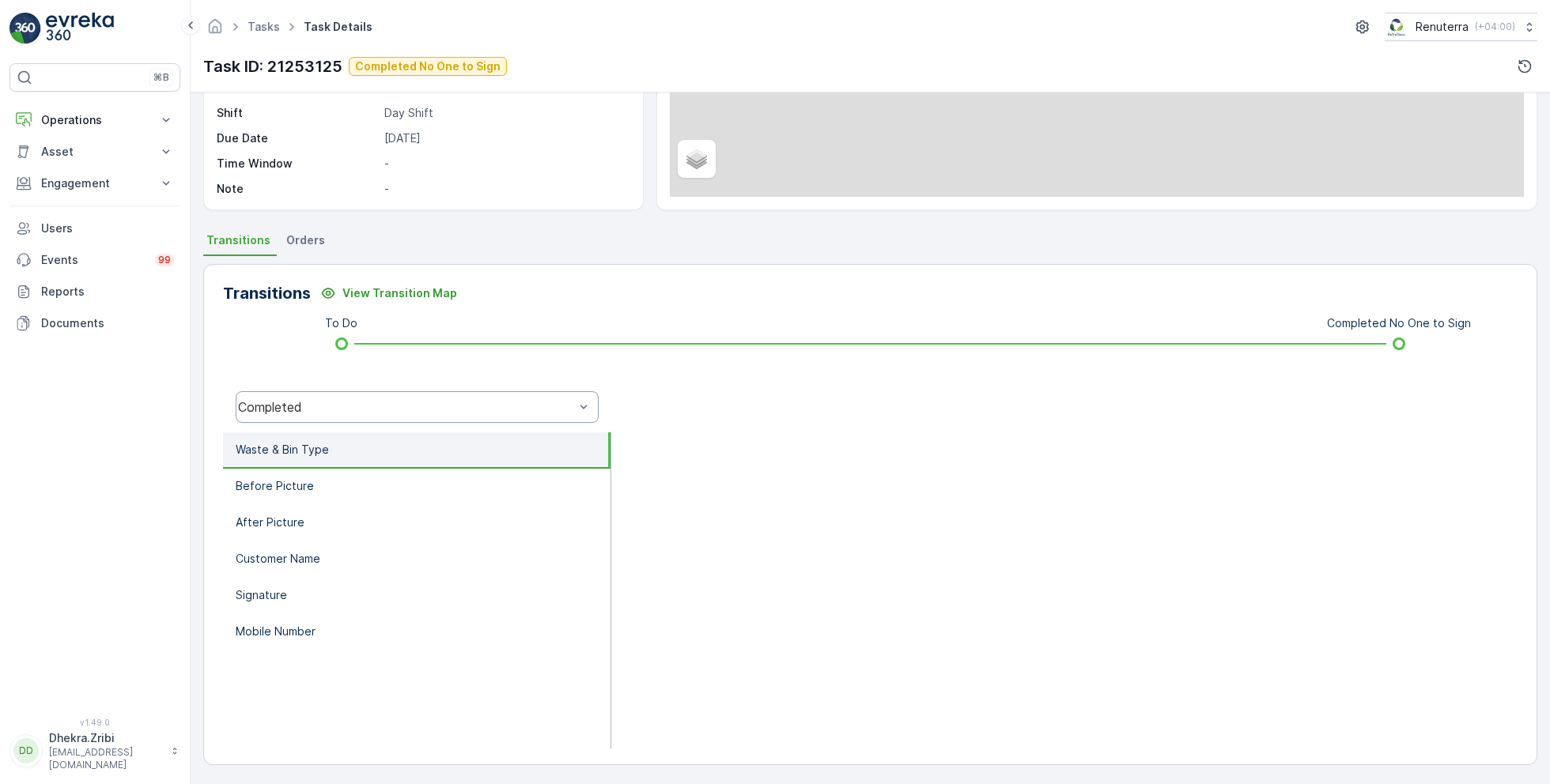
click at [456, 408] on div "Completed" at bounding box center [405, 407] width 336 height 15
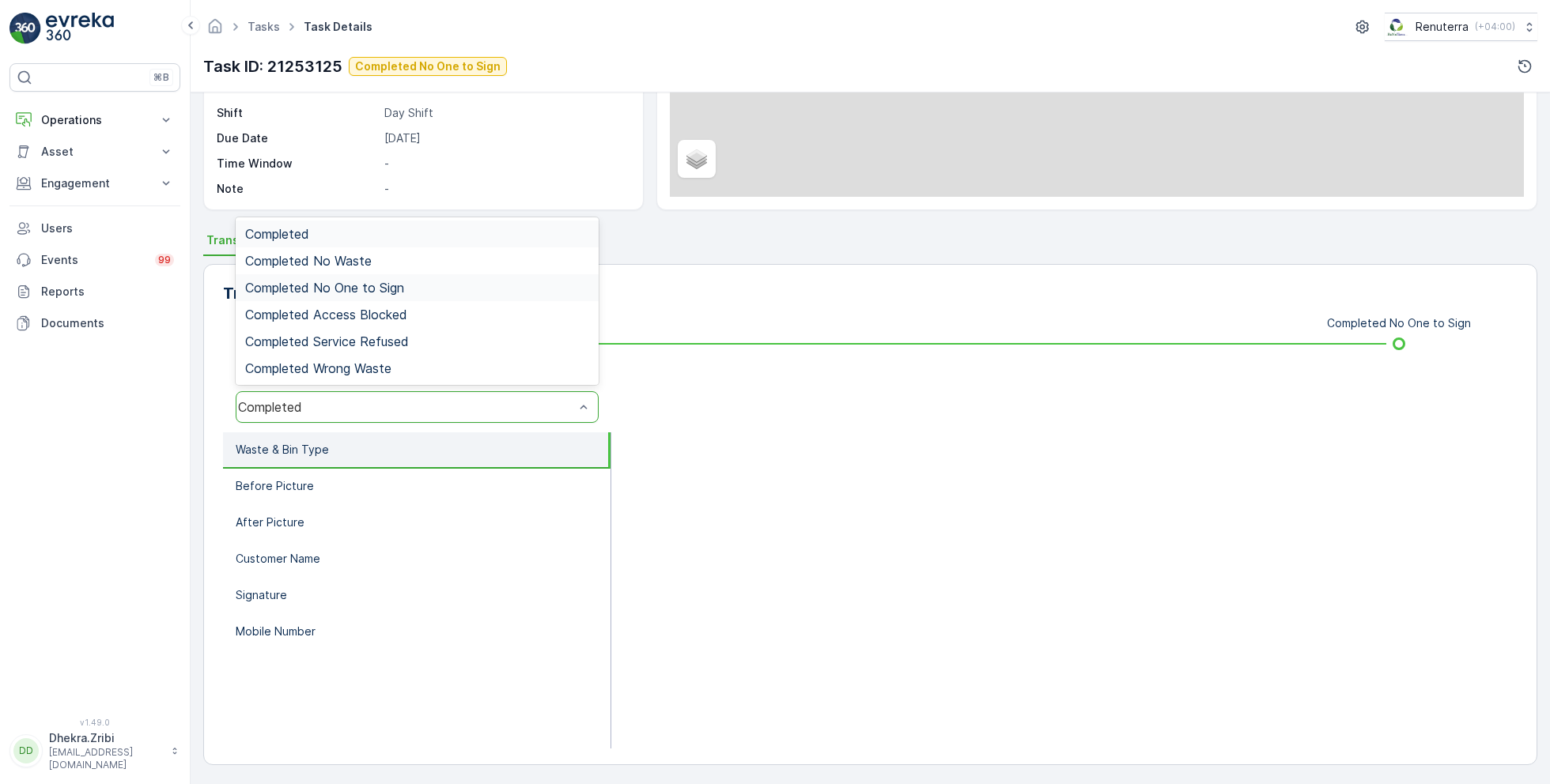
click at [384, 285] on span "Completed No One to Sign" at bounding box center [324, 287] width 159 height 15
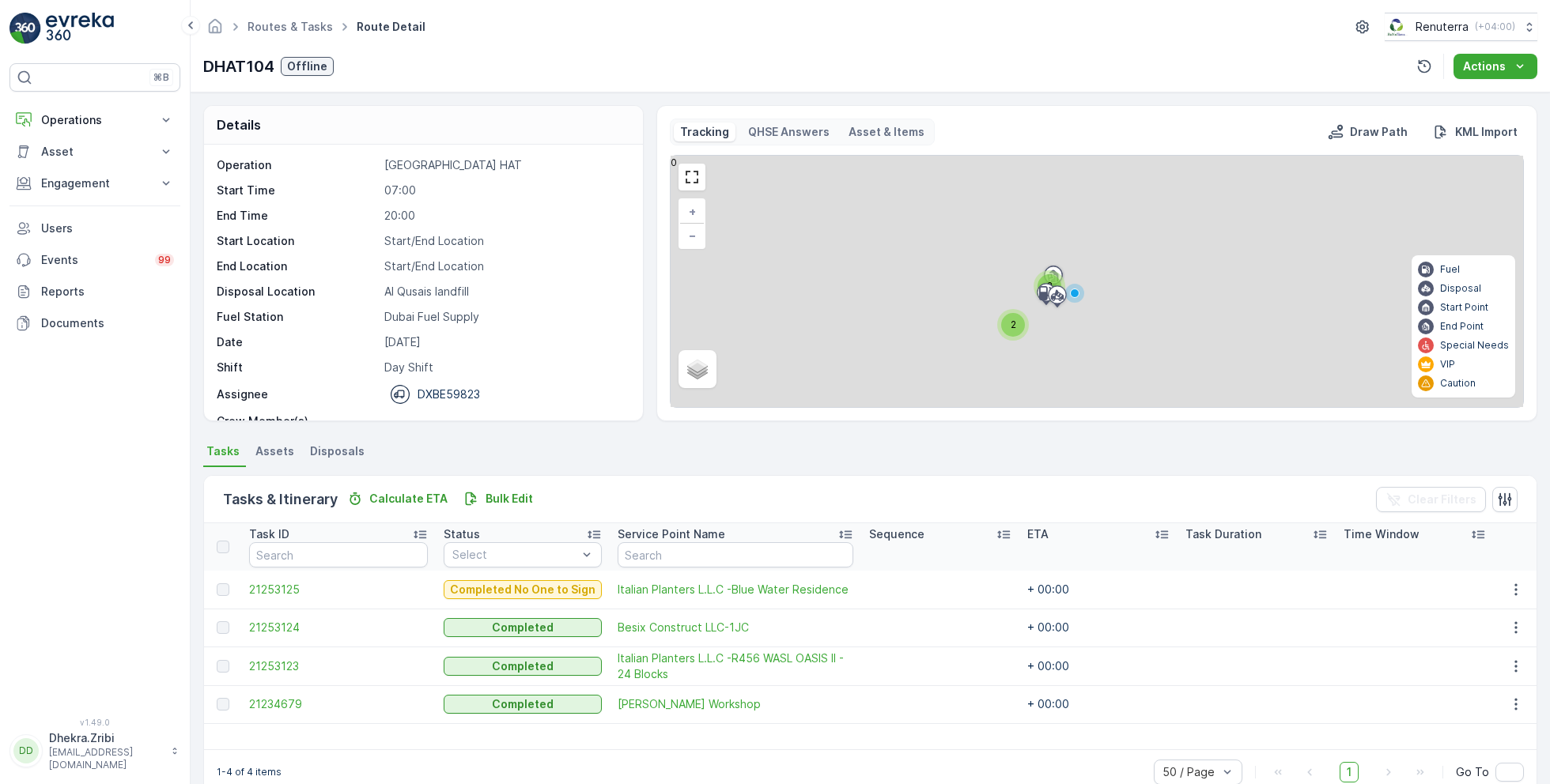
scroll to position [30, 0]
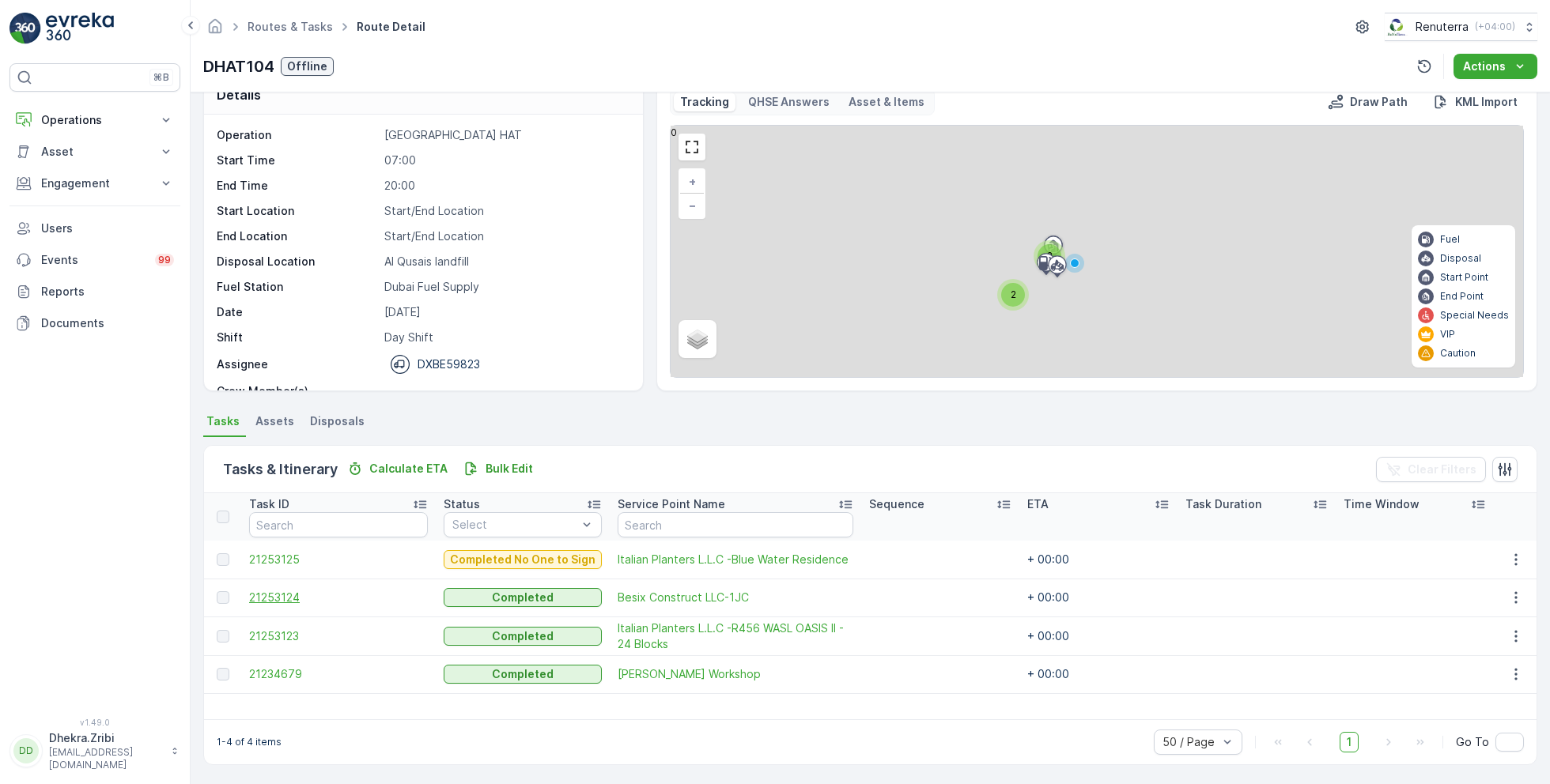
click at [296, 595] on span "21253124" at bounding box center [338, 598] width 178 height 16
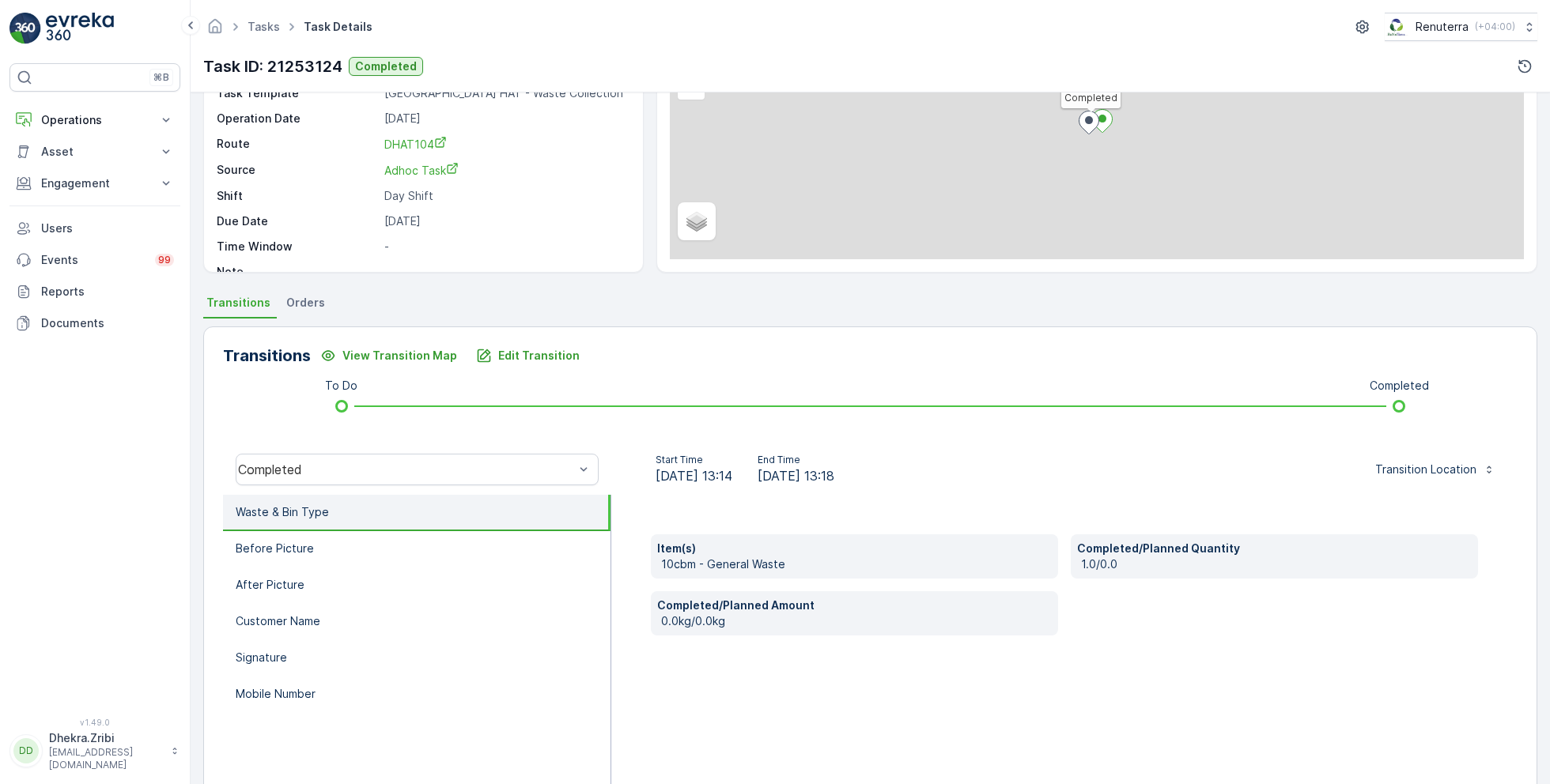
scroll to position [211, 0]
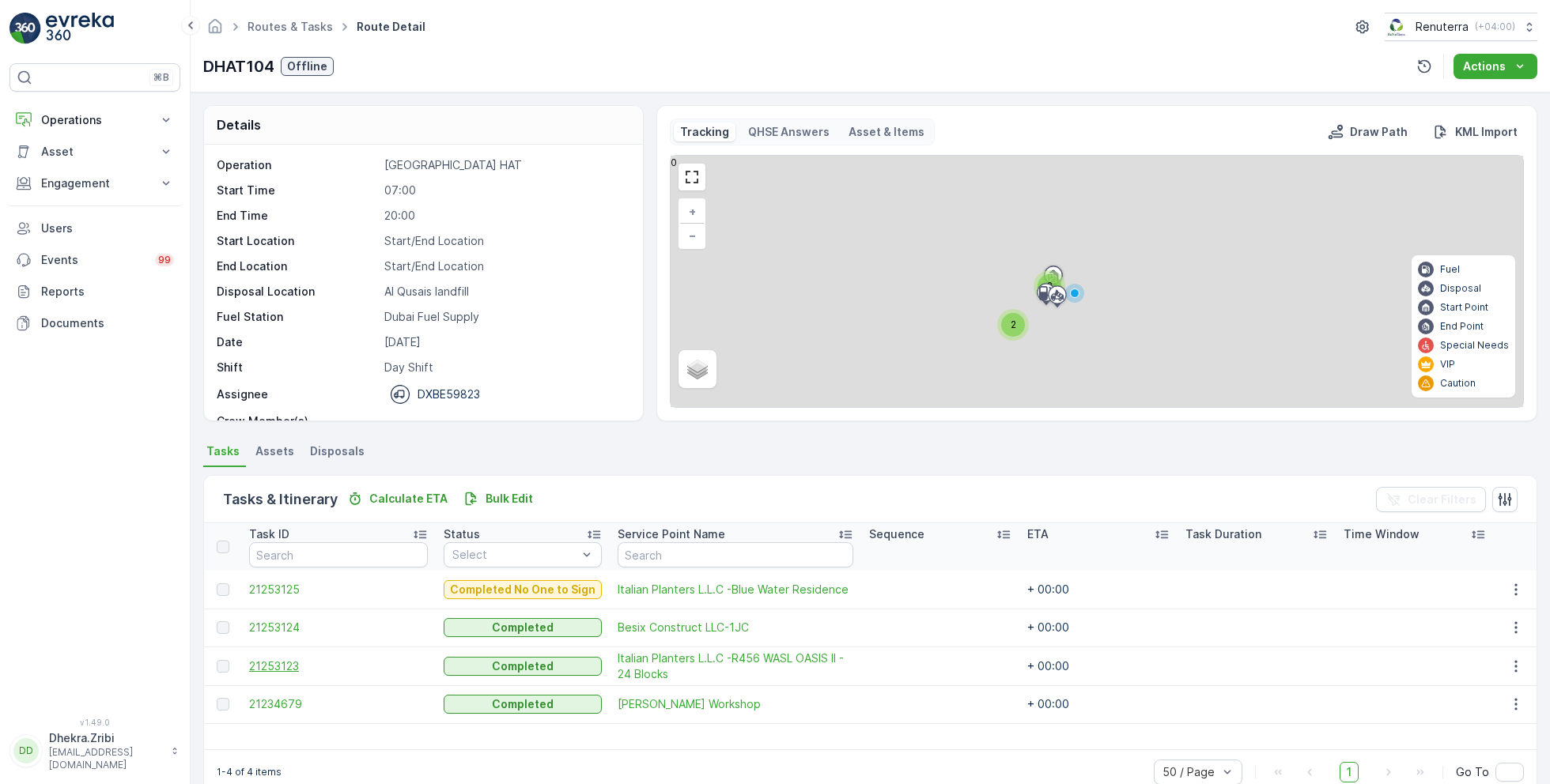
click at [282, 661] on span "21253123" at bounding box center [338, 666] width 178 height 16
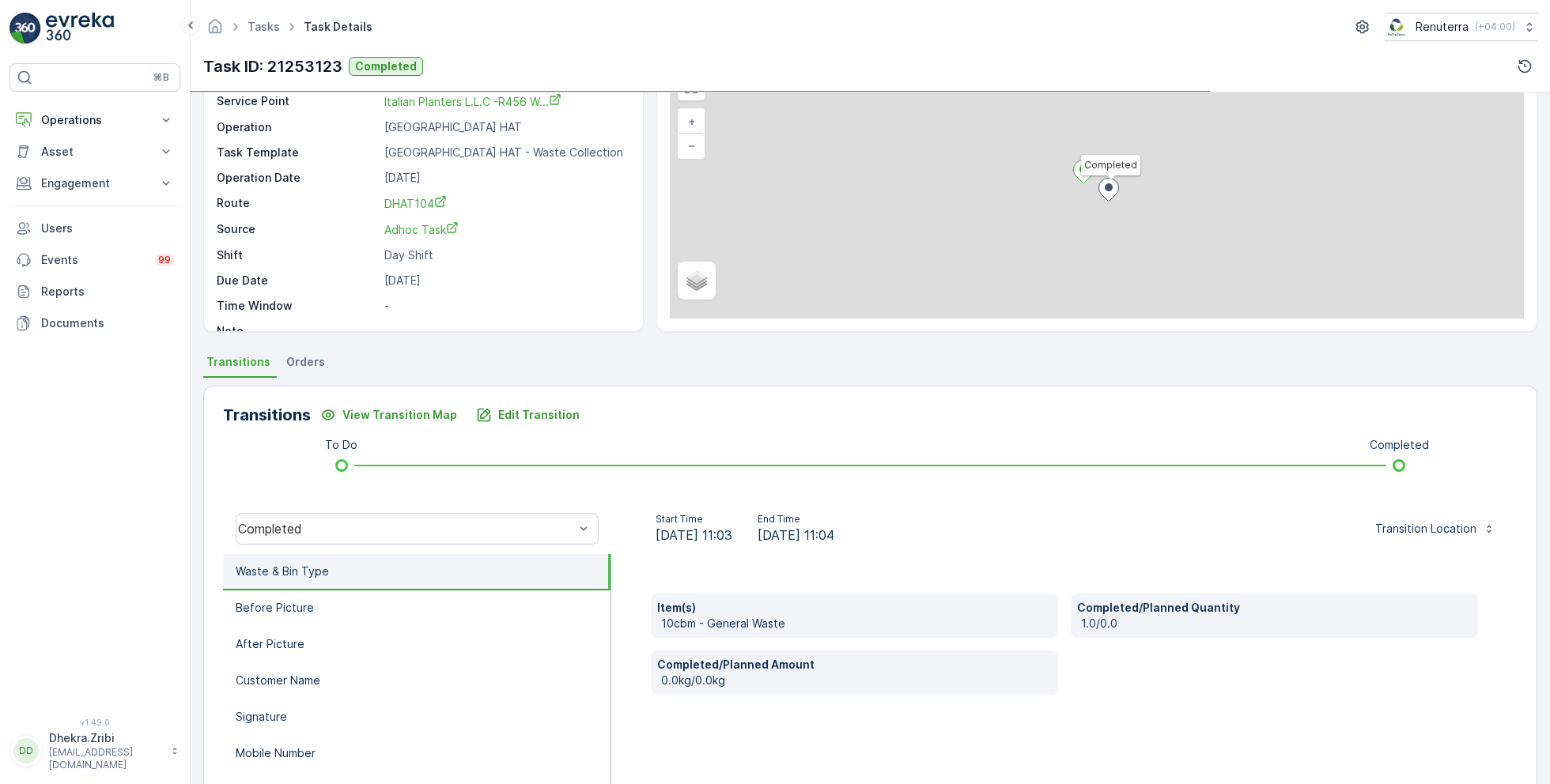
scroll to position [211, 0]
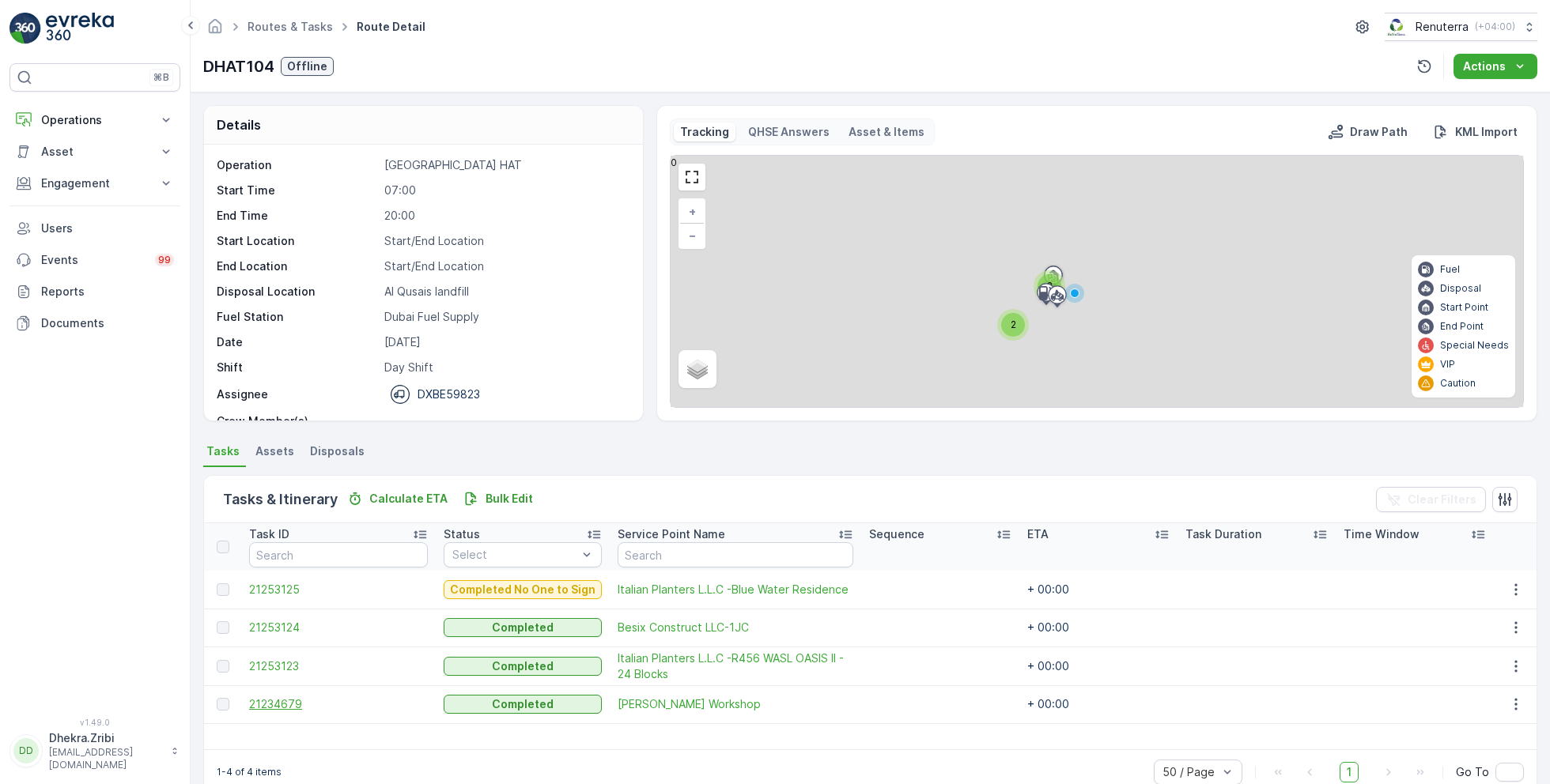
click at [288, 698] on span "21234679" at bounding box center [338, 704] width 178 height 16
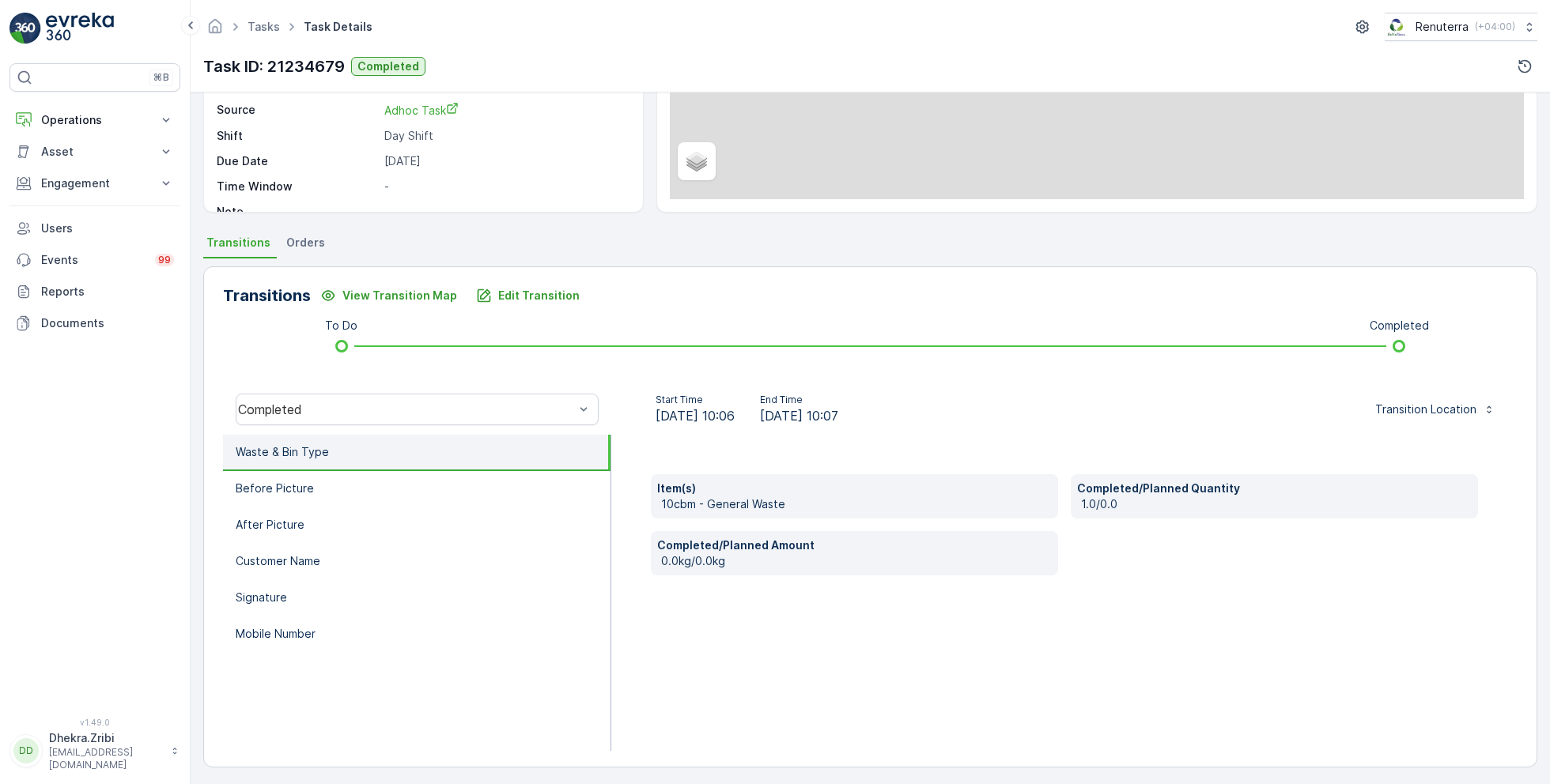
scroll to position [211, 0]
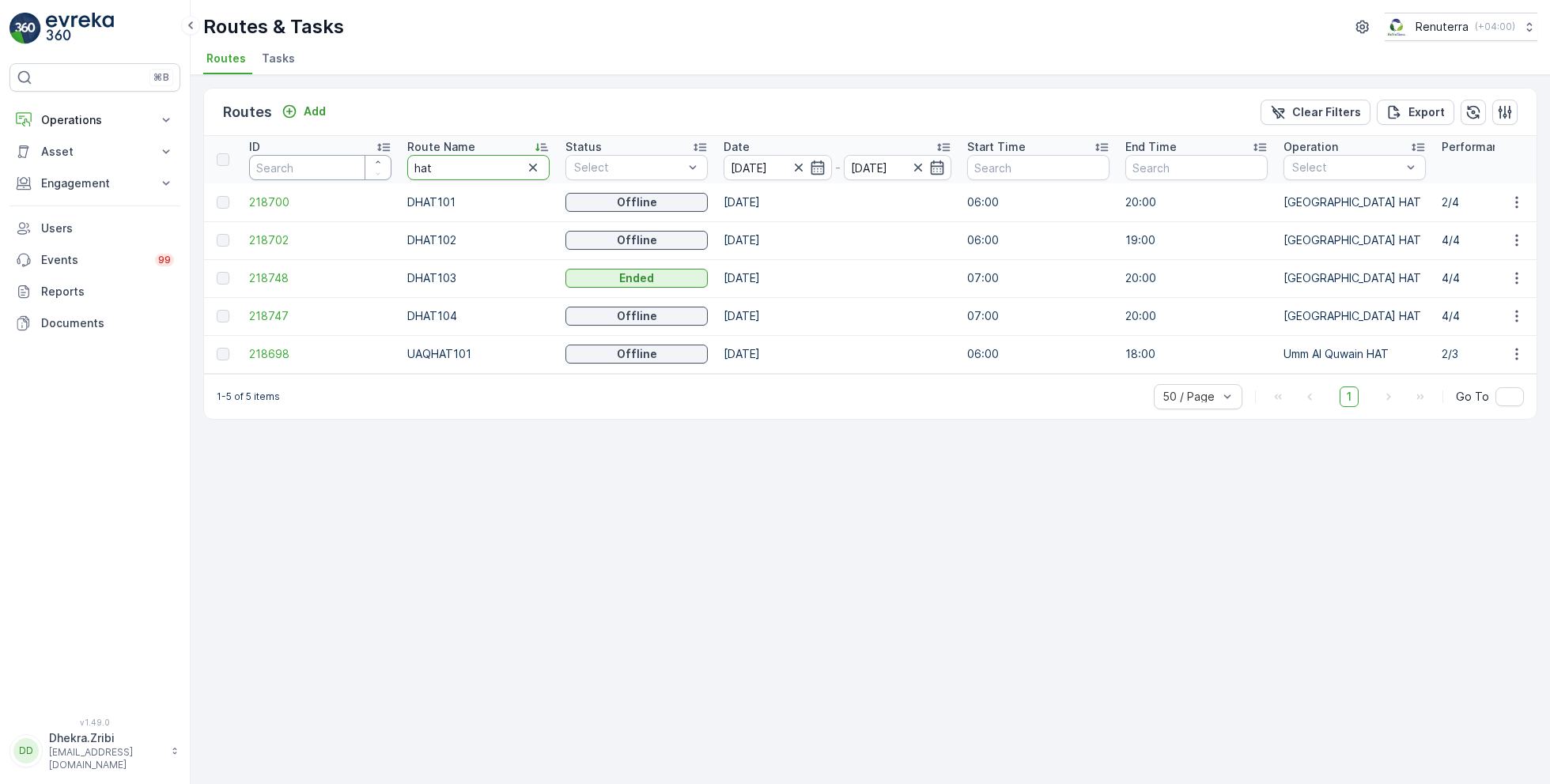
drag, startPoint x: 472, startPoint y: 166, endPoint x: 334, endPoint y: 161, distance: 138.1
type input "rel"
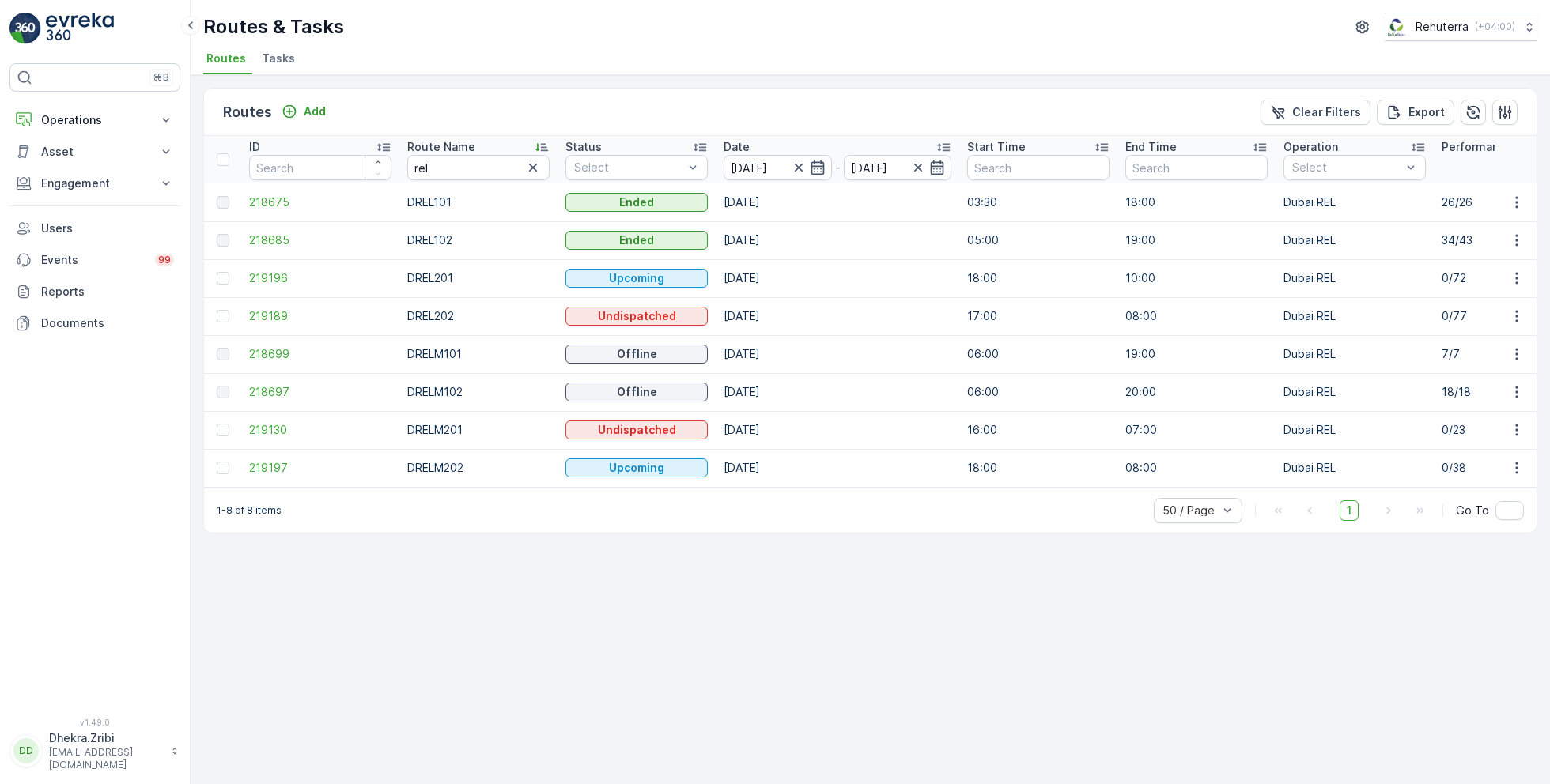
click at [281, 221] on td "218685" at bounding box center [321, 240] width 158 height 38
click at [278, 238] on span "218685" at bounding box center [321, 241] width 142 height 16
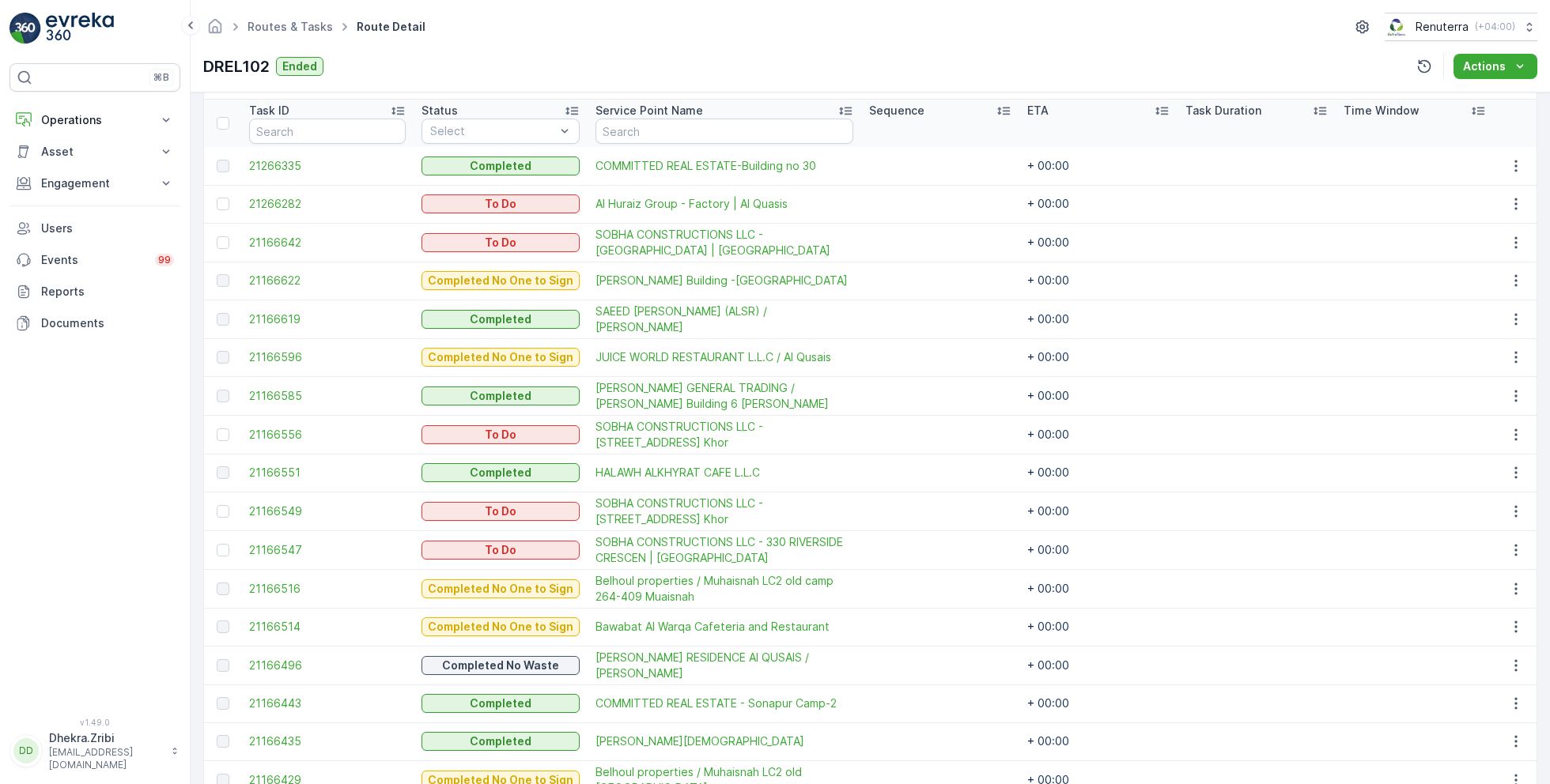
scroll to position [430, 0]
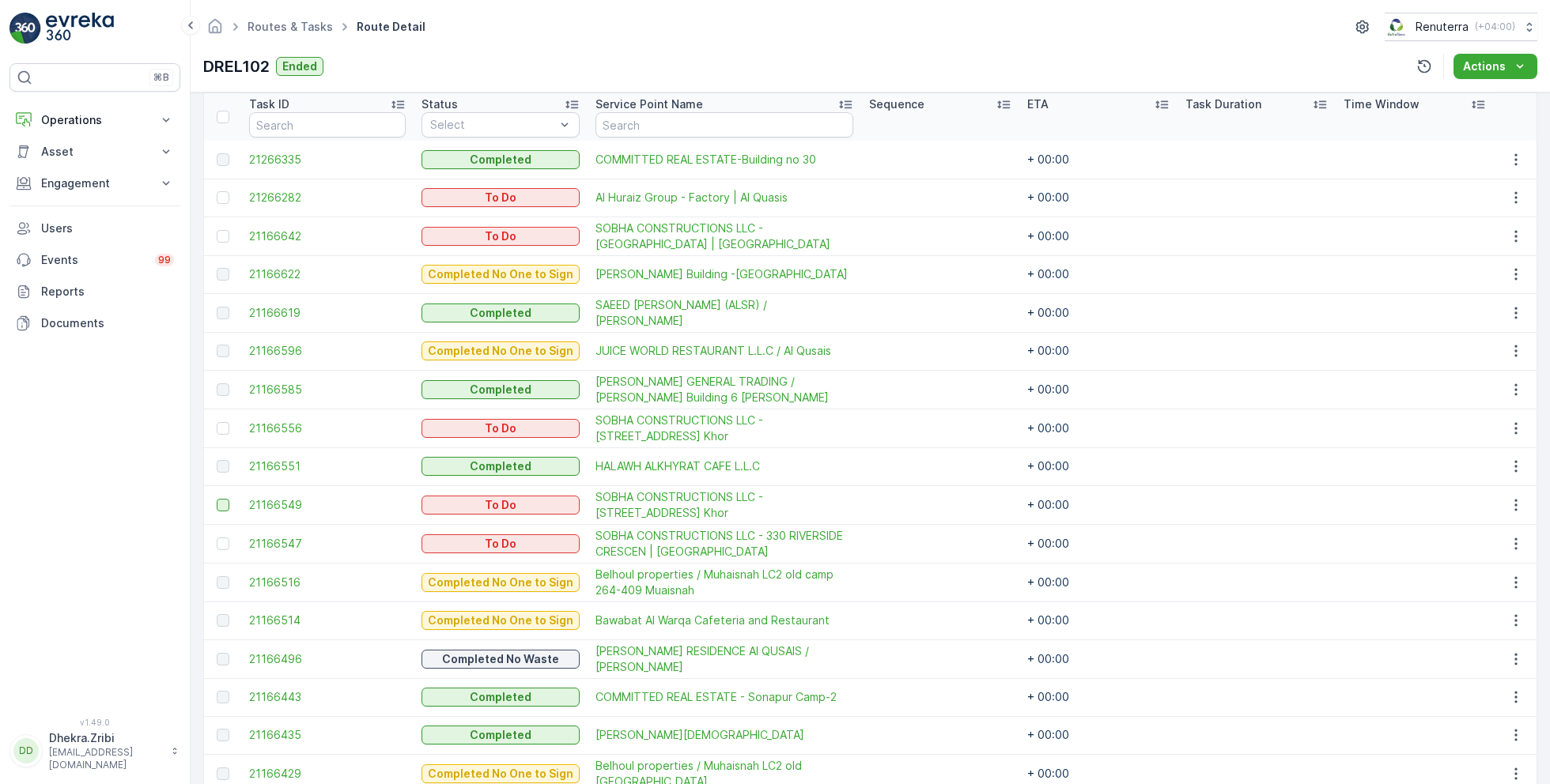
click at [219, 500] on div at bounding box center [222, 504] width 13 height 13
click at [216, 499] on input "checkbox" at bounding box center [216, 499] width 0 height 0
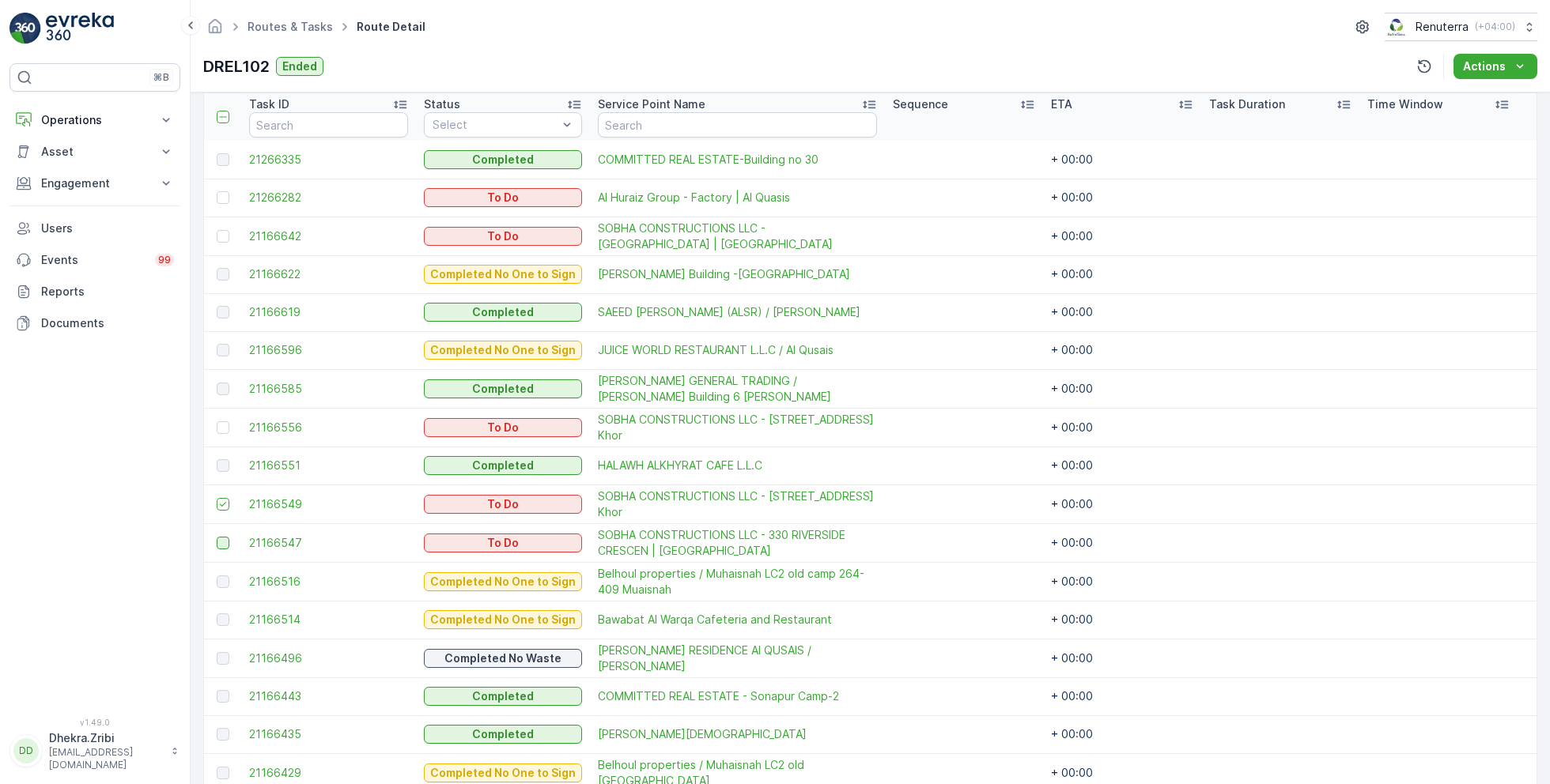
click at [222, 543] on div at bounding box center [222, 542] width 13 height 13
click at [216, 537] on input "checkbox" at bounding box center [216, 537] width 0 height 0
click at [223, 233] on div at bounding box center [222, 236] width 13 height 13
click at [216, 230] on input "checkbox" at bounding box center [216, 230] width 0 height 0
click at [213, 423] on td at bounding box center [222, 428] width 37 height 39
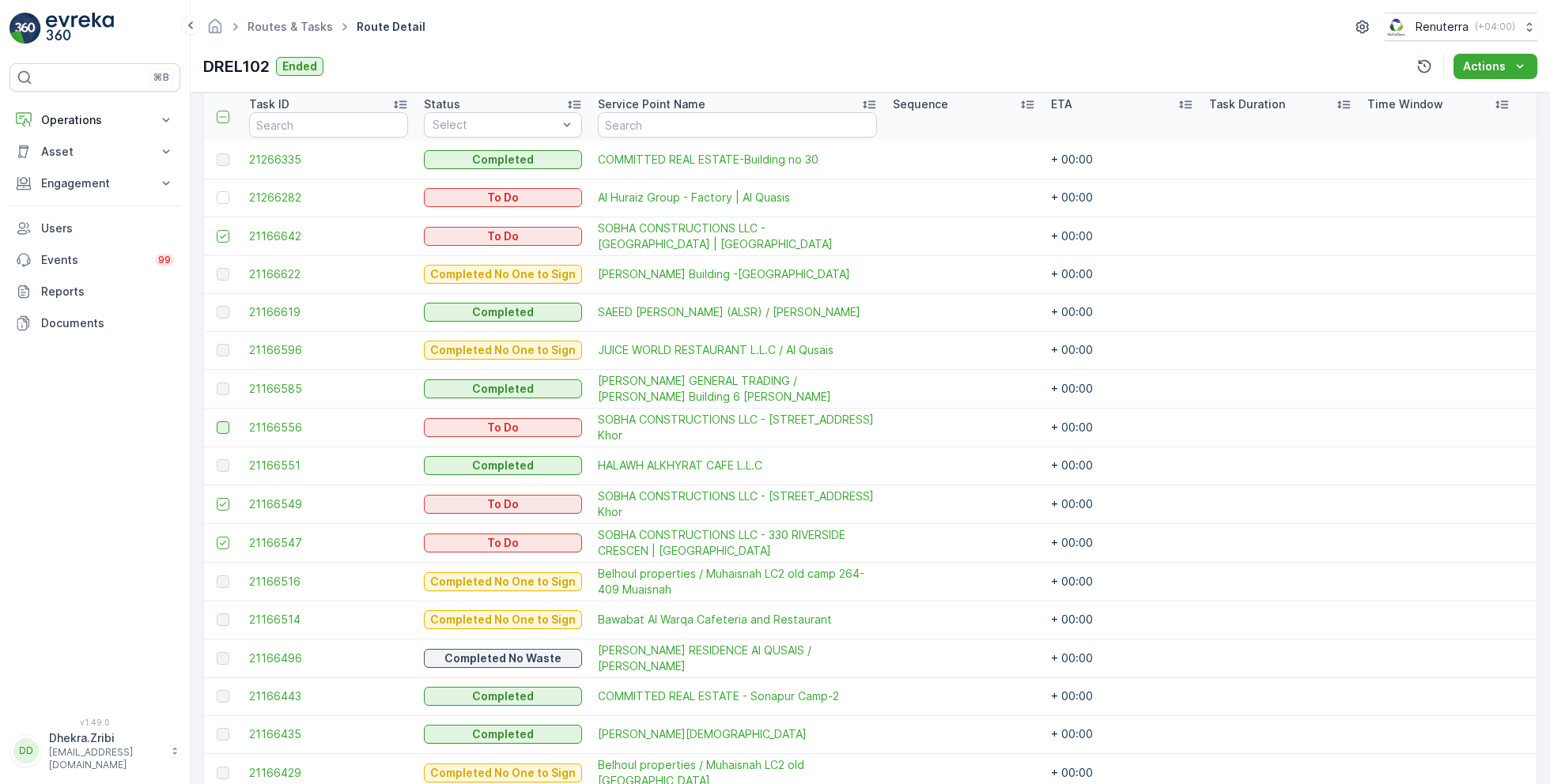
click at [222, 426] on div at bounding box center [222, 428] width 13 height 13
click at [216, 422] on input "checkbox" at bounding box center [216, 422] width 0 height 0
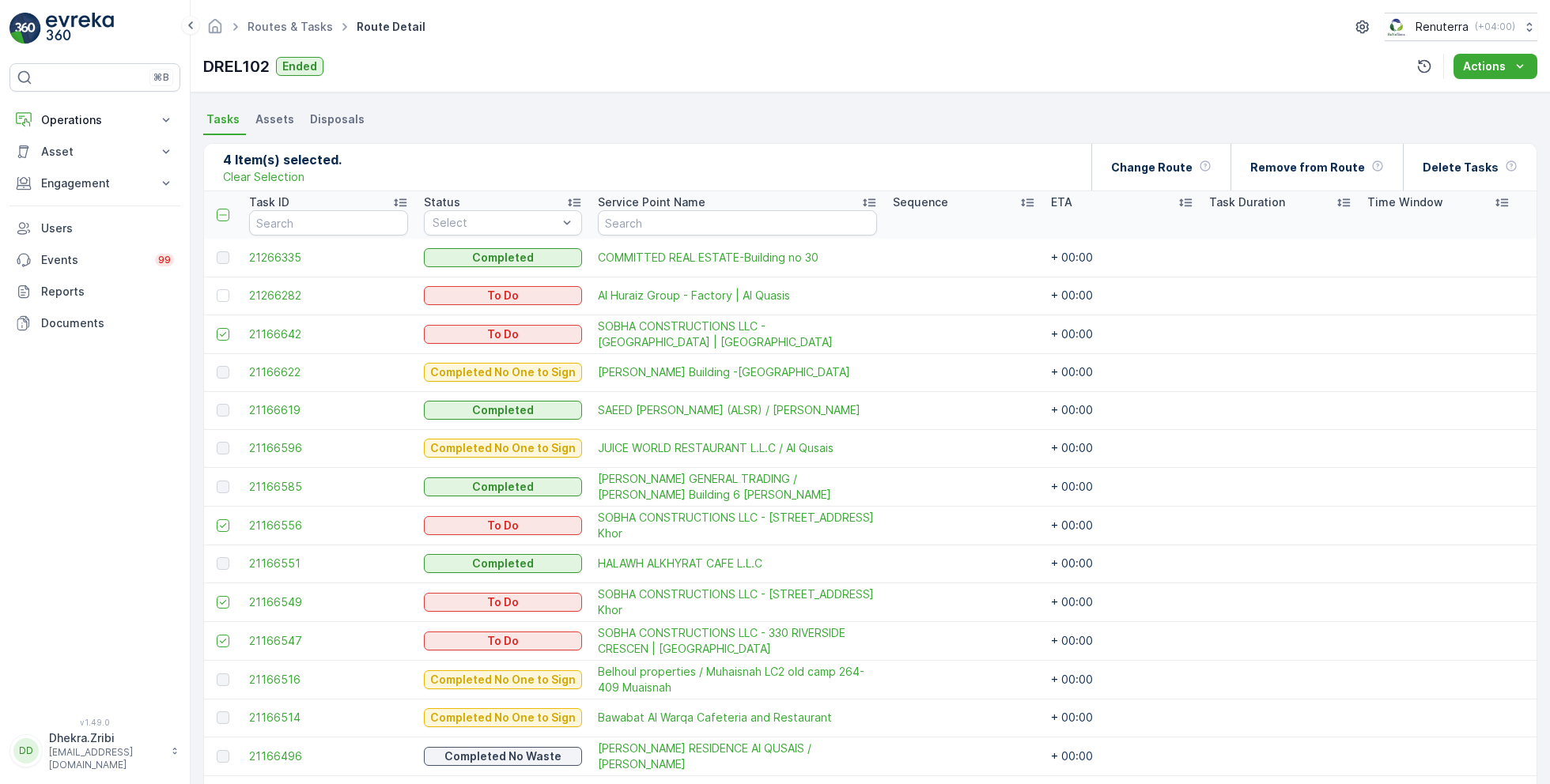
scroll to position [291, 0]
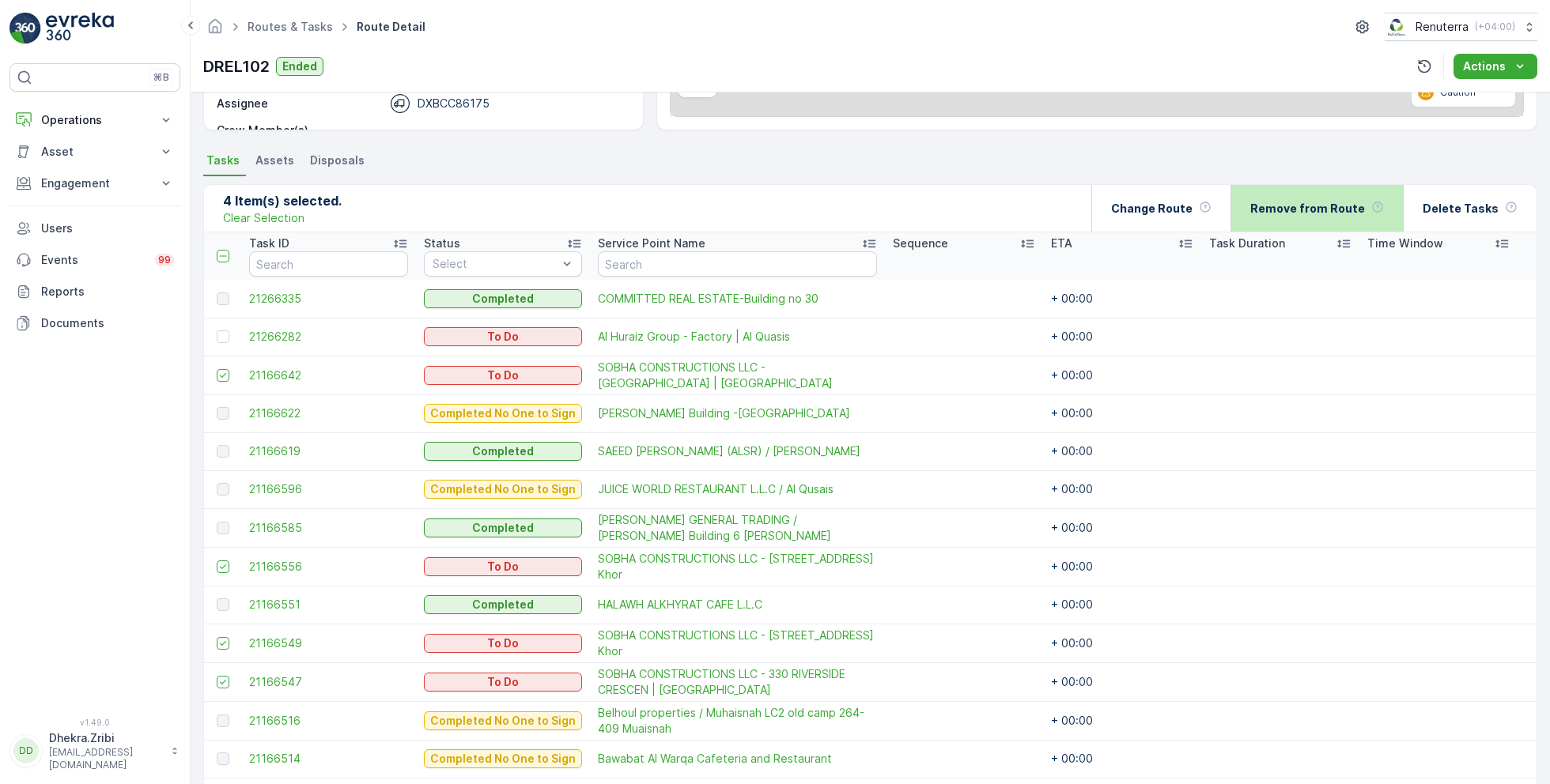
click at [1309, 206] on p "Remove from Route" at bounding box center [1307, 208] width 115 height 16
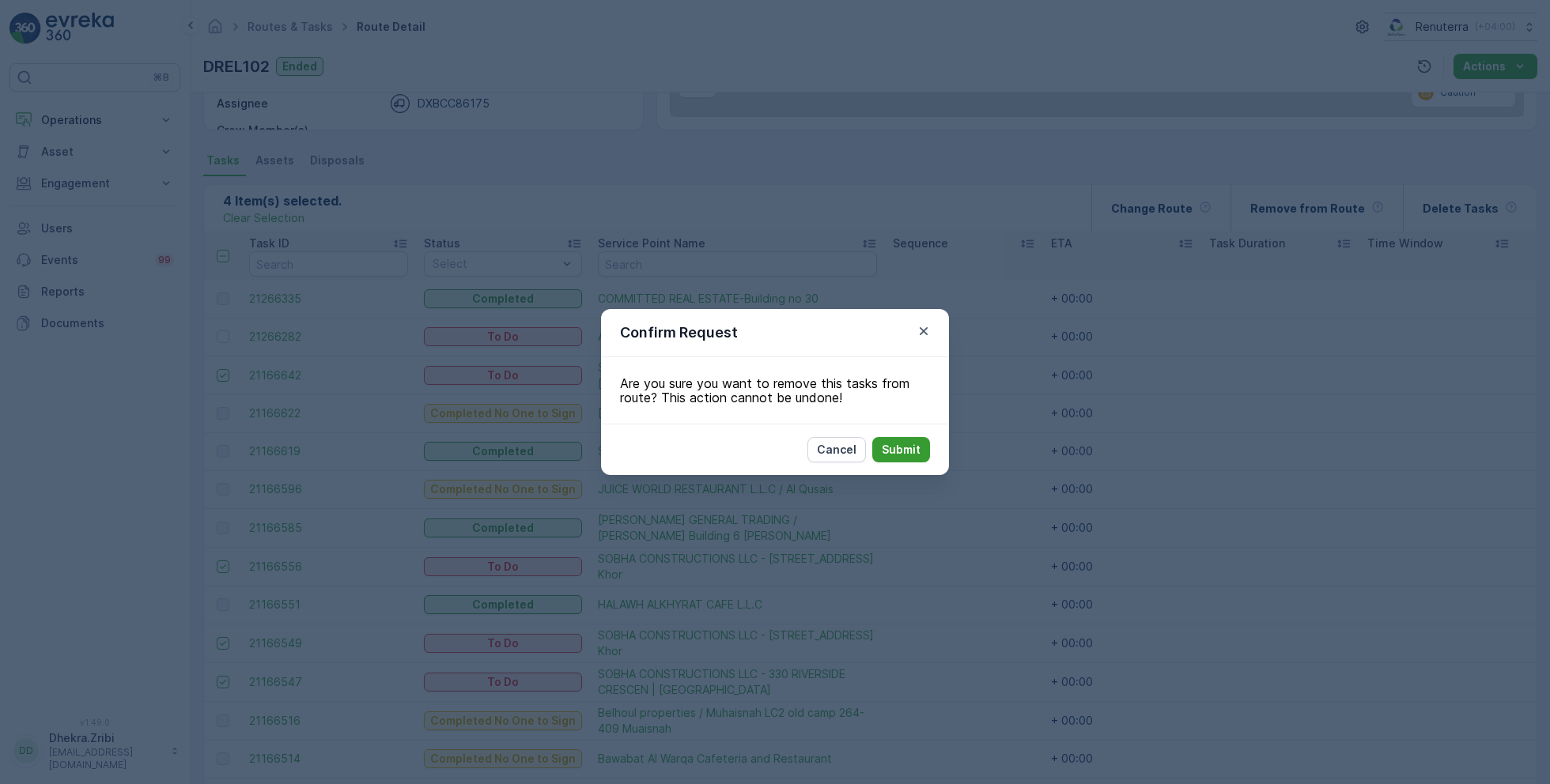
click at [910, 458] on button "Submit" at bounding box center [900, 450] width 57 height 25
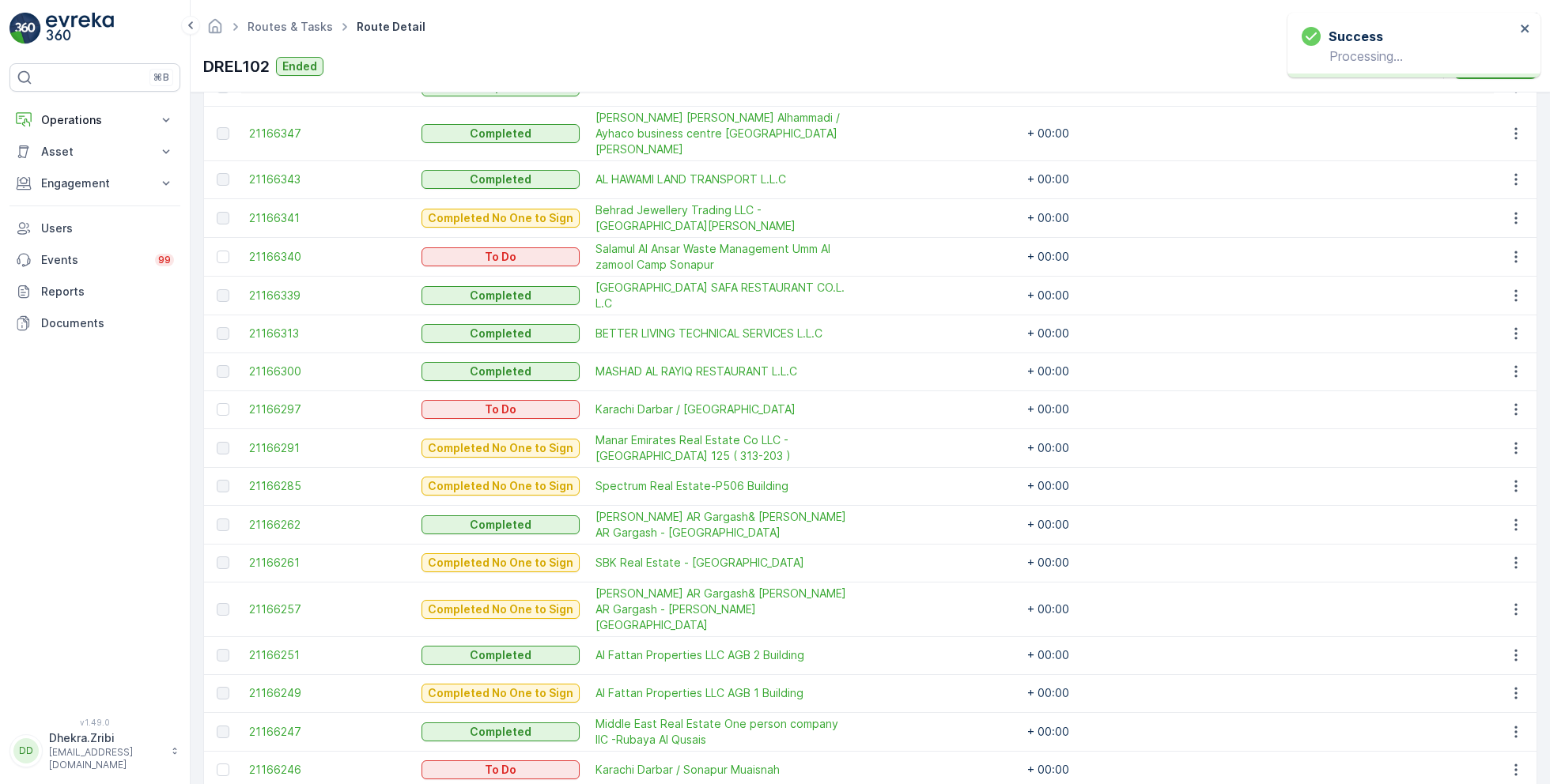
scroll to position [1082, 0]
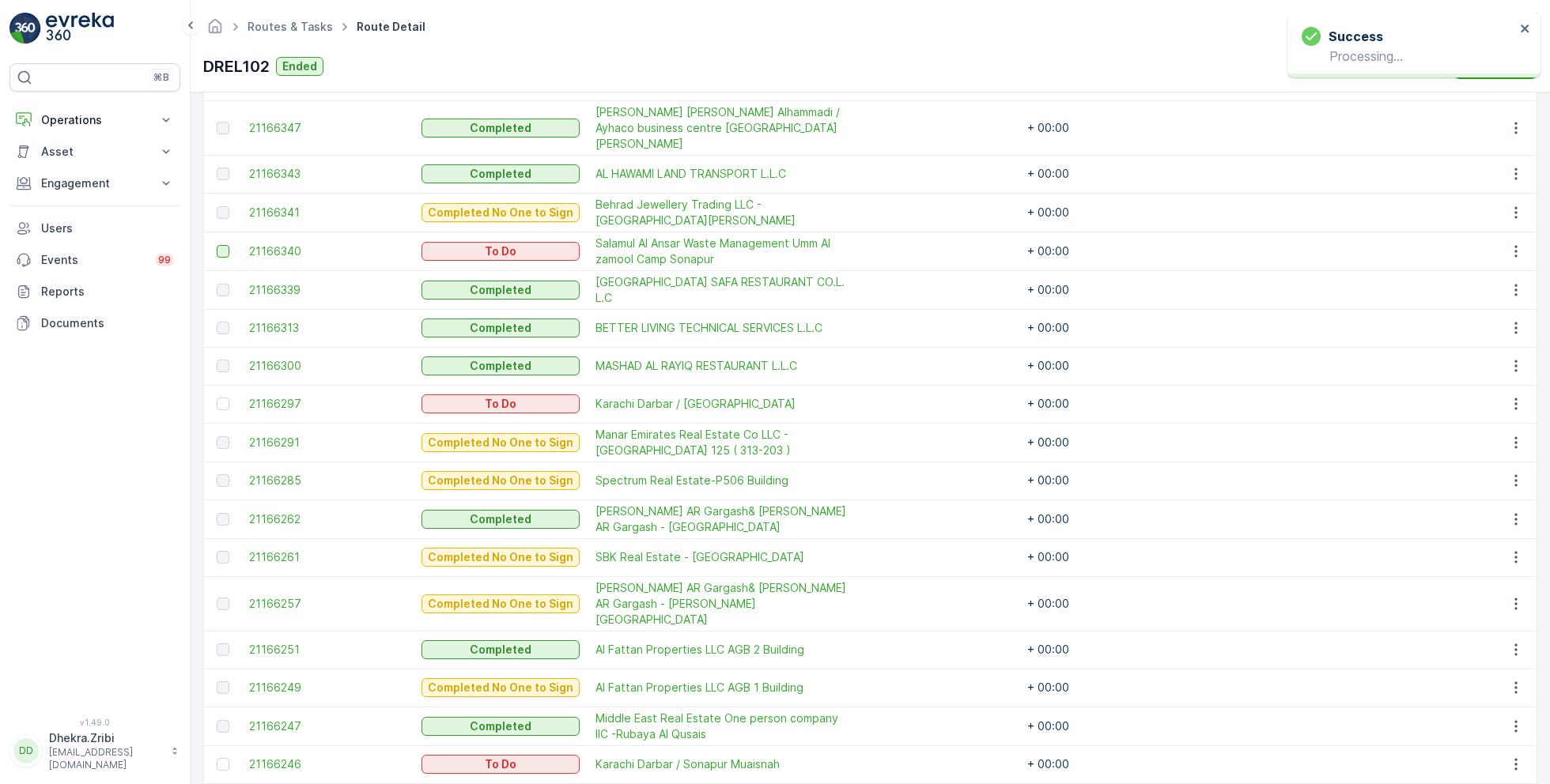
click at [223, 245] on div at bounding box center [222, 251] width 13 height 13
click at [216, 245] on input "checkbox" at bounding box center [216, 245] width 0 height 0
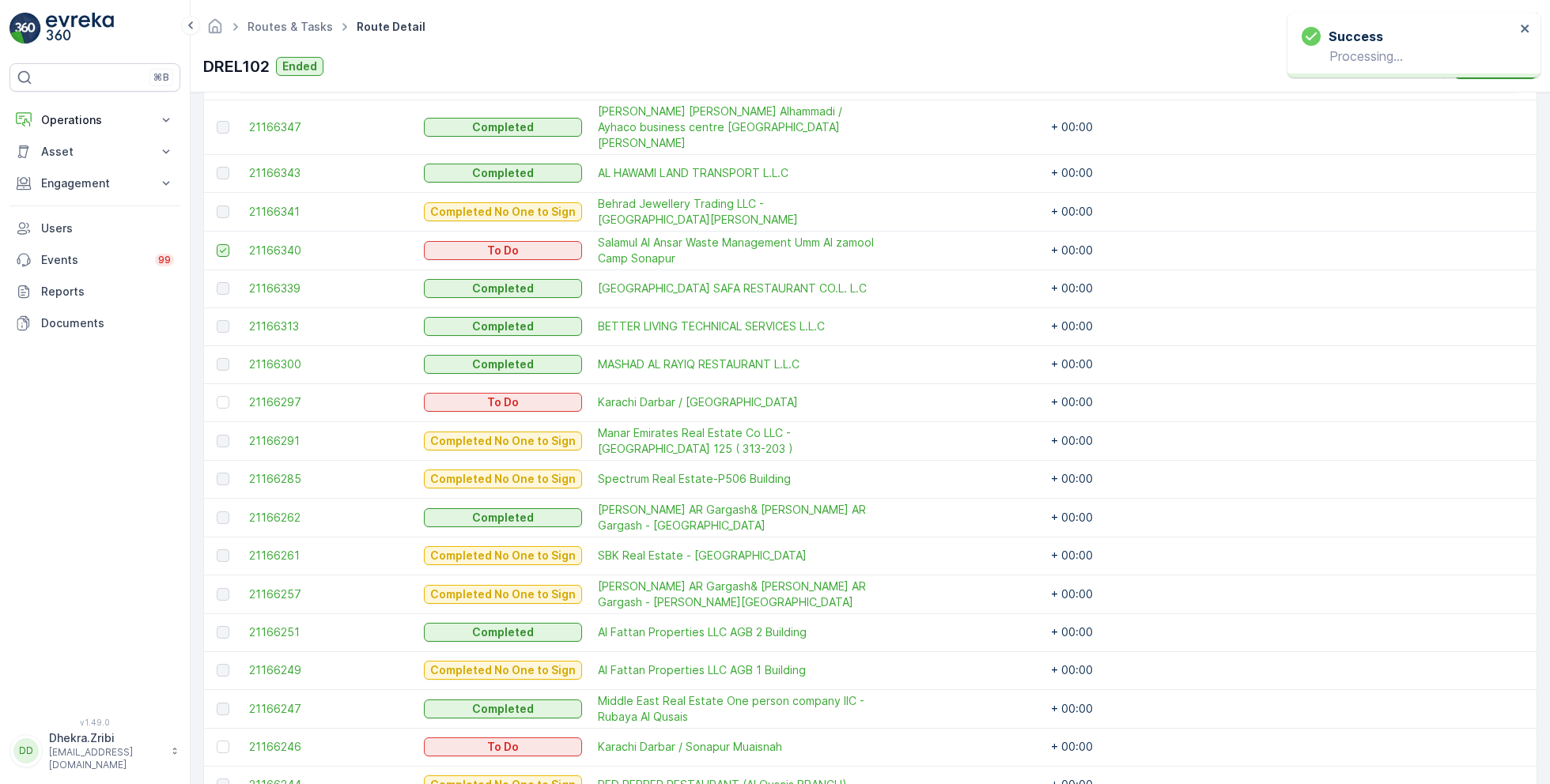
scroll to position [1081, 0]
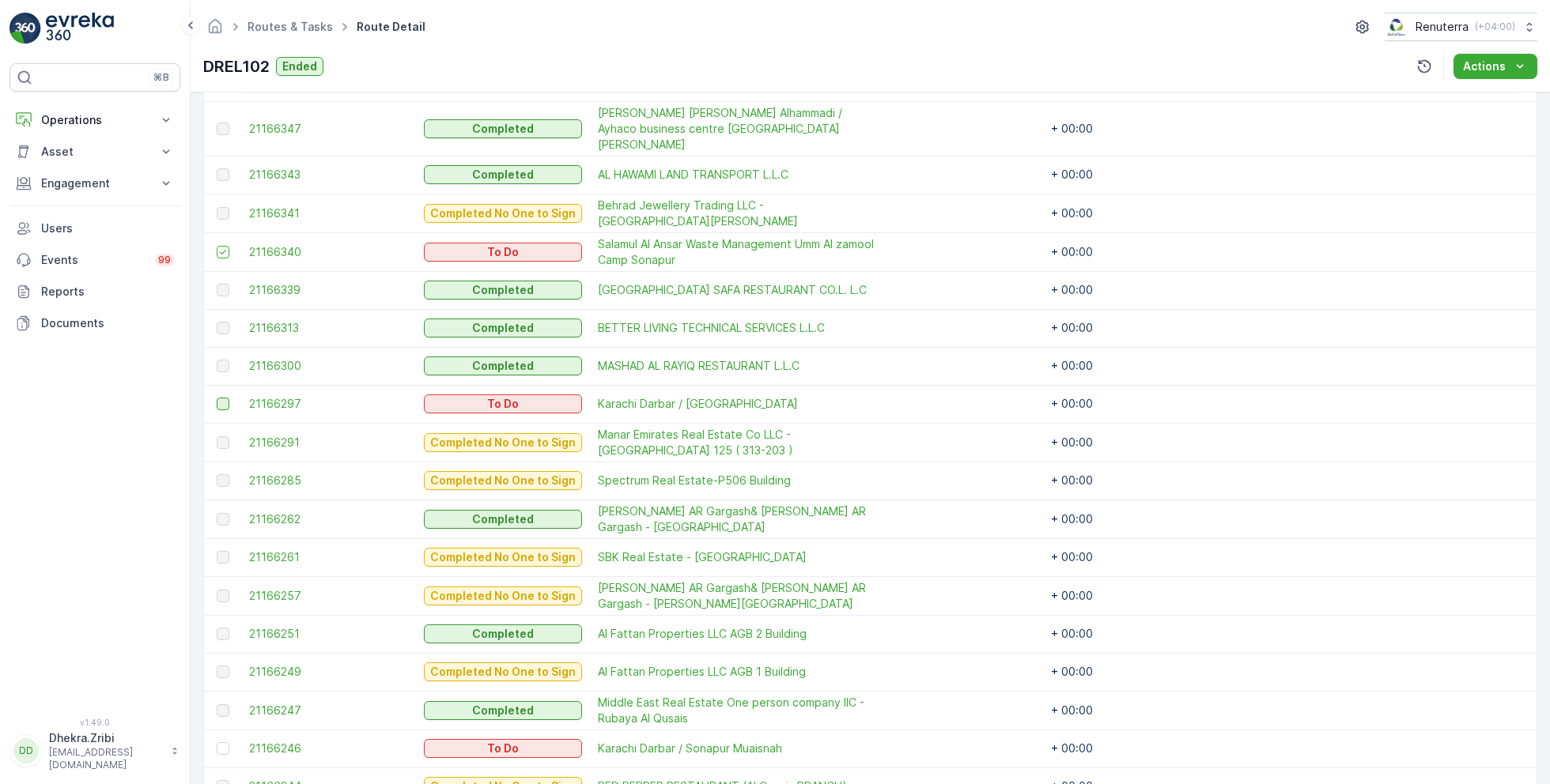
click at [221, 397] on div at bounding box center [222, 403] width 13 height 13
click at [216, 397] on input "checkbox" at bounding box center [216, 397] width 0 height 0
click at [220, 742] on div at bounding box center [222, 748] width 13 height 13
click at [216, 742] on input "checkbox" at bounding box center [216, 742] width 0 height 0
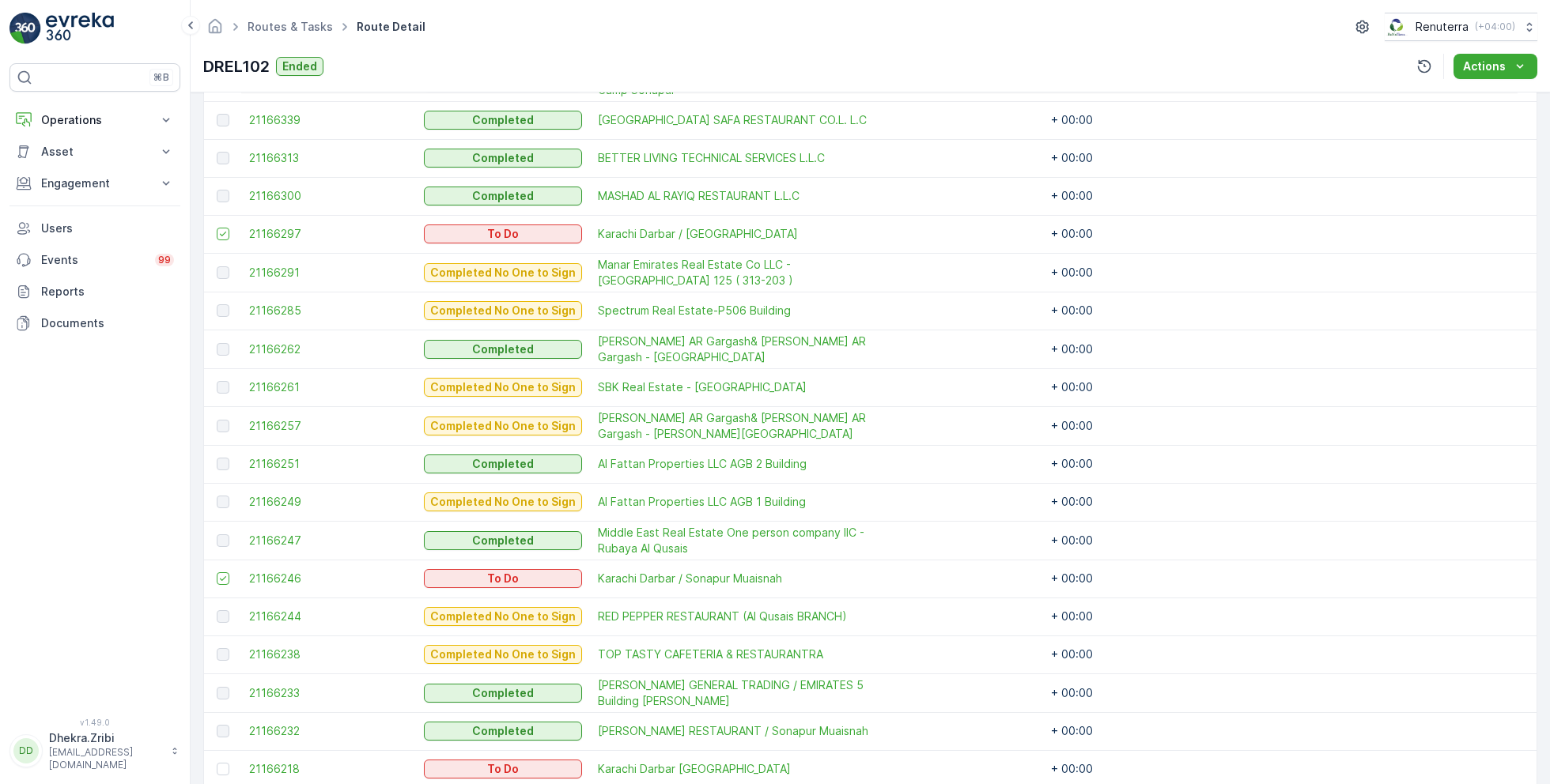
scroll to position [1337, 0]
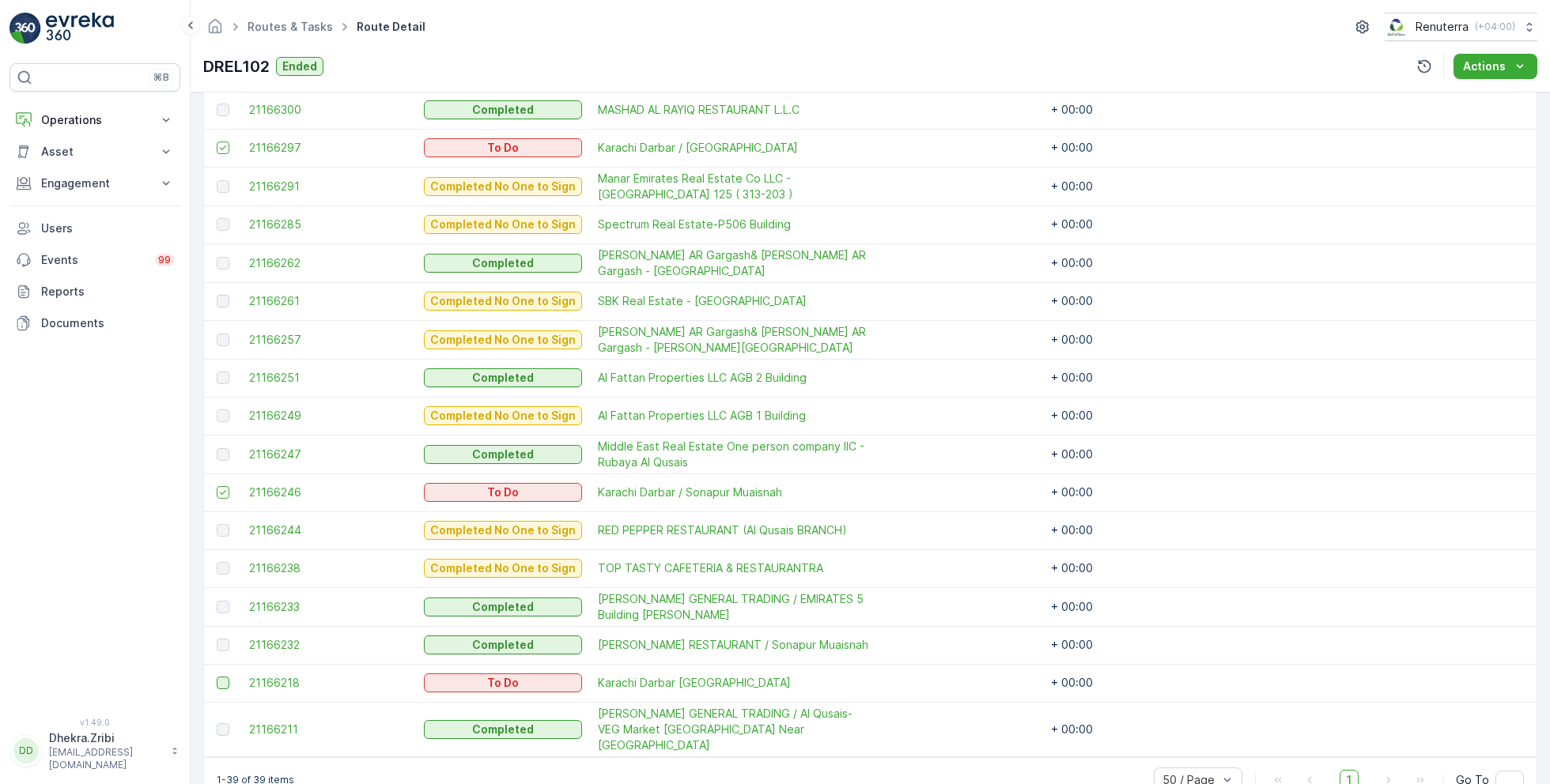
click at [224, 677] on div at bounding box center [222, 683] width 13 height 13
click at [216, 677] on input "checkbox" at bounding box center [216, 677] width 0 height 0
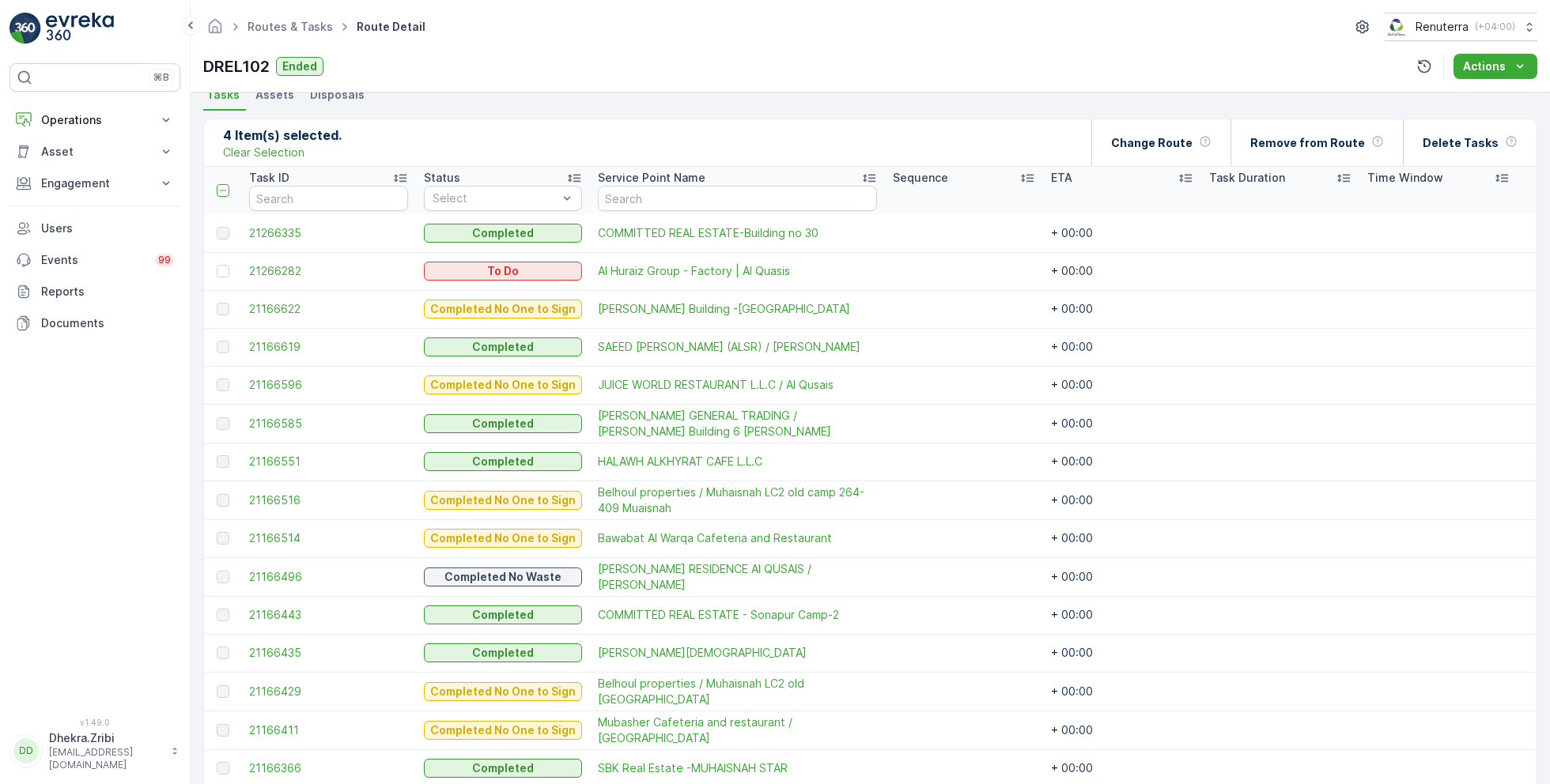
scroll to position [348, 0]
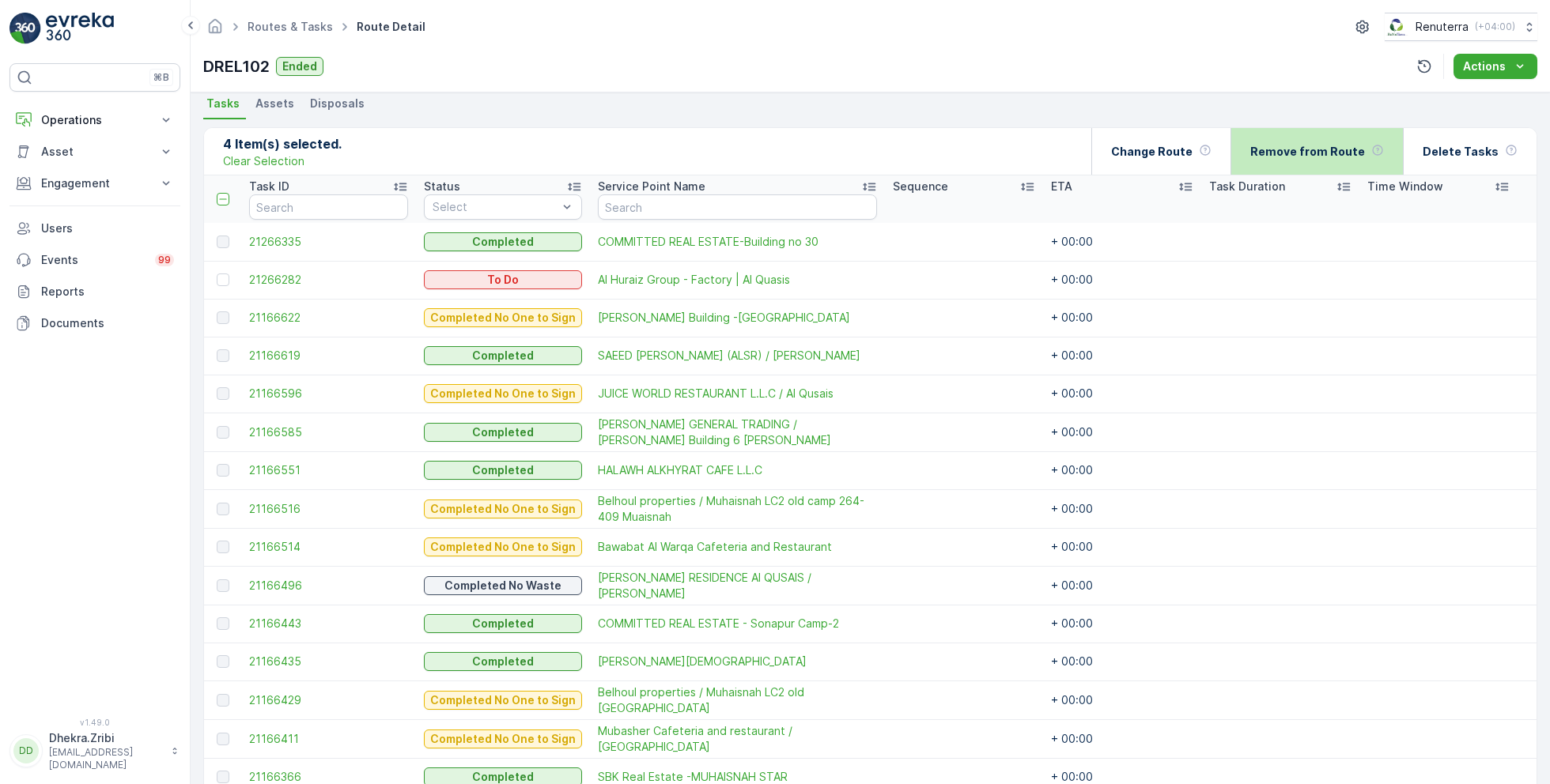
click at [1318, 153] on p "Remove from Route" at bounding box center [1307, 152] width 115 height 16
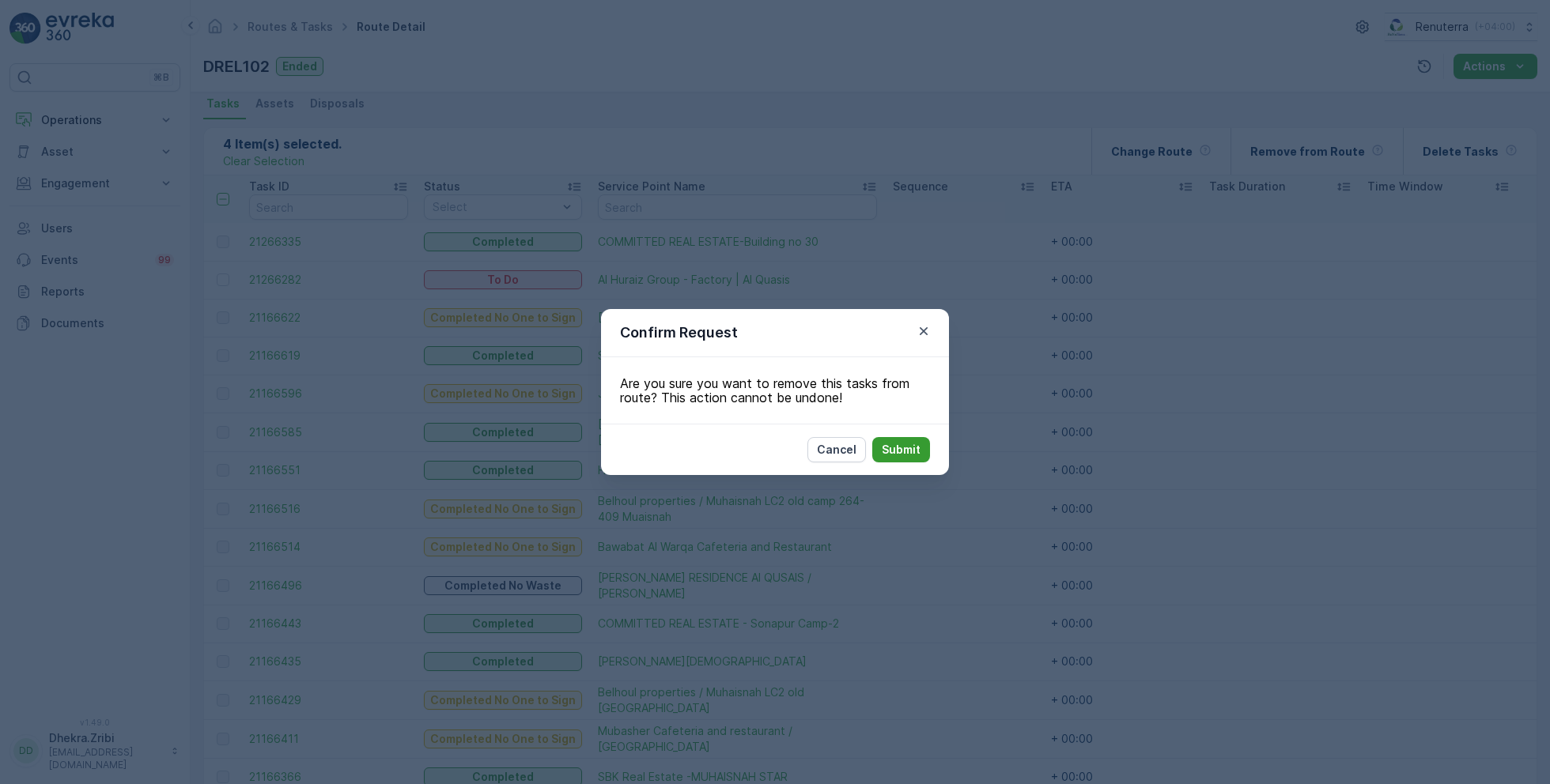
click at [901, 456] on p "Submit" at bounding box center [901, 450] width 39 height 16
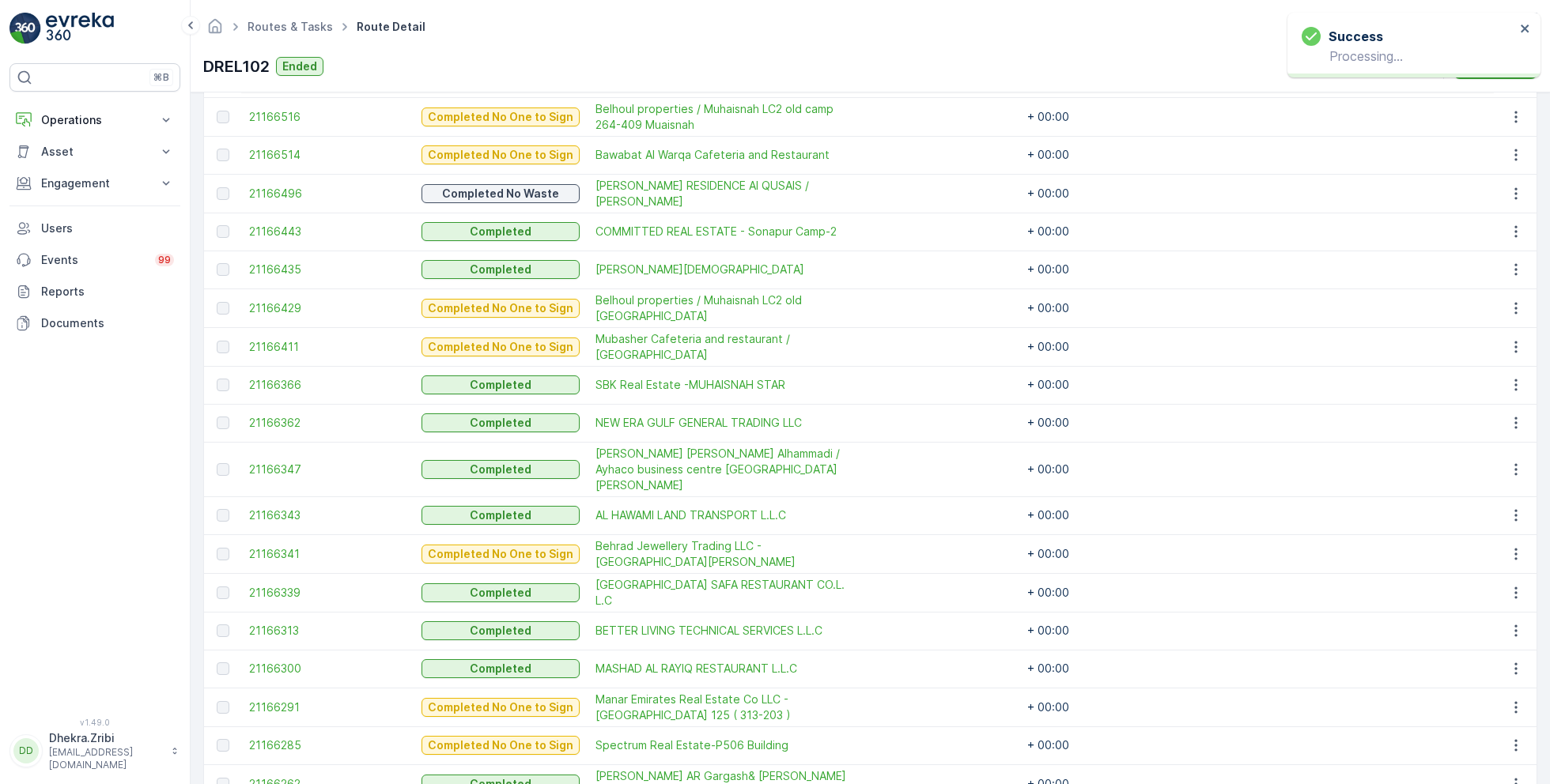
scroll to position [277, 0]
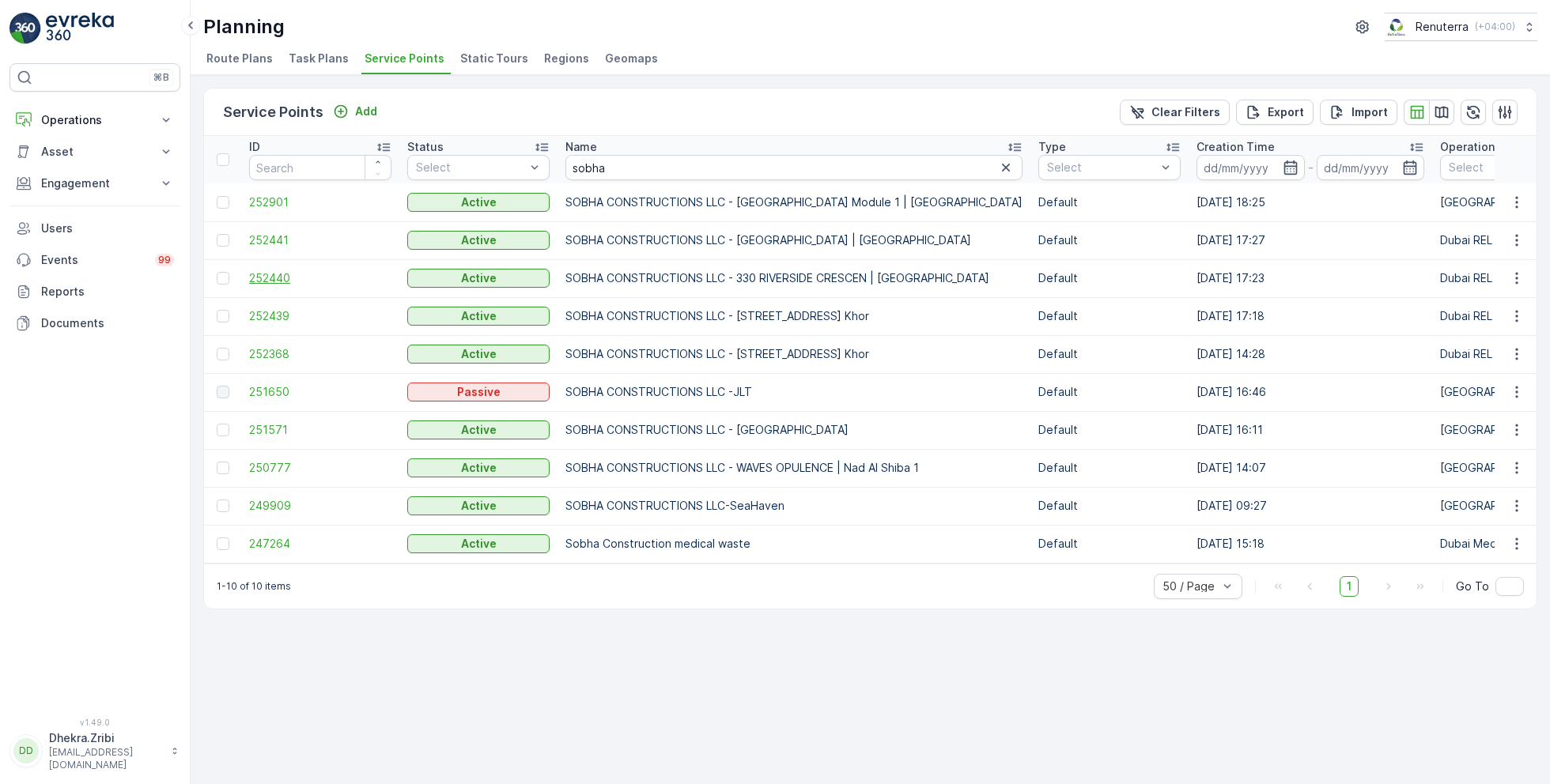
click at [273, 279] on span "252440" at bounding box center [321, 279] width 142 height 16
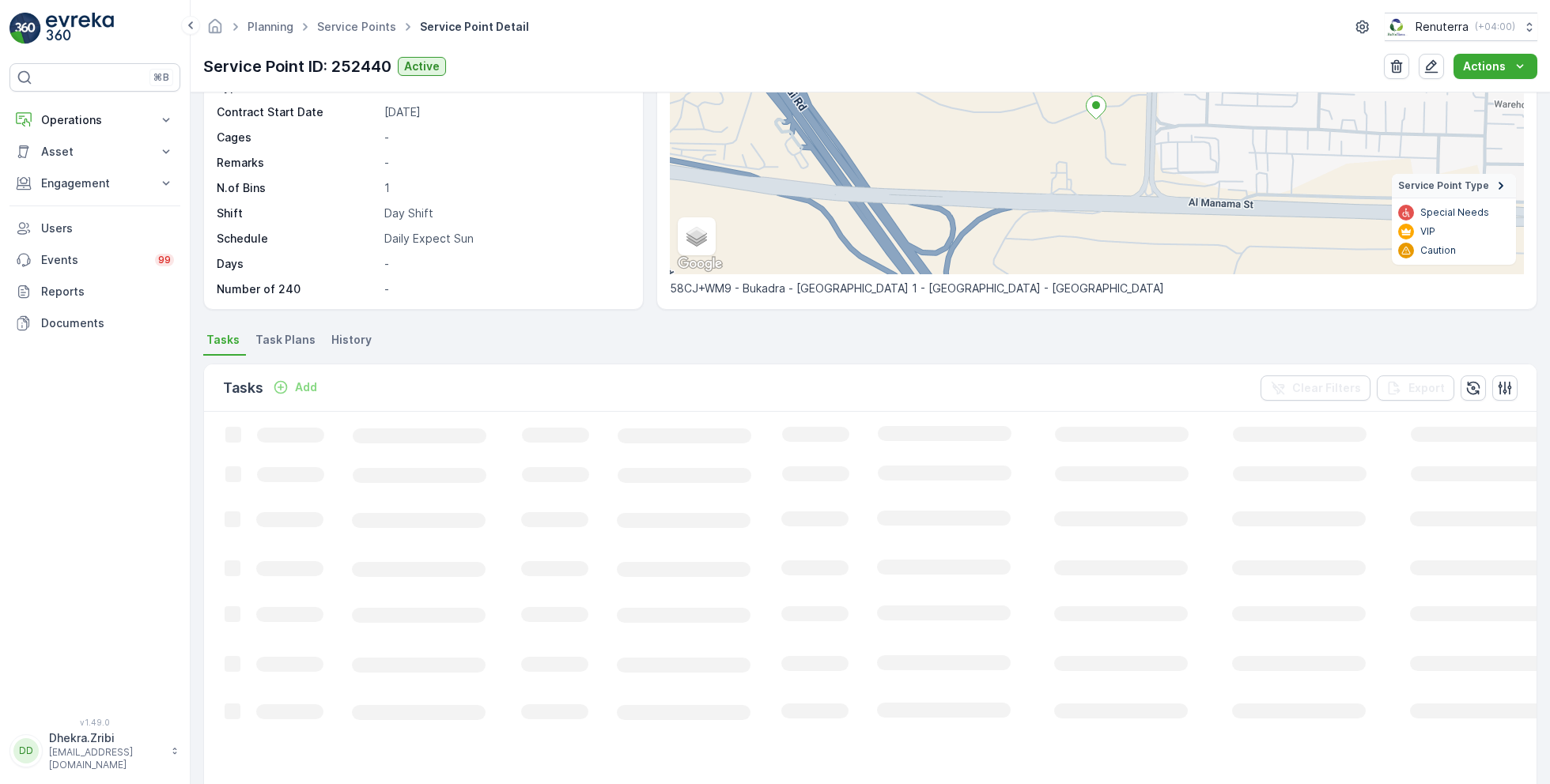
scroll to position [221, 0]
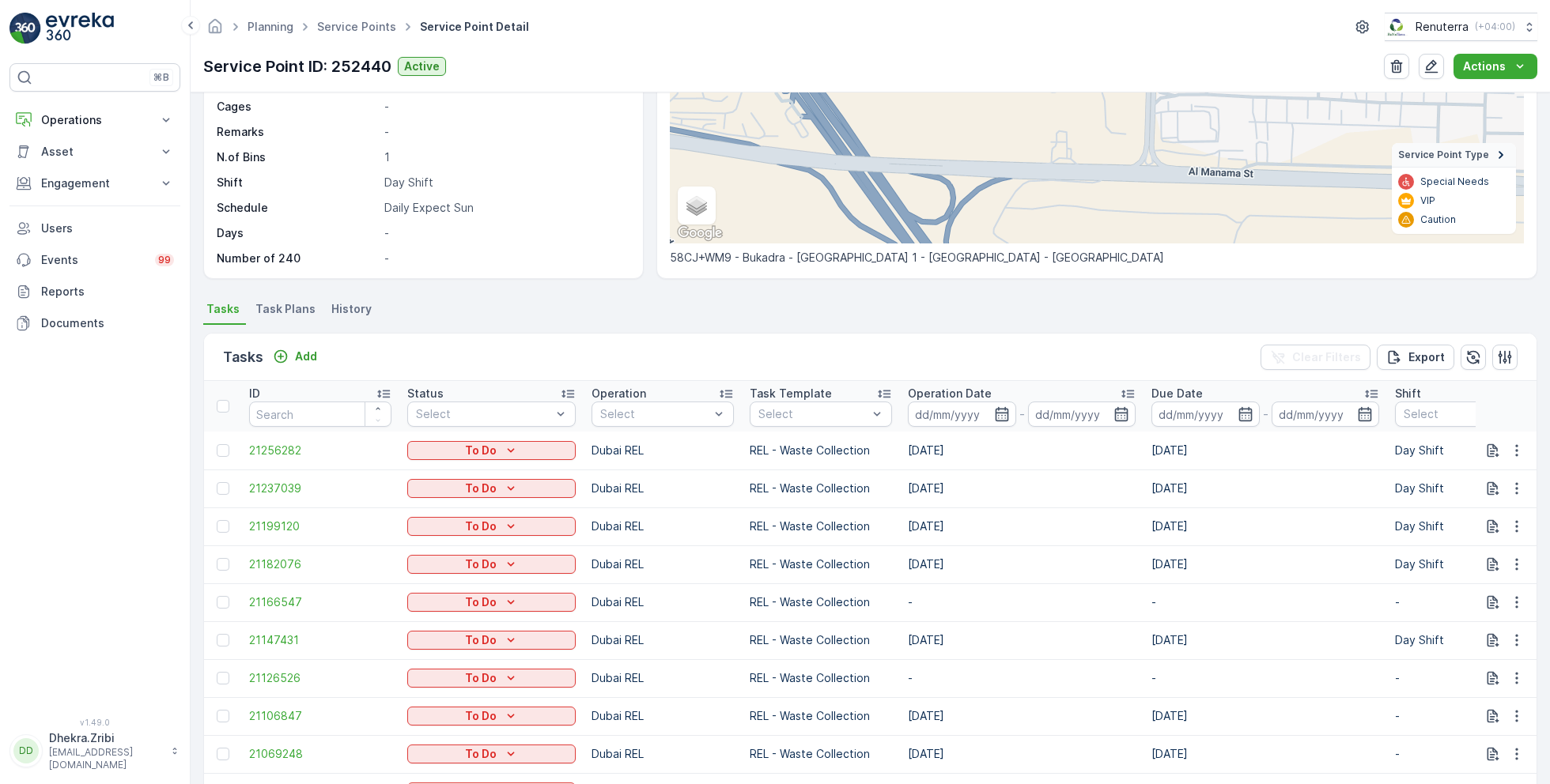
click at [279, 307] on span "Task Plans" at bounding box center [285, 309] width 60 height 16
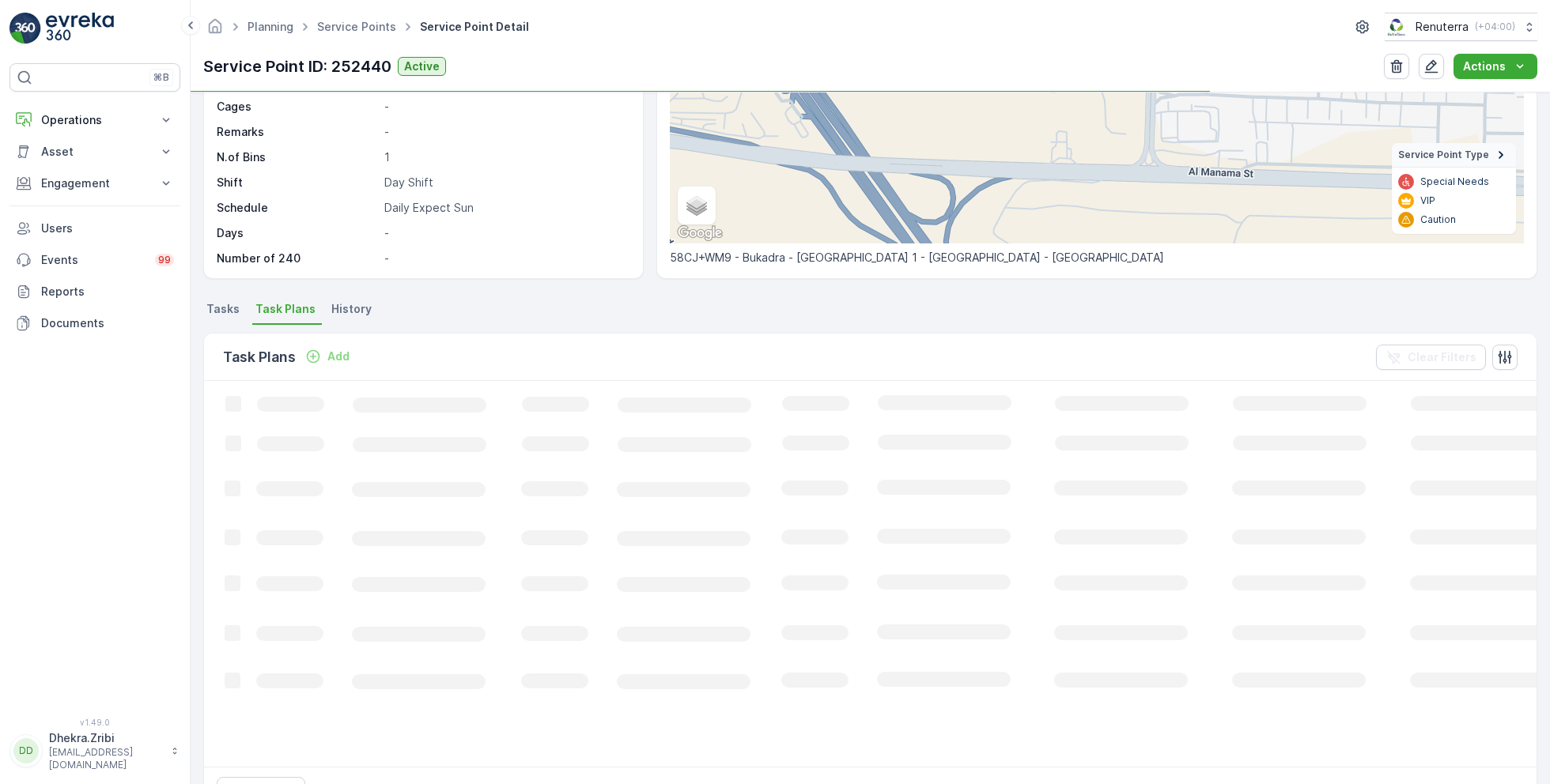
scroll to position [221, 0]
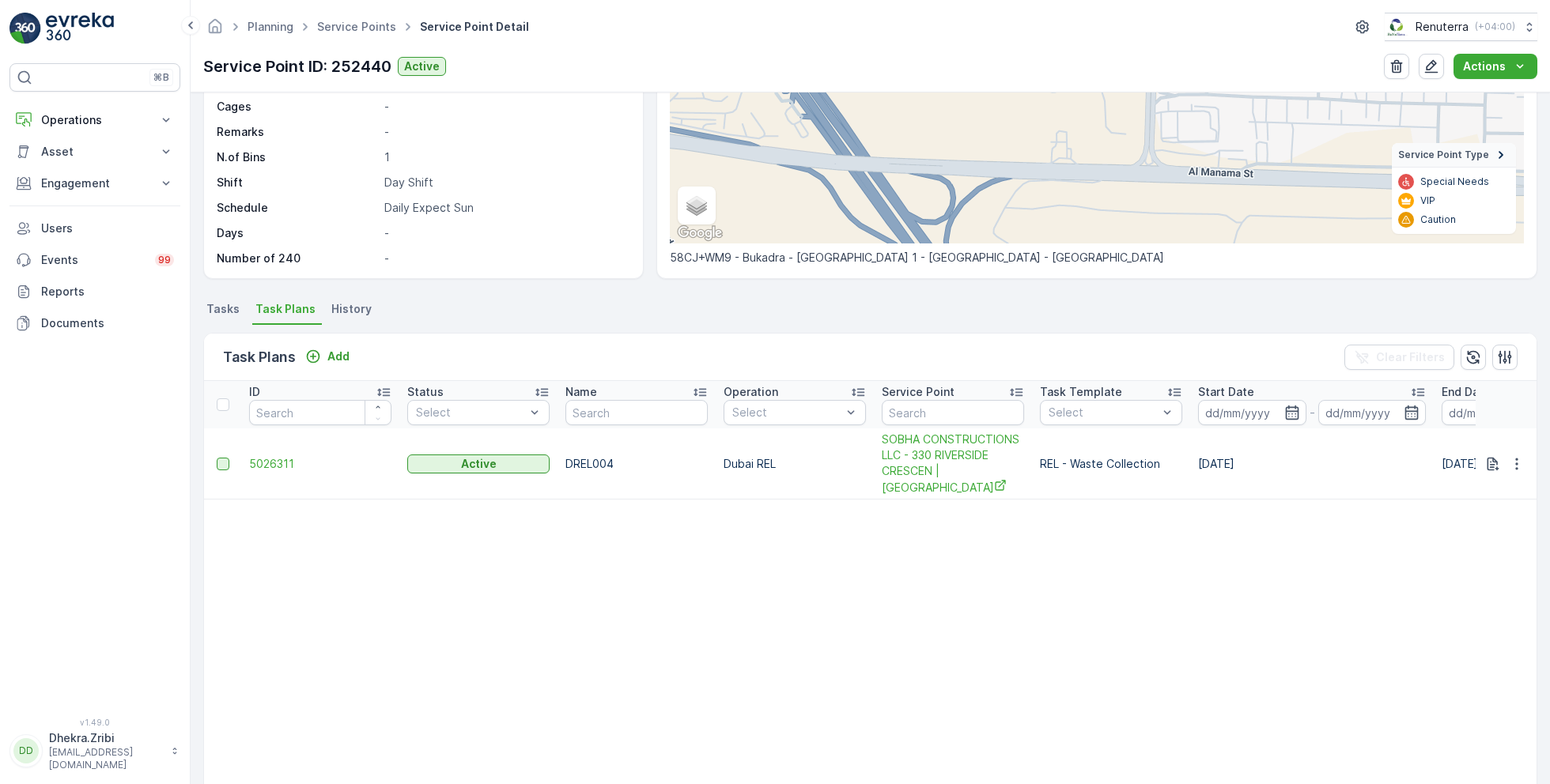
click at [222, 458] on div at bounding box center [222, 464] width 13 height 13
click at [216, 458] on input "checkbox" at bounding box center [216, 458] width 0 height 0
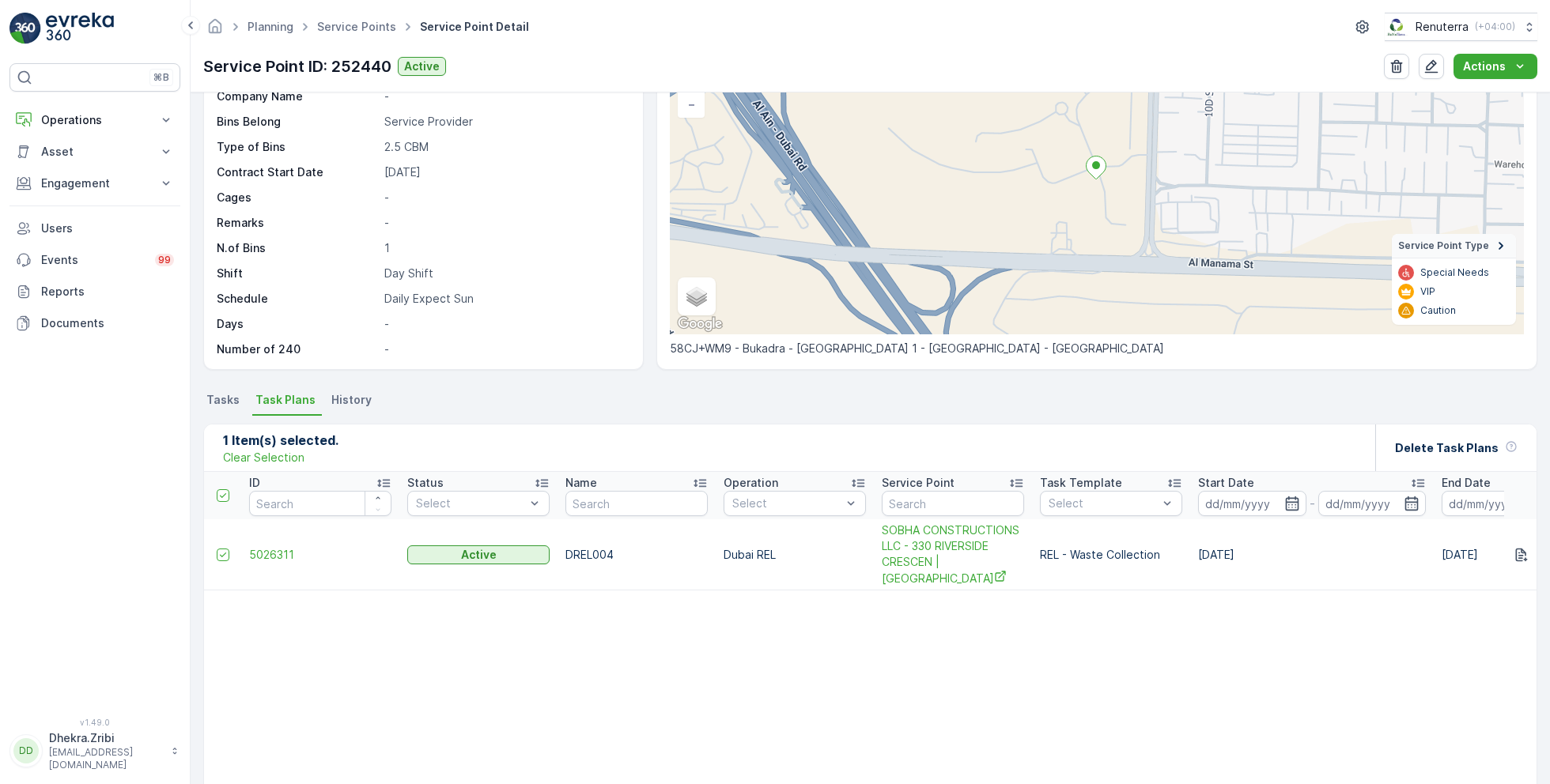
scroll to position [122, 0]
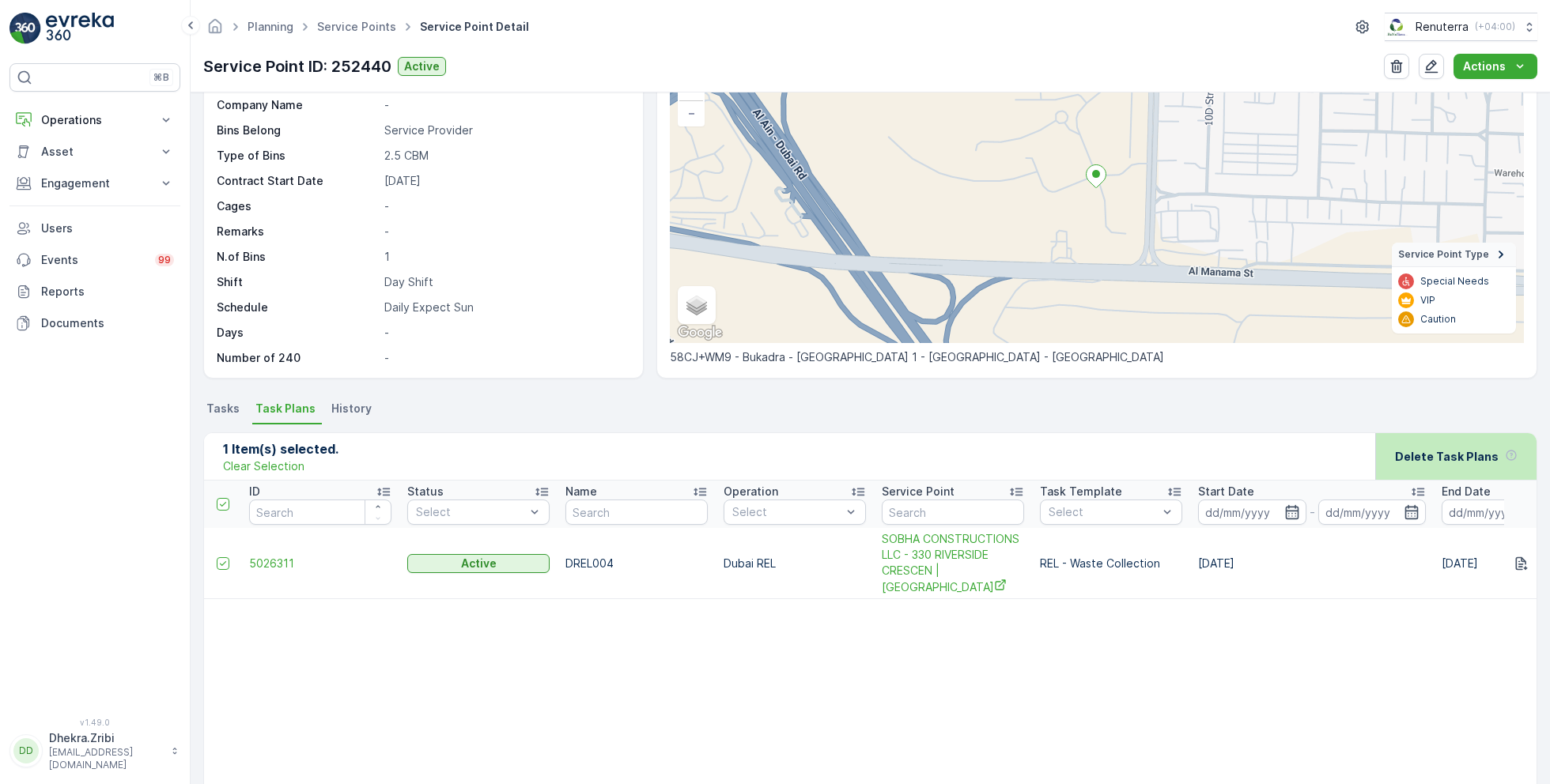
click at [1455, 457] on p "Delete Task Plans" at bounding box center [1447, 457] width 103 height 16
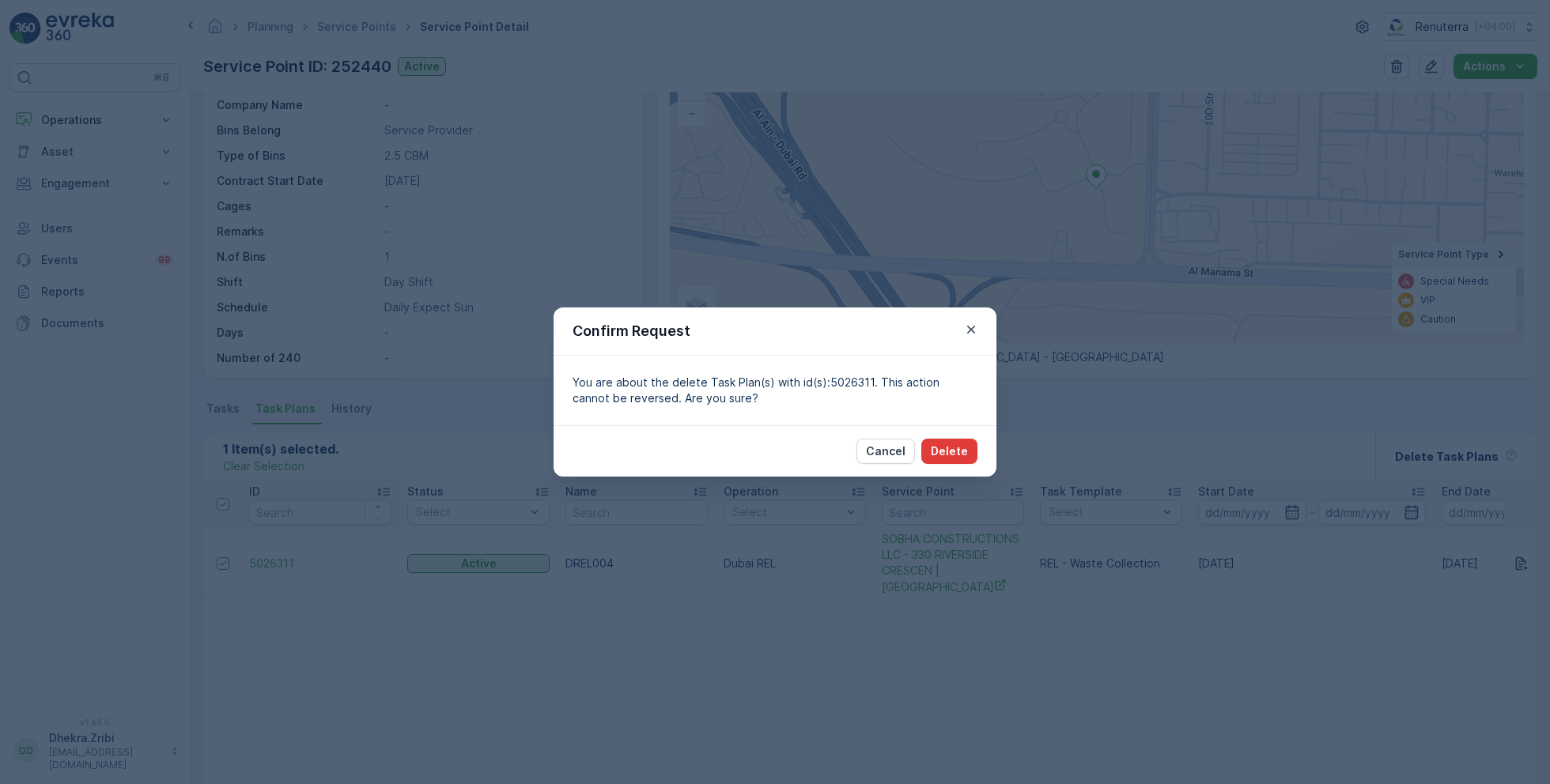
click at [956, 453] on p "Delete" at bounding box center [950, 451] width 37 height 16
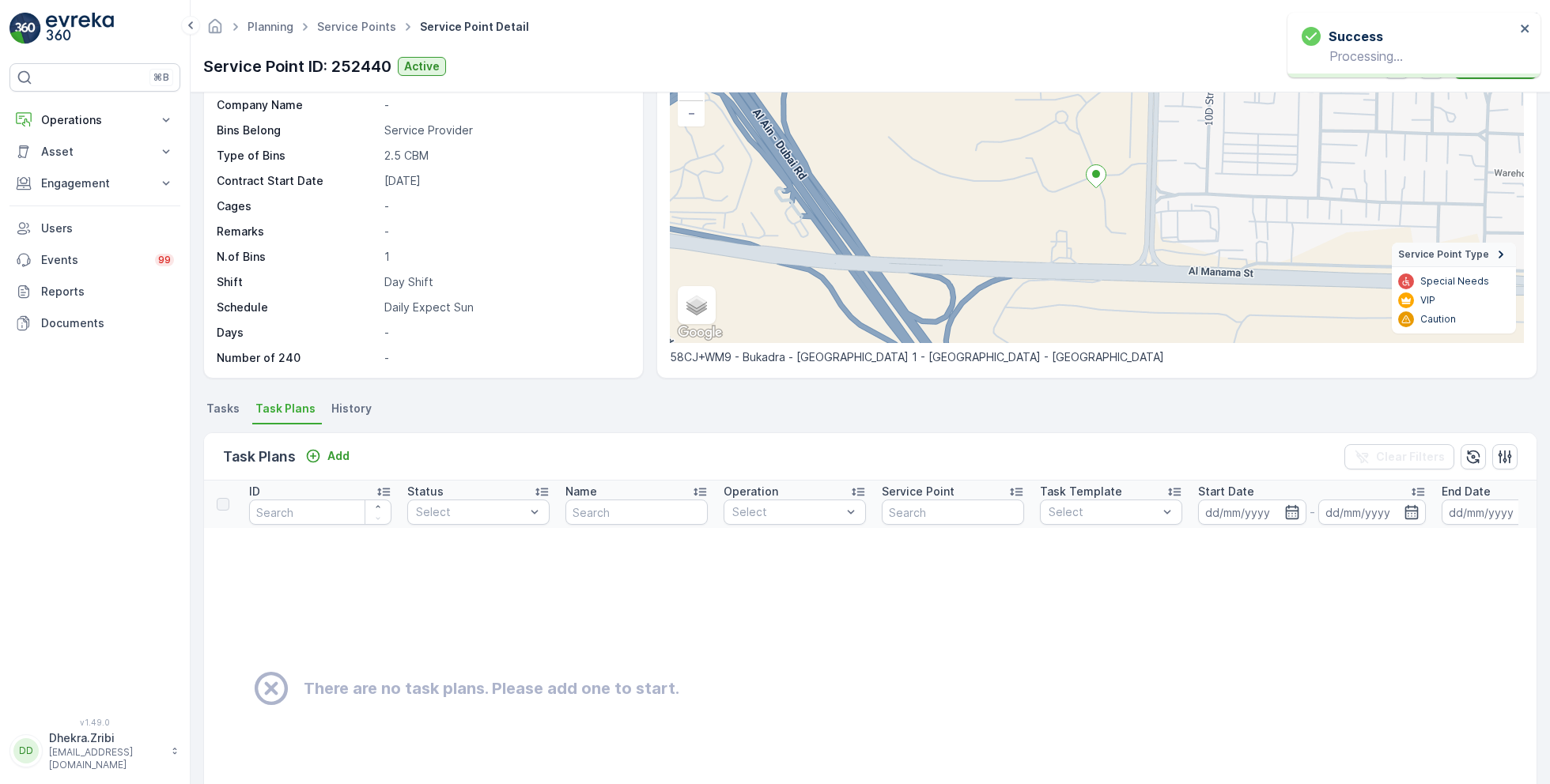
click at [225, 401] on span "Tasks" at bounding box center [223, 409] width 33 height 16
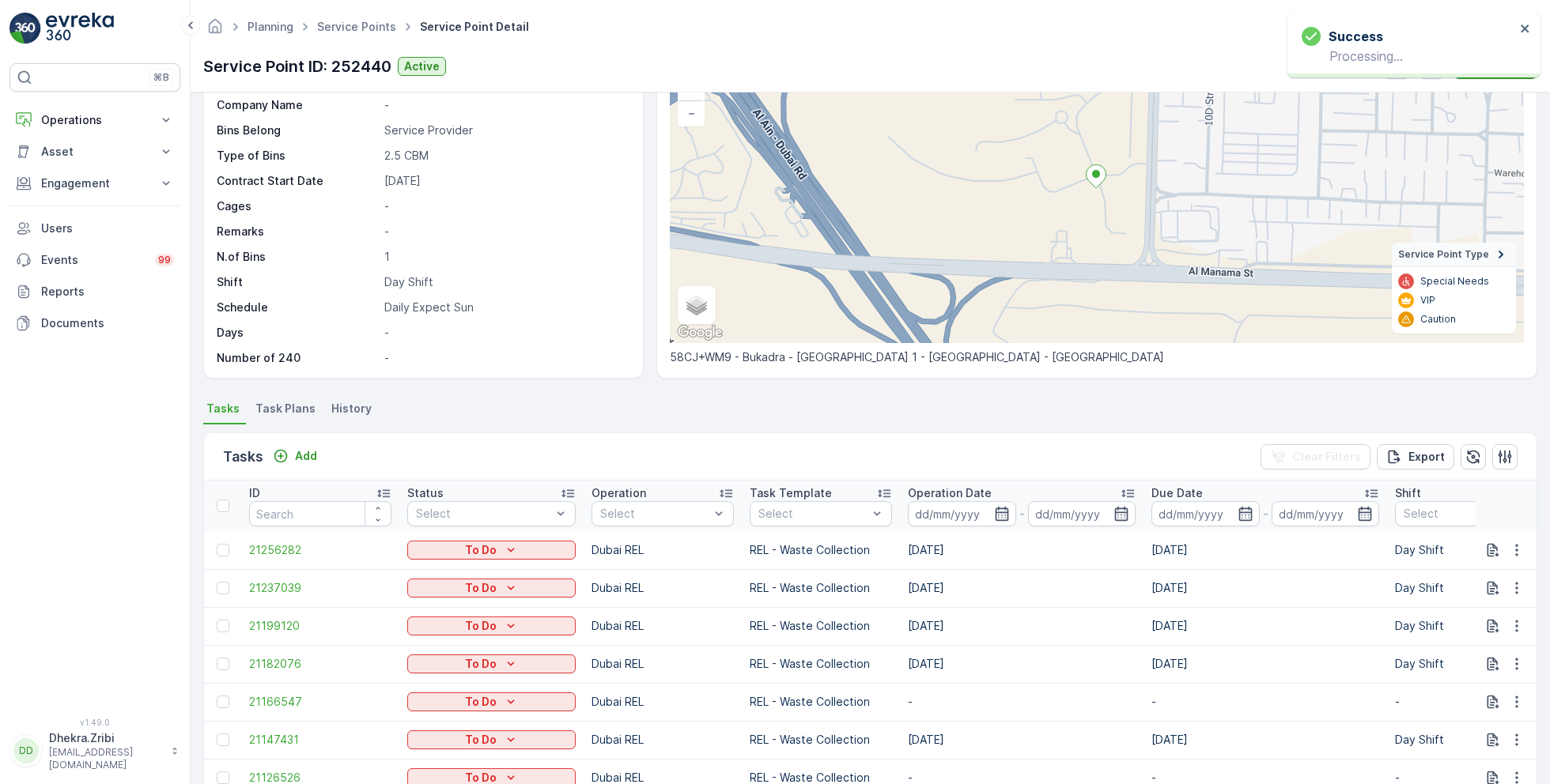
scroll to position [109, 0]
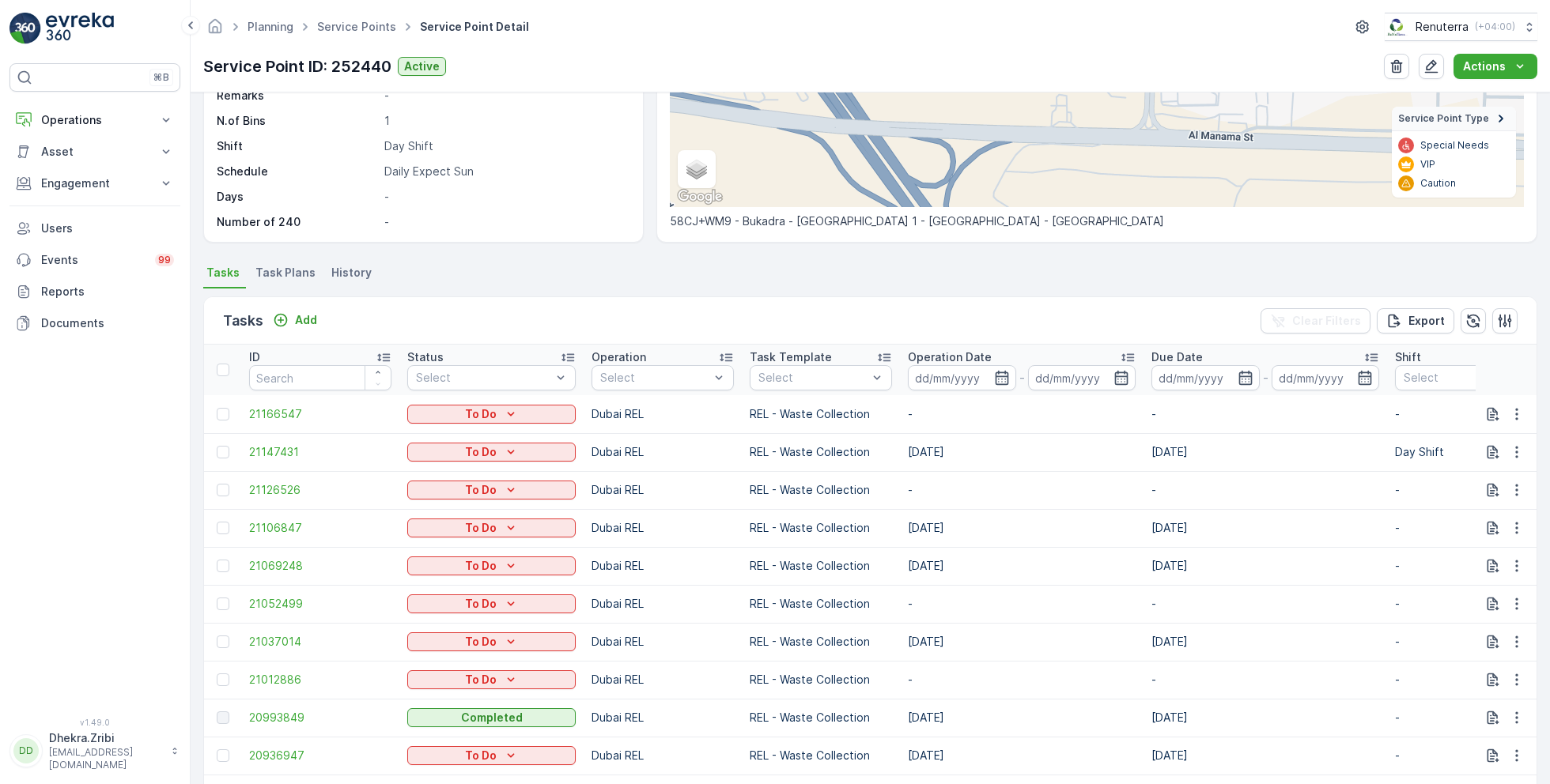
scroll to position [261, 0]
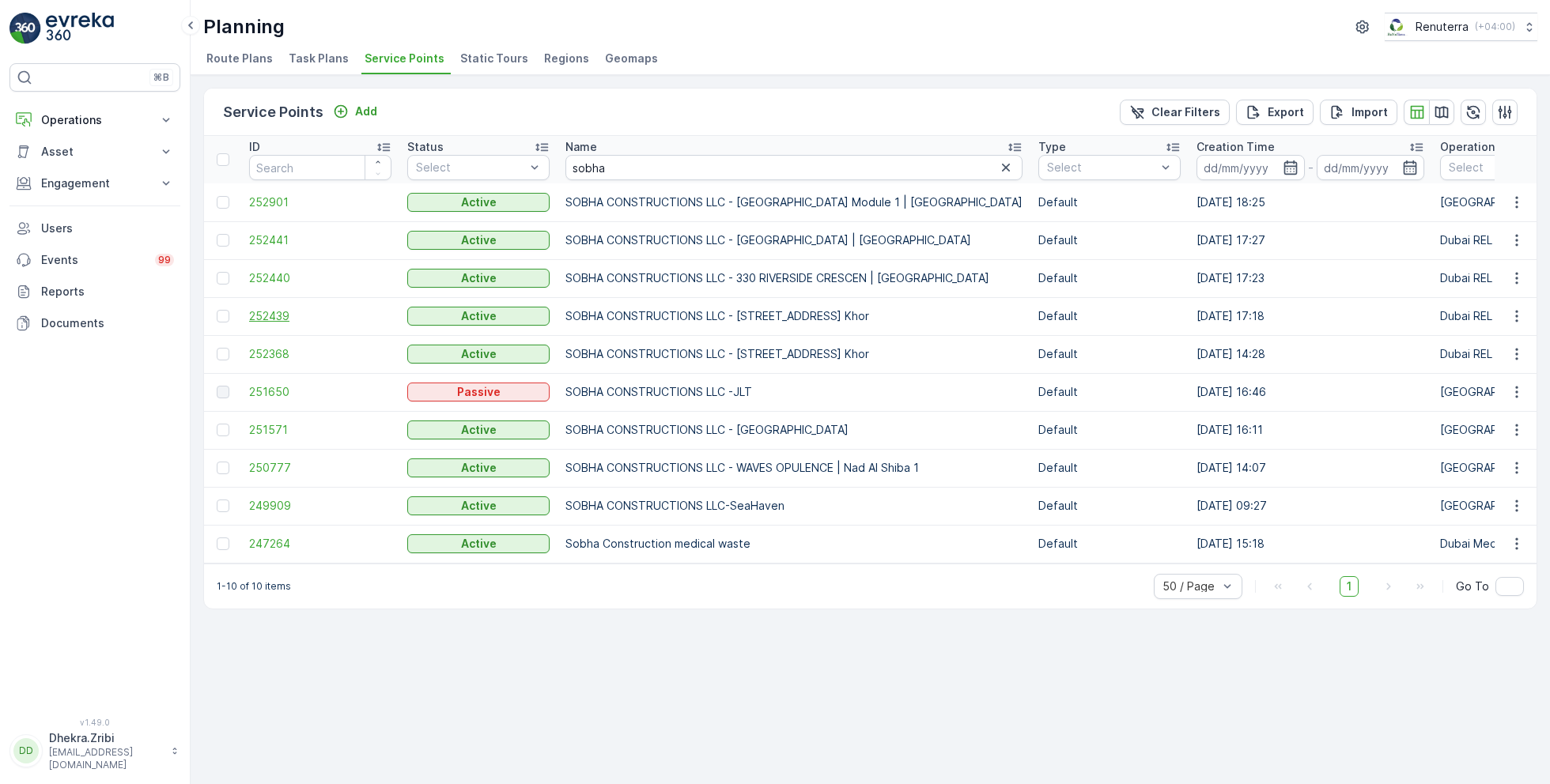
click at [280, 313] on span "252439" at bounding box center [321, 317] width 142 height 16
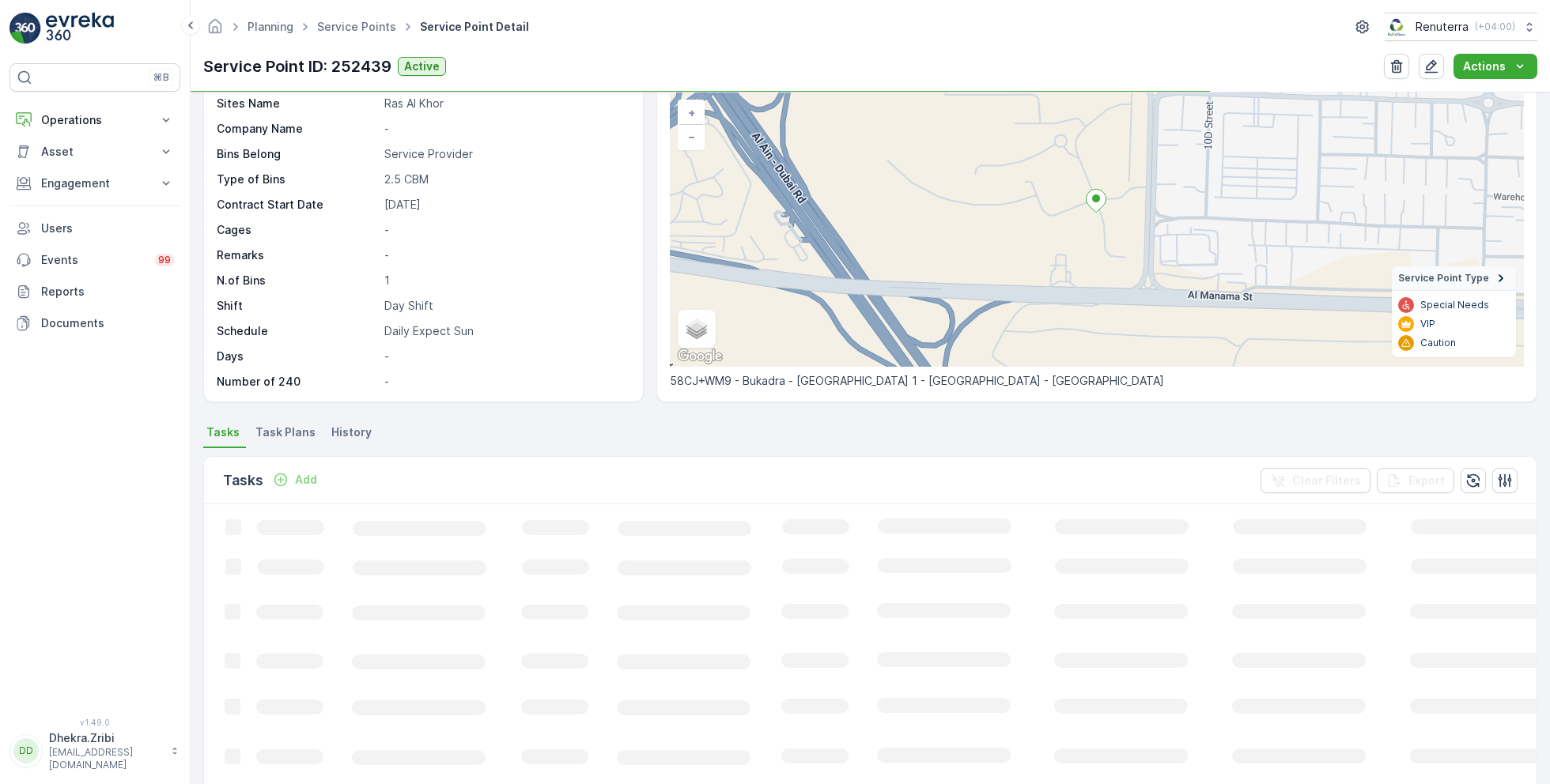
scroll to position [115, 0]
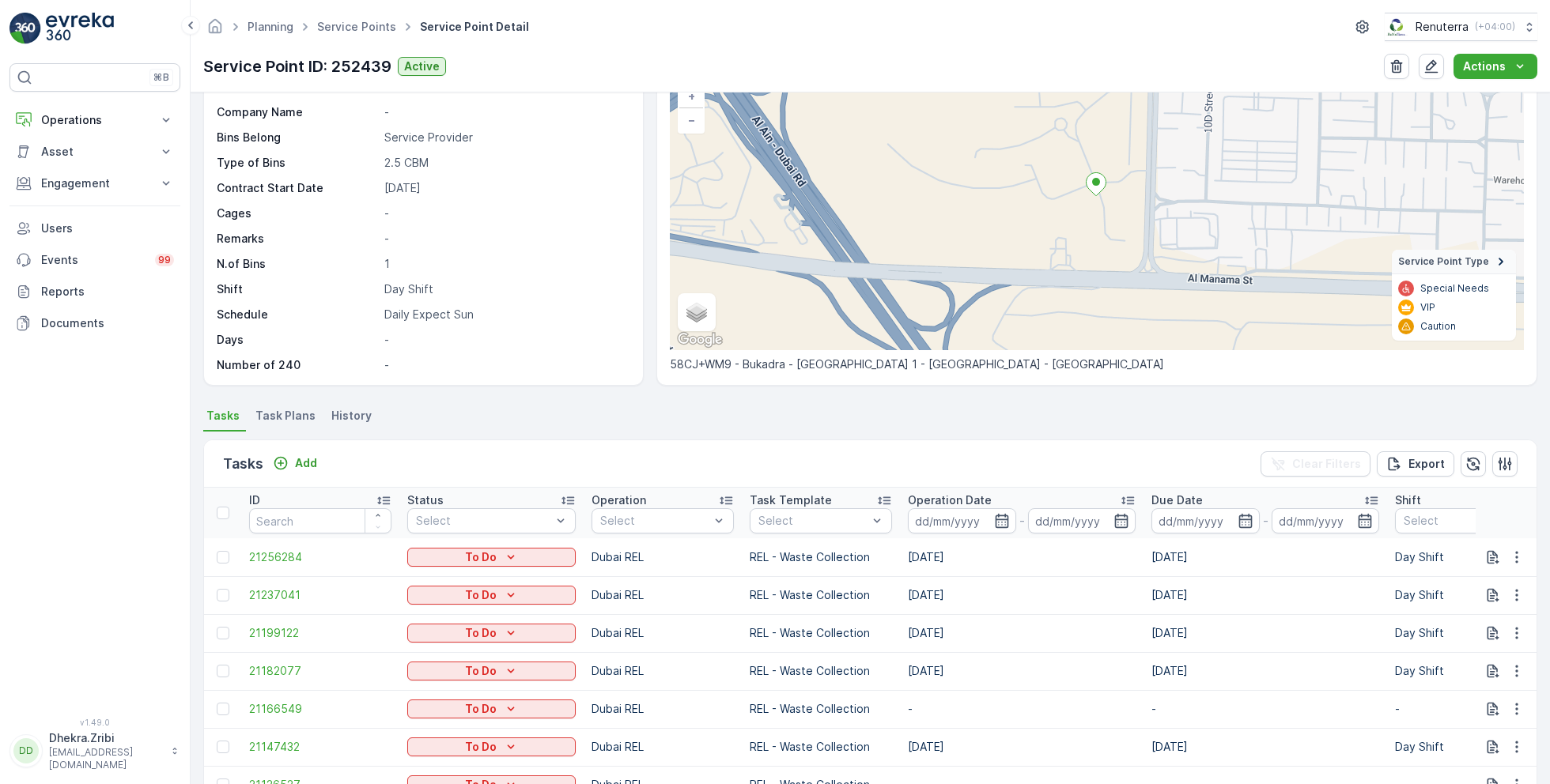
click at [289, 414] on span "Task Plans" at bounding box center [285, 416] width 60 height 16
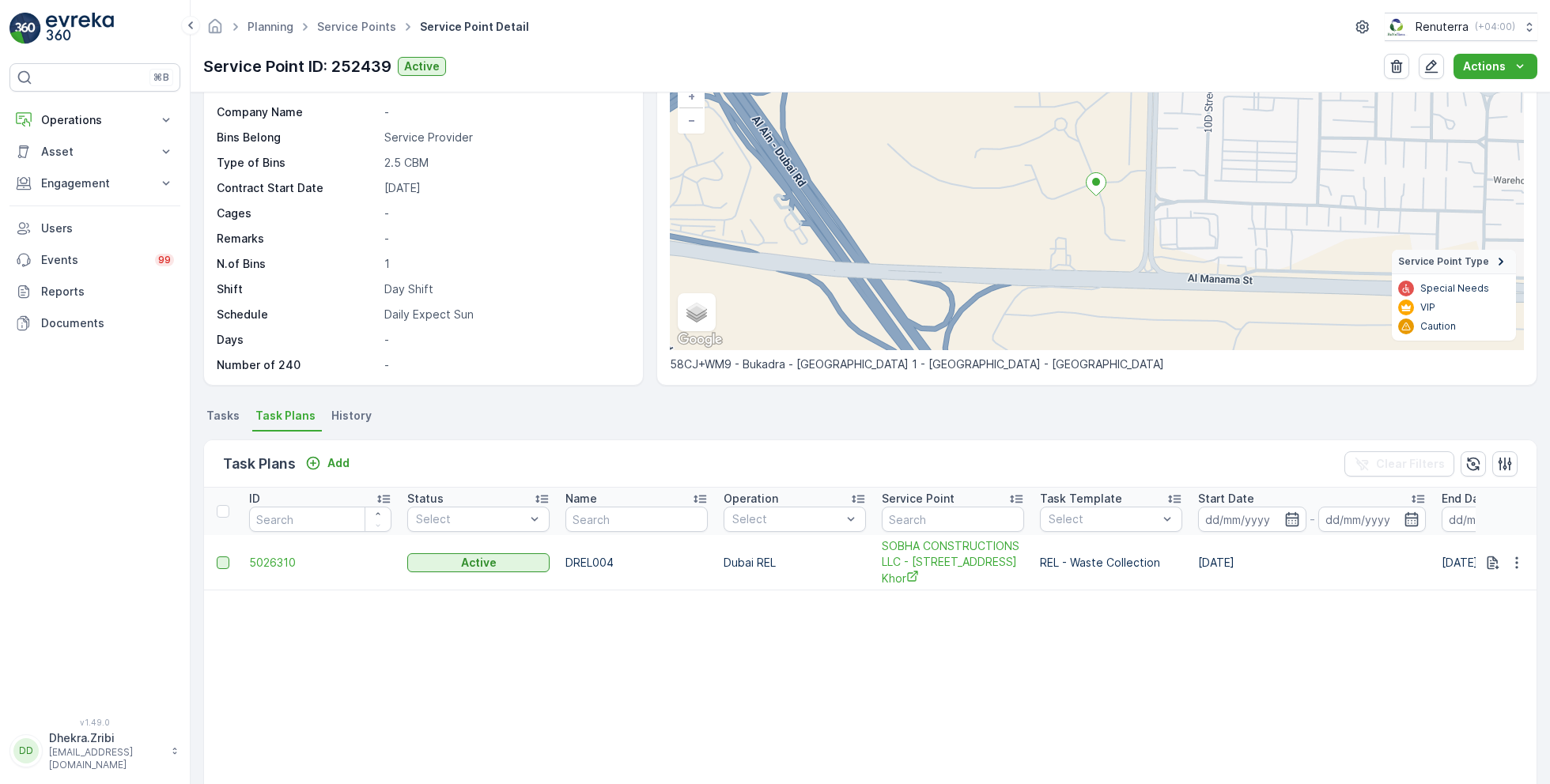
click at [219, 570] on div at bounding box center [222, 563] width 13 height 13
click at [216, 557] on input "checkbox" at bounding box center [216, 557] width 0 height 0
click at [1460, 465] on p "Delete Task Plans" at bounding box center [1447, 464] width 103 height 16
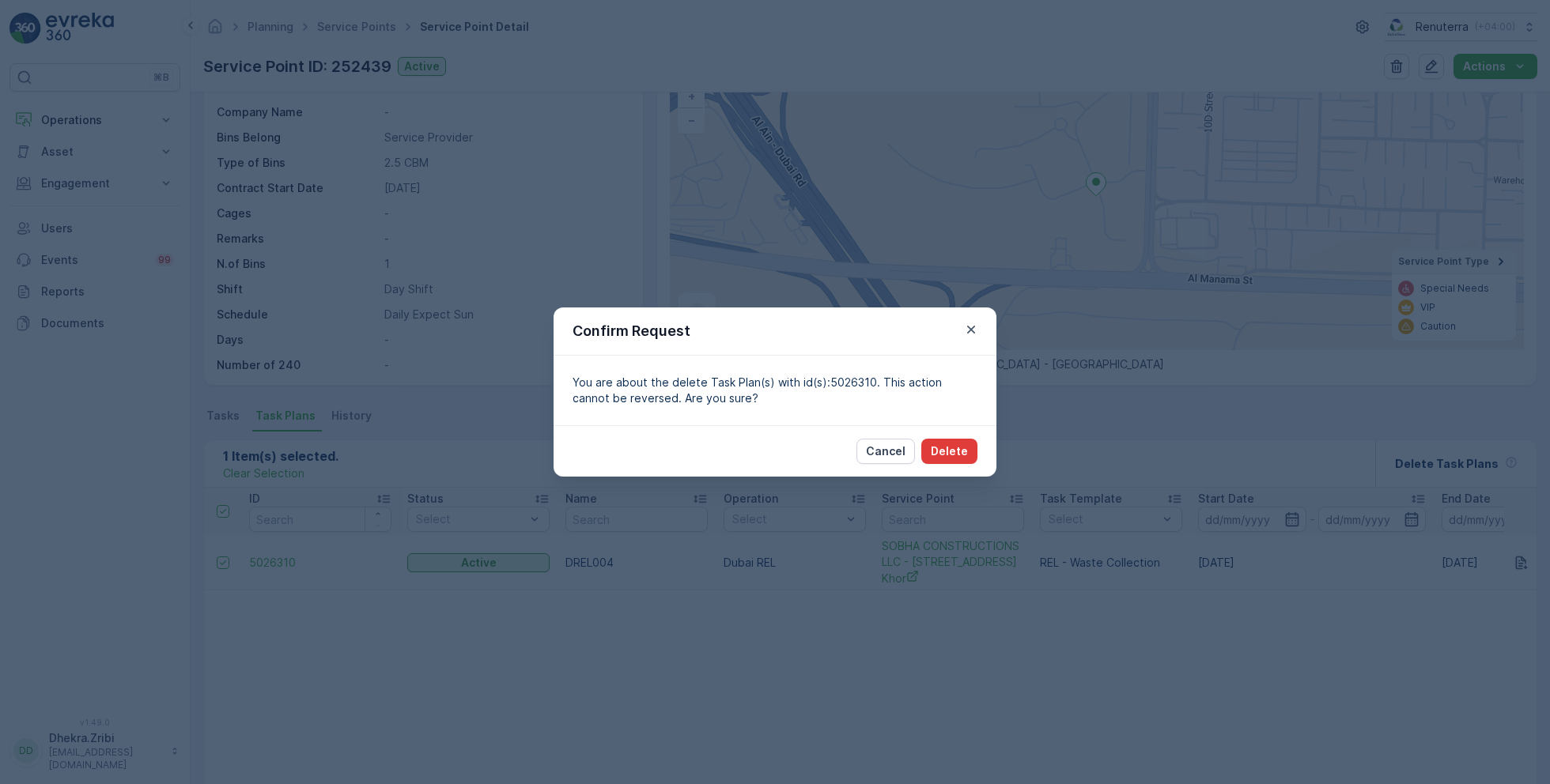
click at [952, 456] on p "Delete" at bounding box center [950, 451] width 37 height 16
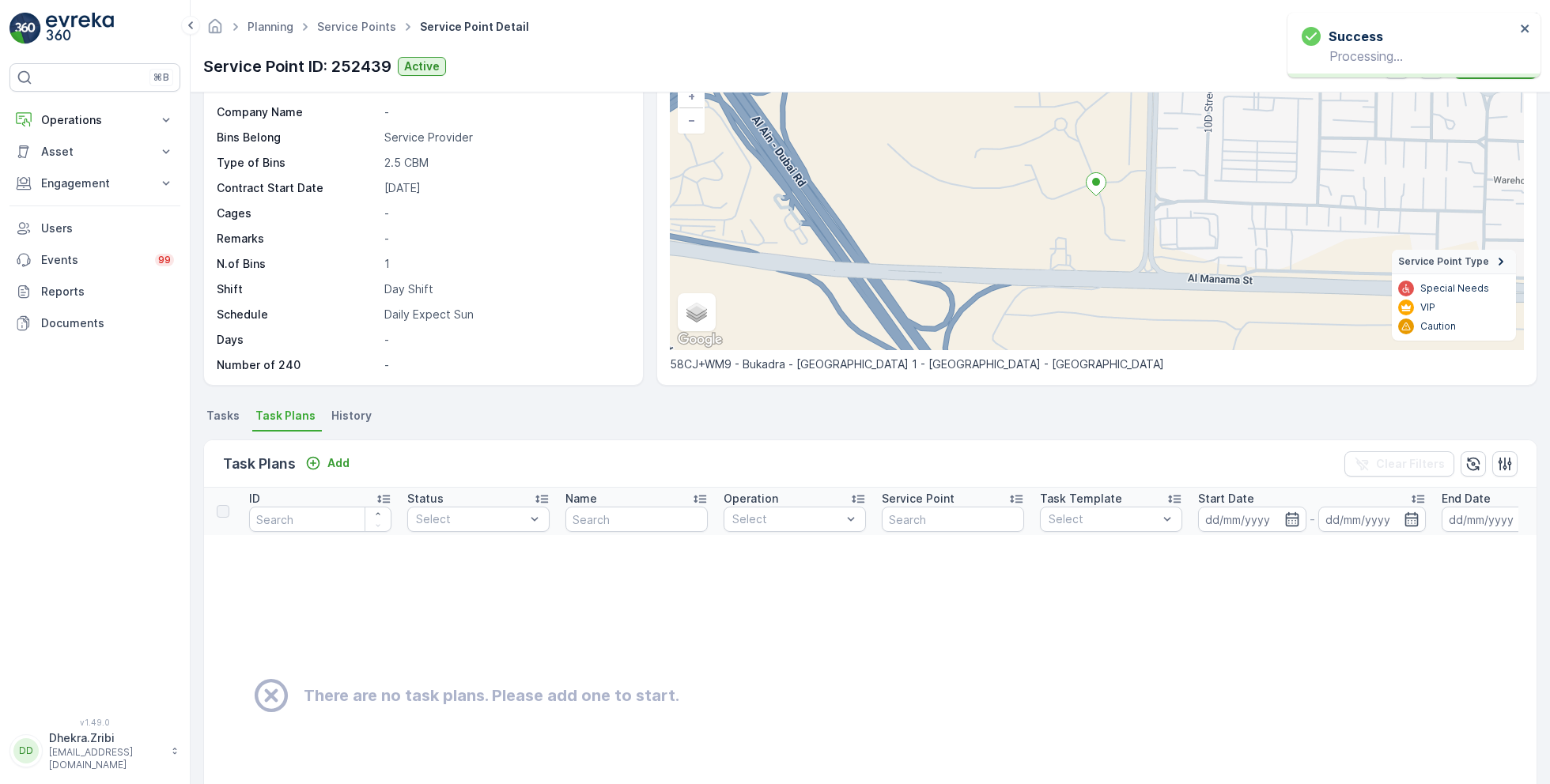
click at [208, 410] on span "Tasks" at bounding box center [223, 416] width 33 height 16
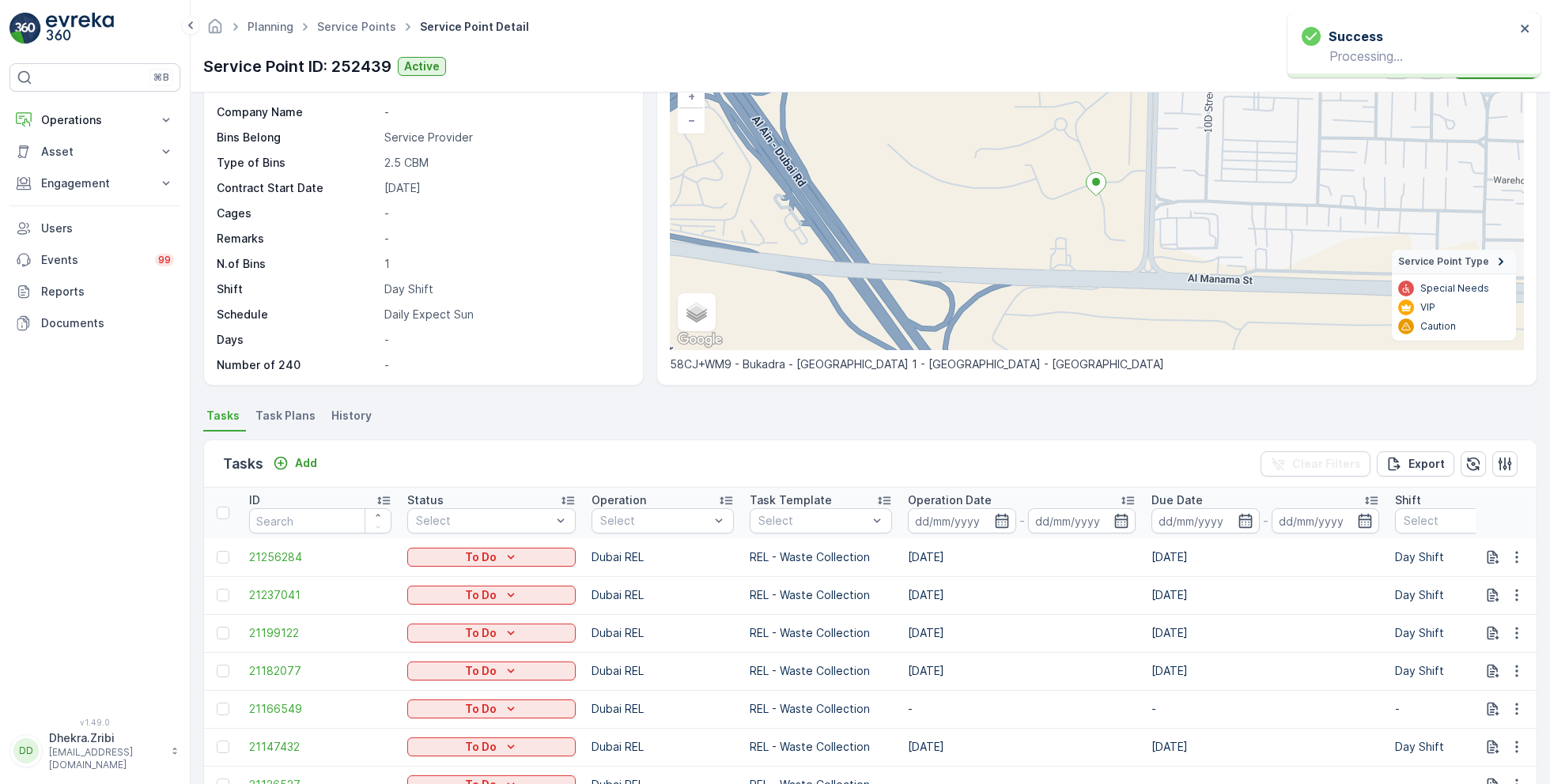
scroll to position [109, 0]
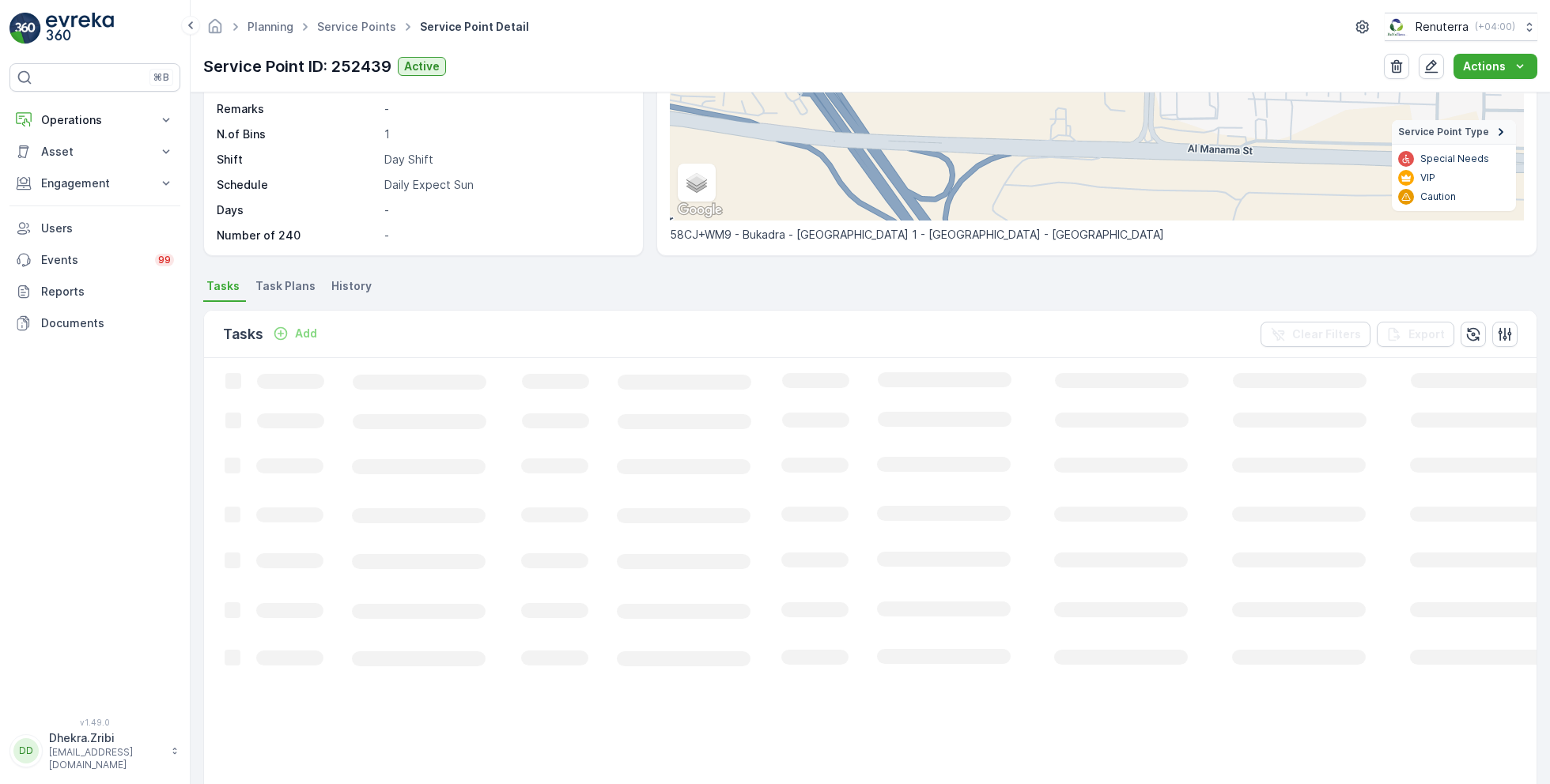
scroll to position [254, 0]
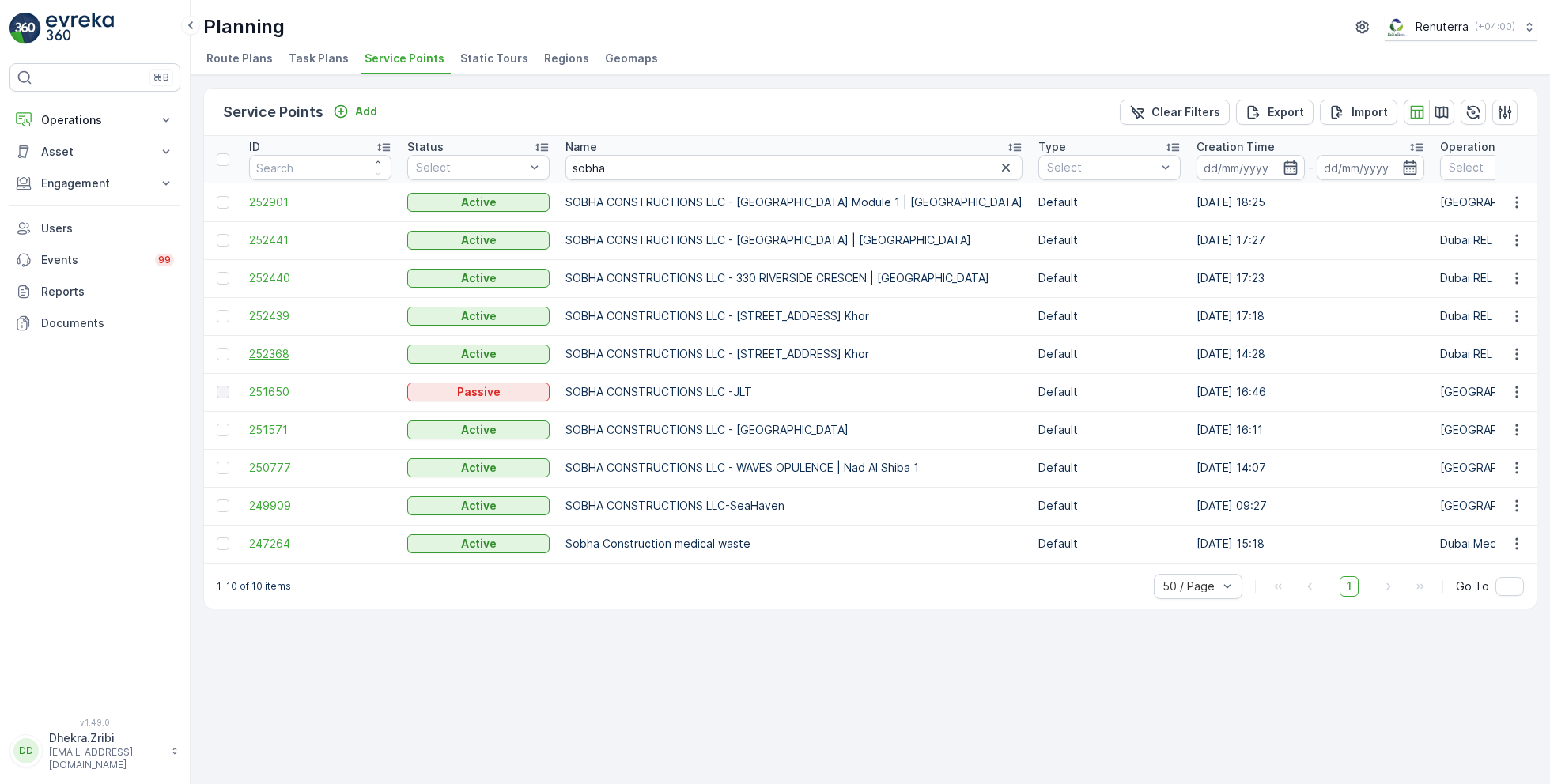
click at [276, 351] on span "252368" at bounding box center [321, 355] width 142 height 16
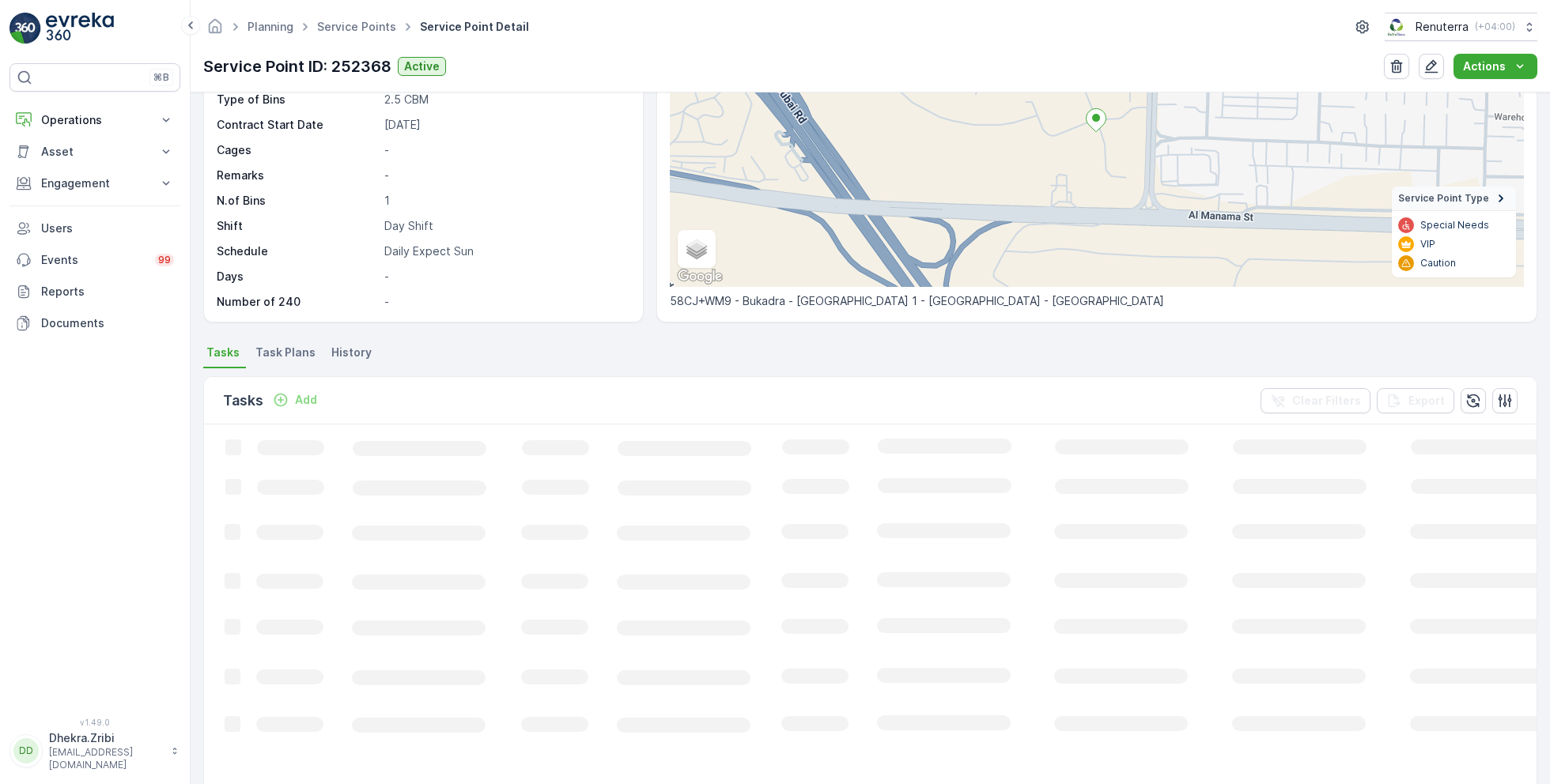
scroll to position [182, 0]
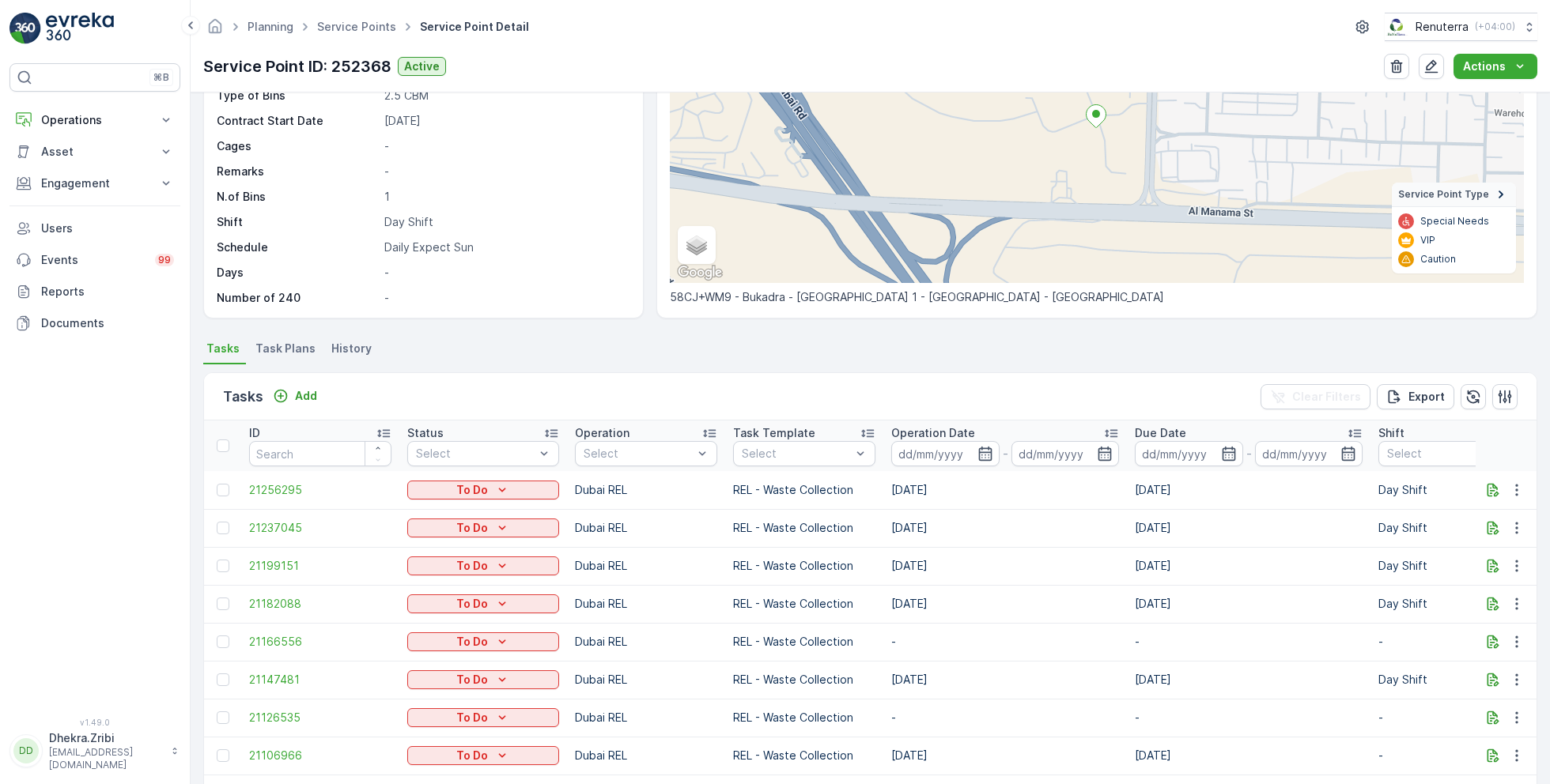
click at [295, 351] on span "Task Plans" at bounding box center [285, 349] width 60 height 16
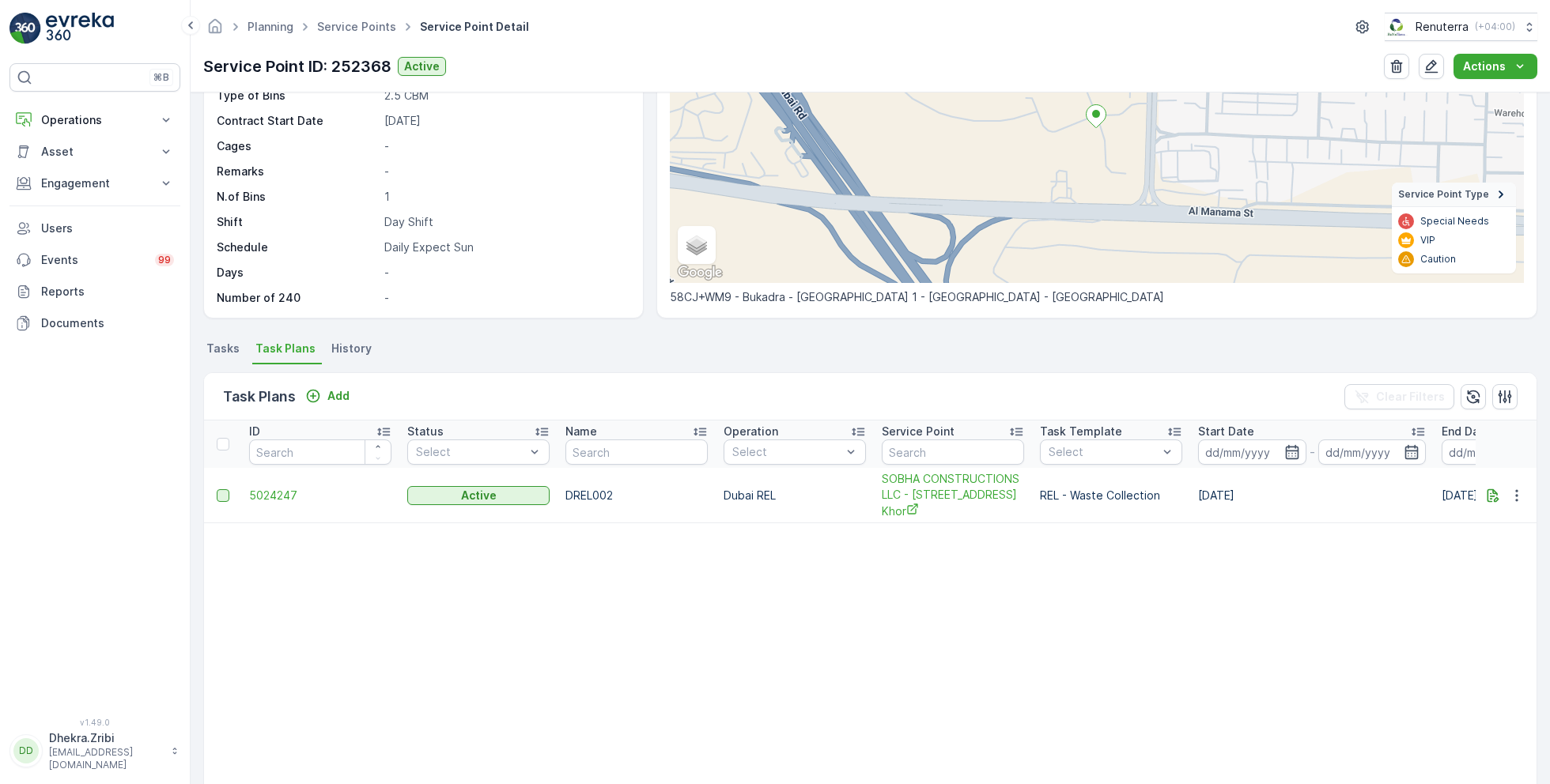
click at [227, 500] on div at bounding box center [222, 496] width 13 height 13
click at [216, 490] on input "checkbox" at bounding box center [216, 490] width 0 height 0
click at [1440, 401] on p "Delete Task Plans" at bounding box center [1447, 396] width 103 height 16
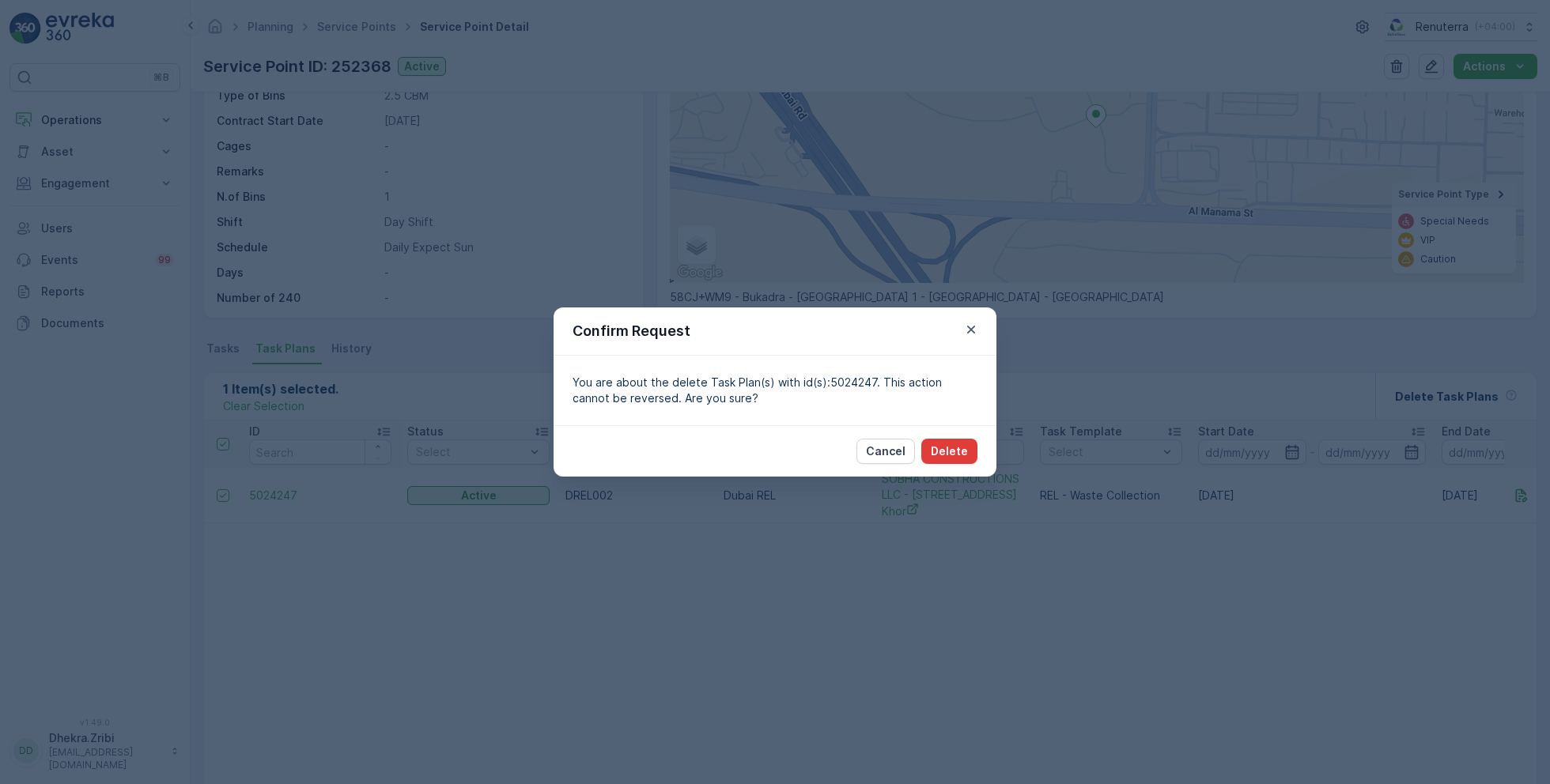
click at [949, 458] on p "Delete" at bounding box center [950, 451] width 37 height 16
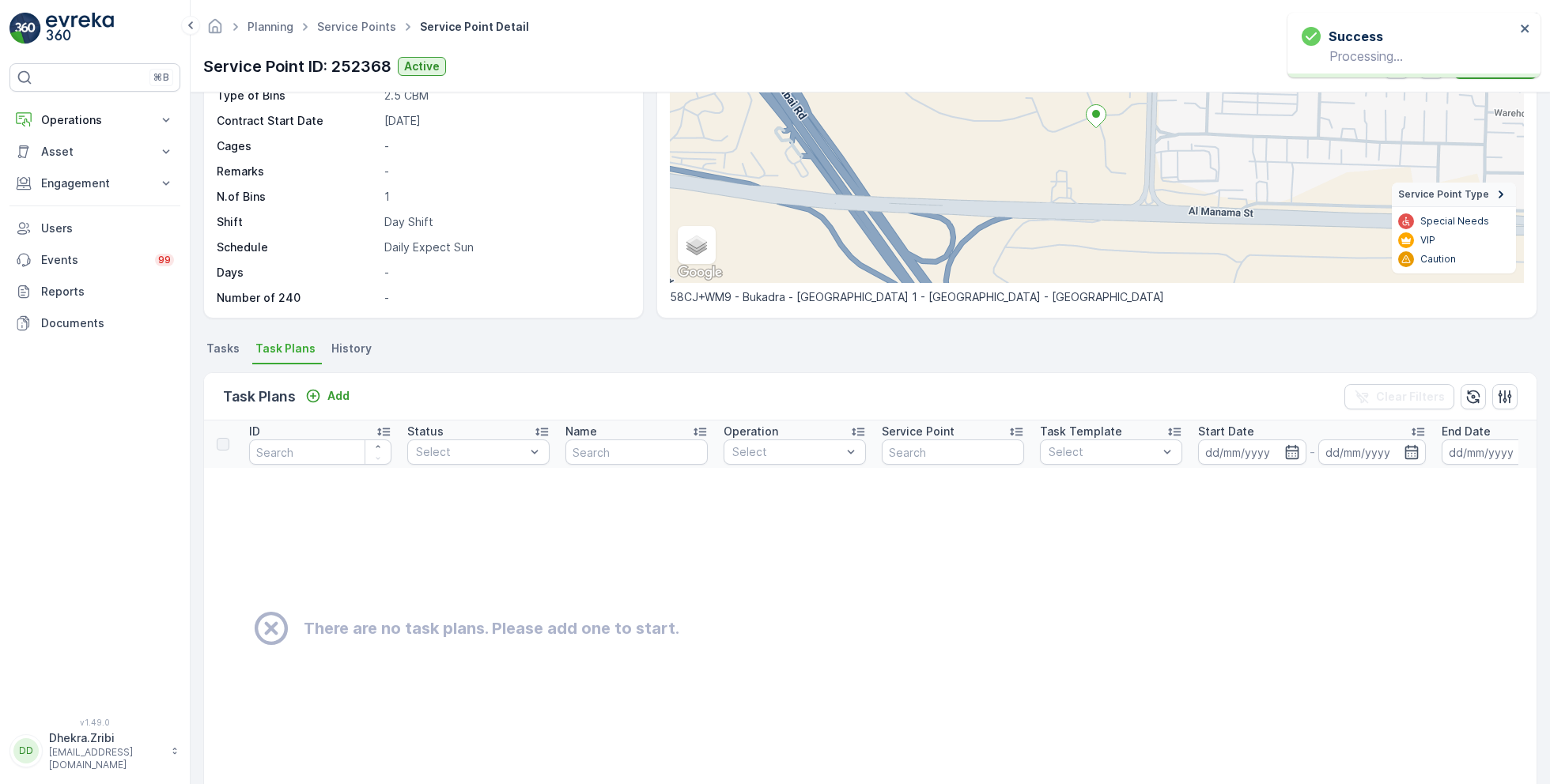
click at [225, 345] on span "Tasks" at bounding box center [223, 349] width 33 height 16
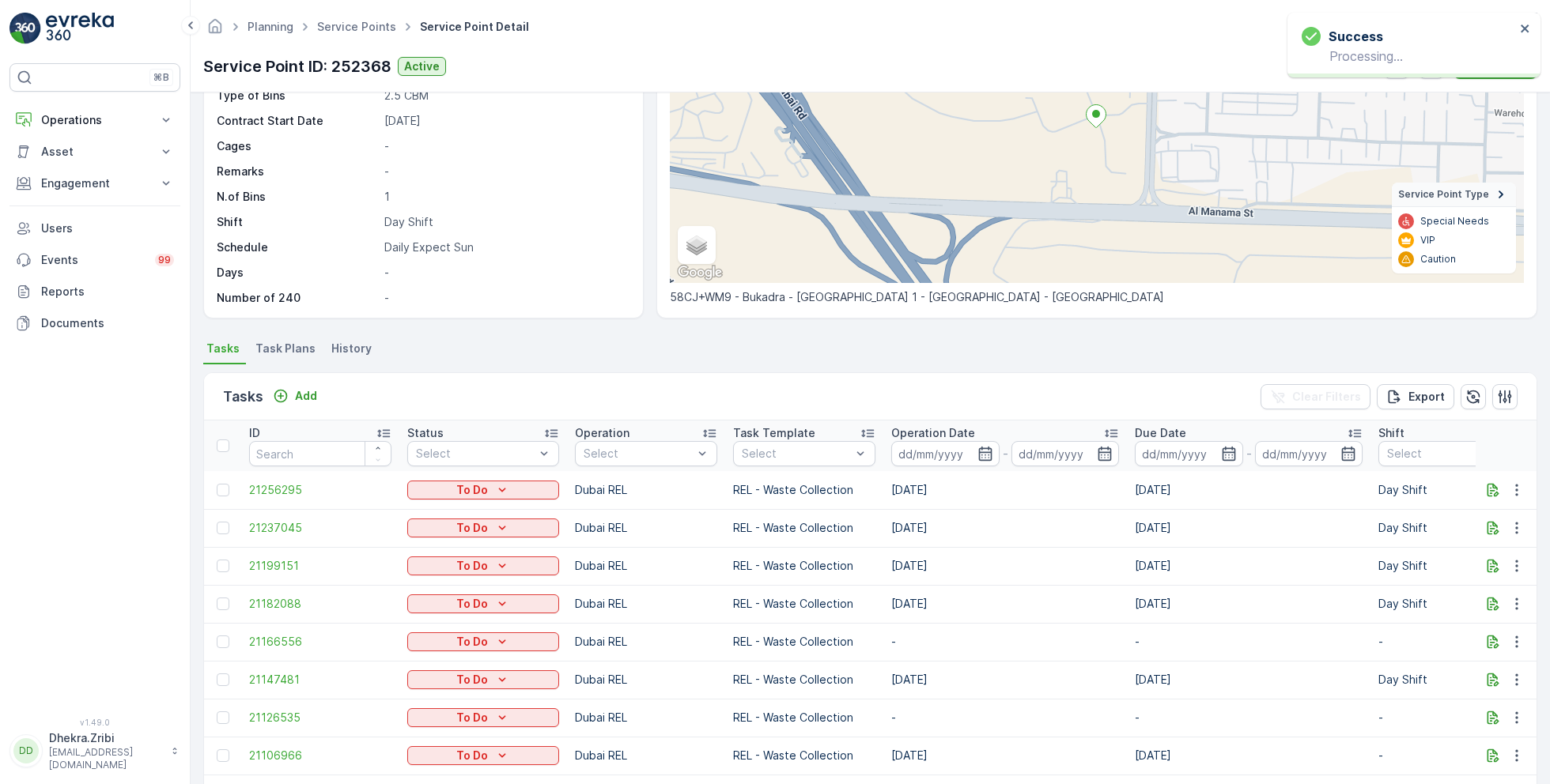
scroll to position [109, 0]
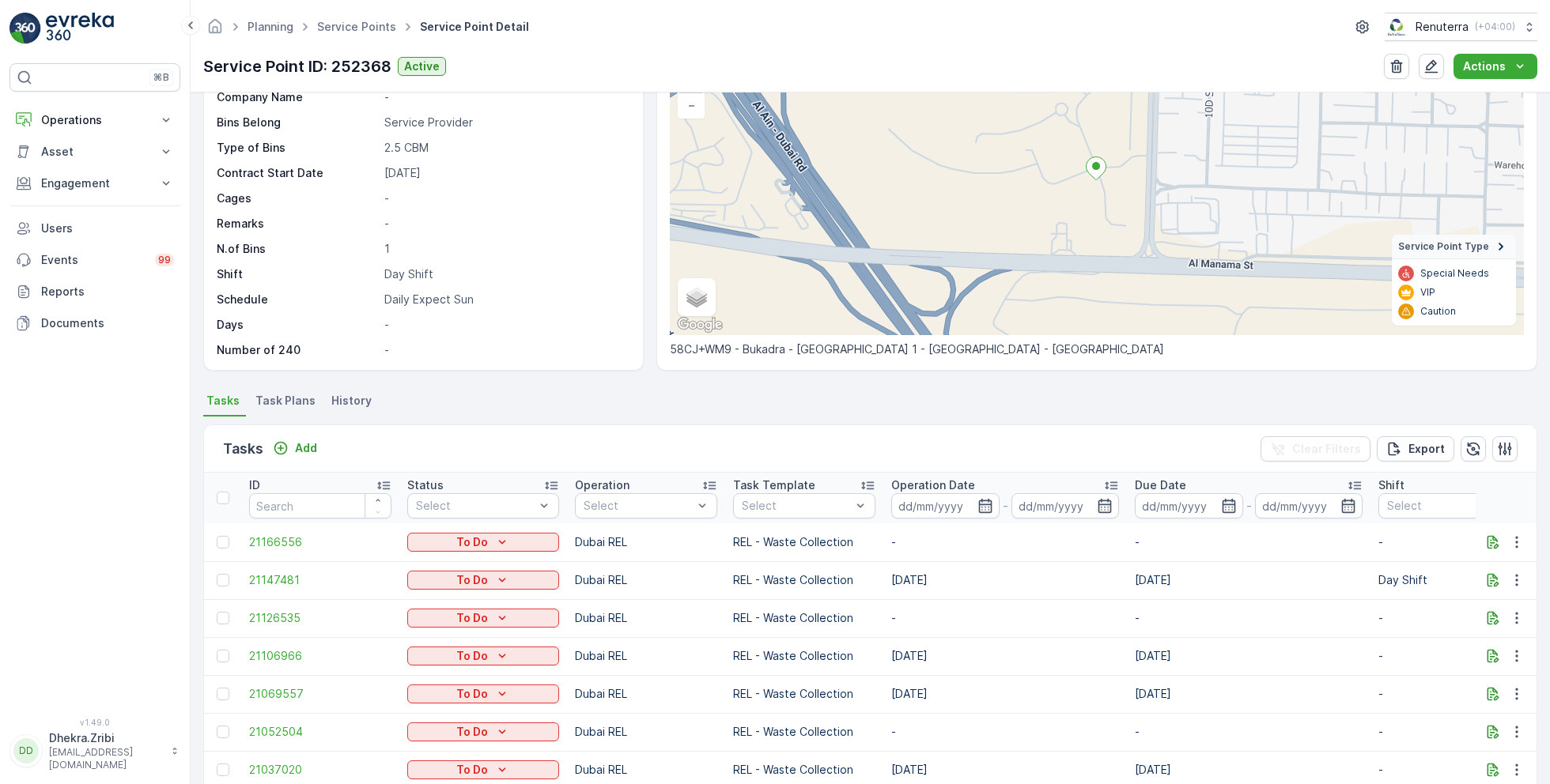
scroll to position [309, 0]
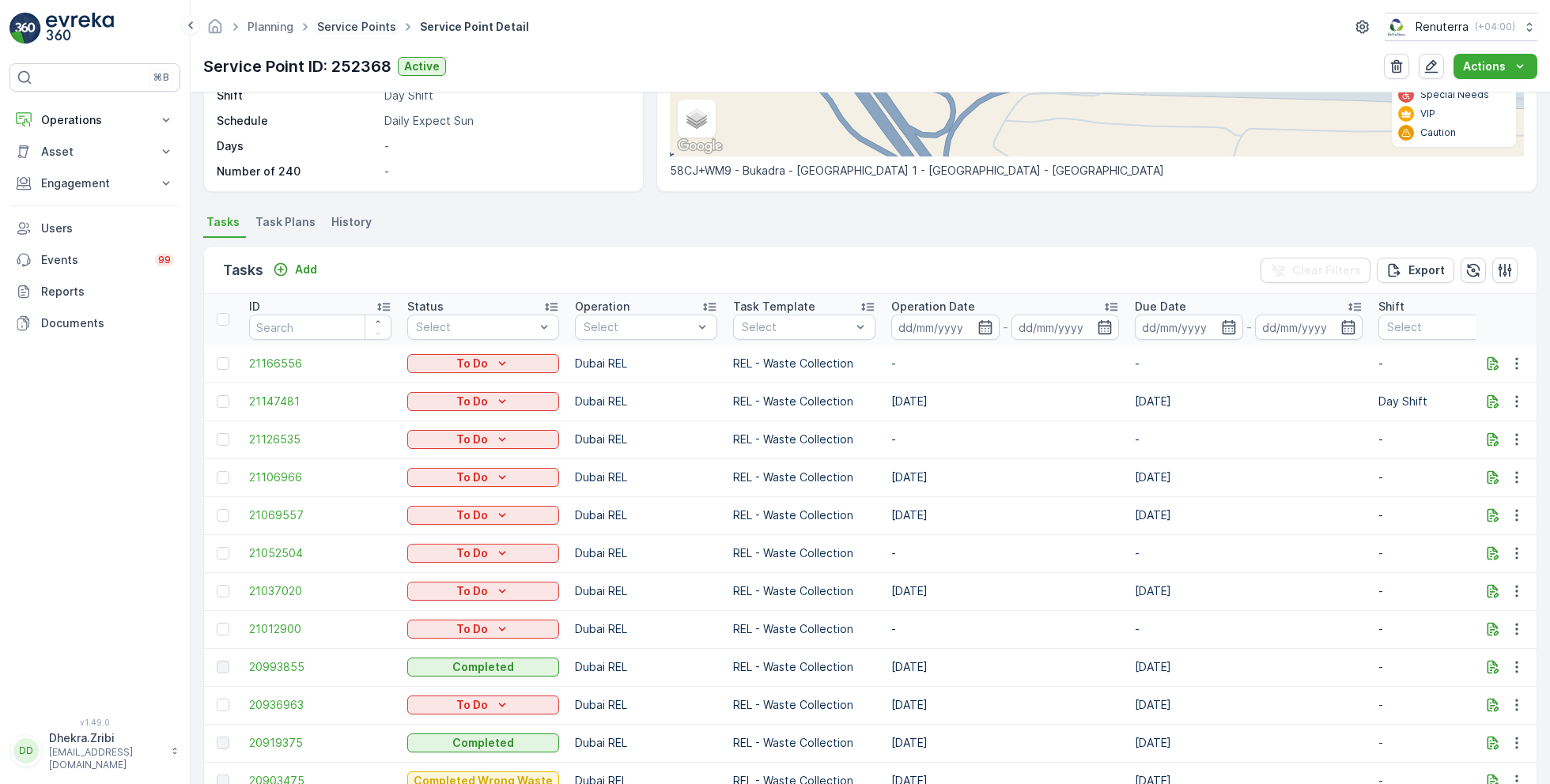
click at [363, 30] on link "Service Points" at bounding box center [357, 26] width 79 height 14
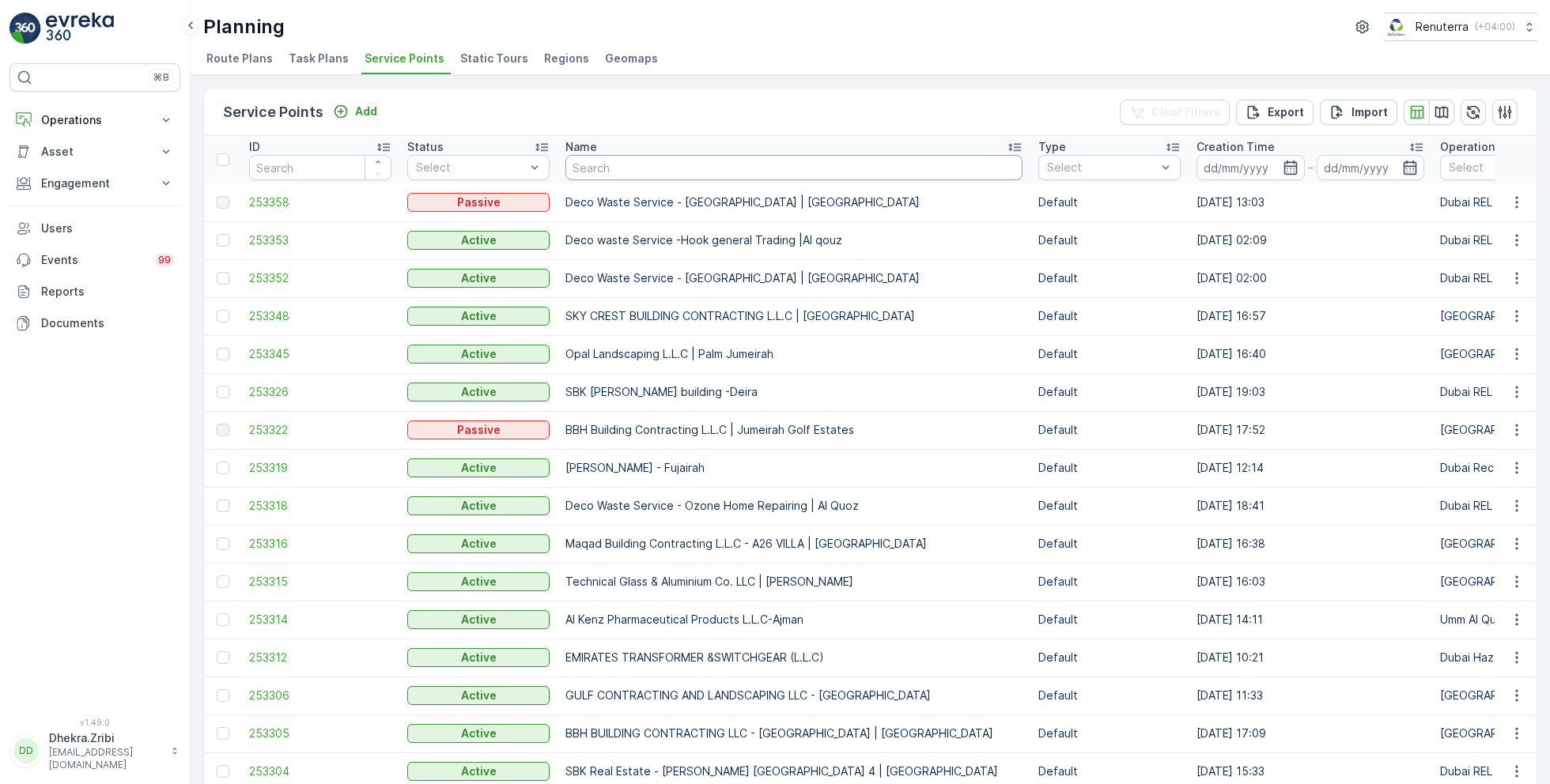
click at [620, 168] on input "text" at bounding box center [793, 168] width 457 height 25
type input "shaikh"
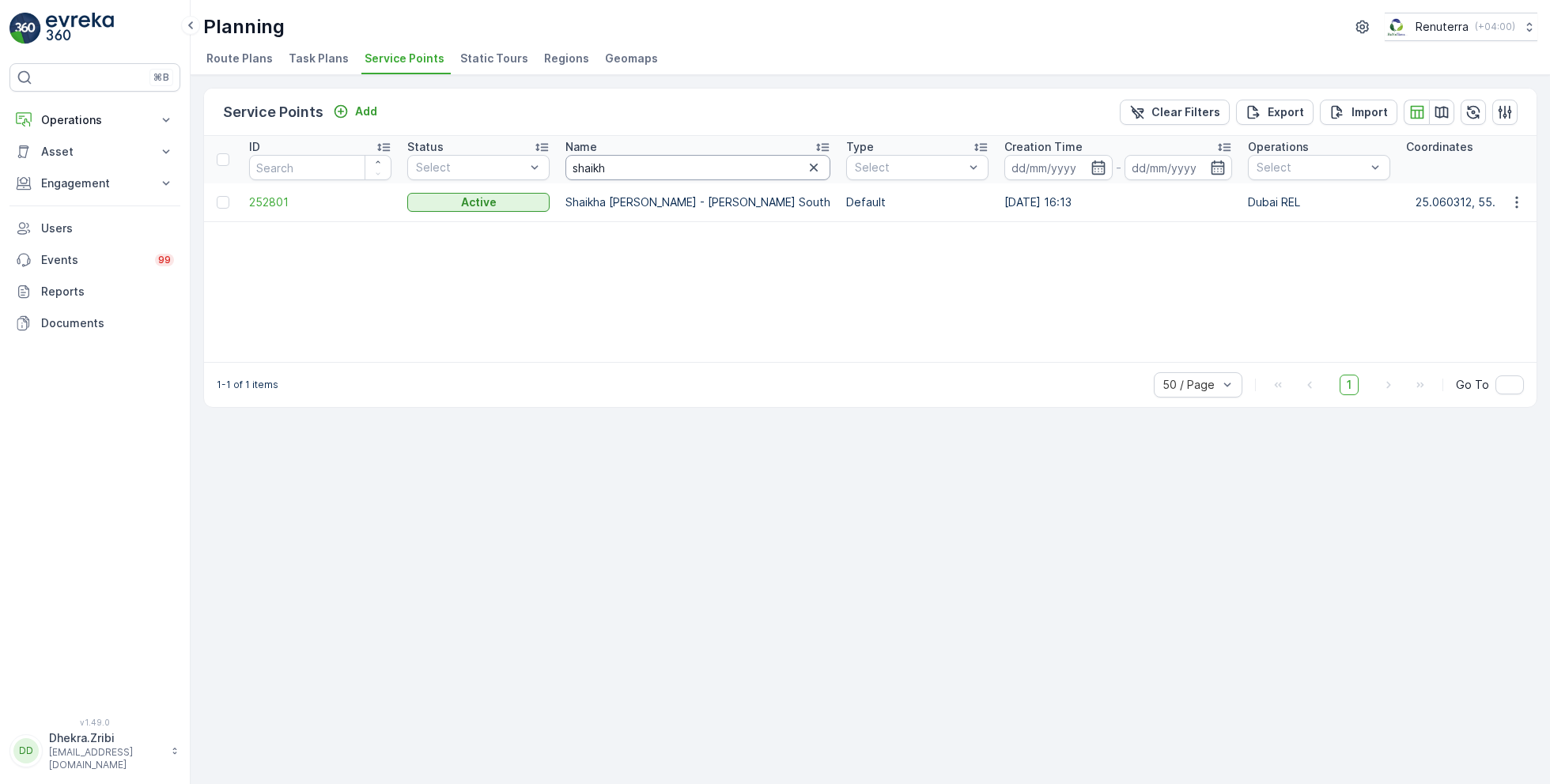
click at [623, 168] on input "shaikh" at bounding box center [698, 168] width 265 height 25
type input "shai"
click at [615, 168] on input "shai" at bounding box center [698, 168] width 265 height 25
type input "sheikh"
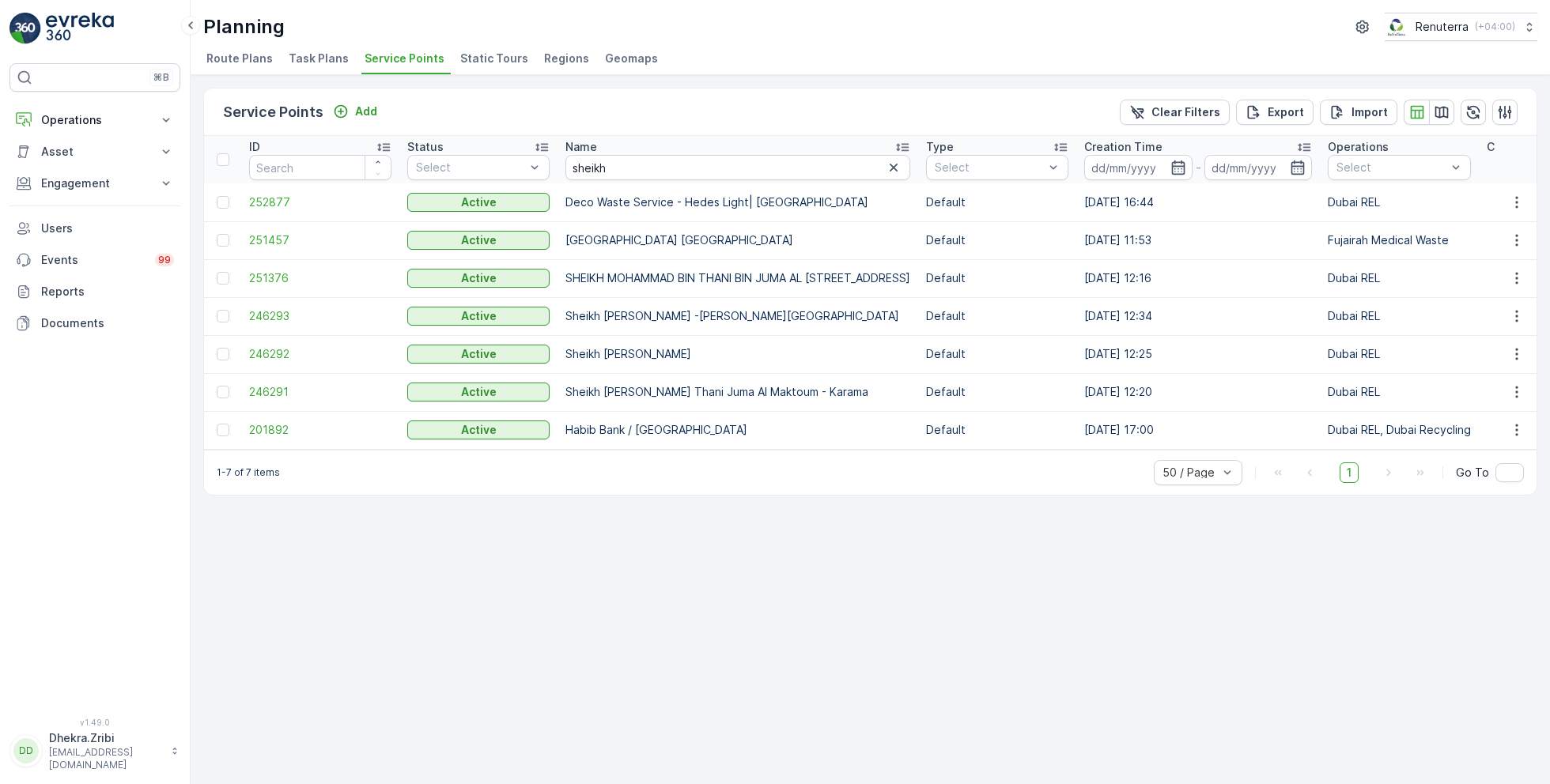
click at [267, 230] on td "251457" at bounding box center [321, 240] width 158 height 38
click at [271, 233] on span "251457" at bounding box center [321, 241] width 142 height 16
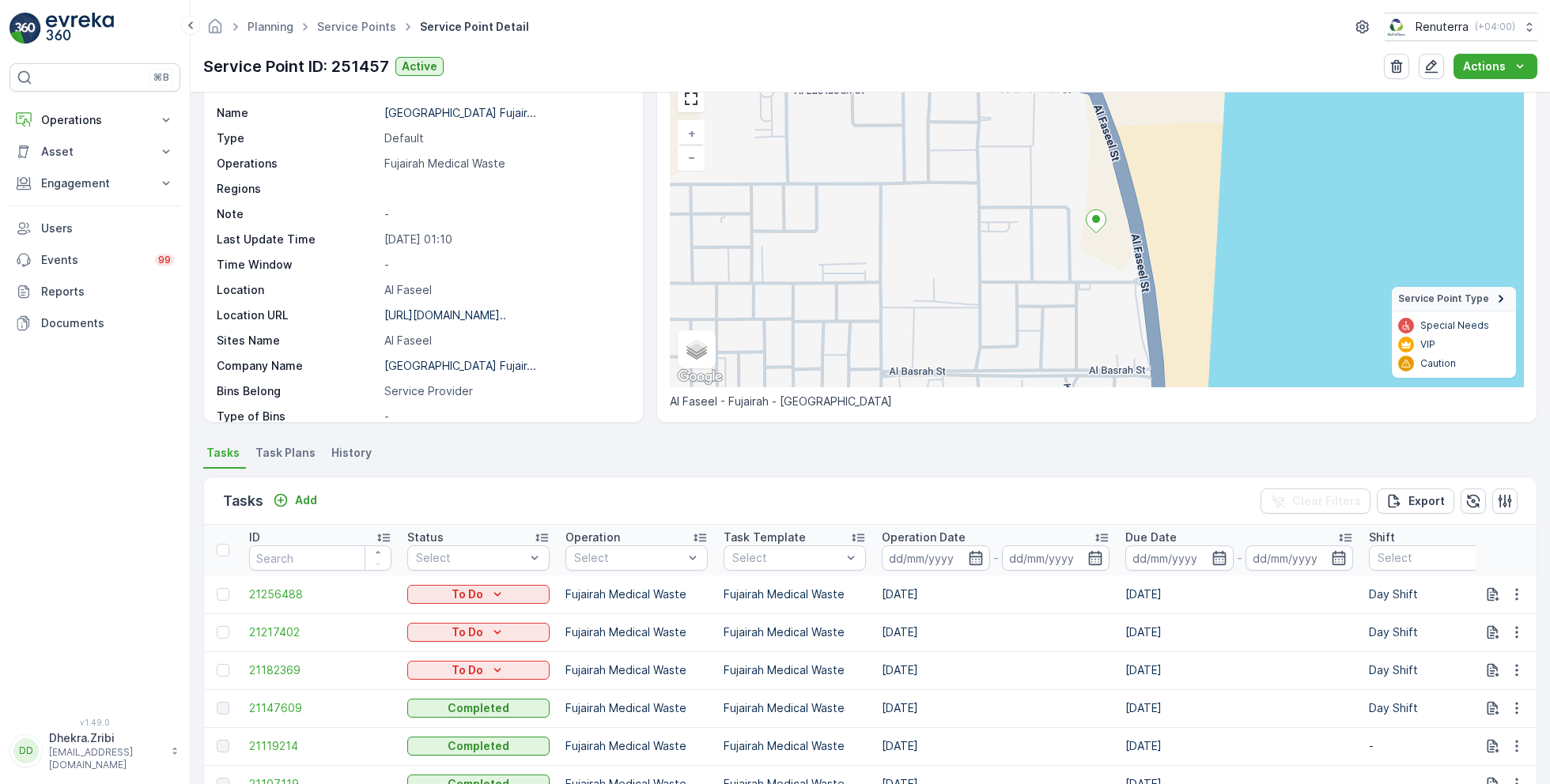
scroll to position [87, 0]
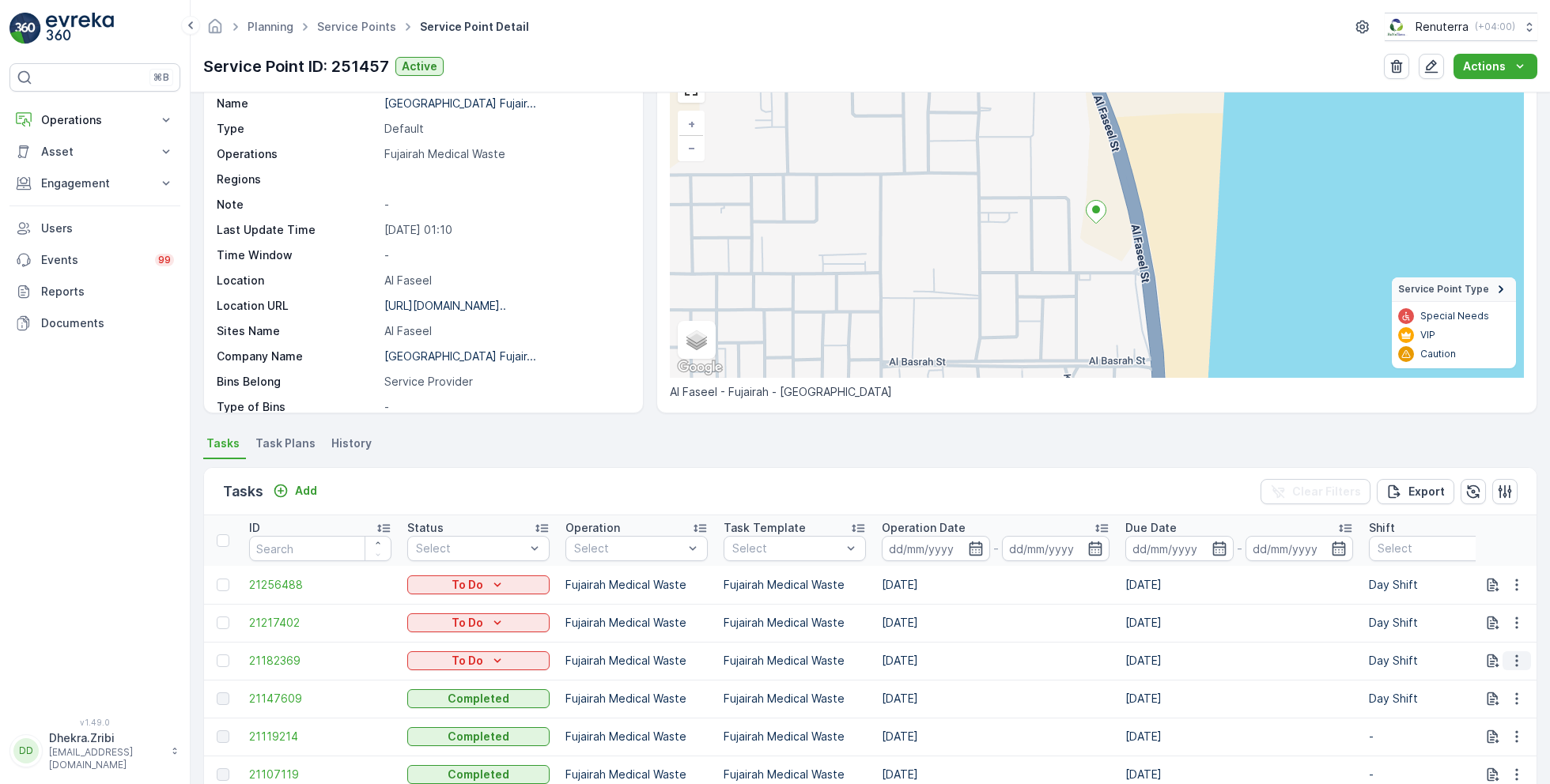
click at [1514, 656] on icon "button" at bounding box center [1517, 661] width 16 height 16
click at [1476, 580] on span "Change Route" at bounding box center [1476, 584] width 77 height 16
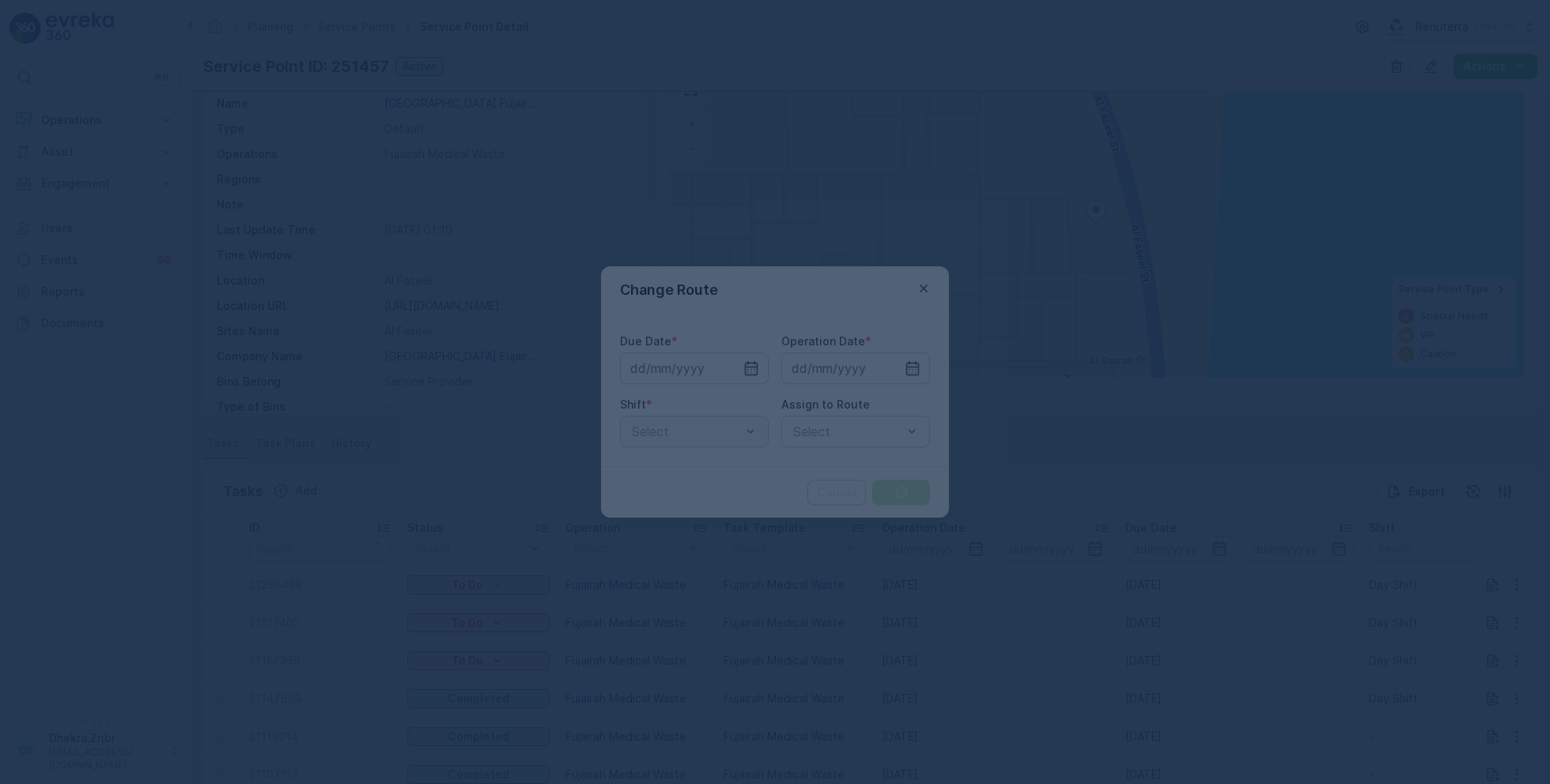
type input "29.08.2025"
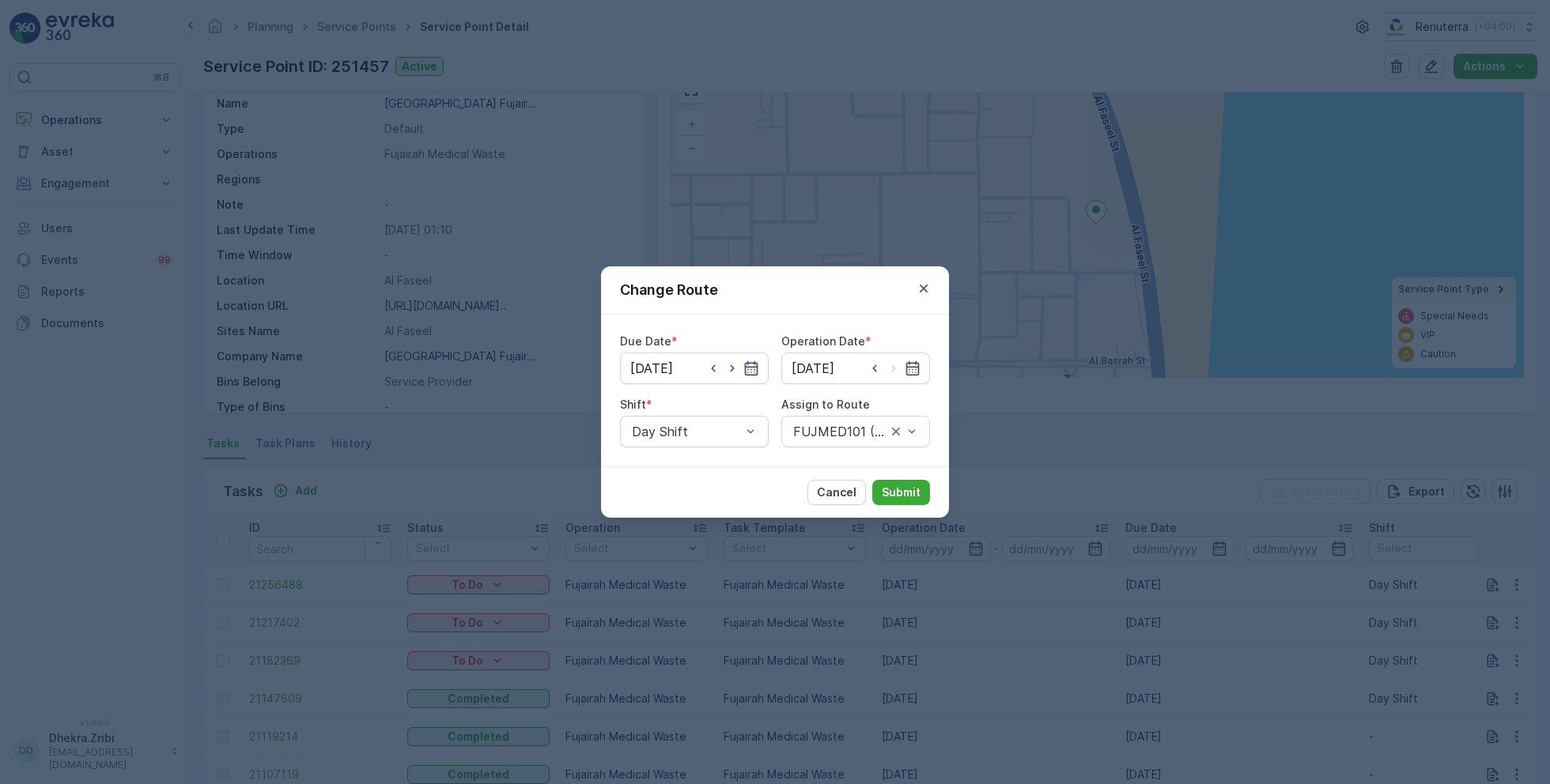
click at [754, 362] on icon "button" at bounding box center [752, 368] width 14 height 15
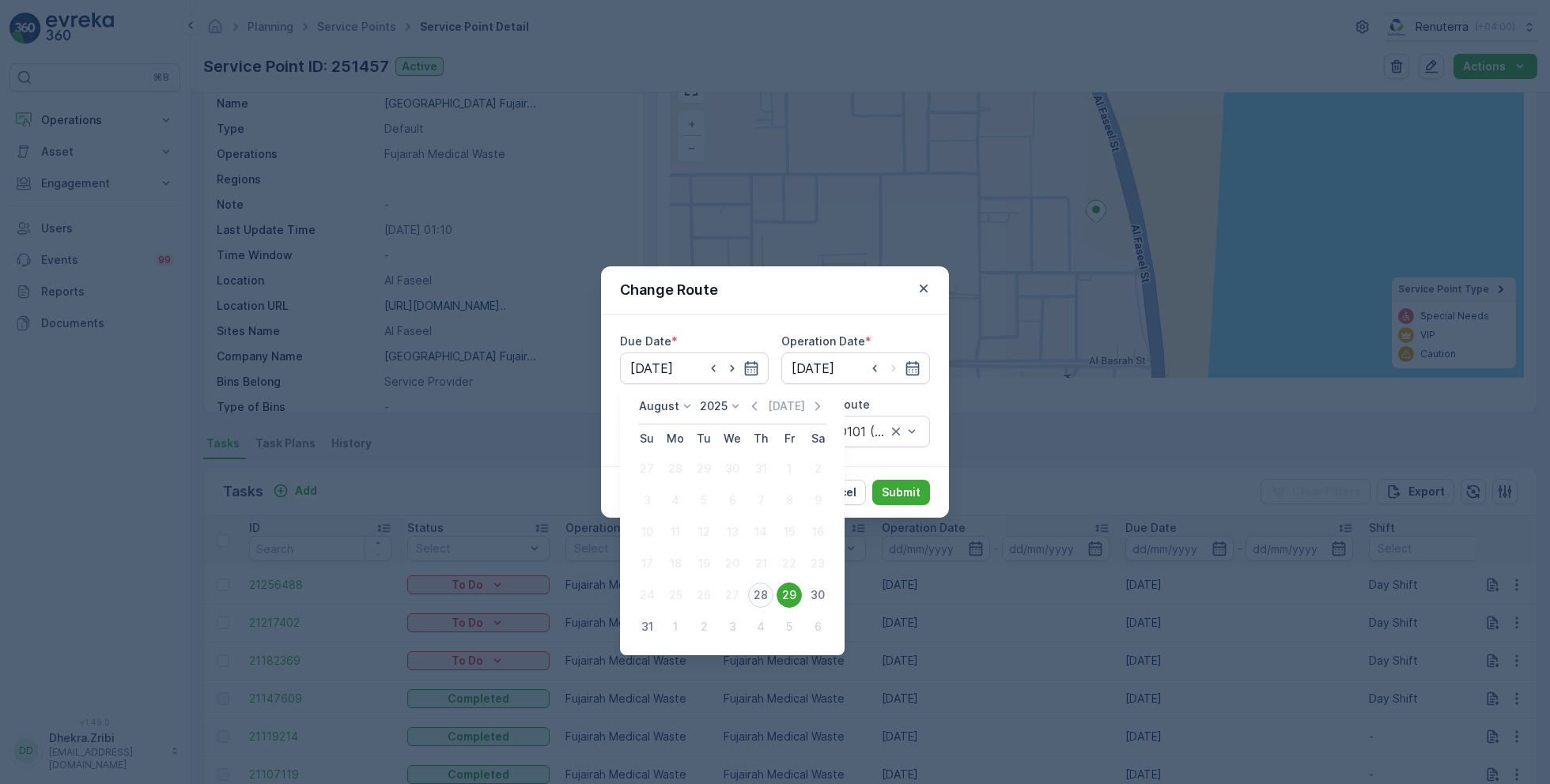
click at [761, 592] on div "28" at bounding box center [761, 595] width 25 height 25
type input "[DATE]"
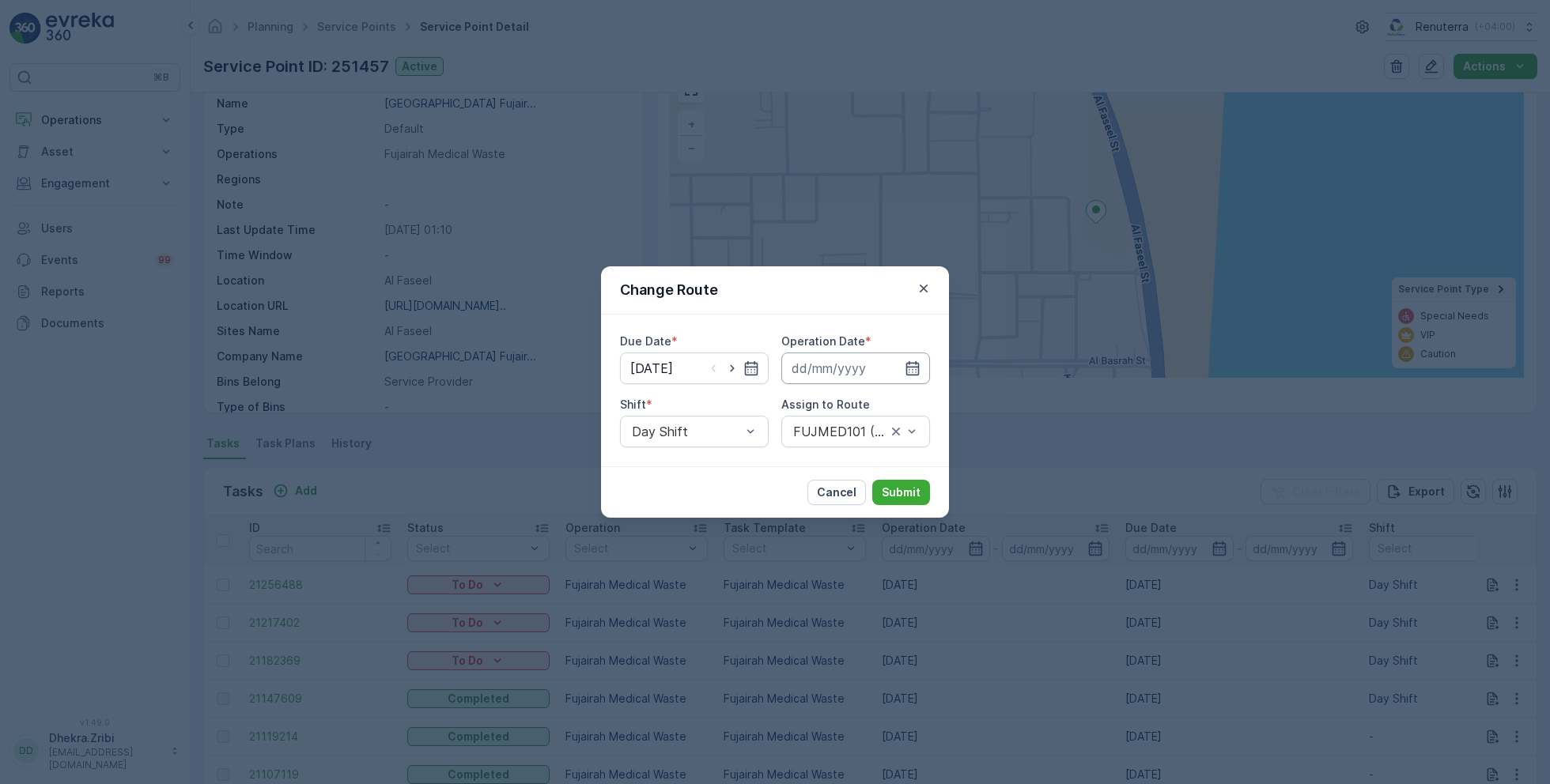
click at [903, 362] on input at bounding box center [855, 368] width 149 height 31
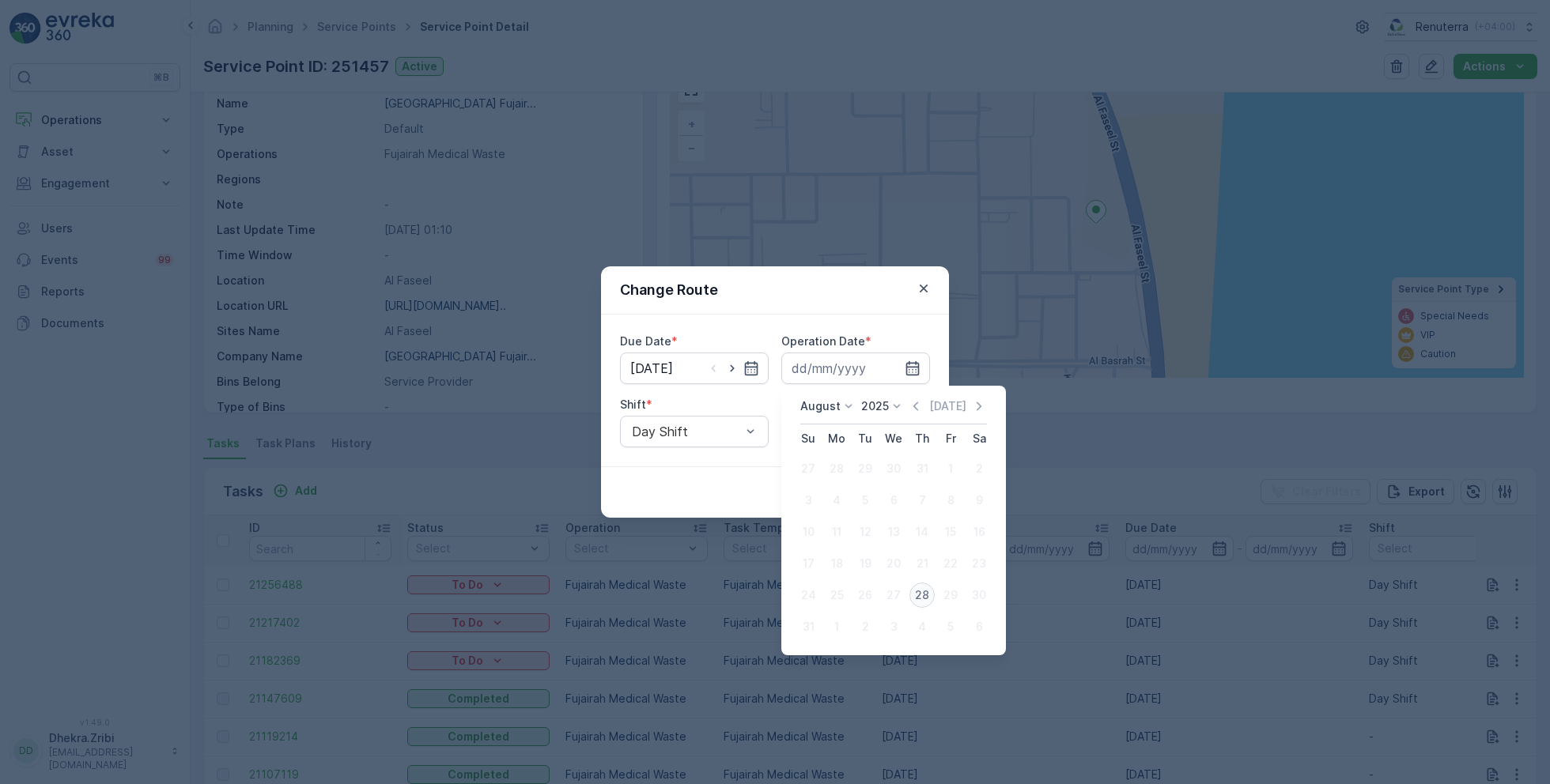
click at [920, 587] on div "28" at bounding box center [923, 595] width 25 height 25
type input "[DATE]"
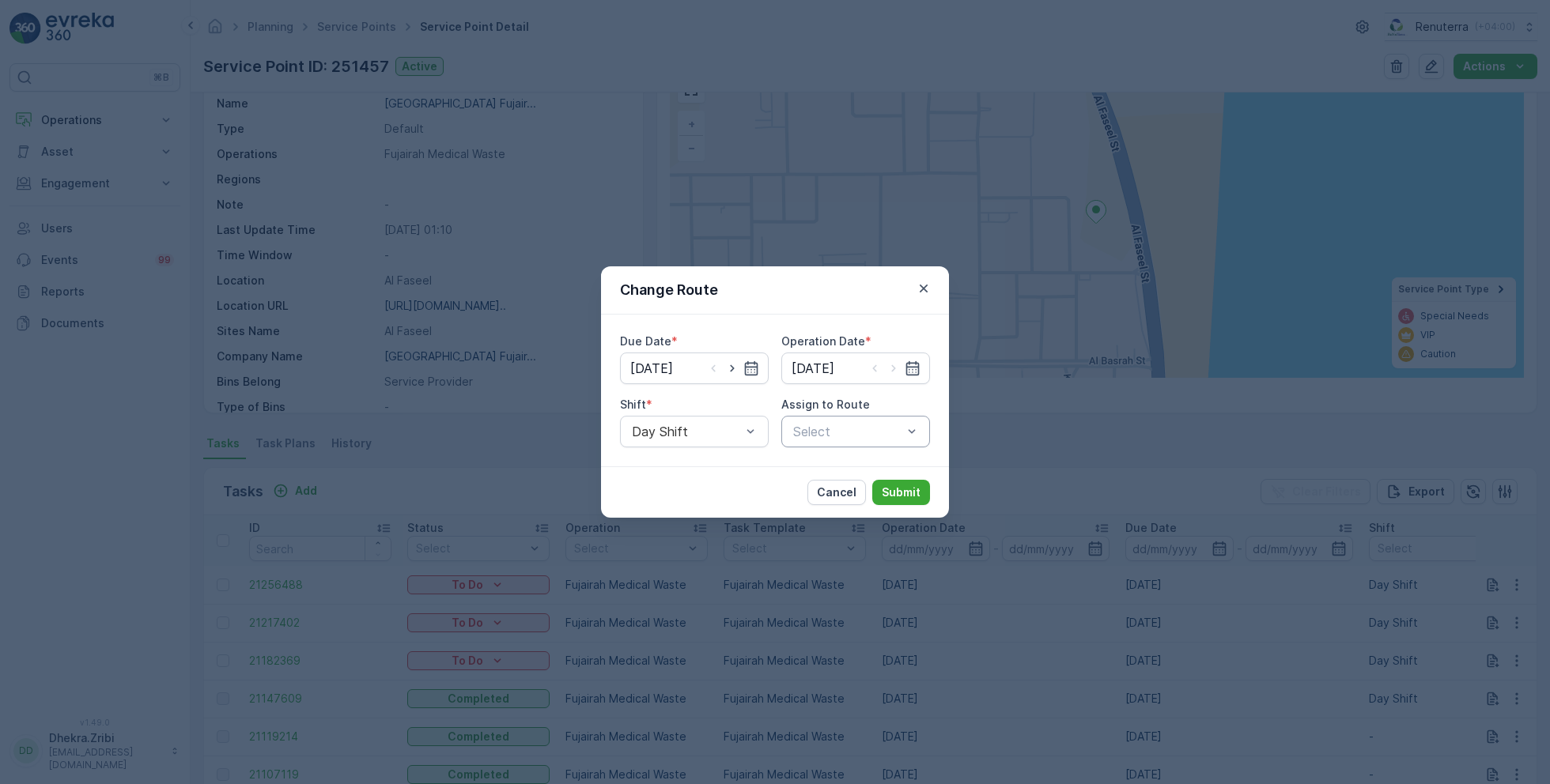
click at [830, 428] on div at bounding box center [848, 431] width 112 height 15
click at [833, 481] on span "FUJMED101 (Dispatched) - M63657 FUJ" at bounding box center [855, 485] width 130 height 43
click at [902, 483] on button "Submit" at bounding box center [900, 493] width 57 height 25
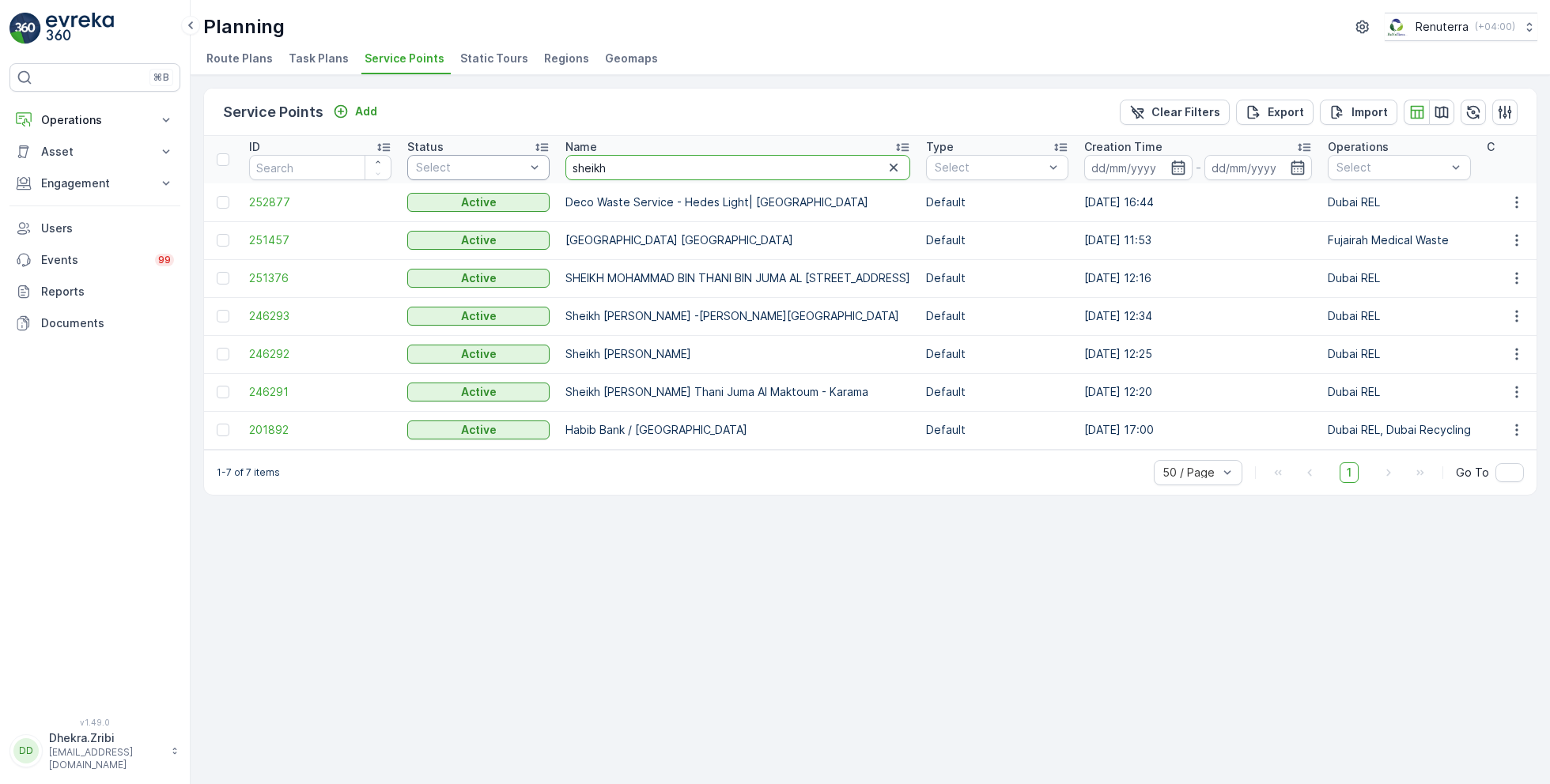
drag, startPoint x: 641, startPoint y: 175, endPoint x: 495, endPoint y: 154, distance: 147.5
type input "lulu"
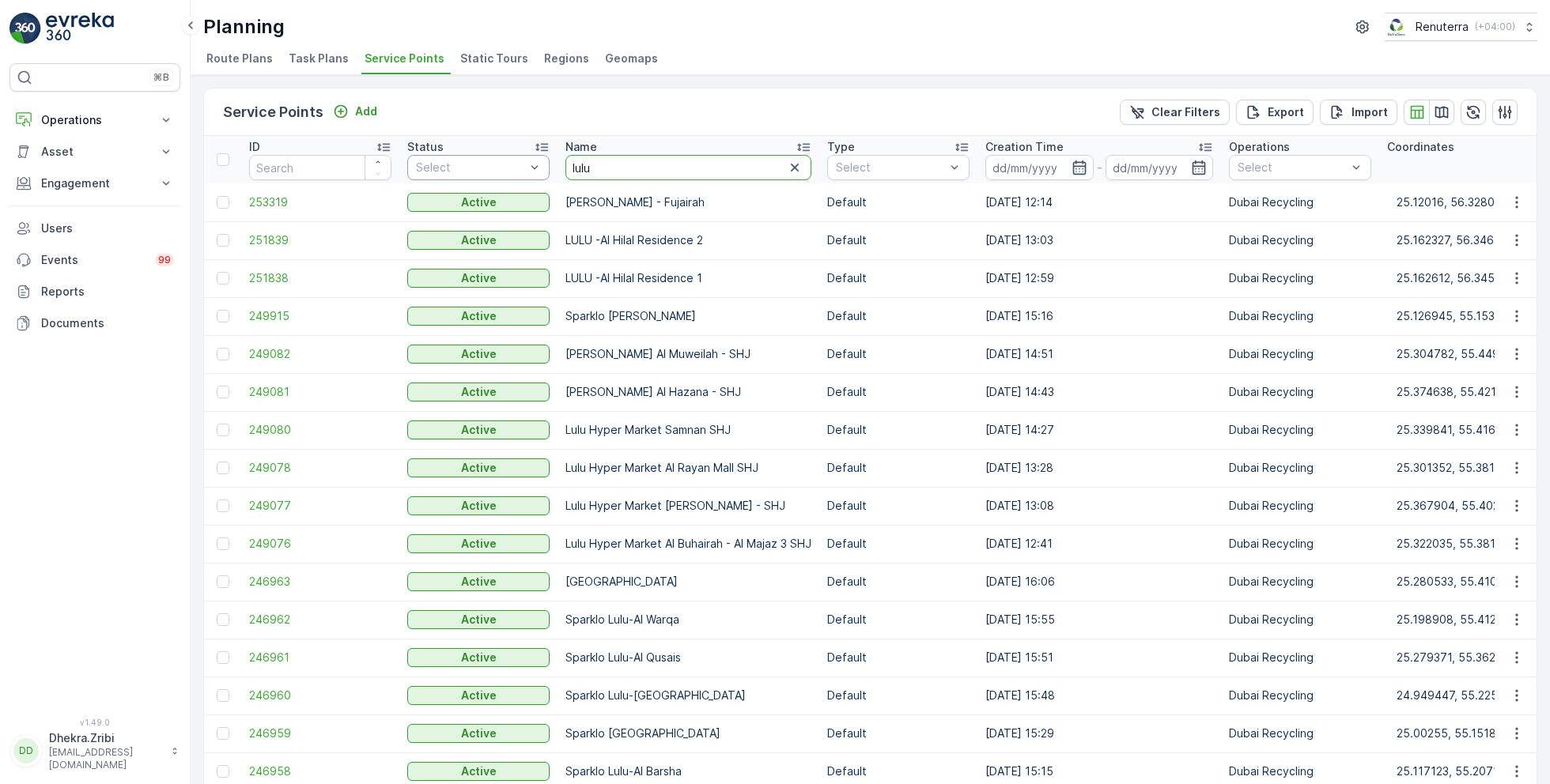
drag, startPoint x: 623, startPoint y: 162, endPoint x: 539, endPoint y: 158, distance: 84.1
type input "[PERSON_NAME]"
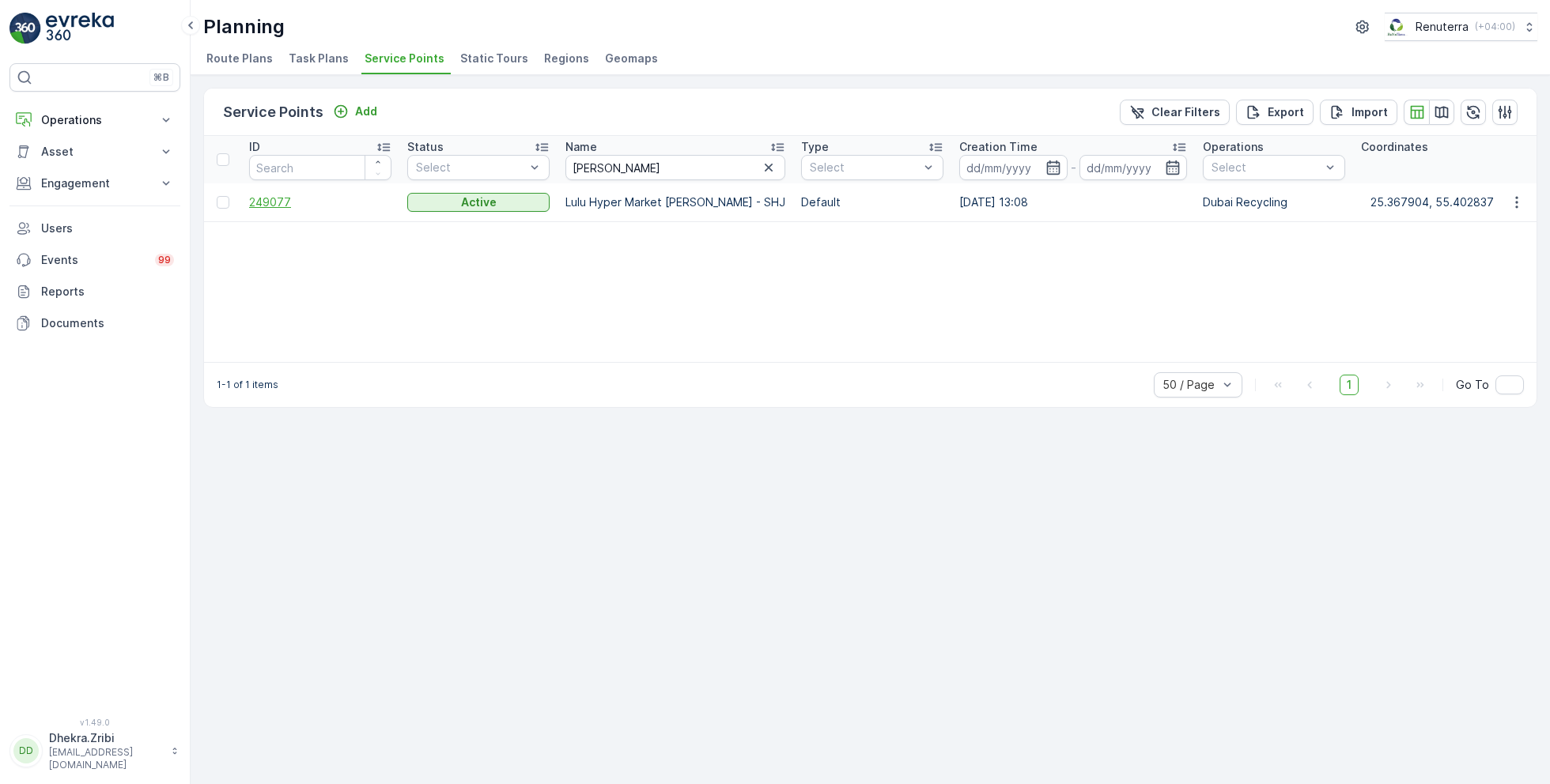
click at [276, 198] on span "249077" at bounding box center [321, 203] width 142 height 16
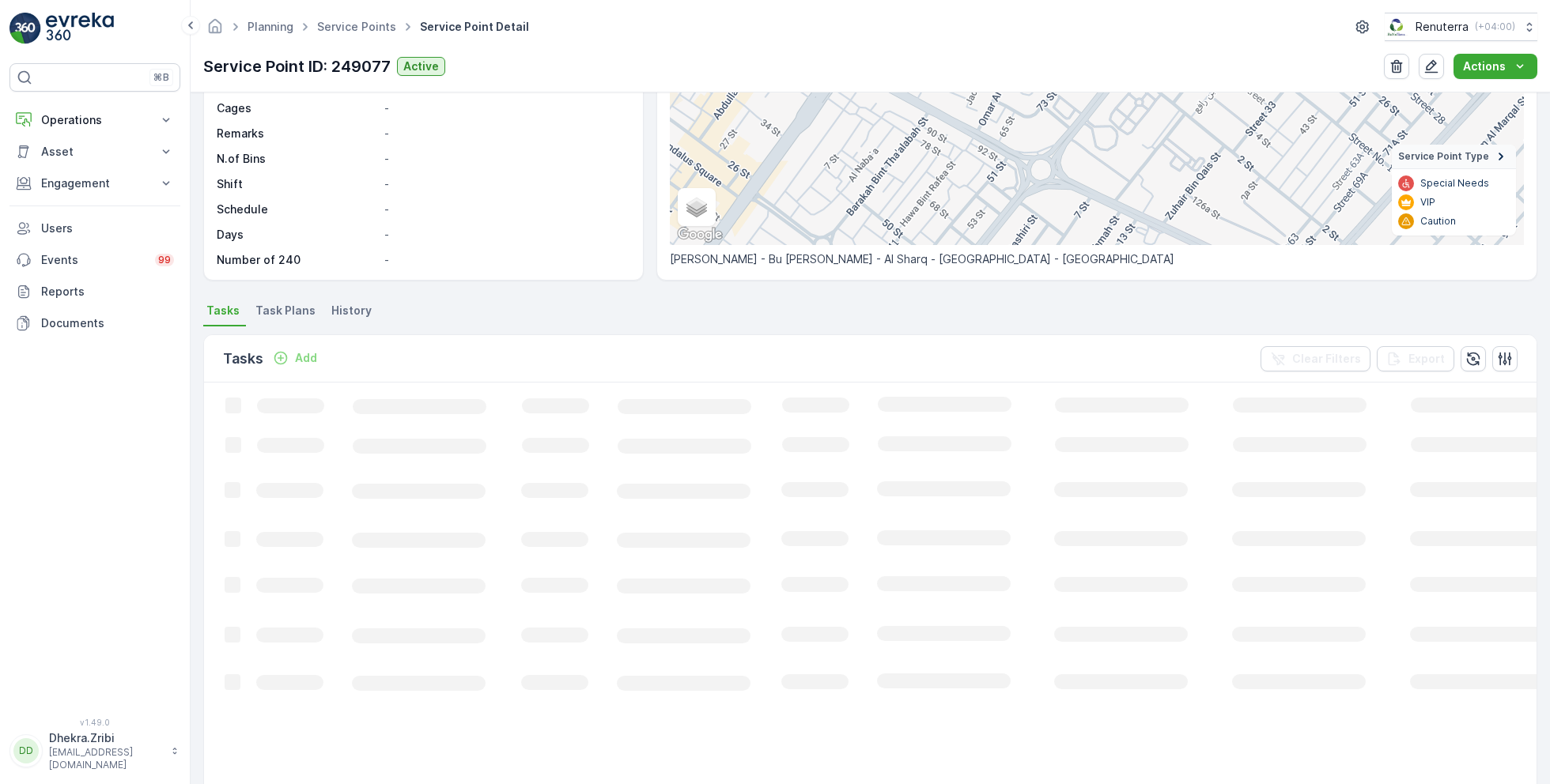
scroll to position [222, 0]
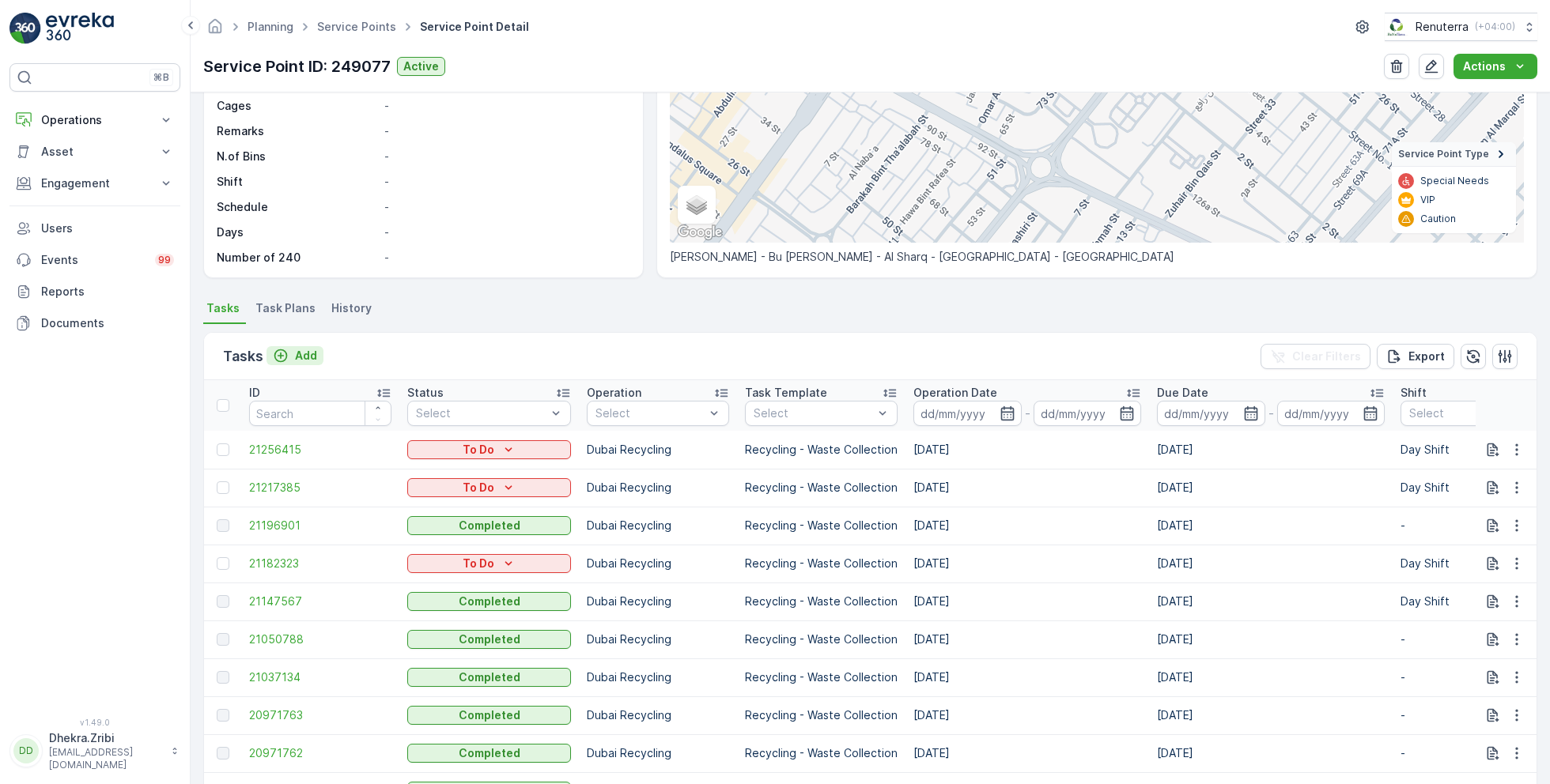
click at [309, 354] on p "Add" at bounding box center [306, 355] width 22 height 16
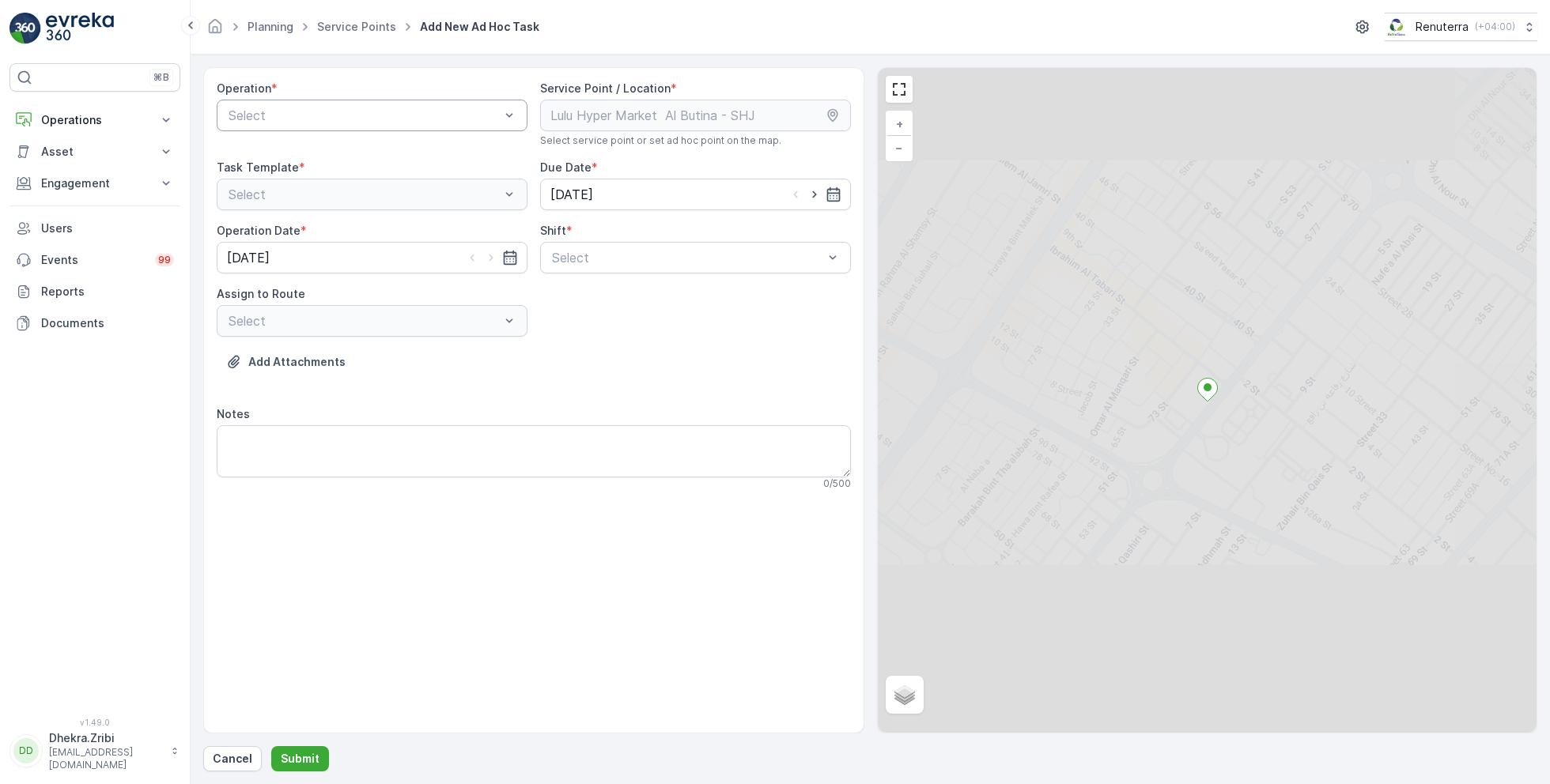
click at [384, 124] on div "Select" at bounding box center [371, 115] width 311 height 31
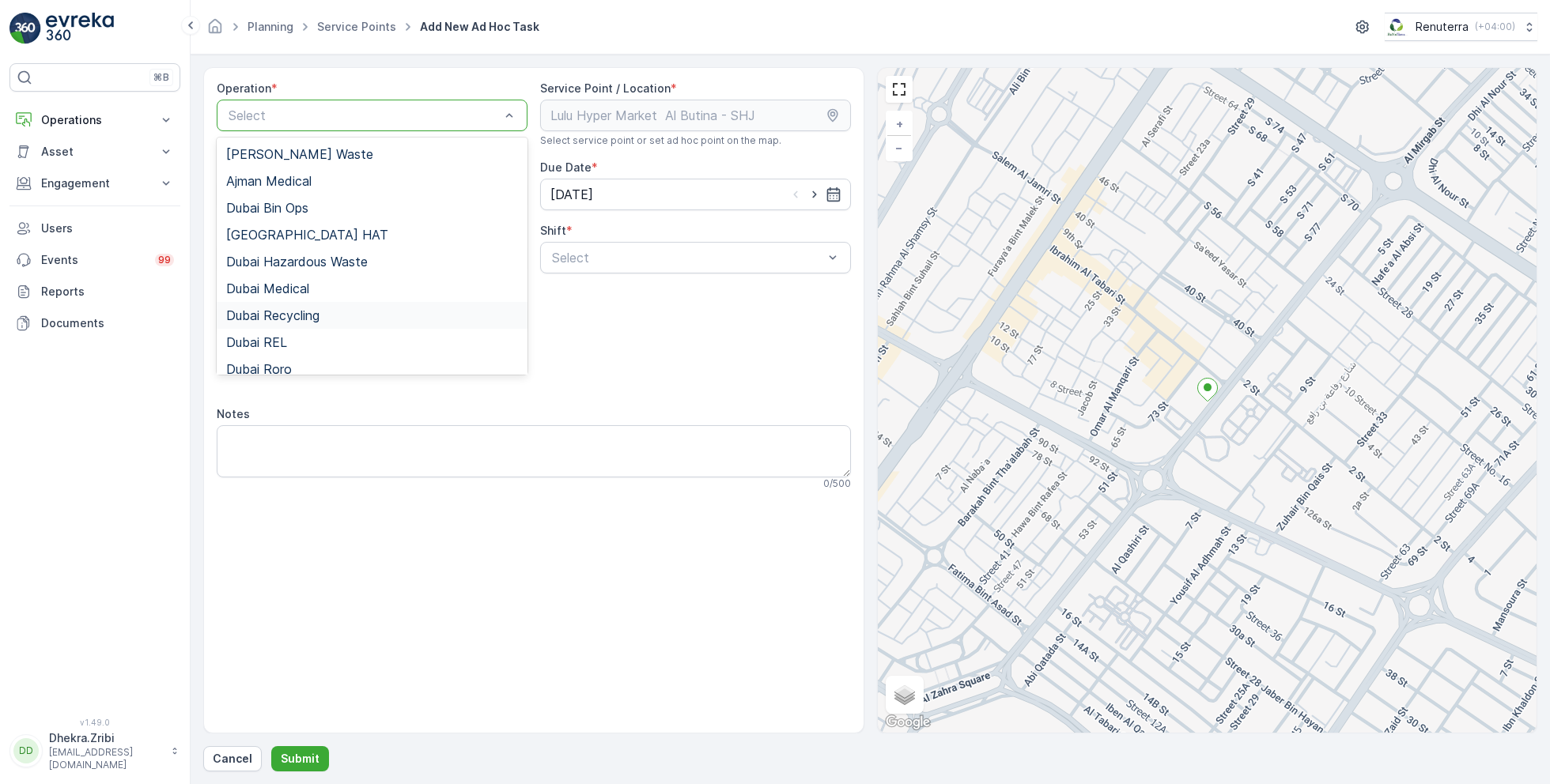
click at [300, 318] on span "Dubai Recycling" at bounding box center [273, 316] width 94 height 15
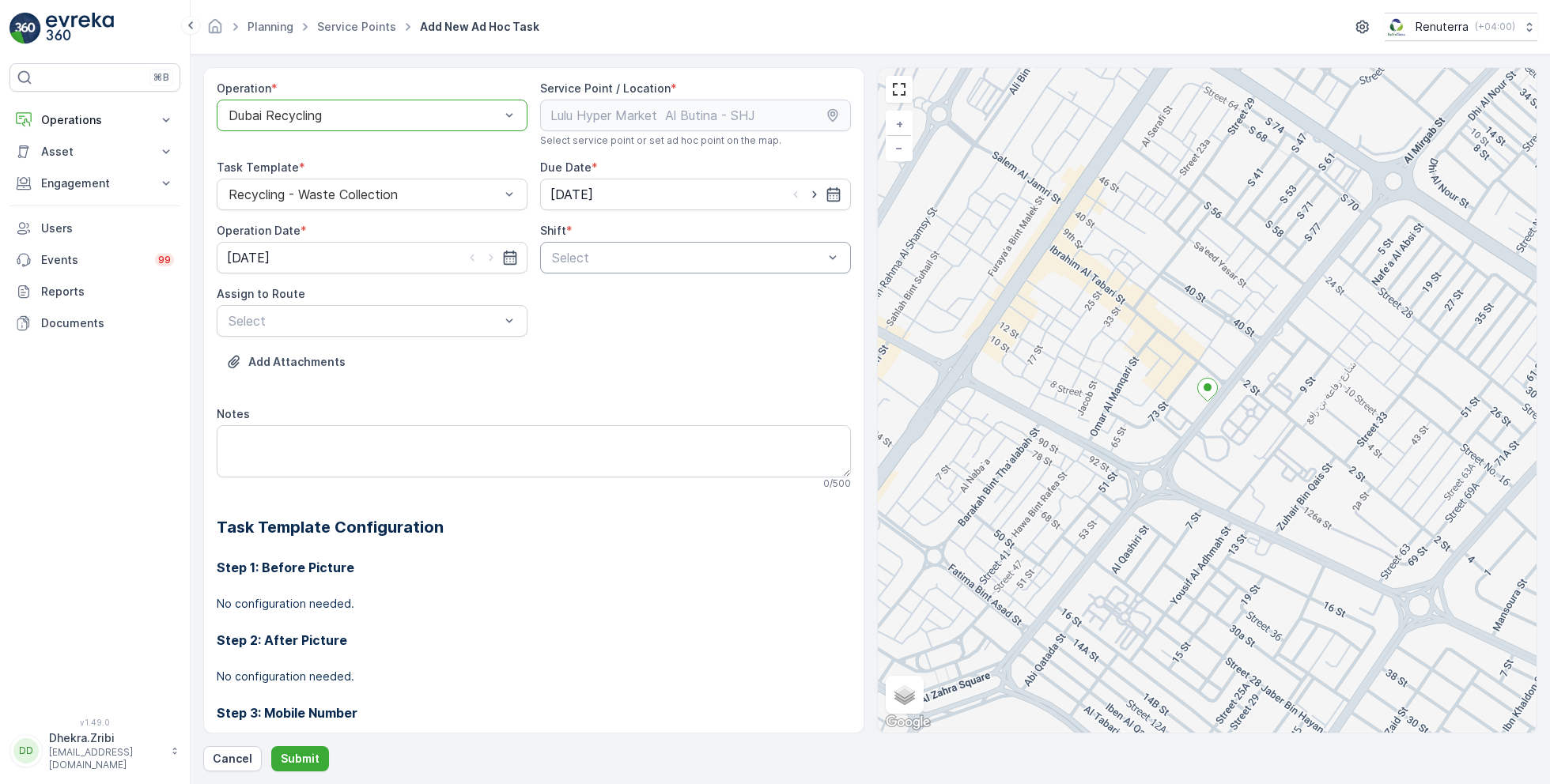
click at [741, 254] on div at bounding box center [688, 257] width 275 height 15
click at [603, 319] on span "Night Shift" at bounding box center [582, 323] width 64 height 15
click at [431, 314] on div at bounding box center [364, 320] width 275 height 15
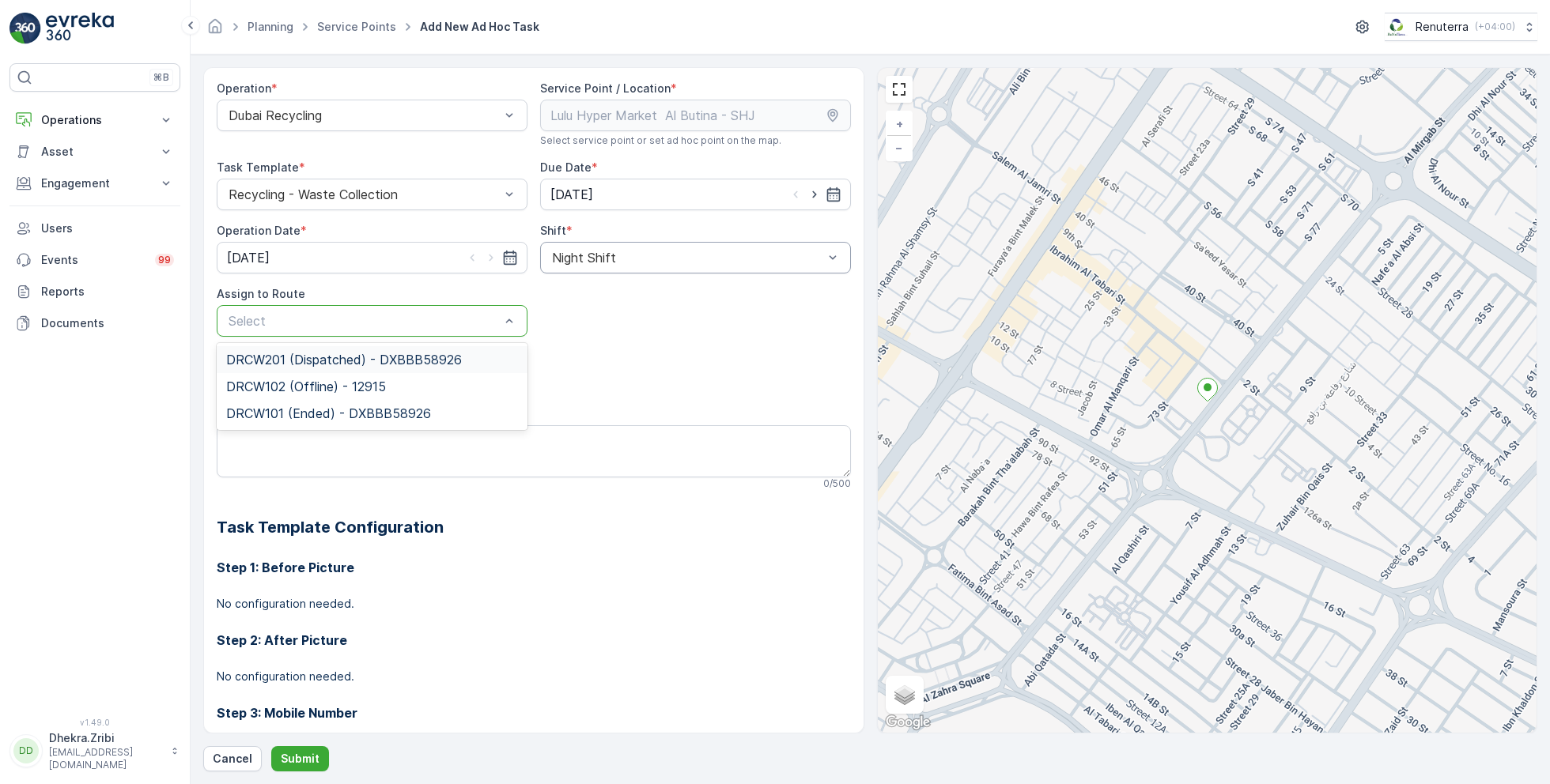
click at [601, 256] on div at bounding box center [688, 257] width 275 height 15
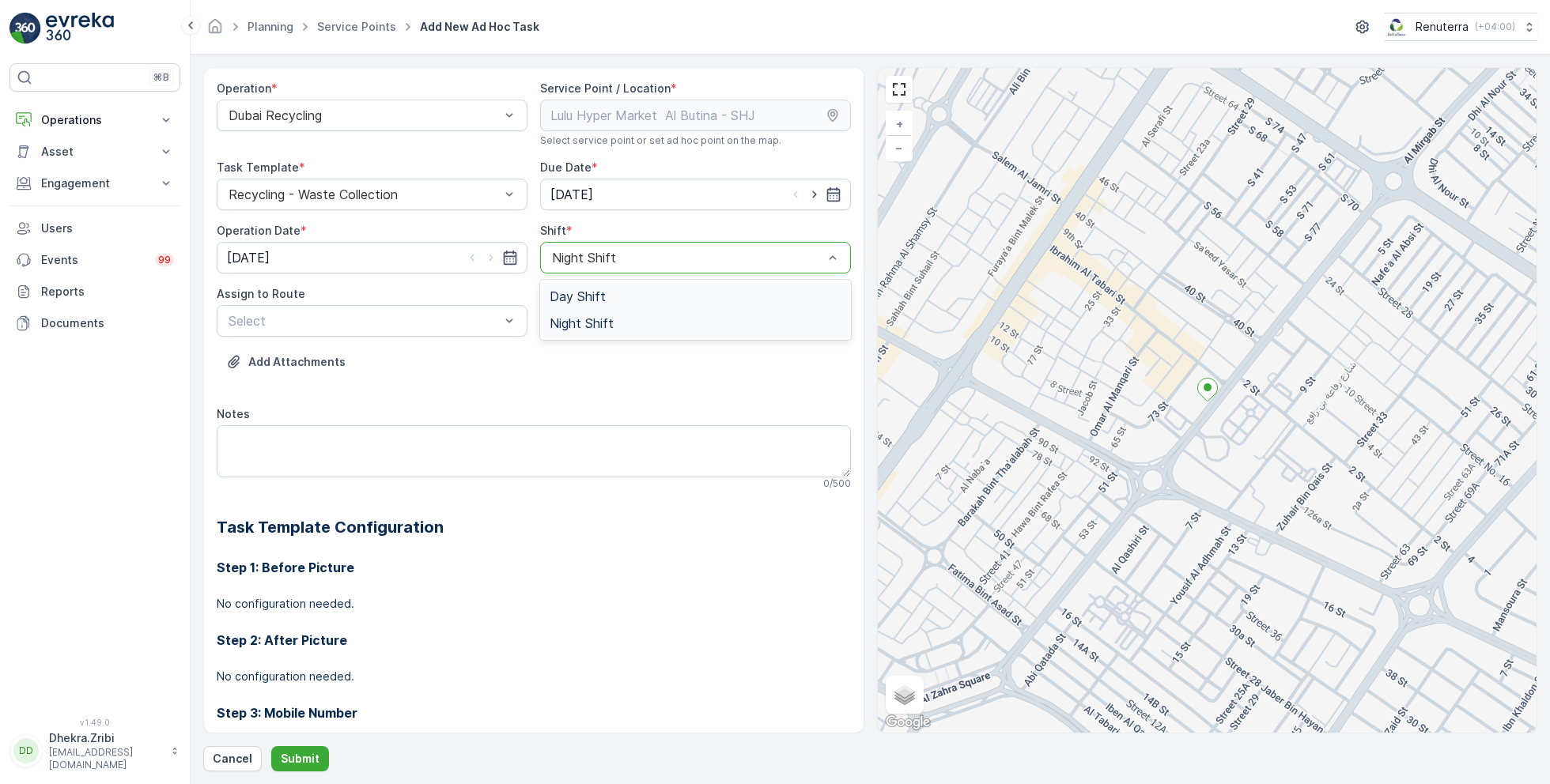
click at [599, 296] on span "Day Shift" at bounding box center [578, 296] width 57 height 15
click at [443, 317] on div at bounding box center [364, 320] width 275 height 15
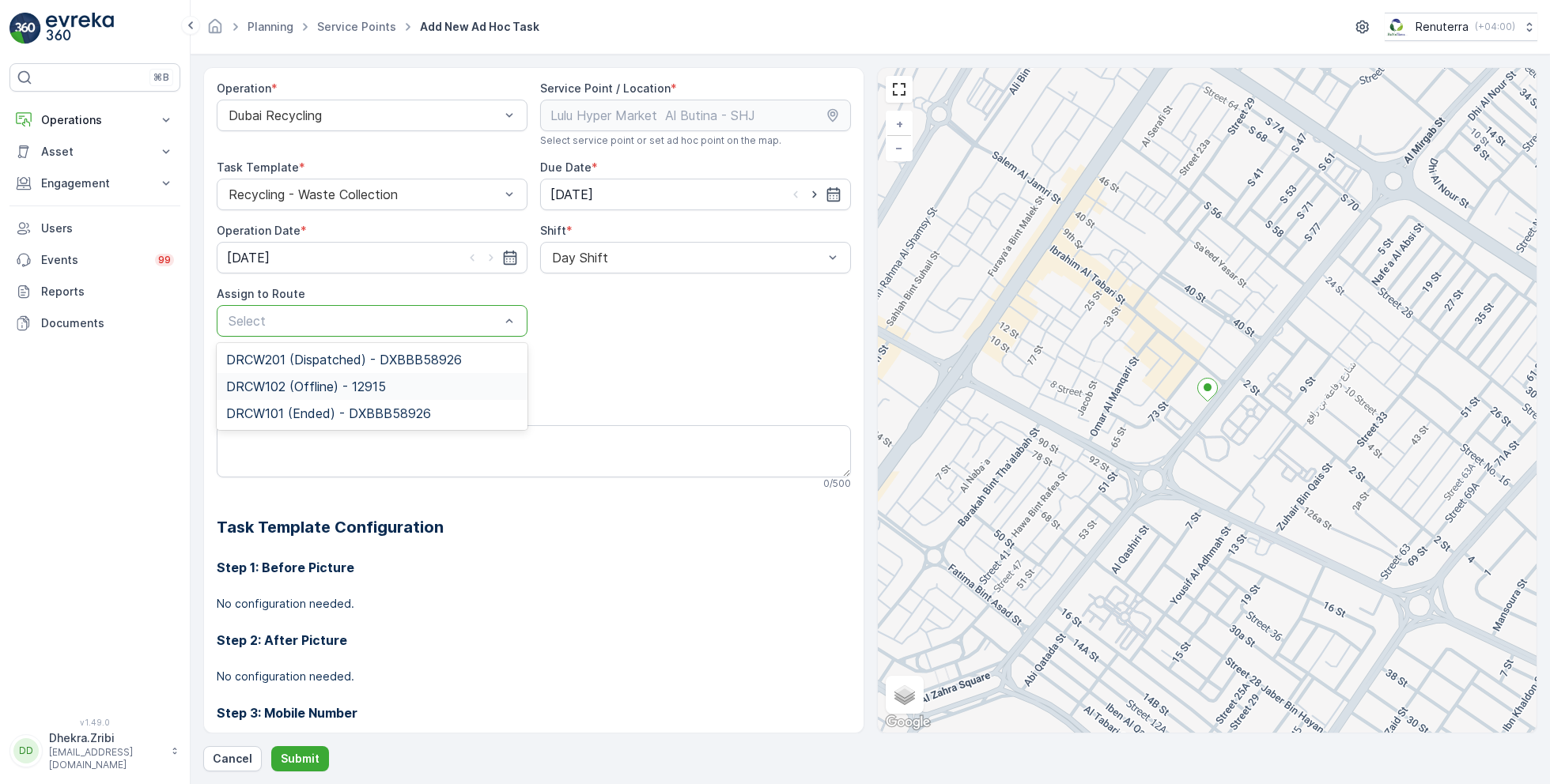
click at [347, 381] on span "DRCW102 (Offline) - 12915" at bounding box center [306, 387] width 160 height 15
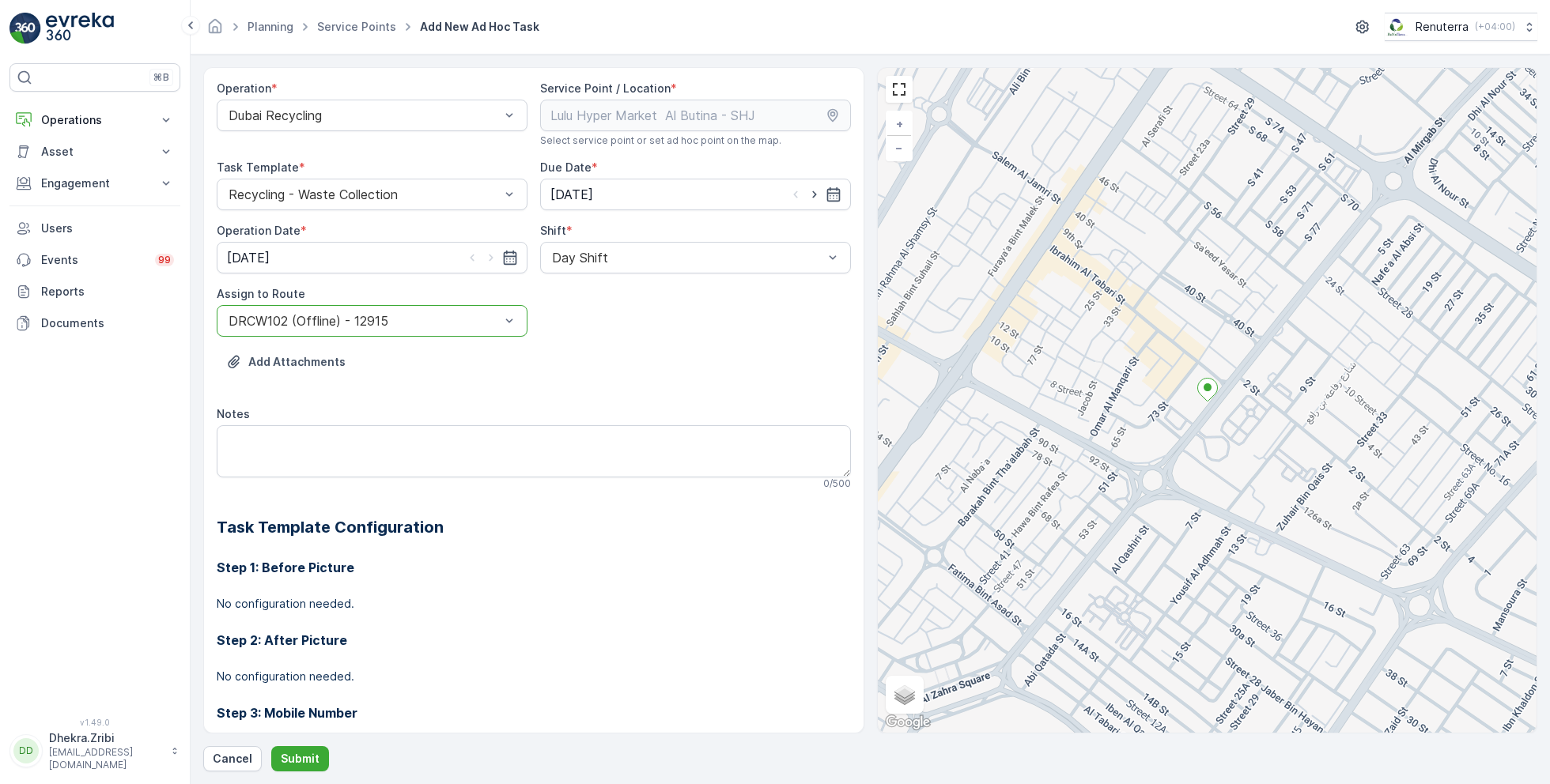
click at [582, 350] on div "Add Attachments" at bounding box center [533, 371] width 634 height 44
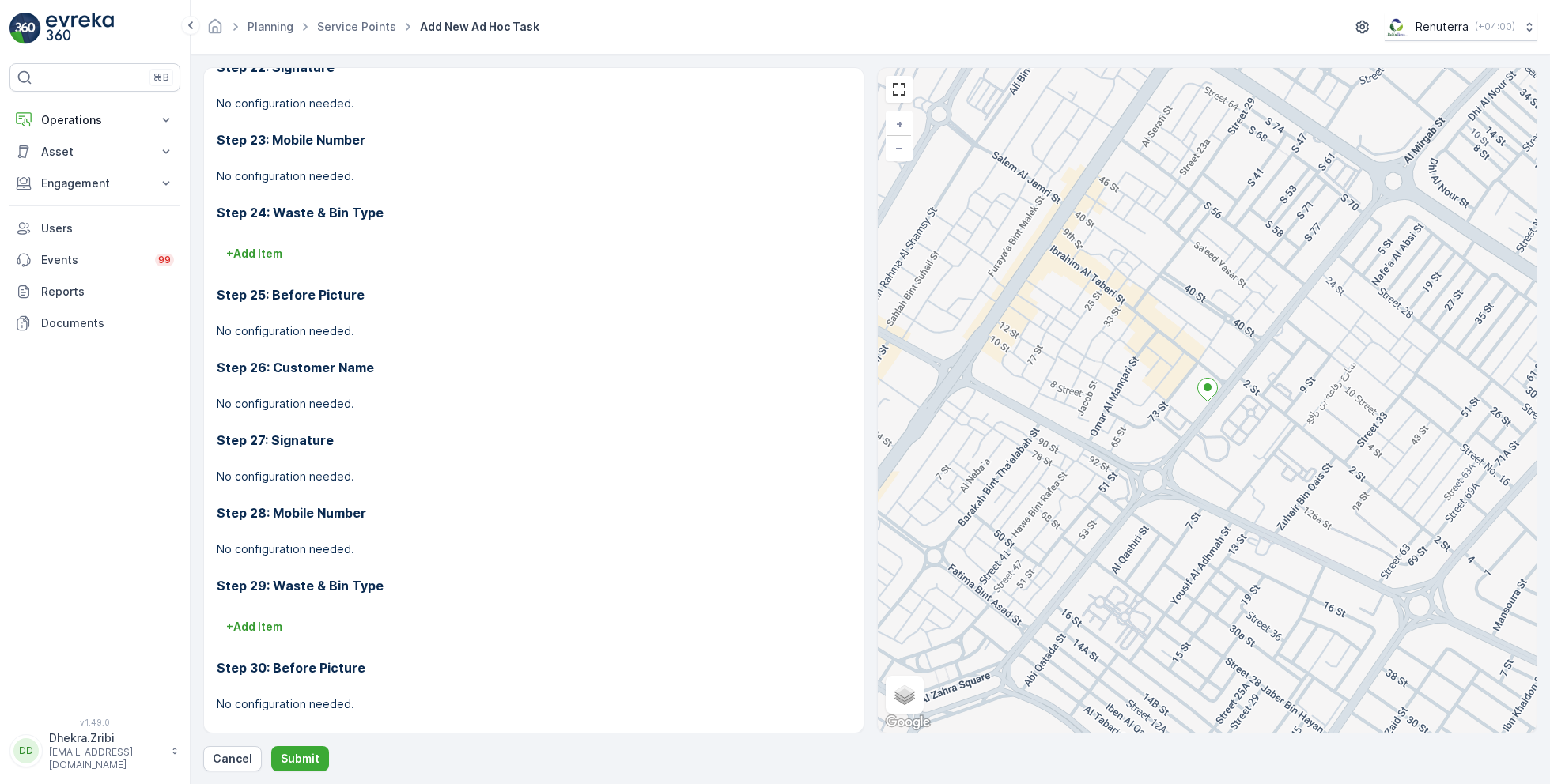
scroll to position [2153, 0]
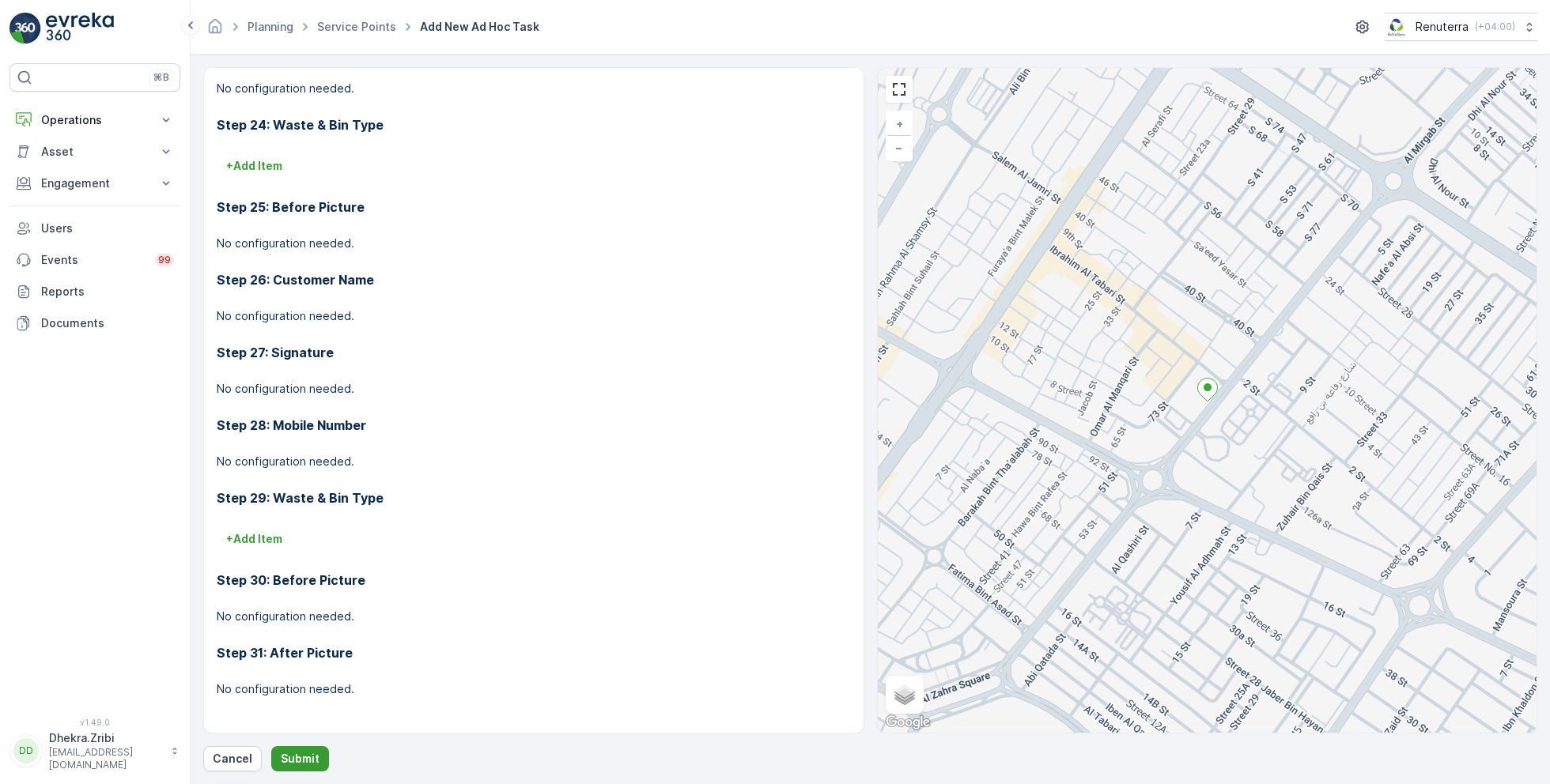
click at [311, 750] on button "Submit" at bounding box center [299, 759] width 57 height 25
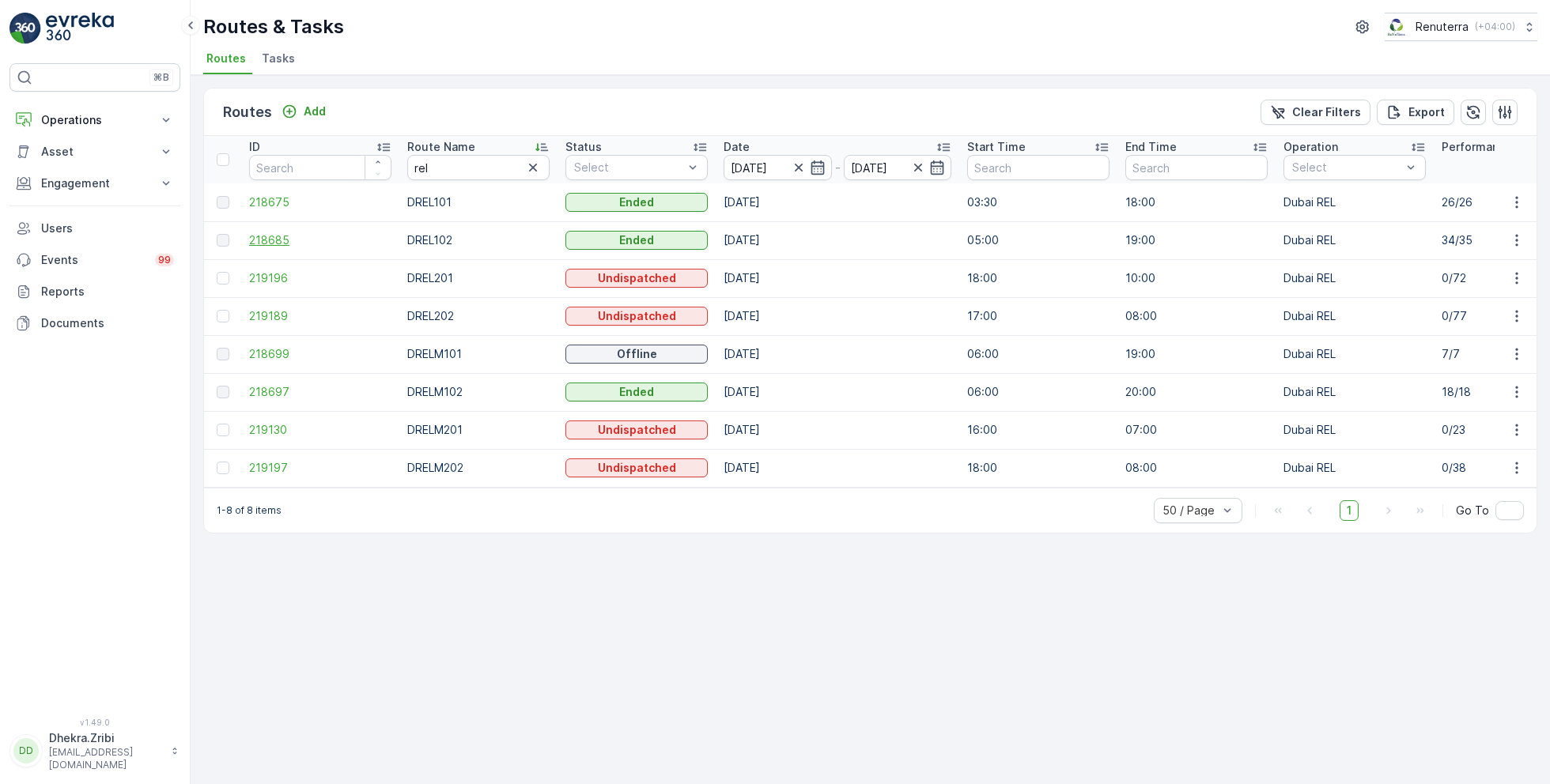
click at [276, 235] on span "218685" at bounding box center [321, 241] width 142 height 16
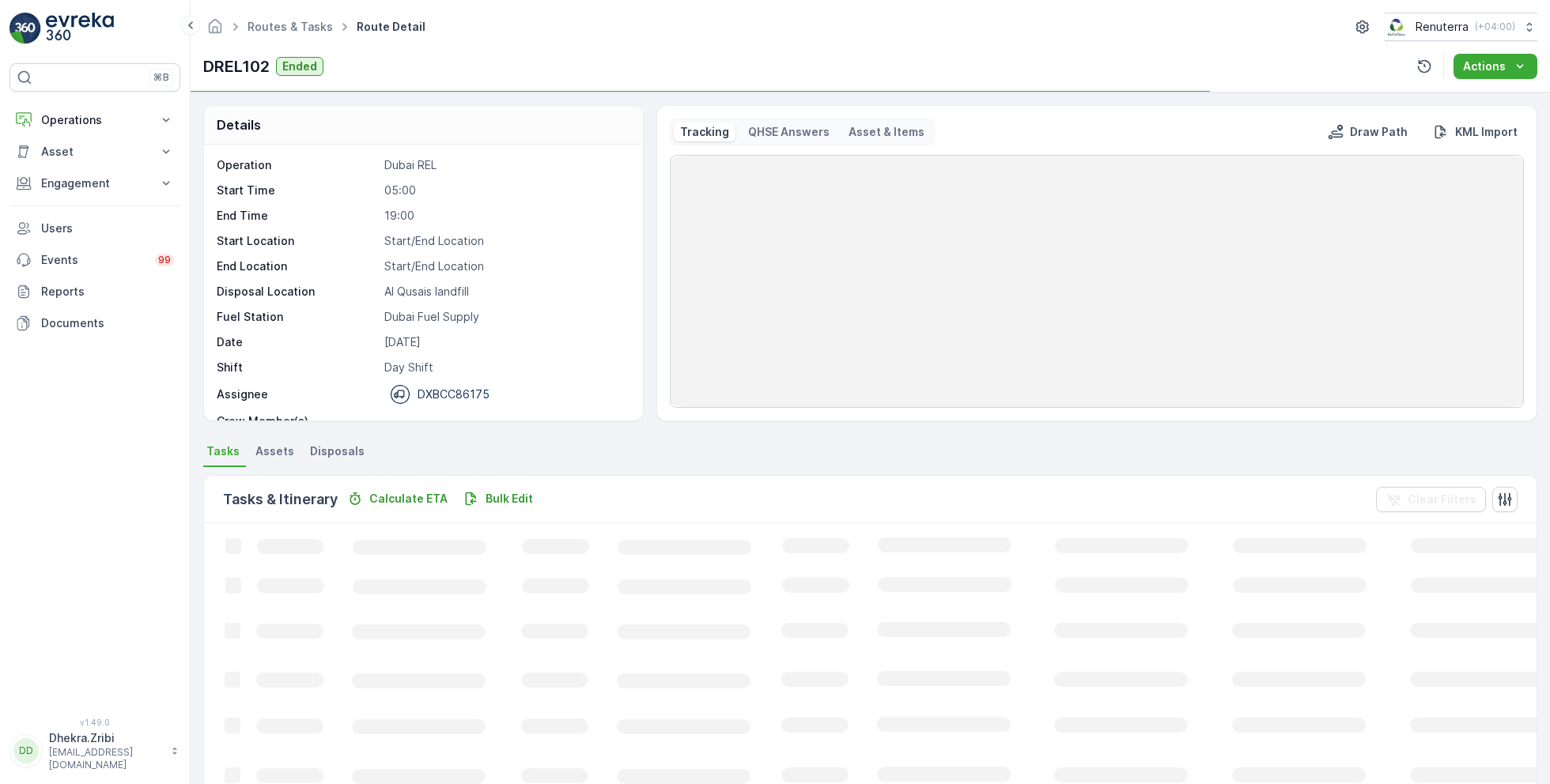
scroll to position [49, 0]
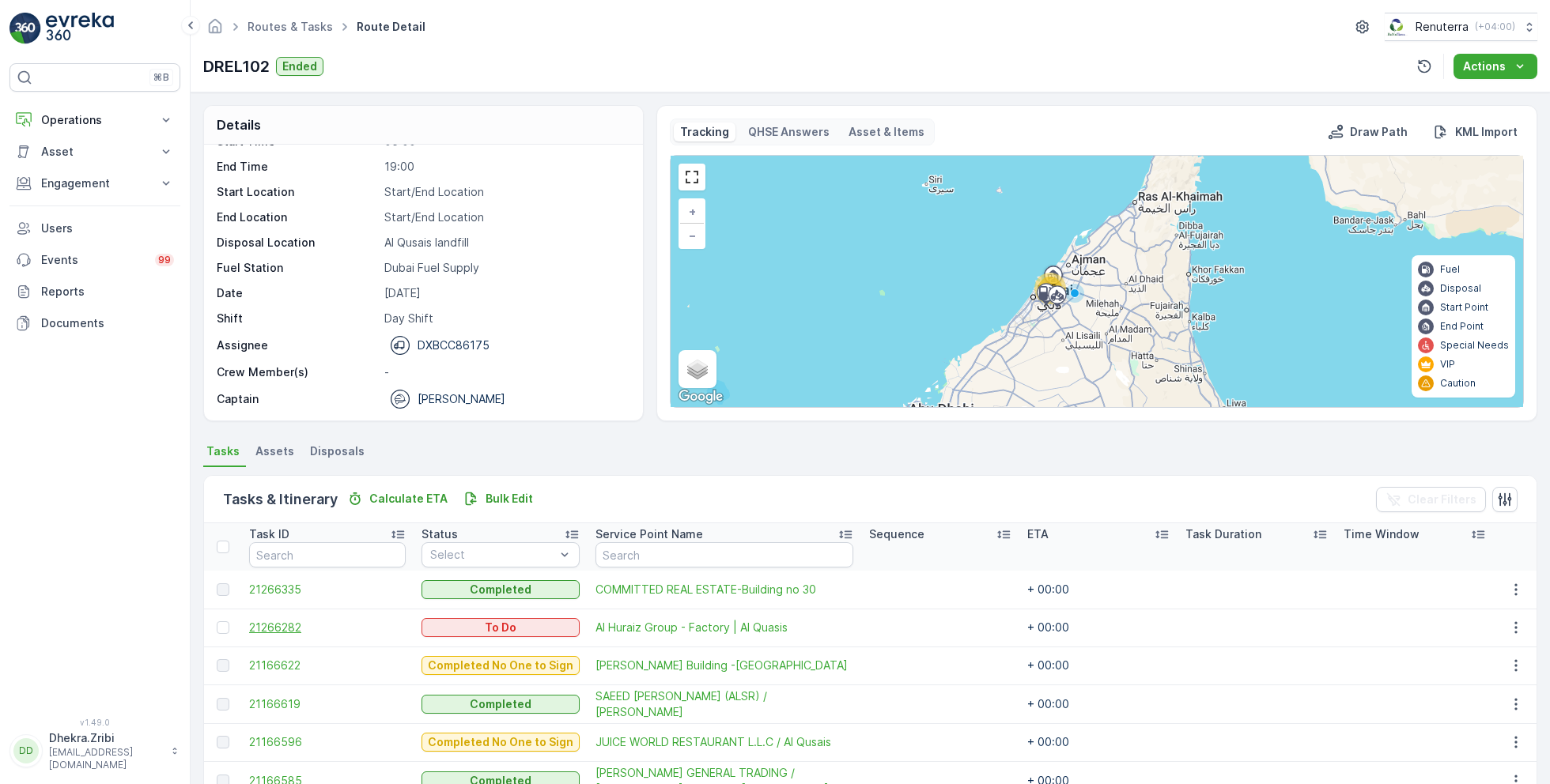
click at [276, 627] on span "21266282" at bounding box center [327, 627] width 157 height 16
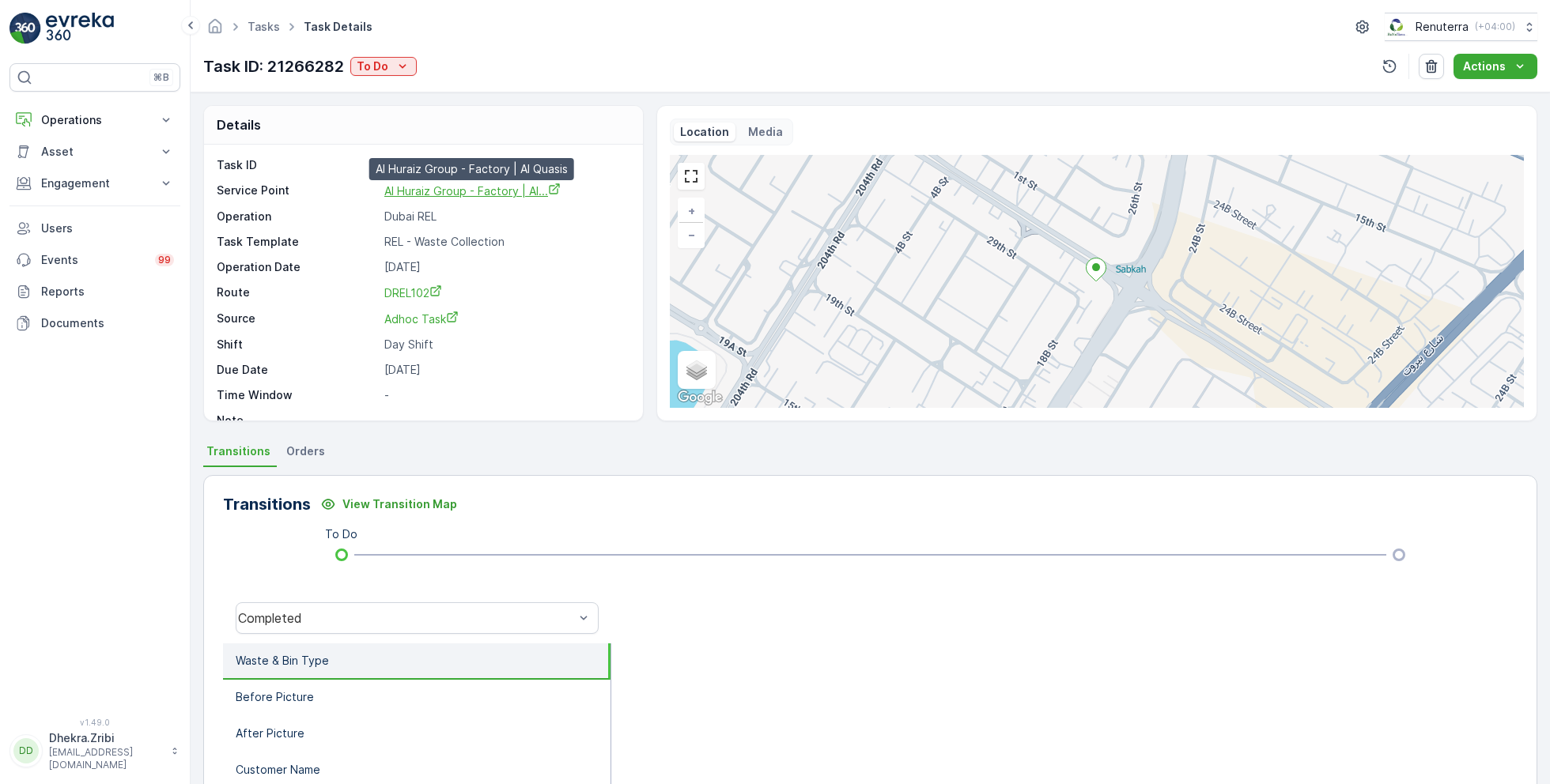
click at [496, 184] on span "Al Huraiz Group - Factory | Al..." at bounding box center [473, 191] width 176 height 14
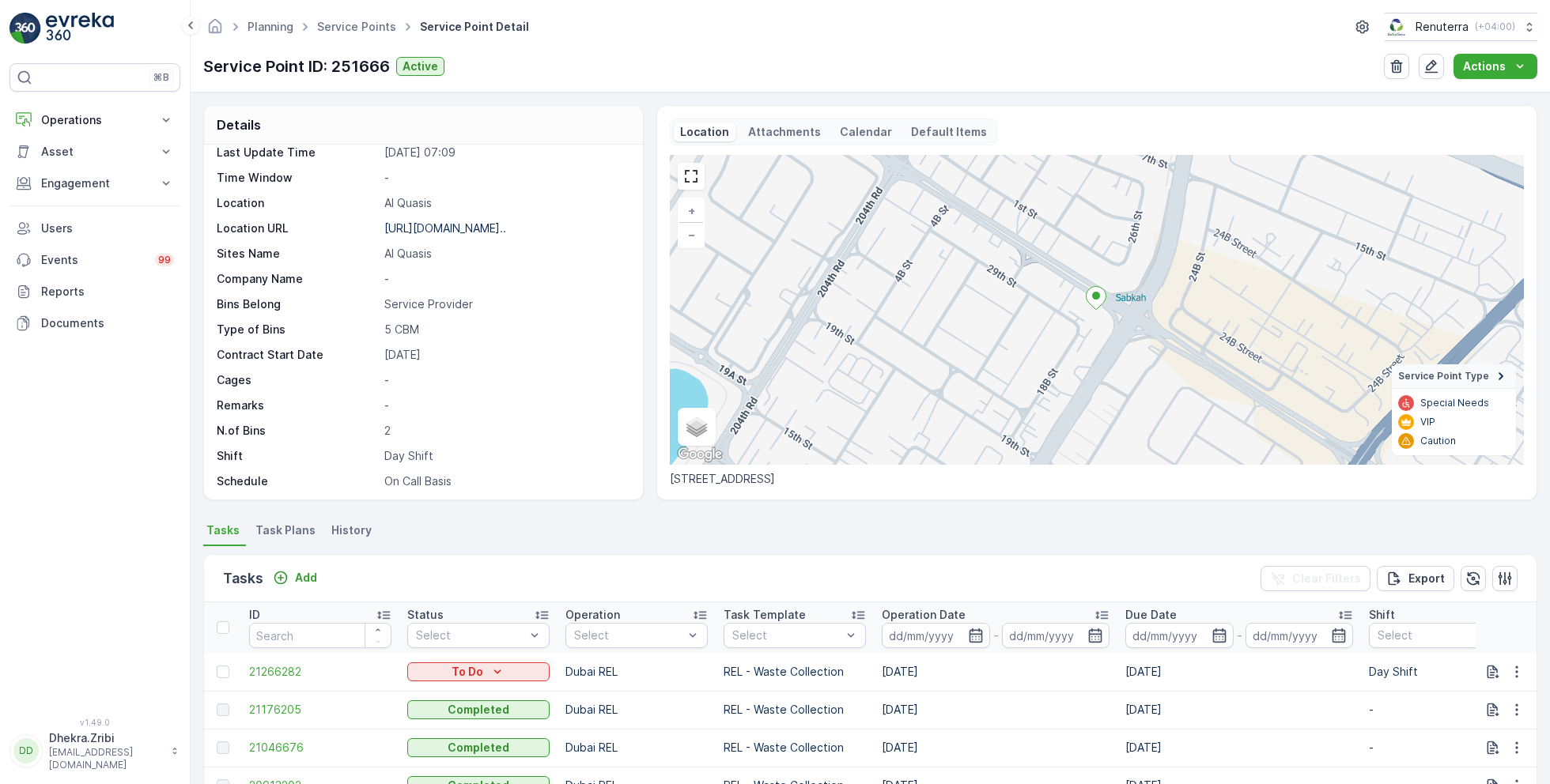
scroll to position [216, 0]
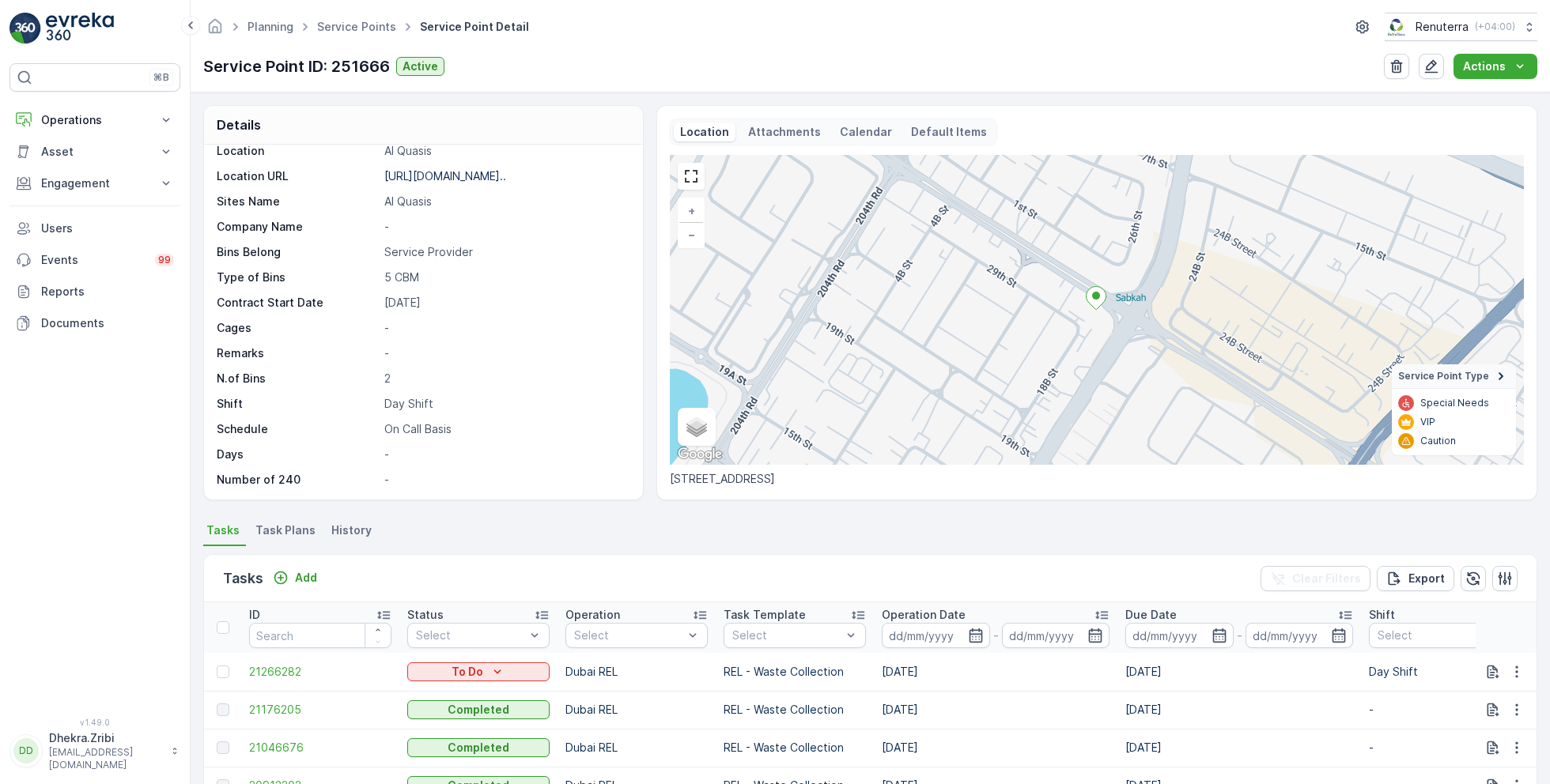
click at [295, 528] on span "Task Plans" at bounding box center [285, 531] width 60 height 16
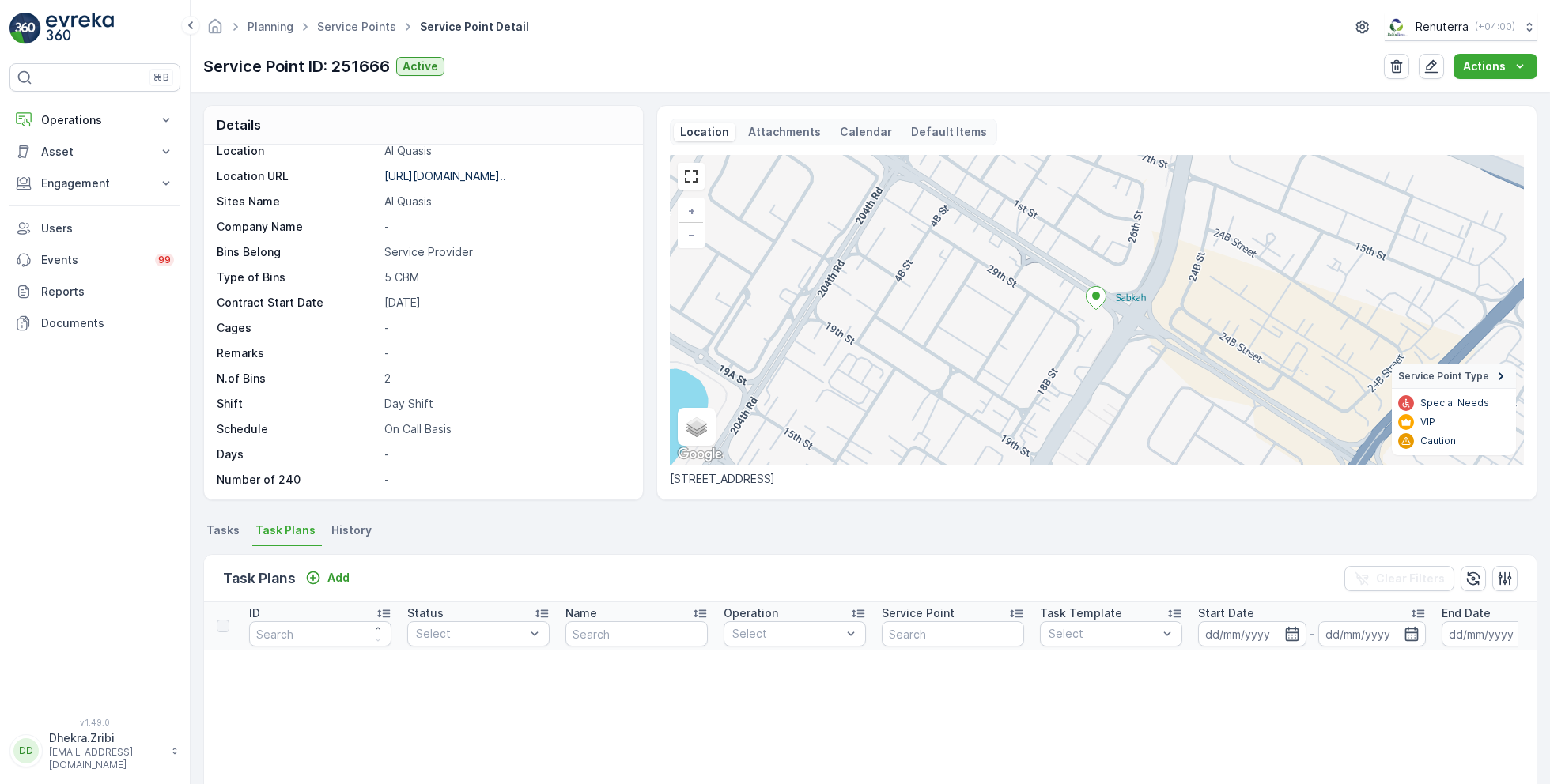
scroll to position [20, 0]
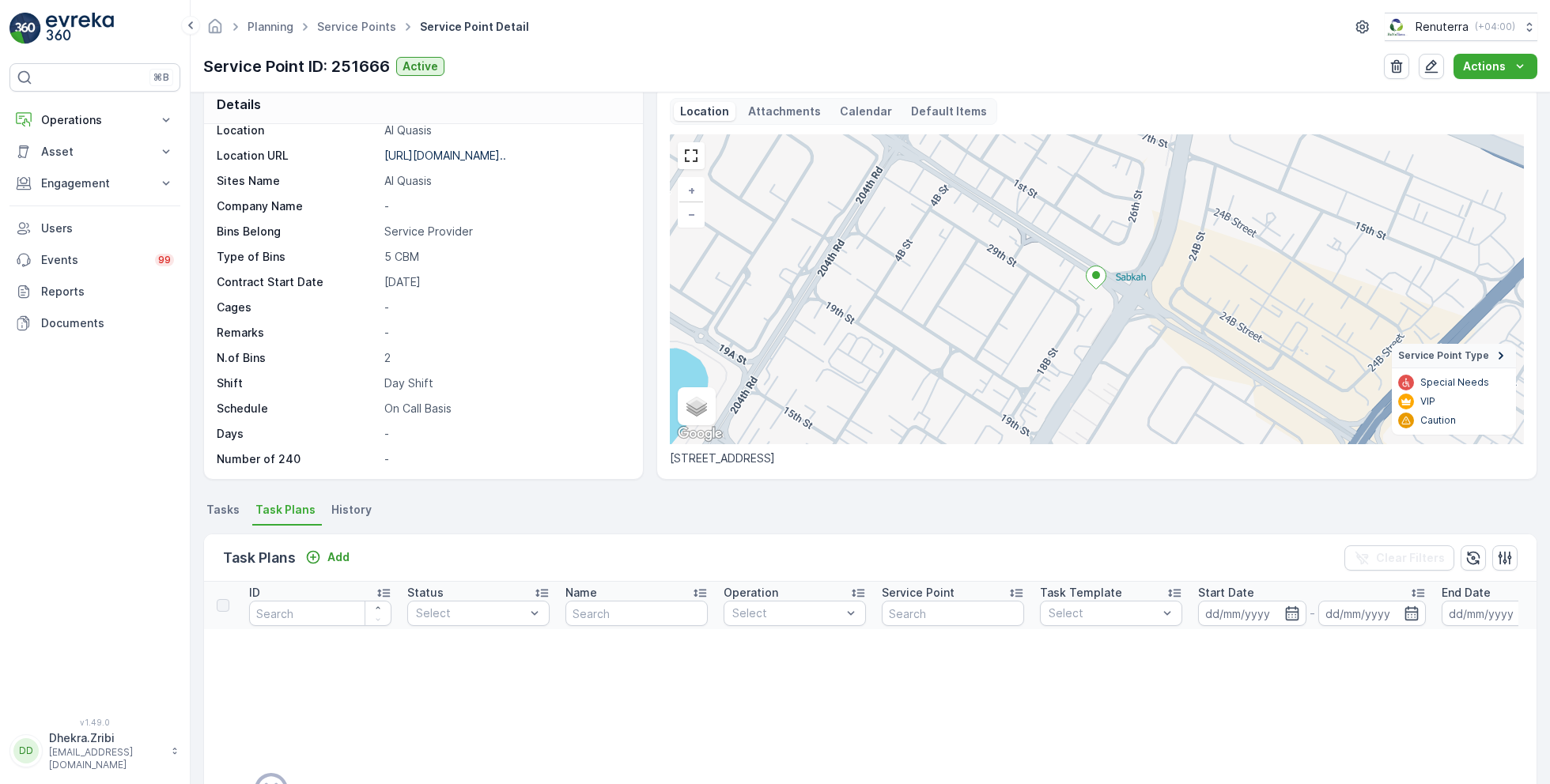
click at [233, 505] on span "Tasks" at bounding box center [223, 510] width 33 height 16
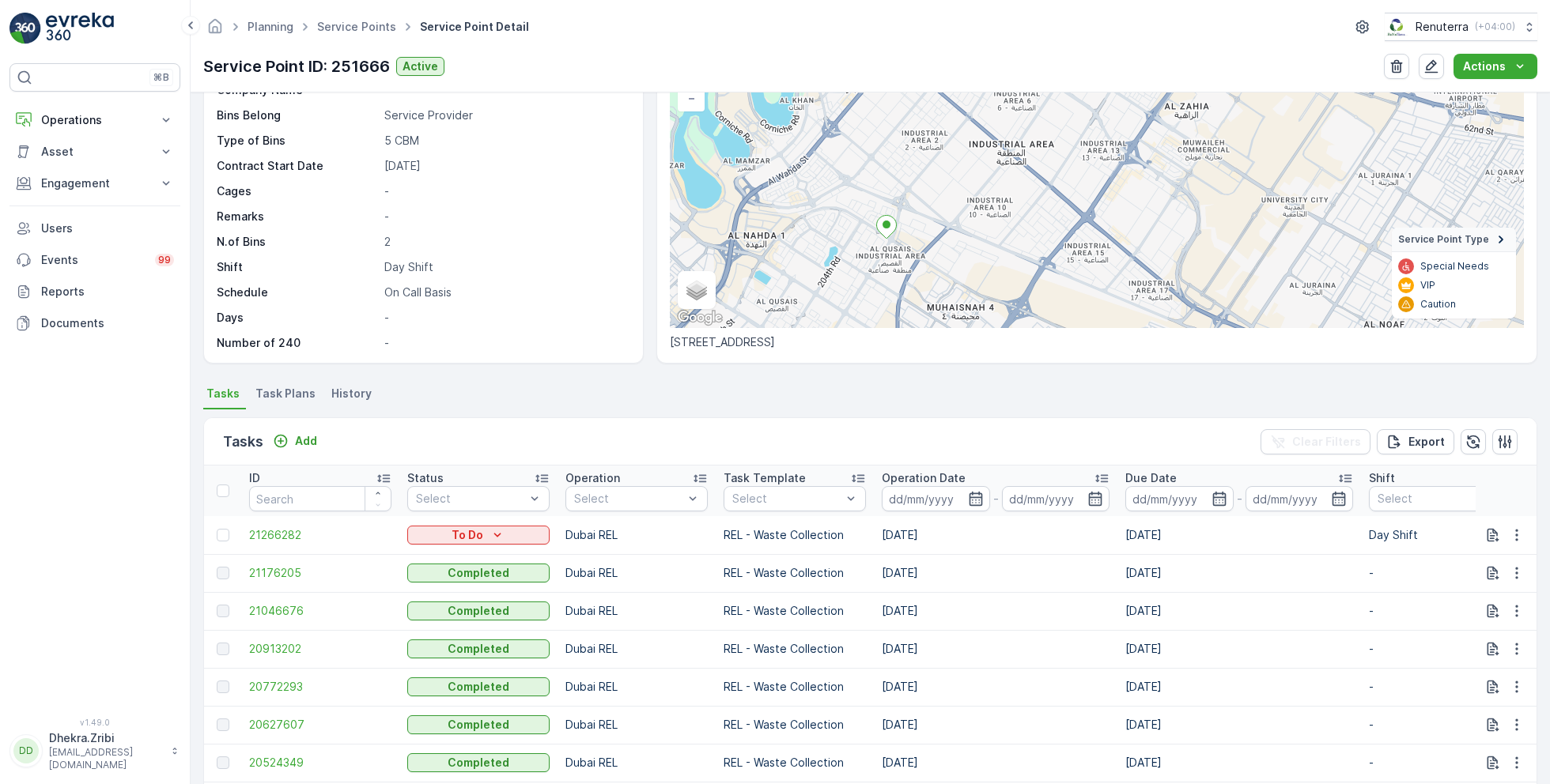
scroll to position [141, 0]
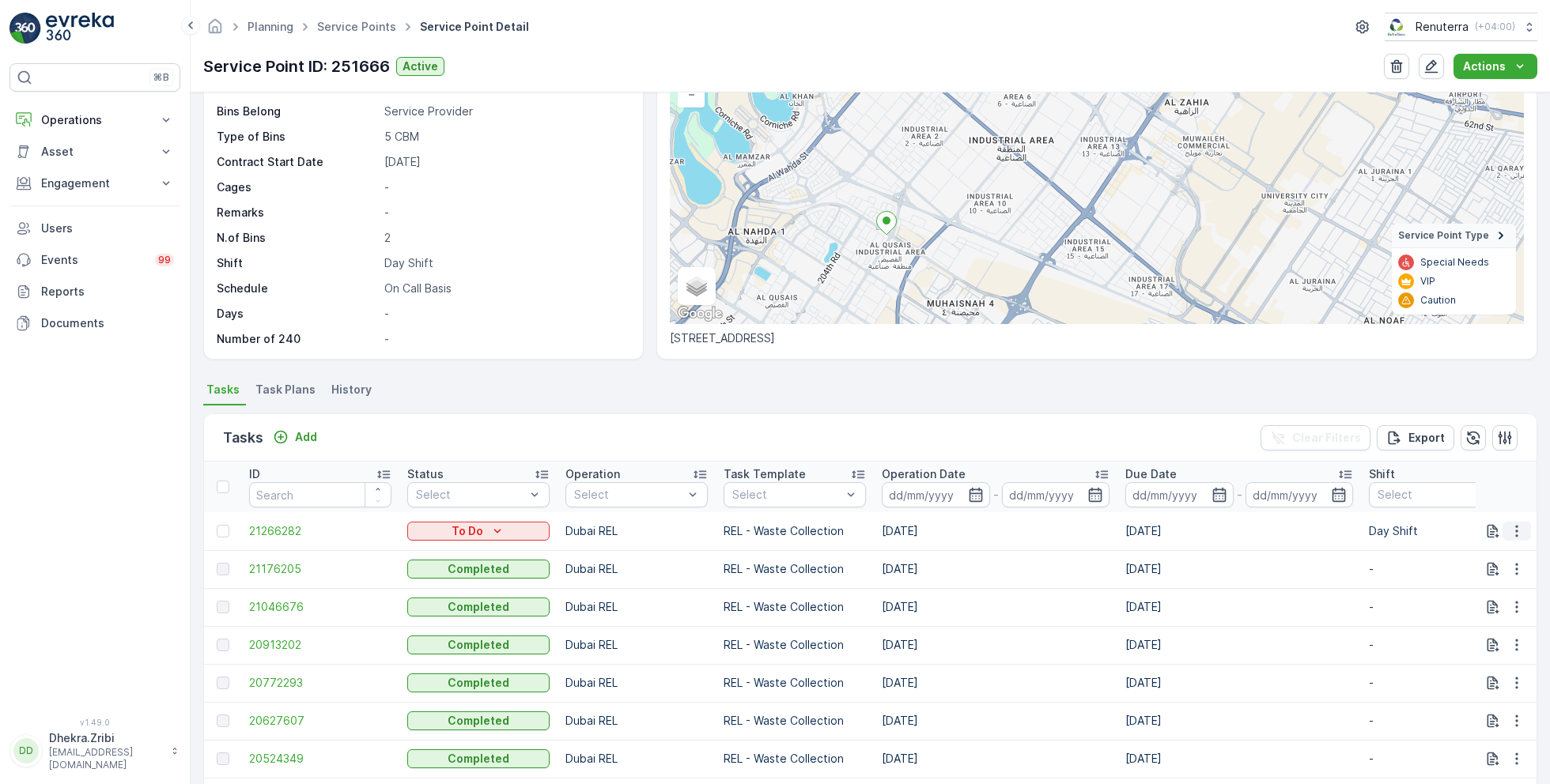
click at [1511, 529] on icon "button" at bounding box center [1517, 531] width 16 height 16
click at [1483, 616] on span "Remove from Route" at bounding box center [1492, 619] width 107 height 16
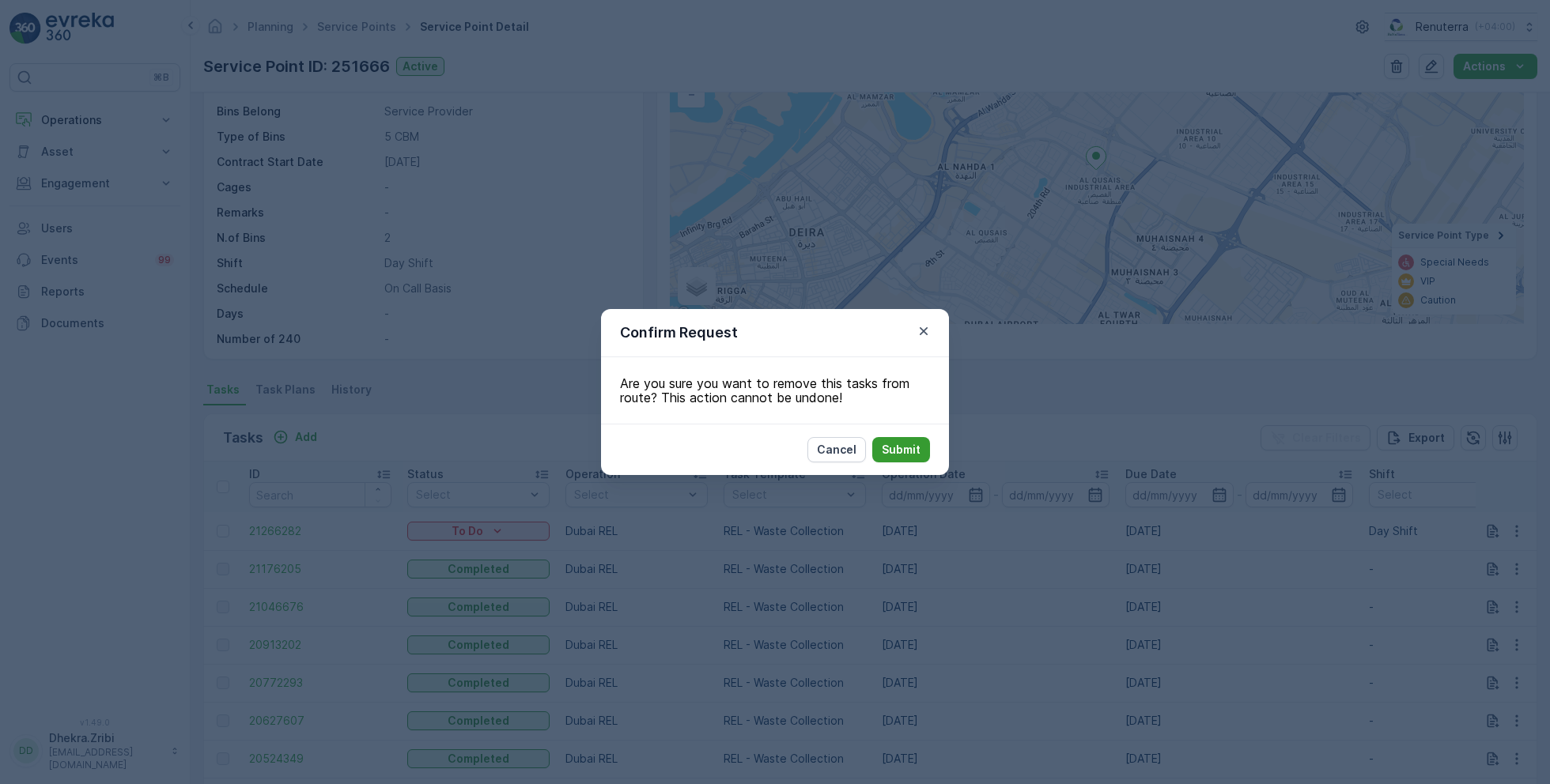
click at [902, 445] on p "Submit" at bounding box center [901, 450] width 39 height 16
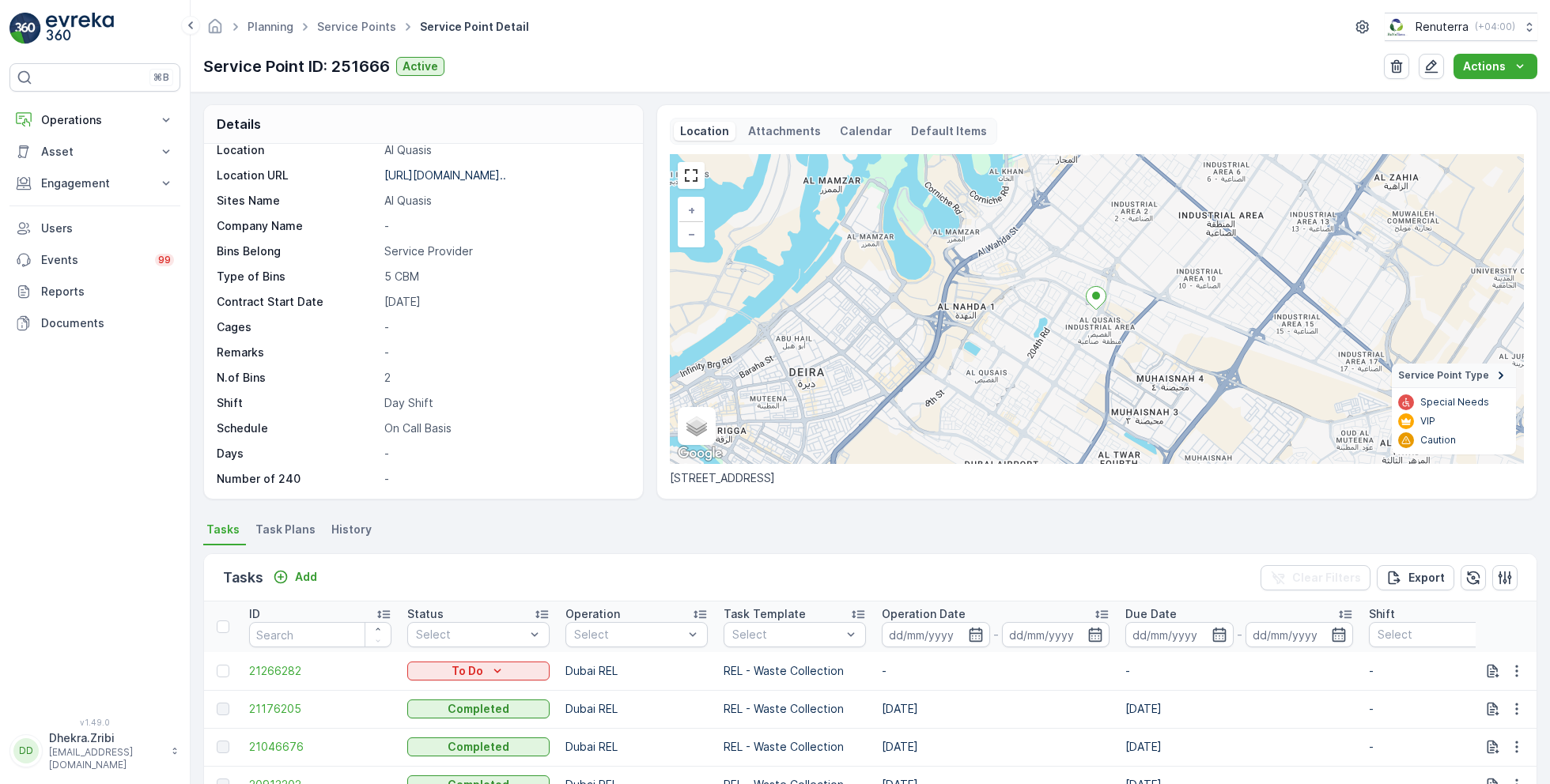
scroll to position [0, 0]
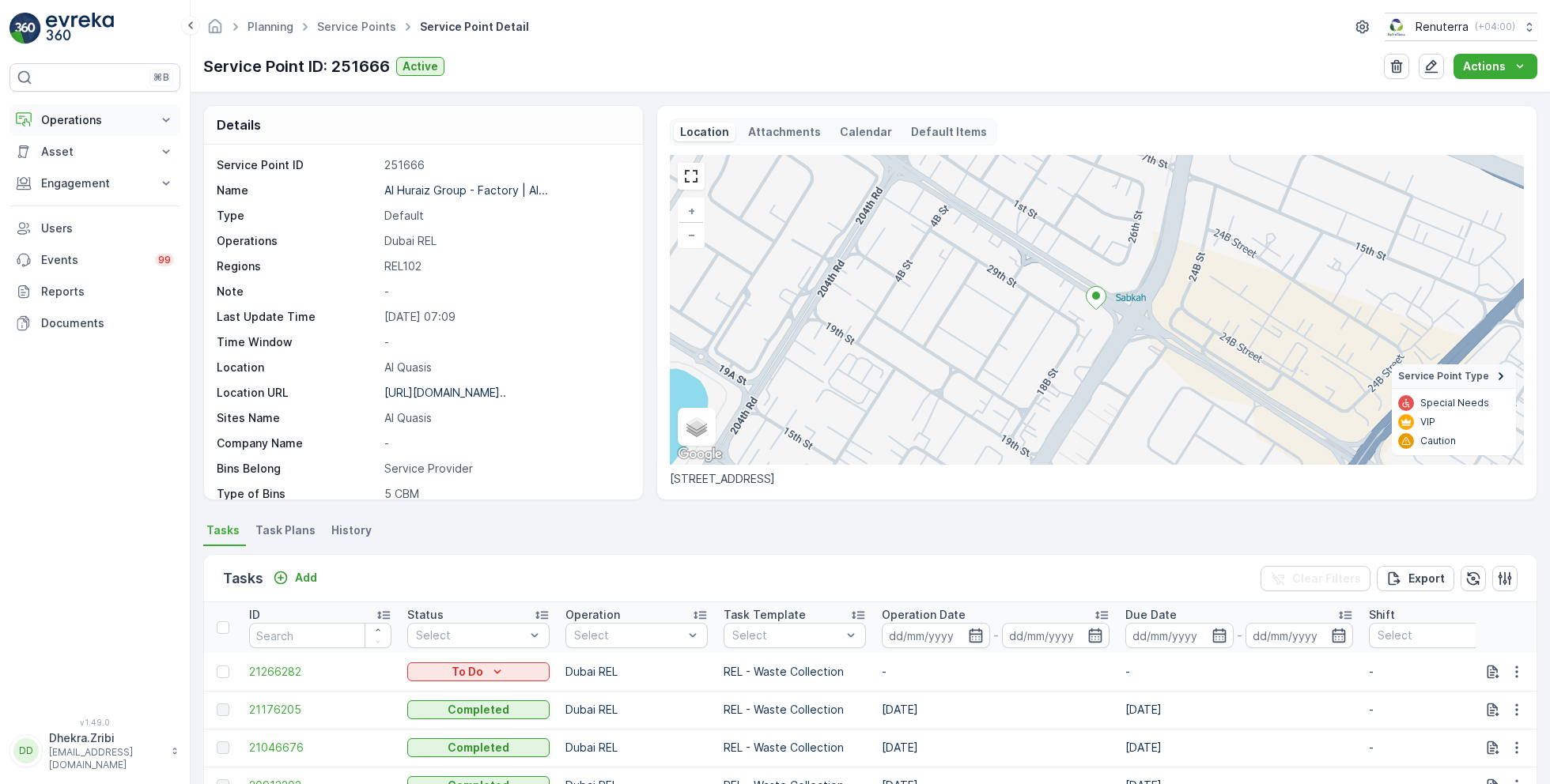
click at [88, 121] on p "Operations" at bounding box center [95, 120] width 107 height 16
click at [70, 189] on p "Routes & Tasks" at bounding box center [81, 191] width 82 height 16
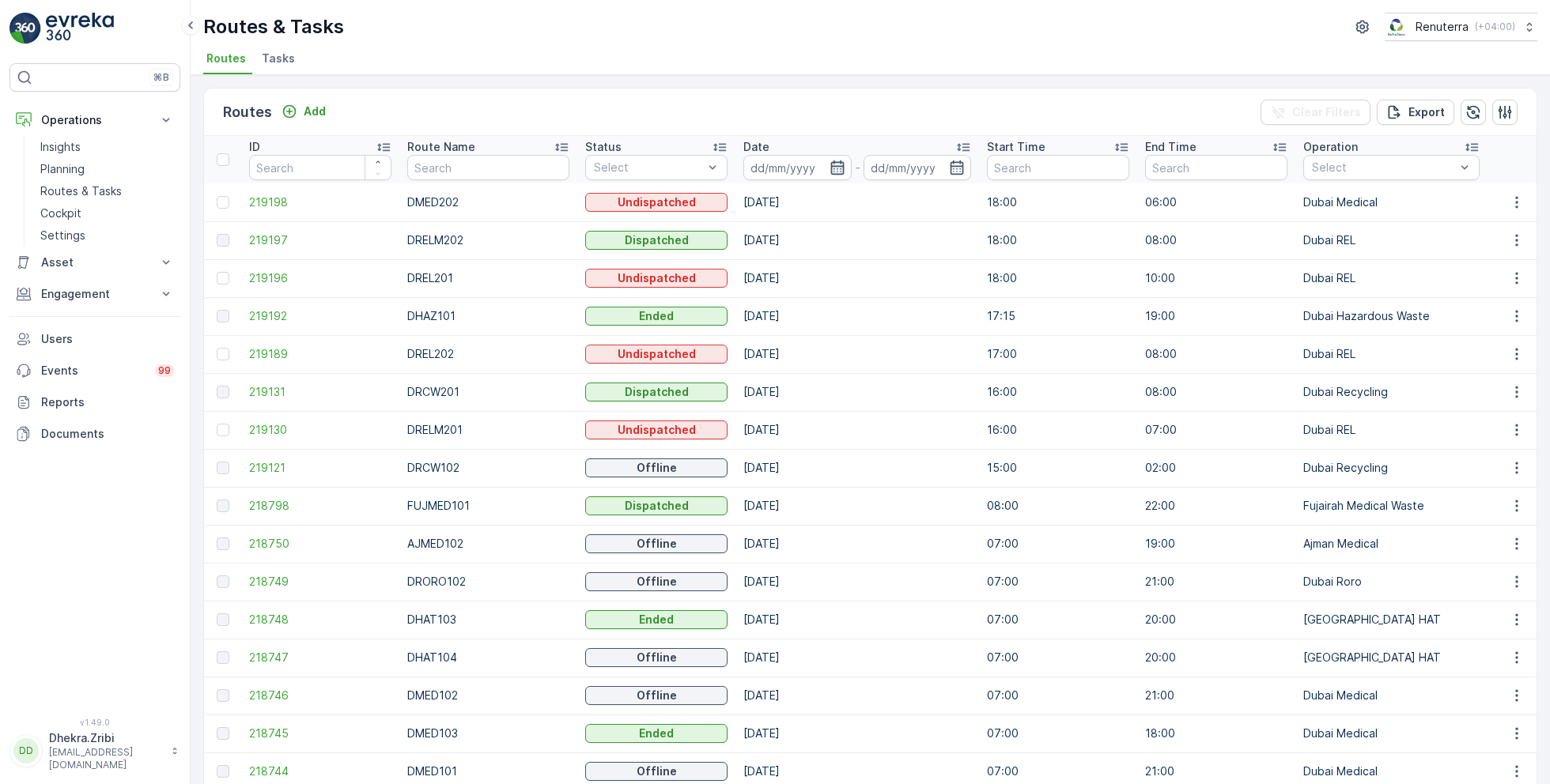
click at [830, 160] on icon "button" at bounding box center [838, 168] width 16 height 16
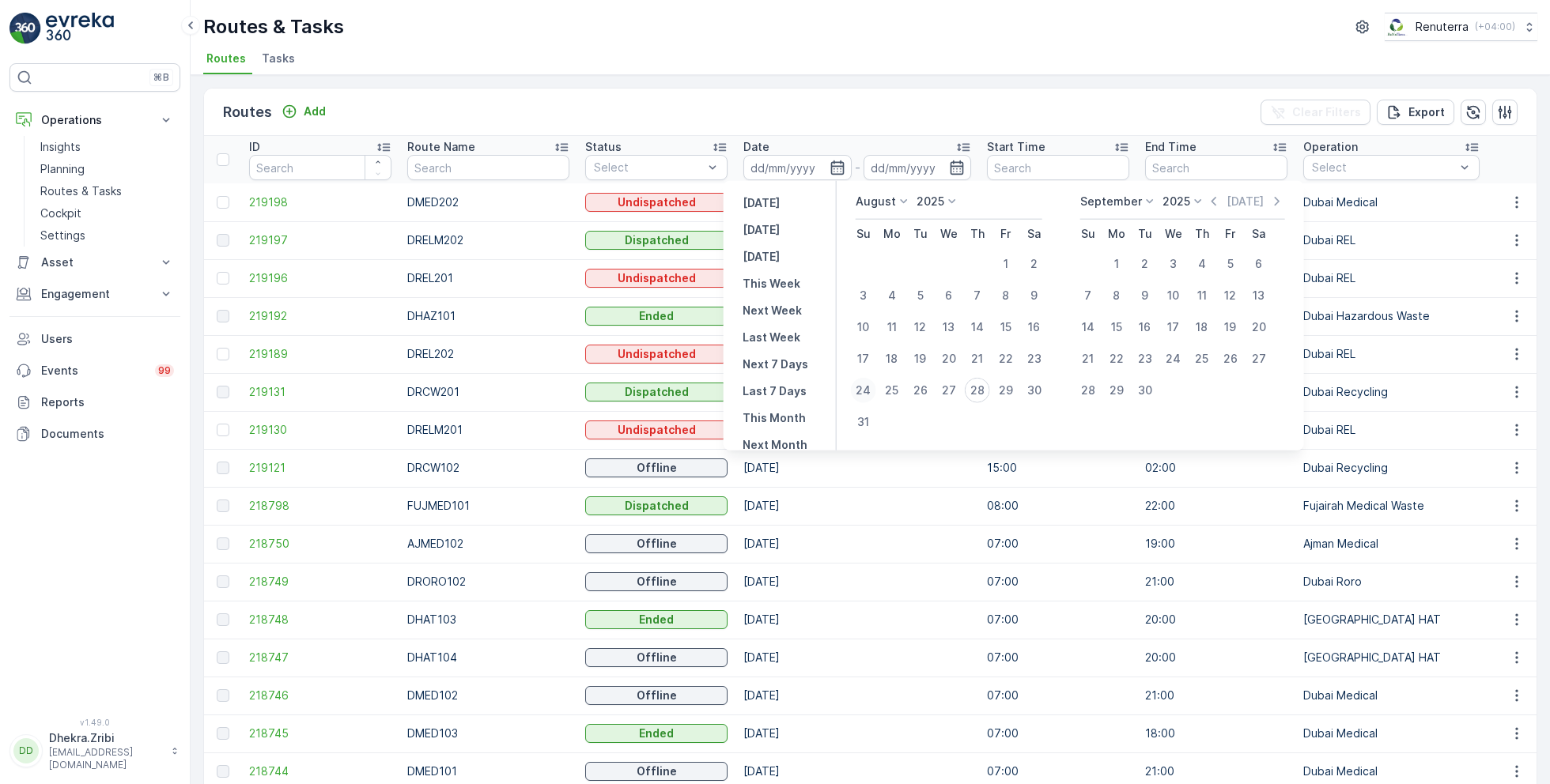
click at [863, 385] on div "24" at bounding box center [864, 391] width 25 height 25
type input "24.08.2025"
click at [863, 385] on div "24" at bounding box center [864, 391] width 25 height 25
type input "24.08.2025"
click at [822, 81] on div "Routes Add Clear Filters Export ID Route Name Status Select Date 24.08.2025 - 2…" at bounding box center [871, 429] width 1360 height 709
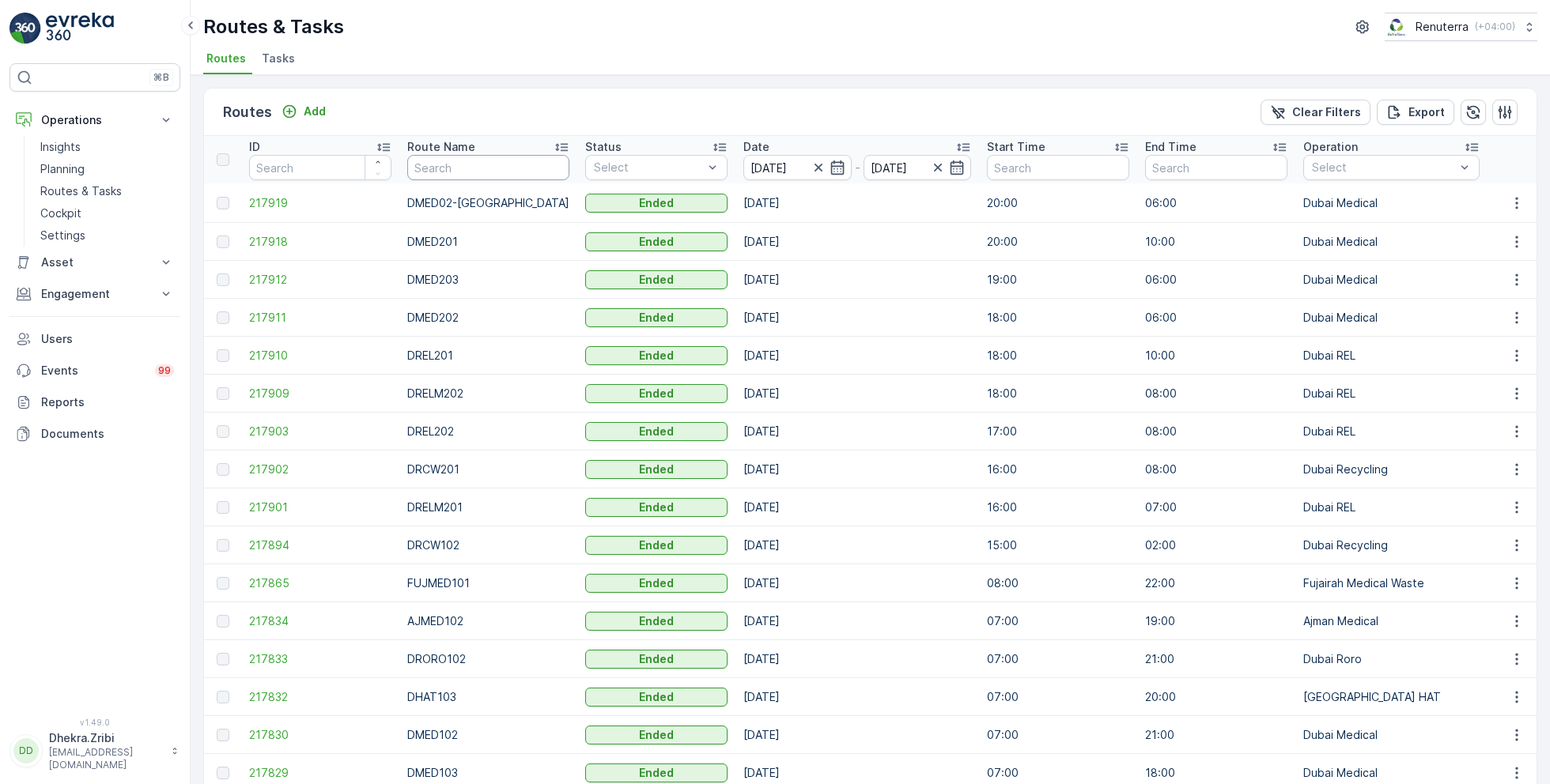
click at [444, 162] on input "text" at bounding box center [488, 168] width 162 height 25
type input "rcw"
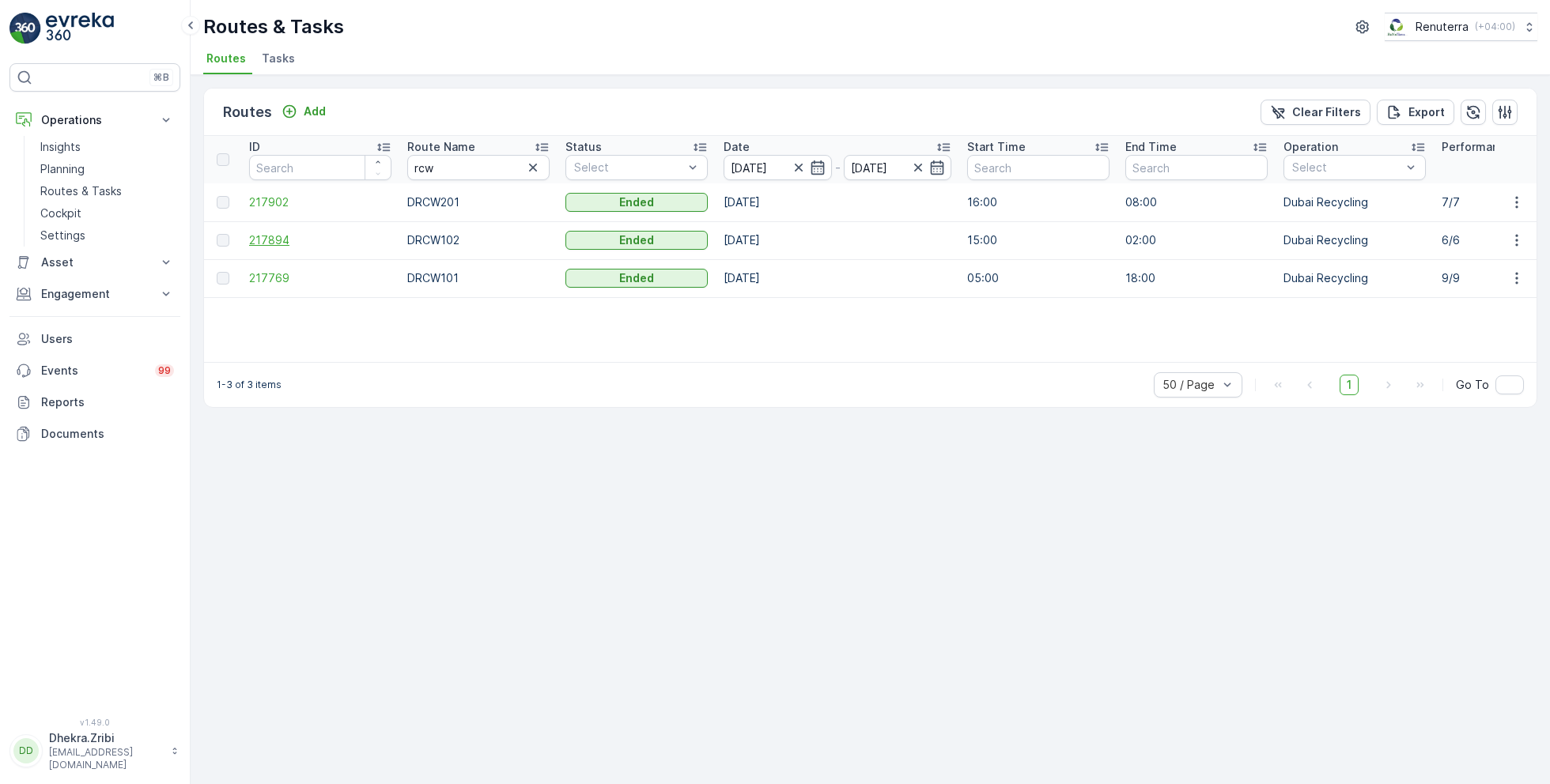
click at [284, 238] on span "217894" at bounding box center [321, 241] width 142 height 16
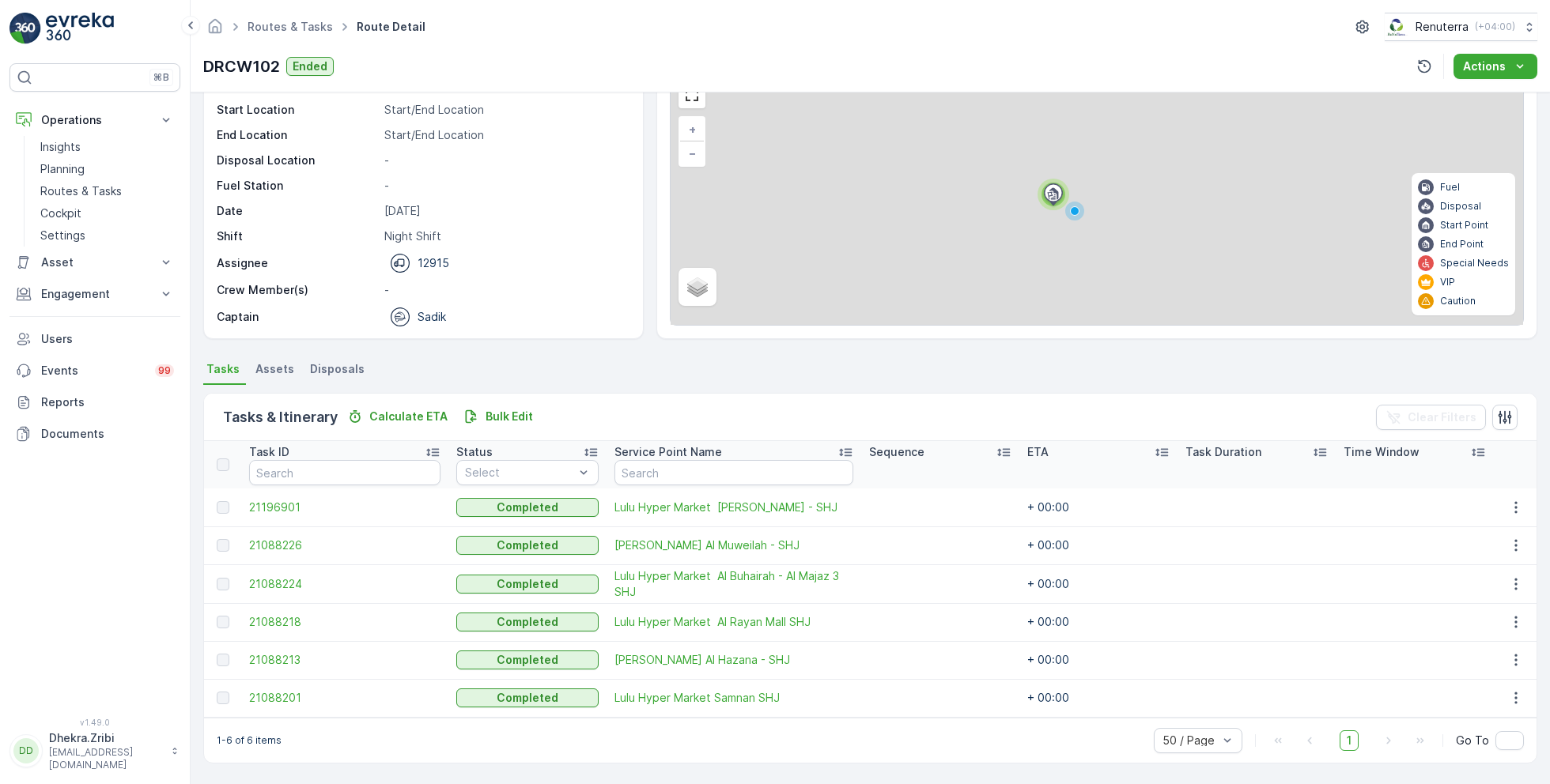
scroll to position [79, 0]
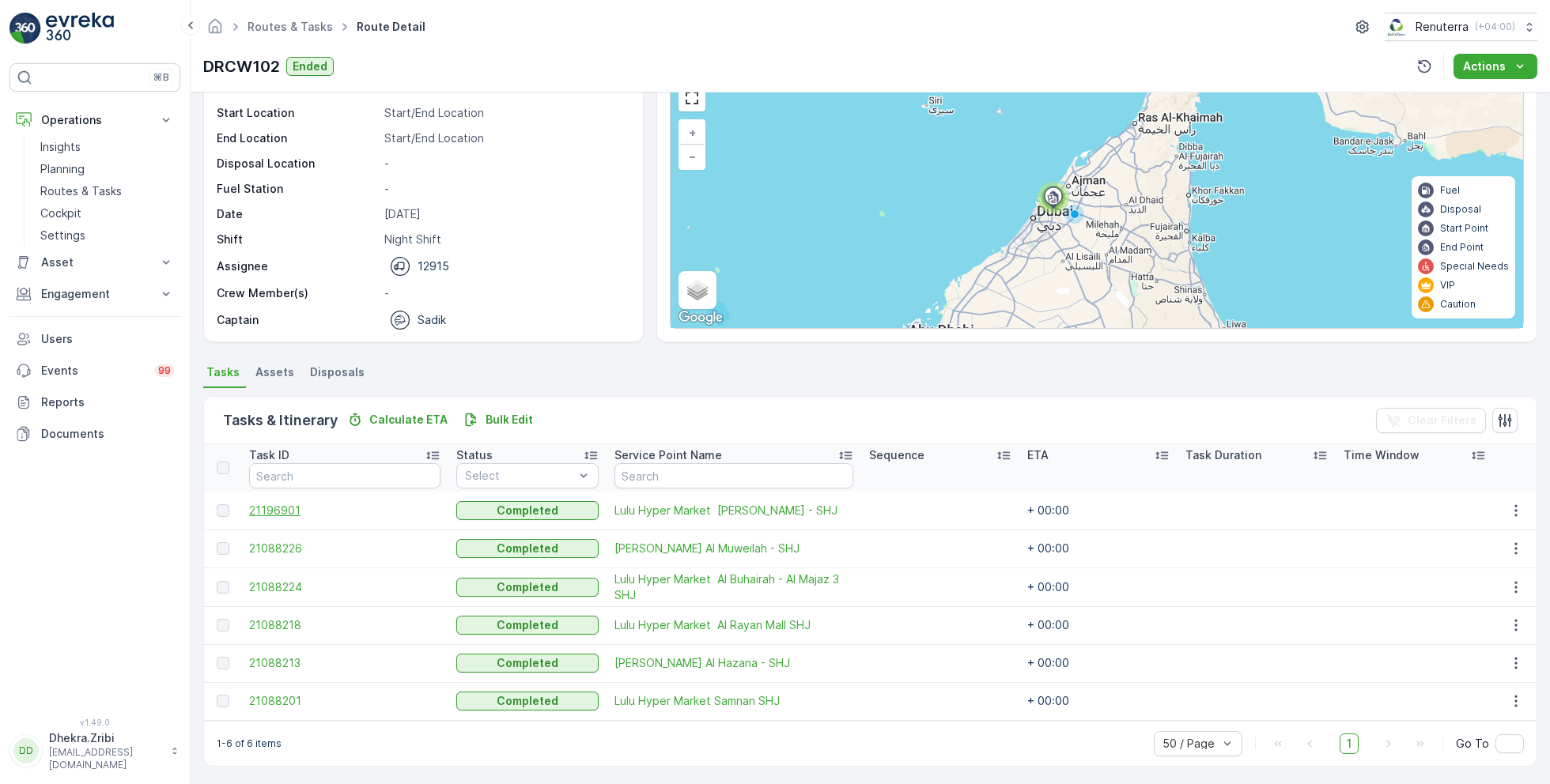
click at [286, 510] on span "21196901" at bounding box center [345, 510] width 191 height 16
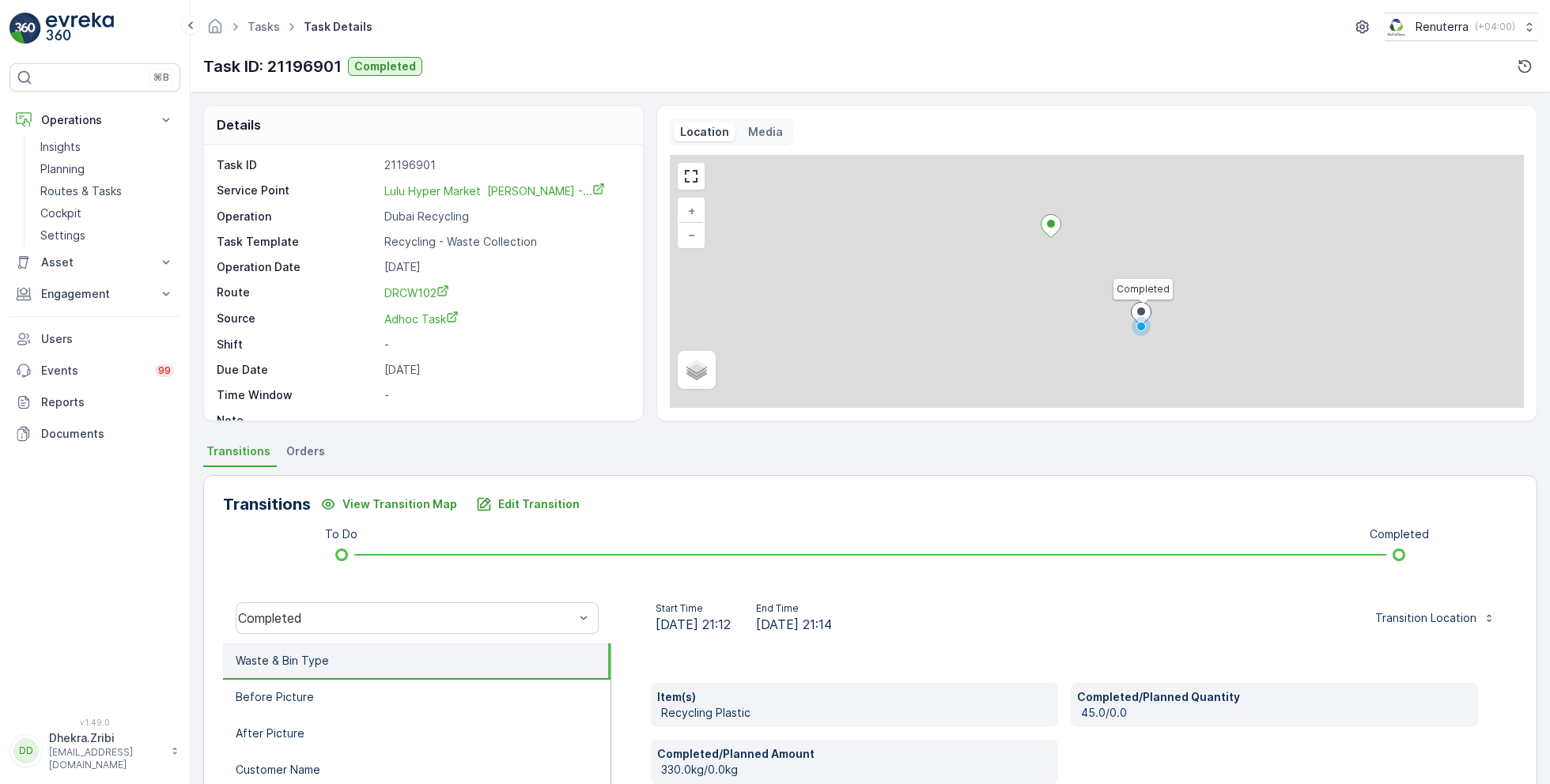
scroll to position [20, 0]
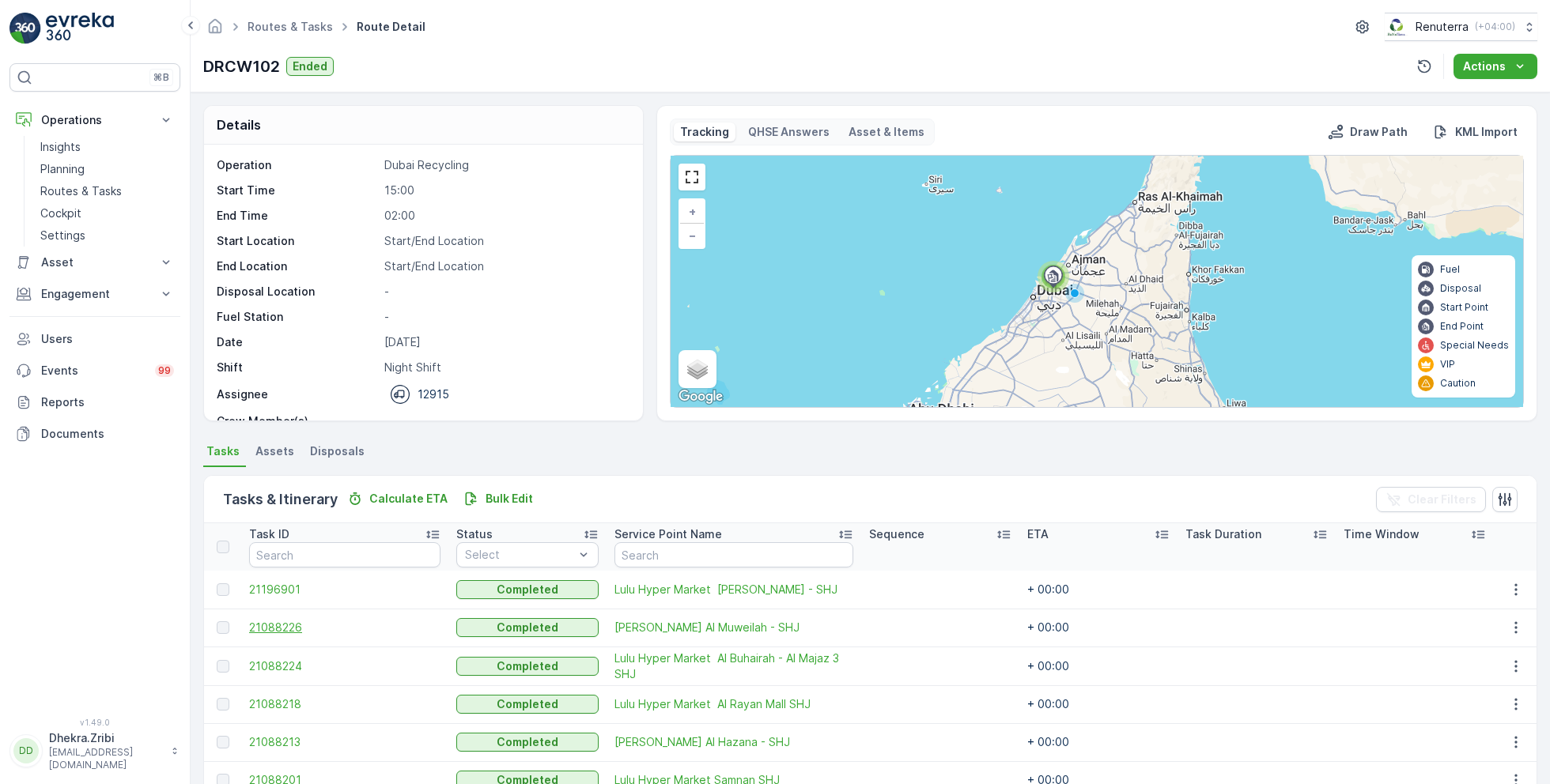
click at [292, 626] on span "21088226" at bounding box center [345, 627] width 191 height 16
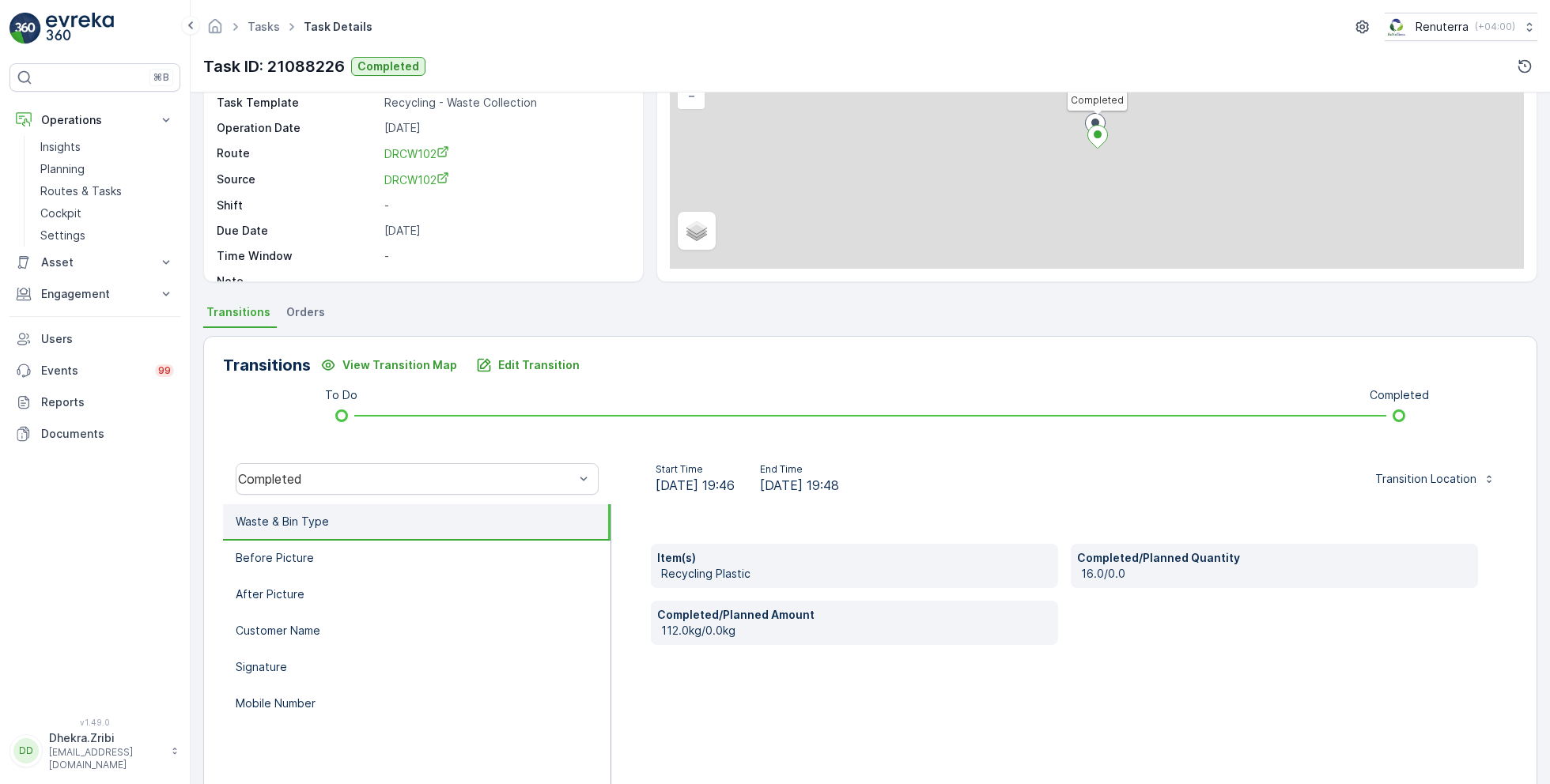
scroll to position [211, 0]
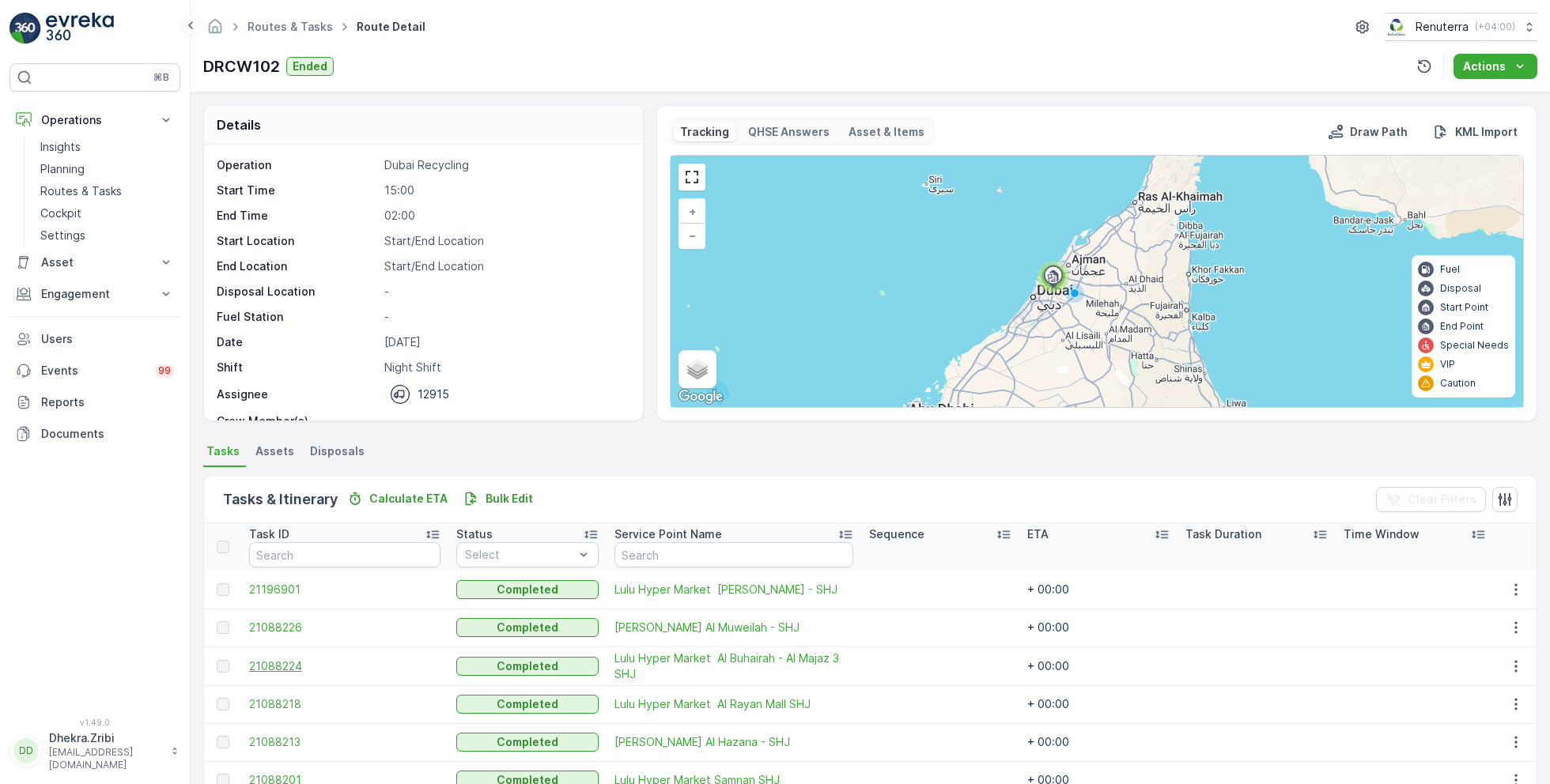
click at [284, 666] on span "21088224" at bounding box center [345, 666] width 191 height 16
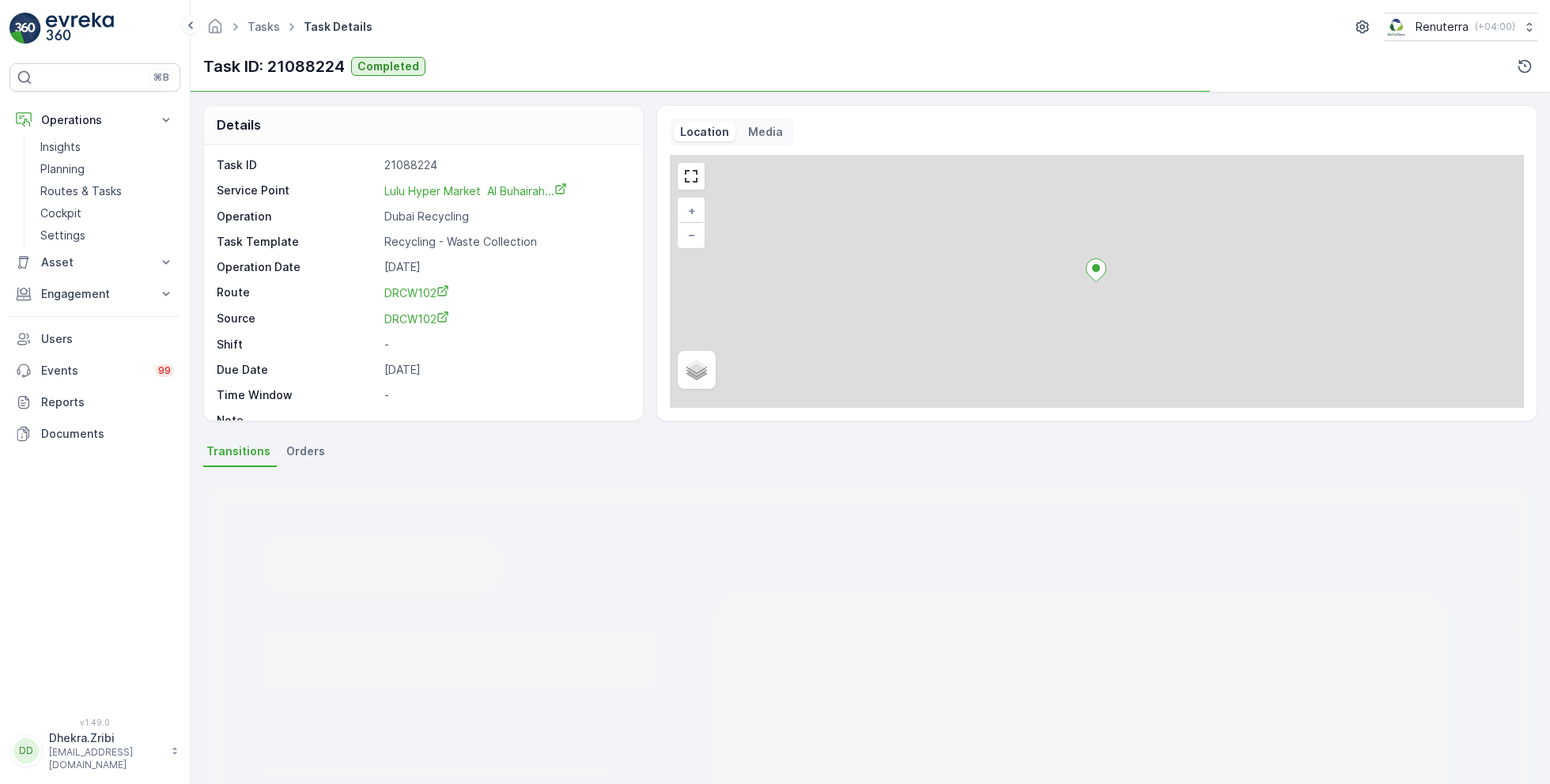
scroll to position [211, 0]
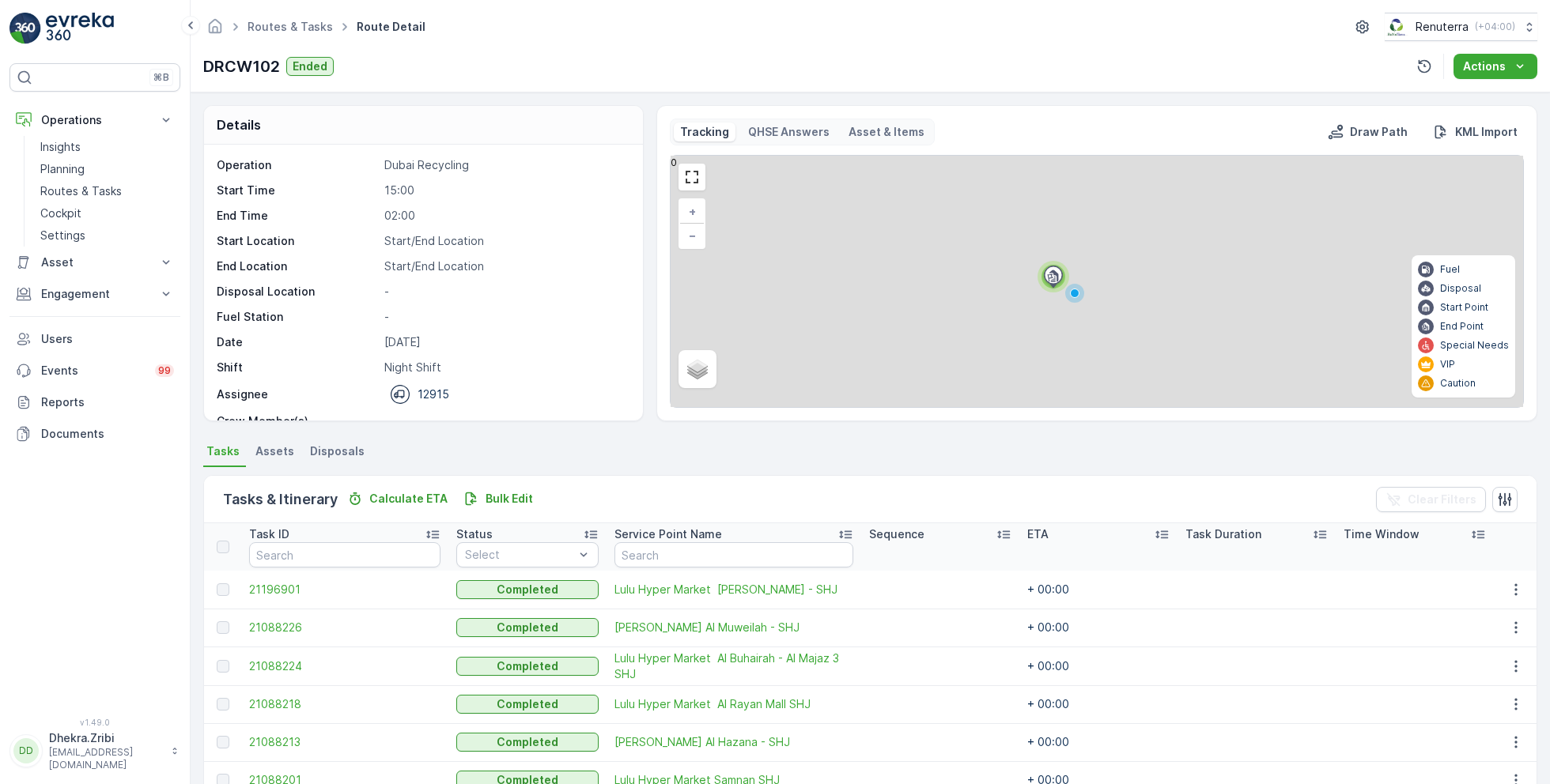
scroll to position [79, 0]
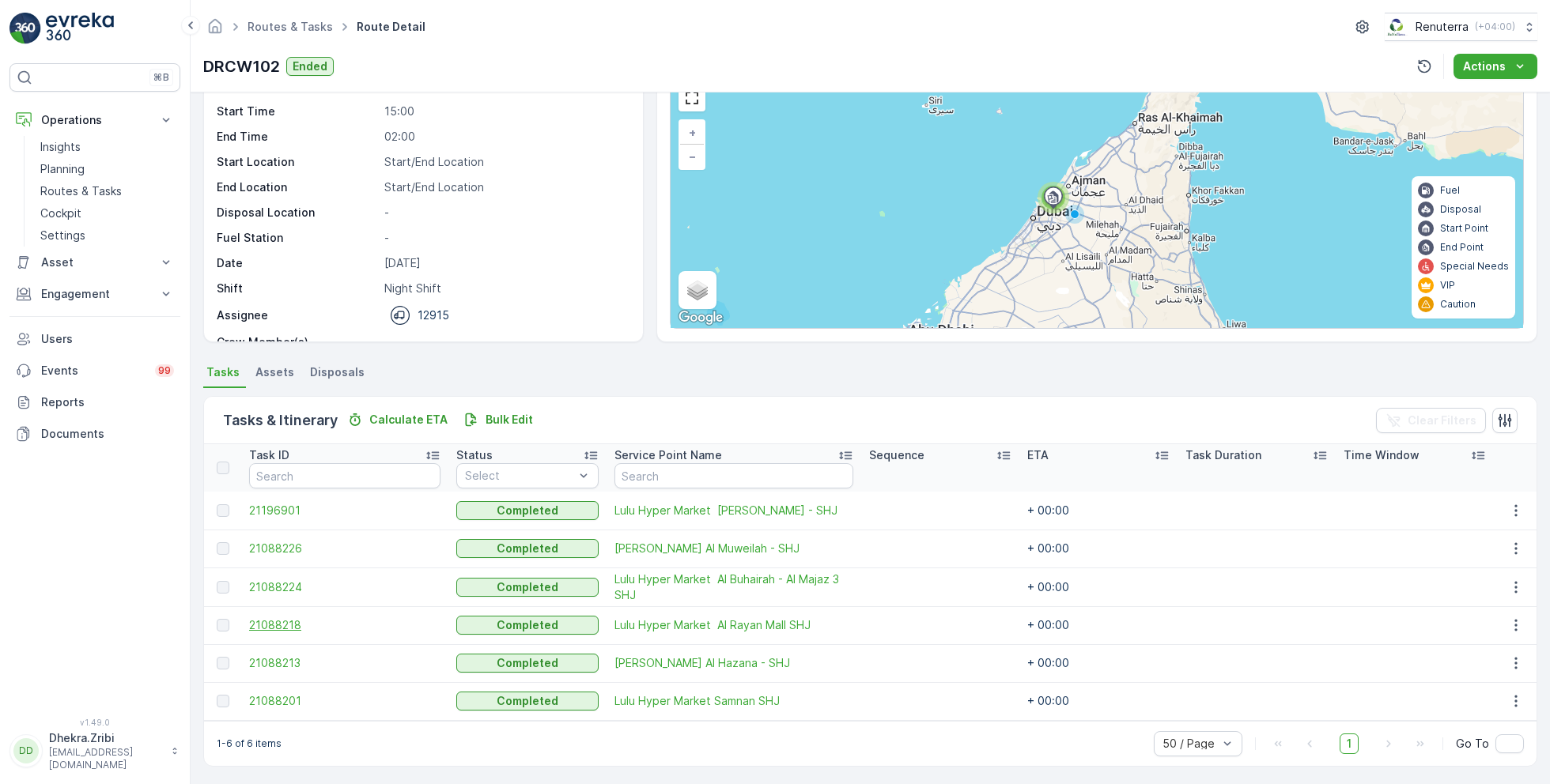
click at [278, 622] on span "21088218" at bounding box center [345, 625] width 191 height 16
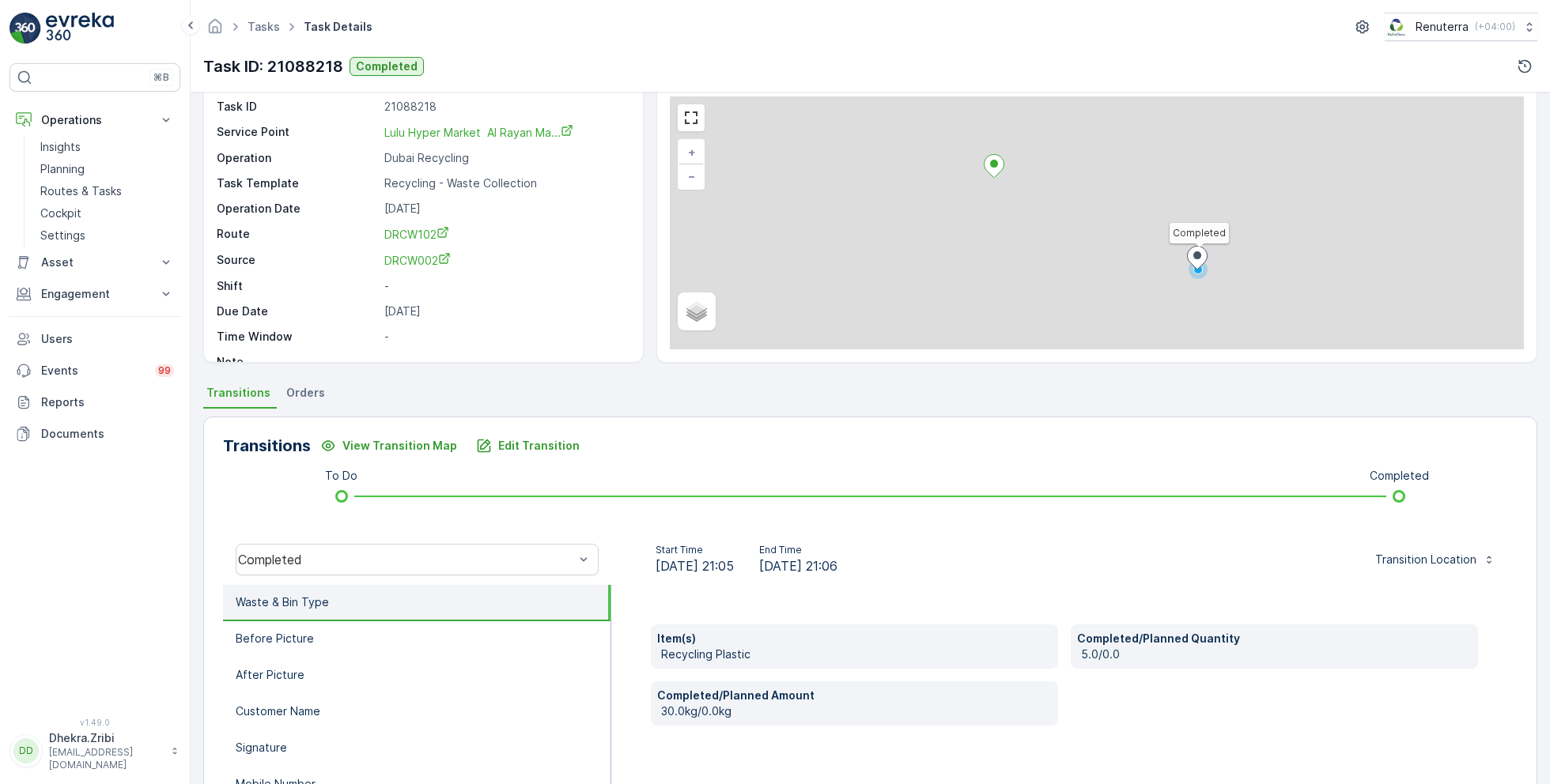
scroll to position [211, 0]
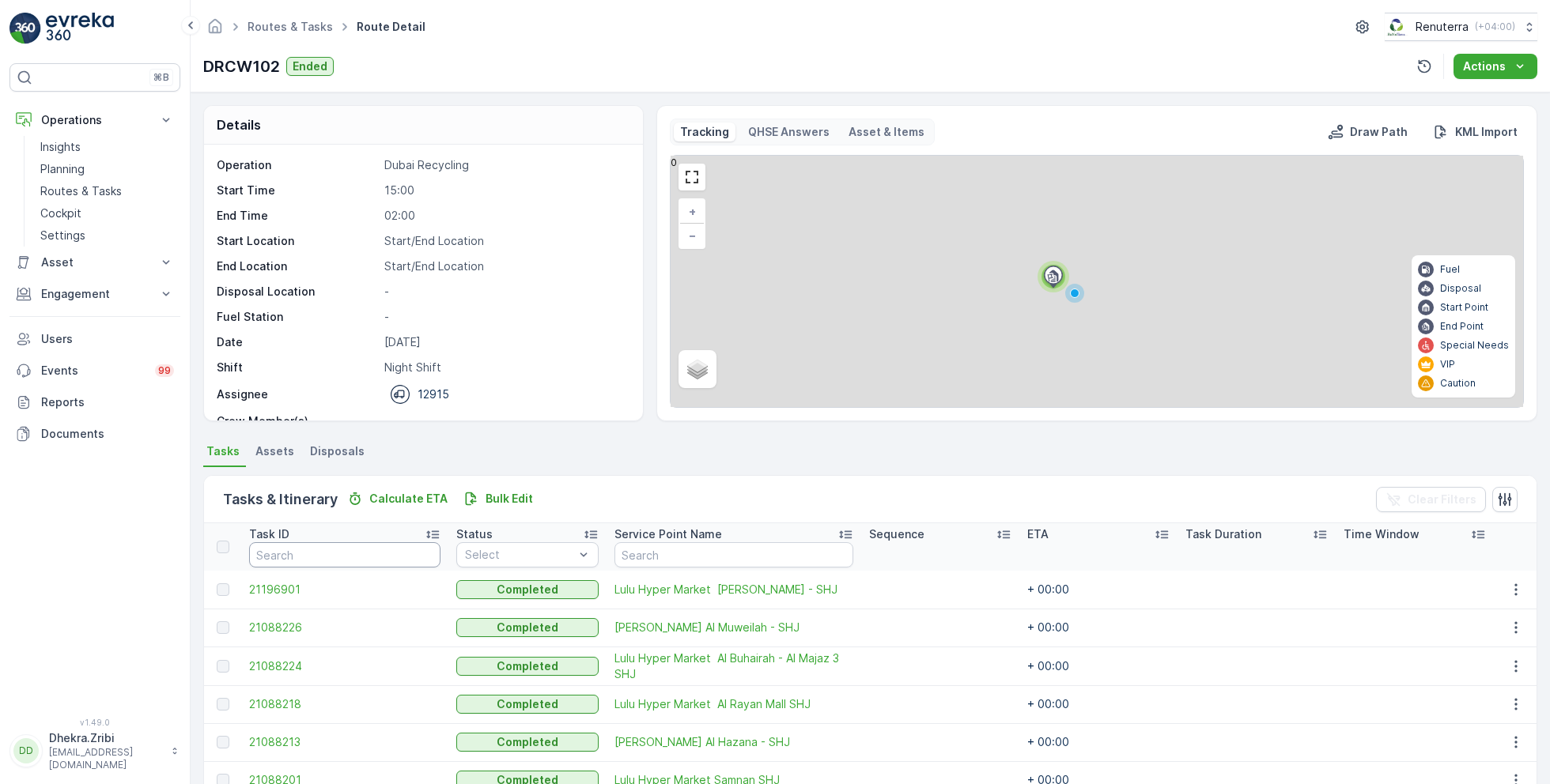
scroll to position [79, 0]
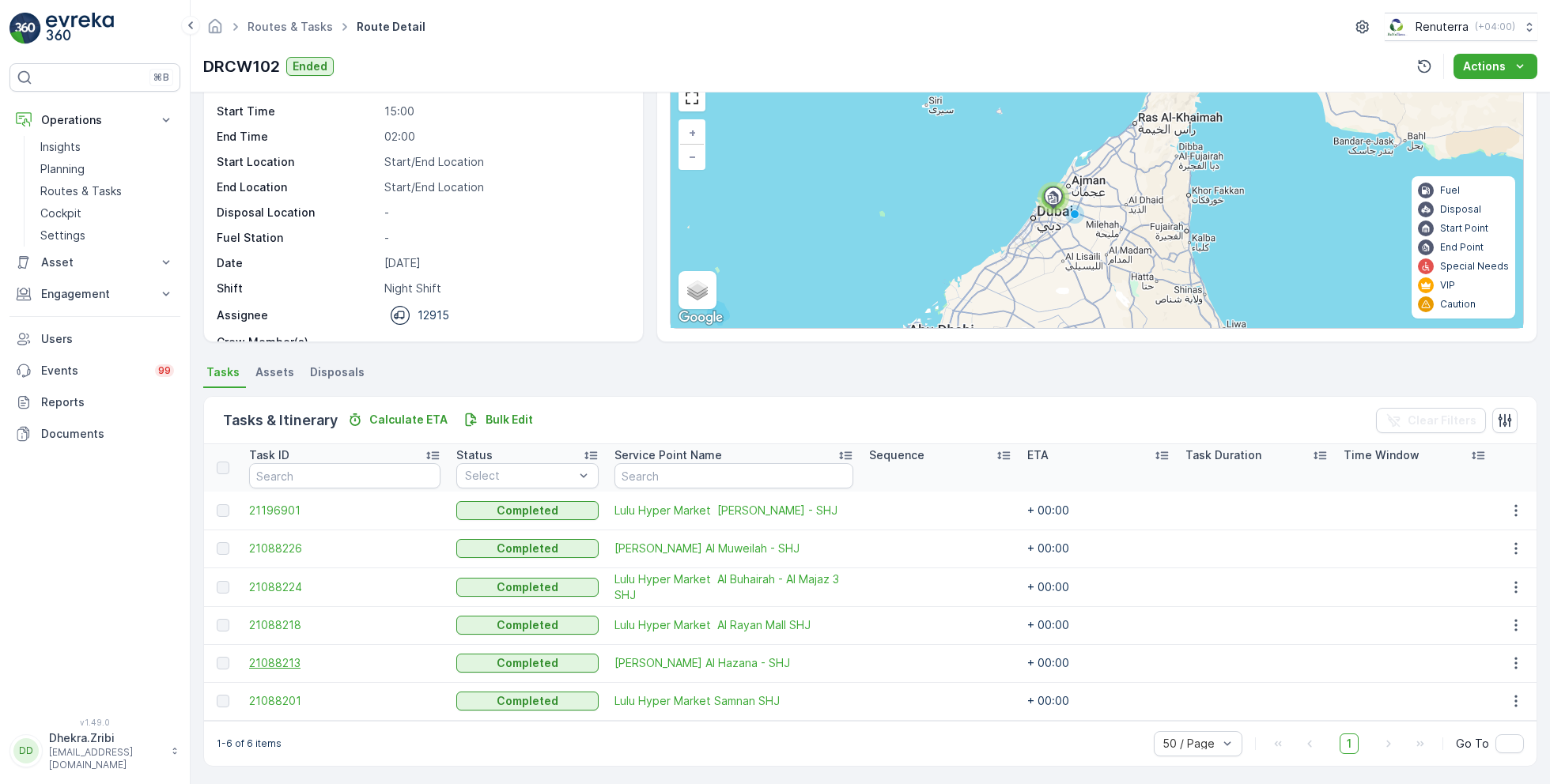
click at [271, 662] on span "21088213" at bounding box center [345, 663] width 191 height 16
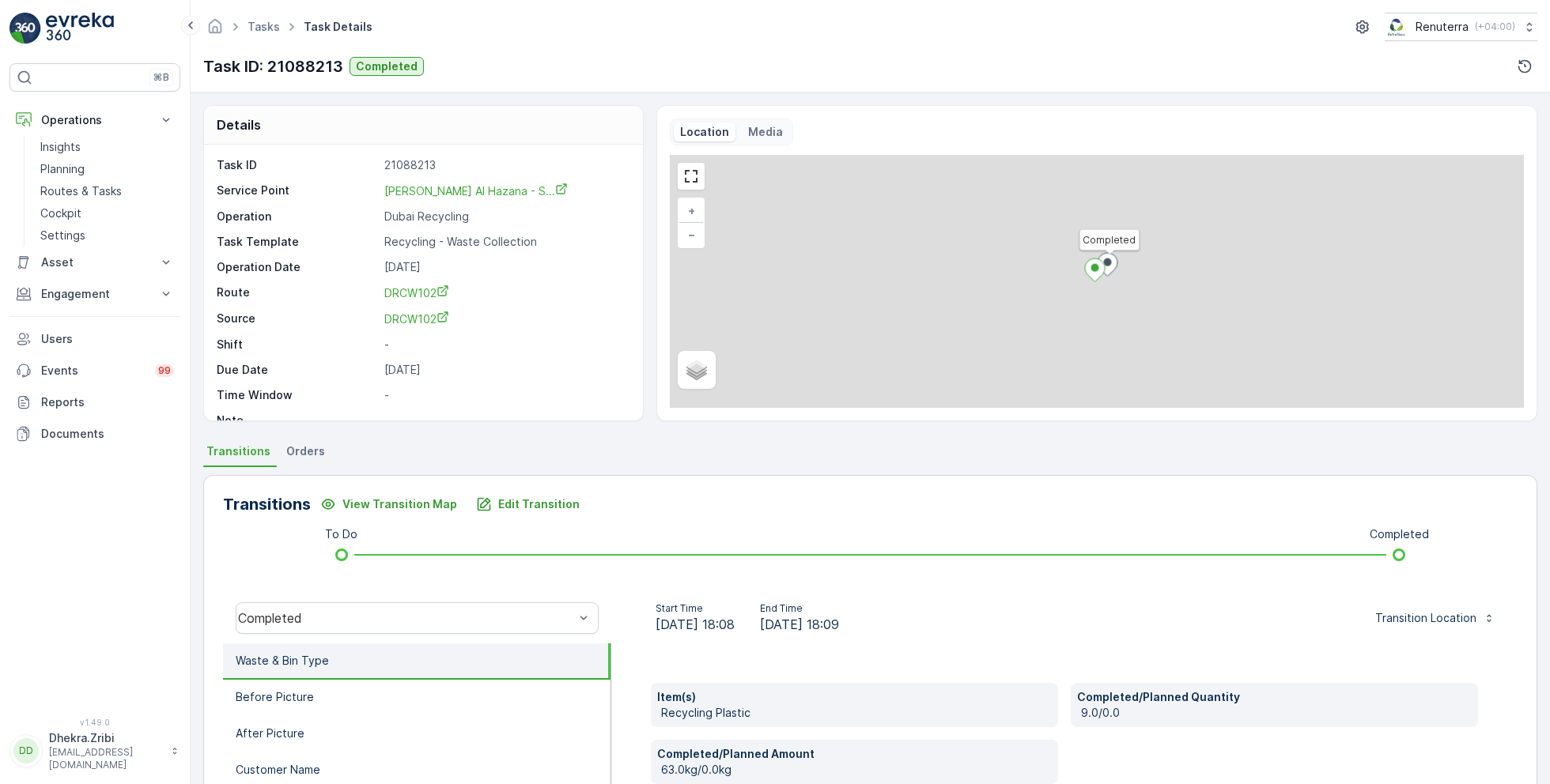
scroll to position [211, 0]
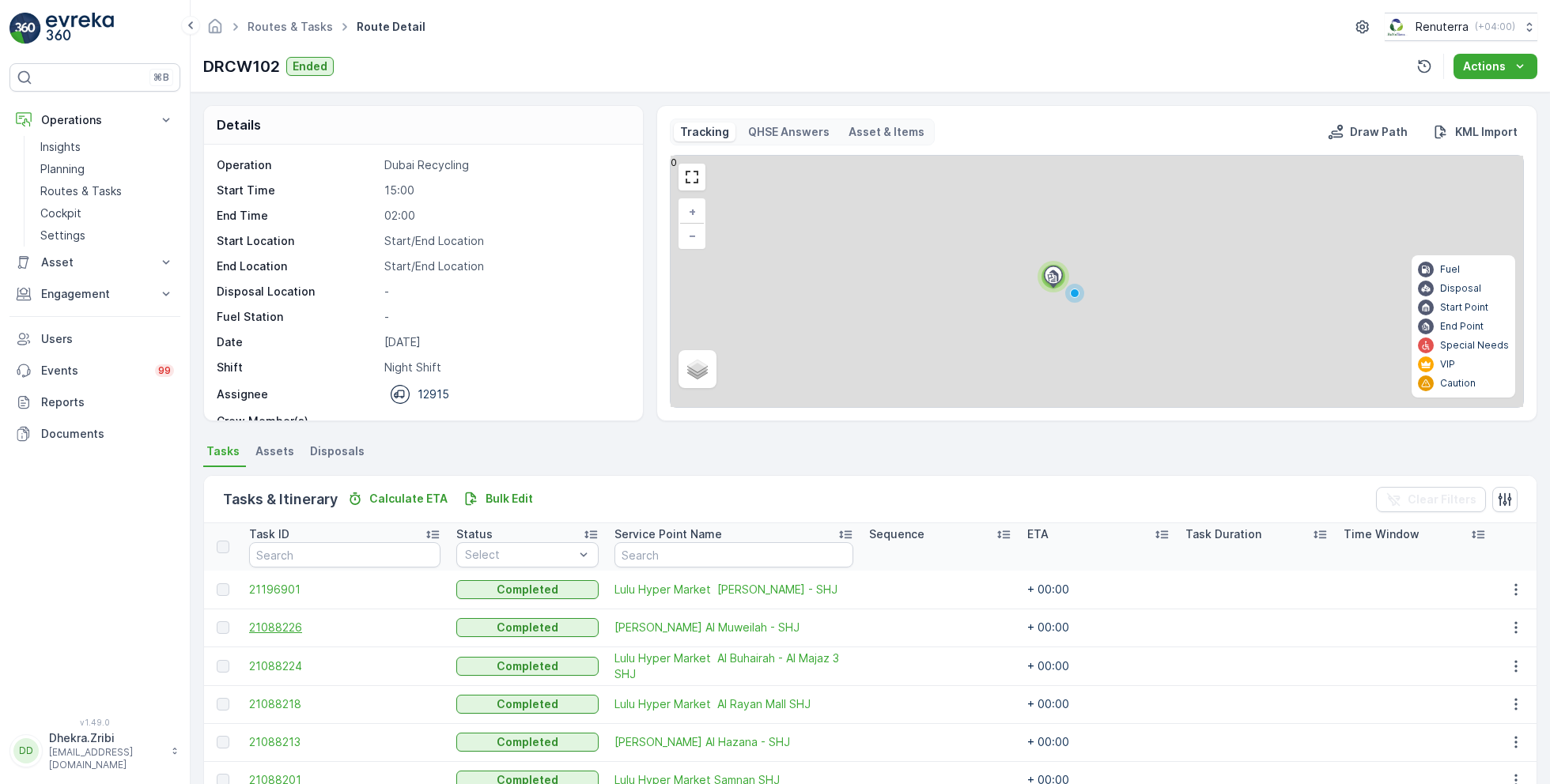
scroll to position [79, 0]
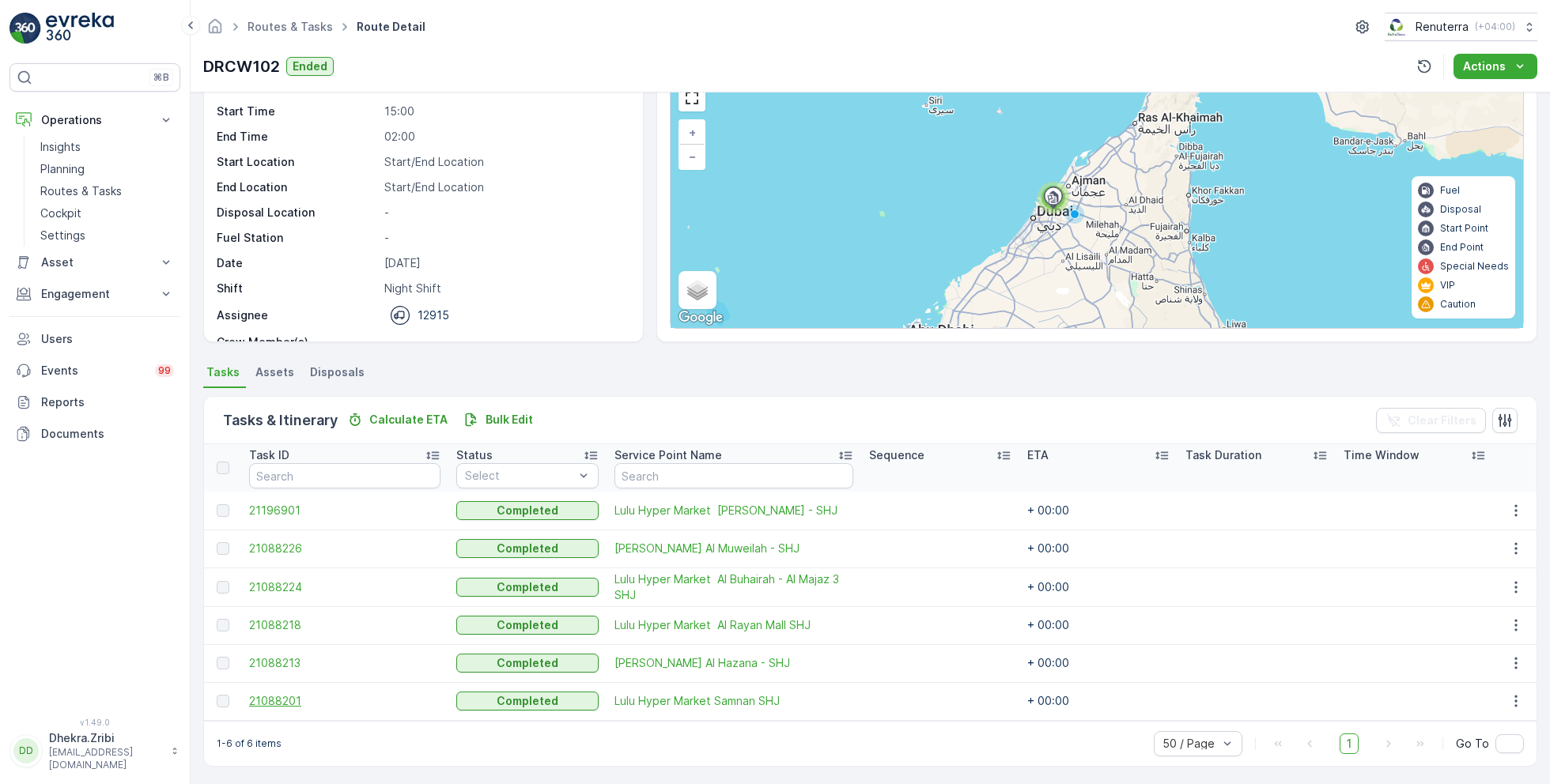
click at [283, 693] on span "21088201" at bounding box center [345, 701] width 191 height 16
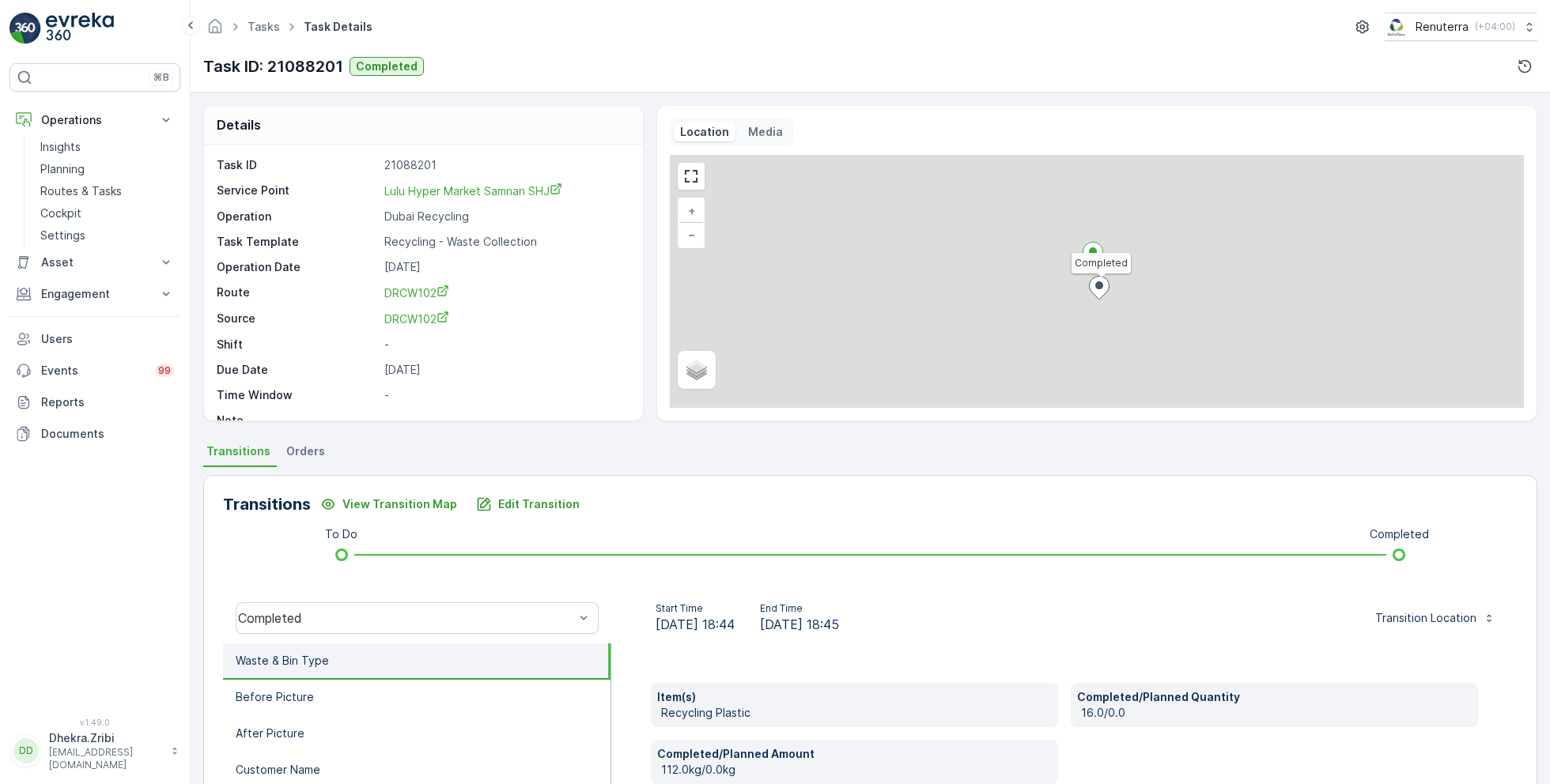
scroll to position [211, 0]
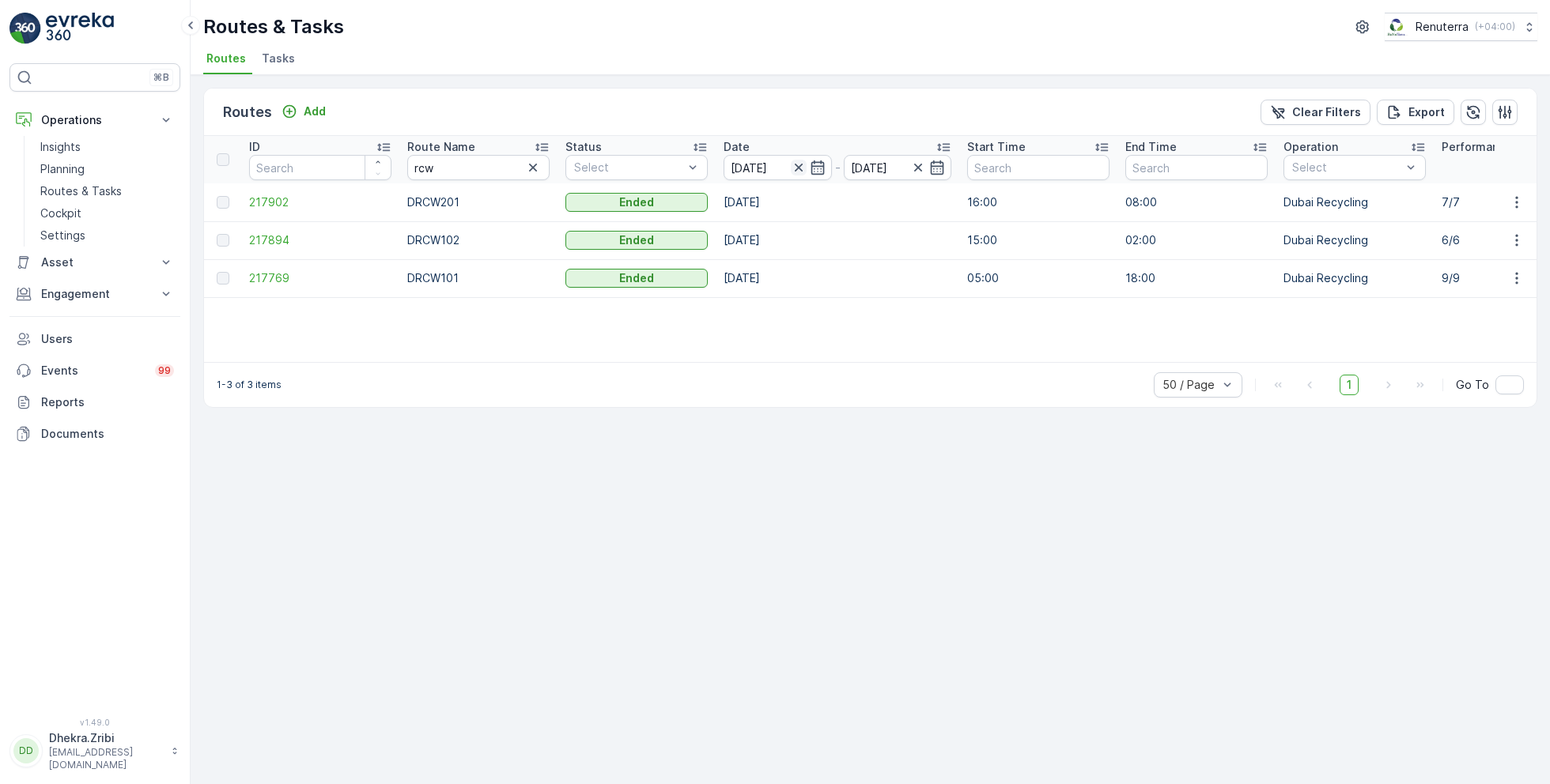
click at [797, 161] on icon "button" at bounding box center [799, 168] width 16 height 16
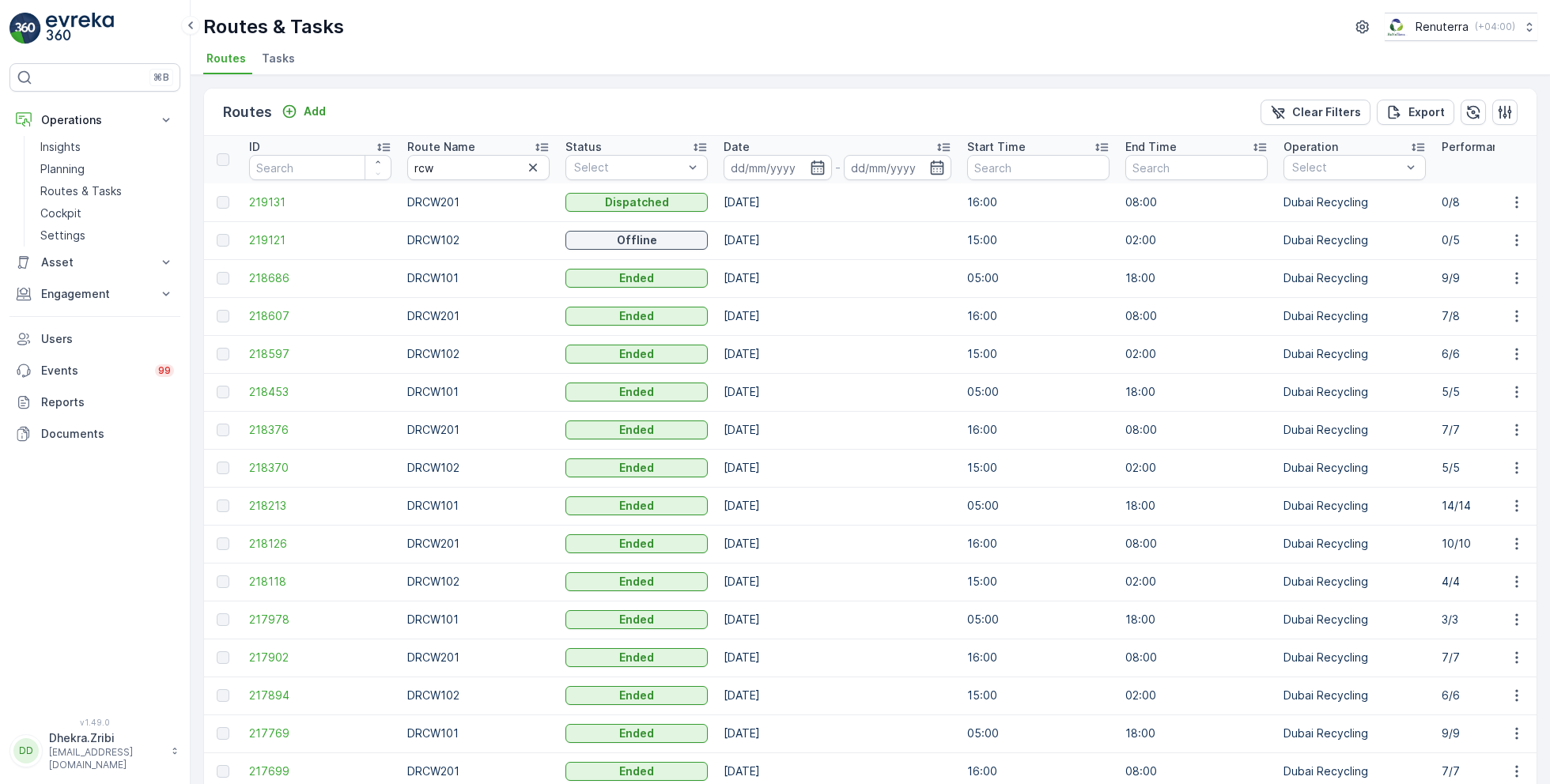
click at [797, 161] on input at bounding box center [777, 168] width 108 height 25
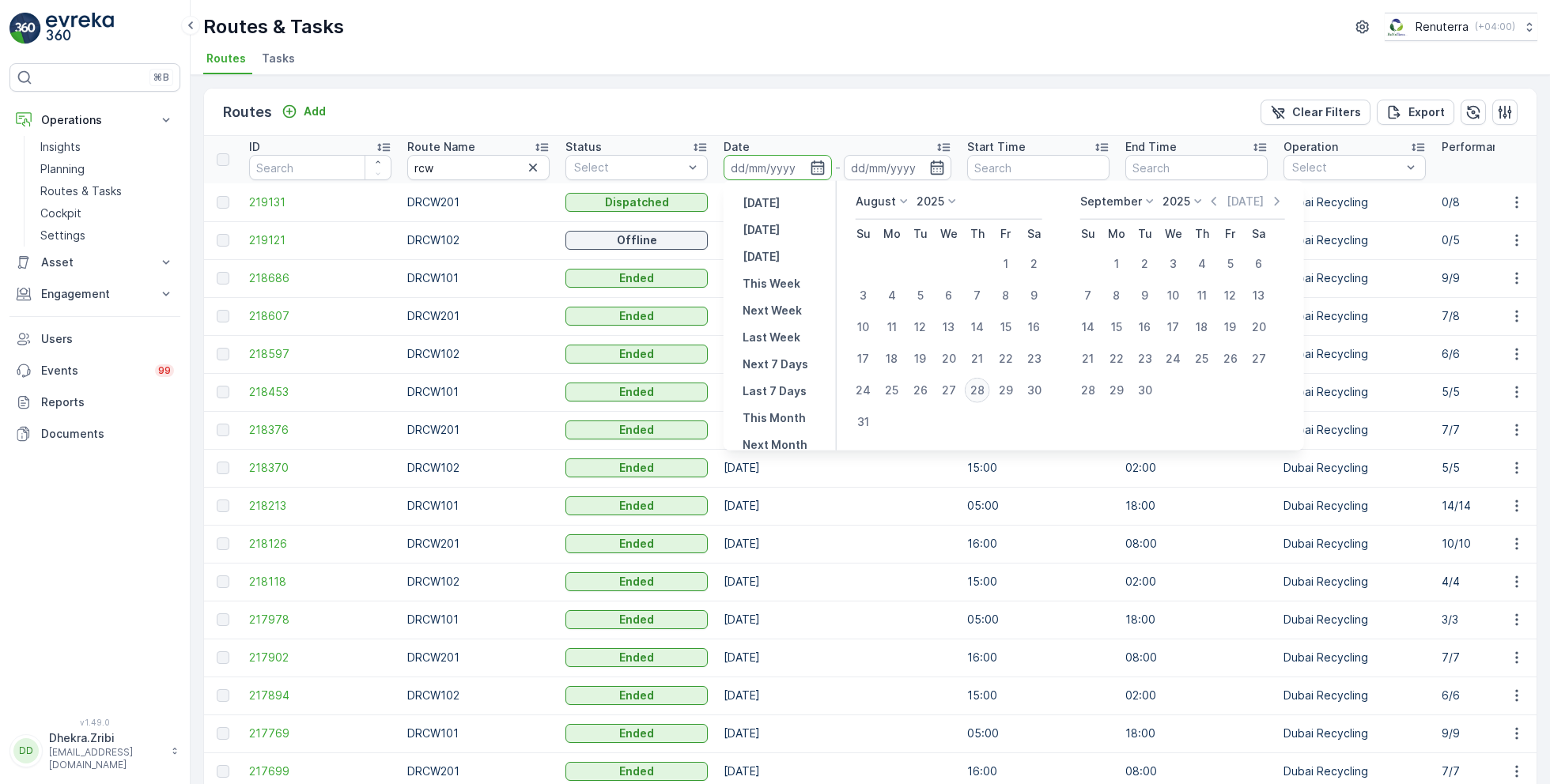
click at [977, 398] on div "28" at bounding box center [977, 391] width 25 height 25
type input "[DATE]"
click at [977, 398] on div "28" at bounding box center [977, 391] width 25 height 25
type input "[DATE]"
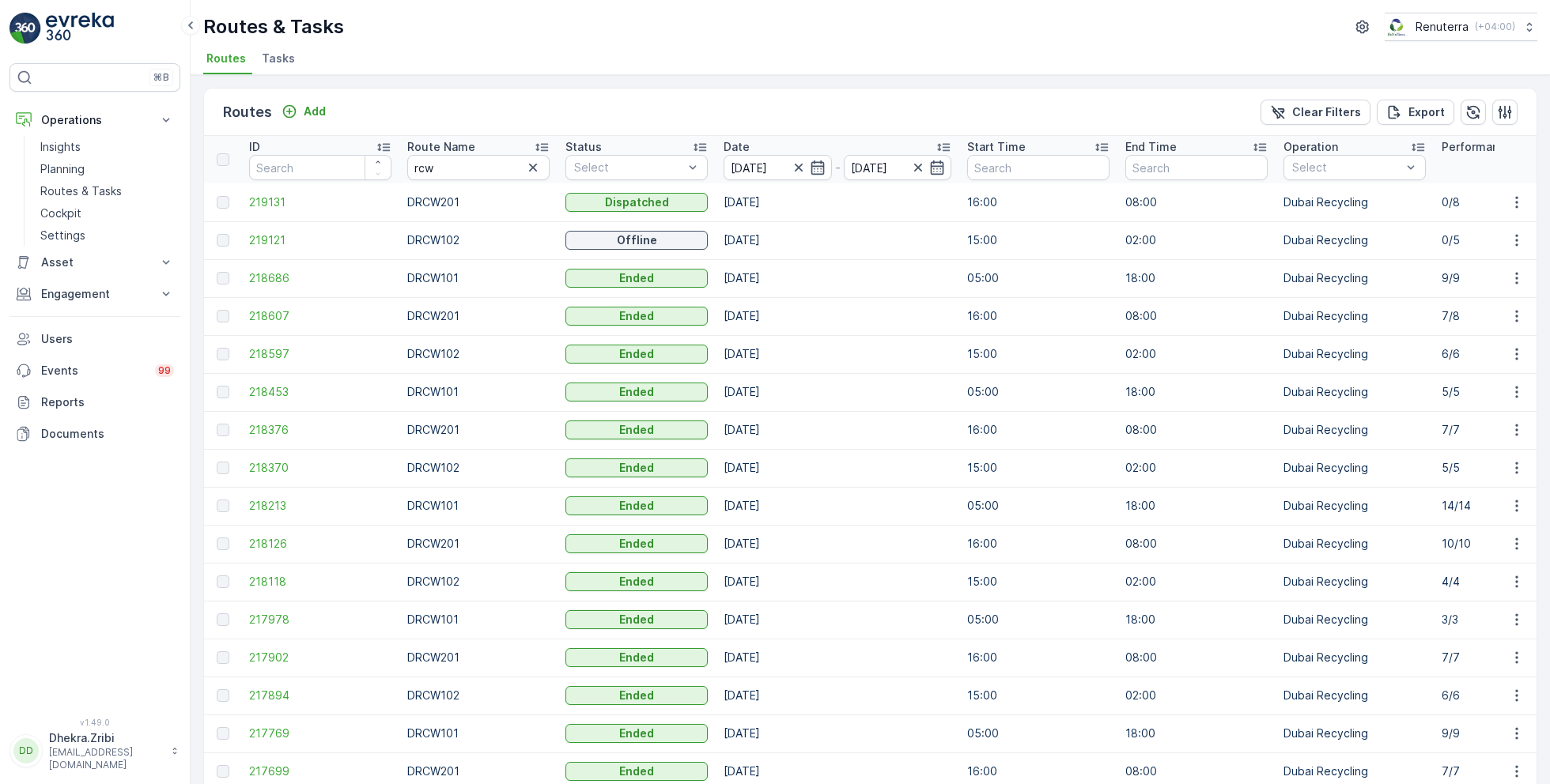
click at [628, 69] on ul "Routes Tasks" at bounding box center [864, 61] width 1322 height 27
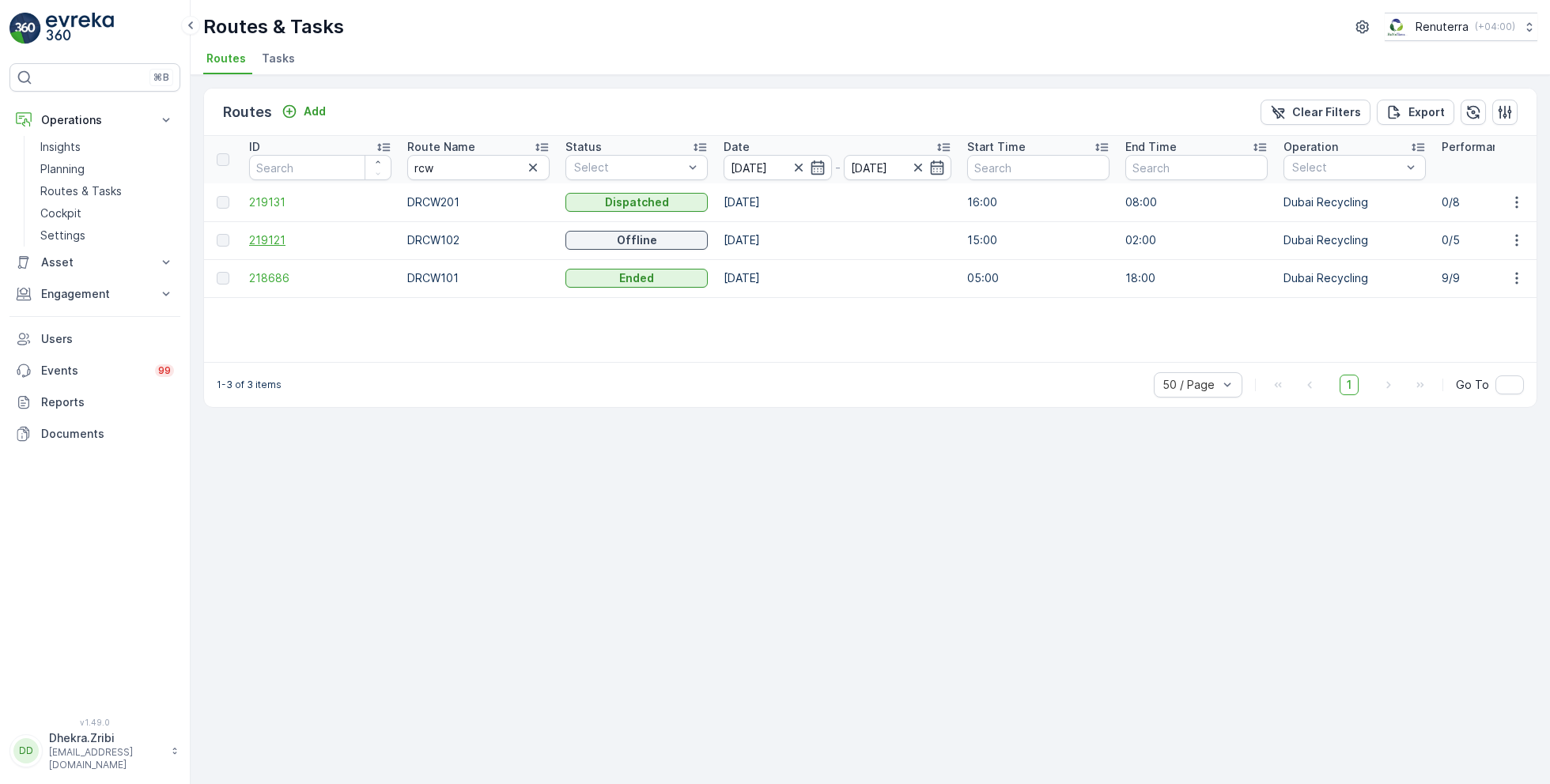
click at [270, 236] on span "219121" at bounding box center [321, 241] width 142 height 16
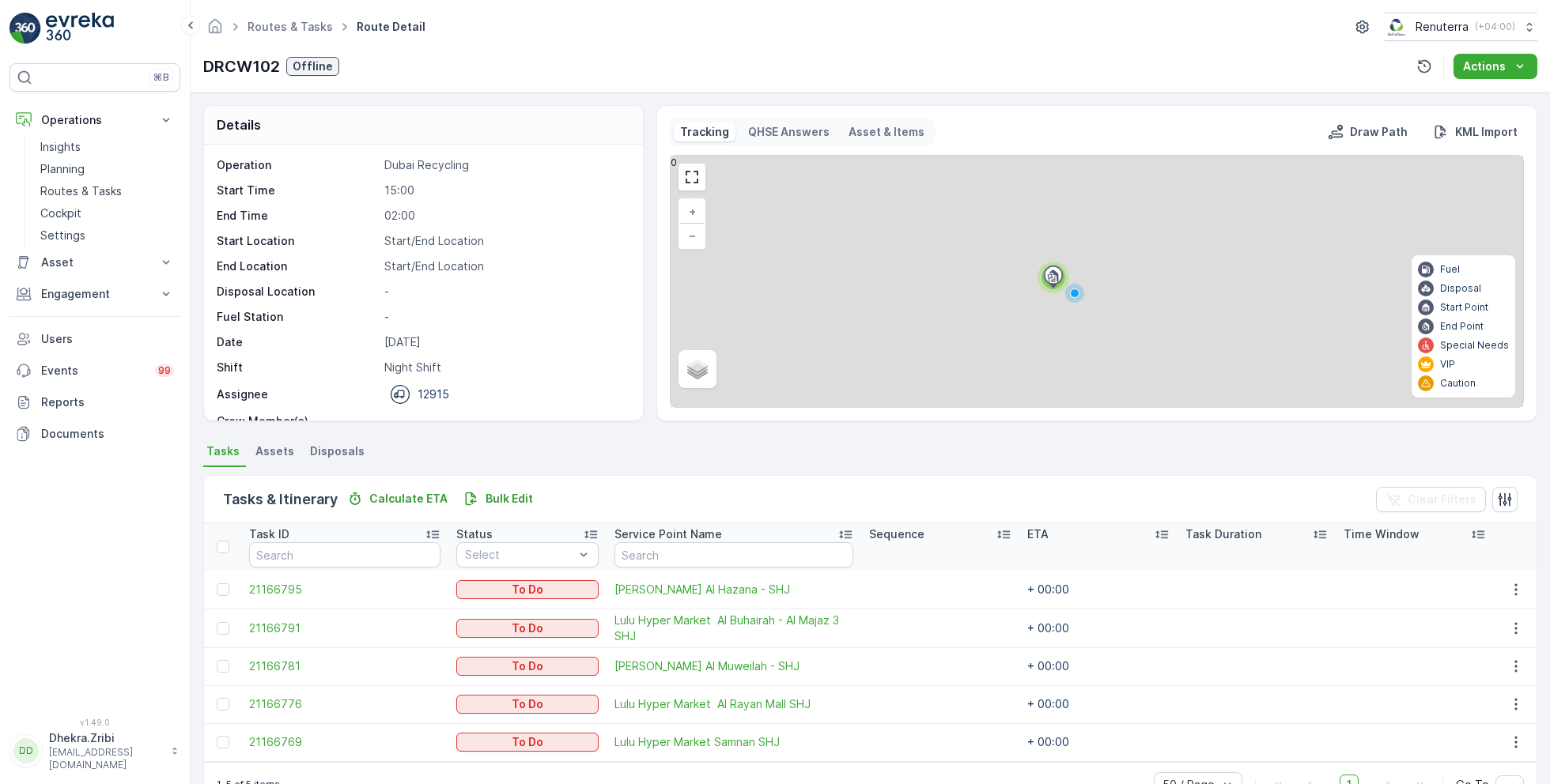
scroll to position [41, 0]
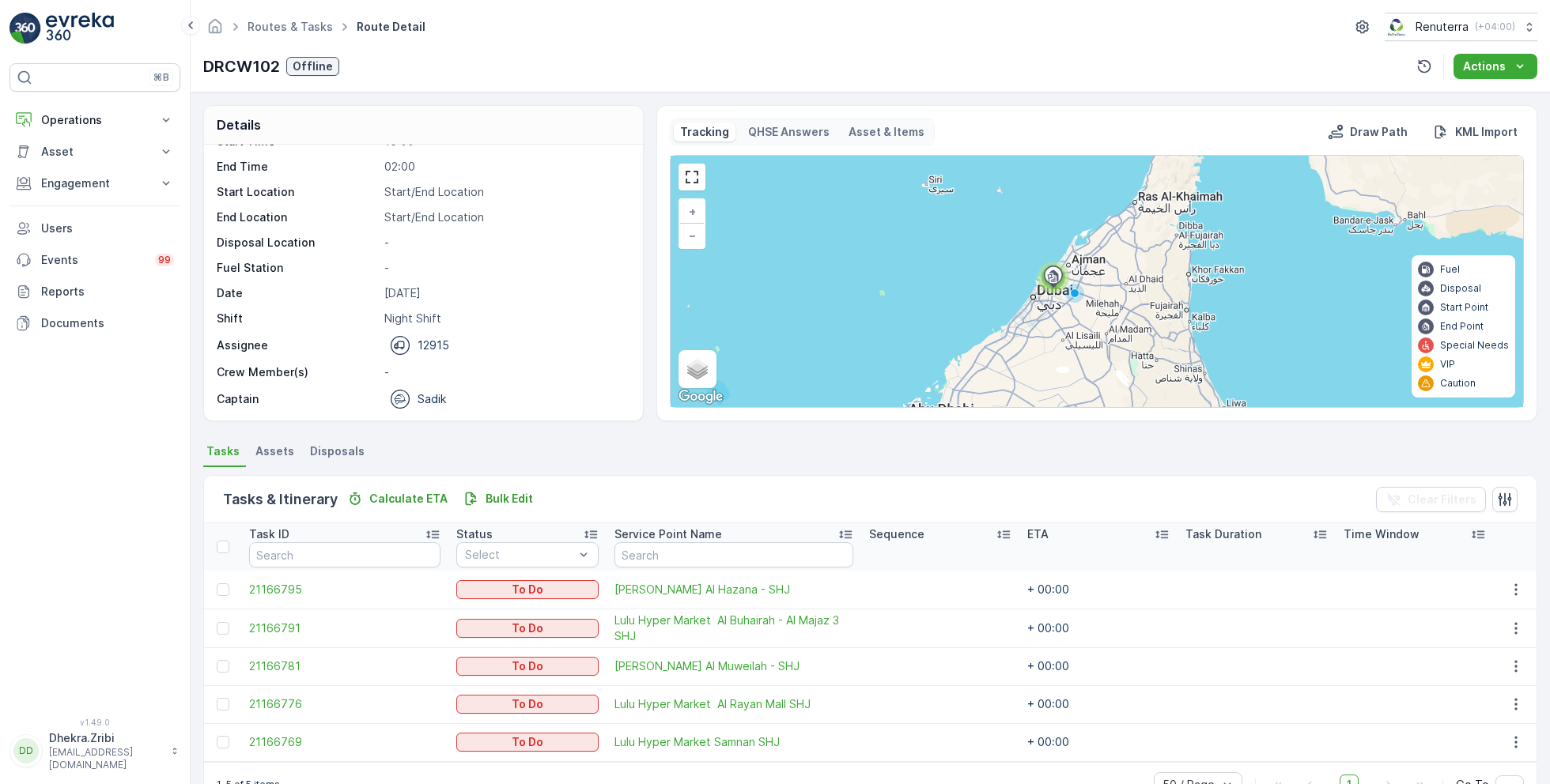
scroll to position [41, 0]
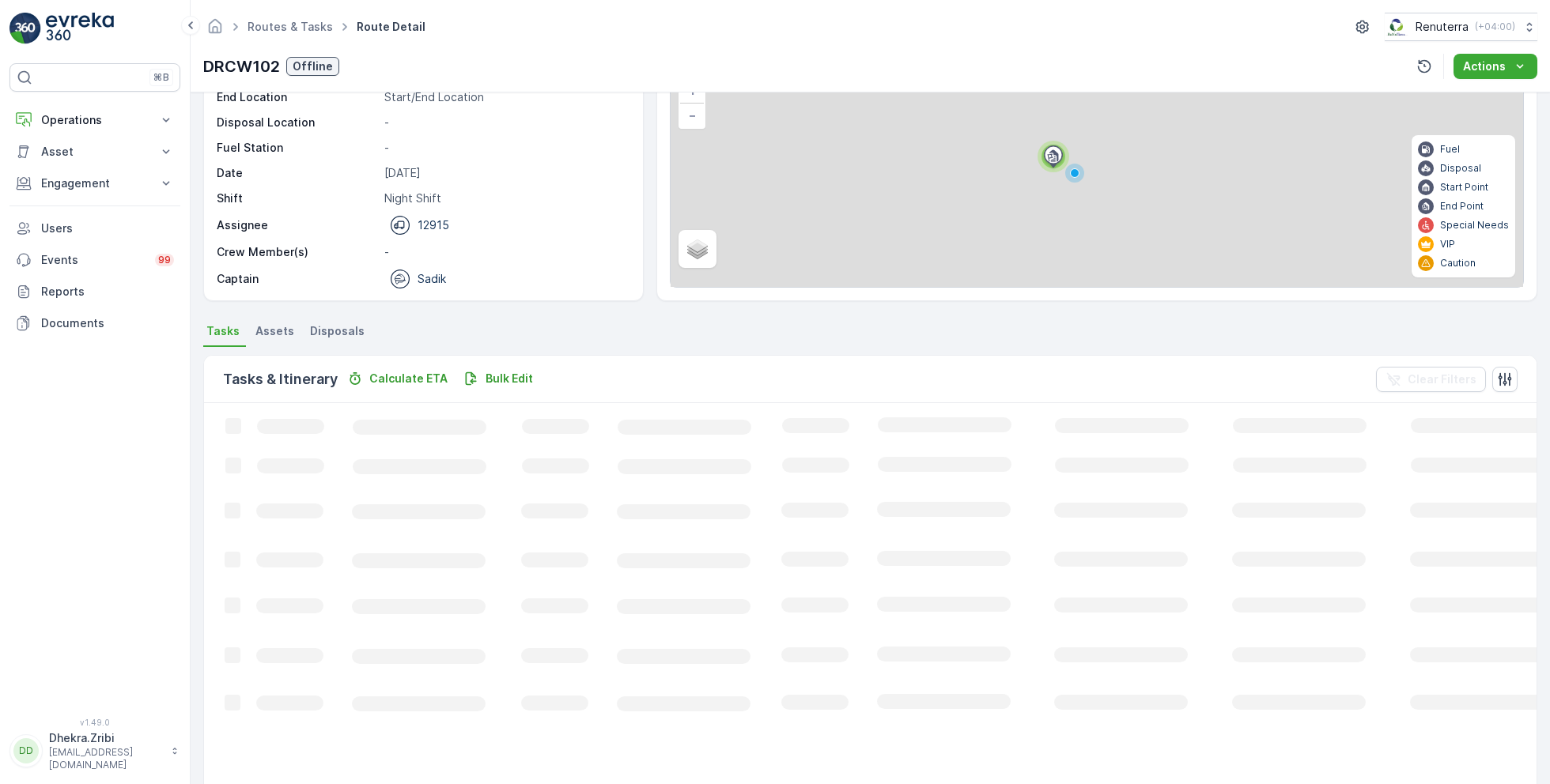
scroll to position [79, 0]
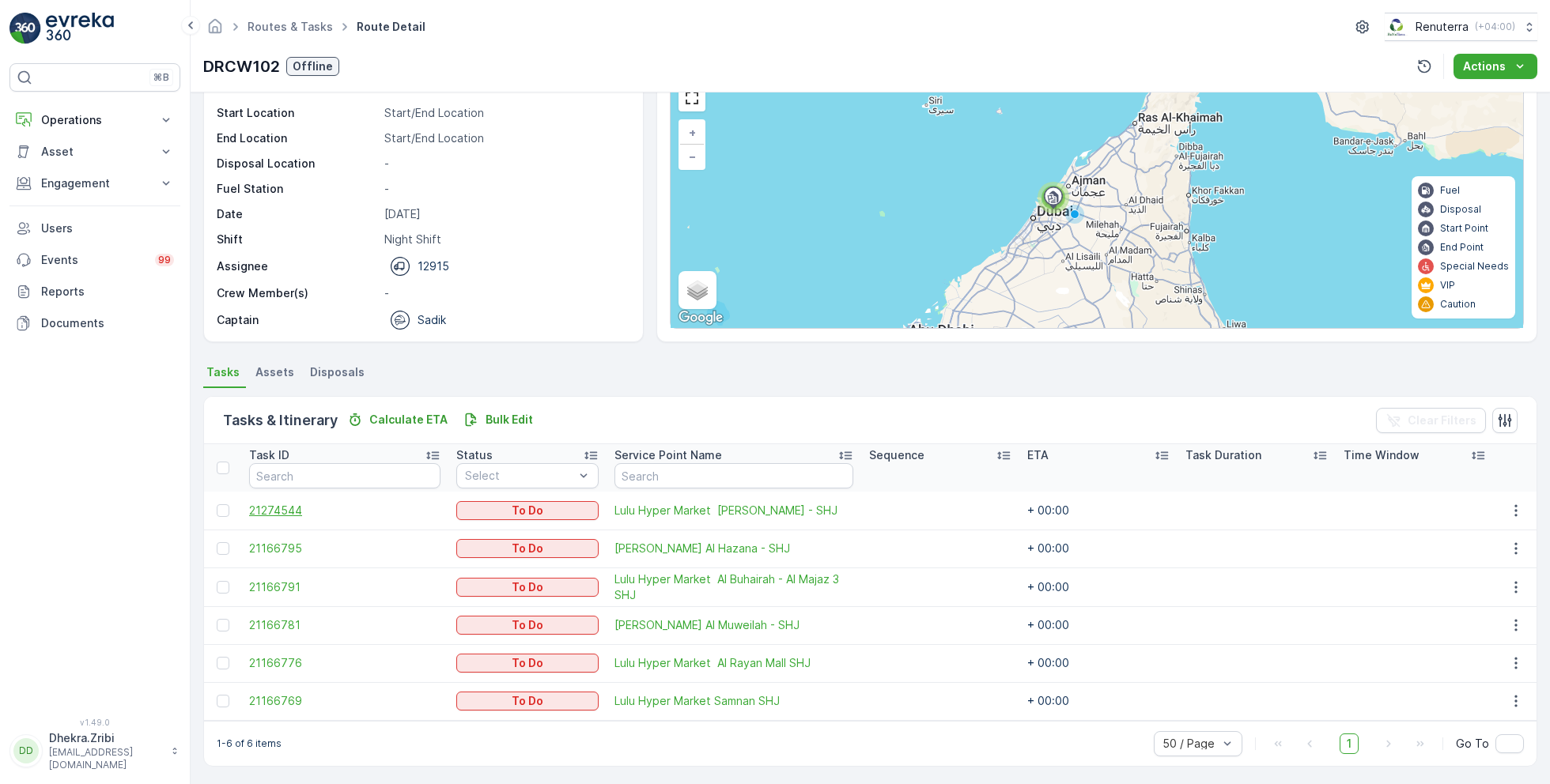
click at [288, 507] on span "21274544" at bounding box center [345, 510] width 191 height 16
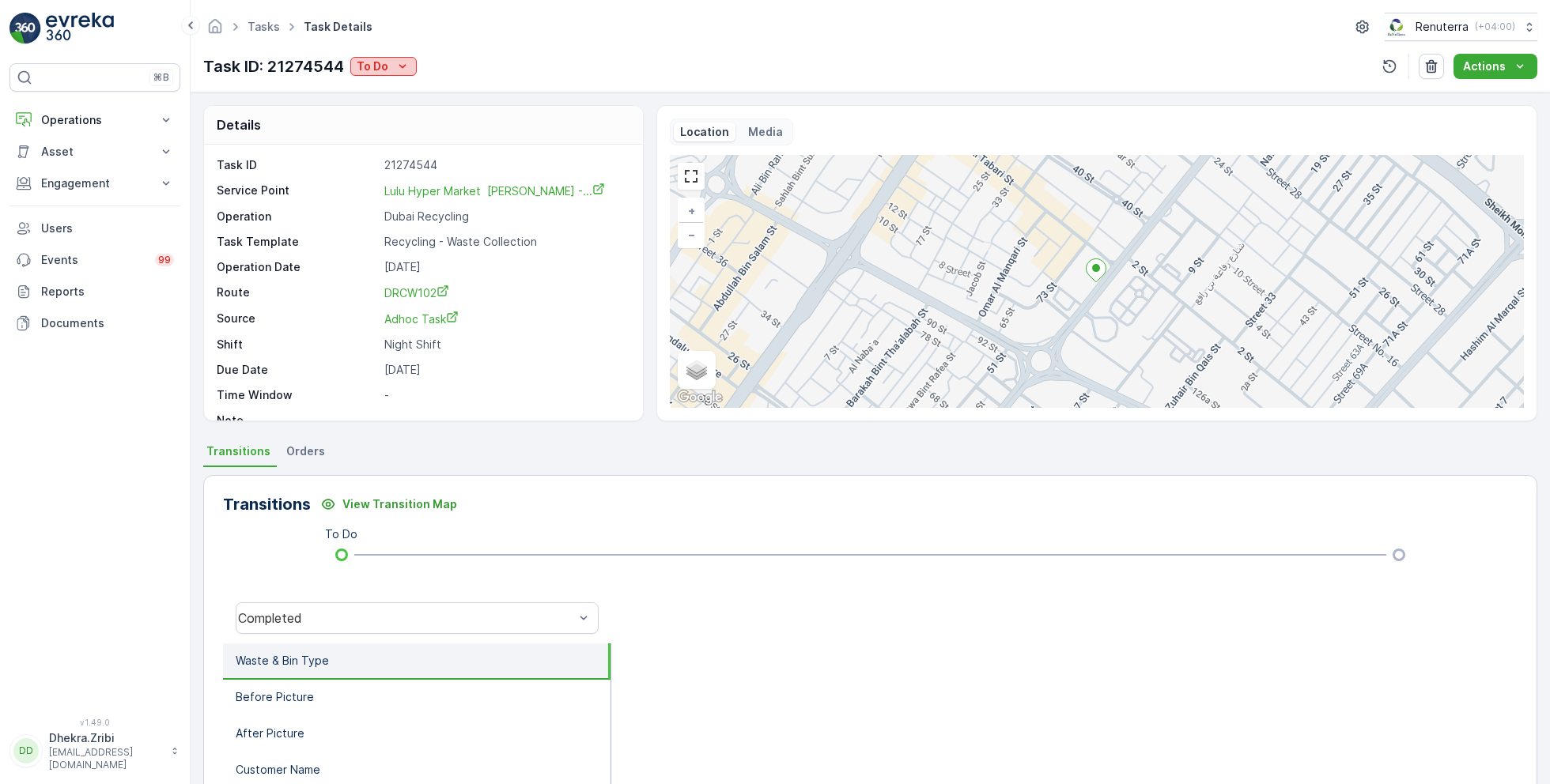
click at [398, 71] on icon "To Do" at bounding box center [402, 66] width 16 height 16
click at [420, 91] on div "Completed" at bounding box center [436, 89] width 164 height 22
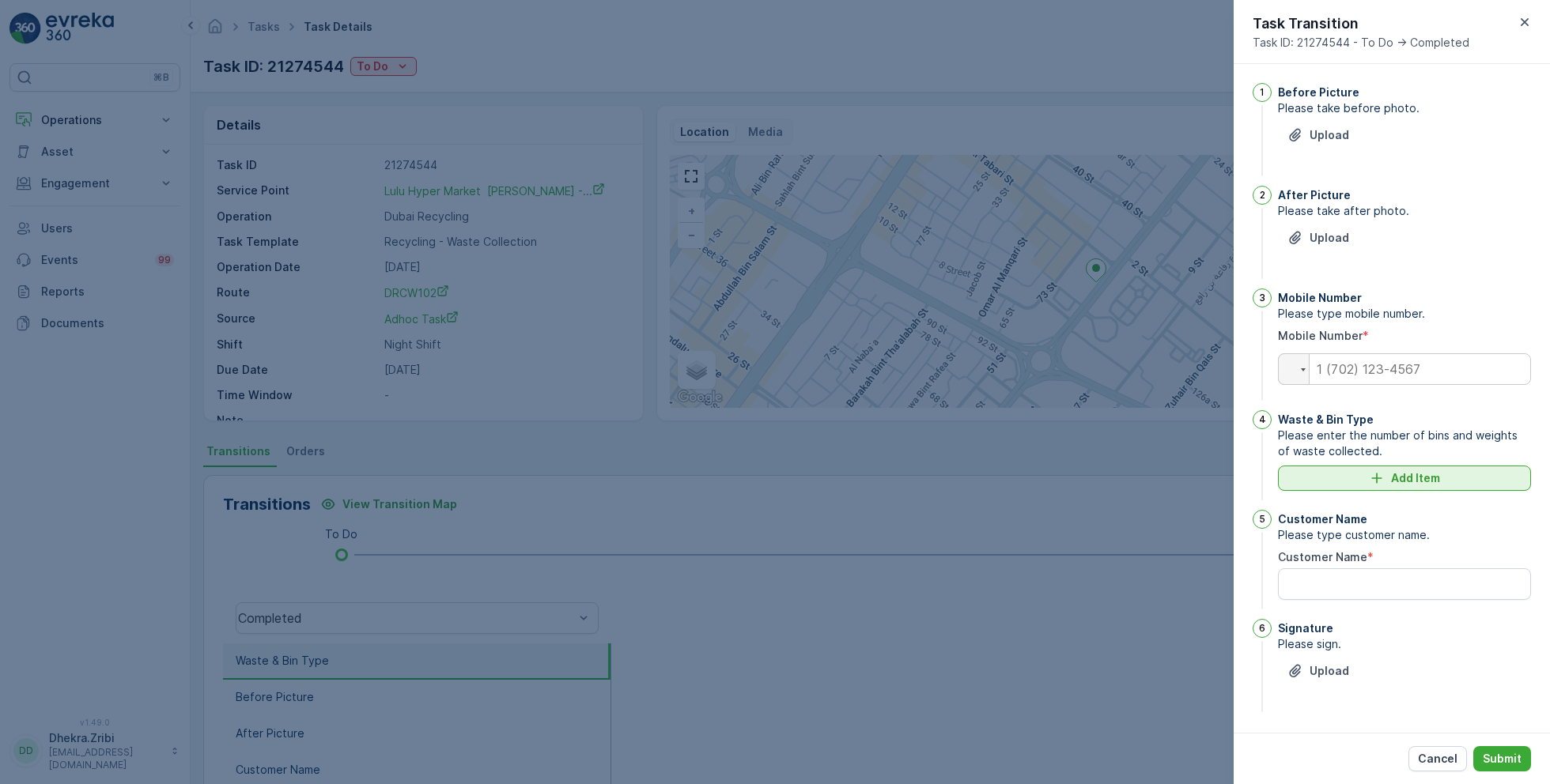
click at [1382, 475] on icon "Add Item" at bounding box center [1377, 478] width 16 height 16
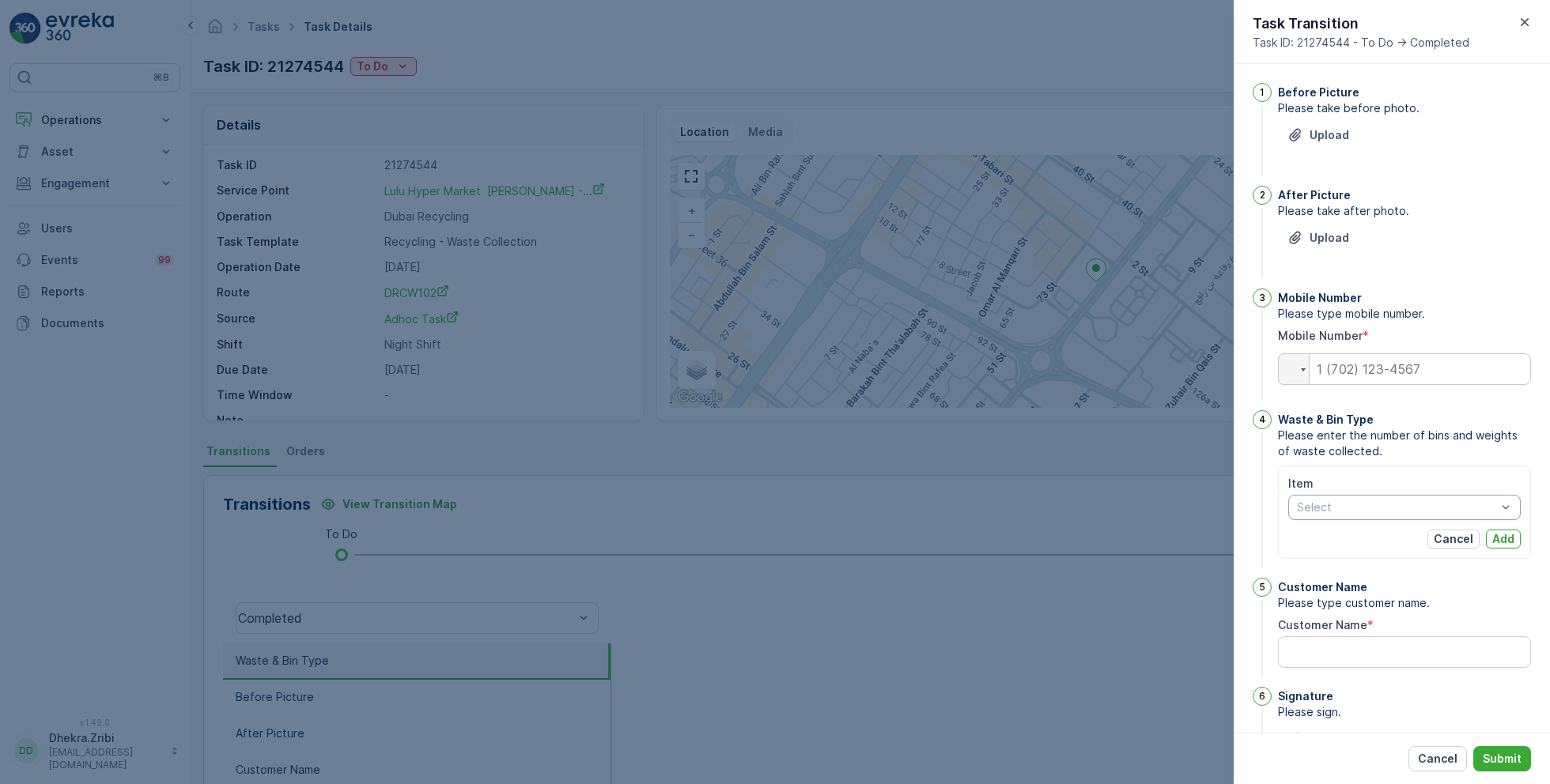
click at [1366, 511] on div at bounding box center [1397, 507] width 203 height 13
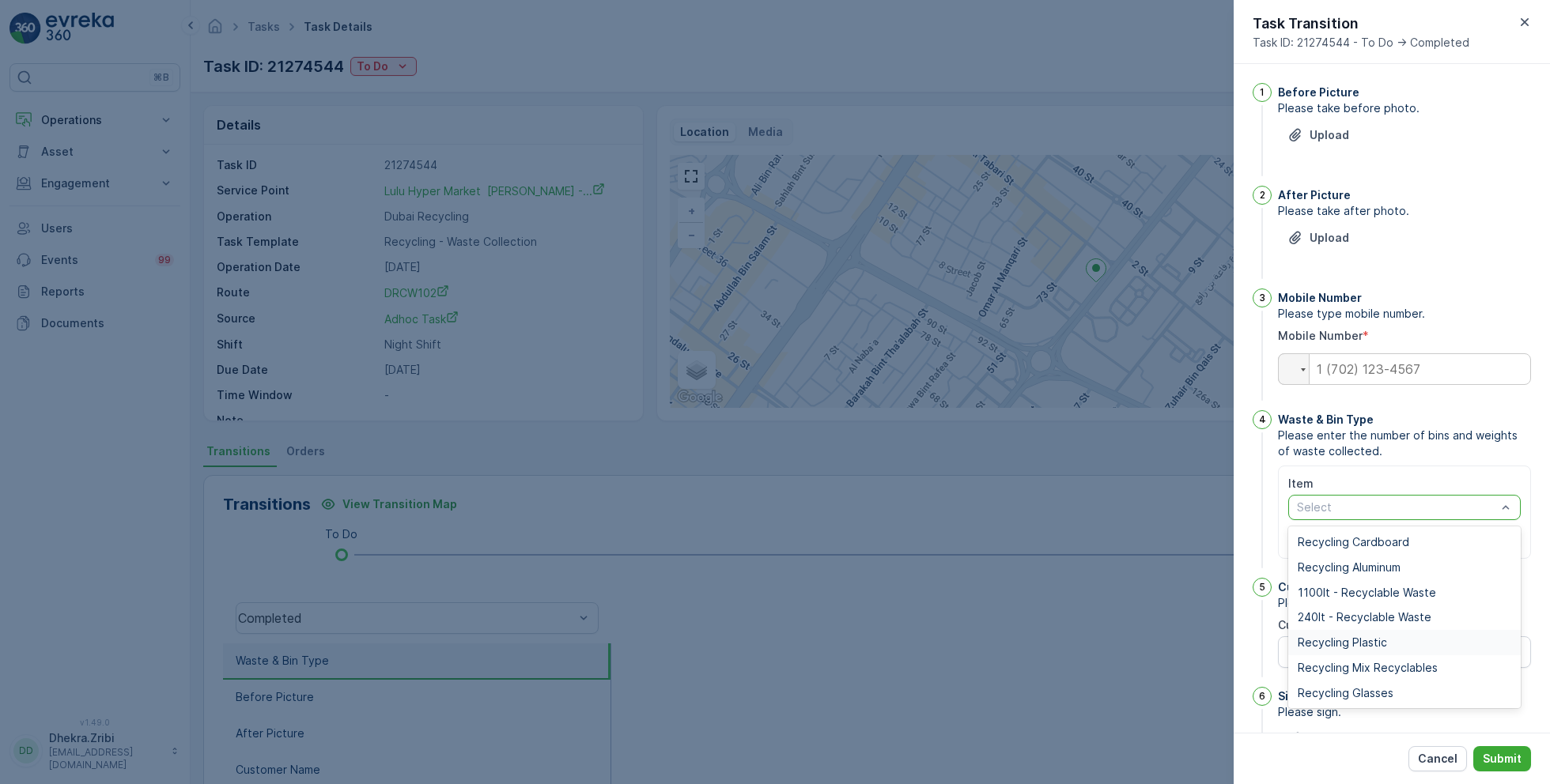
click at [1373, 641] on span "Recycling Plastic" at bounding box center [1342, 643] width 90 height 13
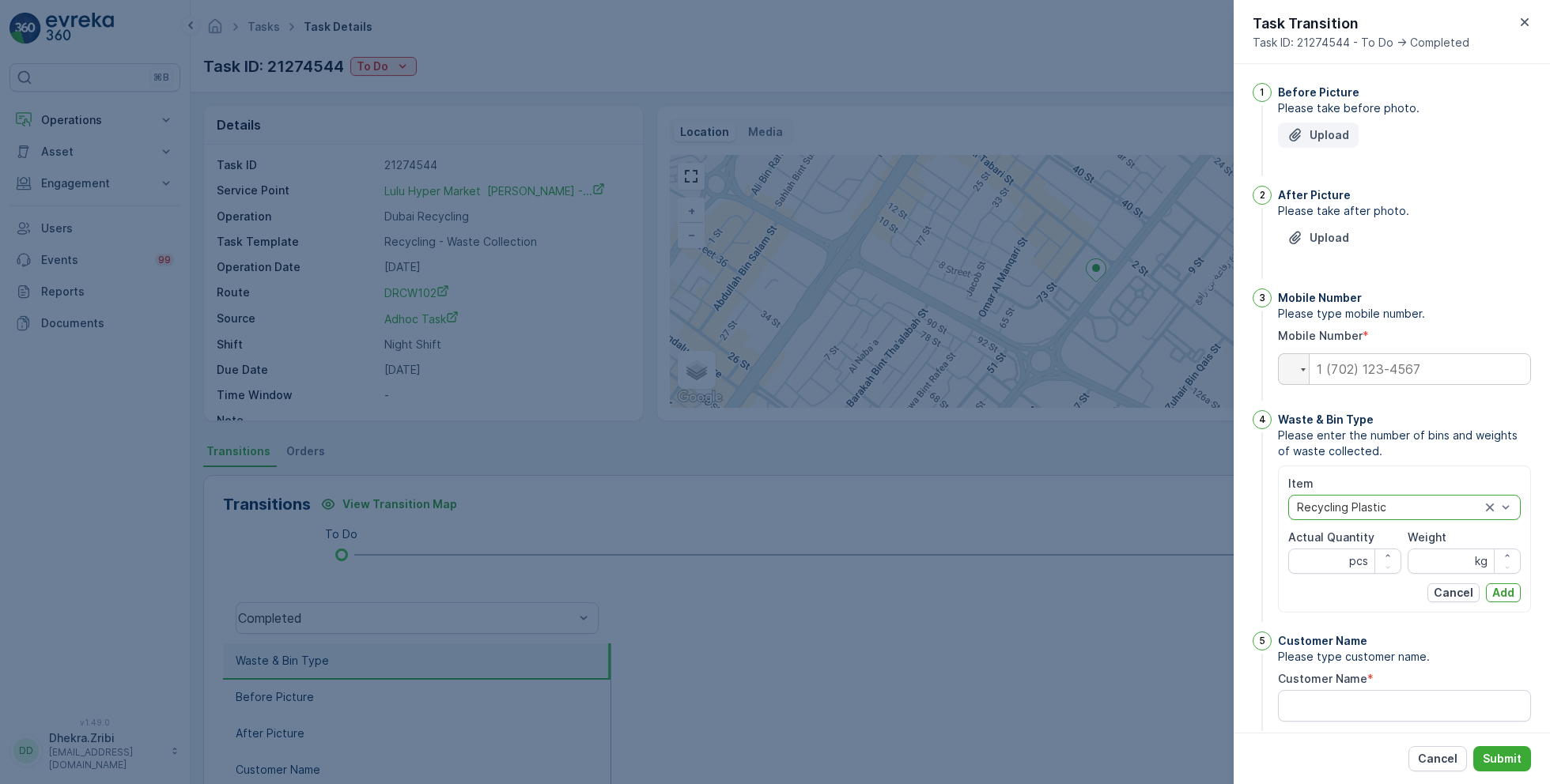
click at [1313, 146] on button "Upload" at bounding box center [1318, 135] width 81 height 25
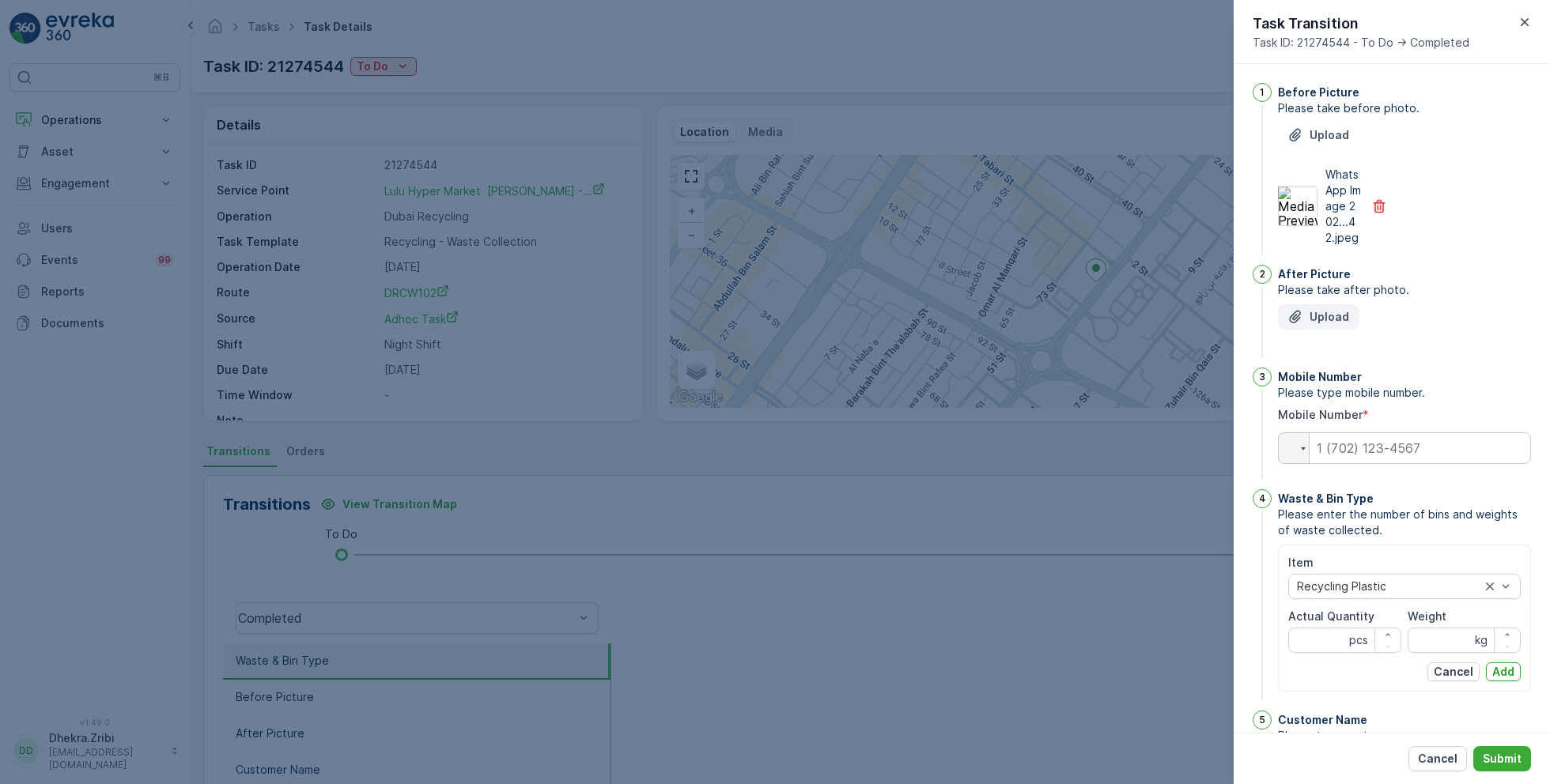
click at [1334, 325] on p "Upload" at bounding box center [1329, 317] width 40 height 16
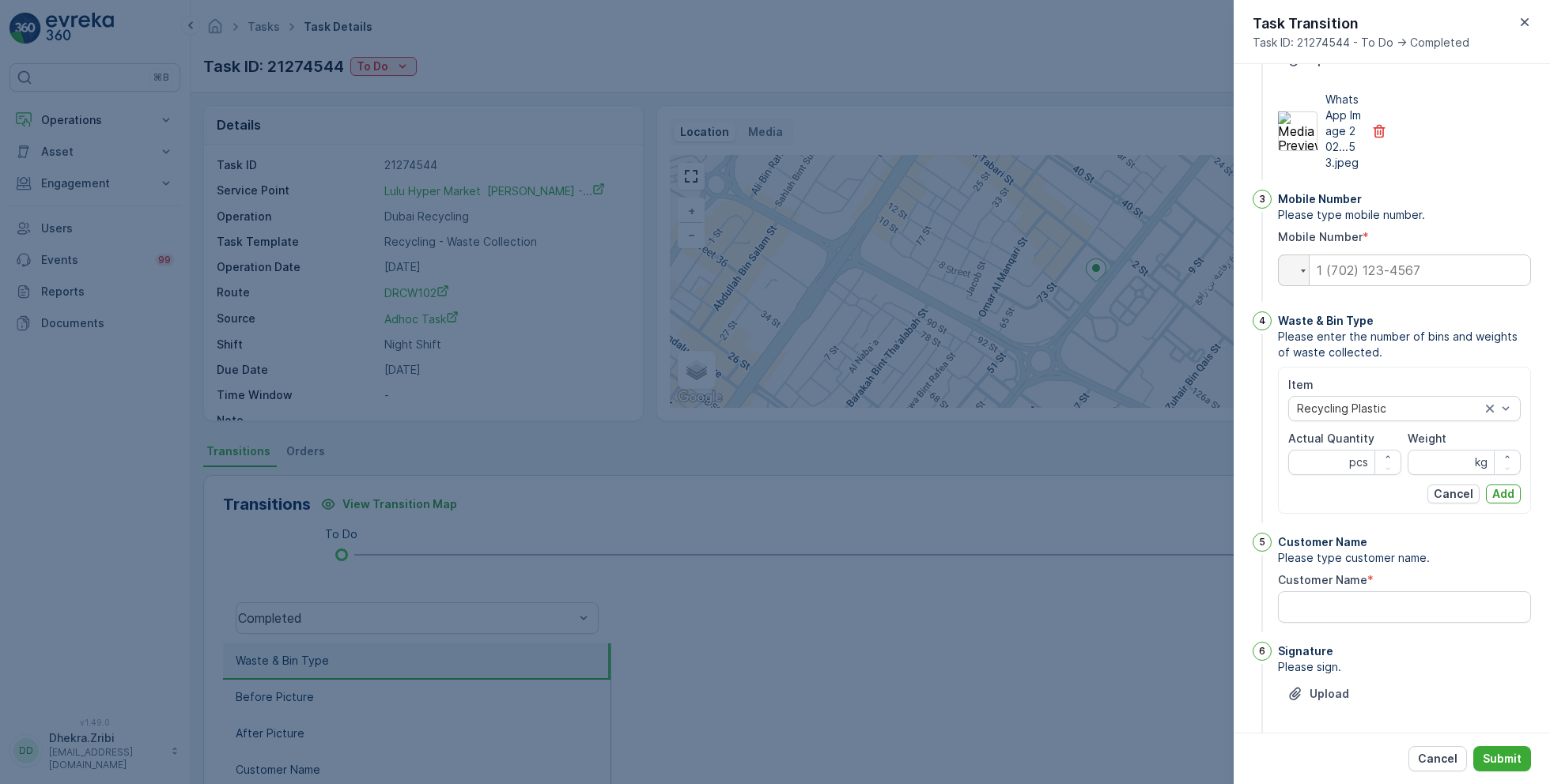
scroll to position [312, 0]
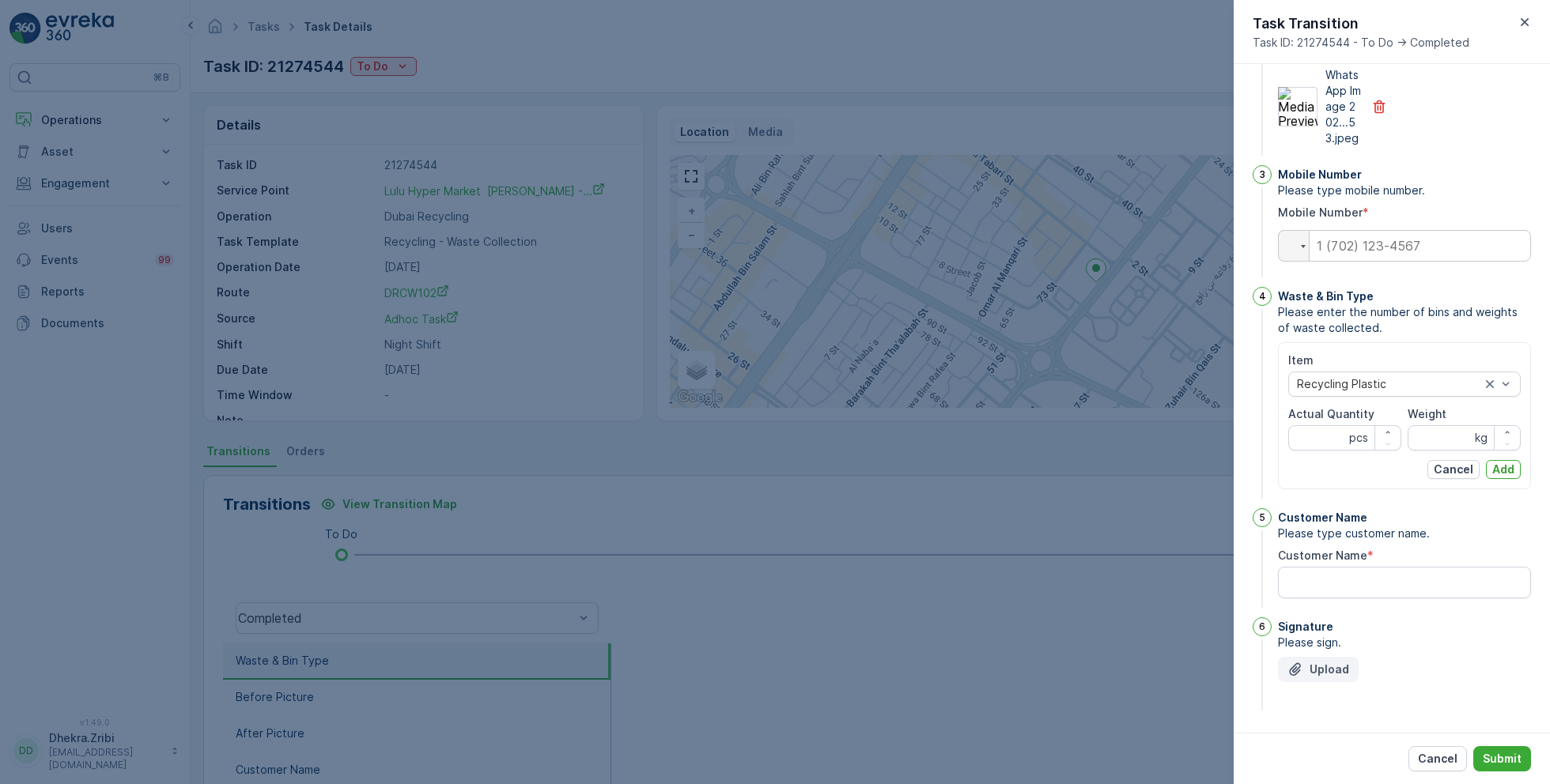
click at [1318, 678] on p "Upload" at bounding box center [1329, 669] width 40 height 16
click at [1330, 675] on p "Upload" at bounding box center [1329, 669] width 40 height 16
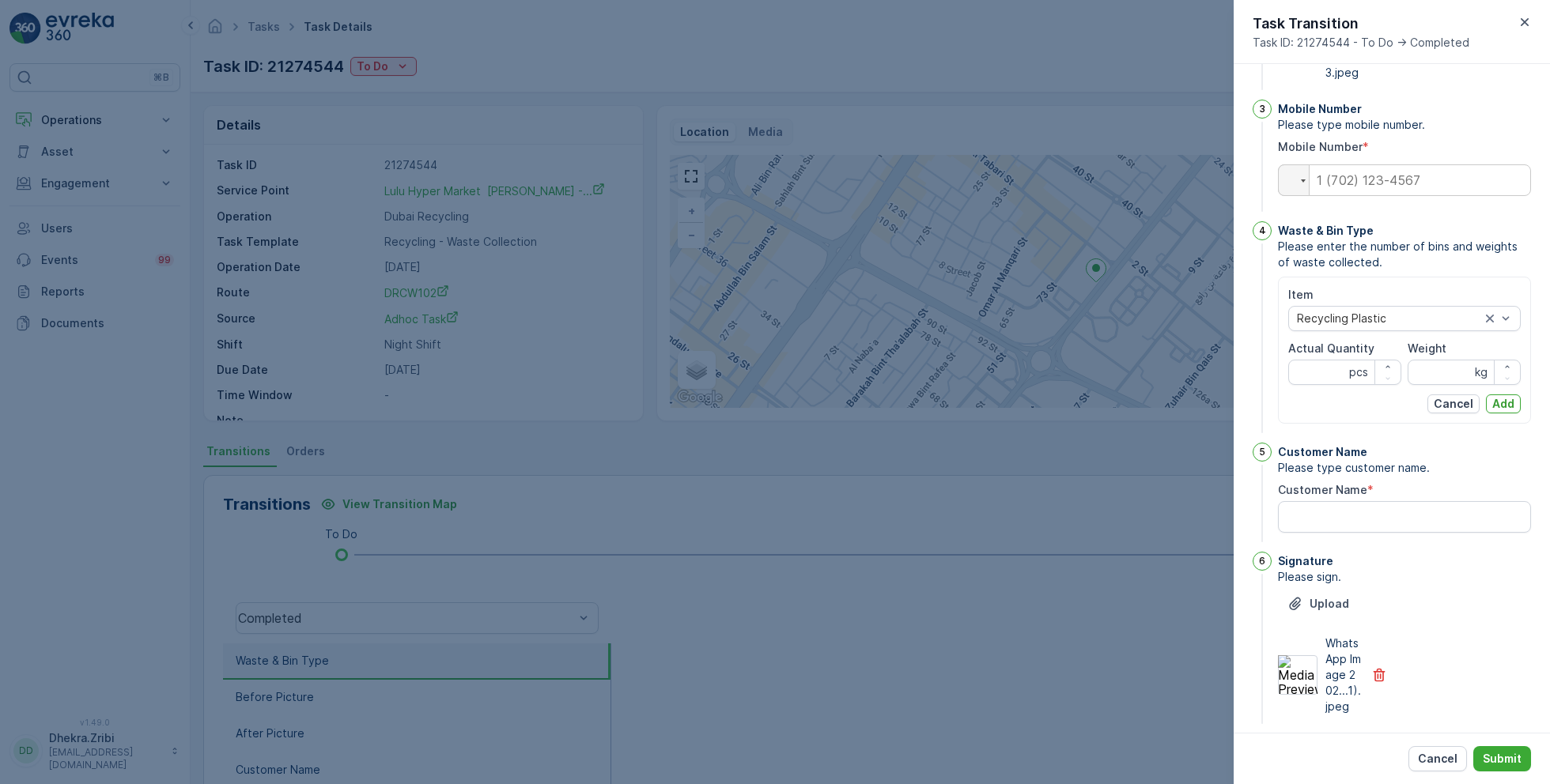
scroll to position [406, 0]
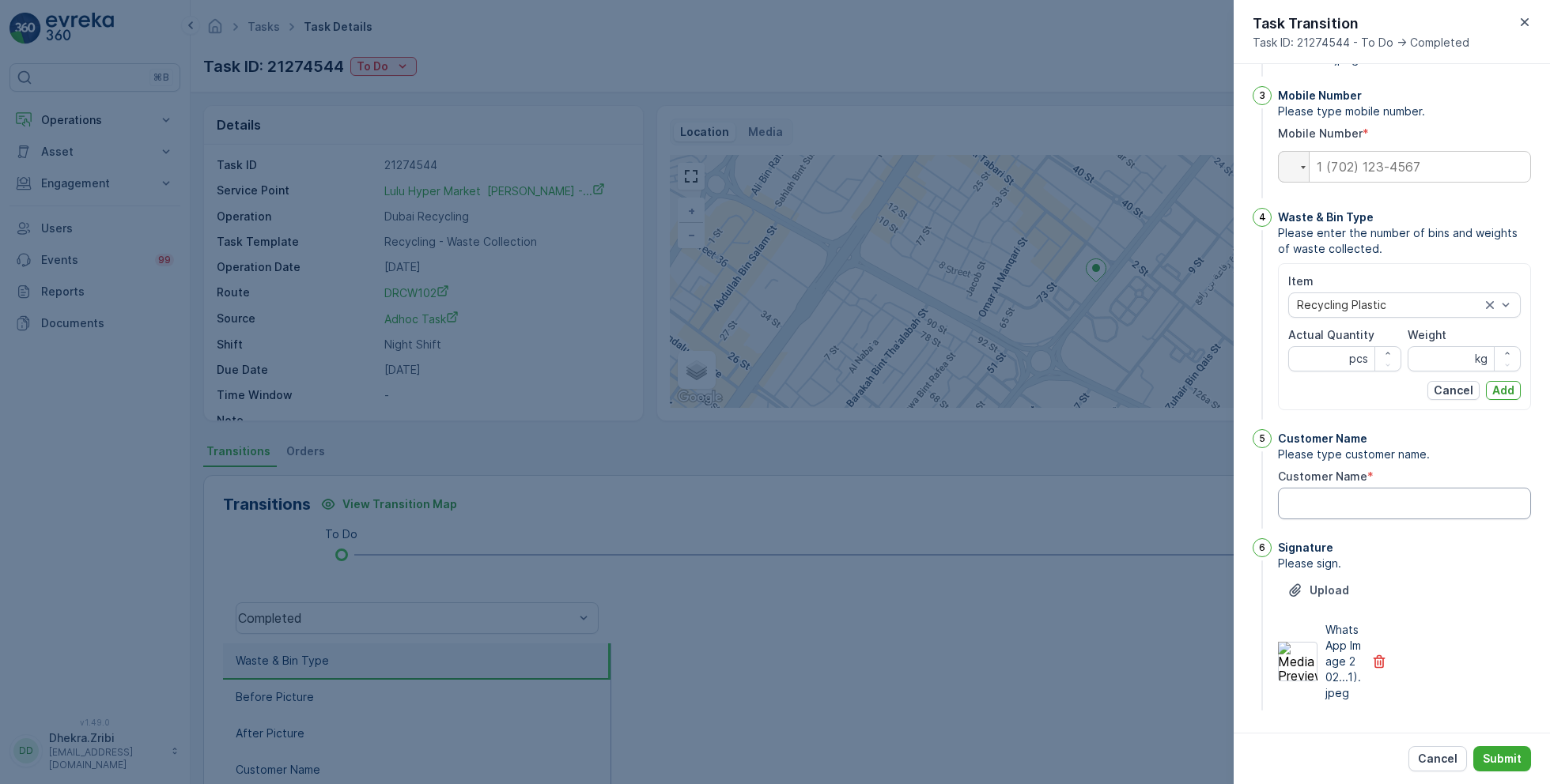
click at [1331, 488] on Name "Customer Name" at bounding box center [1405, 504] width 253 height 31
type Name "[PERSON_NAME]"
click at [1349, 154] on input "tel" at bounding box center [1405, 167] width 253 height 31
type input "0501407508"
click at [1448, 430] on div "Customer Name" at bounding box center [1405, 438] width 253 height 16
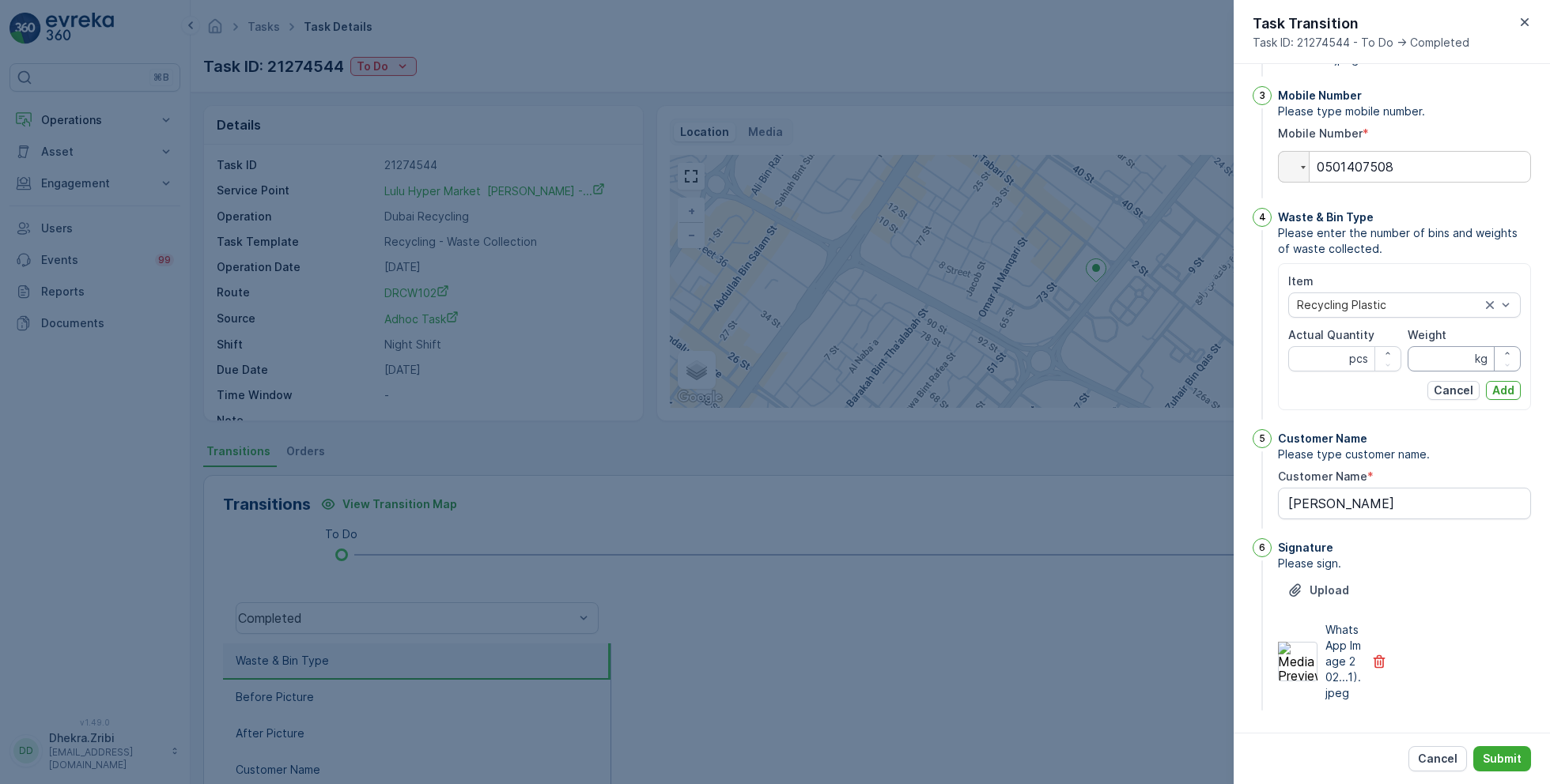
click at [1448, 347] on input "Weight" at bounding box center [1464, 359] width 113 height 25
type input "245"
click at [1311, 347] on Quantity "Actual Quantity" at bounding box center [1344, 359] width 113 height 25
type Quantity "37"
click at [1507, 383] on p "Add" at bounding box center [1503, 391] width 22 height 16
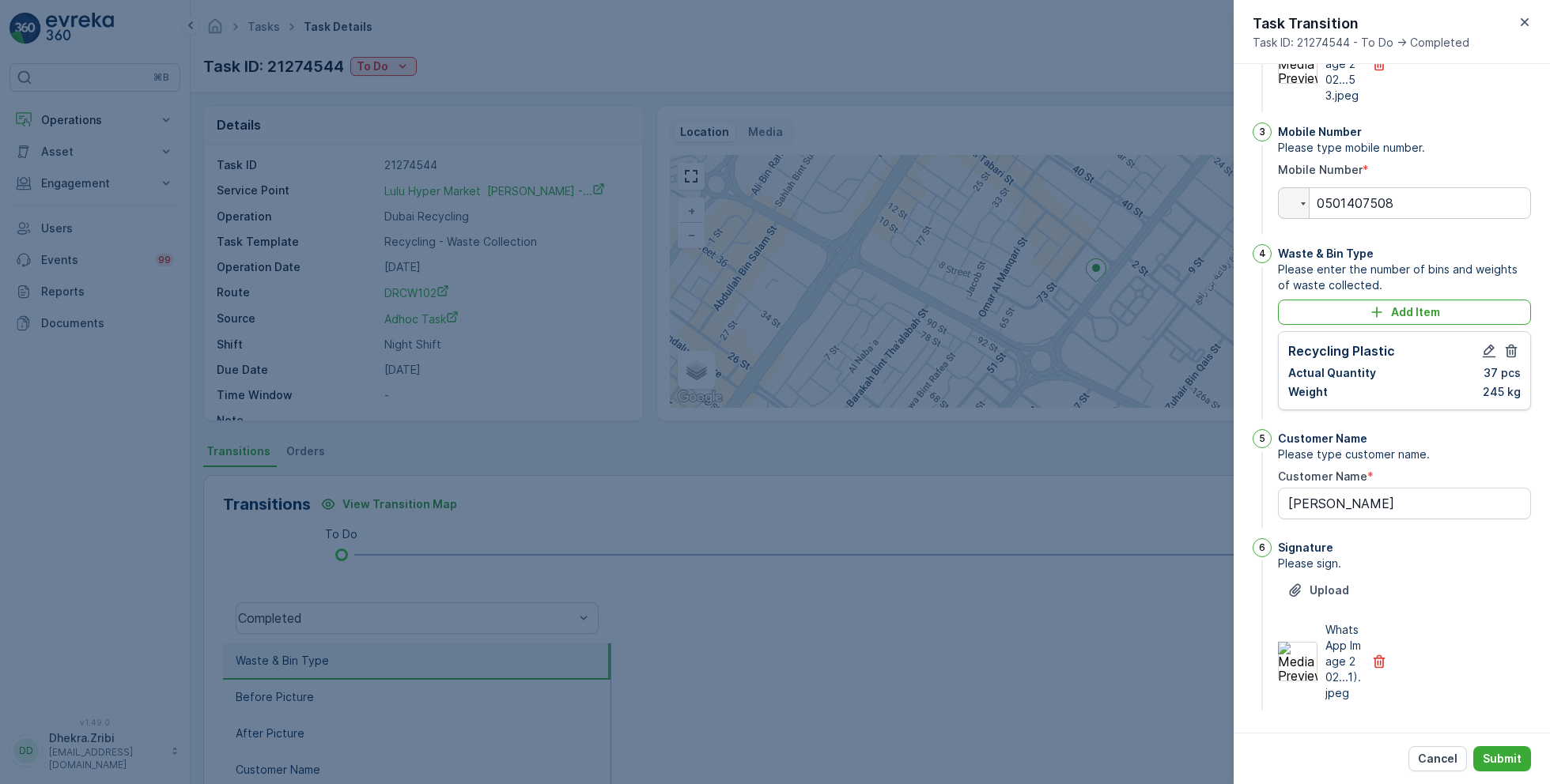
scroll to position [370, 0]
click at [1511, 751] on p "Submit" at bounding box center [1502, 759] width 39 height 16
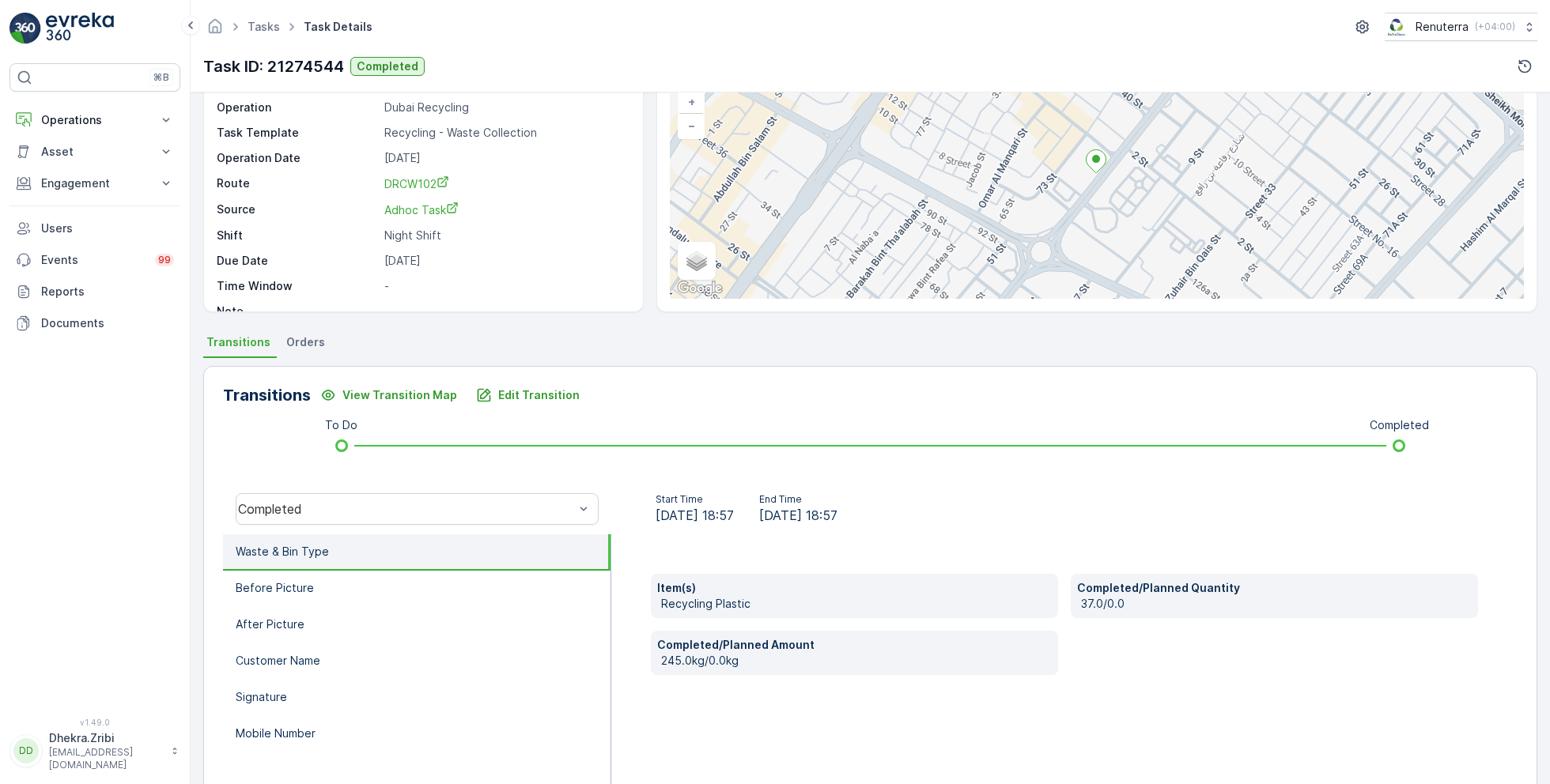
scroll to position [125, 0]
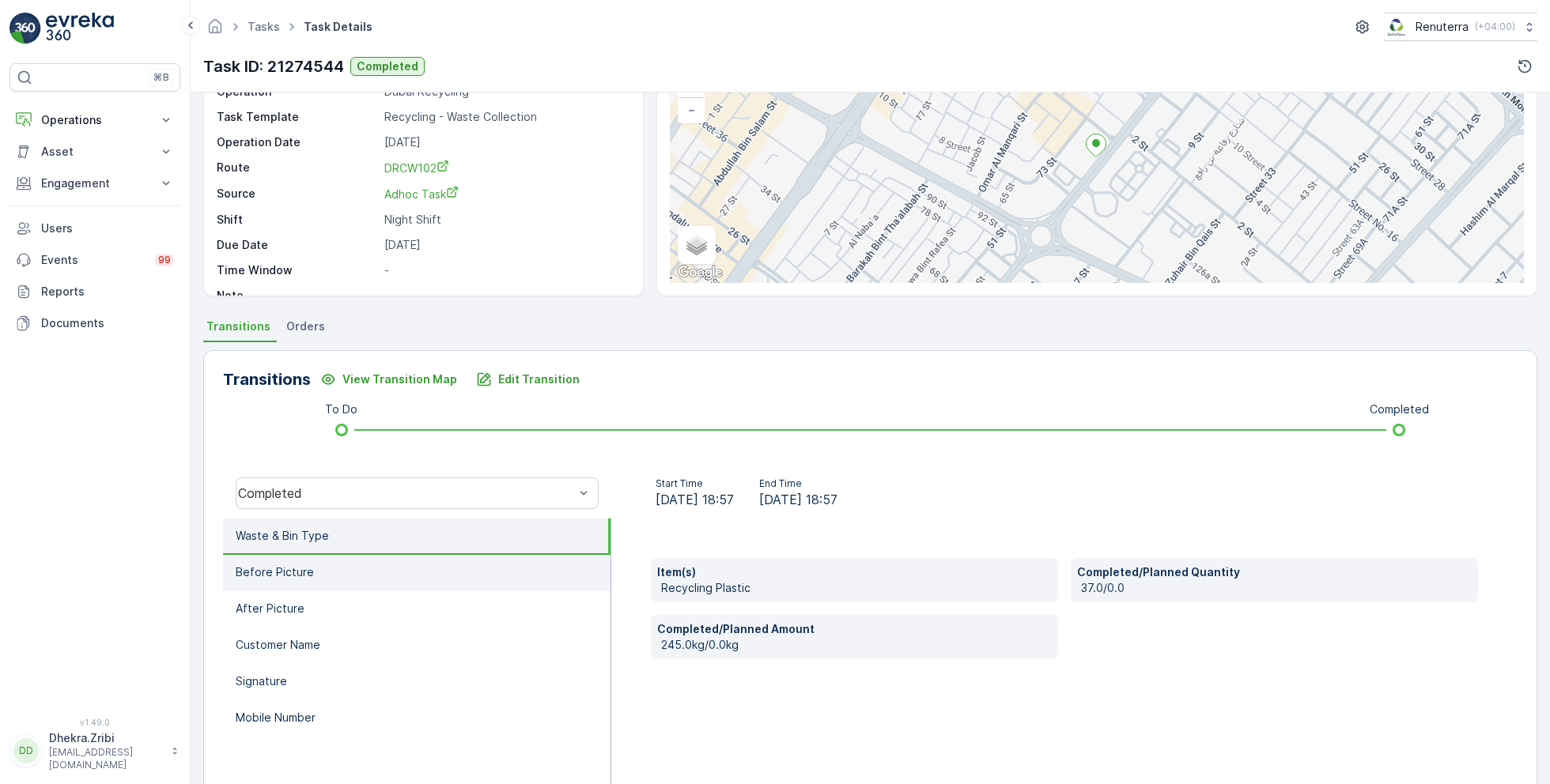
click at [379, 567] on li "Before Picture" at bounding box center [417, 573] width 388 height 36
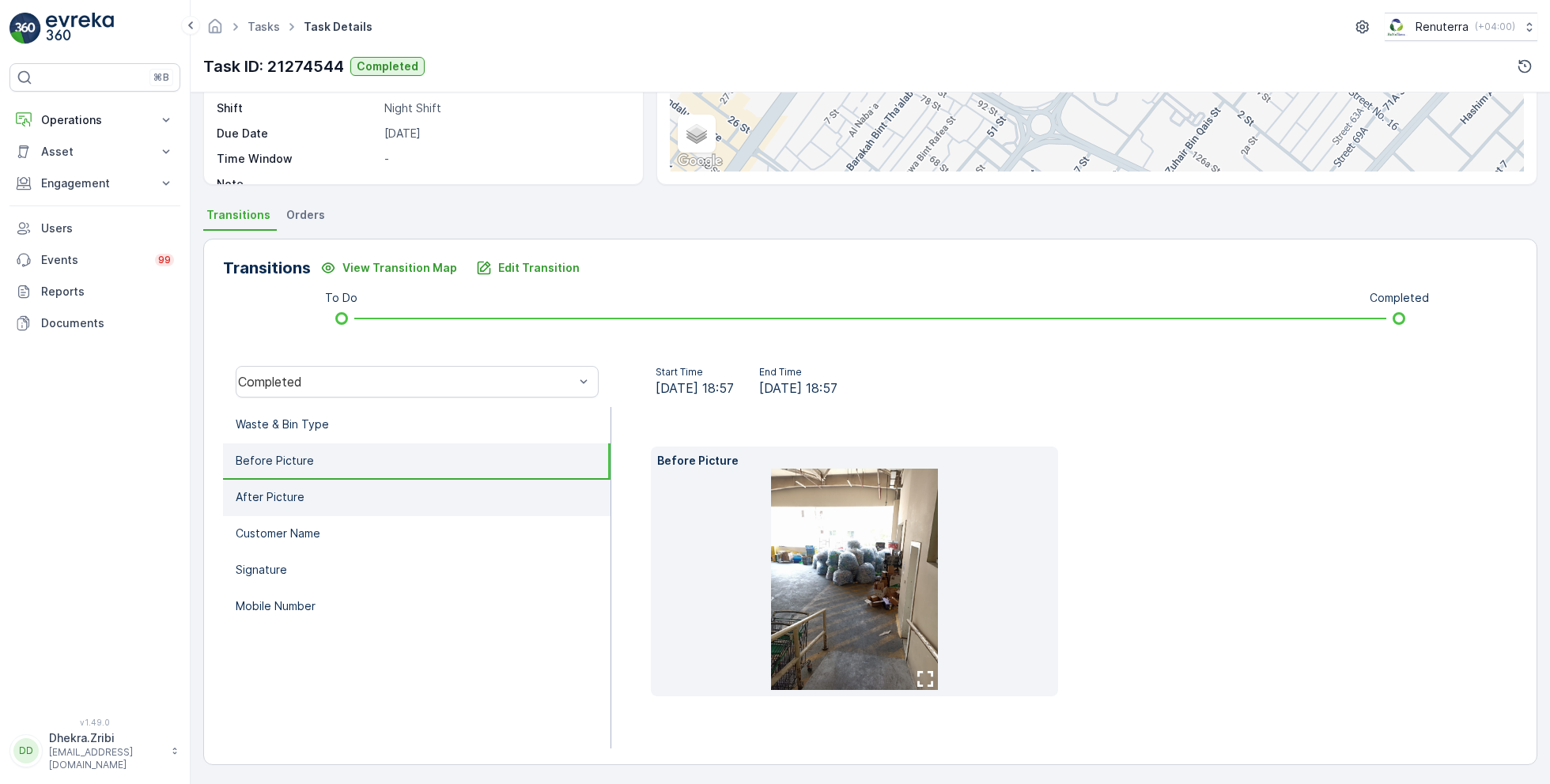
click at [334, 497] on li "After Picture" at bounding box center [417, 498] width 388 height 36
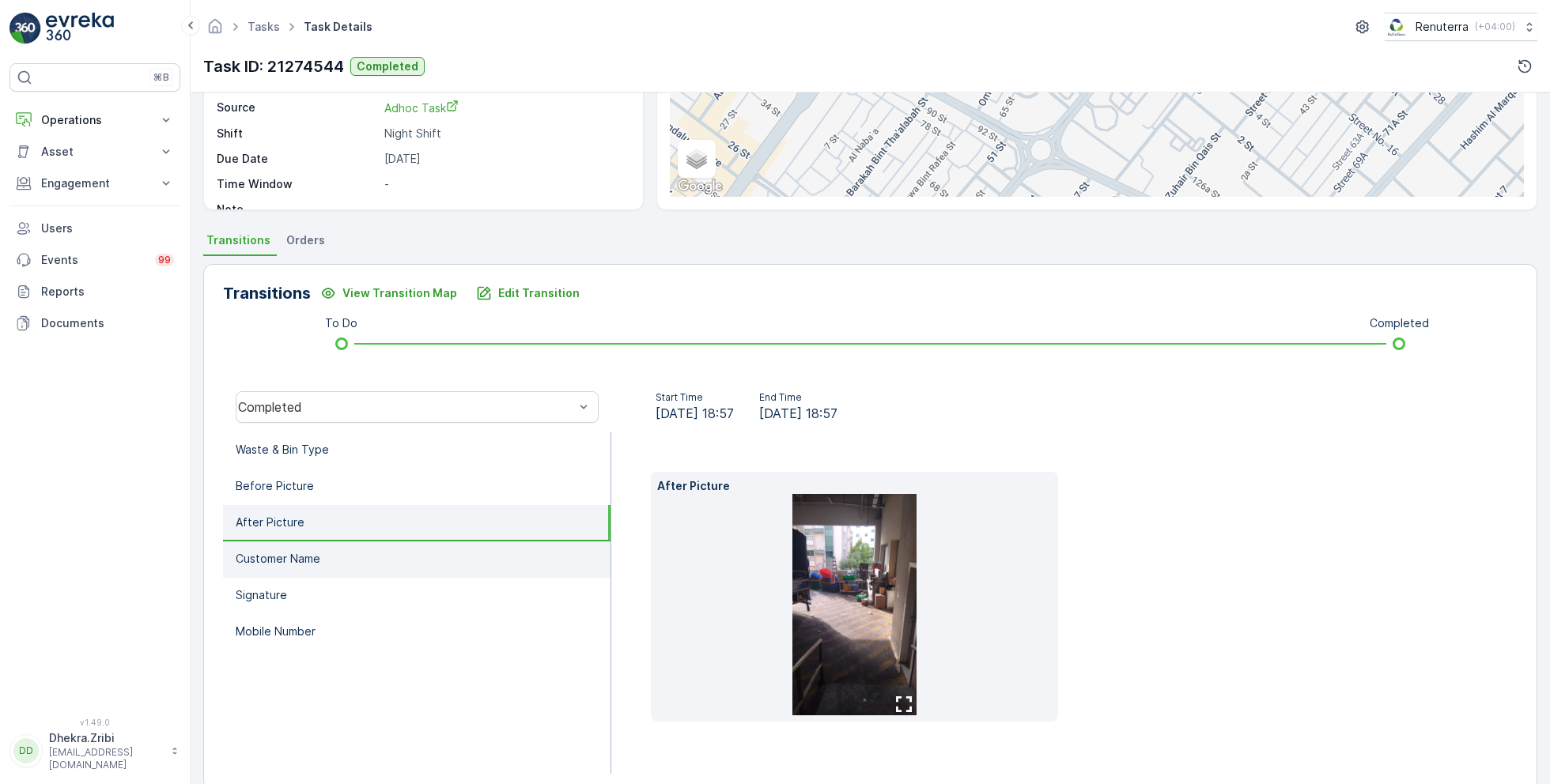
click at [330, 549] on li "Customer Name" at bounding box center [417, 559] width 388 height 36
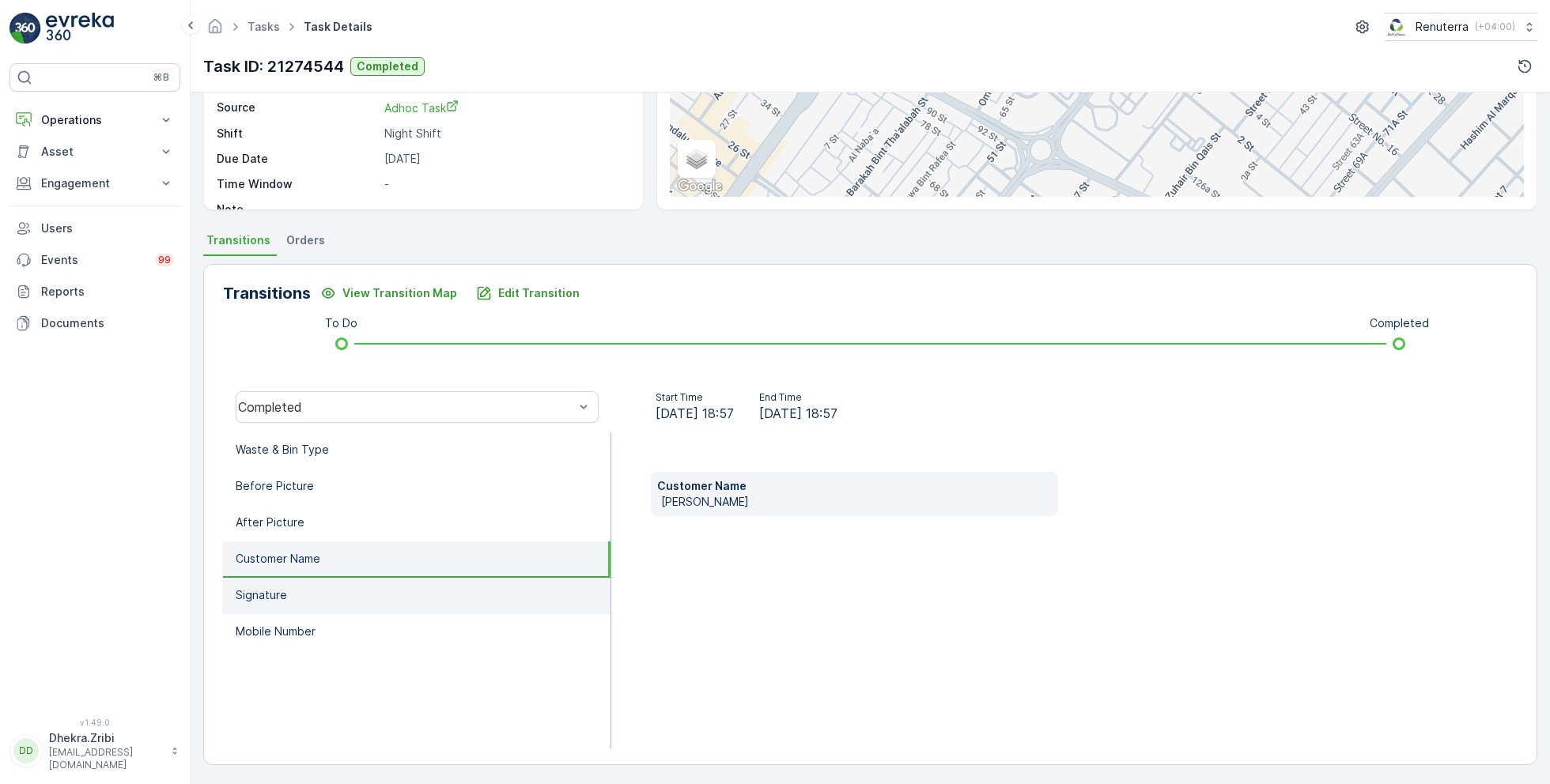
click at [305, 596] on li "Signature" at bounding box center [417, 595] width 388 height 36
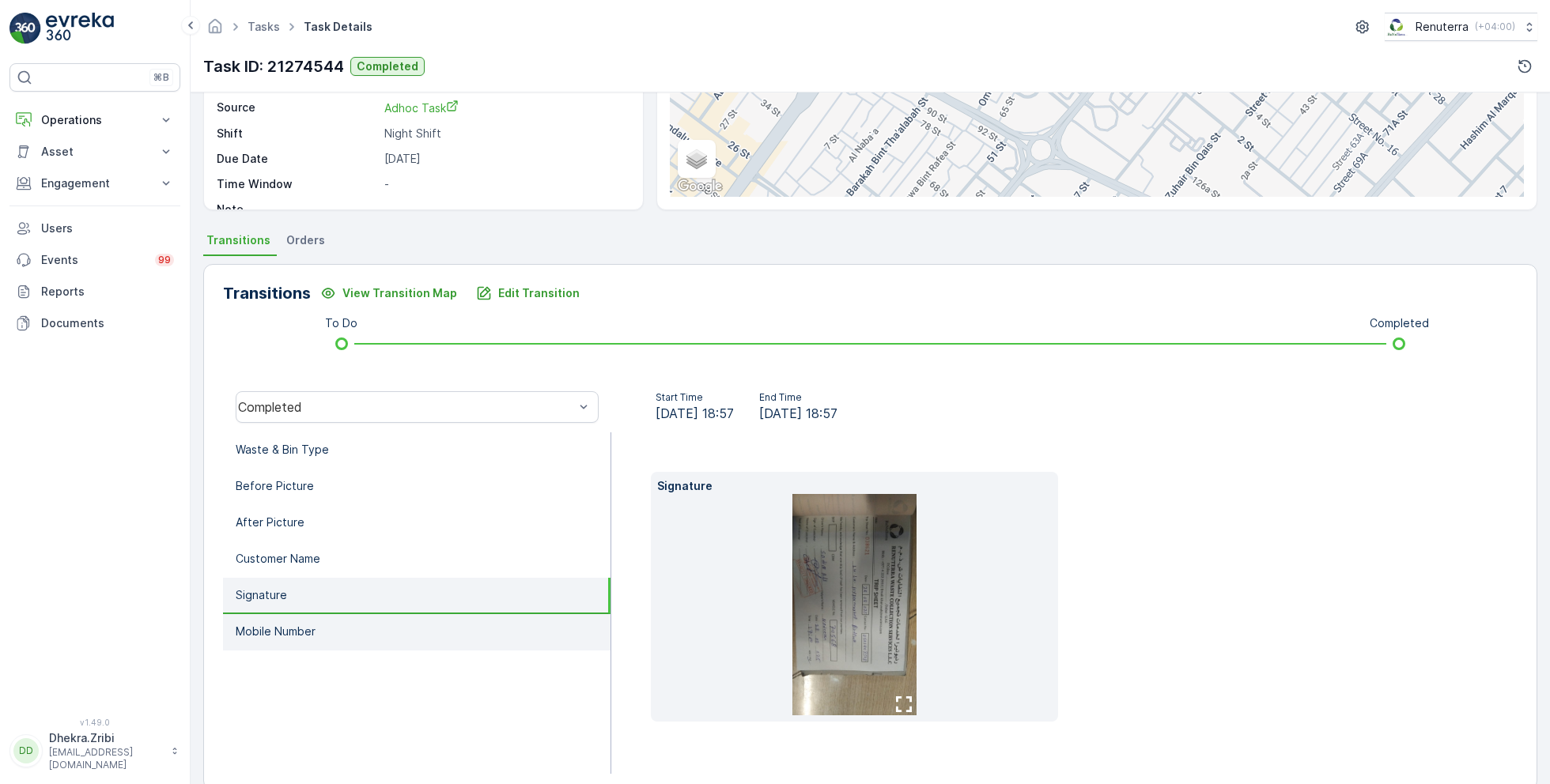
click at [337, 632] on li "Mobile Number" at bounding box center [417, 632] width 388 height 36
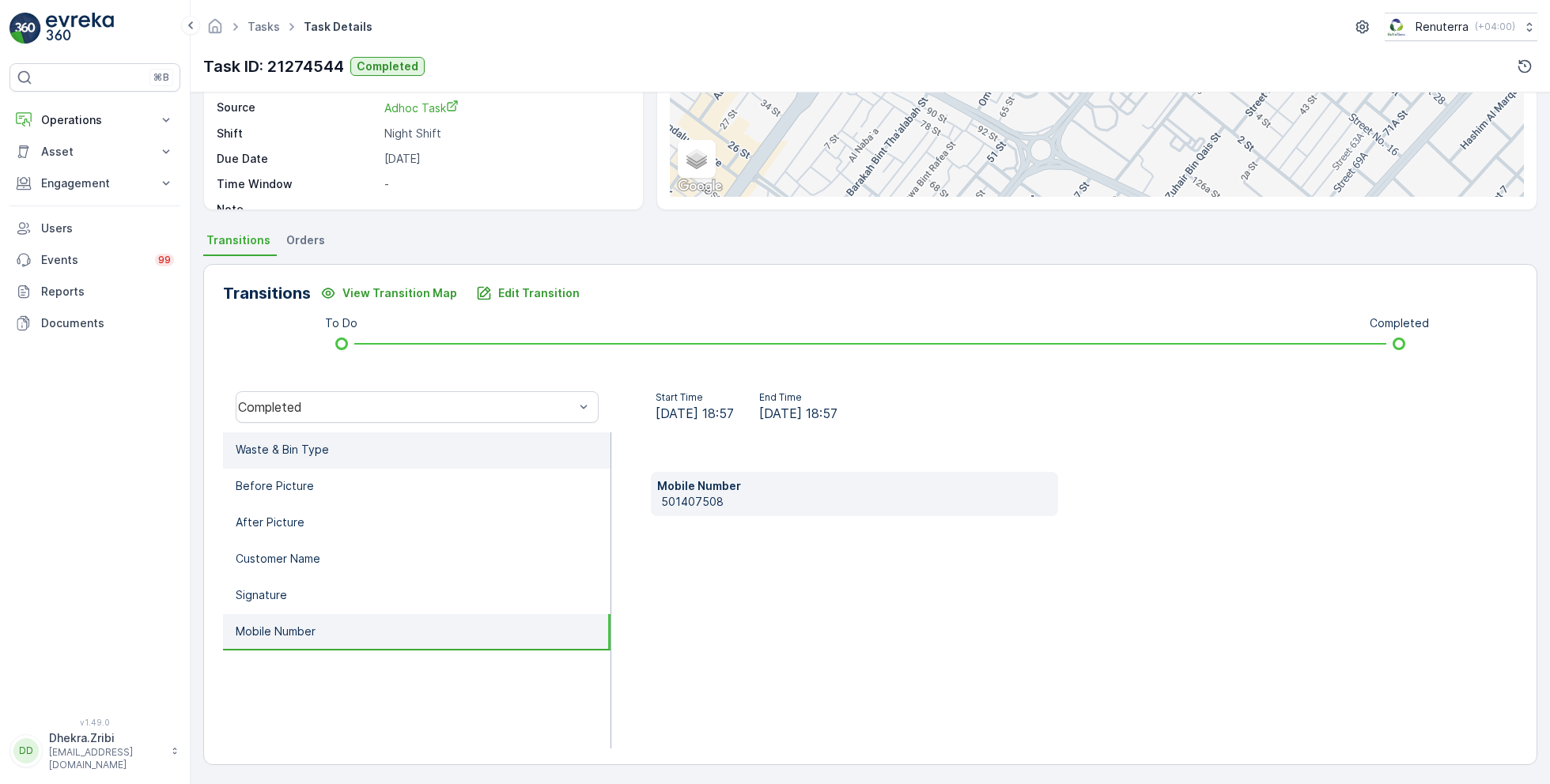
click at [346, 448] on li "Waste & Bin Type" at bounding box center [417, 450] width 388 height 36
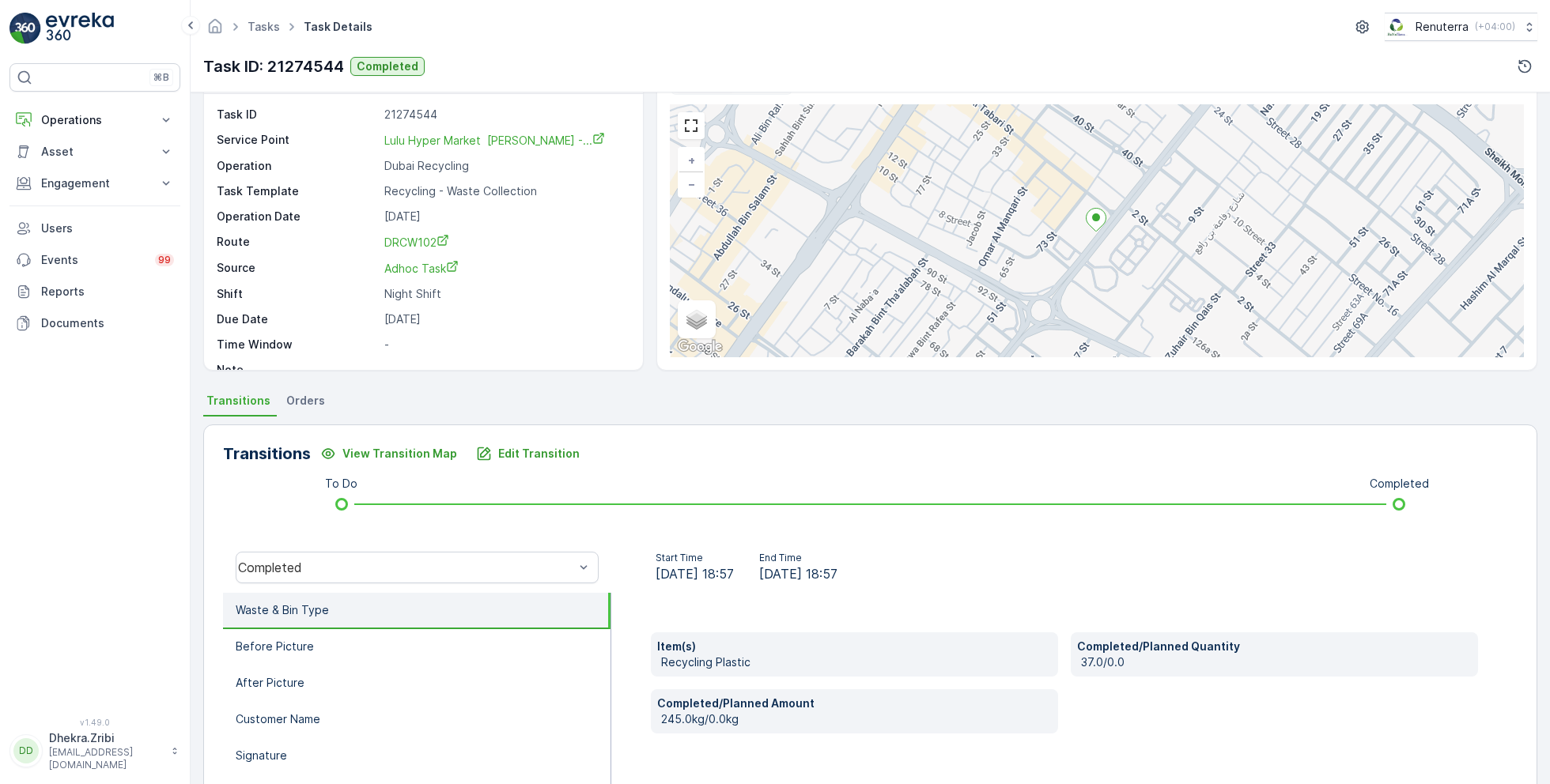
scroll to position [50, 0]
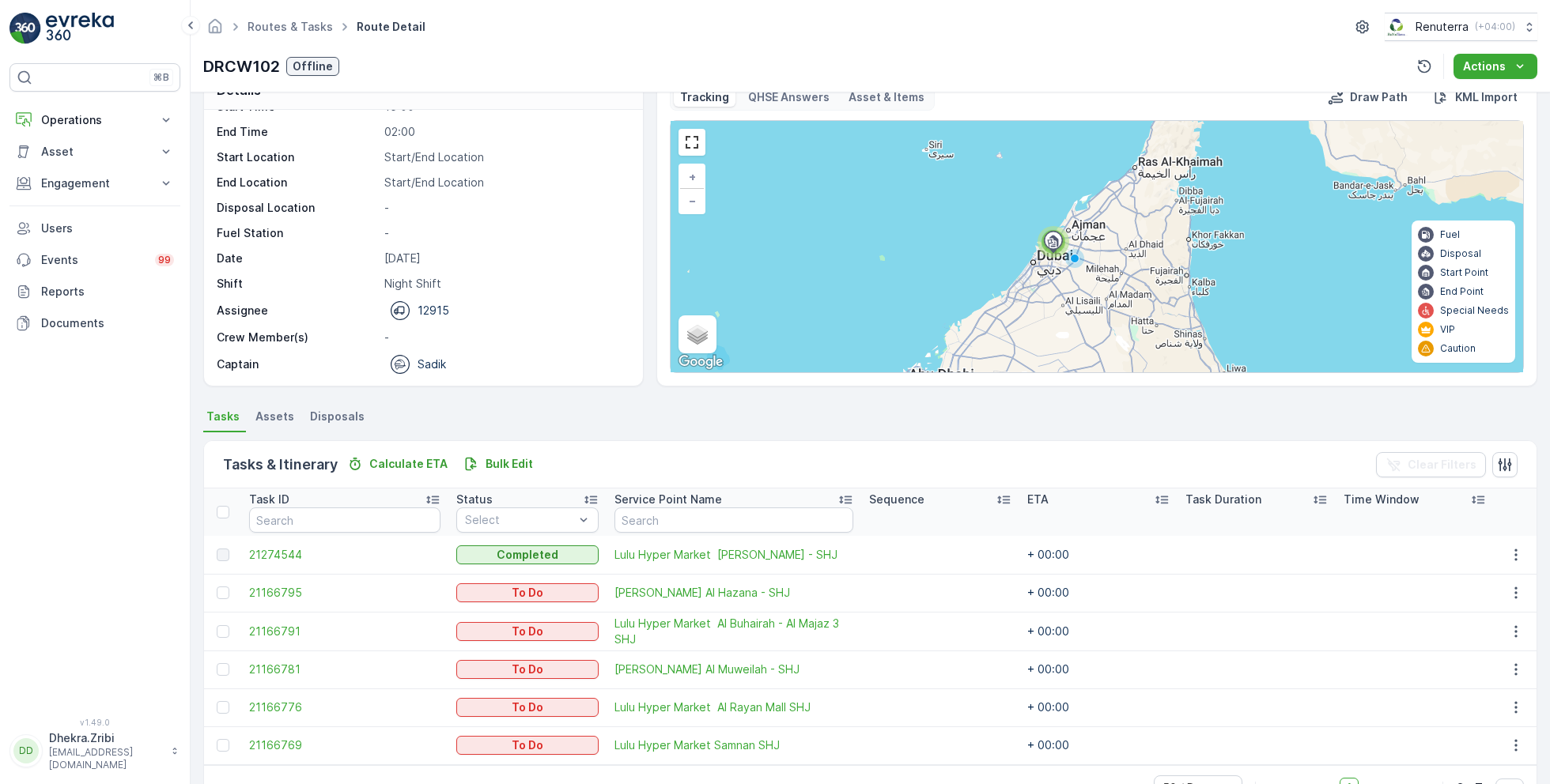
scroll to position [79, 0]
